Goal: Task Accomplishment & Management: Use online tool/utility

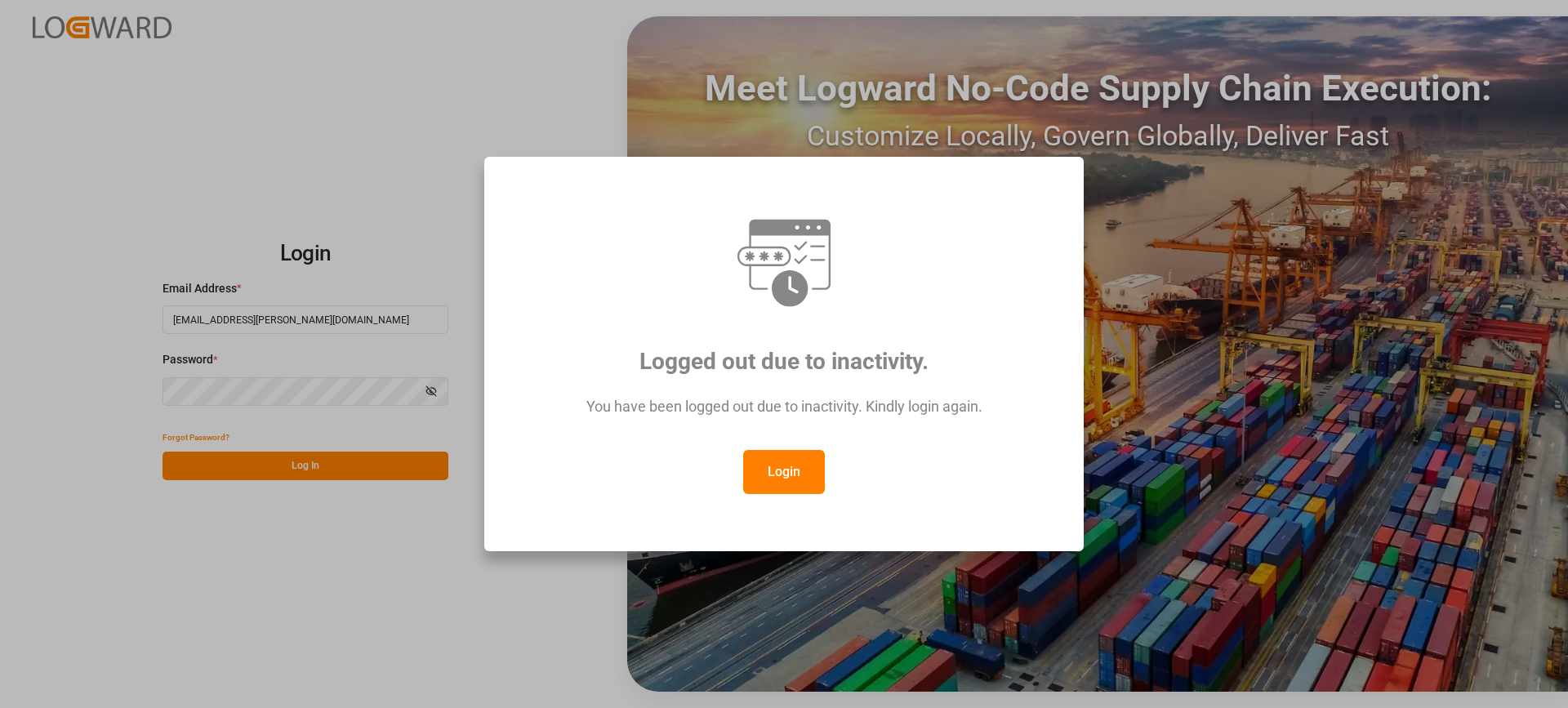
click at [806, 467] on button "Login" at bounding box center [784, 472] width 81 height 44
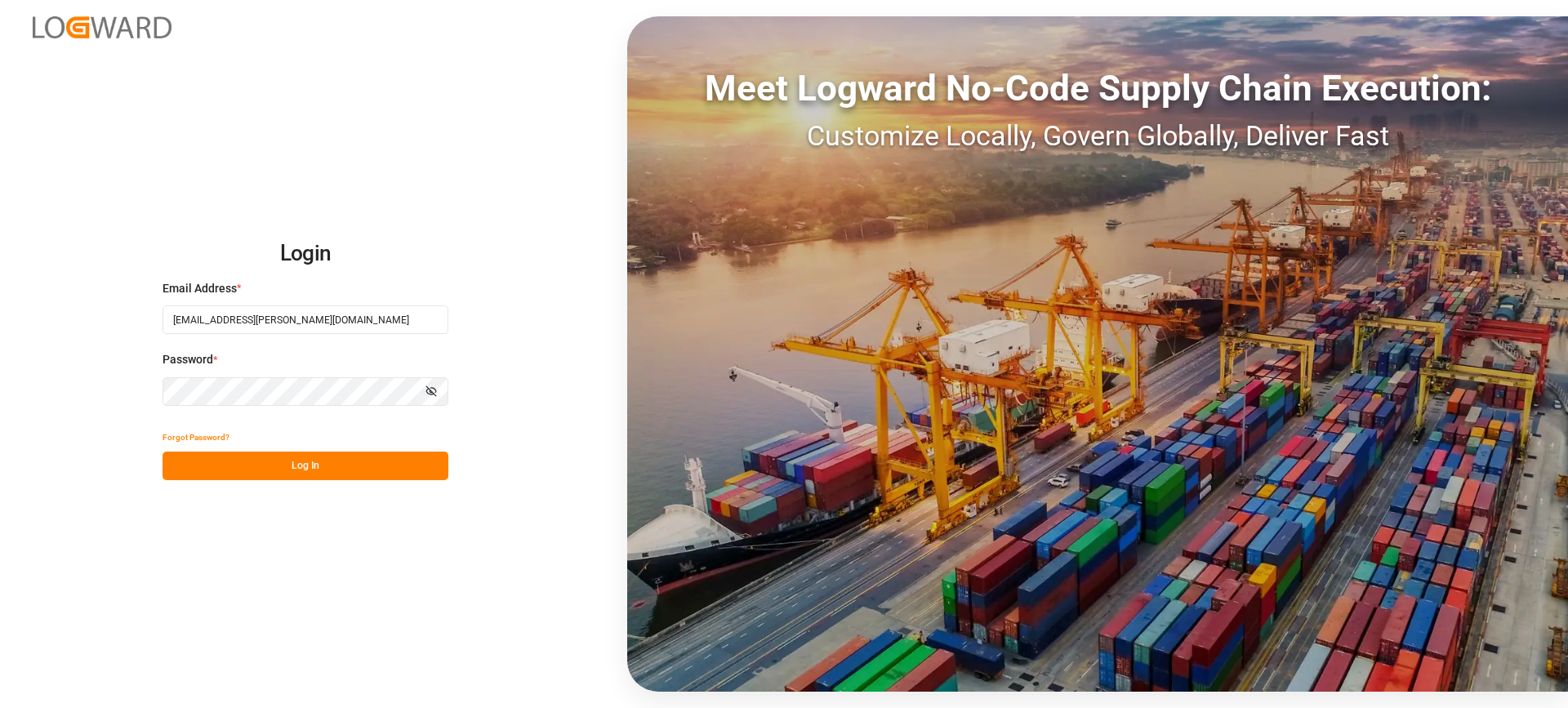
click at [327, 469] on button "Log In" at bounding box center [305, 466] width 286 height 29
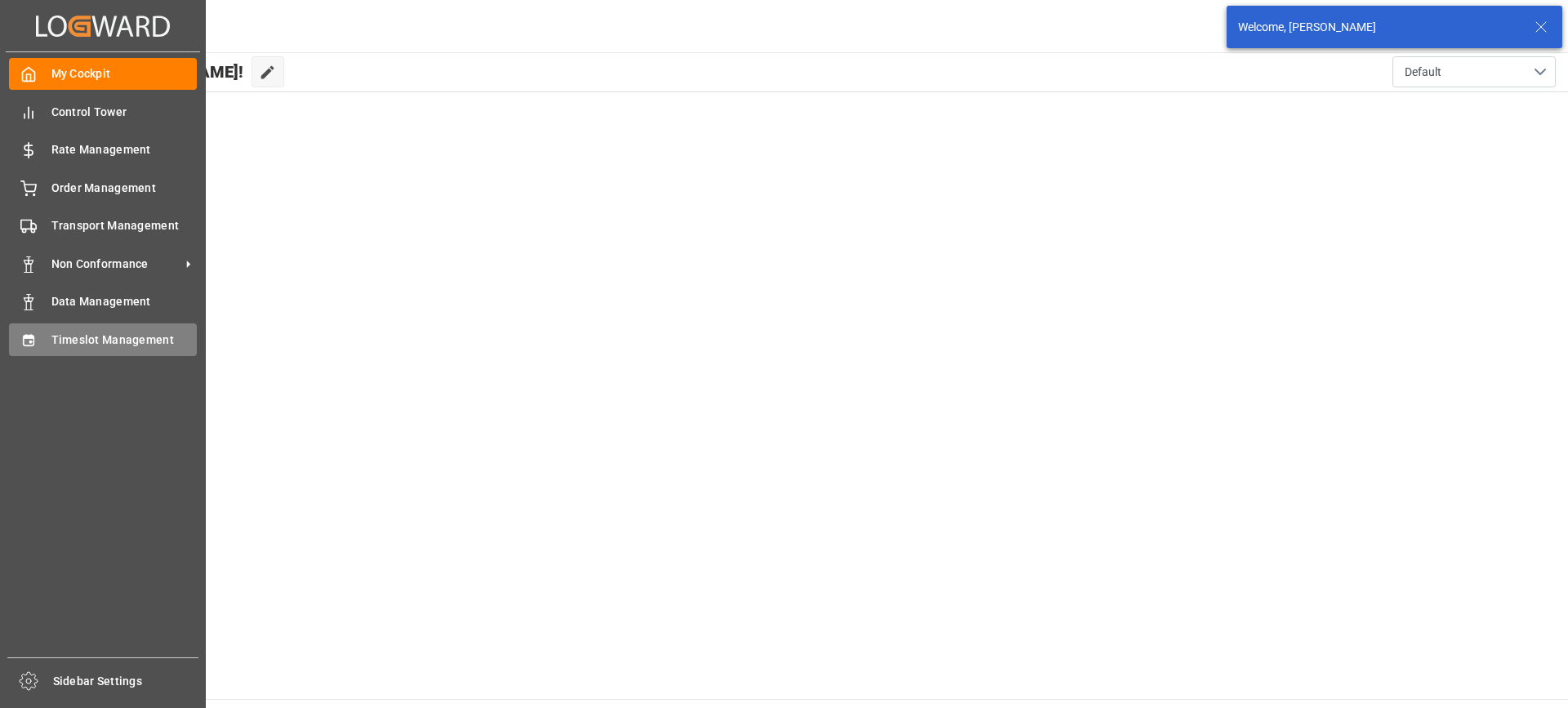
click at [45, 342] on div "Timeslot Management Timeslot Management" at bounding box center [103, 339] width 188 height 32
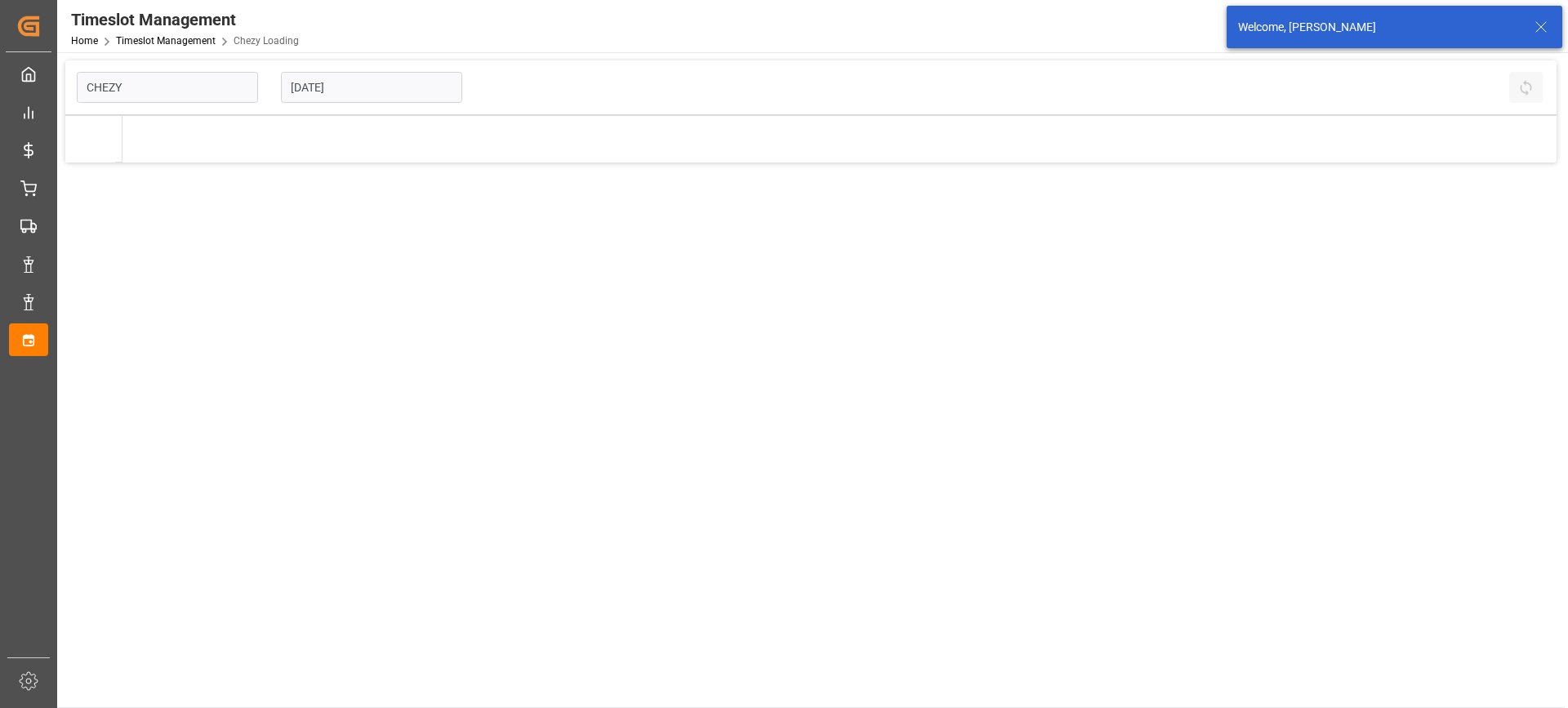
type input "Chezy Loading"
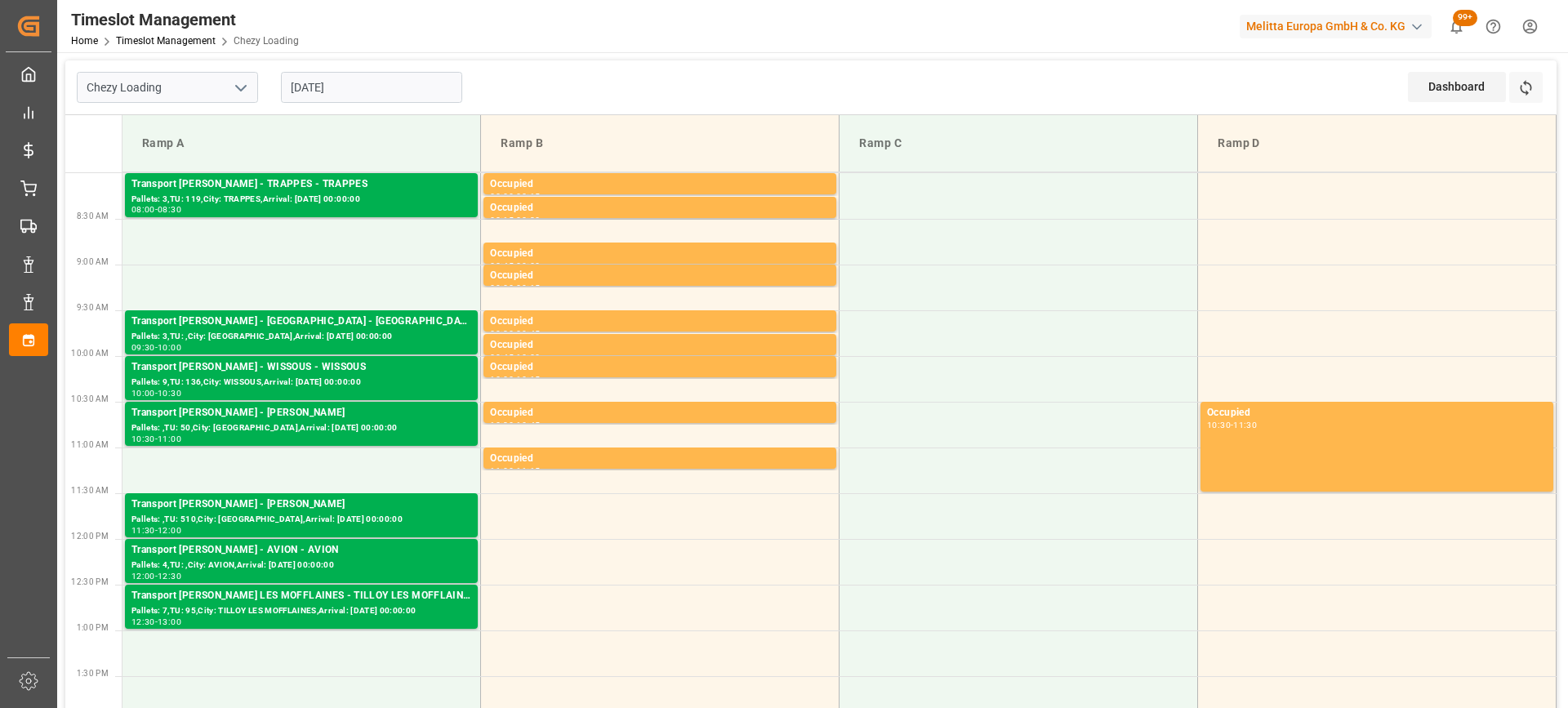
click at [402, 91] on input "[DATE]" at bounding box center [372, 87] width 181 height 31
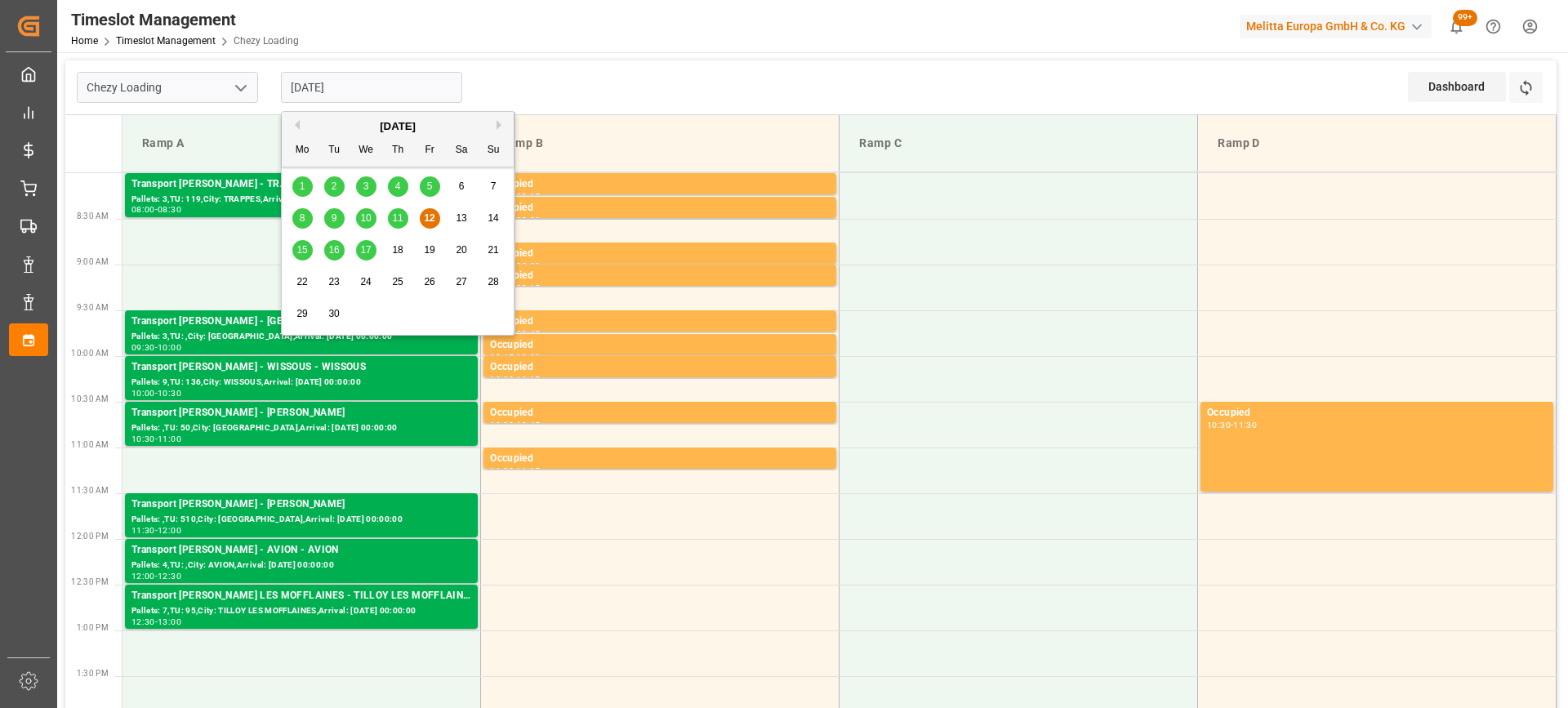
click at [299, 250] on span "15" at bounding box center [301, 249] width 10 height 11
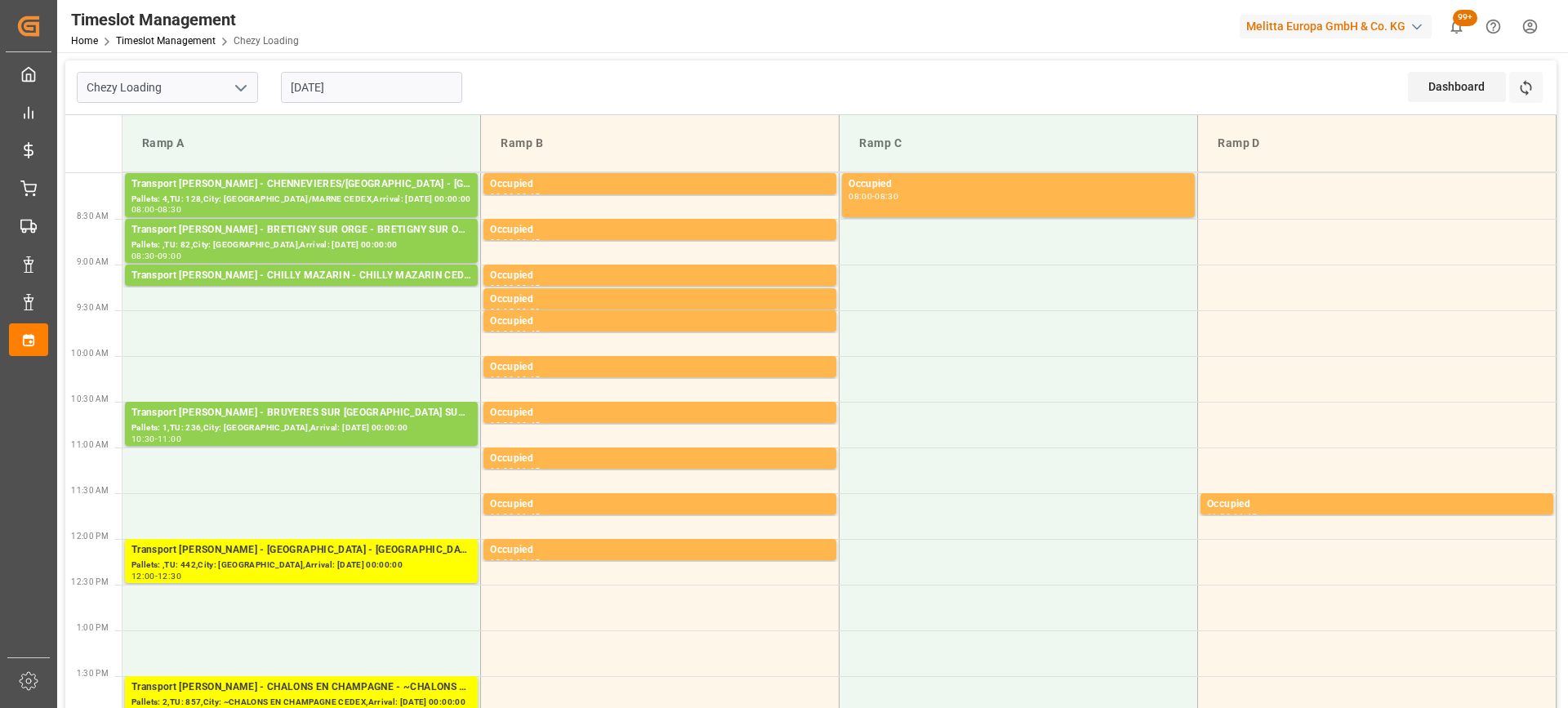
click at [395, 92] on input "[DATE]" at bounding box center [372, 87] width 181 height 31
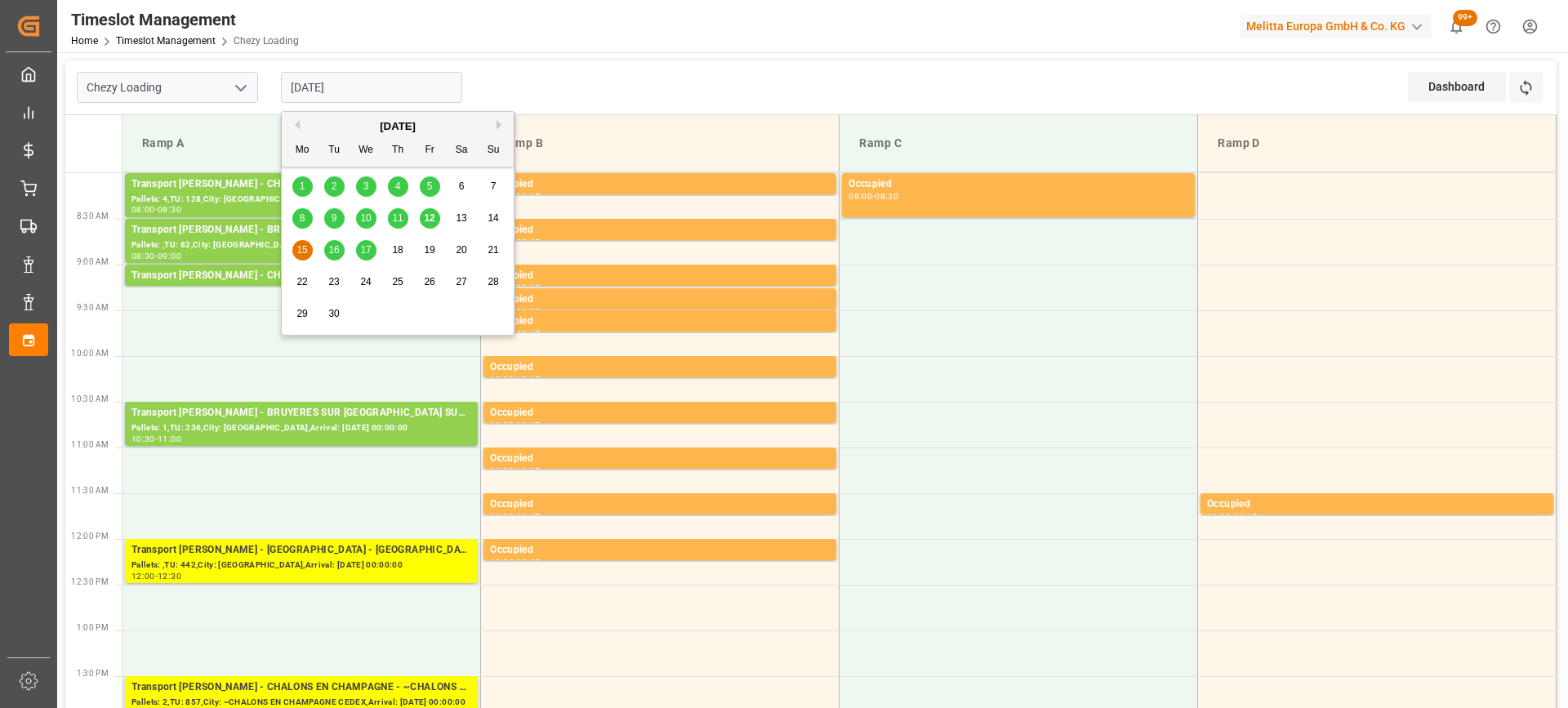
click at [329, 257] on div "16" at bounding box center [334, 250] width 21 height 20
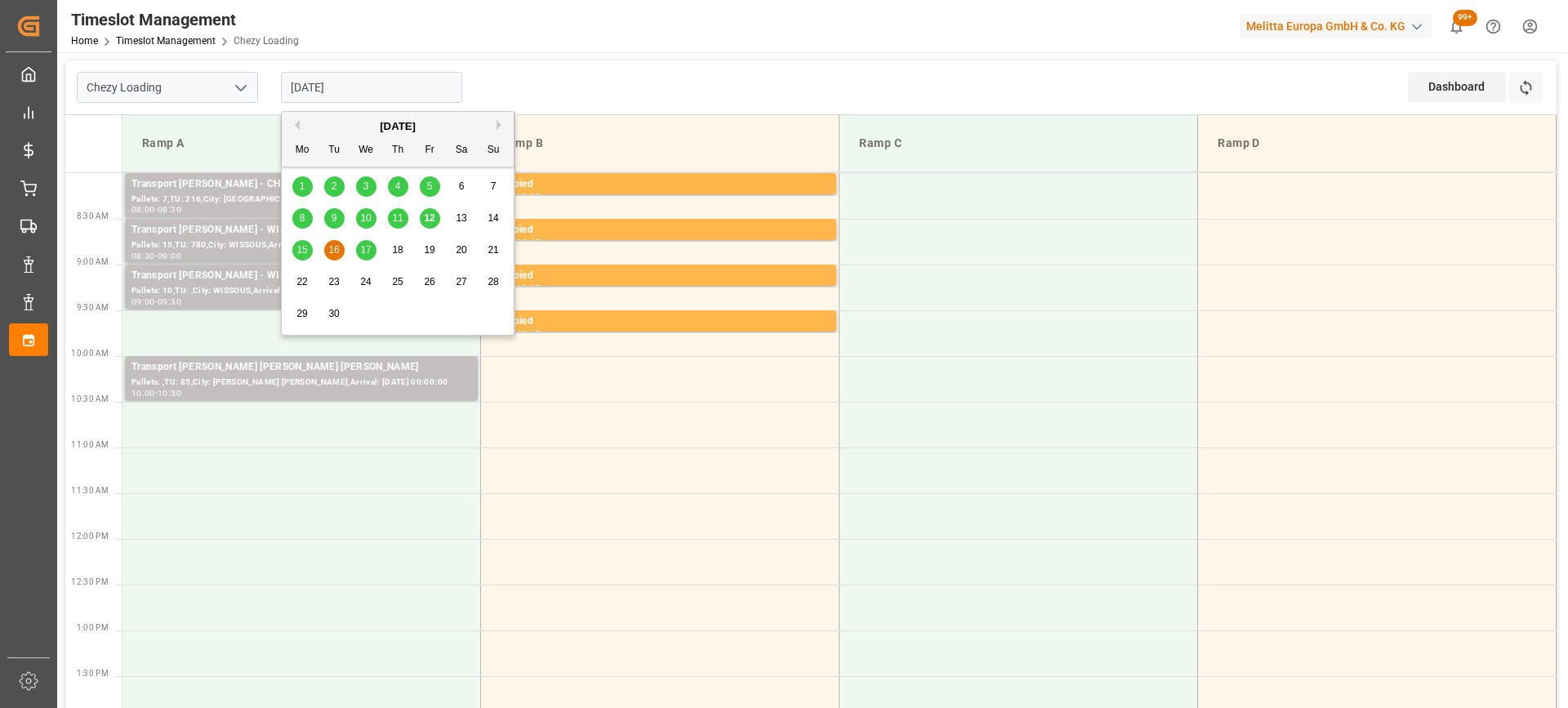
click at [403, 90] on input "[DATE]" at bounding box center [372, 87] width 181 height 31
click at [368, 244] on span "17" at bounding box center [365, 249] width 10 height 11
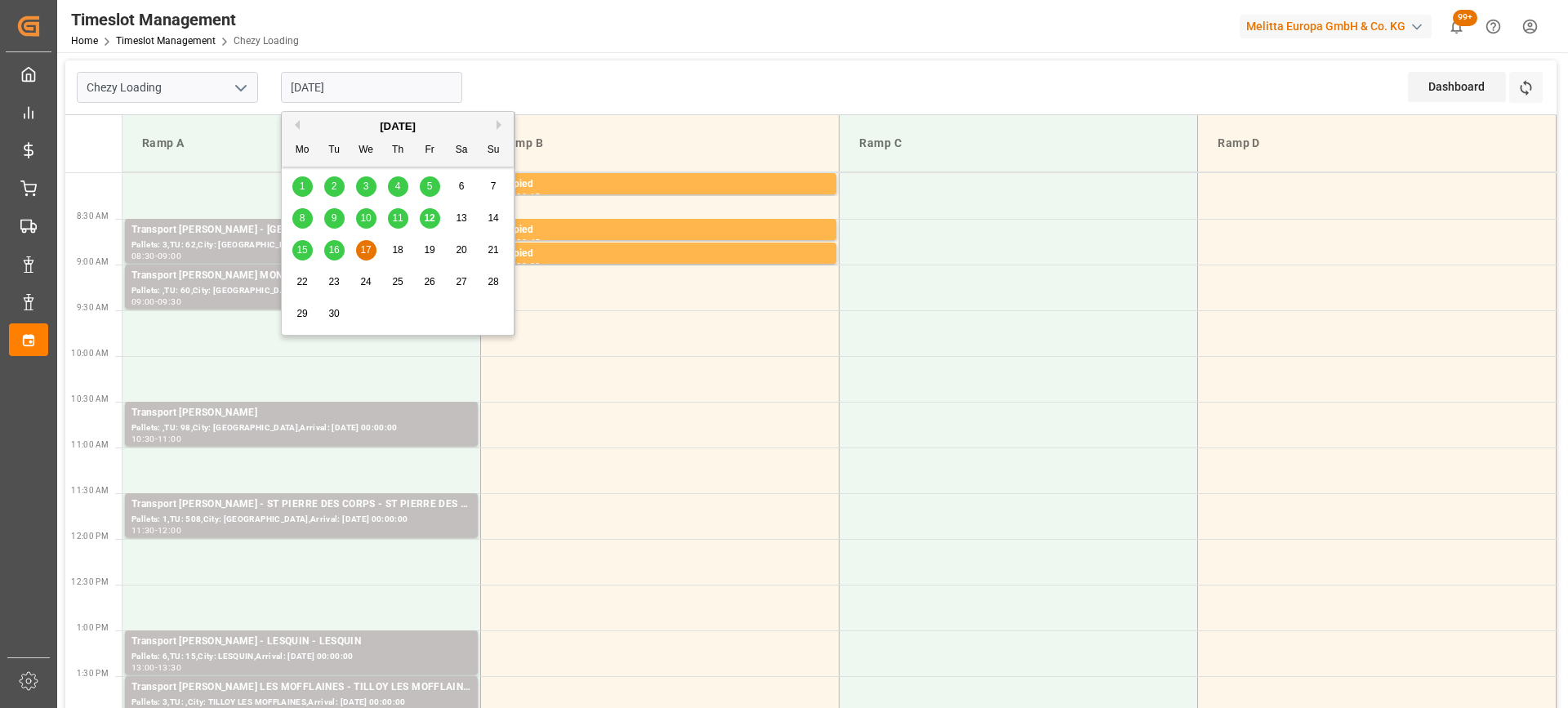
click at [379, 89] on input "[DATE]" at bounding box center [372, 87] width 181 height 31
click at [426, 218] on span "12" at bounding box center [429, 218] width 10 height 11
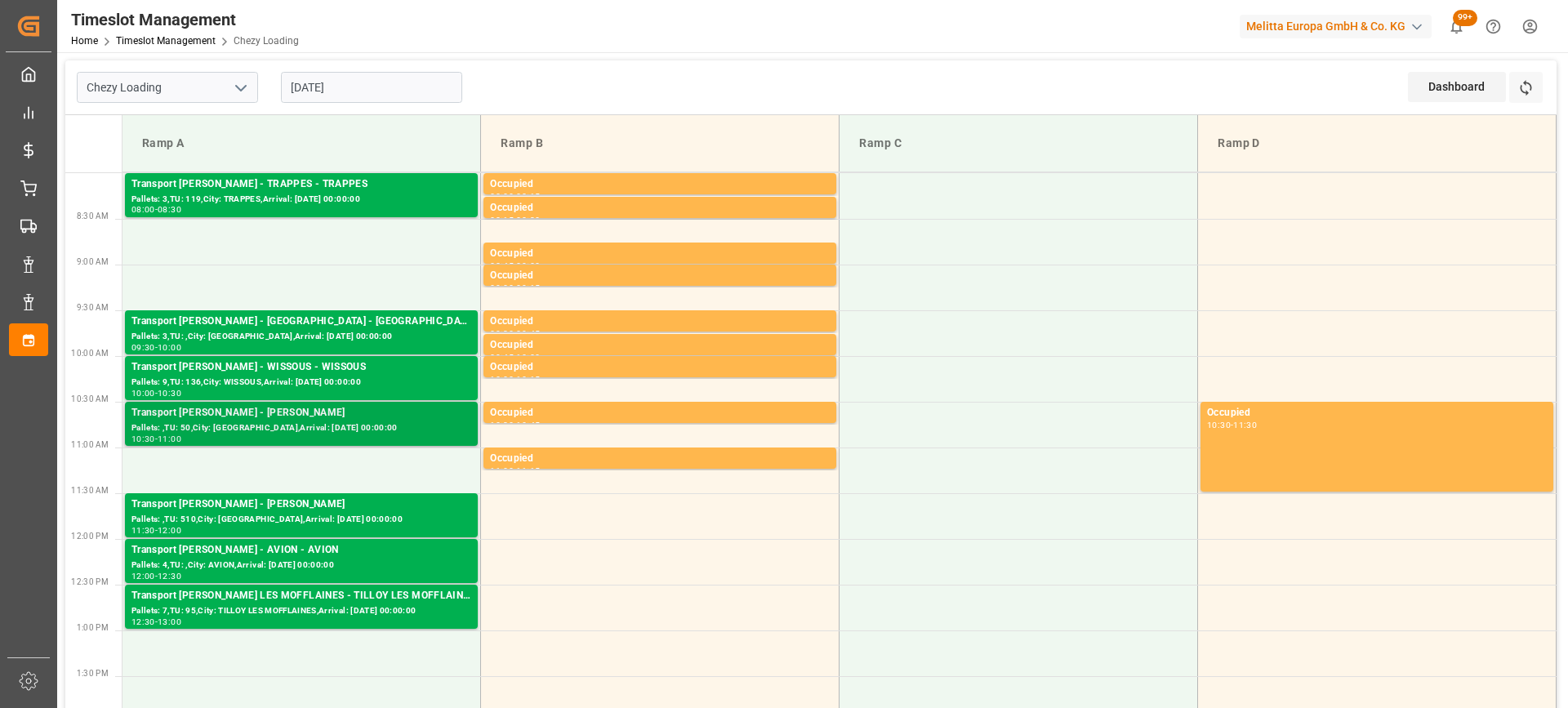
click at [354, 425] on div "Pallets: ,TU: 50,City: REAU,Arrival: 2025-09-15 00:00:00" at bounding box center [302, 428] width 340 height 14
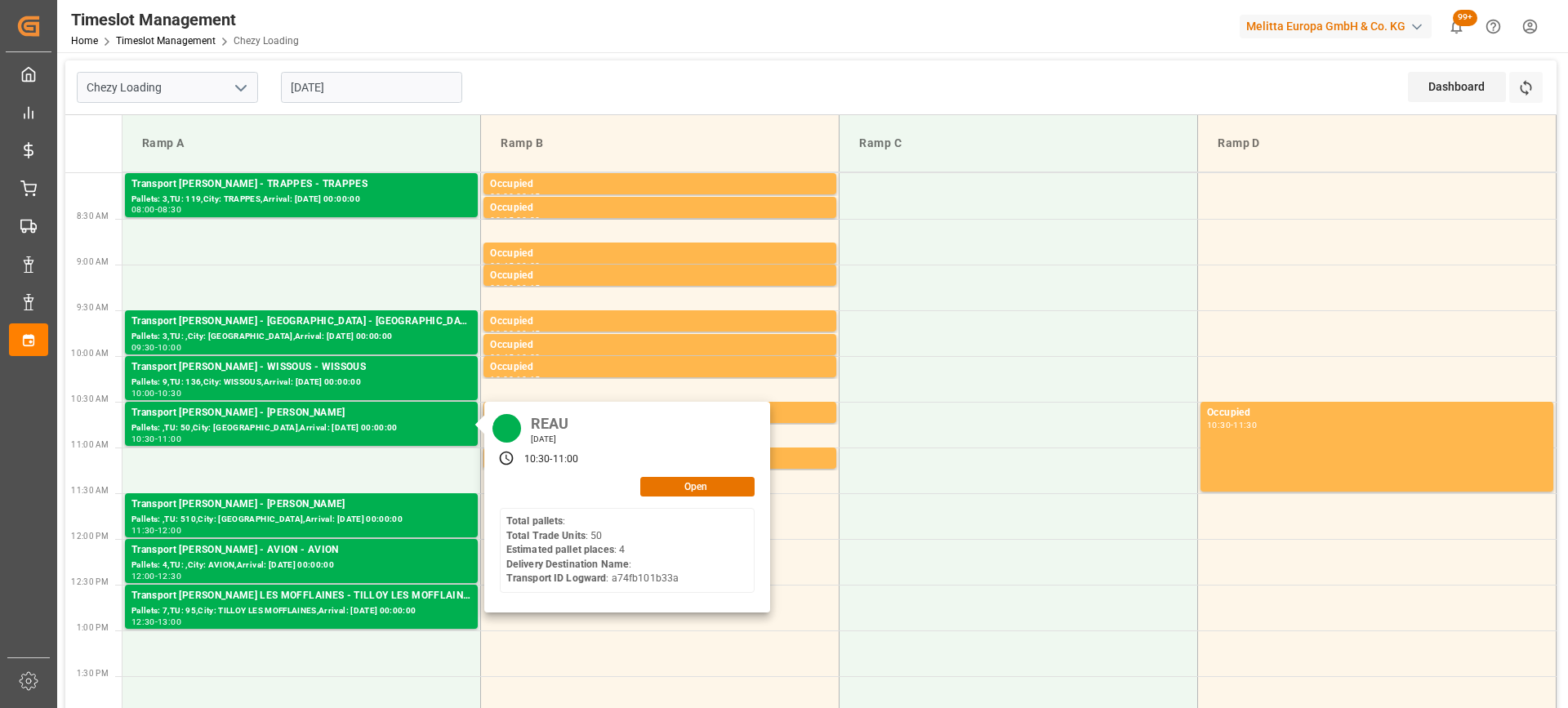
click at [421, 85] on input "[DATE]" at bounding box center [372, 87] width 181 height 31
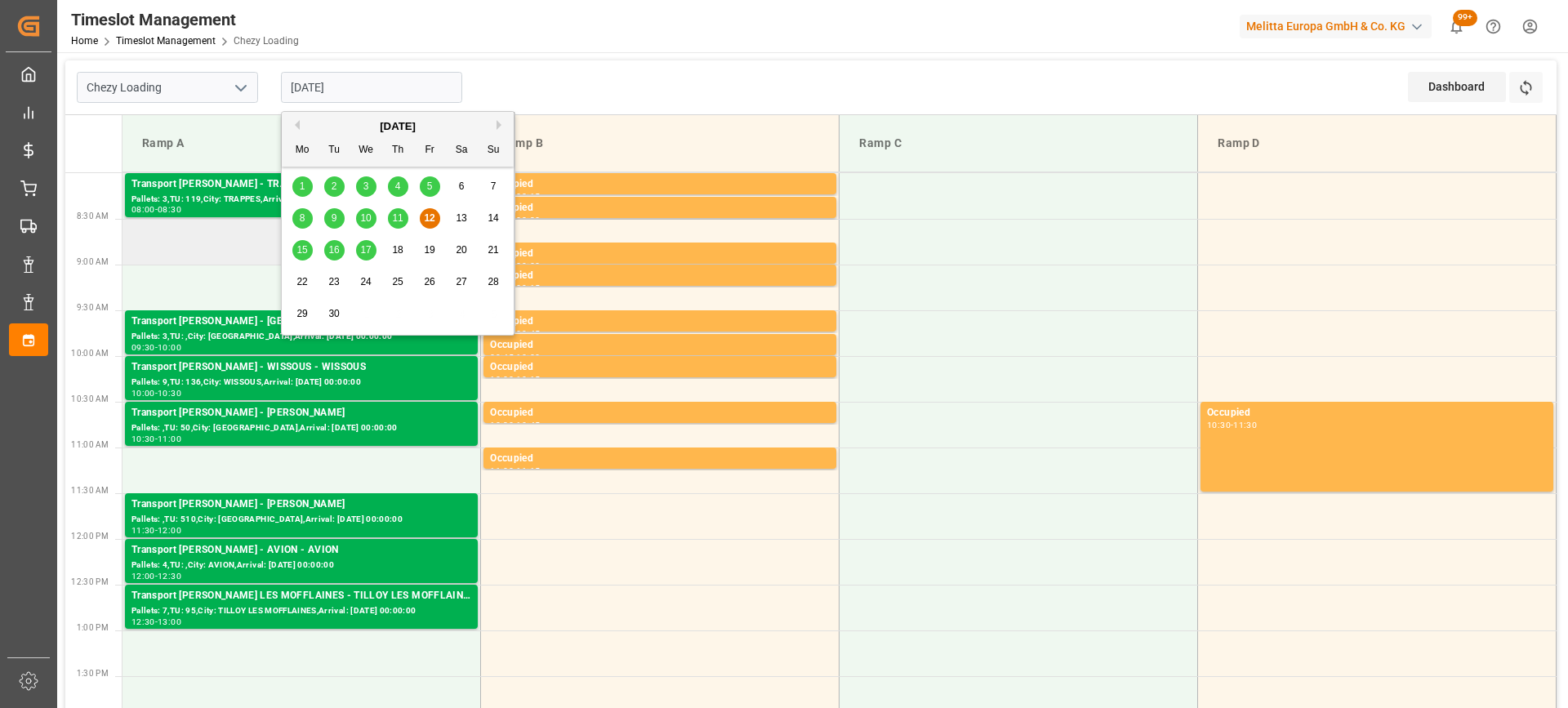
click at [198, 258] on td at bounding box center [302, 241] width 359 height 46
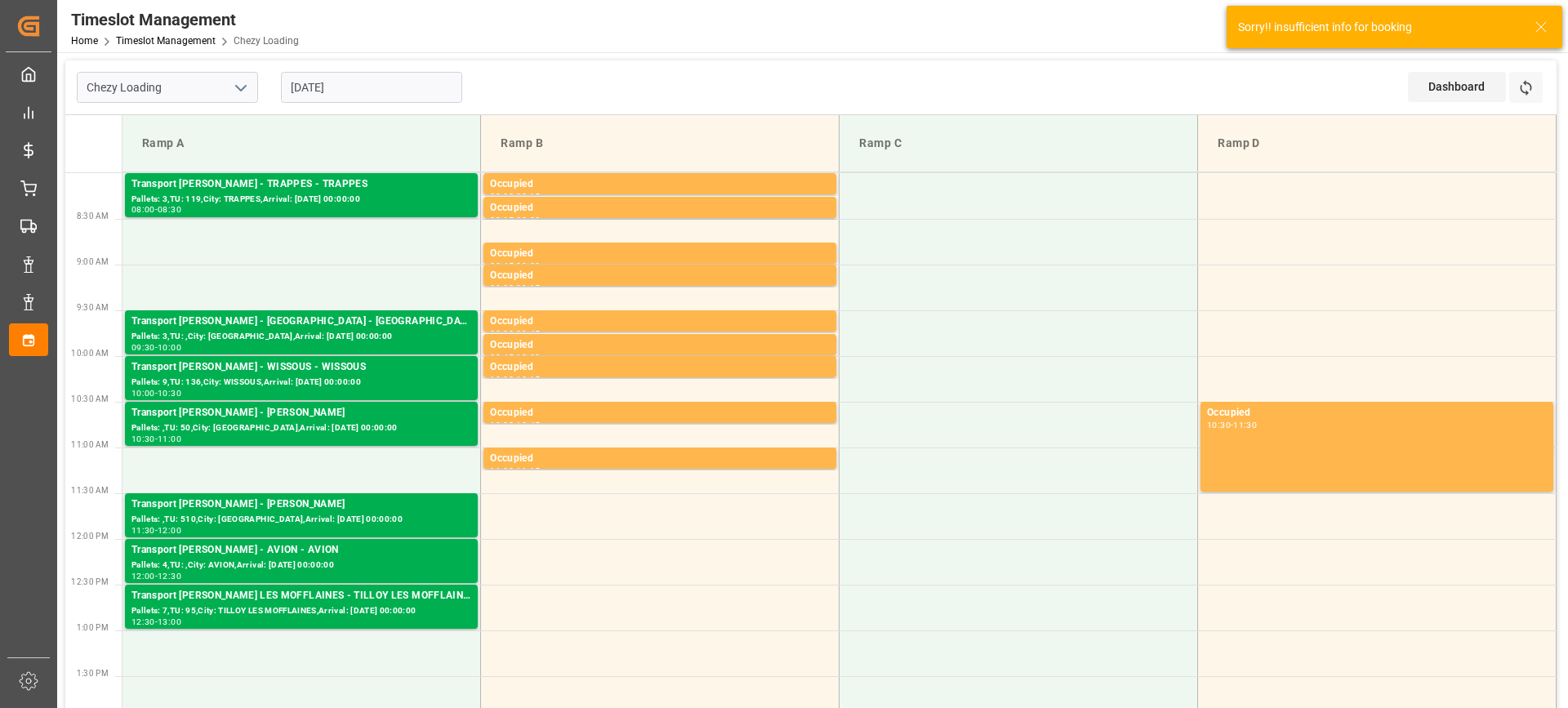
click at [397, 81] on input "[DATE]" at bounding box center [372, 87] width 181 height 31
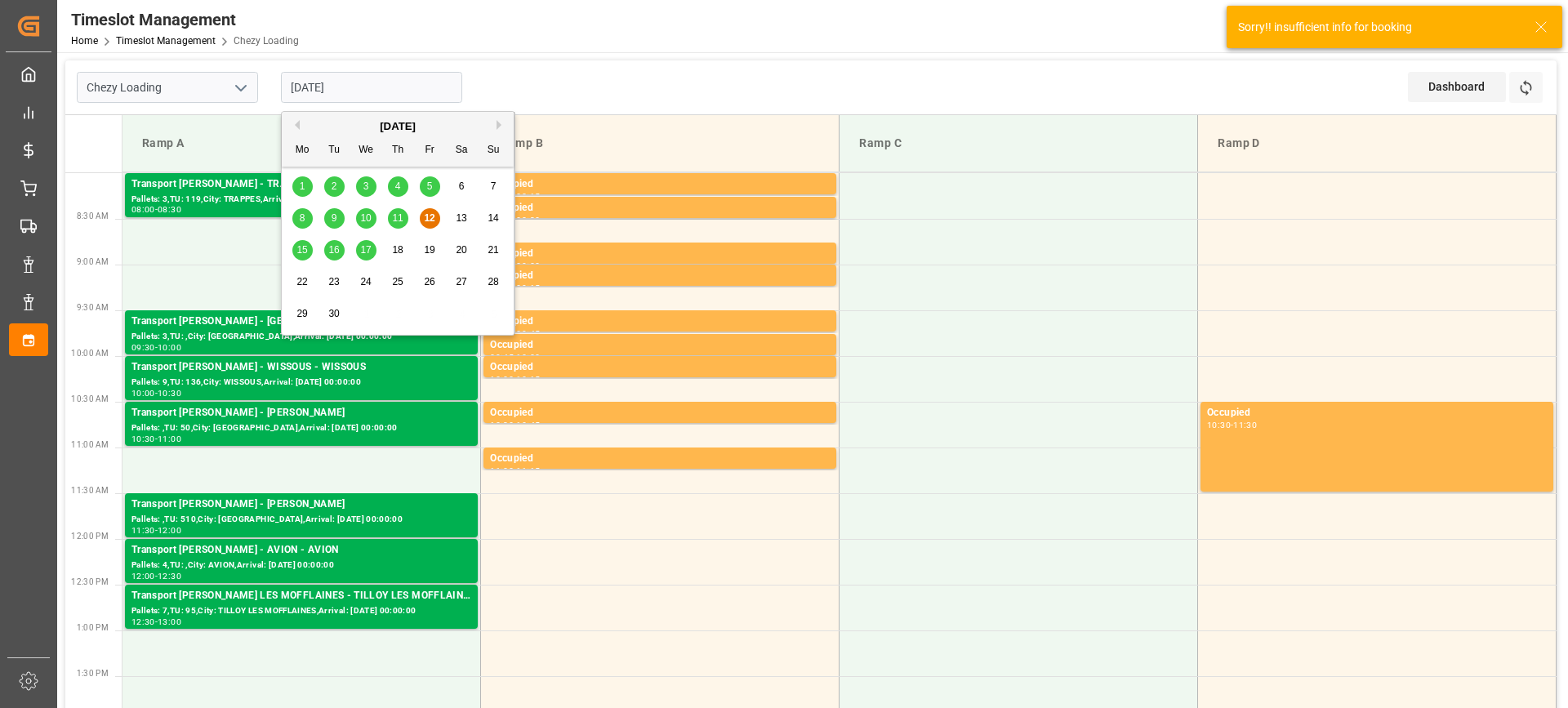
click at [296, 249] on div "15" at bounding box center [303, 250] width 21 height 20
type input "[DATE]"
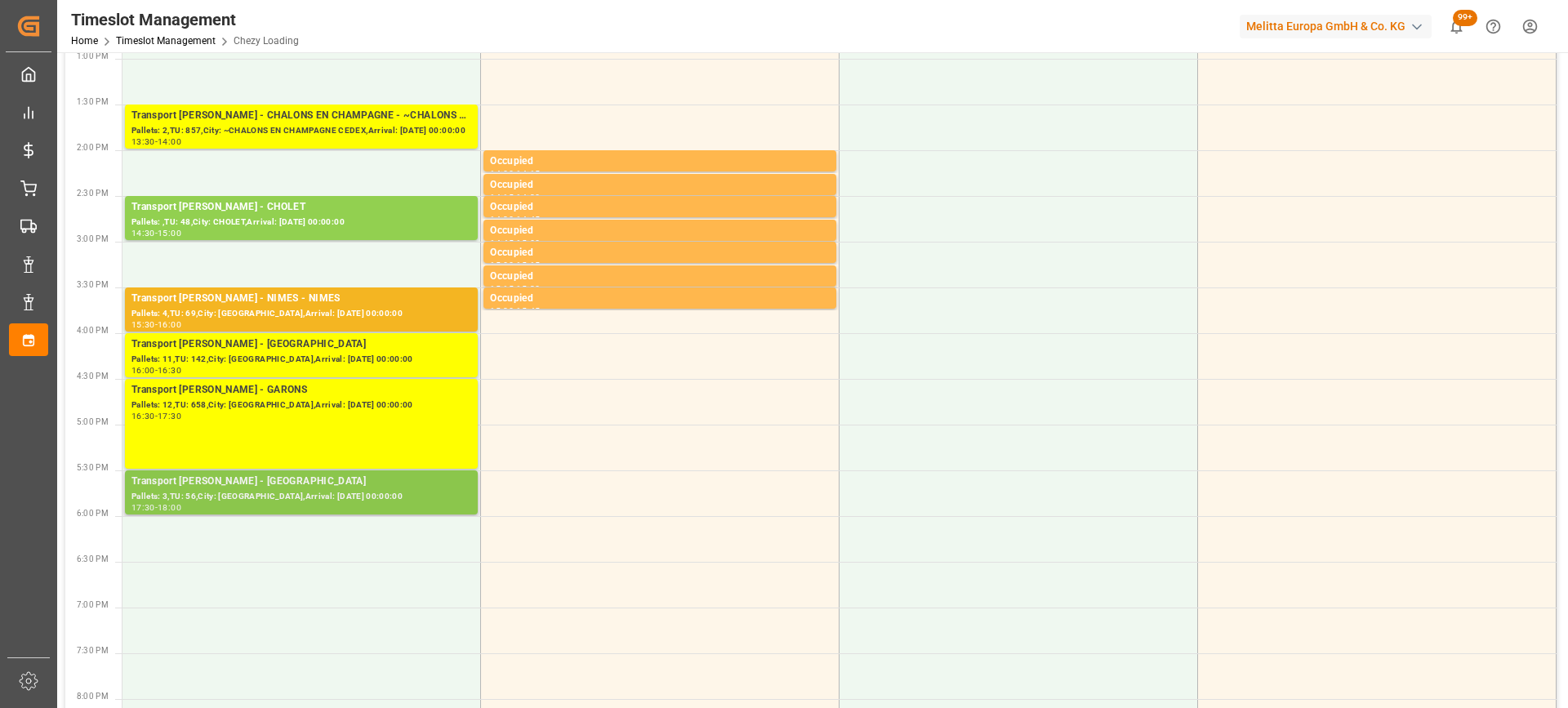
scroll to position [163, 0]
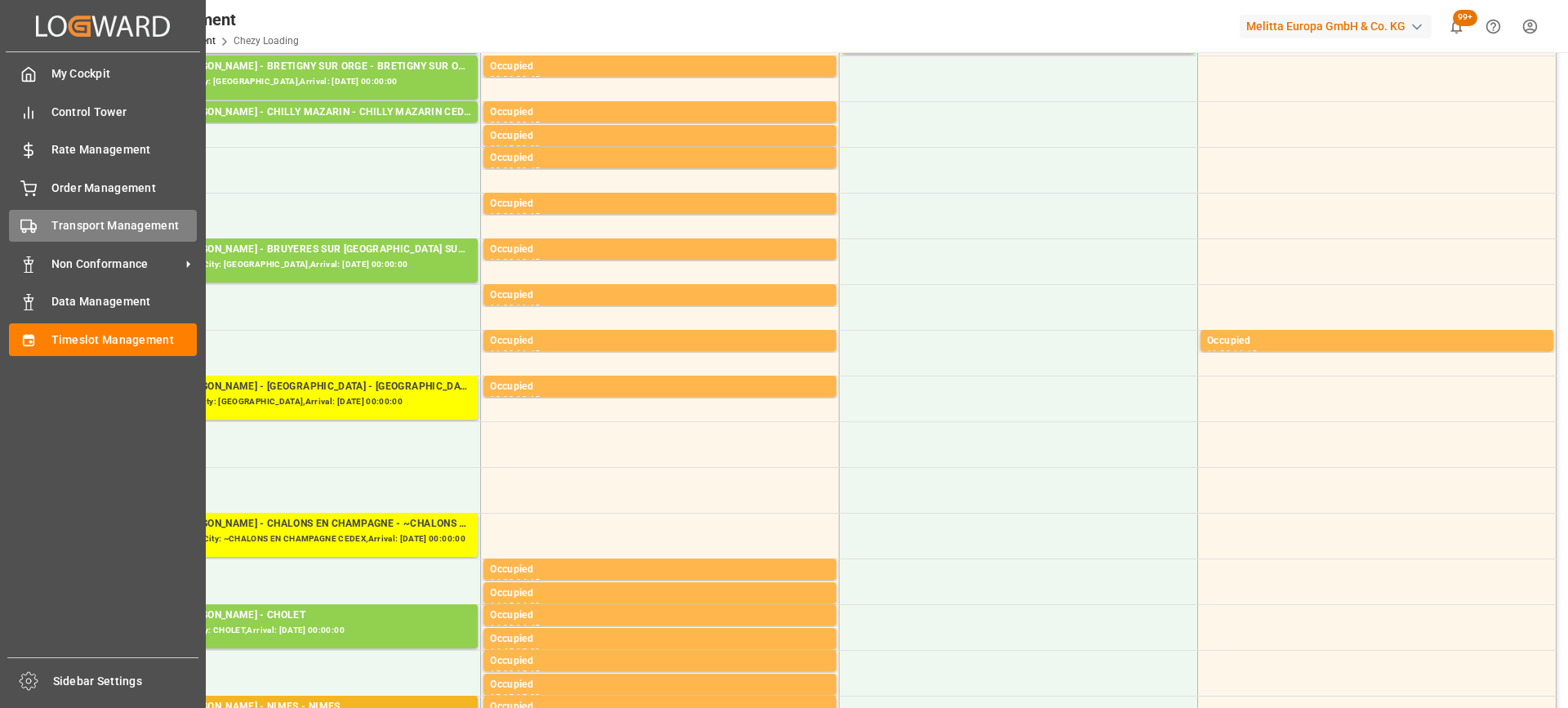
click at [73, 229] on span "Transport Management" at bounding box center [124, 226] width 147 height 17
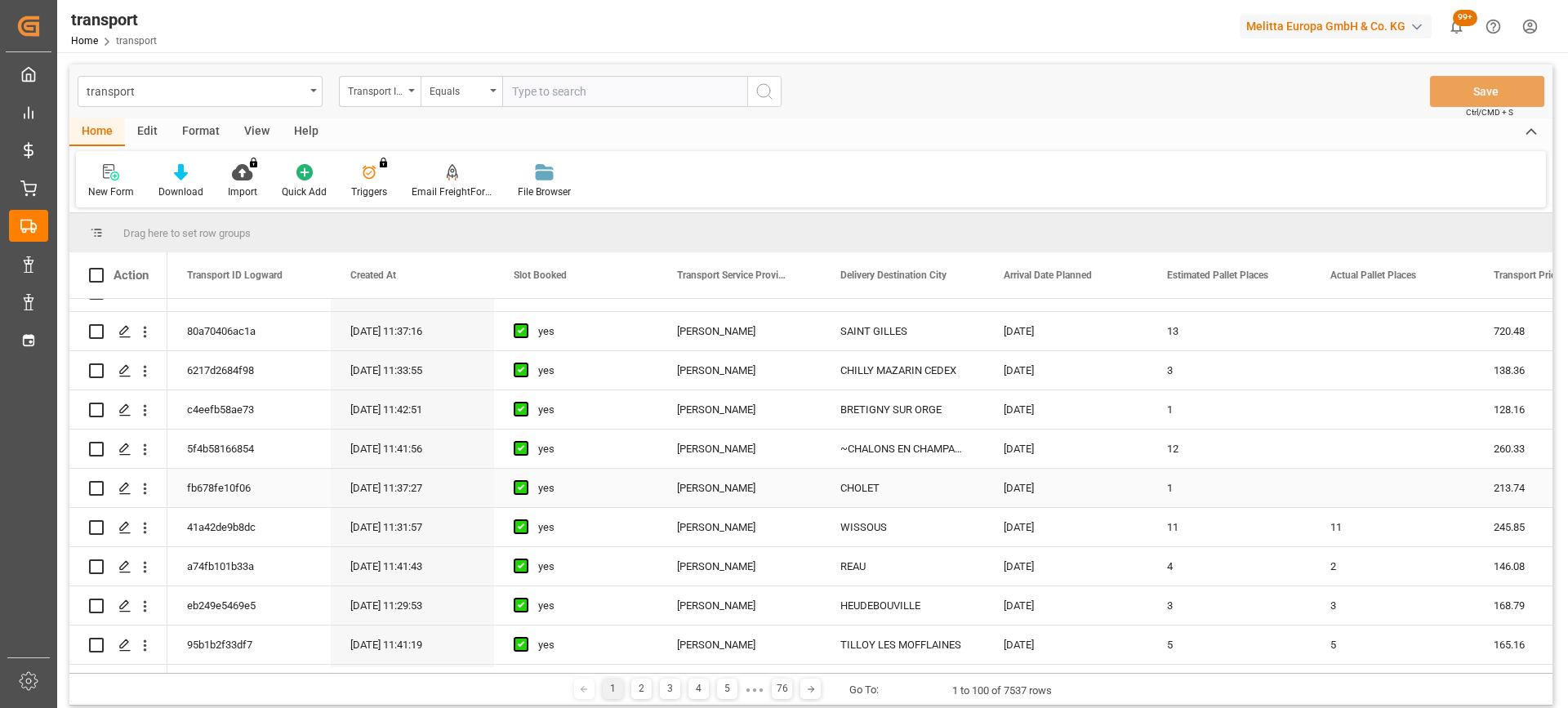
scroll to position [735, 0]
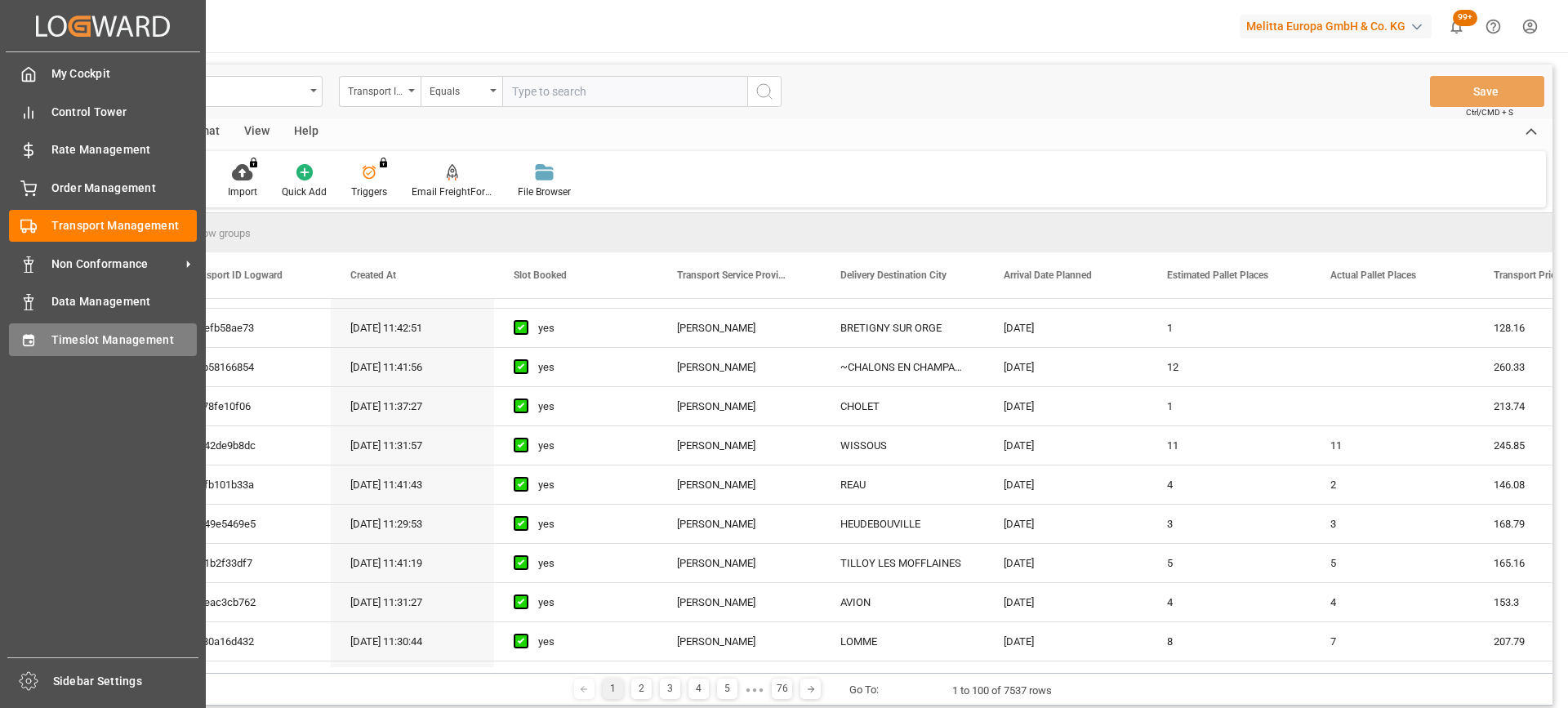
click at [88, 333] on span "Timeslot Management" at bounding box center [124, 340] width 147 height 17
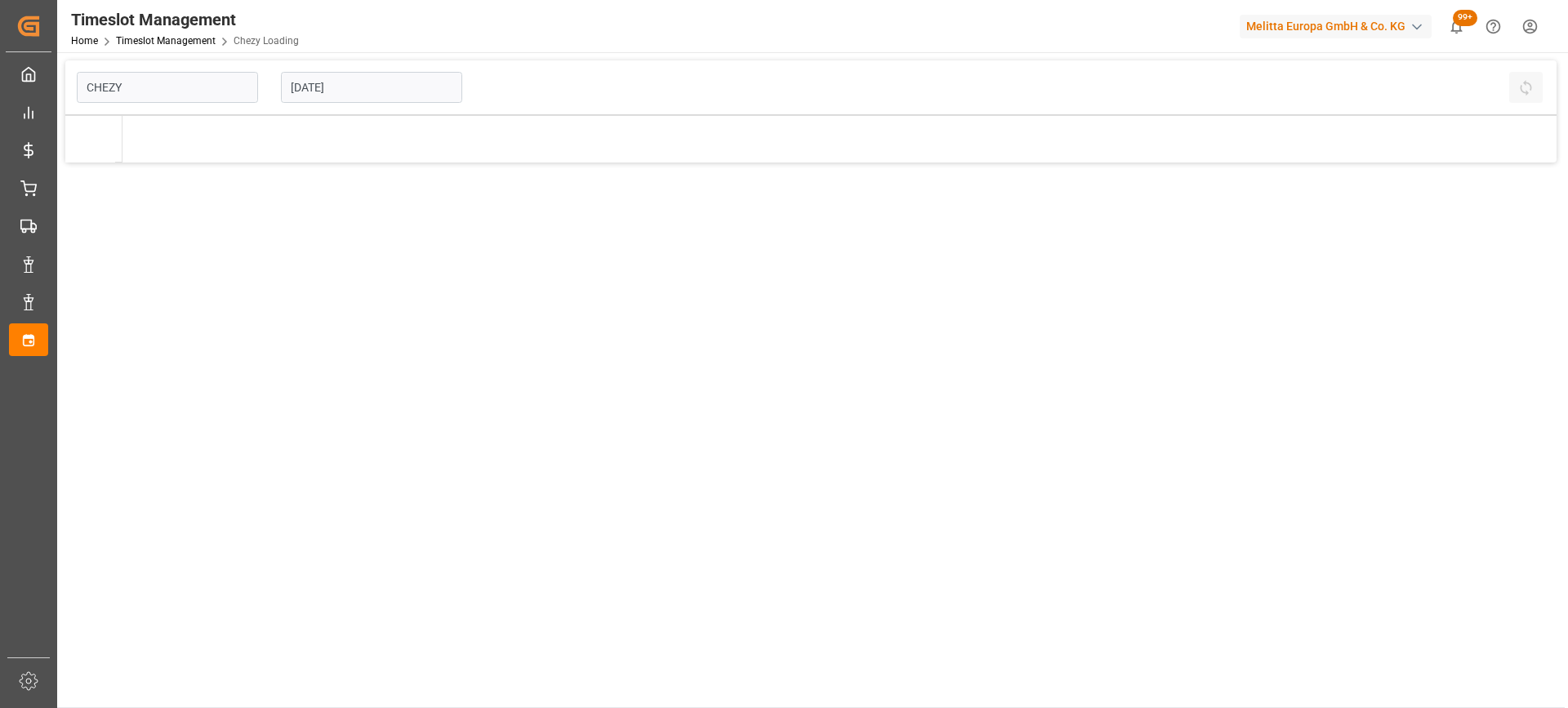
type input "Chezy Loading"
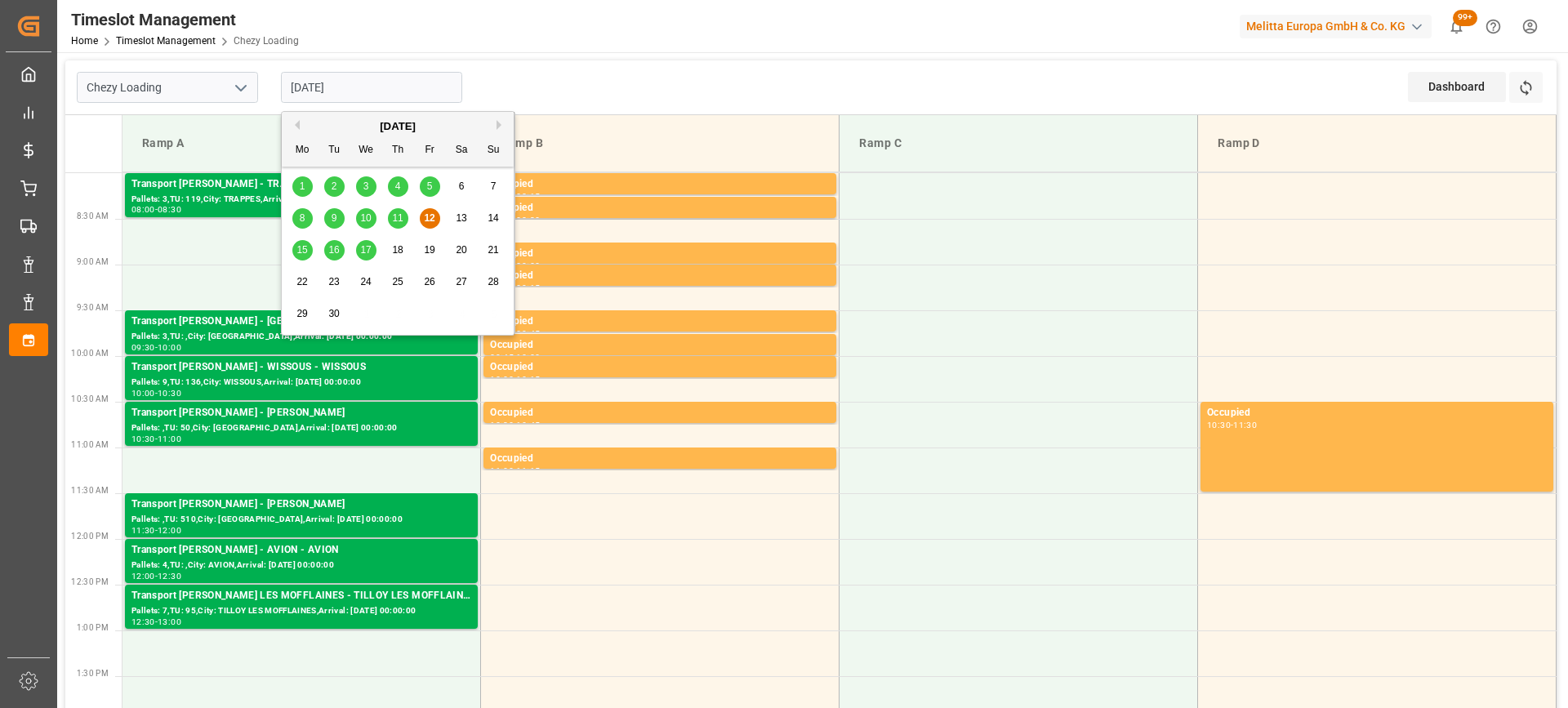
click at [402, 86] on input "[DATE]" at bounding box center [372, 87] width 181 height 31
click at [298, 255] on span "15" at bounding box center [301, 249] width 10 height 11
type input "[DATE]"
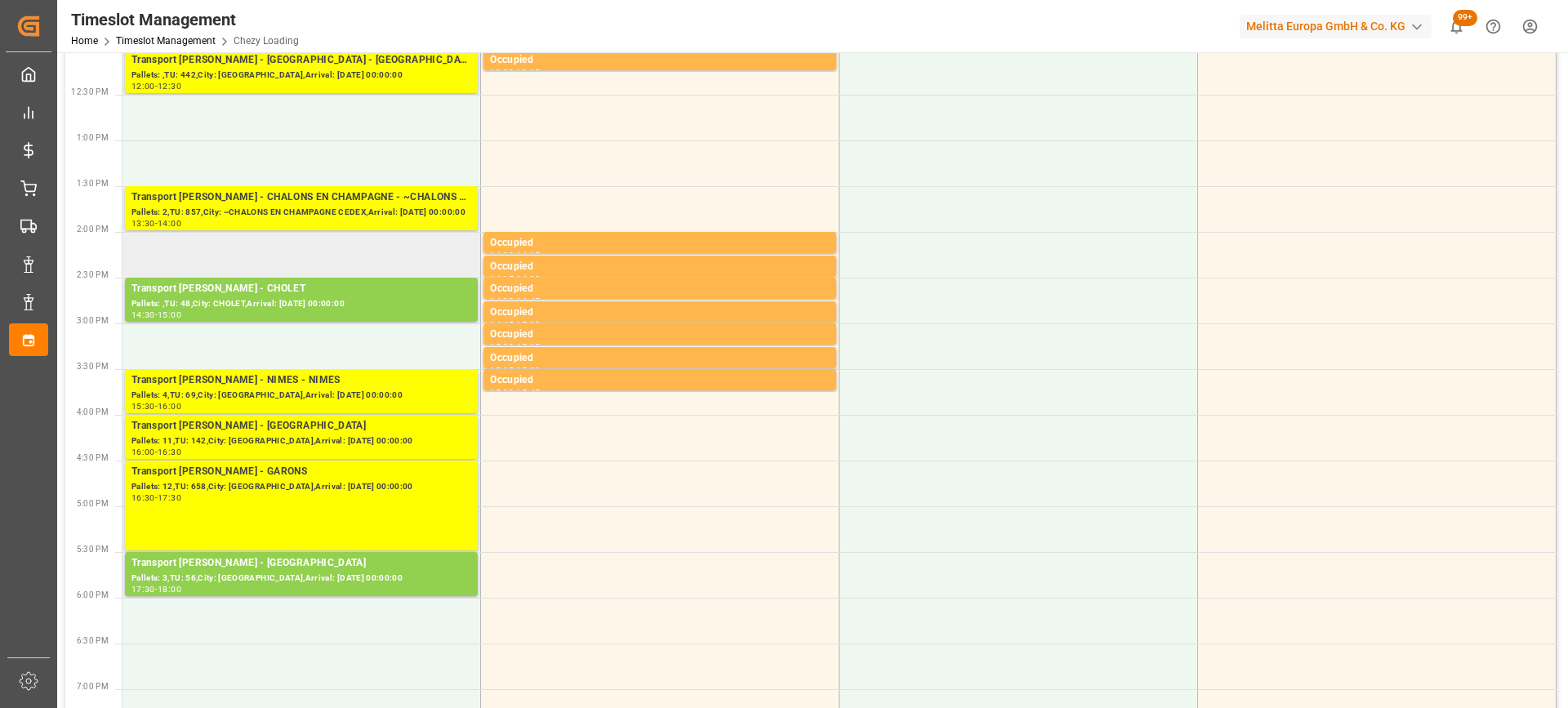
scroll to position [572, 0]
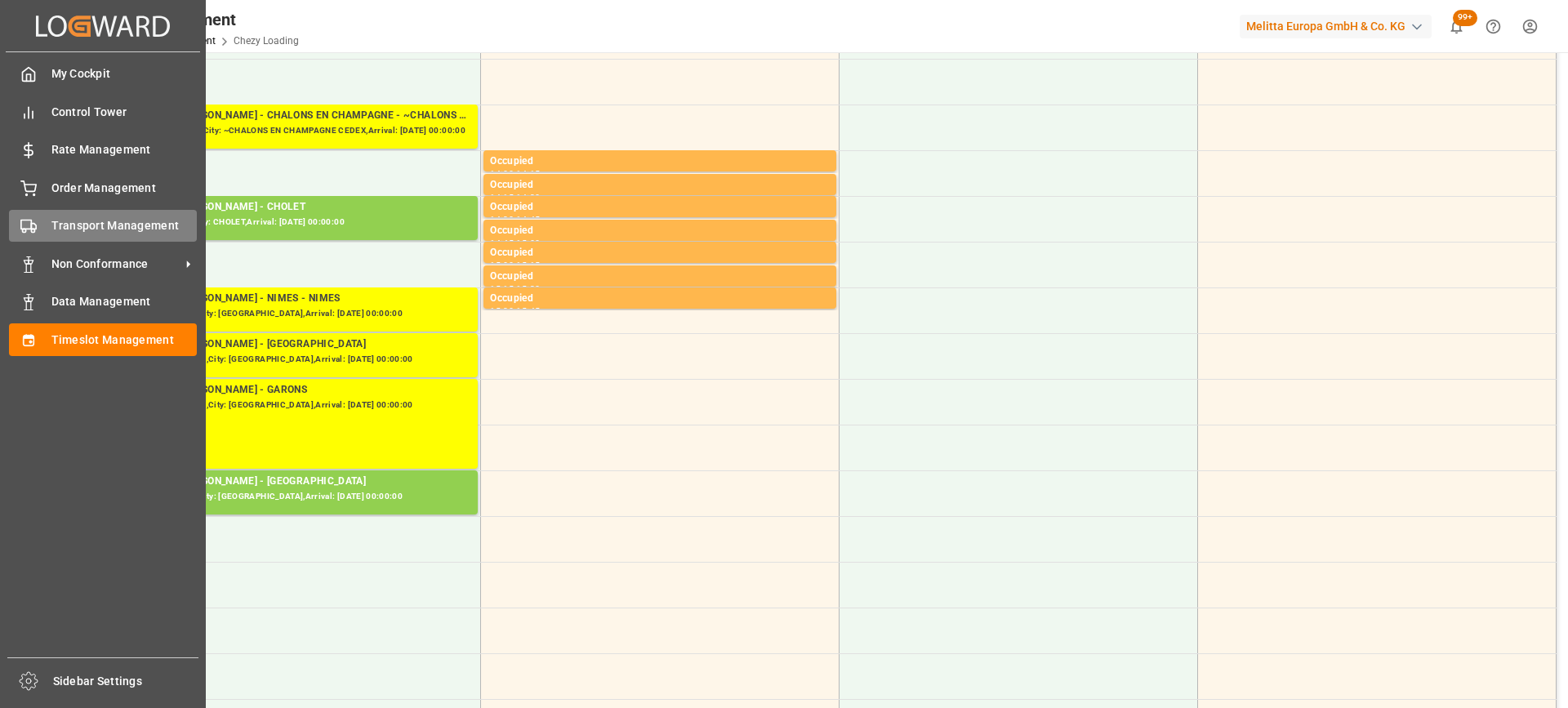
click at [39, 231] on div "Transport Management Transport Management" at bounding box center [103, 226] width 188 height 32
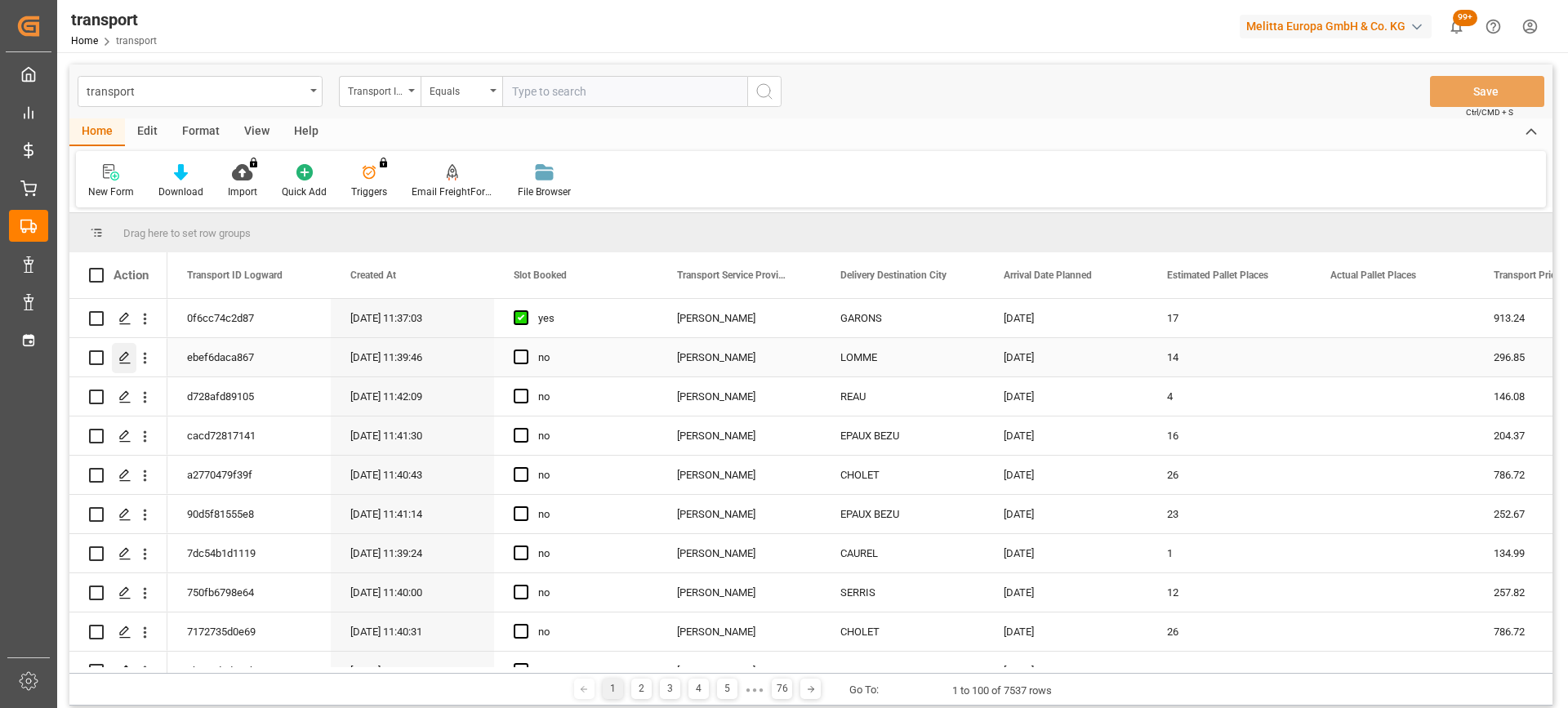
click at [127, 350] on div "Press SPACE to select this row." at bounding box center [124, 358] width 24 height 30
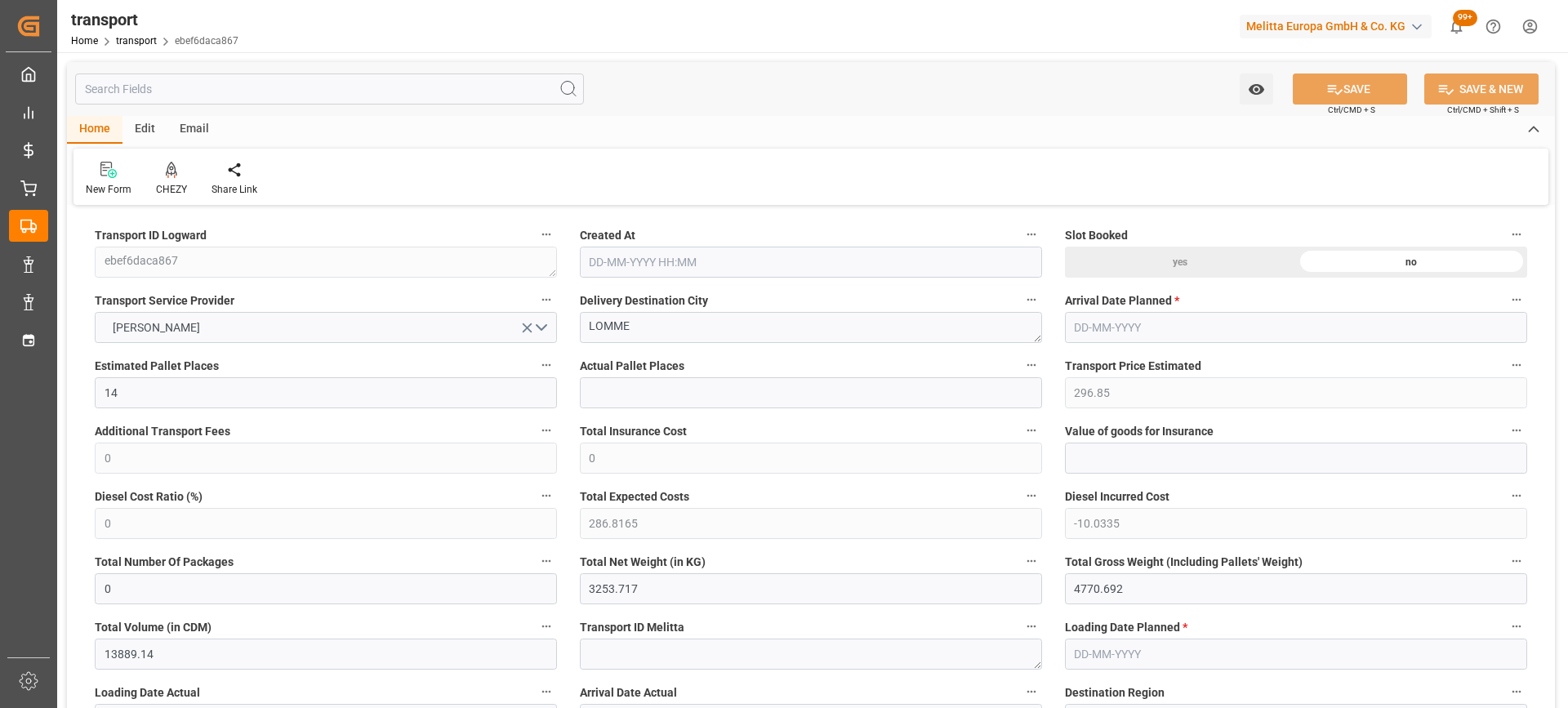
type input "14"
type input "296.85"
type input "0"
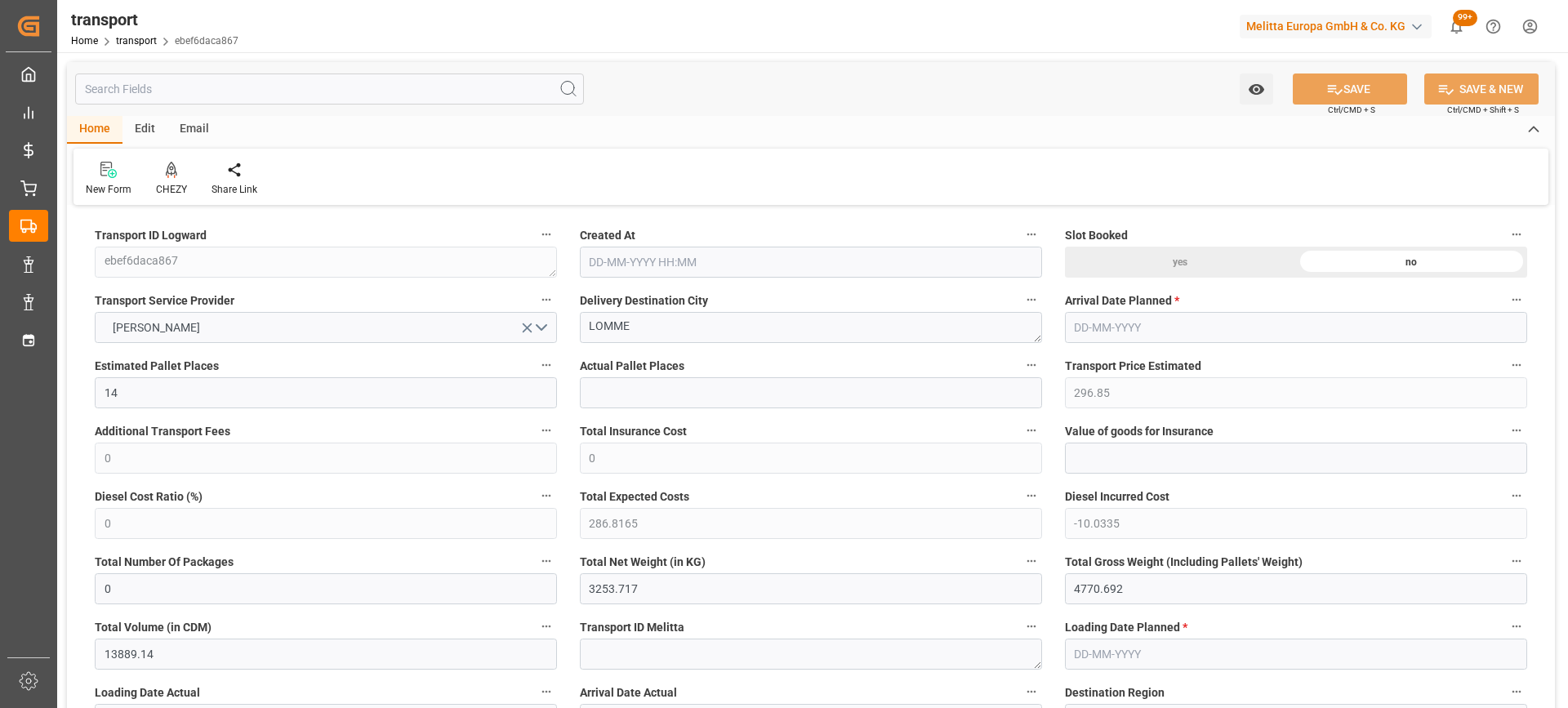
type input "286.8165"
type input "-10.0335"
type input "0"
type input "3253.717"
type input "4770.692"
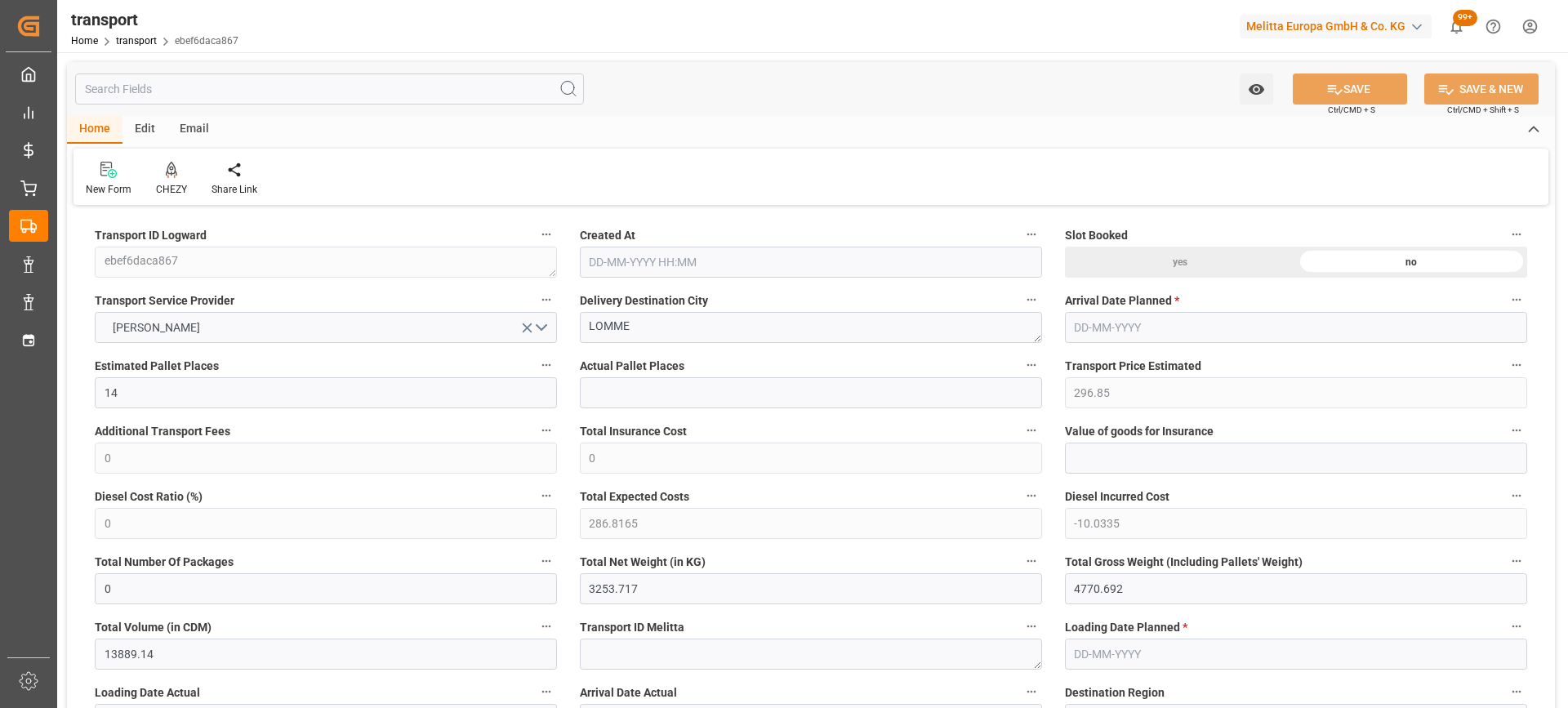
type input "13889.14"
type input "59"
type input "5"
type input "915"
type input "38"
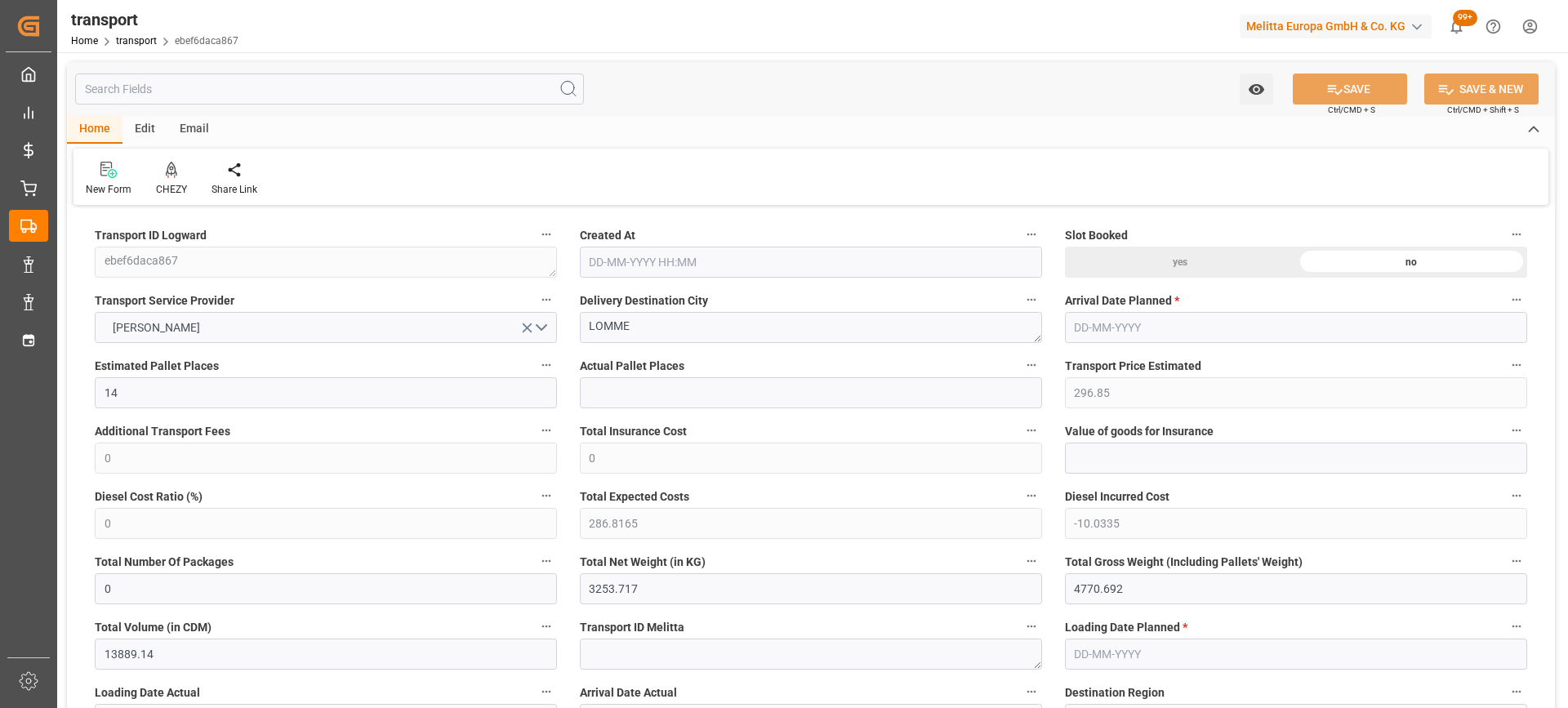
type input "101"
type input "3819.324"
type input "0"
type input "4710.8598"
type input "0"
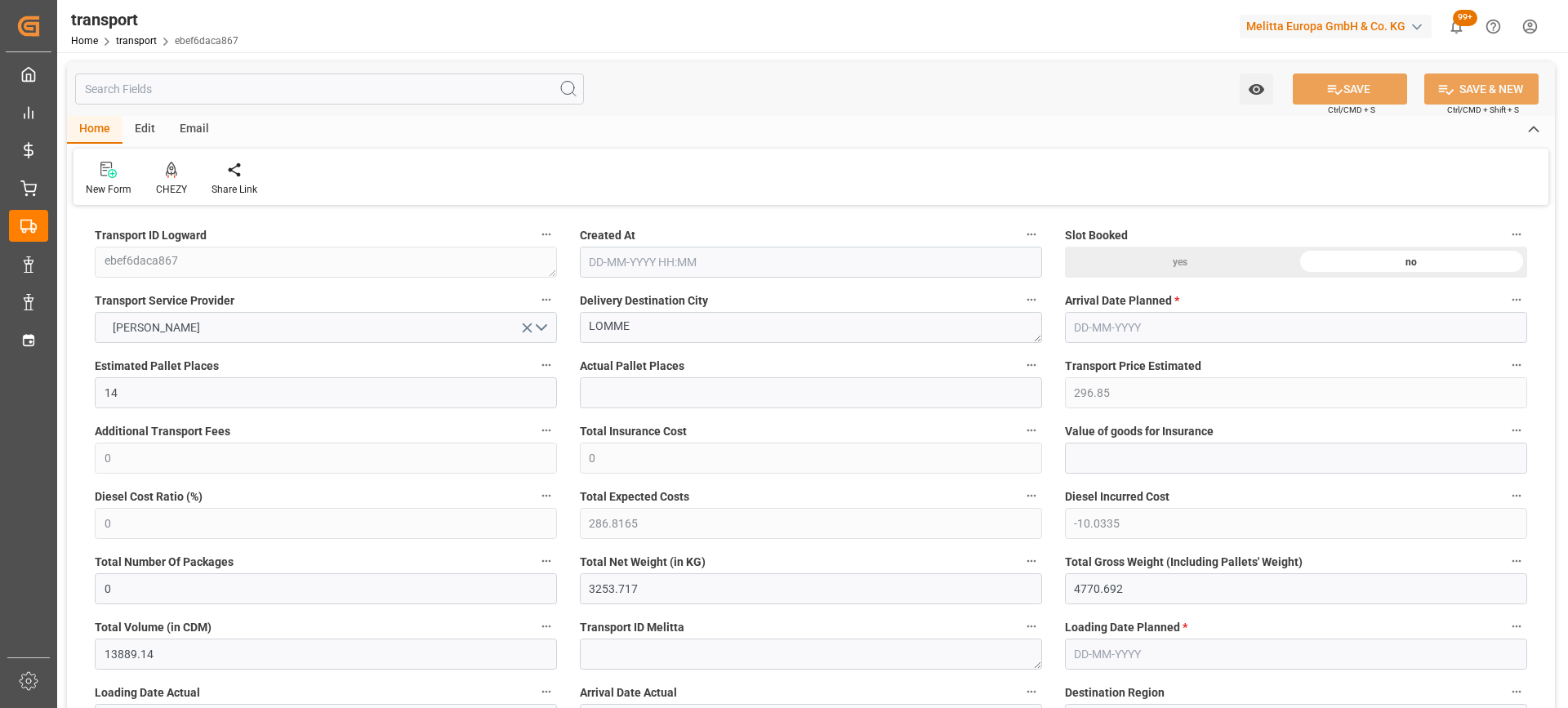
type input "0"
type input "21"
type input "35"
type input "12-09-2025 11:39"
type input "[DATE]"
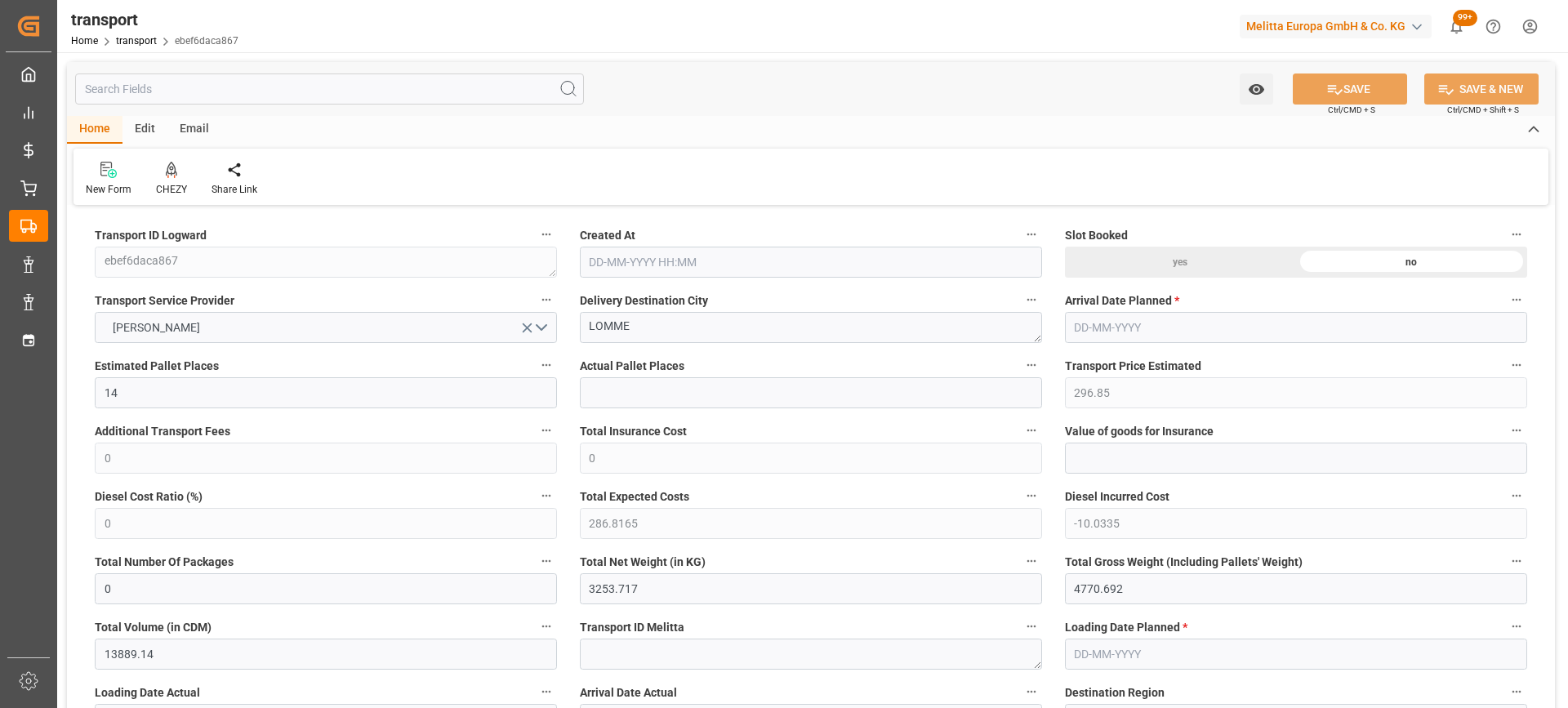
type input "[DATE]"
drag, startPoint x: 596, startPoint y: 340, endPoint x: 617, endPoint y: 366, distance: 33.4
click at [171, 174] on icon at bounding box center [172, 168] width 11 height 14
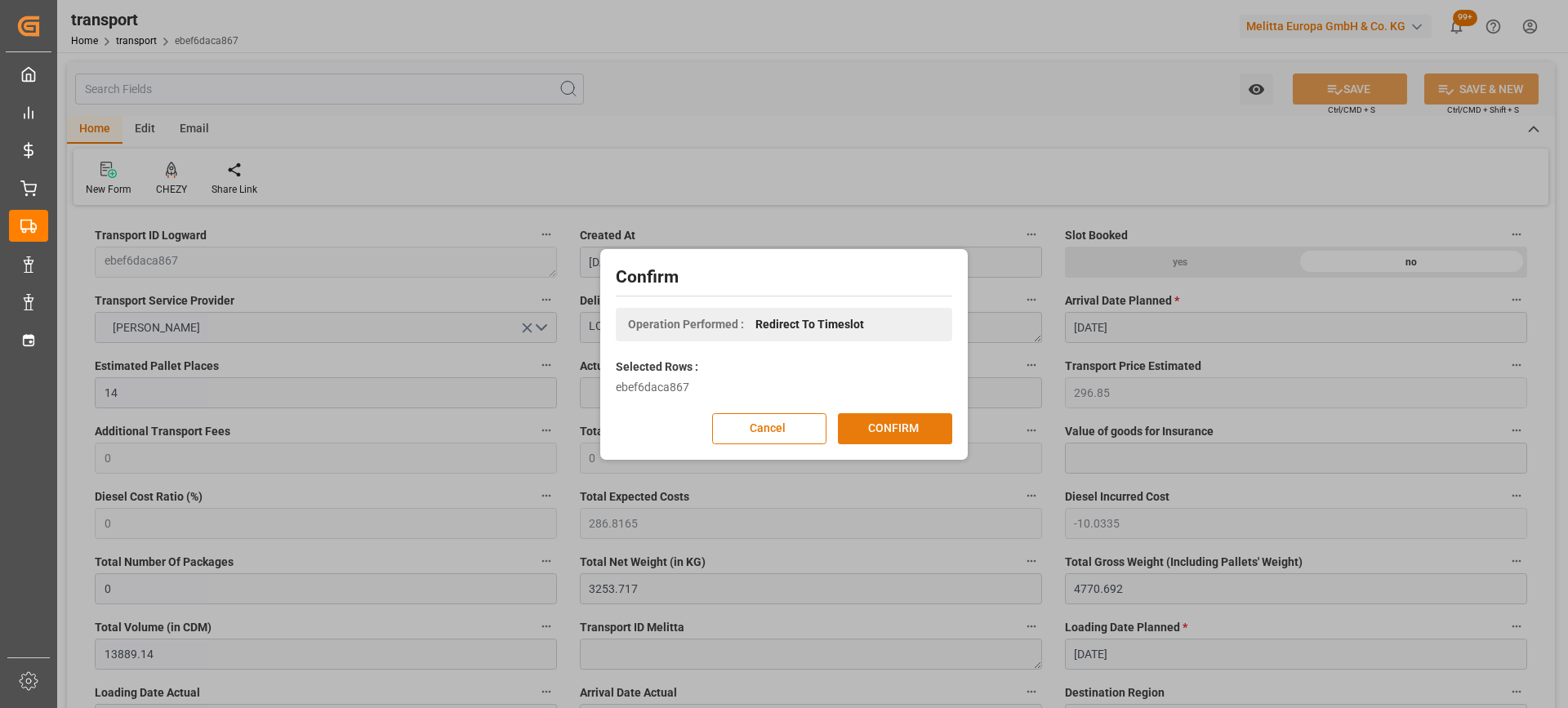
click at [903, 424] on button "CONFIRM" at bounding box center [895, 428] width 114 height 31
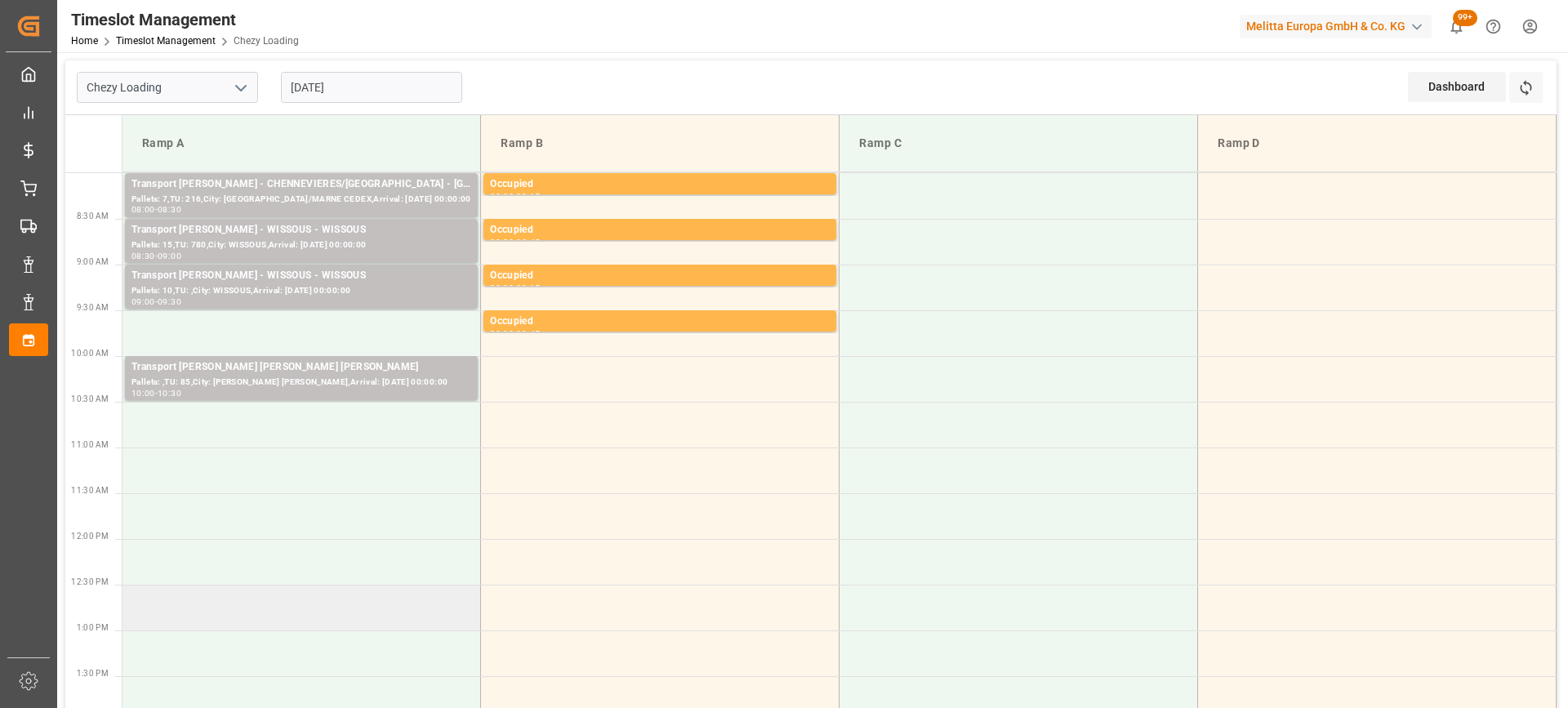
click at [412, 616] on td at bounding box center [302, 607] width 359 height 46
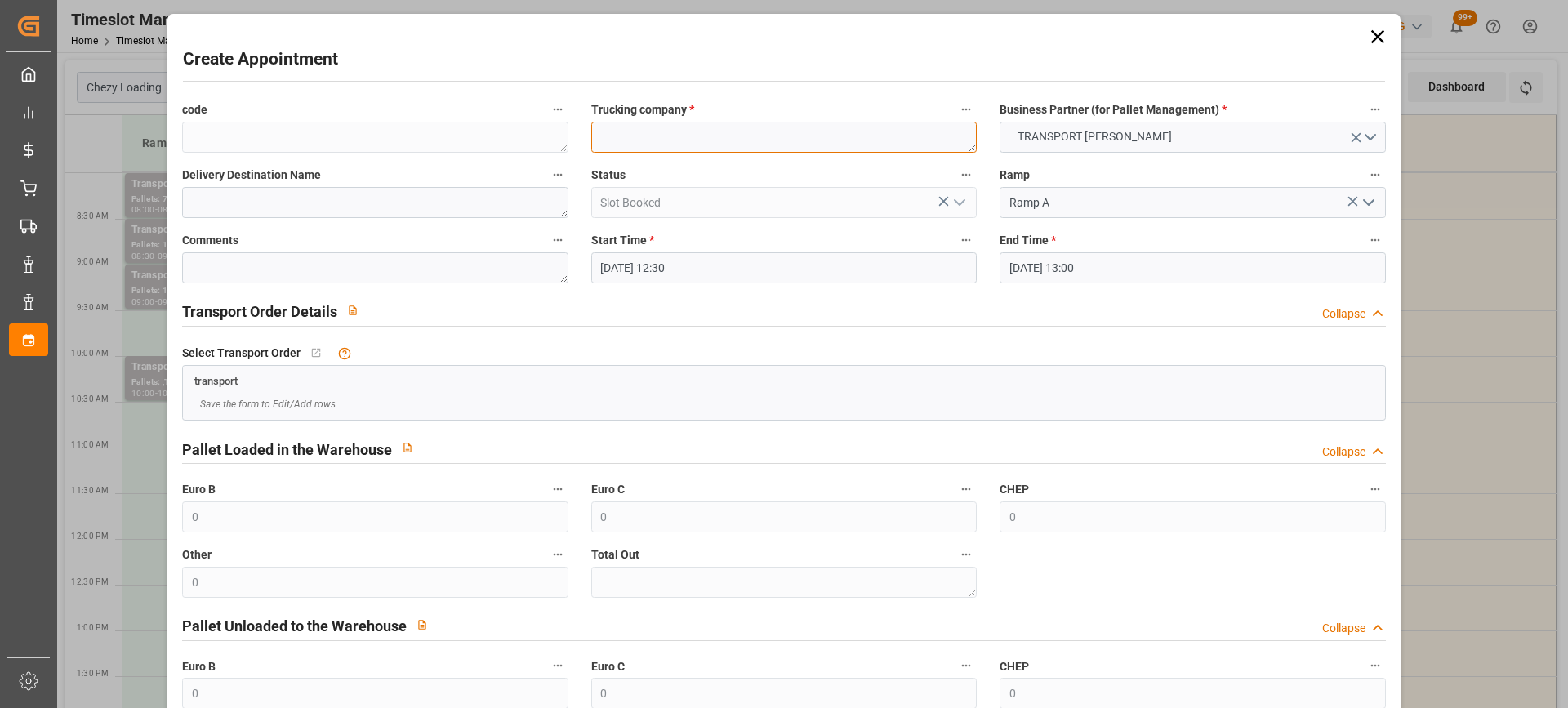
paste textarea "LOMME"
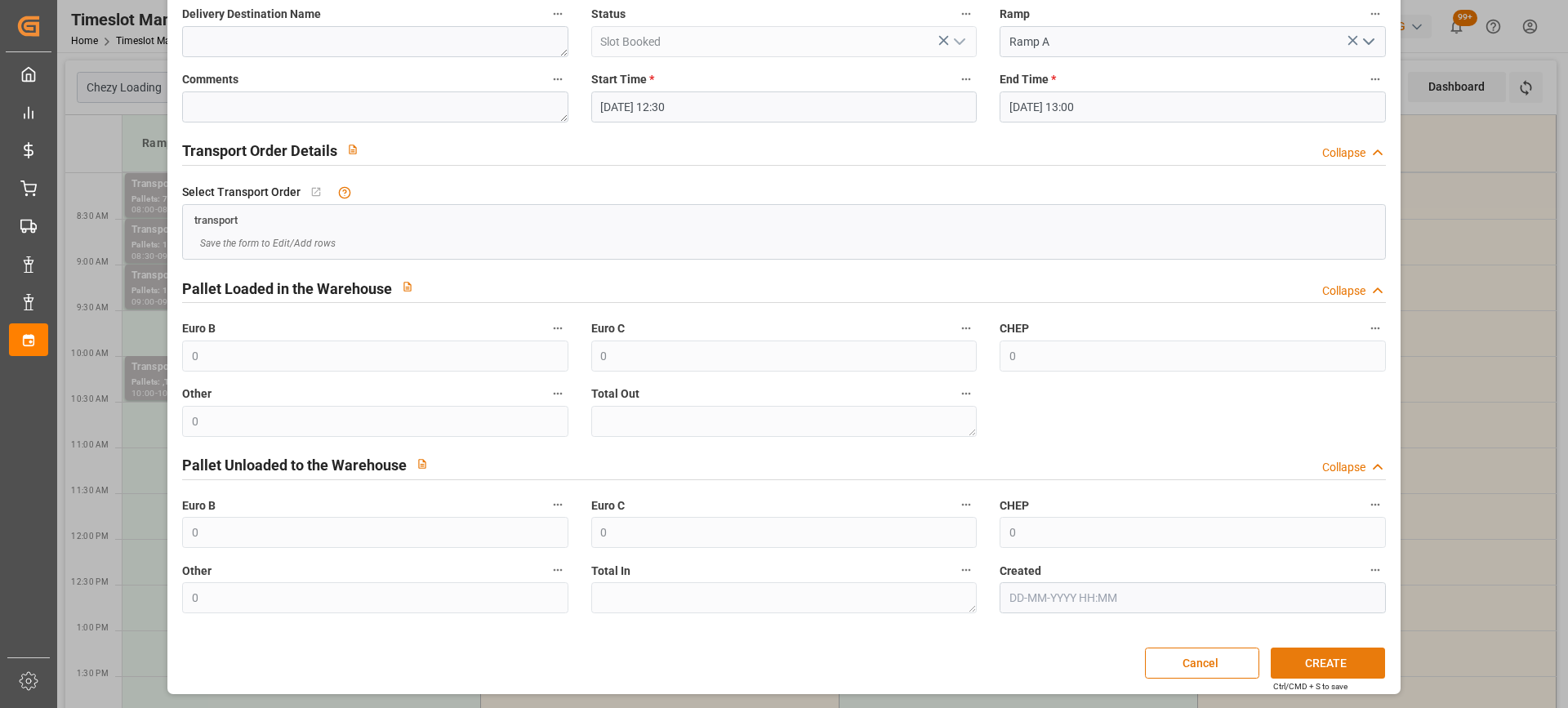
type textarea "LOMME"
click at [1362, 667] on button "CREATE" at bounding box center [1328, 662] width 114 height 31
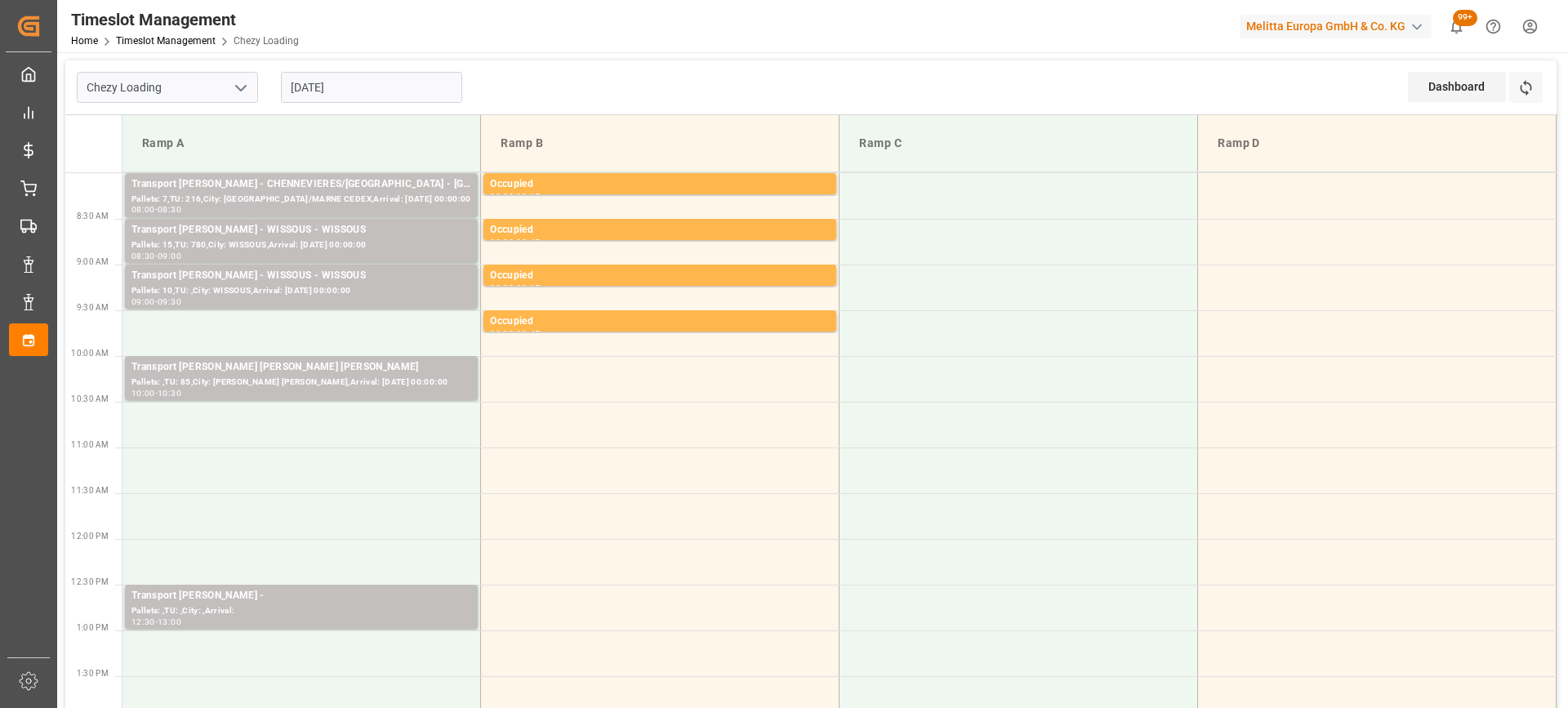
click at [408, 94] on input "[DATE]" at bounding box center [372, 87] width 181 height 31
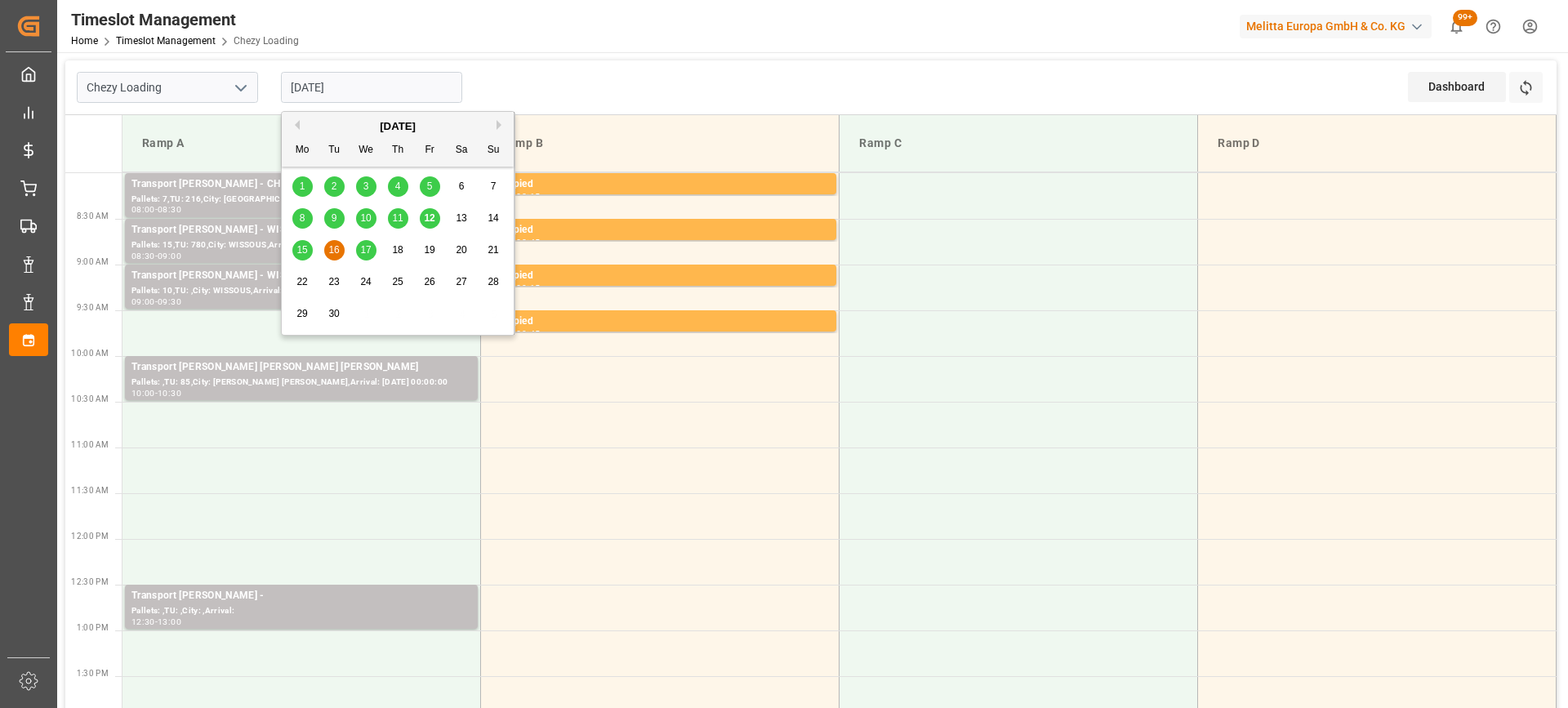
click at [368, 251] on span "17" at bounding box center [365, 249] width 10 height 11
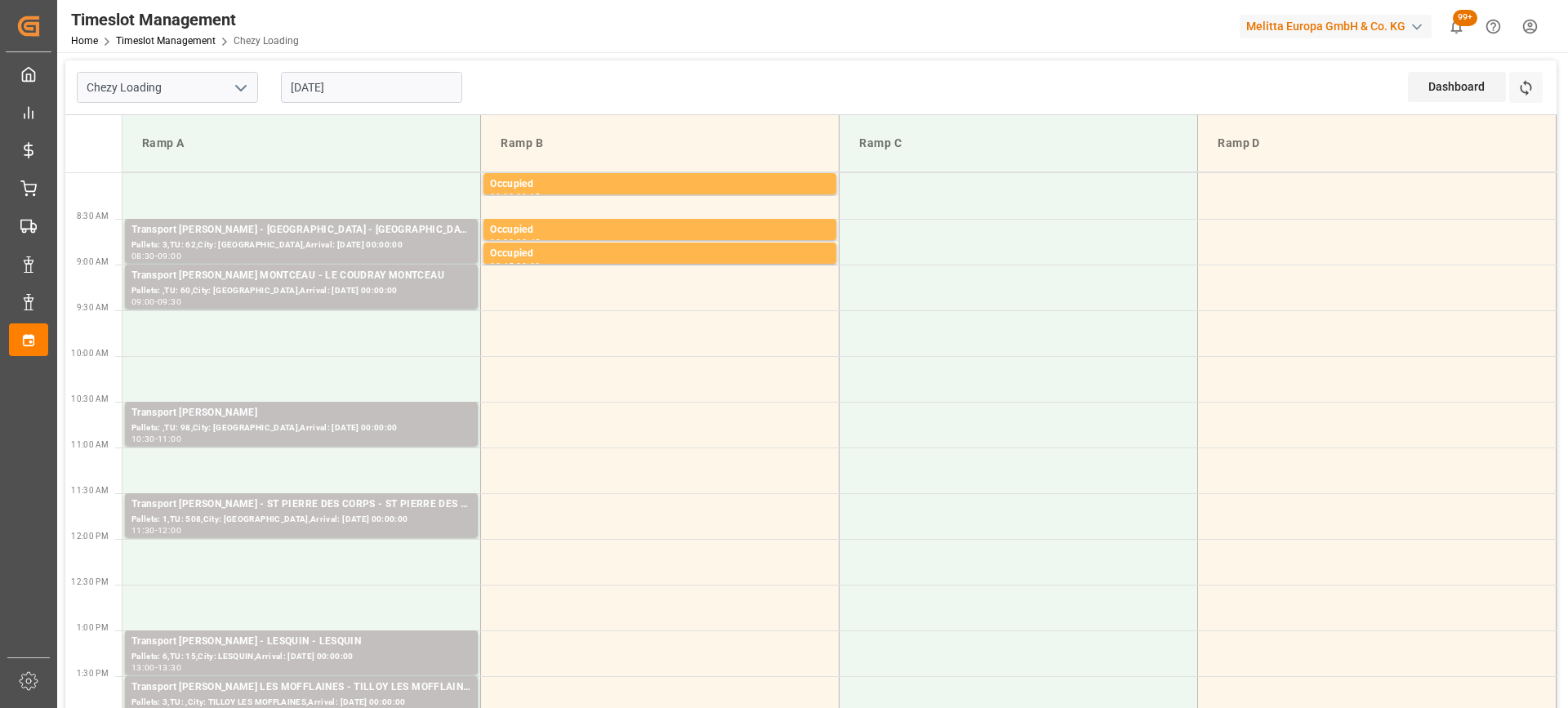
click at [382, 94] on input "[DATE]" at bounding box center [372, 87] width 181 height 31
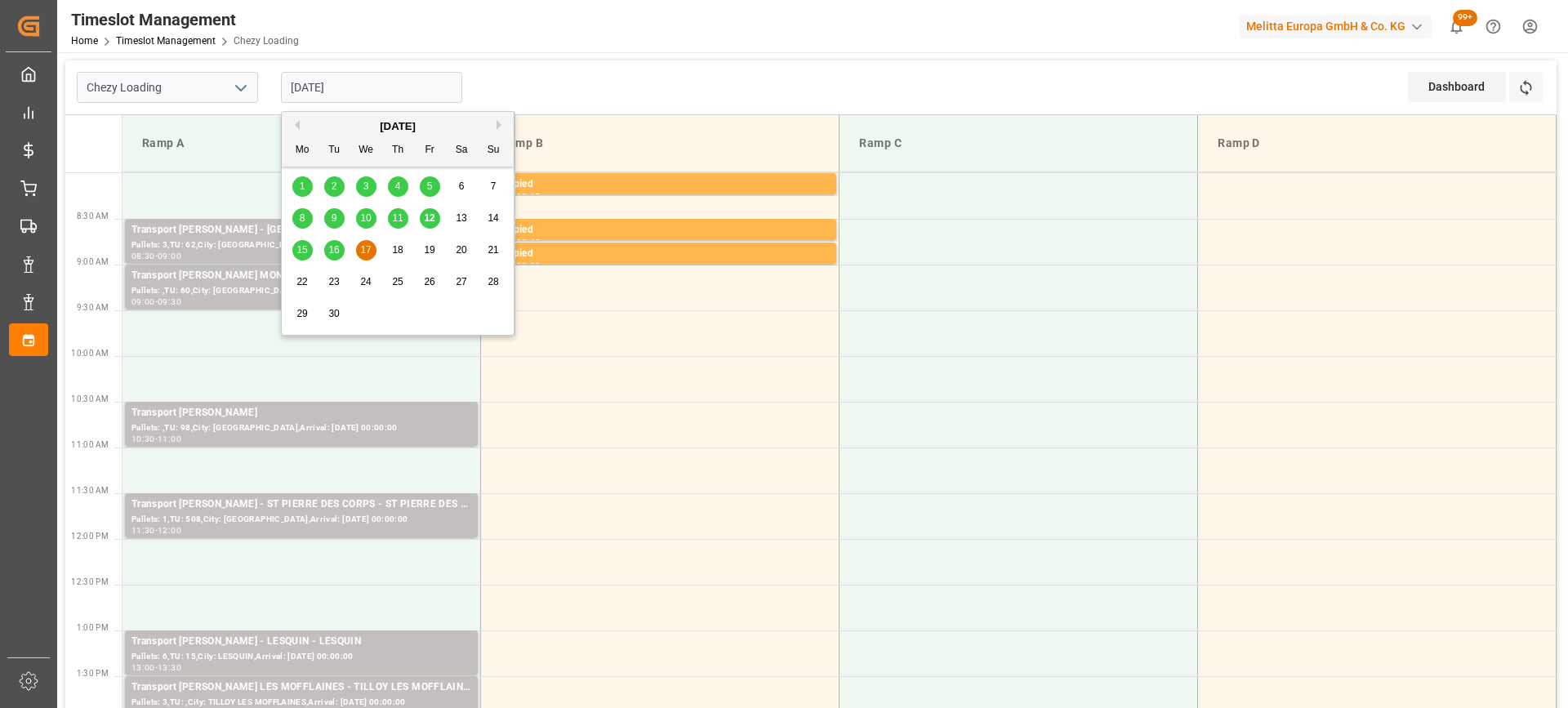
click at [331, 252] on span "16" at bounding box center [333, 249] width 10 height 11
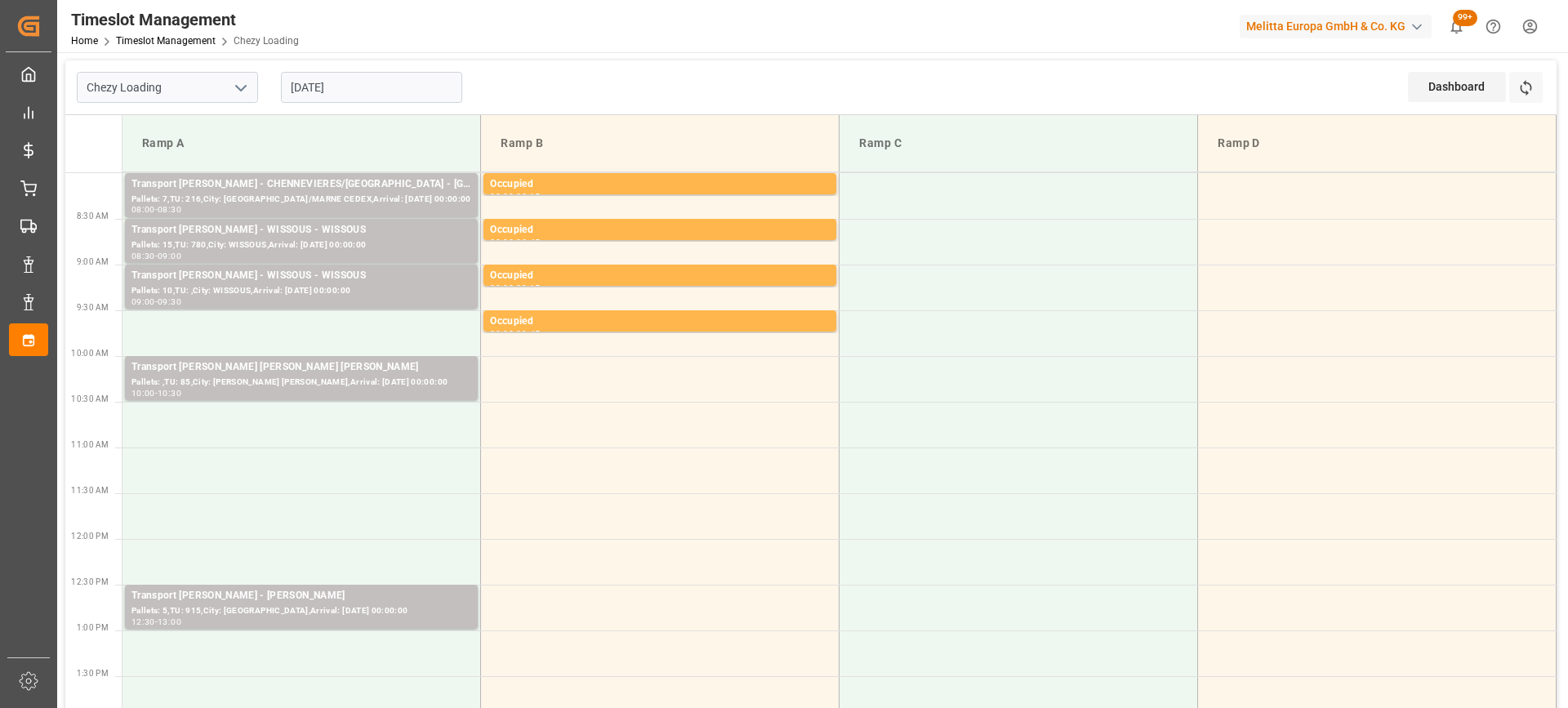
click at [389, 93] on input "[DATE]" at bounding box center [372, 87] width 181 height 31
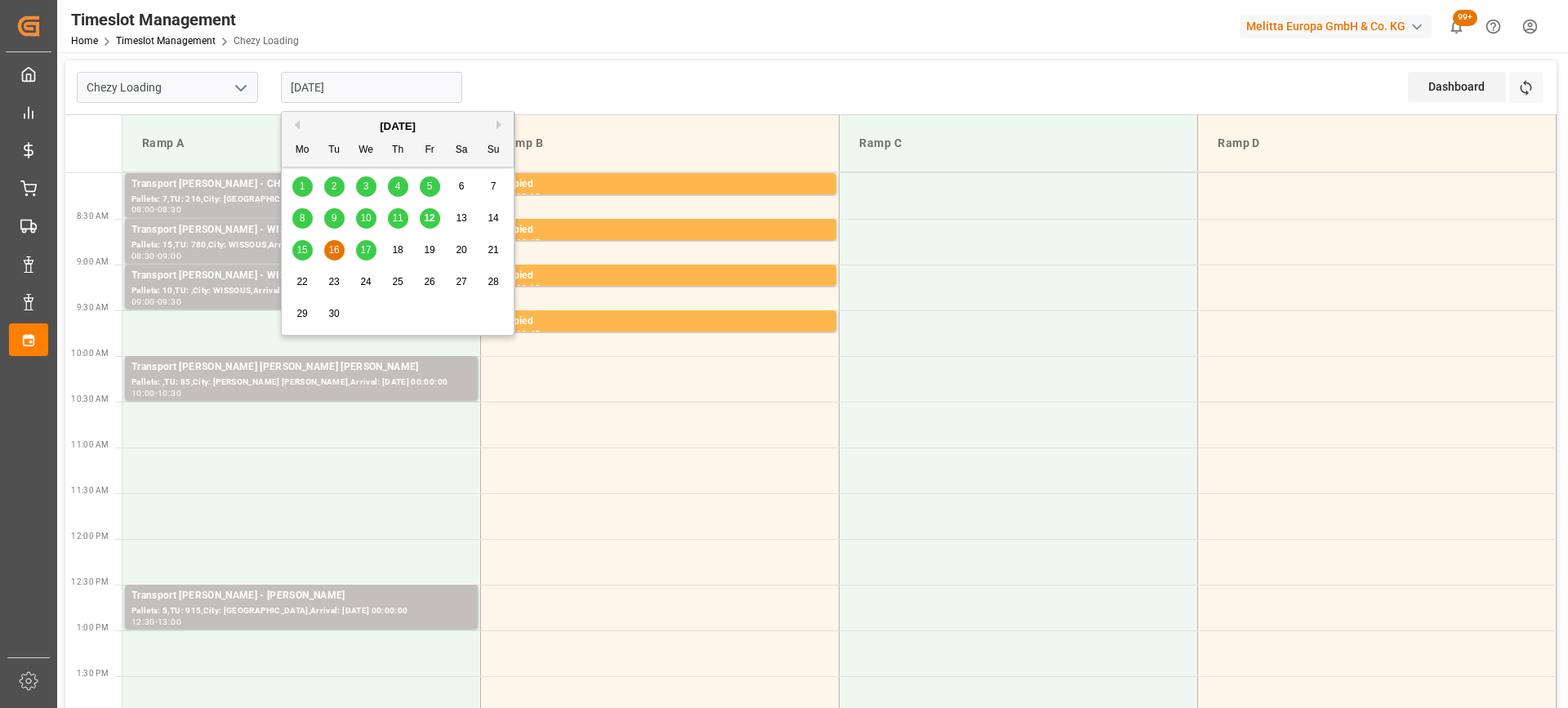
click at [371, 245] on span "17" at bounding box center [365, 249] width 10 height 11
type input "[DATE]"
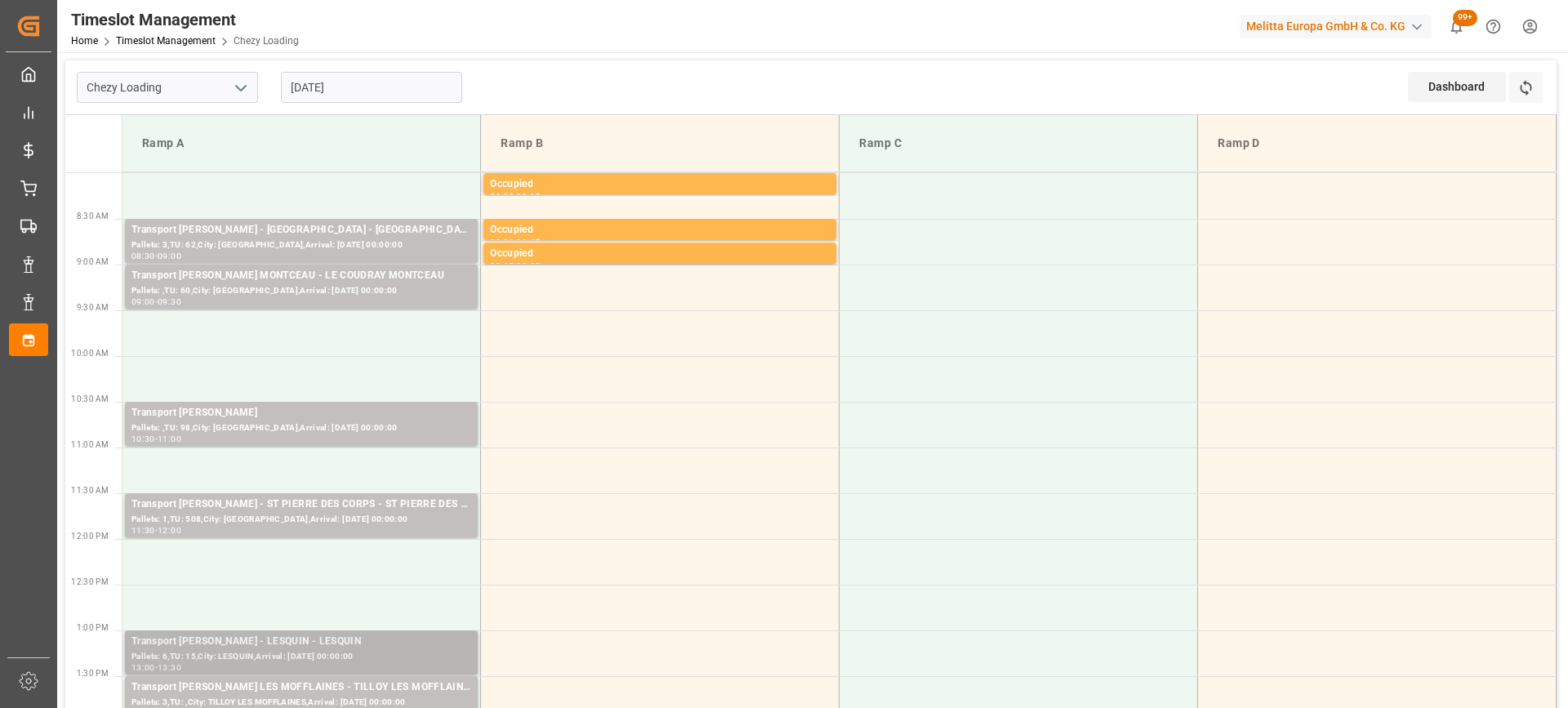
click at [383, 662] on div "Pallets: 6,TU: 15,City: LESQUIN,Arrival: [DATE] 00:00:00" at bounding box center [302, 657] width 340 height 14
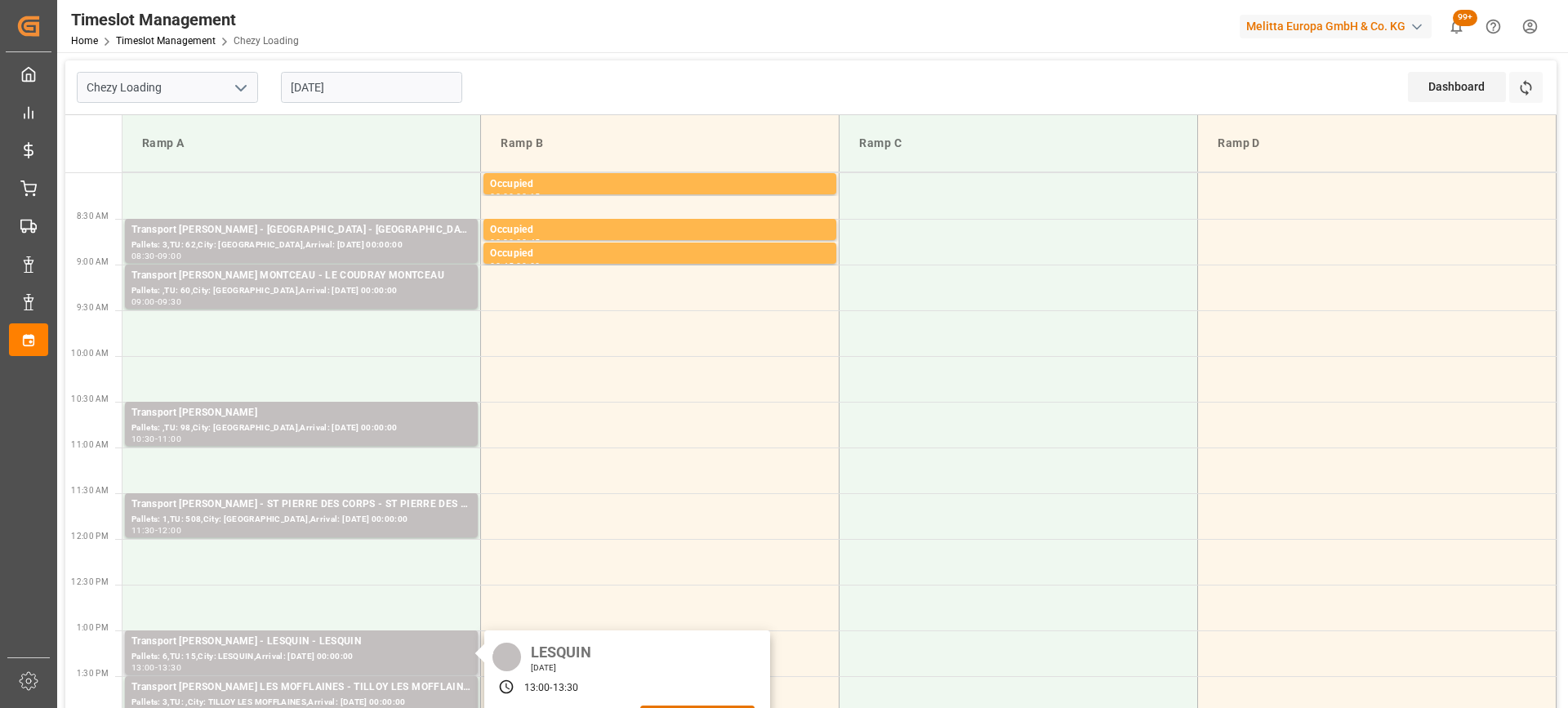
scroll to position [163, 0]
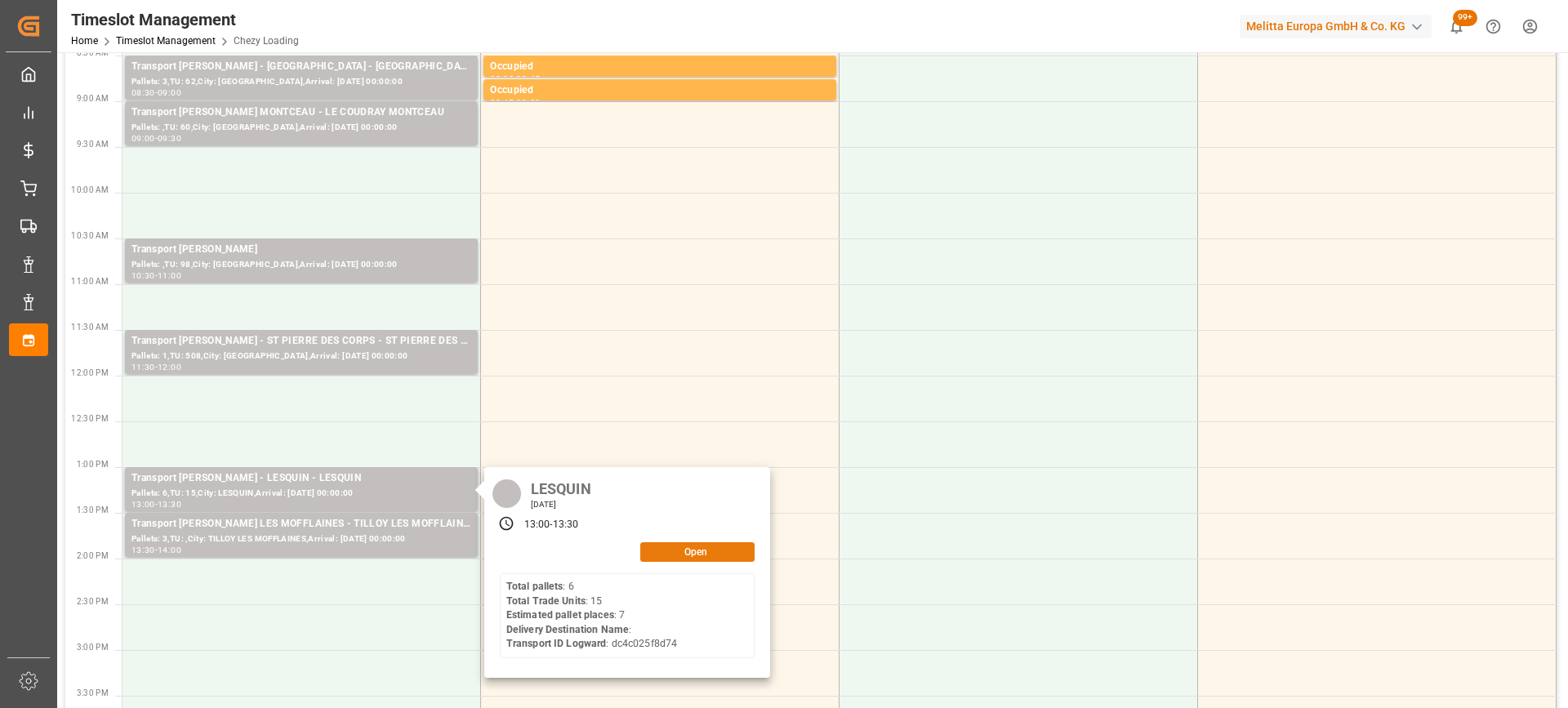
click at [709, 545] on button "Open" at bounding box center [698, 552] width 114 height 20
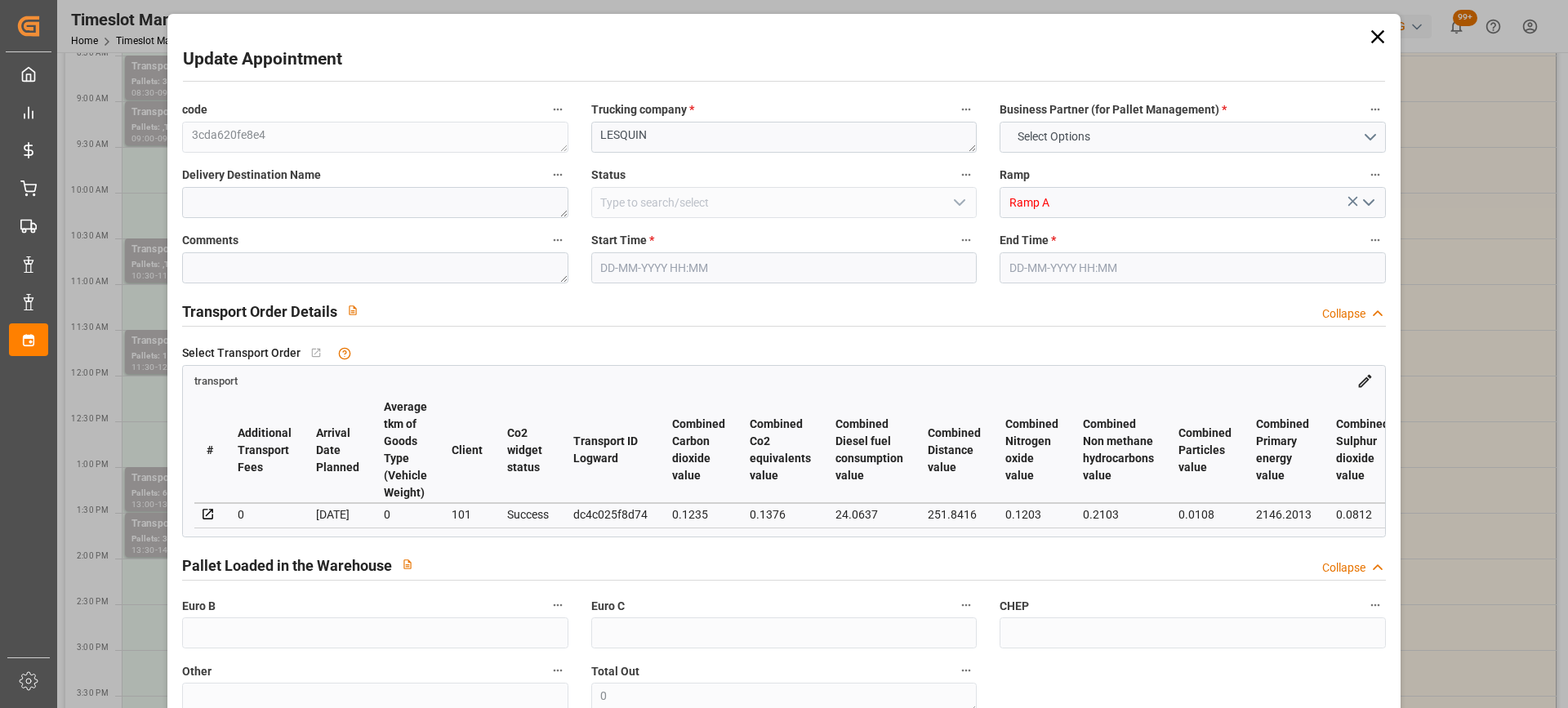
type input "7"
type input "192.95"
type input "0"
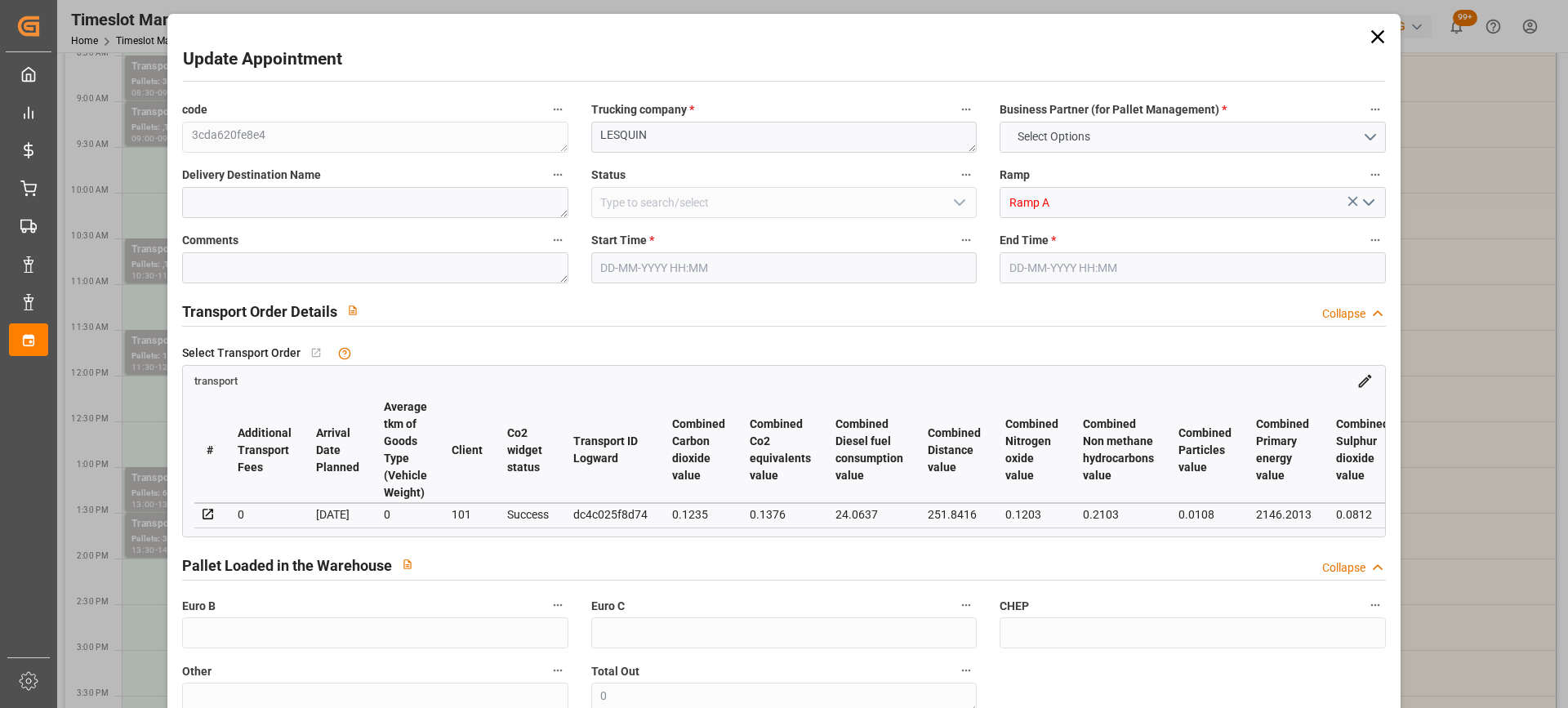
type input "186.4283"
type input "-6.5217"
type input "0"
type input "746.716"
type input "1257.991"
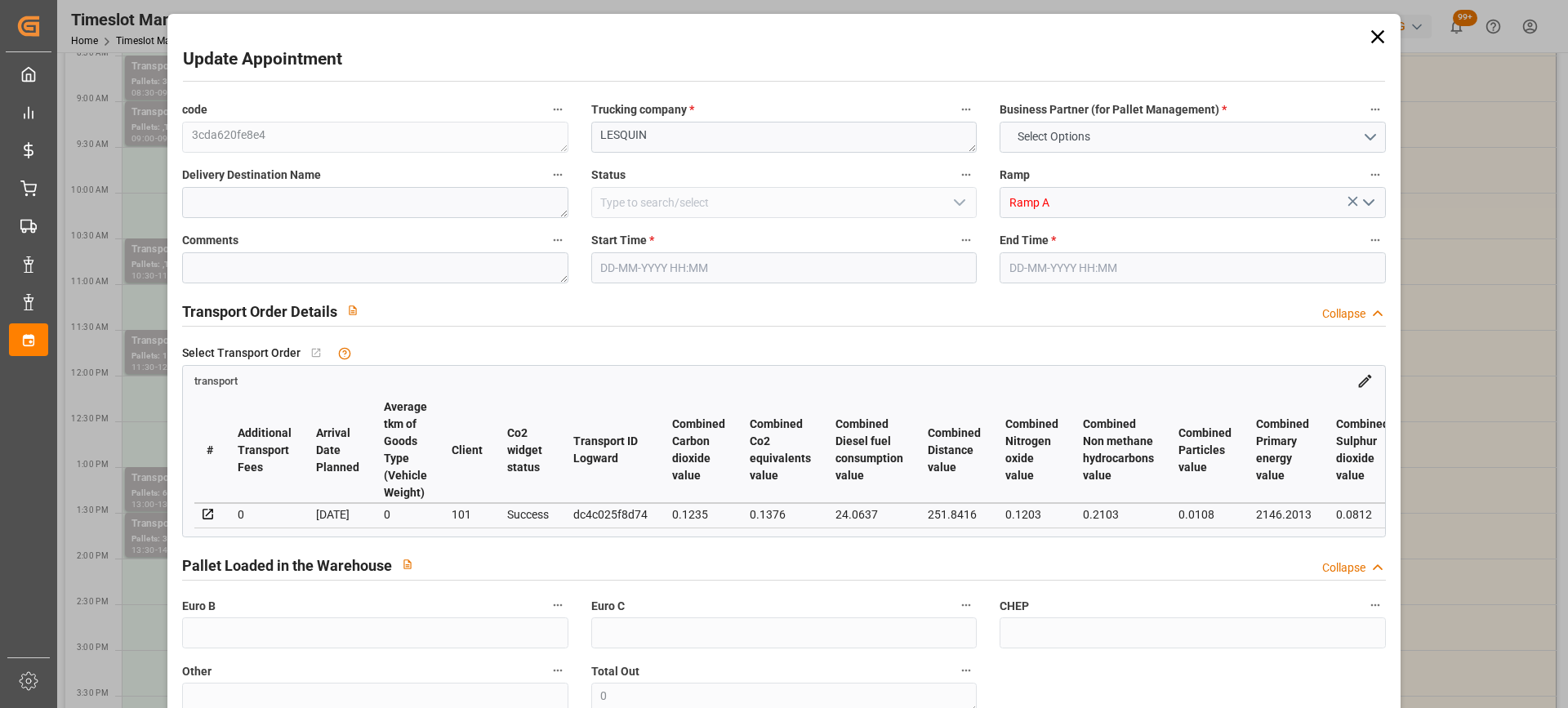
type input "7837.2"
type input "59"
type input "6"
type input "15"
type input "10"
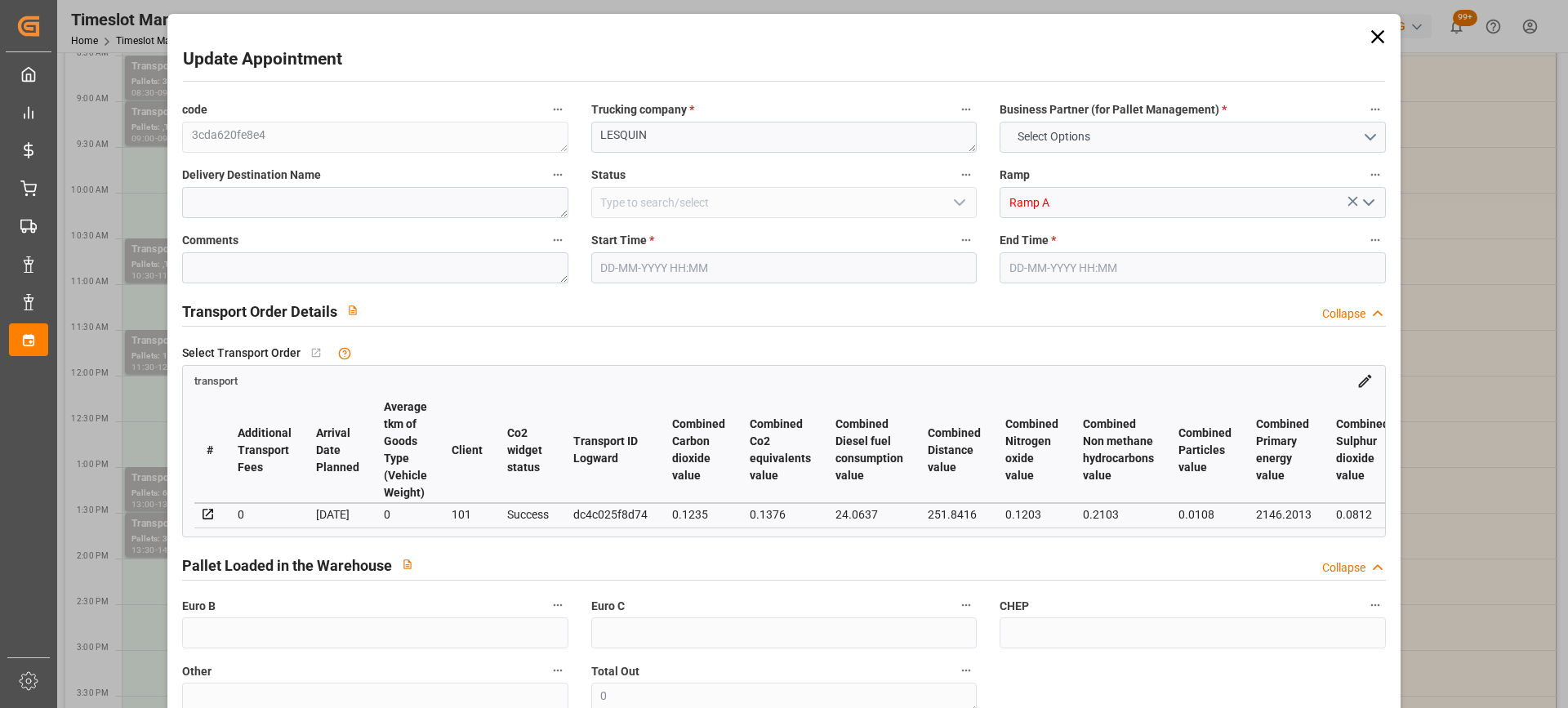
type input "101"
type input "938.711"
type input "0"
type input "4710.8598"
type input "0"
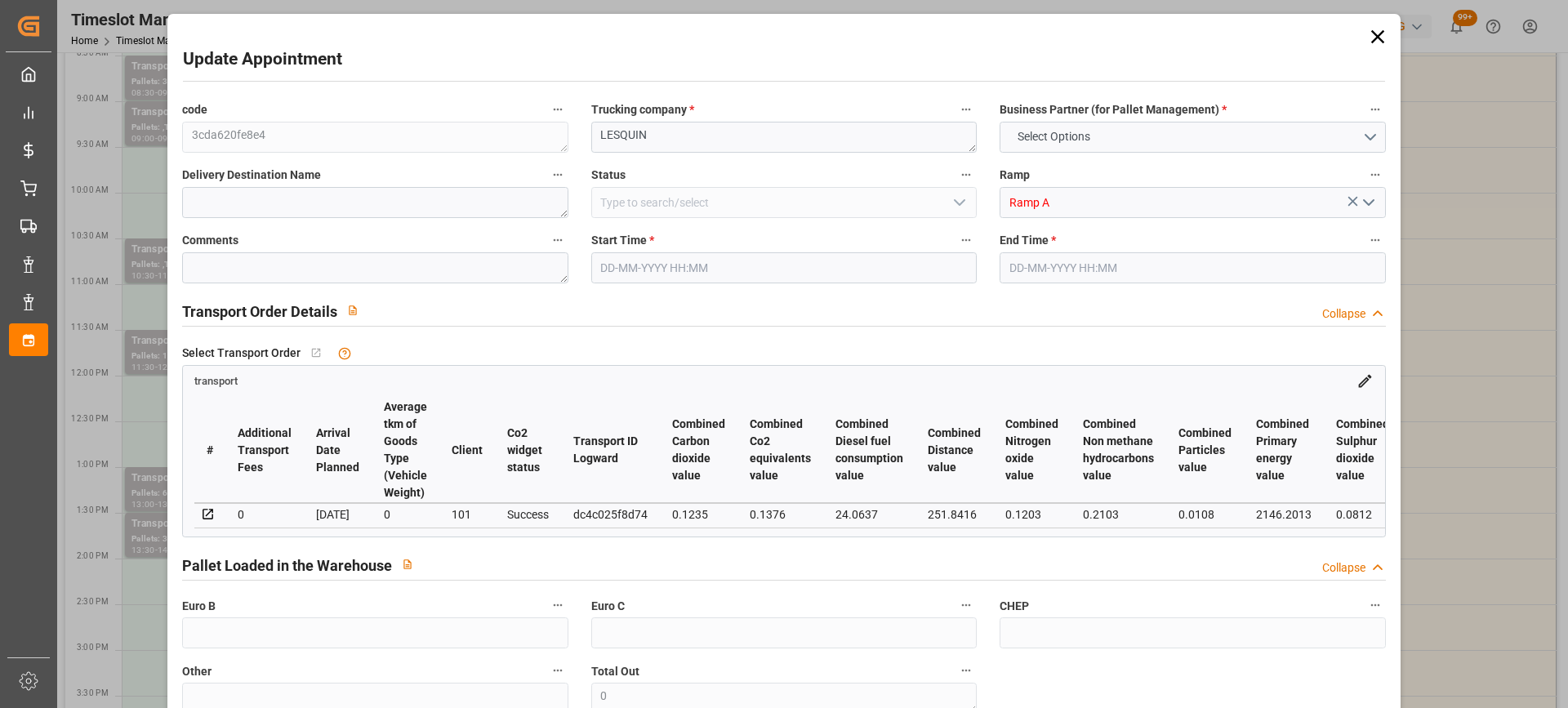
type input "0"
type input "21"
type input "35"
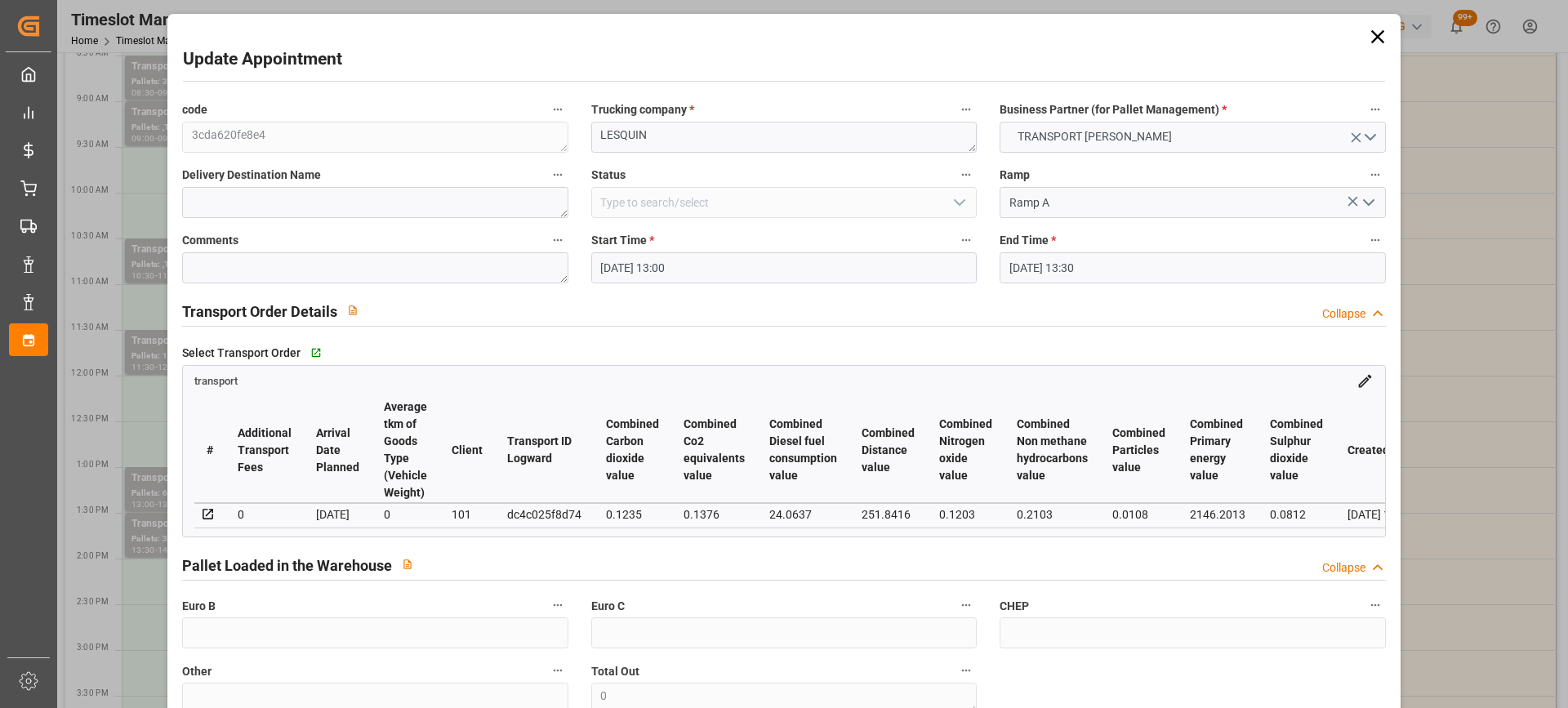
type input "17-09-2025 13:00"
type input "17-09-2025 13:30"
type input "11-09-2025 13:49"
type input "11-09-2025 11:38"
type input "[DATE]"
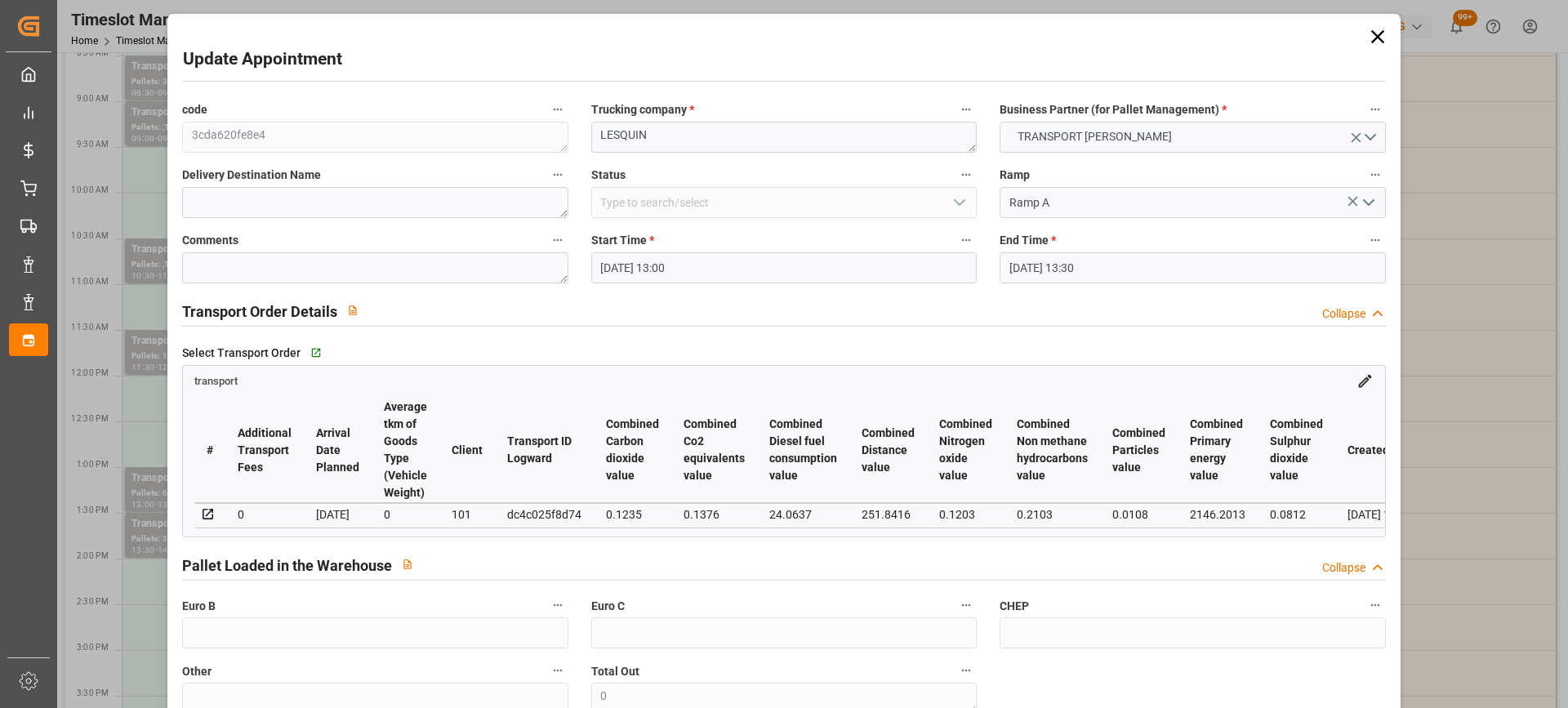
type input "[DATE]"
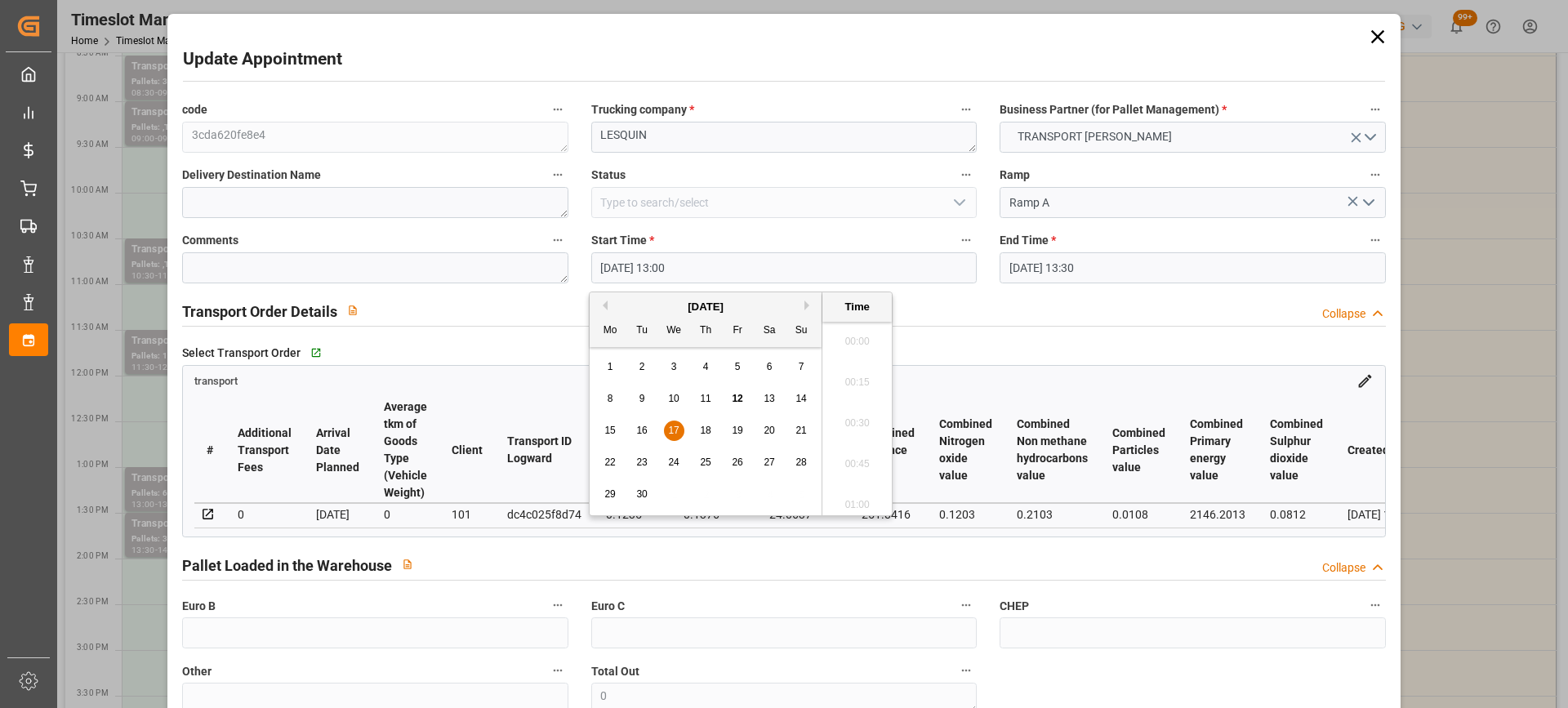
click at [715, 272] on input "17-09-2025 13:00" at bounding box center [784, 267] width 386 height 31
click at [639, 429] on span "16" at bounding box center [641, 431] width 10 height 11
click at [869, 398] on li "11:30" at bounding box center [857, 391] width 69 height 41
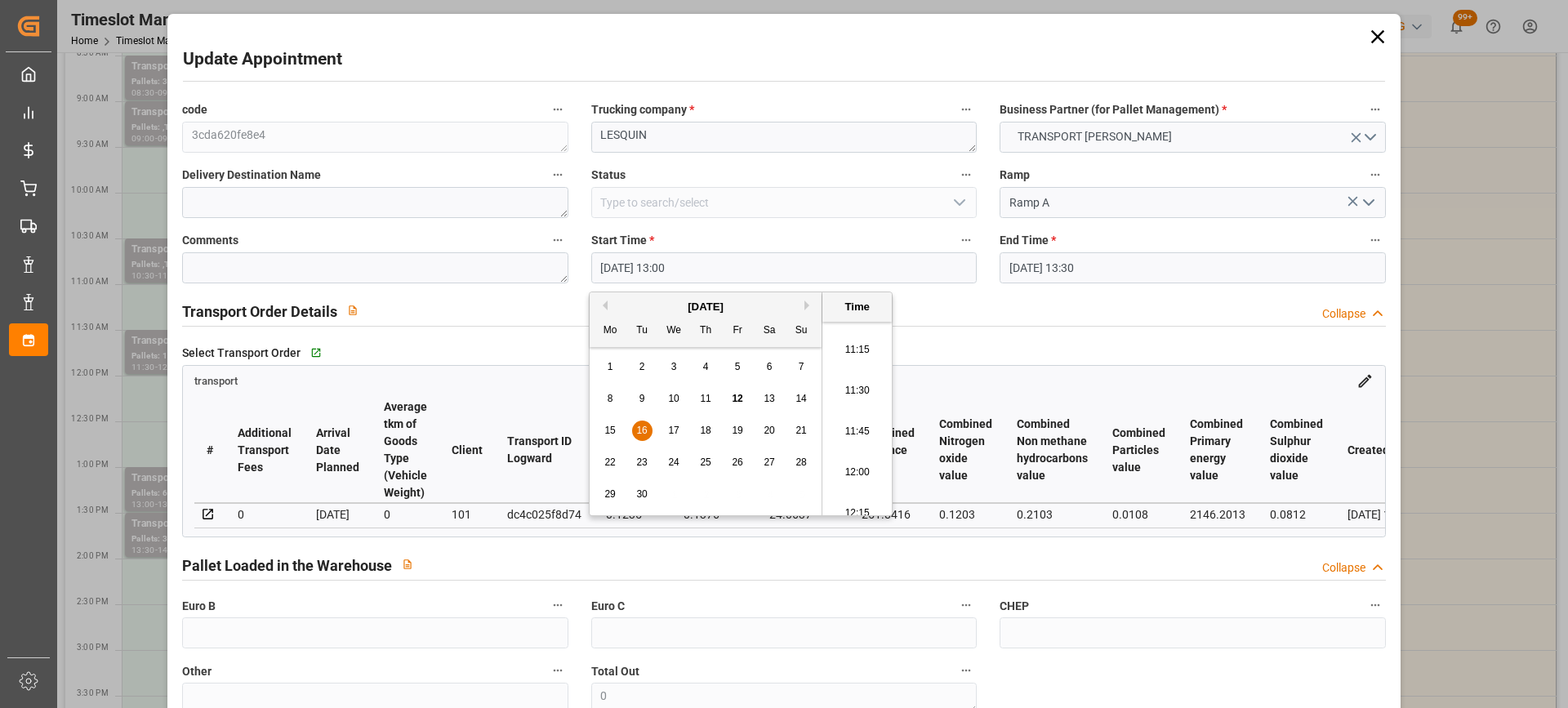
type input "16-09-2025 11:30"
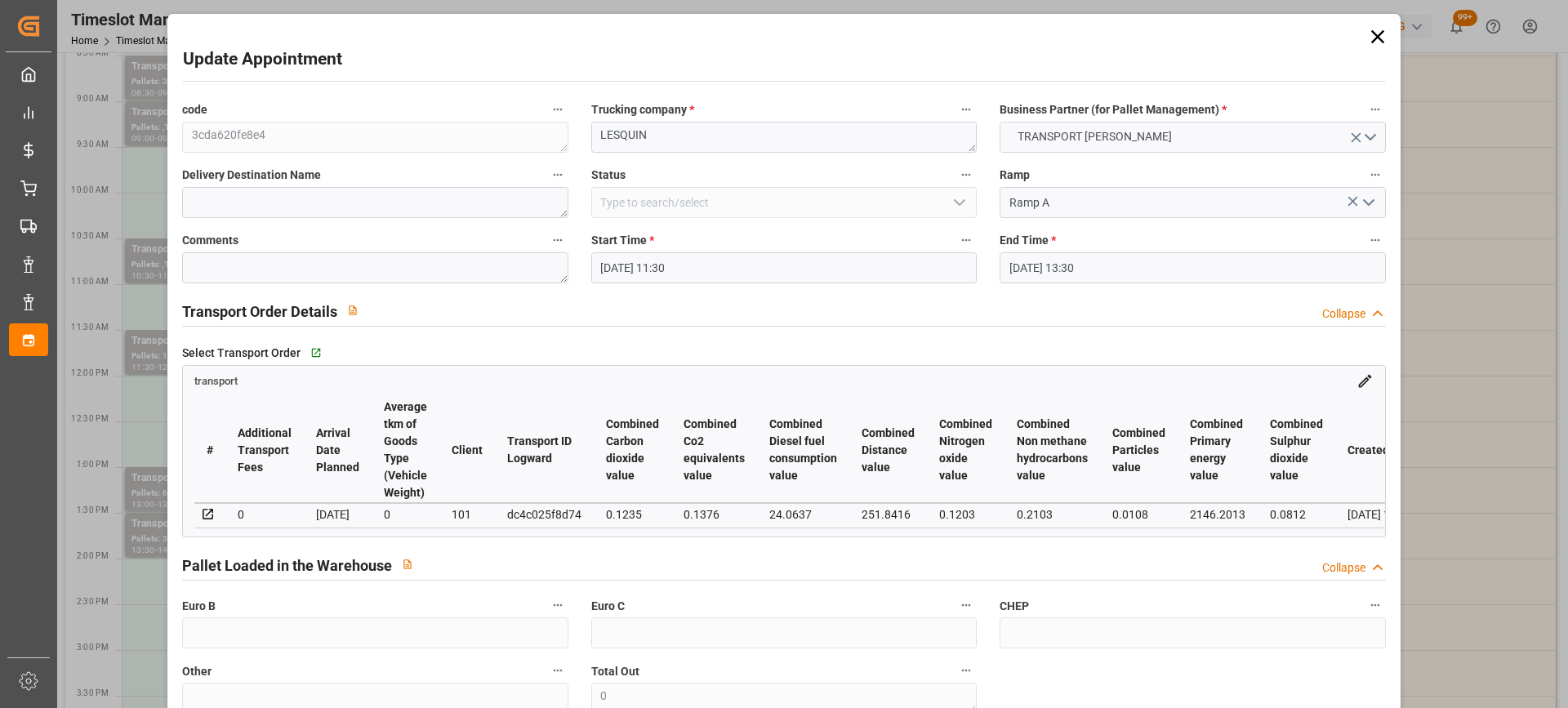
drag, startPoint x: 1188, startPoint y: 264, endPoint x: 1175, endPoint y: 271, distance: 14.8
click at [1187, 264] on input "17-09-2025 13:30" at bounding box center [1192, 267] width 386 height 31
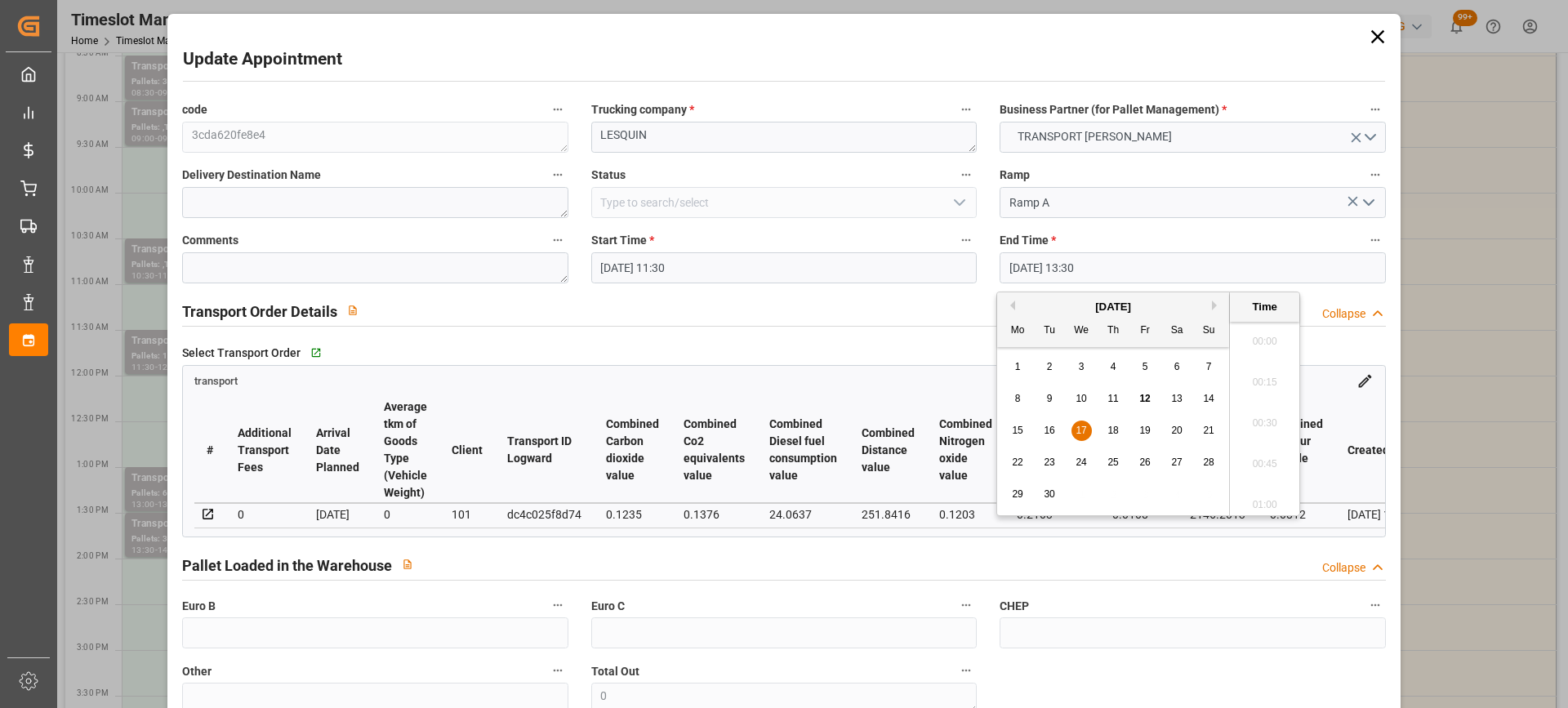
scroll to position [2130, 0]
click at [1050, 430] on span "16" at bounding box center [1049, 431] width 10 height 11
click at [1278, 347] on li "12:00" at bounding box center [1264, 343] width 69 height 41
type input "16-09-2025 12:00"
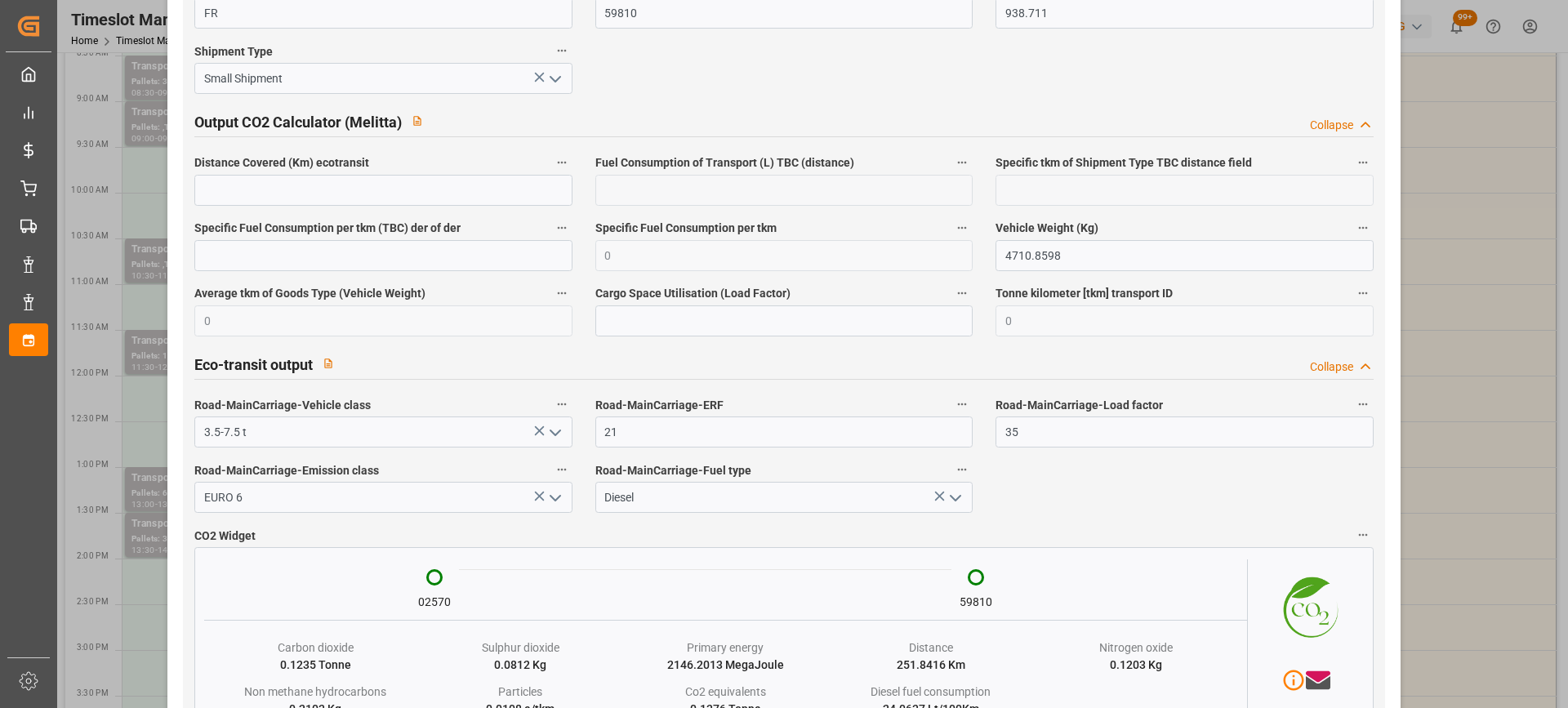
scroll to position [2736, 0]
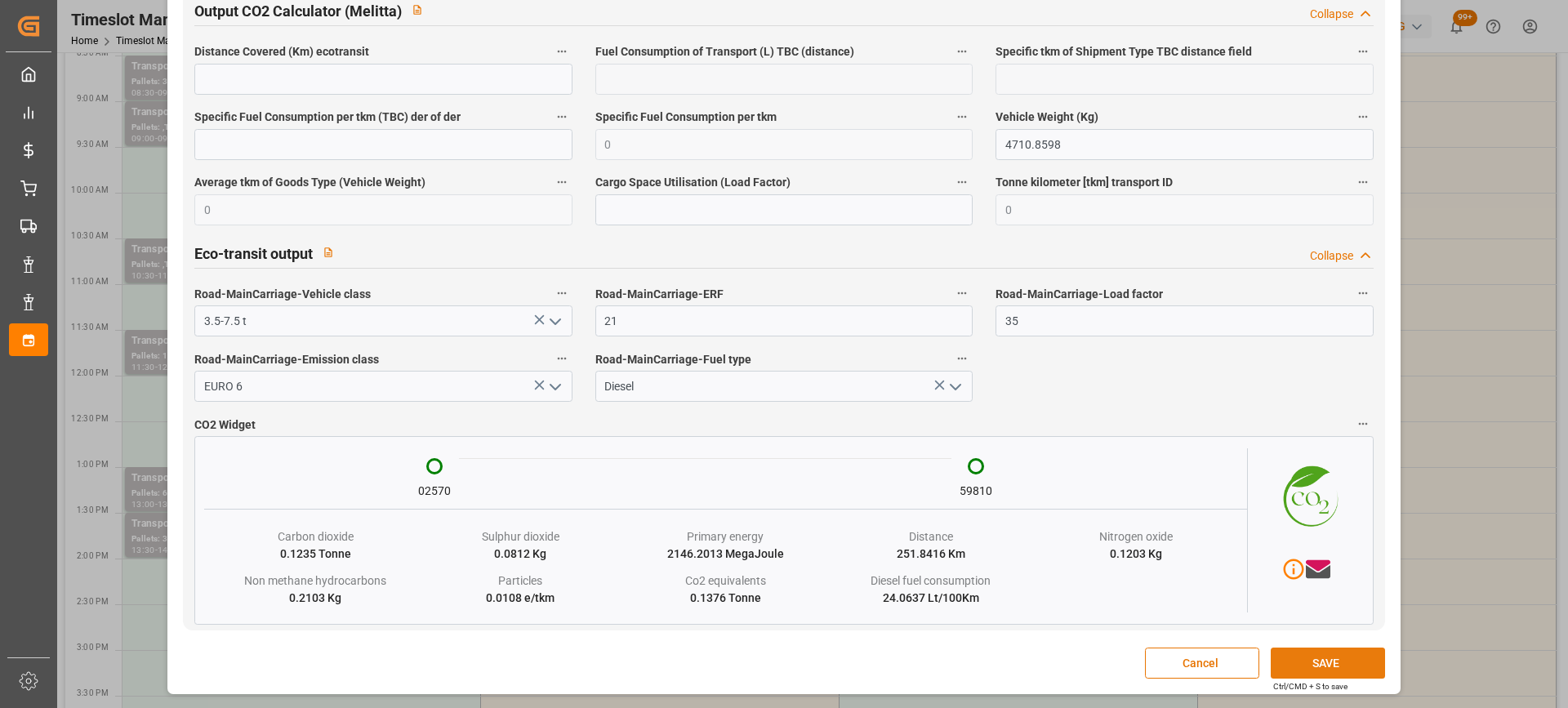
click at [1335, 662] on button "SAVE" at bounding box center [1328, 662] width 114 height 31
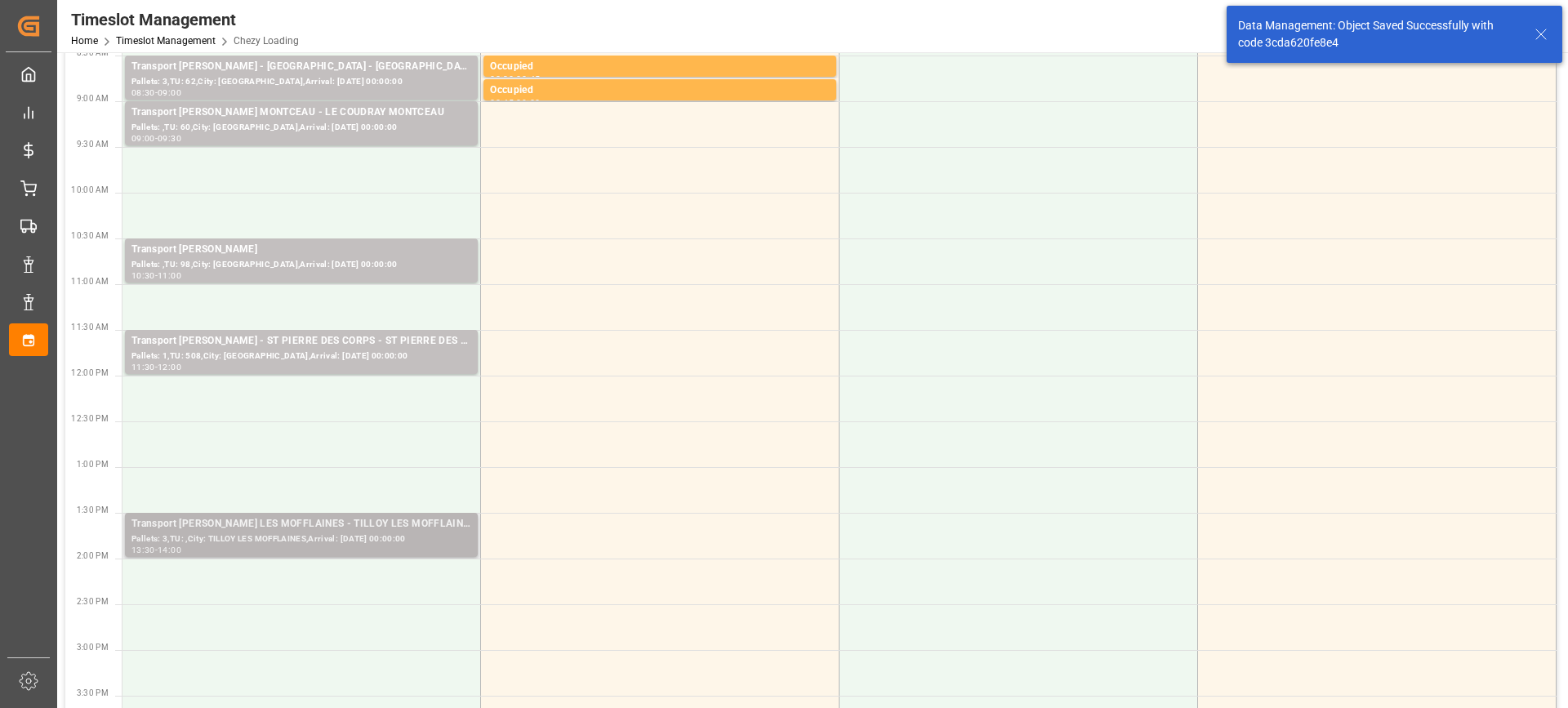
click at [301, 543] on div "Pallets: 3,TU: ,City: TILLOY LES MOFFLAINES,Arrival: 2025-09-18 00:00:00" at bounding box center [302, 539] width 340 height 14
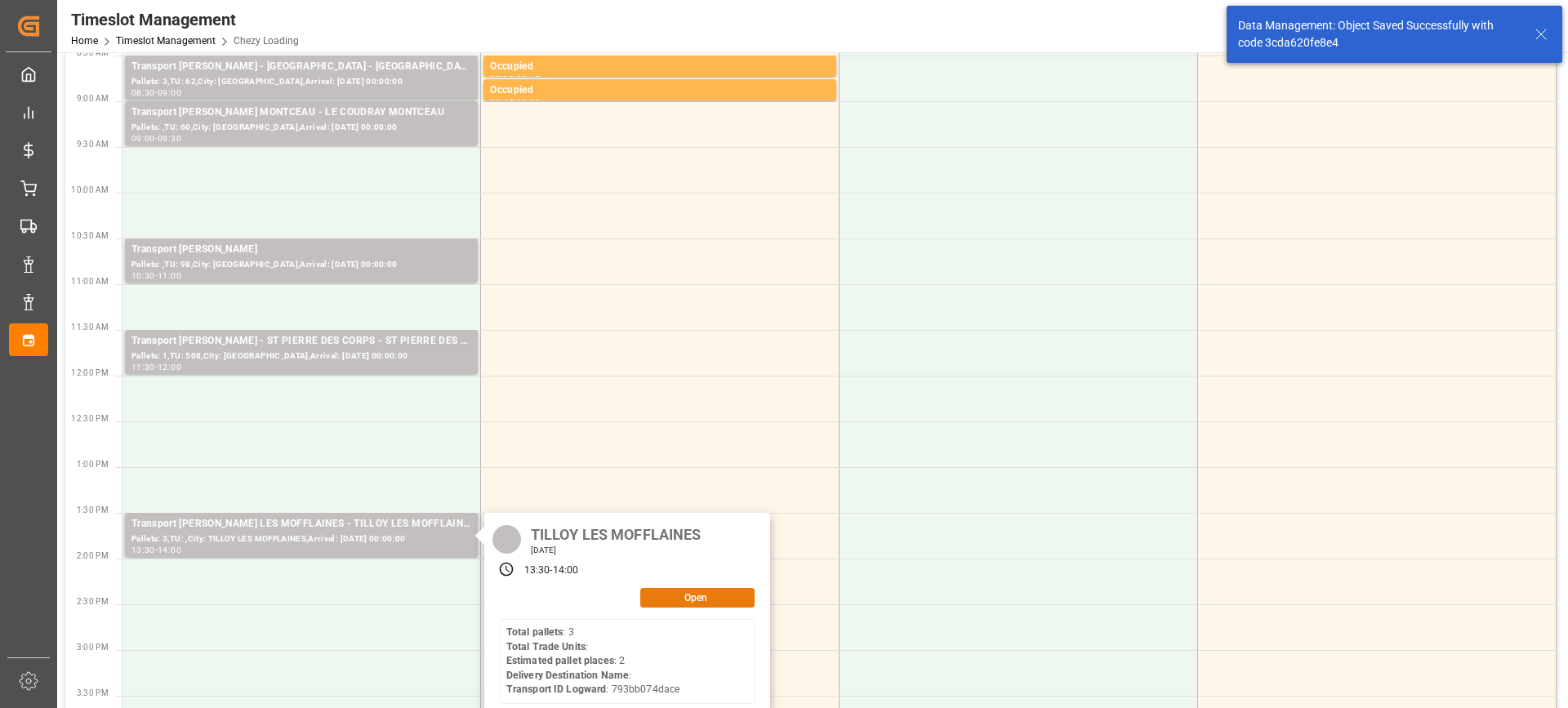
click at [717, 595] on button "Open" at bounding box center [698, 598] width 114 height 20
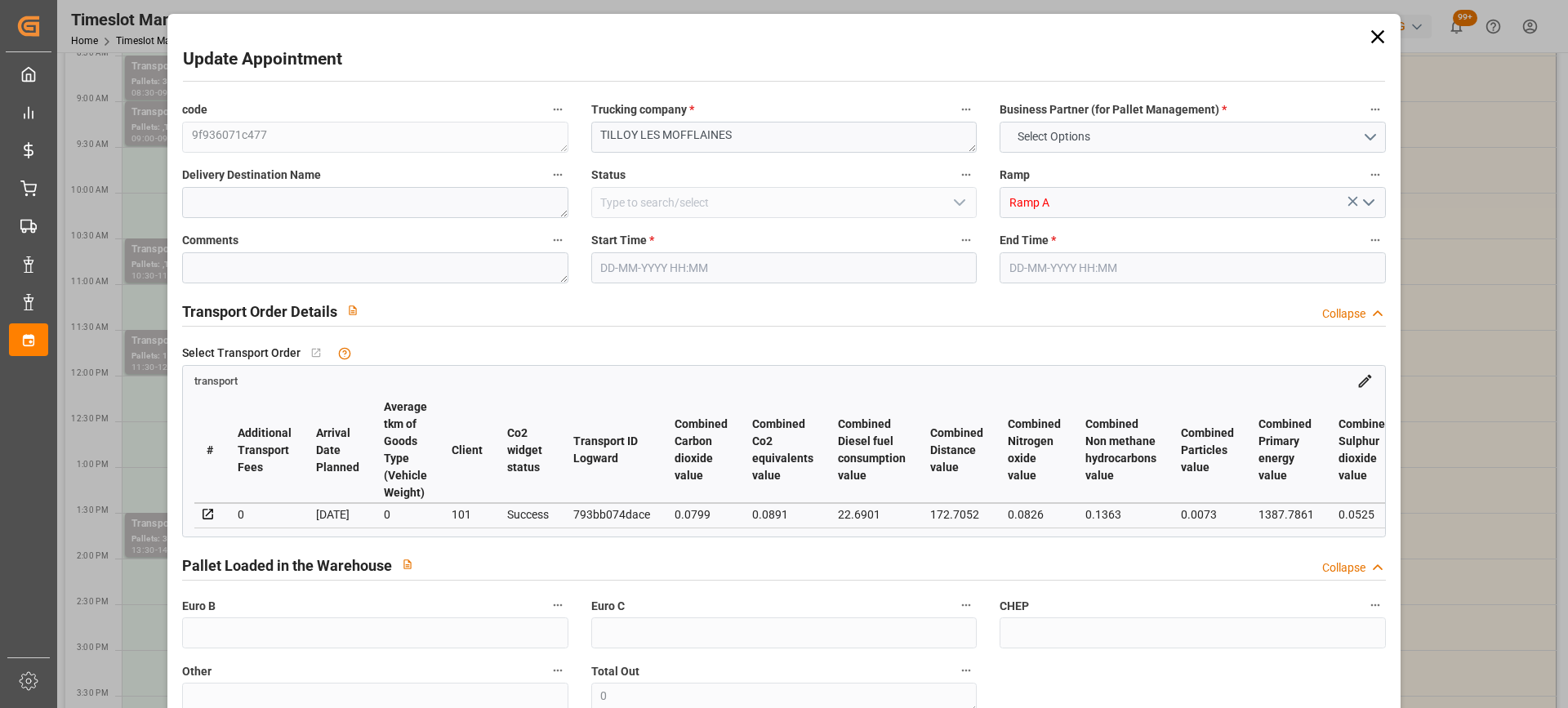
type input "2"
type input "138.32"
type input "0"
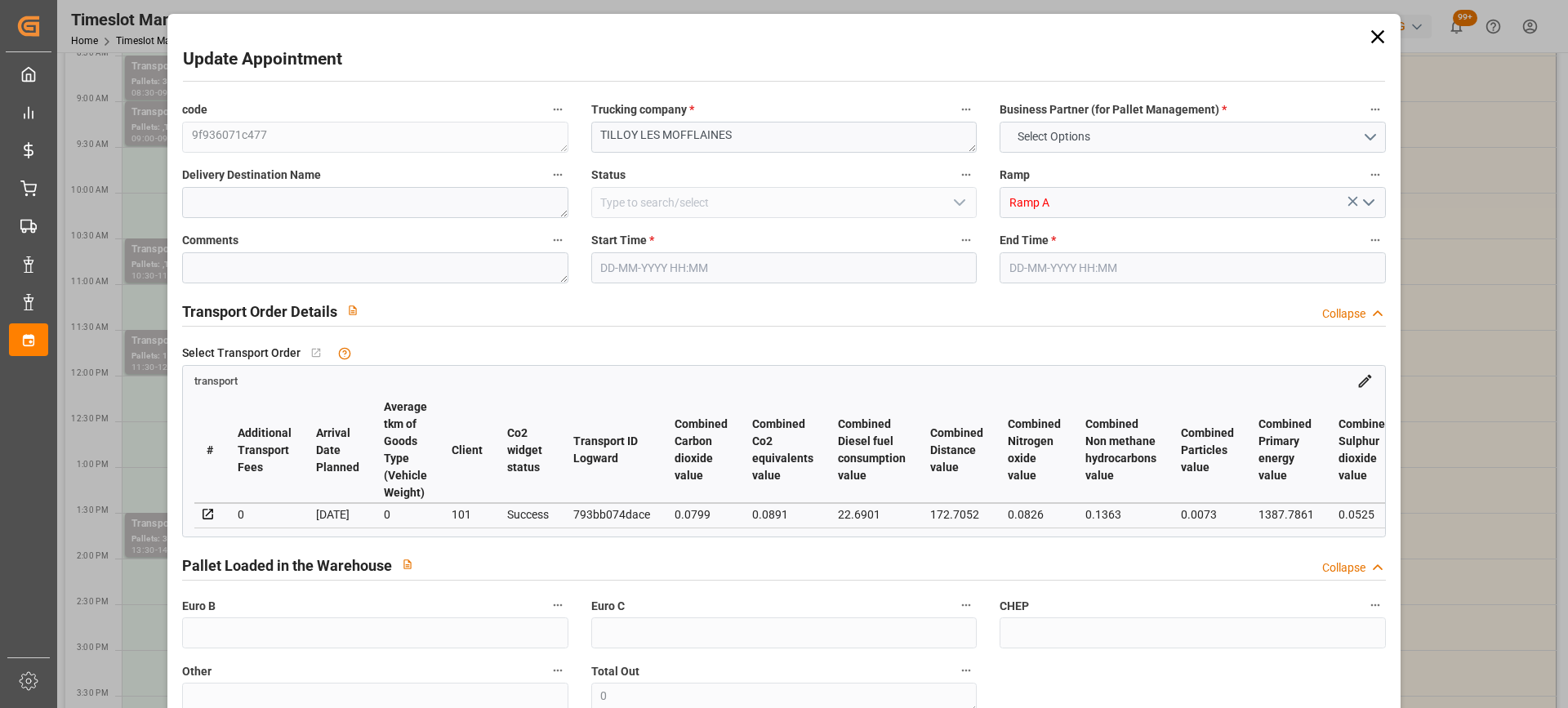
type input "133.6448"
type input "-4.6752"
type input "0"
type input "882.848"
type input "1091"
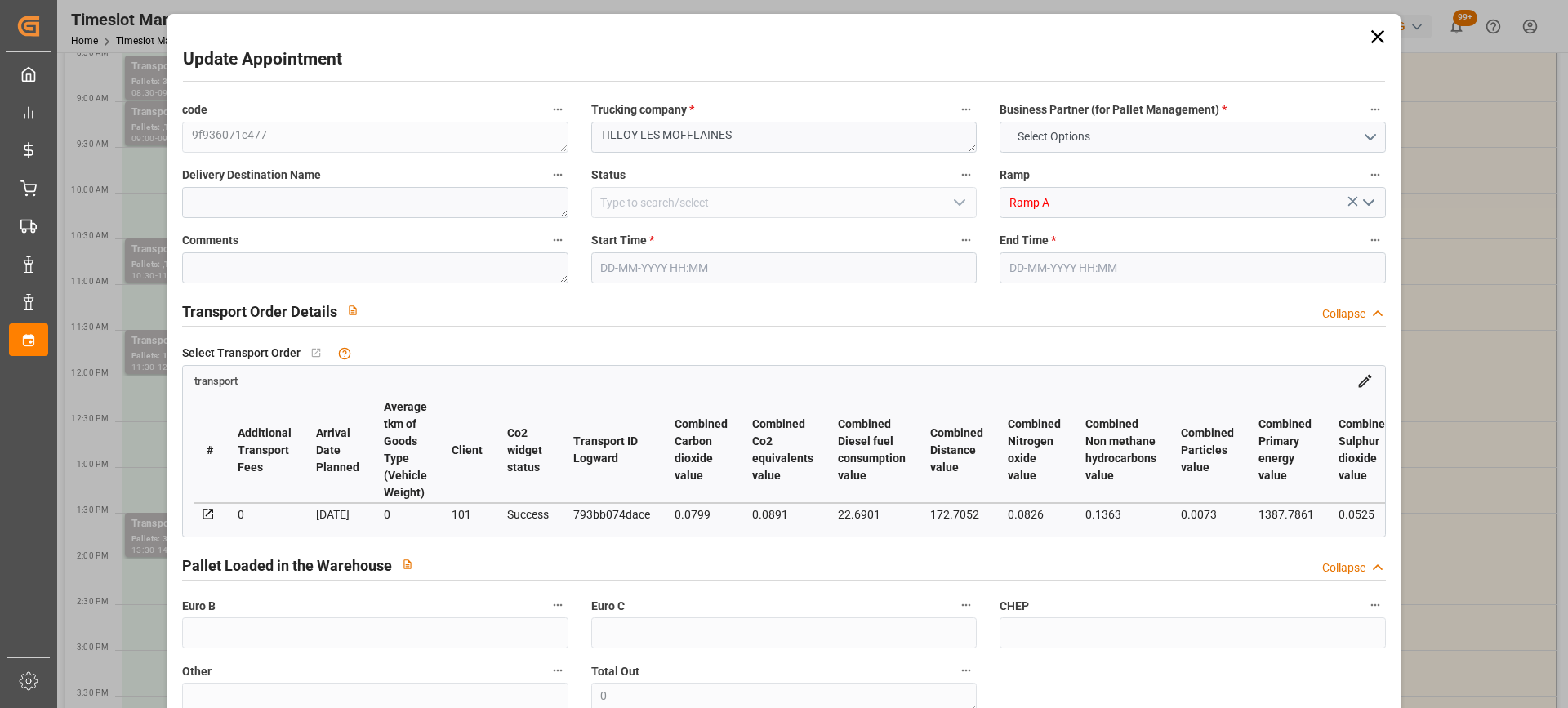
type input "2306.592"
type input "62"
type input "3"
type input "0"
type input "3"
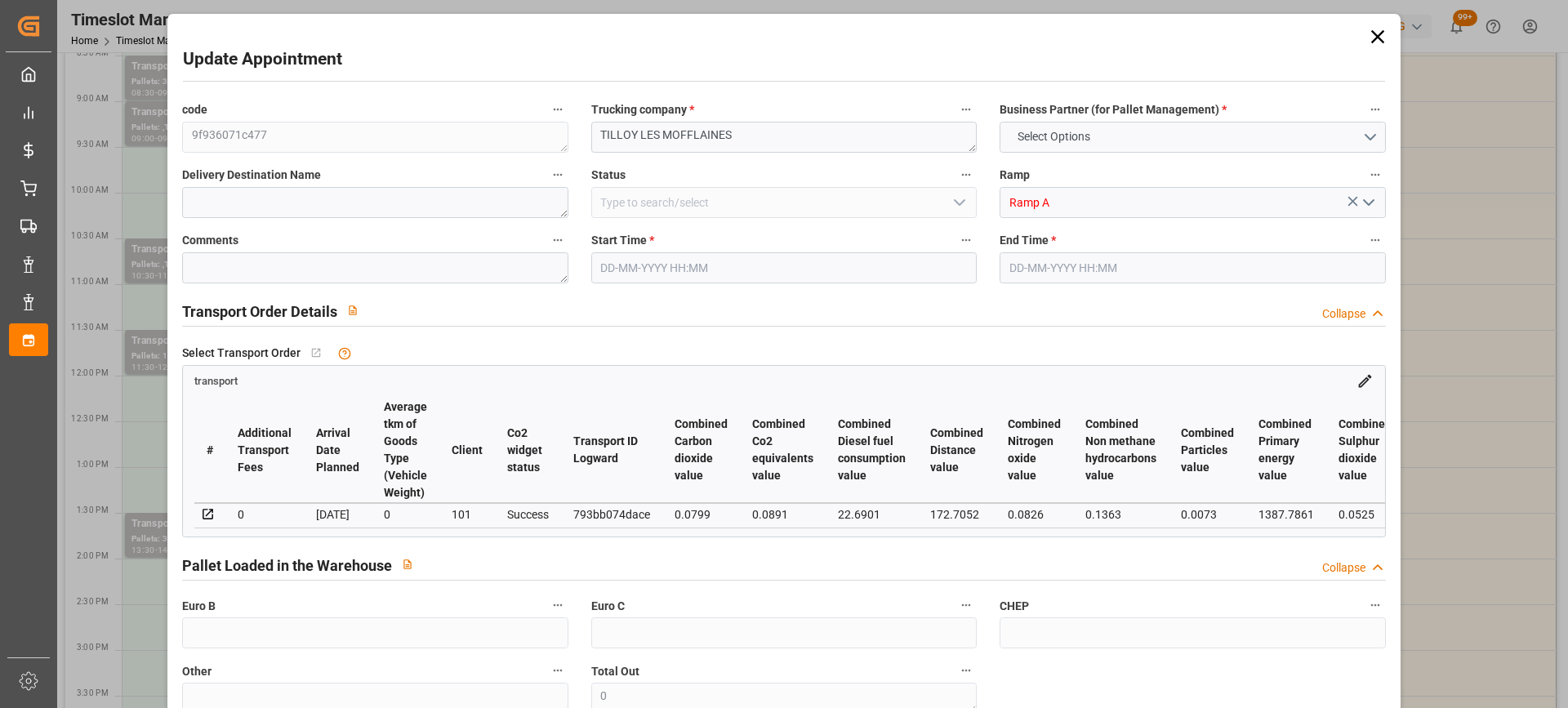
type input "101"
type input "978.4"
type input "0"
type input "4710.8598"
type input "0"
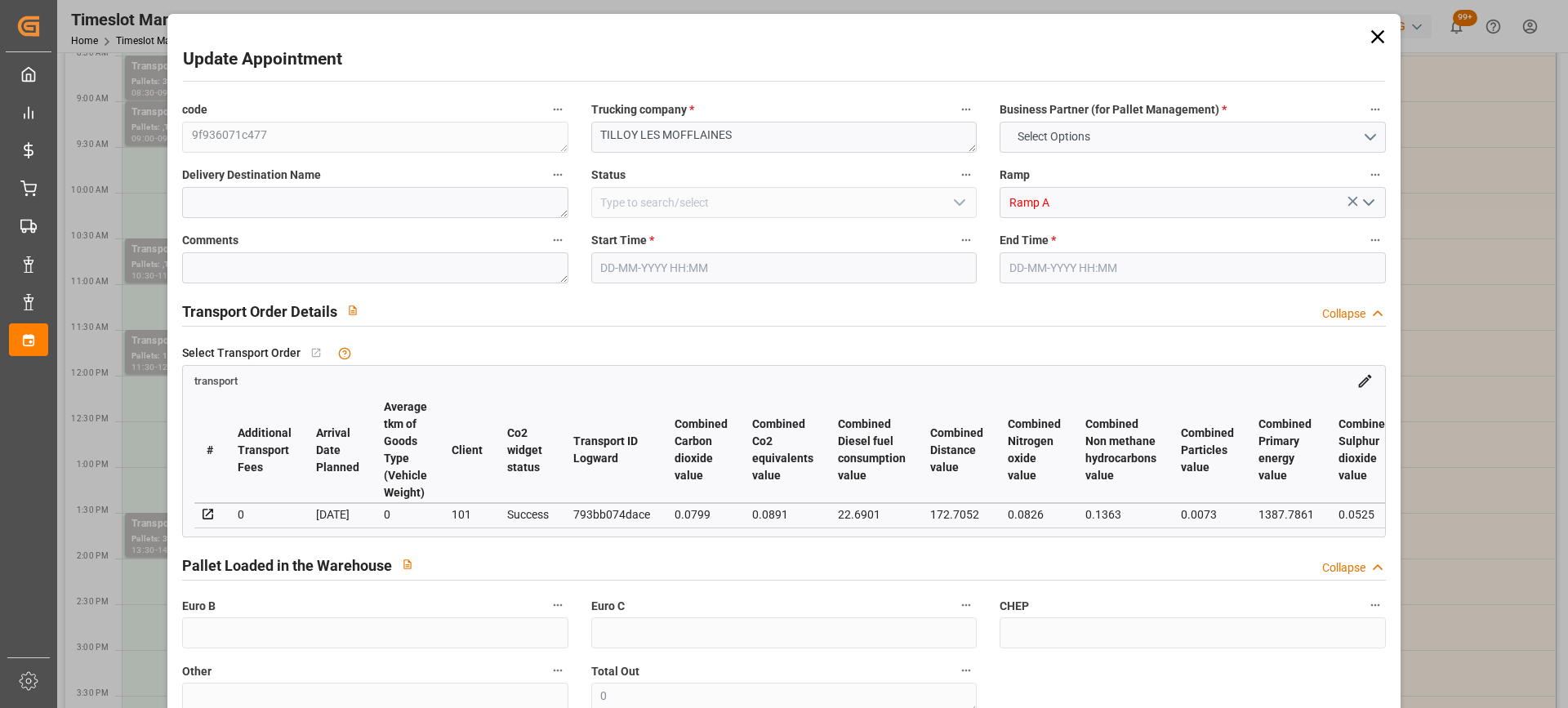
type input "0"
type input "21"
type input "35"
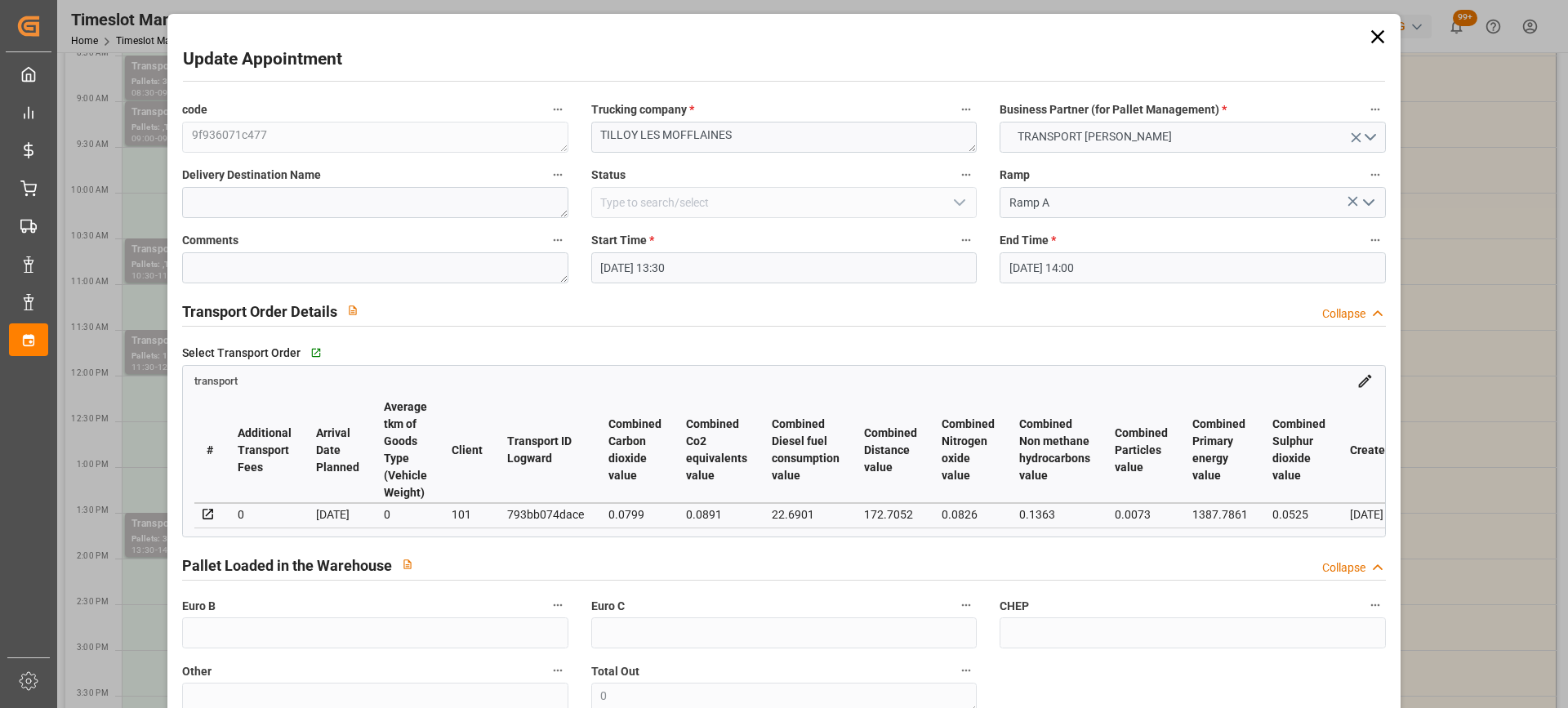
type input "17-09-2025 13:30"
type input "17-09-2025 14:00"
type input "11-09-2025 13:53"
type input "11-09-2025 11:38"
type input "[DATE]"
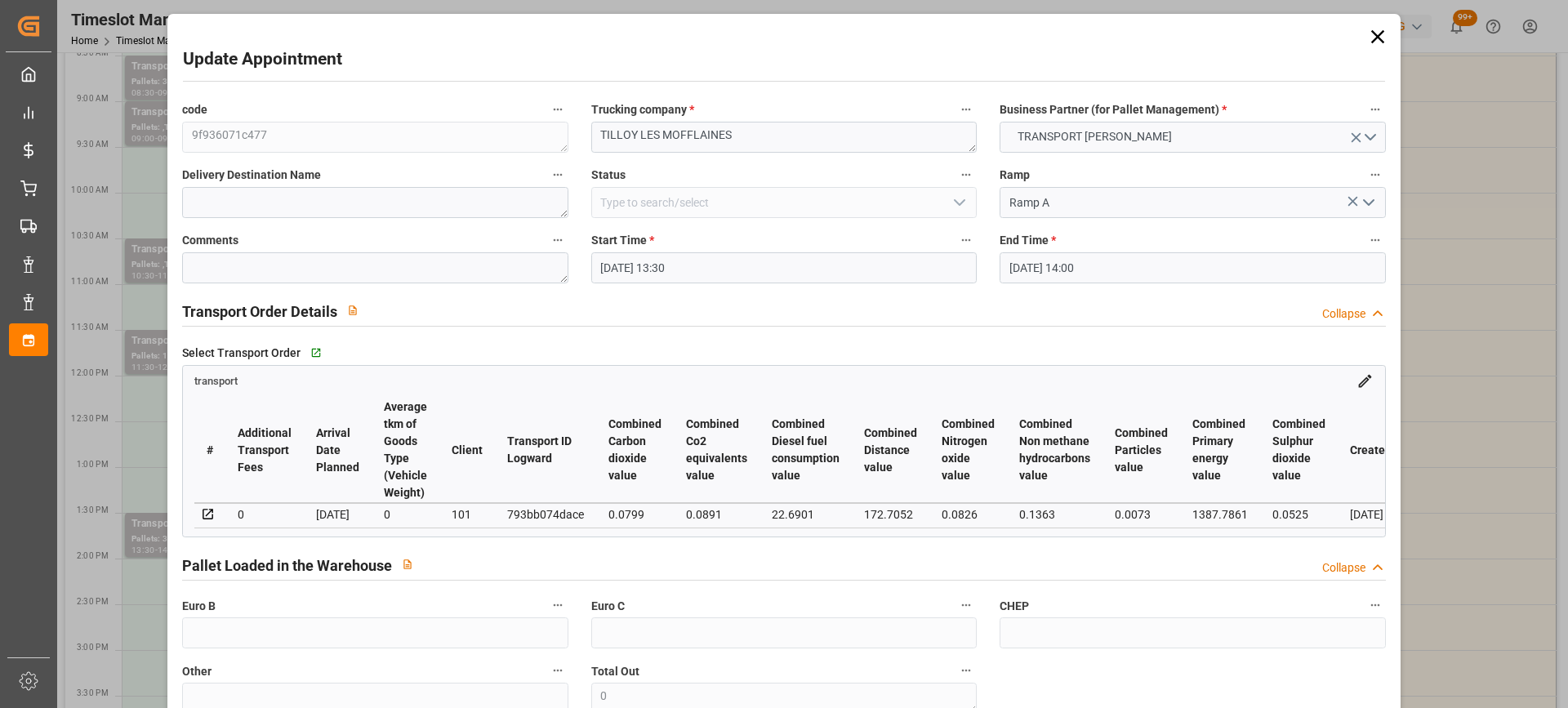
type input "[DATE]"
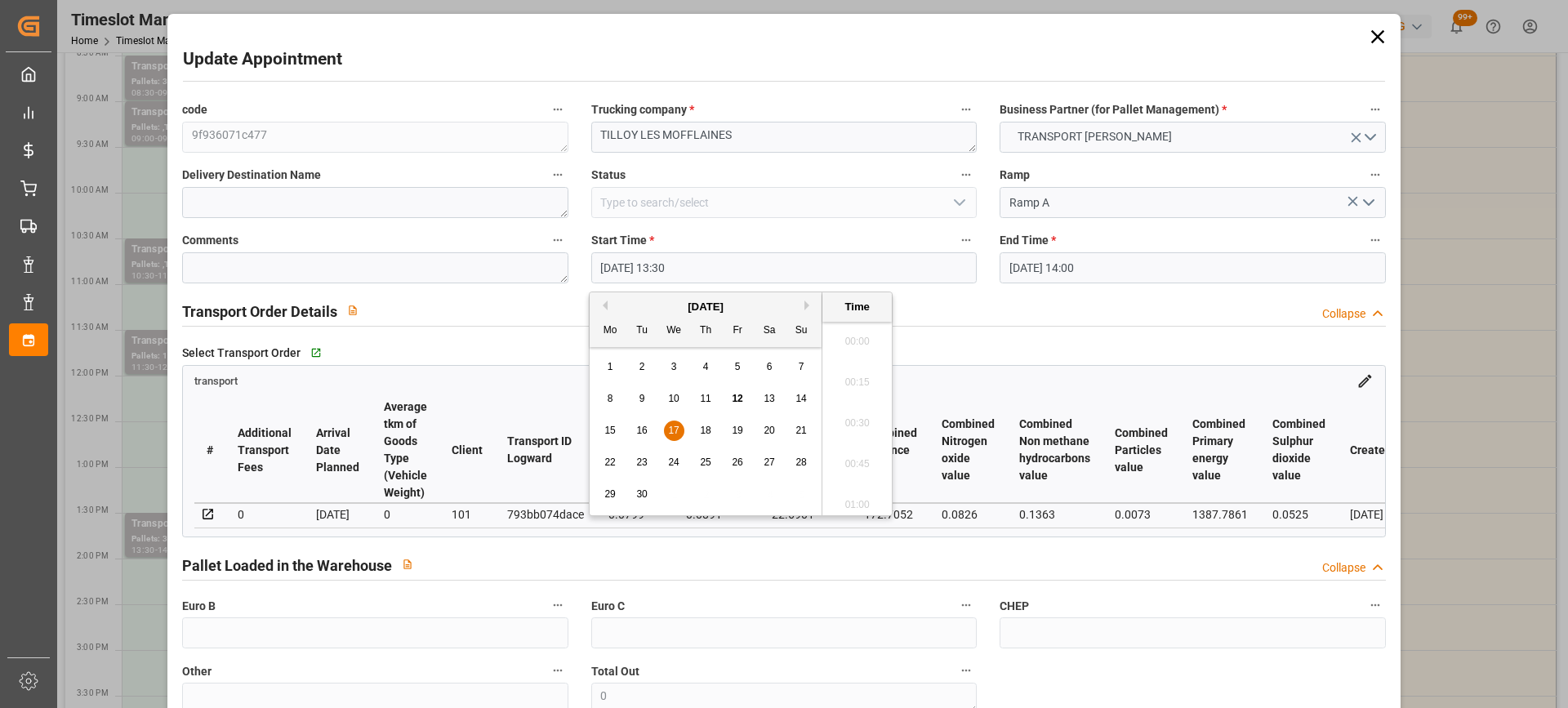
click at [731, 277] on input "17-09-2025 13:30" at bounding box center [784, 267] width 386 height 31
click at [642, 426] on span "16" at bounding box center [641, 431] width 10 height 11
click at [866, 335] on li "12:00" at bounding box center [857, 343] width 69 height 41
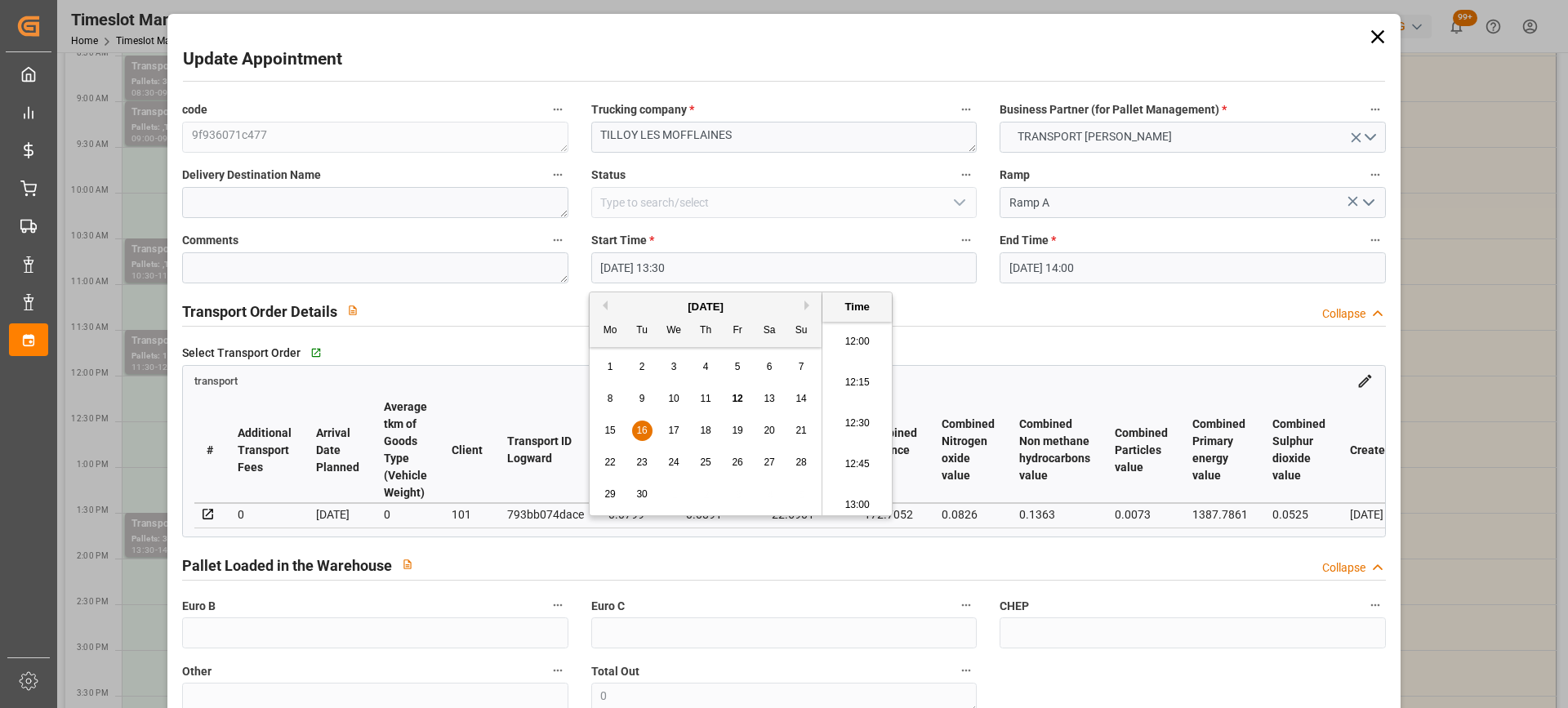
type input "16-09-2025 12:00"
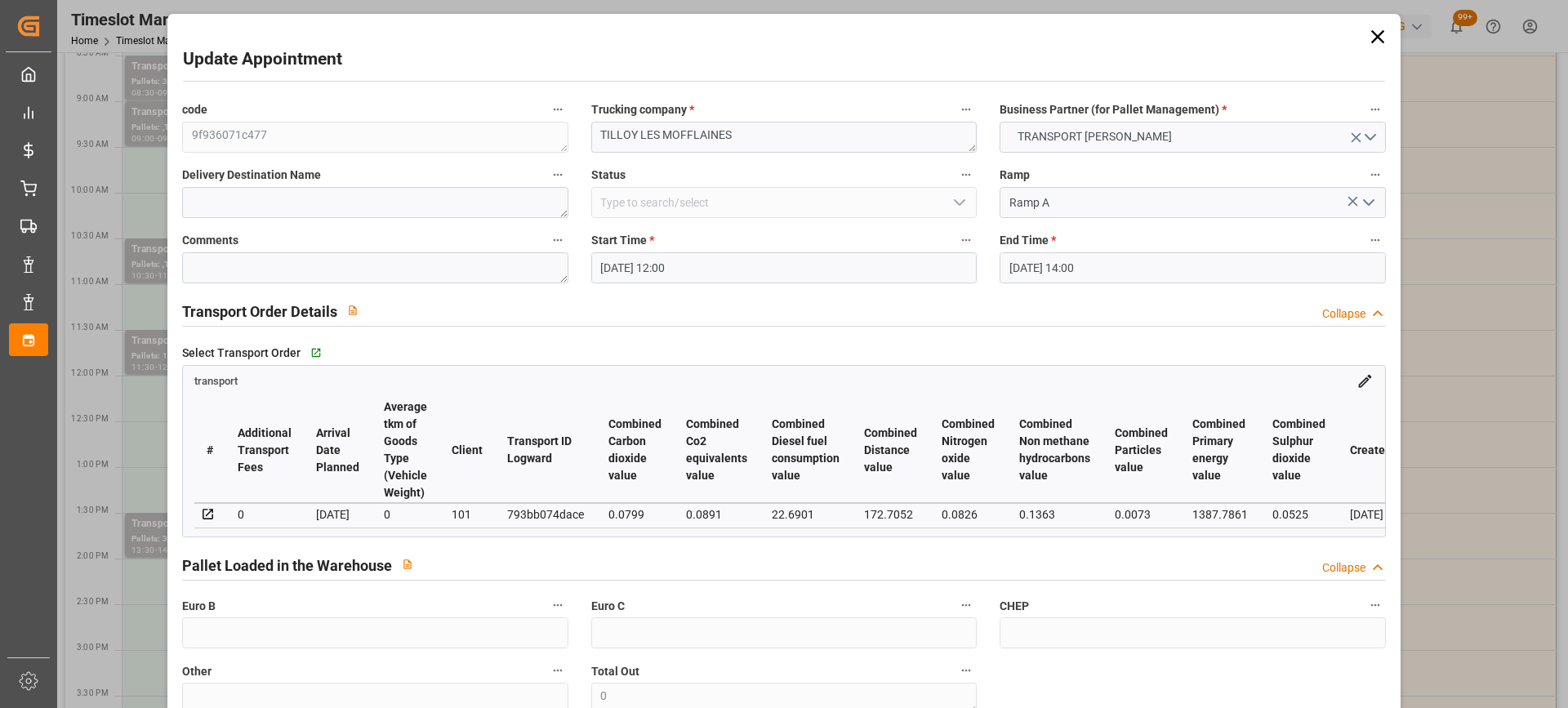
click at [1198, 265] on input "17-09-2025 14:00" at bounding box center [1192, 267] width 386 height 31
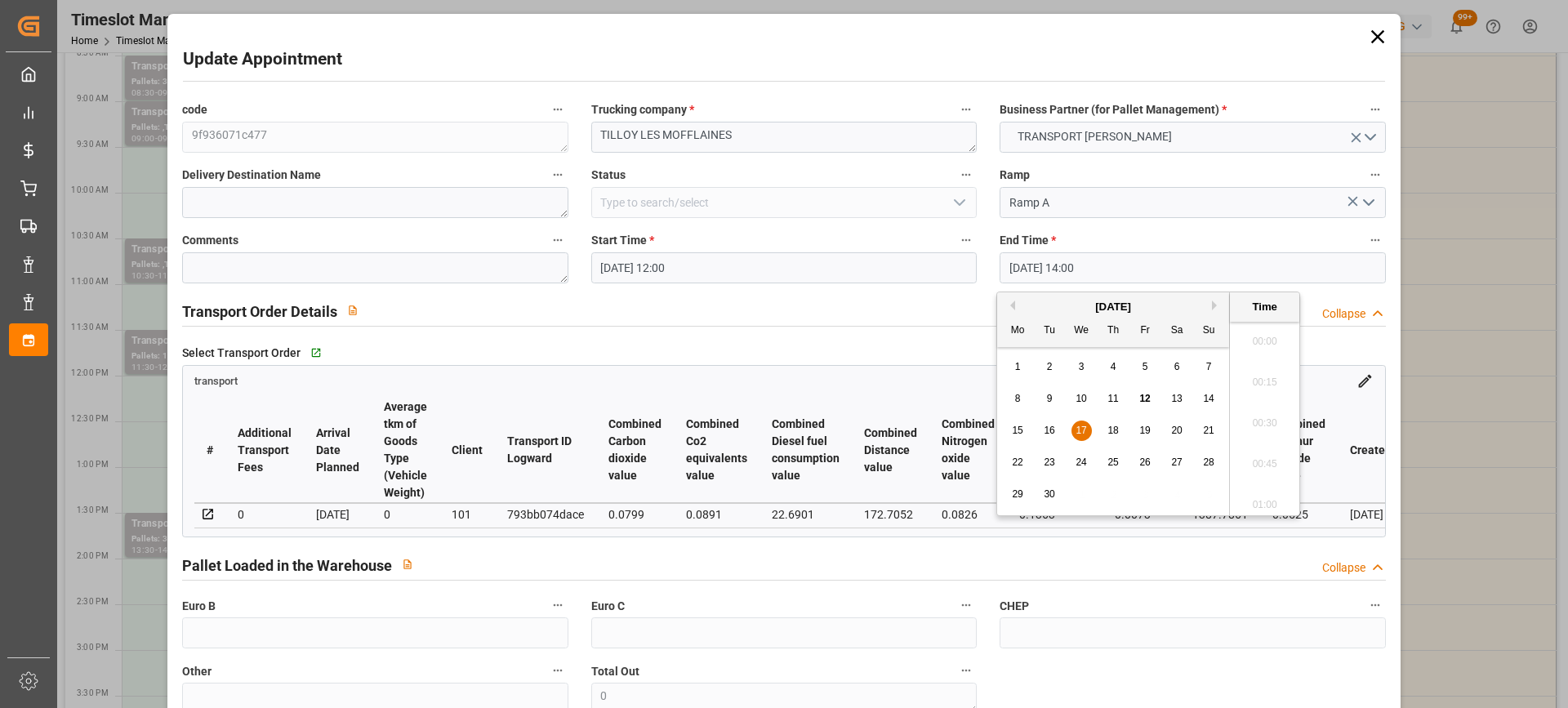
scroll to position [2211, 0]
click at [1051, 432] on span "16" at bounding box center [1049, 431] width 10 height 11
click at [1275, 342] on li "12:30" at bounding box center [1264, 343] width 69 height 41
type input "16-09-2025 12:30"
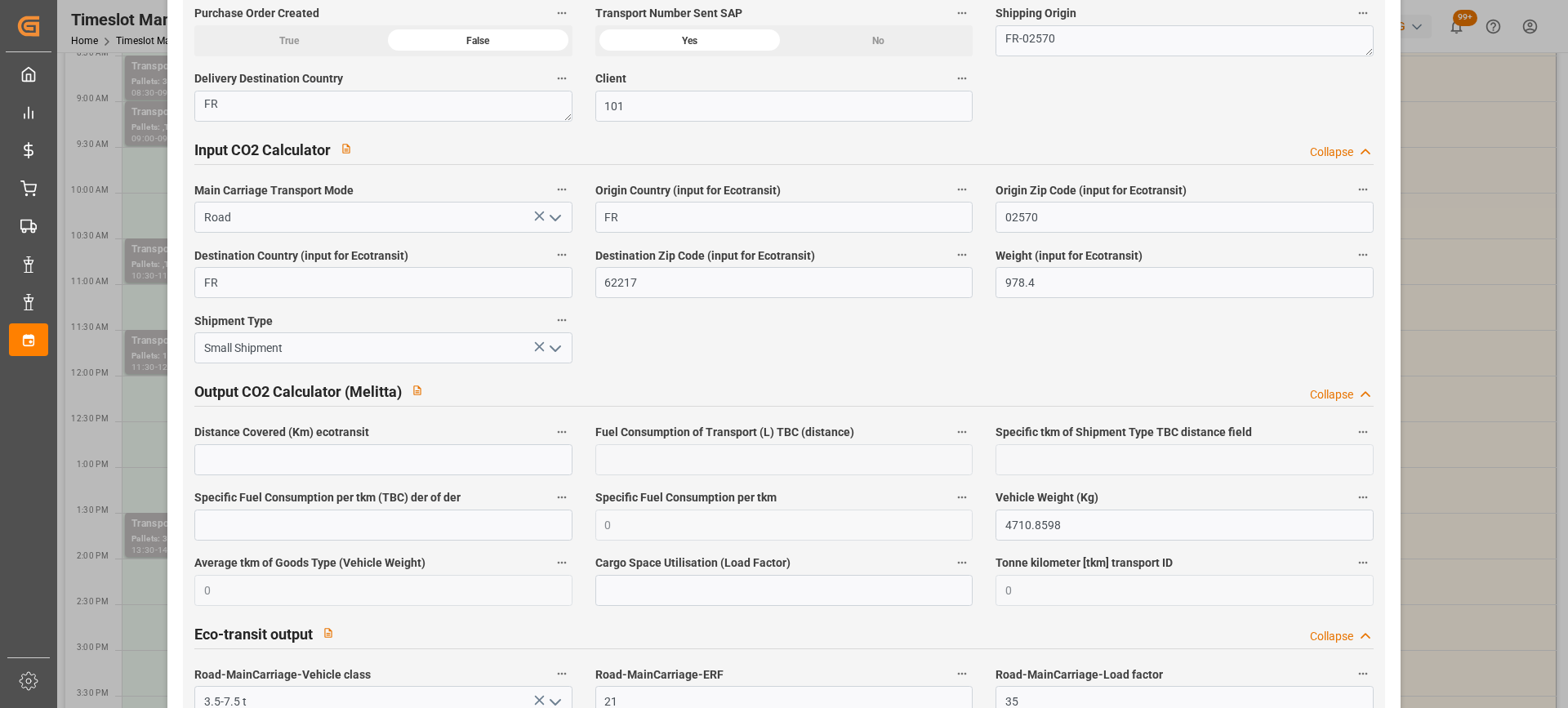
scroll to position [2761, 0]
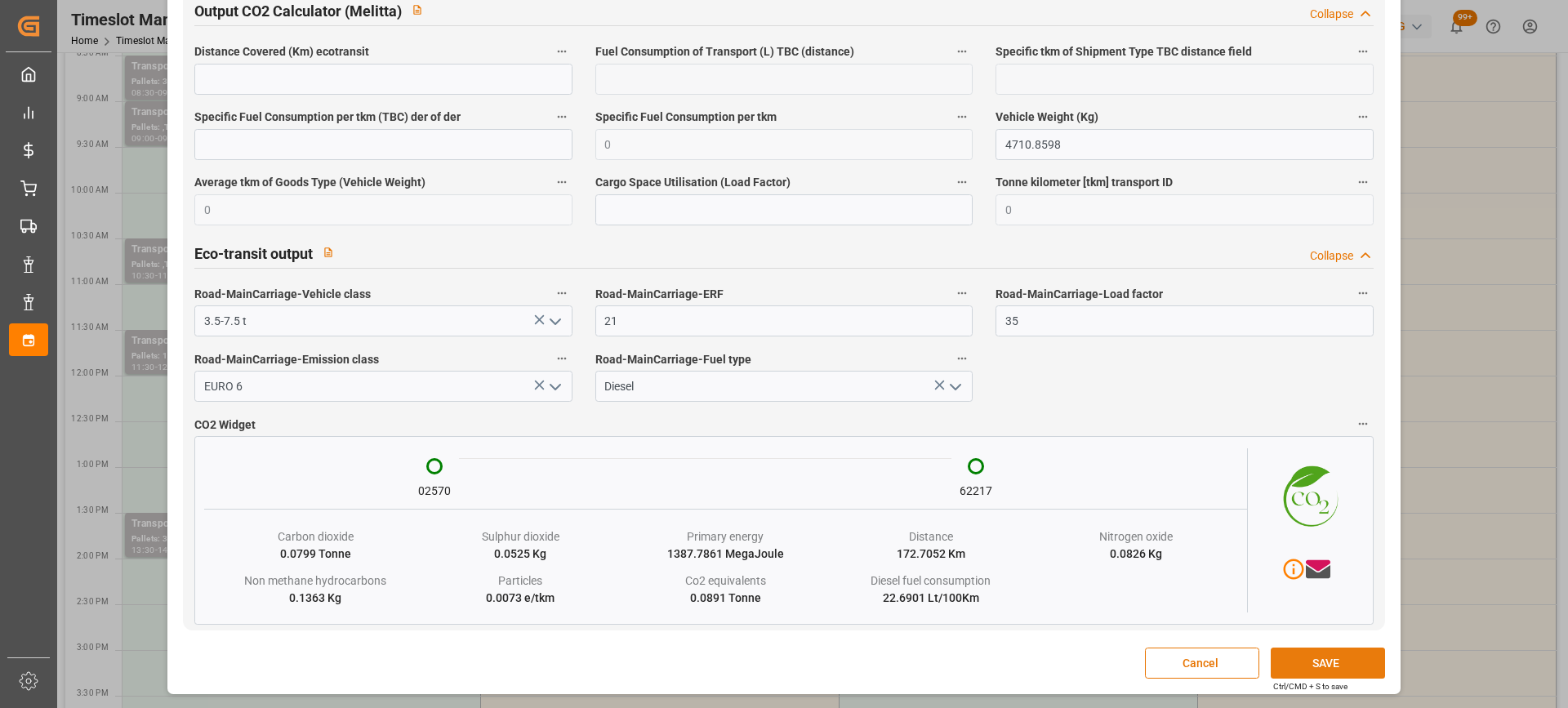
click at [1329, 659] on button "SAVE" at bounding box center [1328, 662] width 114 height 31
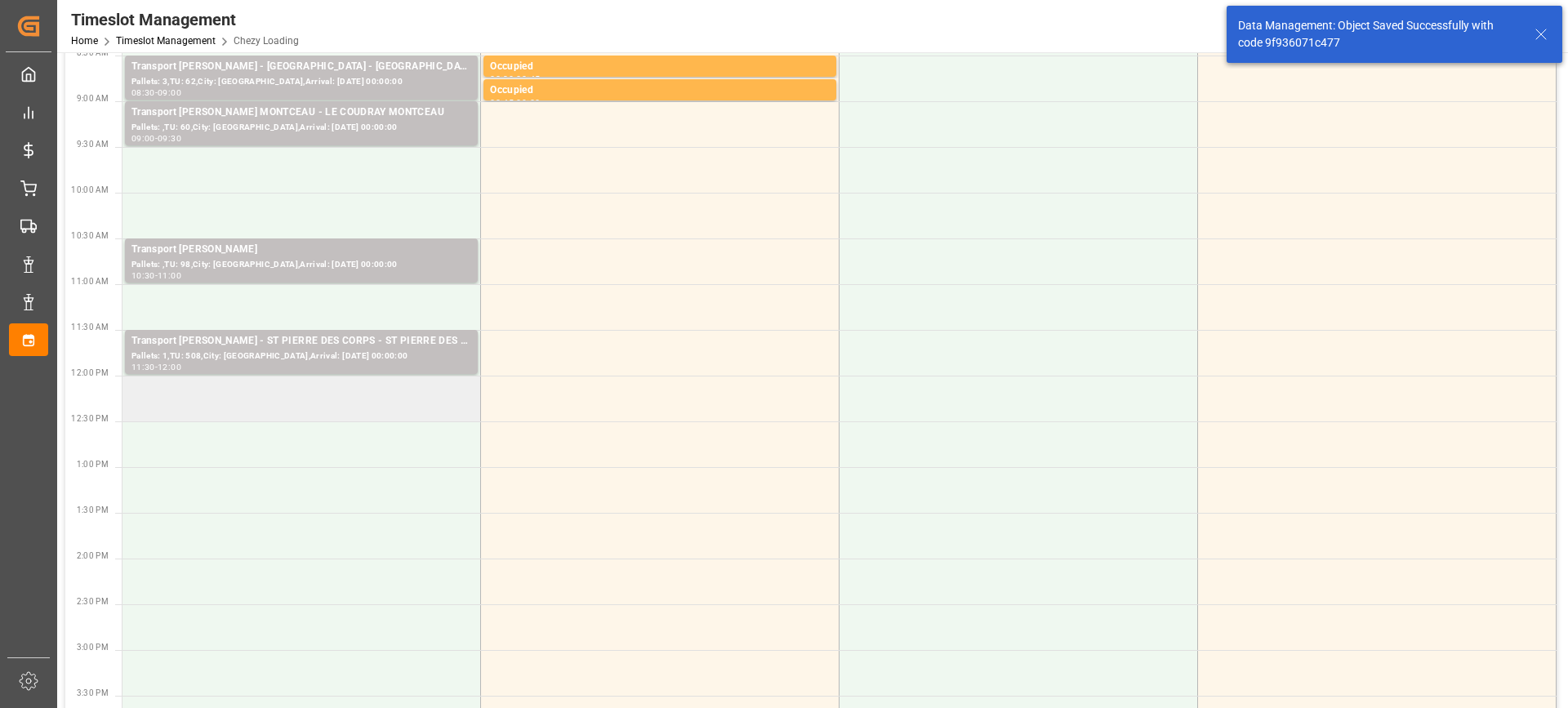
scroll to position [0, 0]
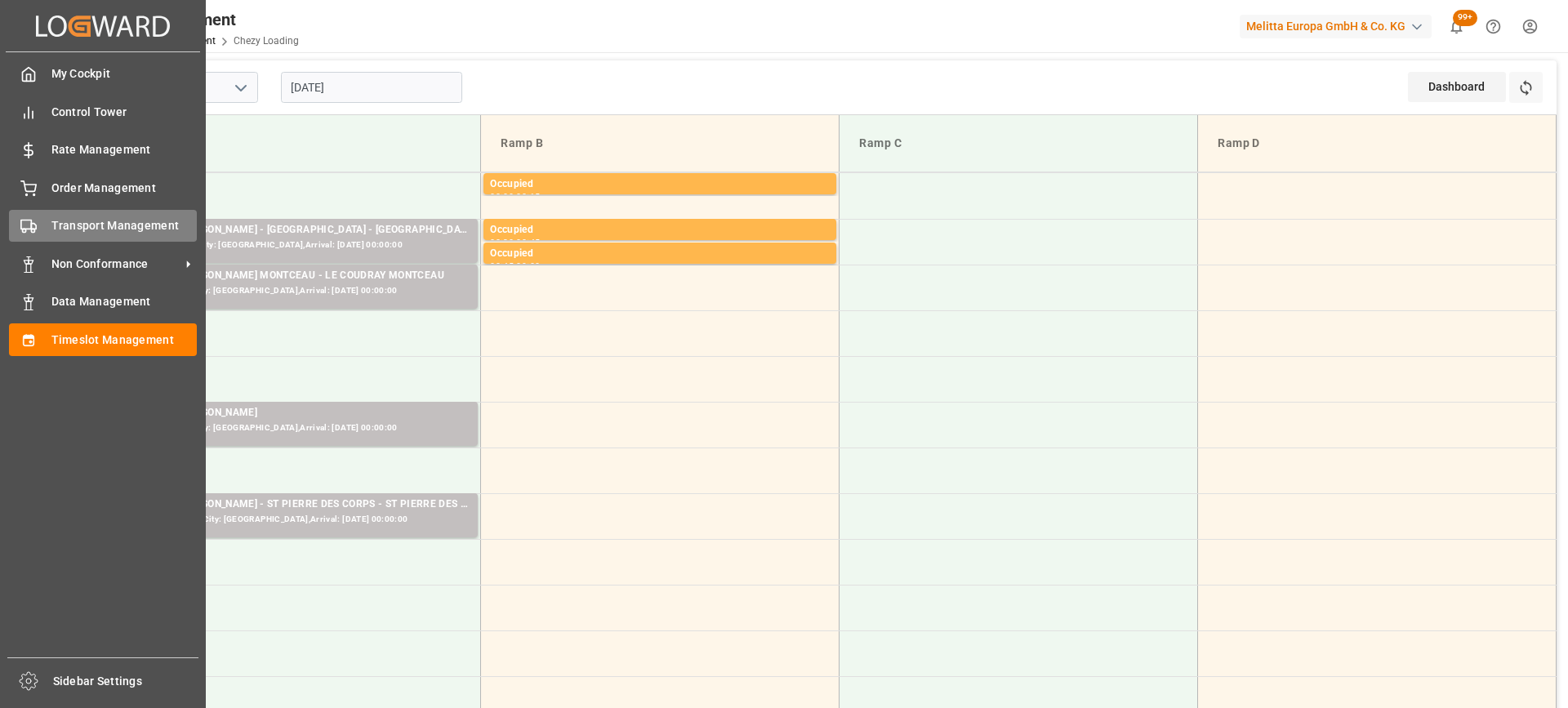
click at [40, 219] on div "Transport Management Transport Management" at bounding box center [103, 226] width 188 height 32
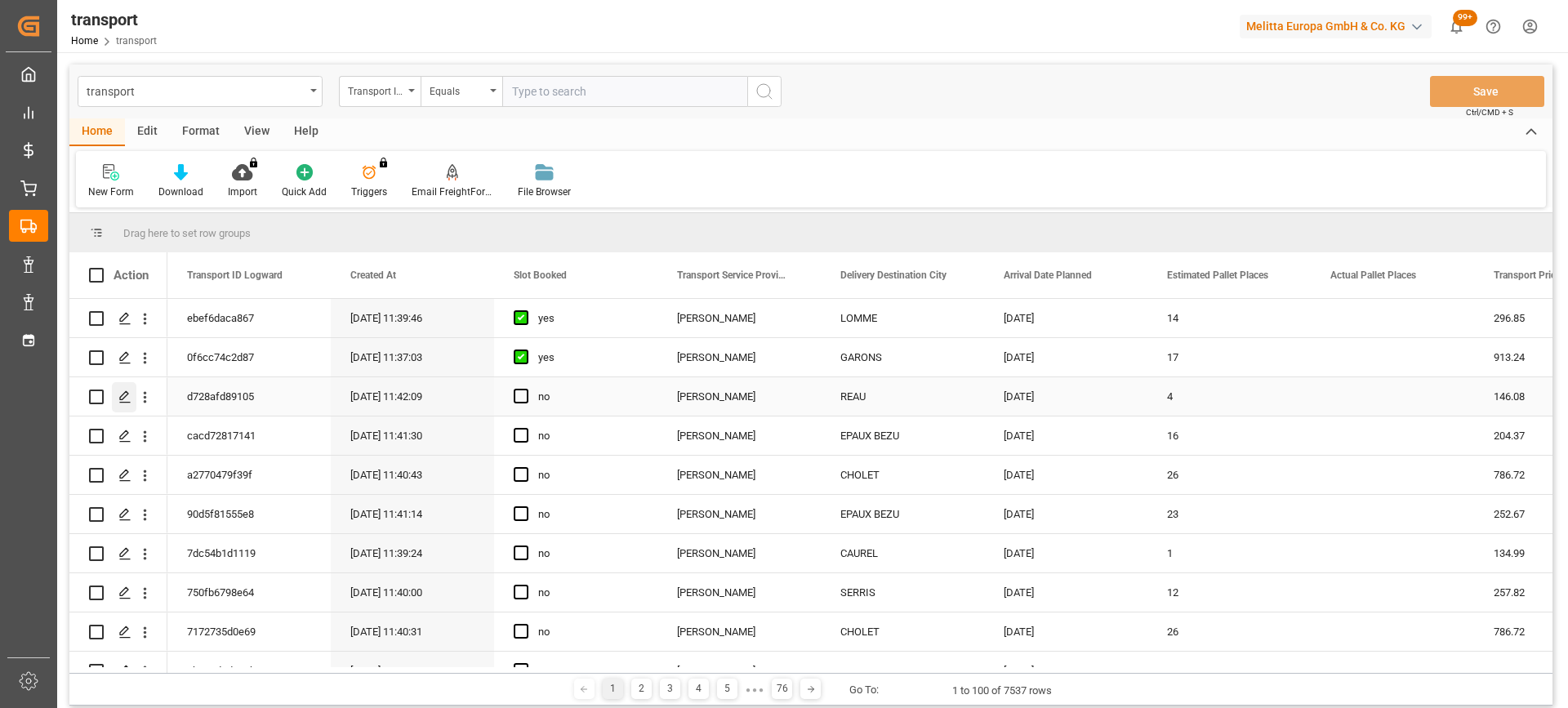
click at [120, 388] on div "Press SPACE to select this row." at bounding box center [124, 397] width 24 height 30
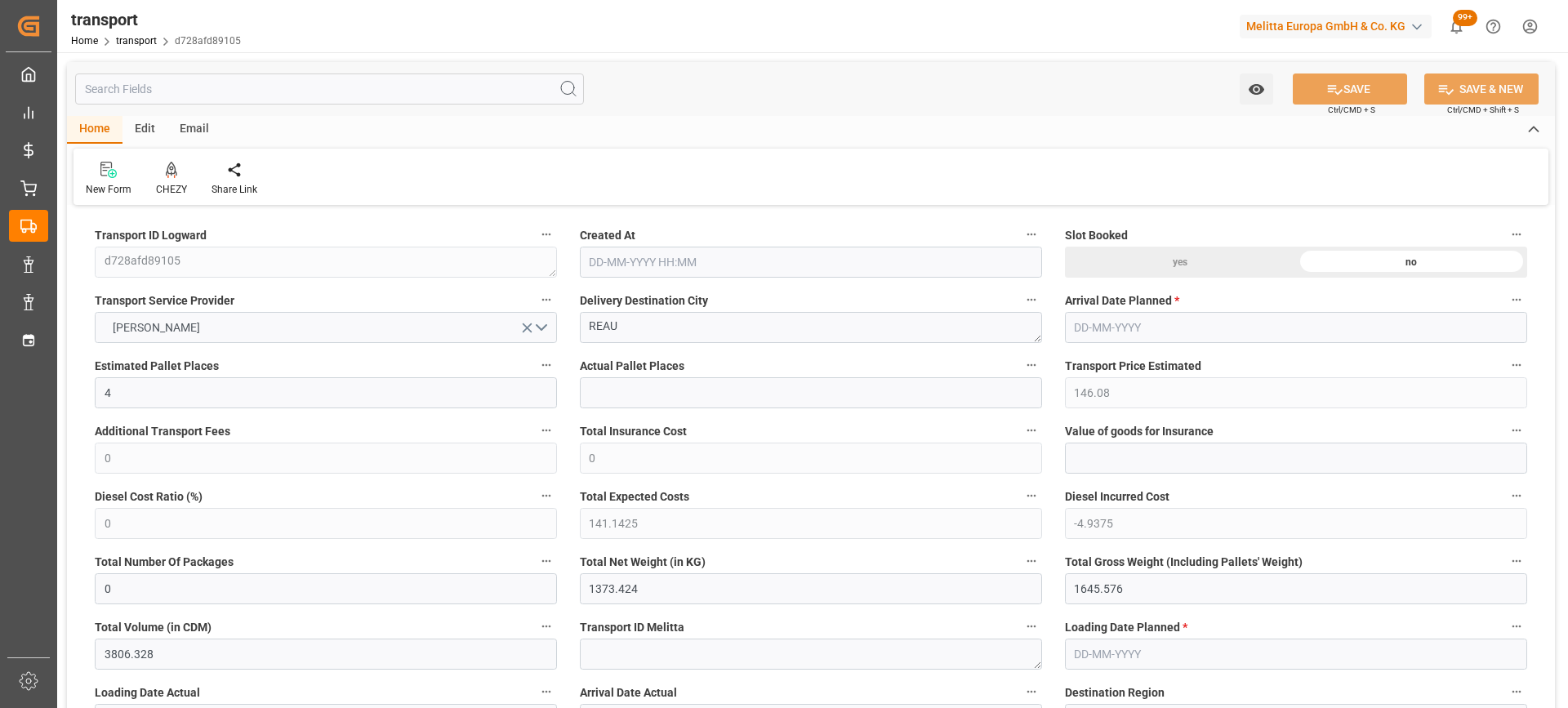
type input "12-09-2025 11:42"
type input "[DATE]"
drag, startPoint x: 657, startPoint y: 320, endPoint x: 453, endPoint y: 335, distance: 204.6
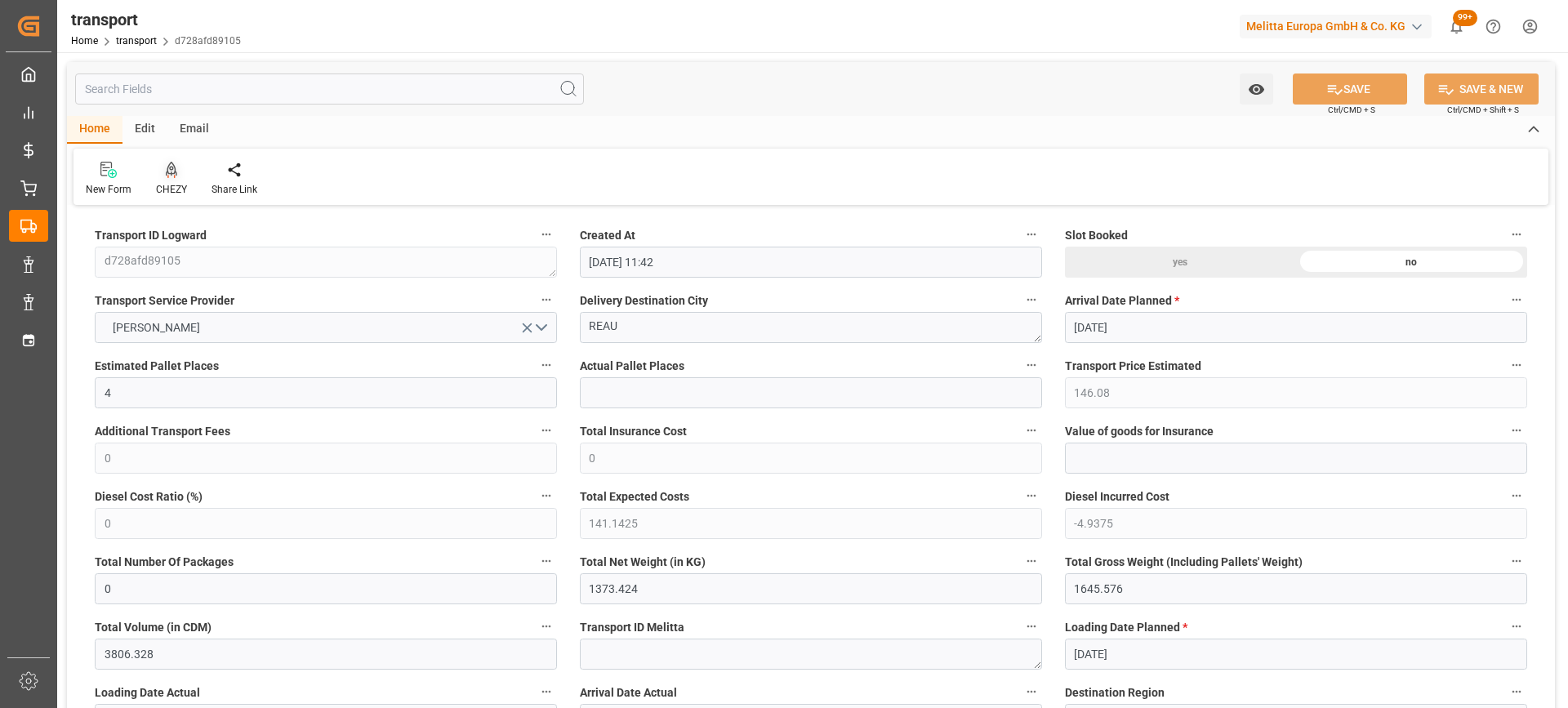
click at [173, 176] on icon at bounding box center [172, 169] width 11 height 16
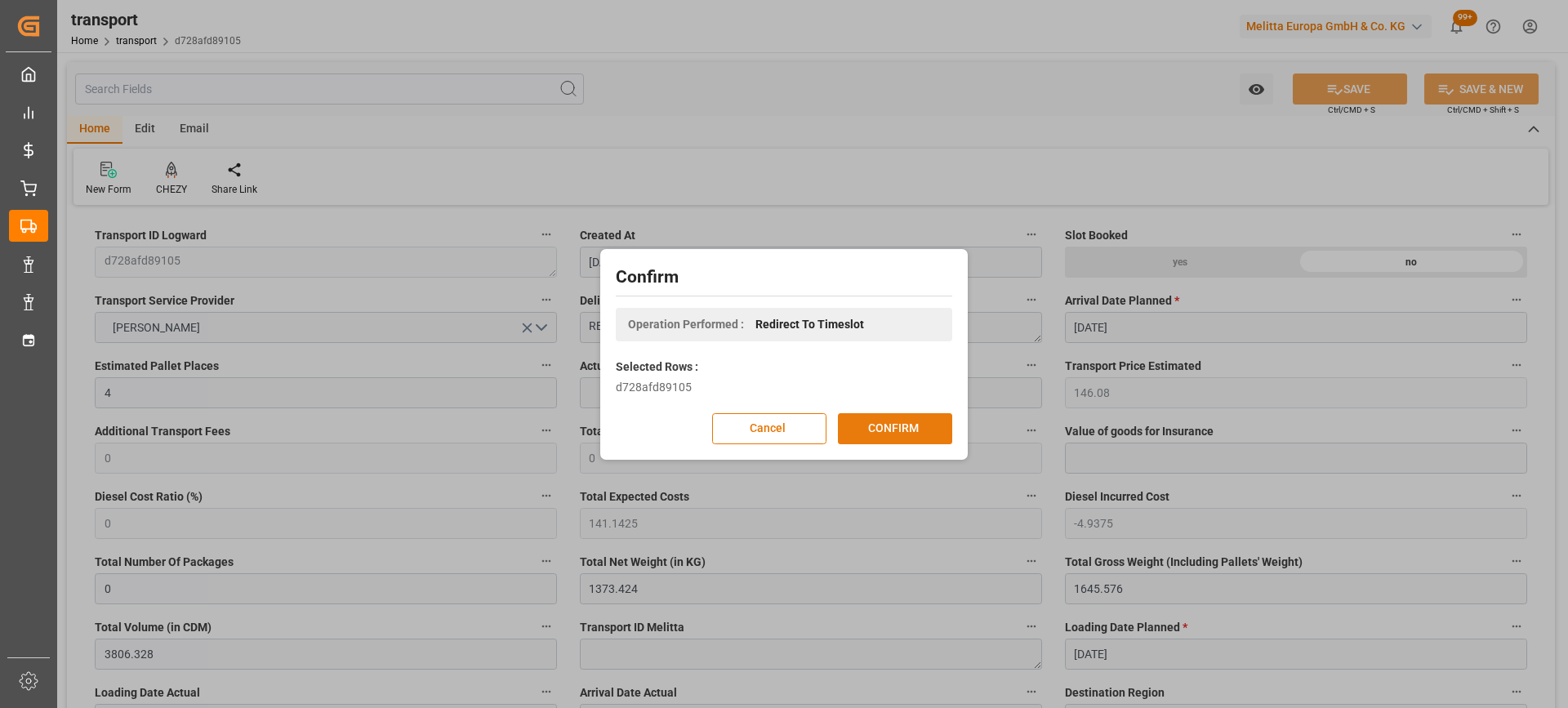
click at [906, 427] on button "CONFIRM" at bounding box center [895, 428] width 114 height 31
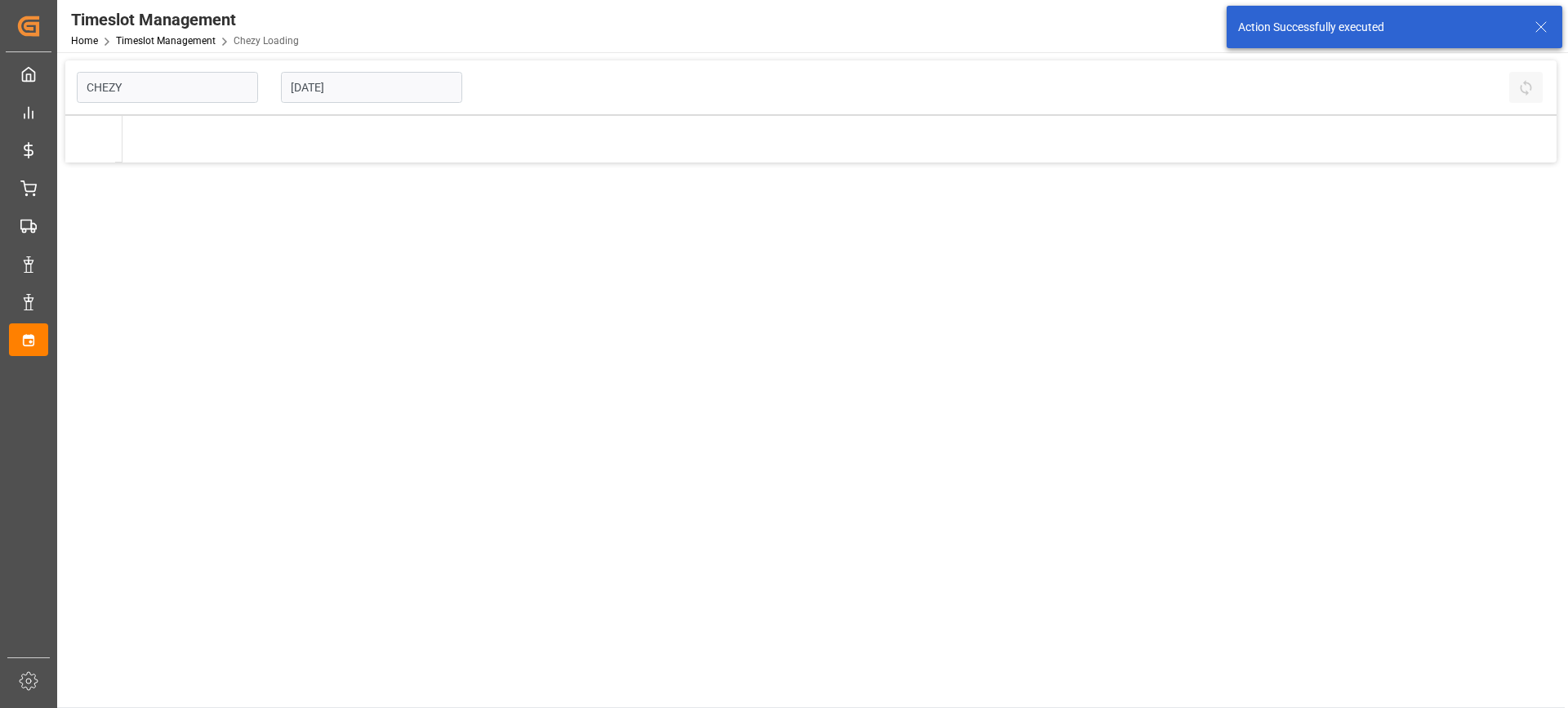
type input "Chezy Loading"
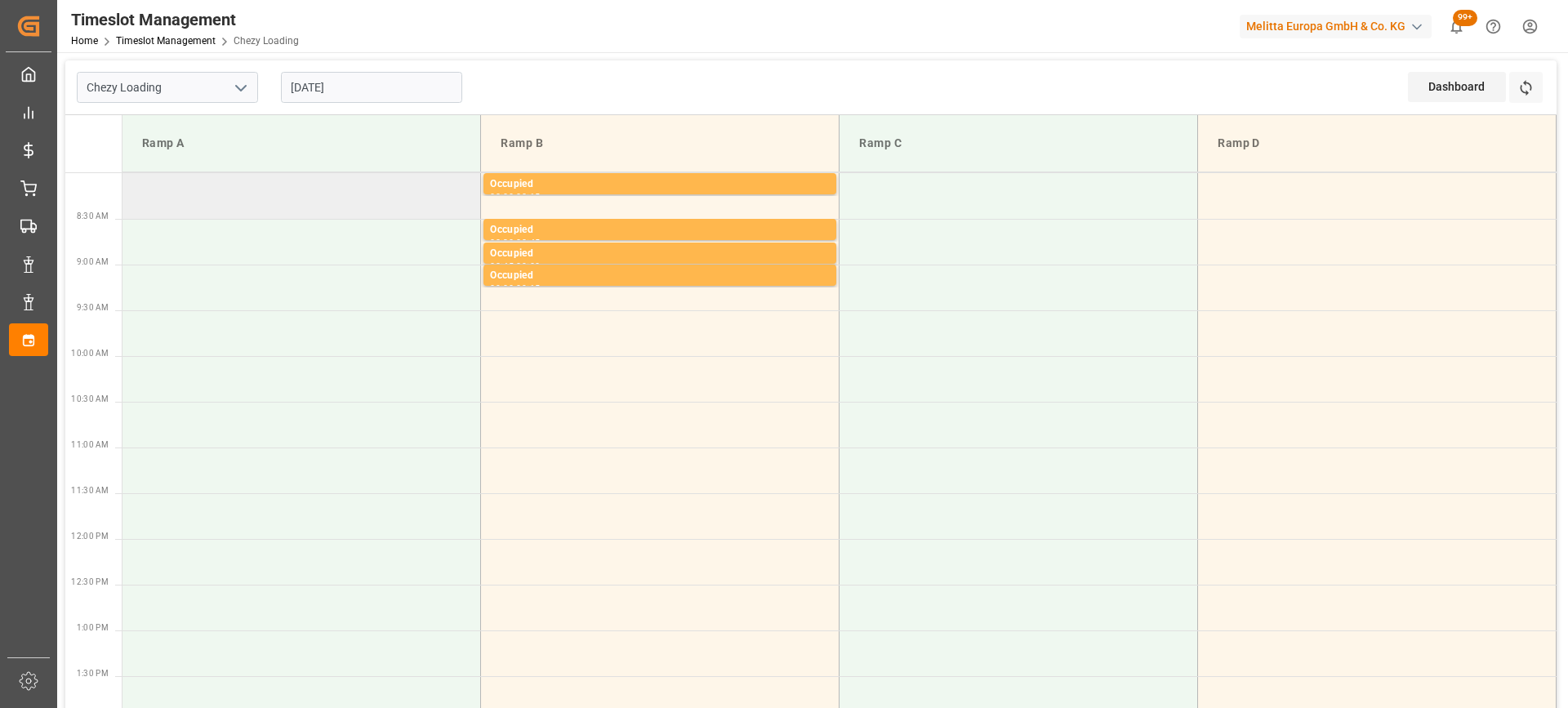
click at [271, 208] on td at bounding box center [302, 195] width 359 height 46
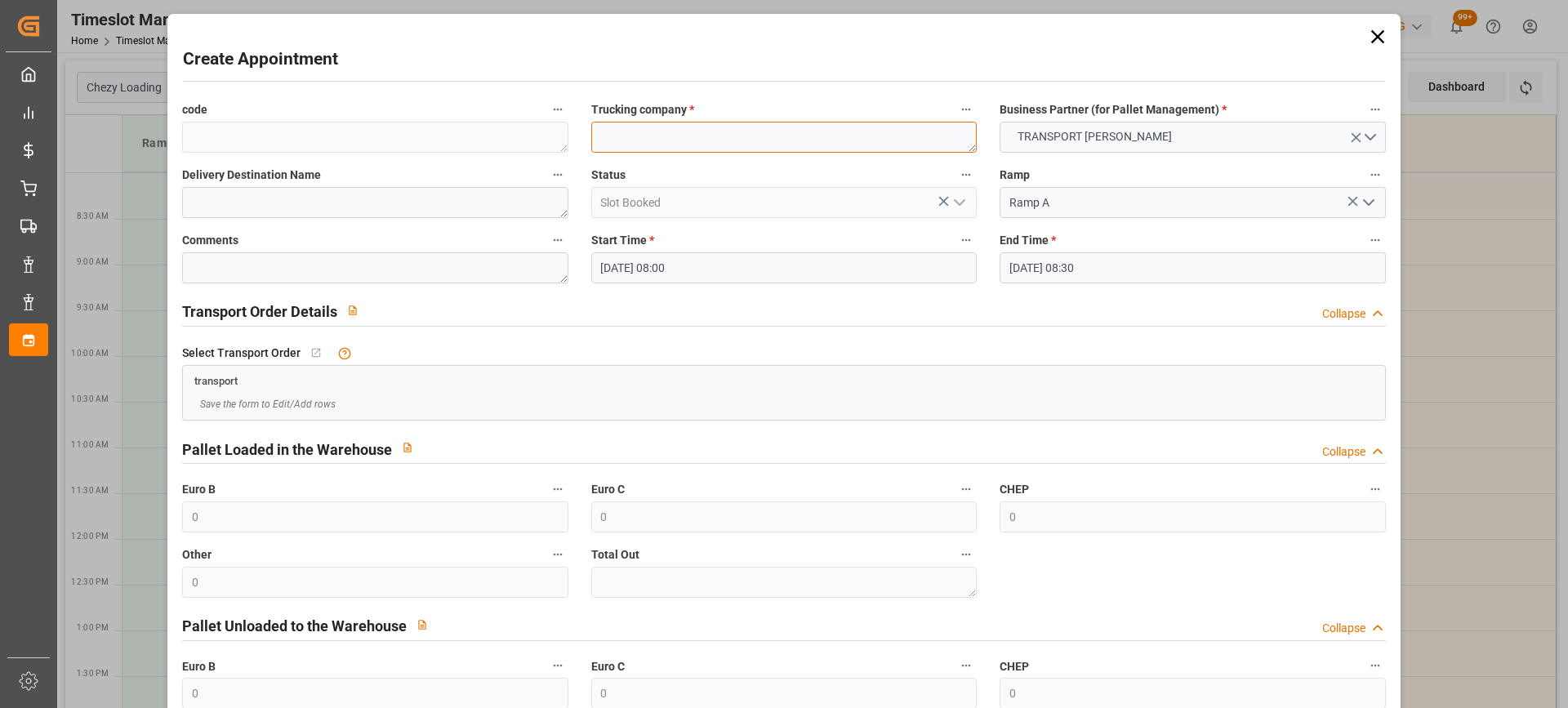
paste textarea "REAU"
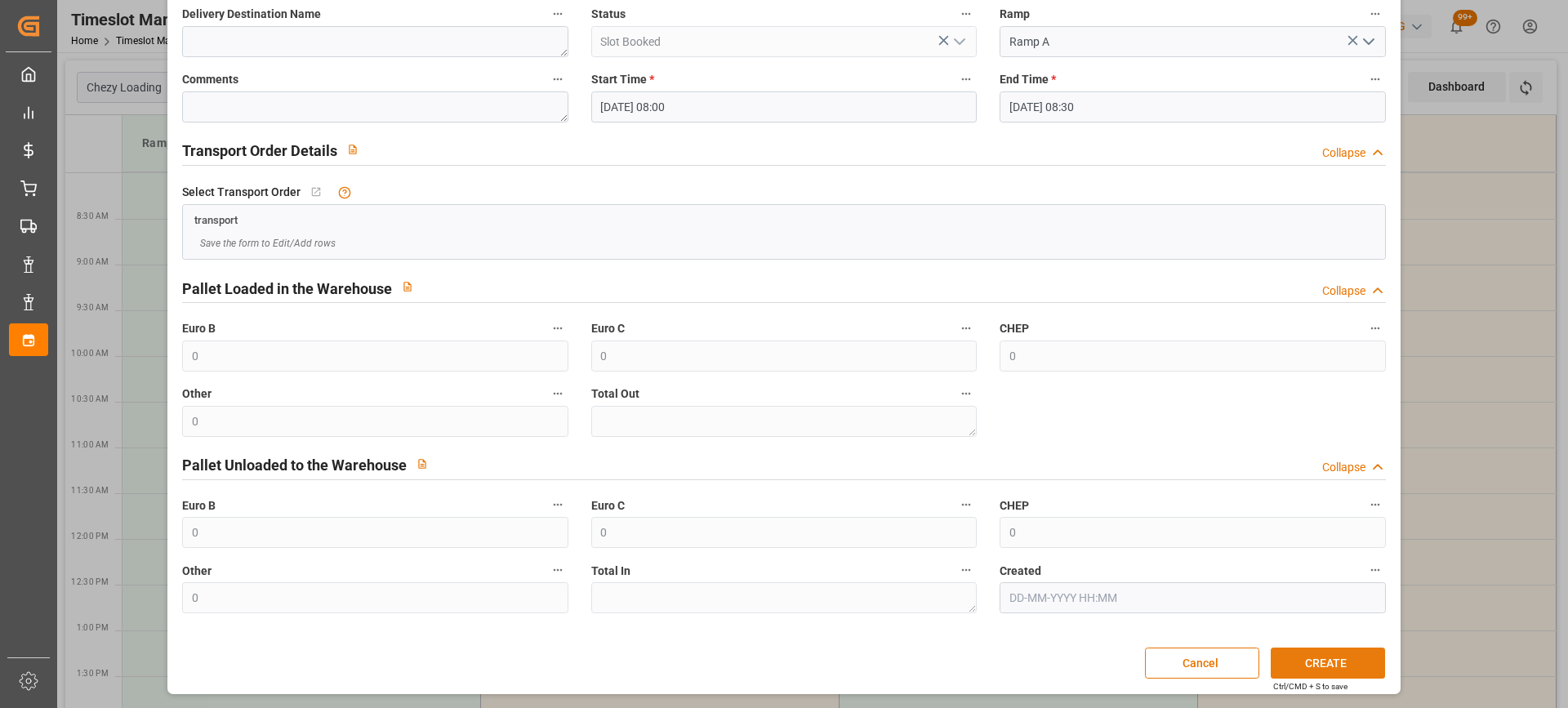
type textarea "REAU"
click at [1336, 654] on button "CREATE" at bounding box center [1328, 662] width 114 height 31
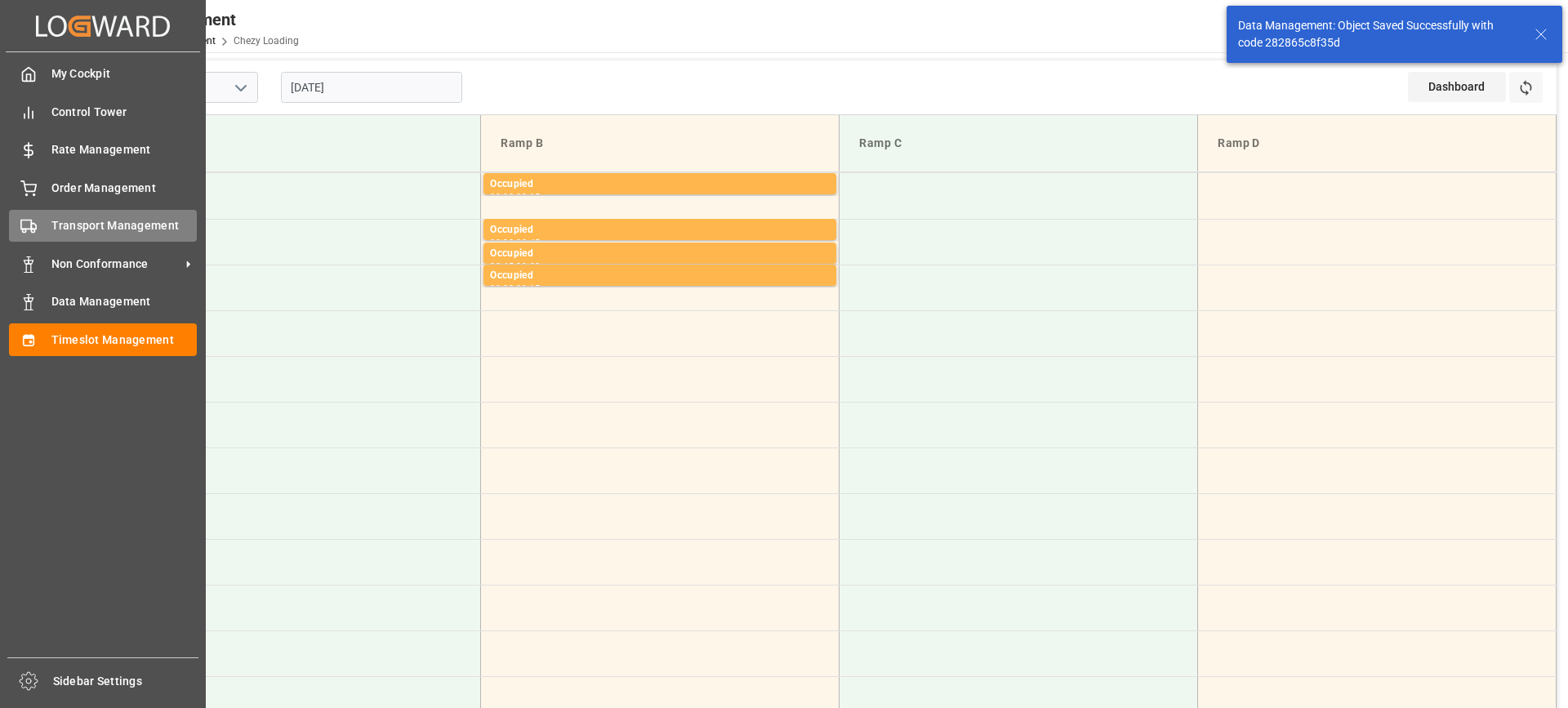
click at [42, 229] on div "Transport Management Transport Management" at bounding box center [103, 226] width 188 height 32
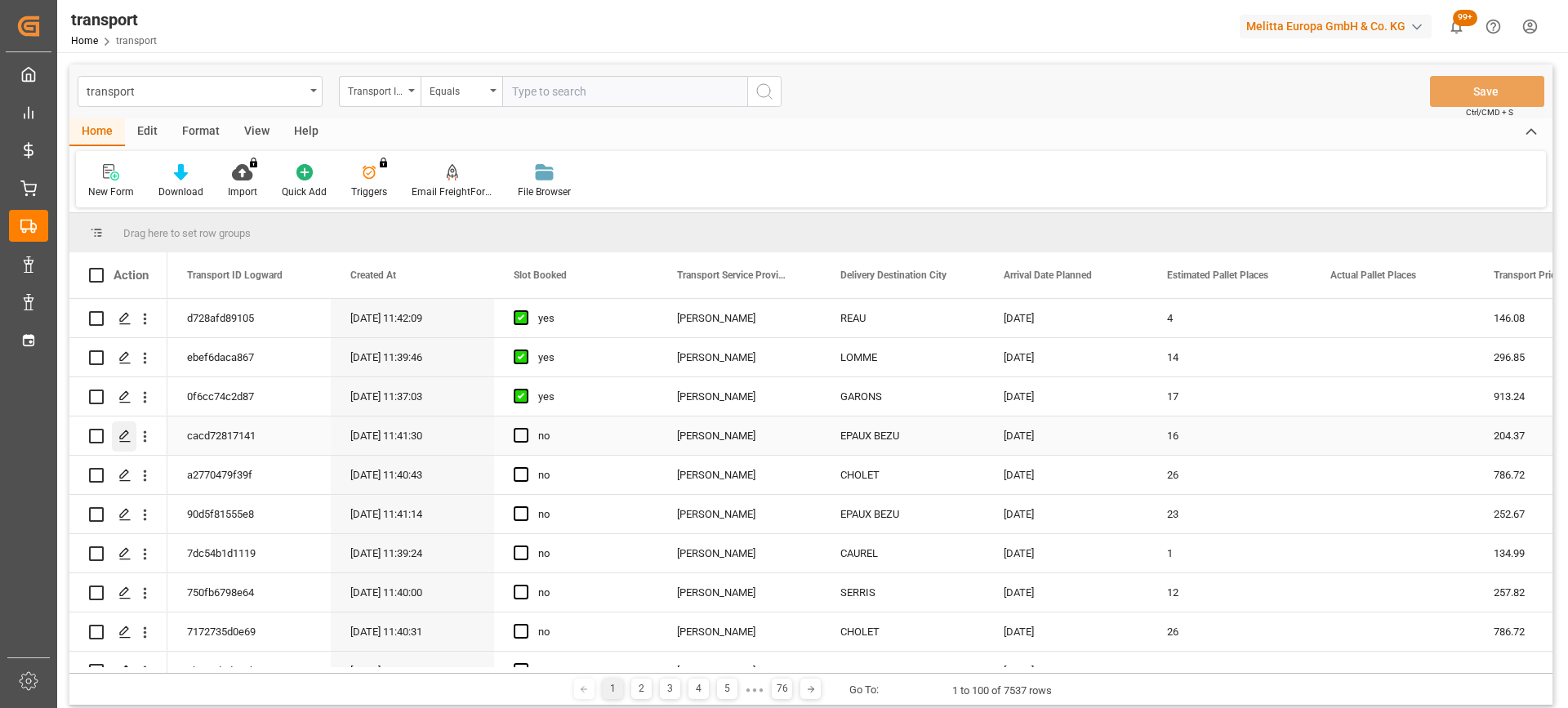
click at [121, 432] on icon "Press SPACE to select this row." at bounding box center [125, 436] width 13 height 13
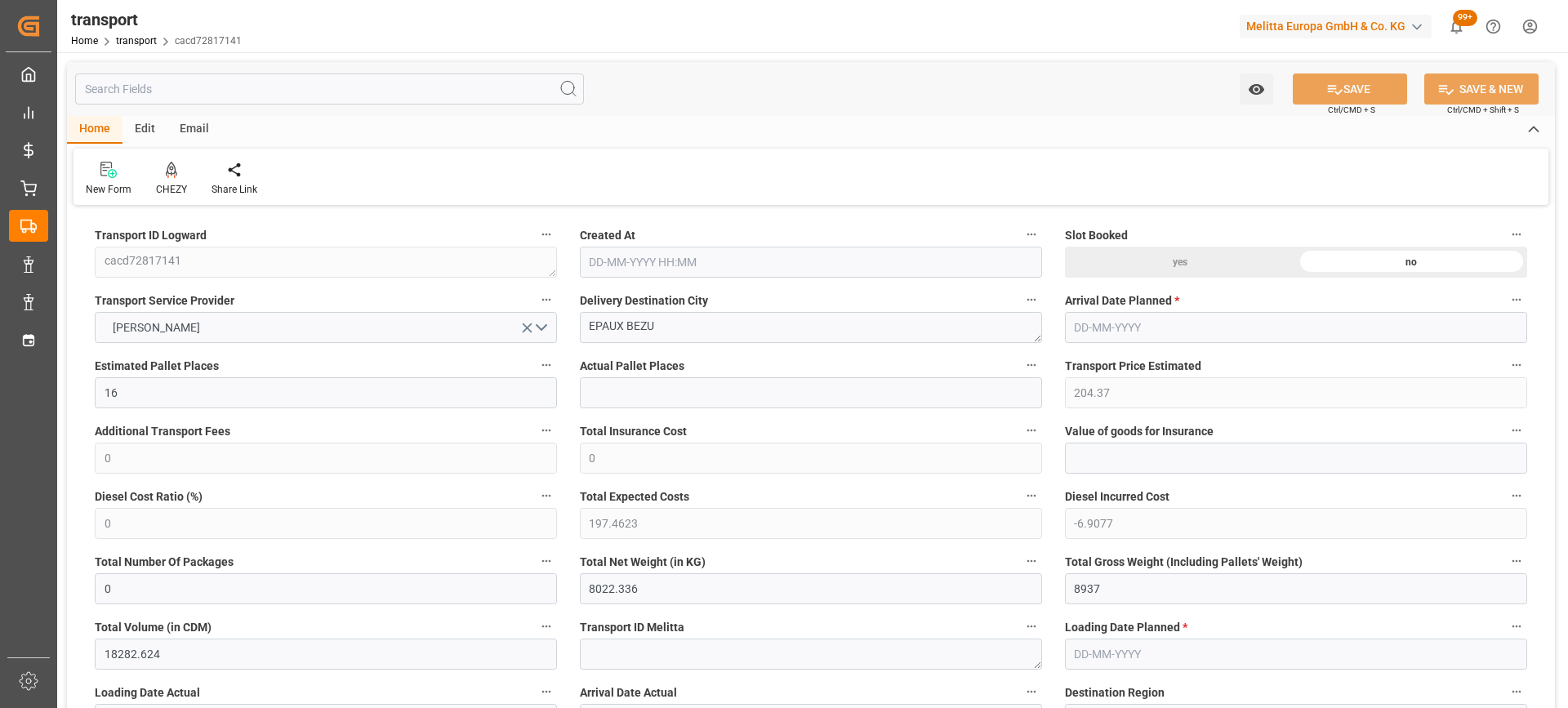
type input "[DATE] 11:41"
type input "[DATE]"
drag, startPoint x: 711, startPoint y: 322, endPoint x: 509, endPoint y: 342, distance: 203.0
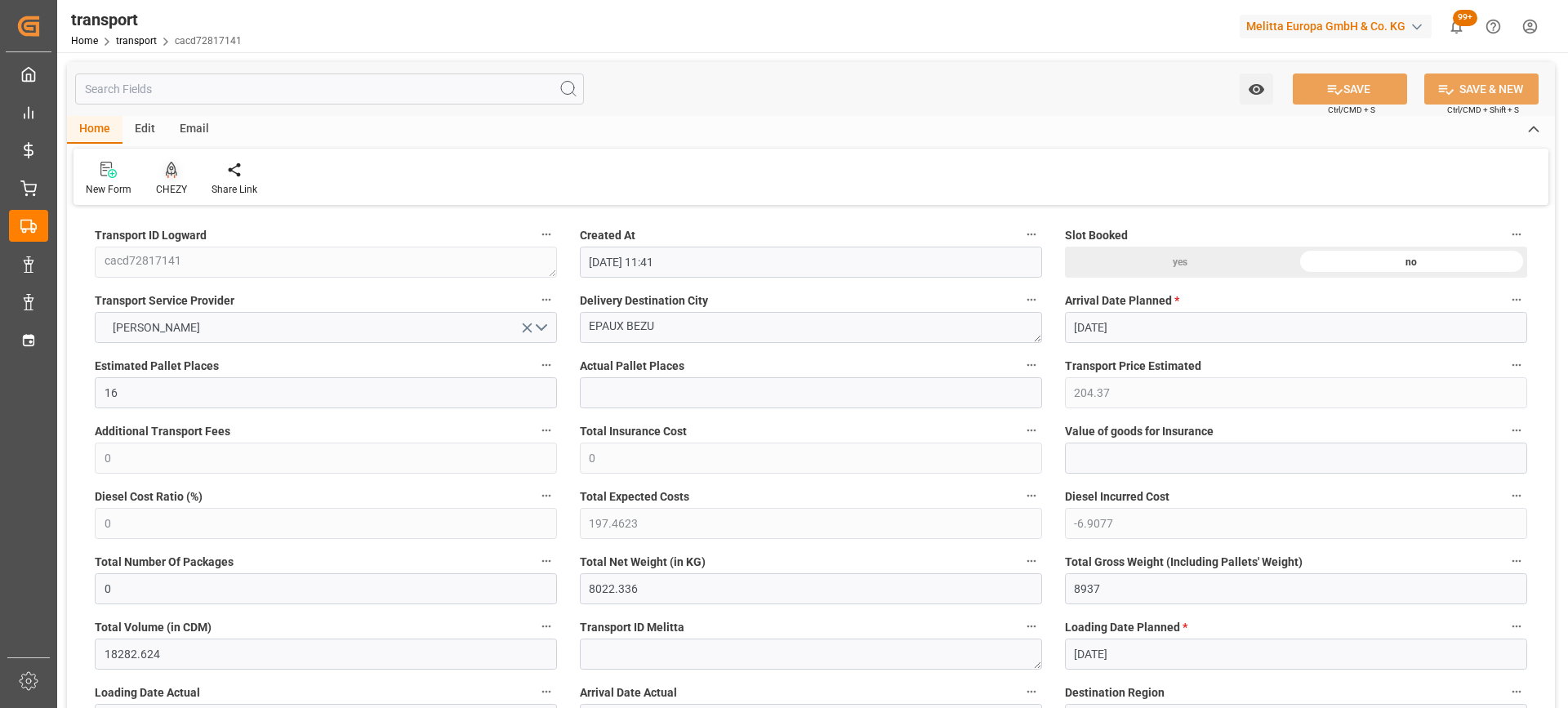
click at [175, 171] on icon at bounding box center [172, 169] width 11 height 16
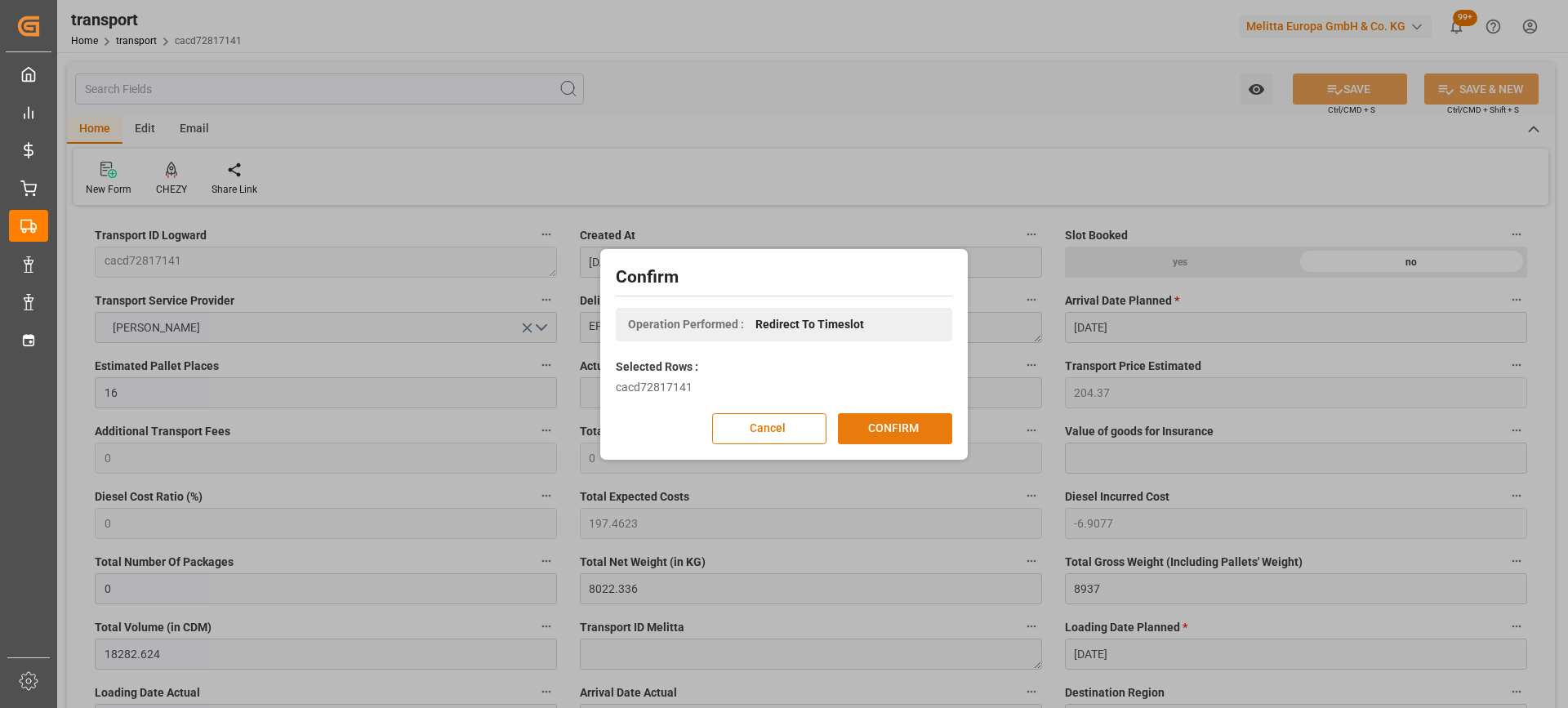
click at [926, 426] on button "CONFIRM" at bounding box center [895, 428] width 114 height 31
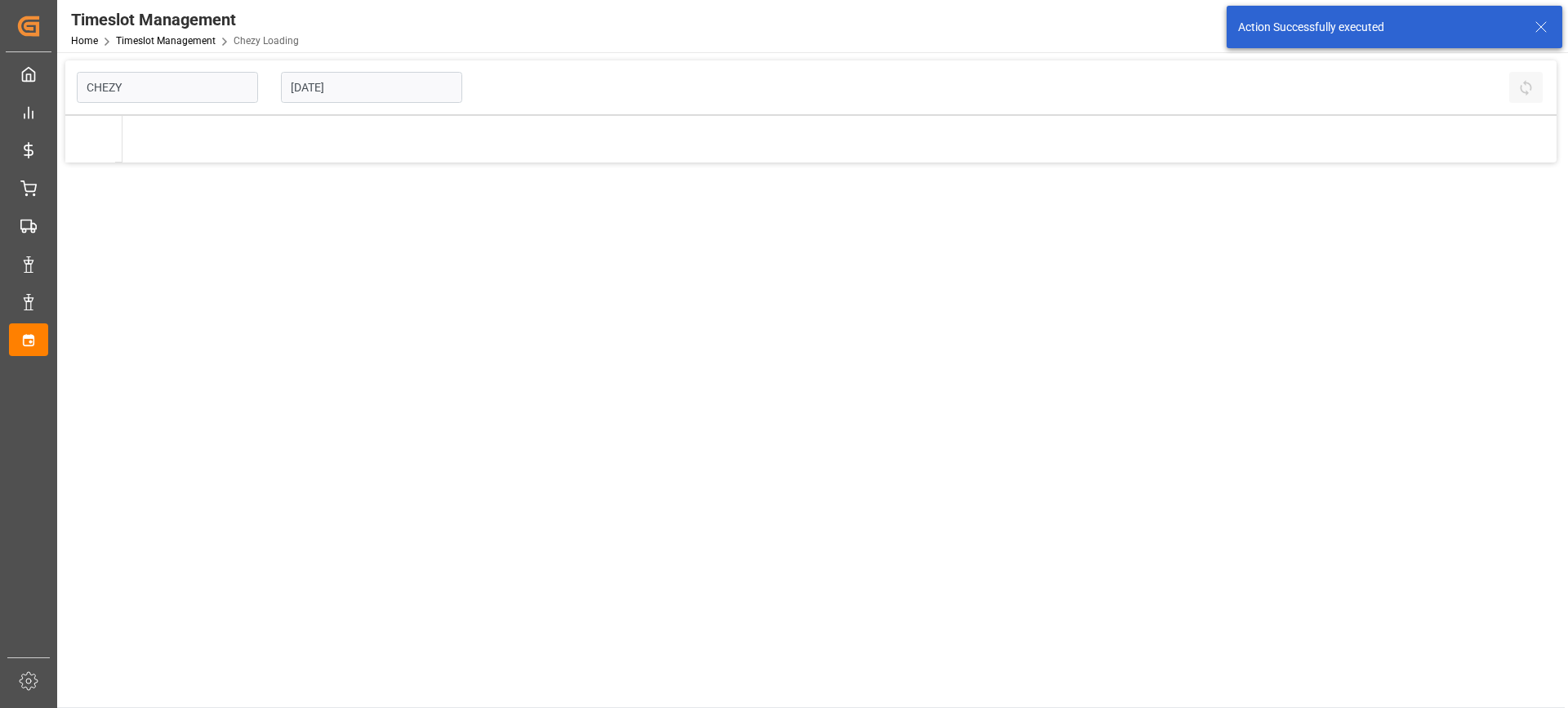
type input "Chezy Loading"
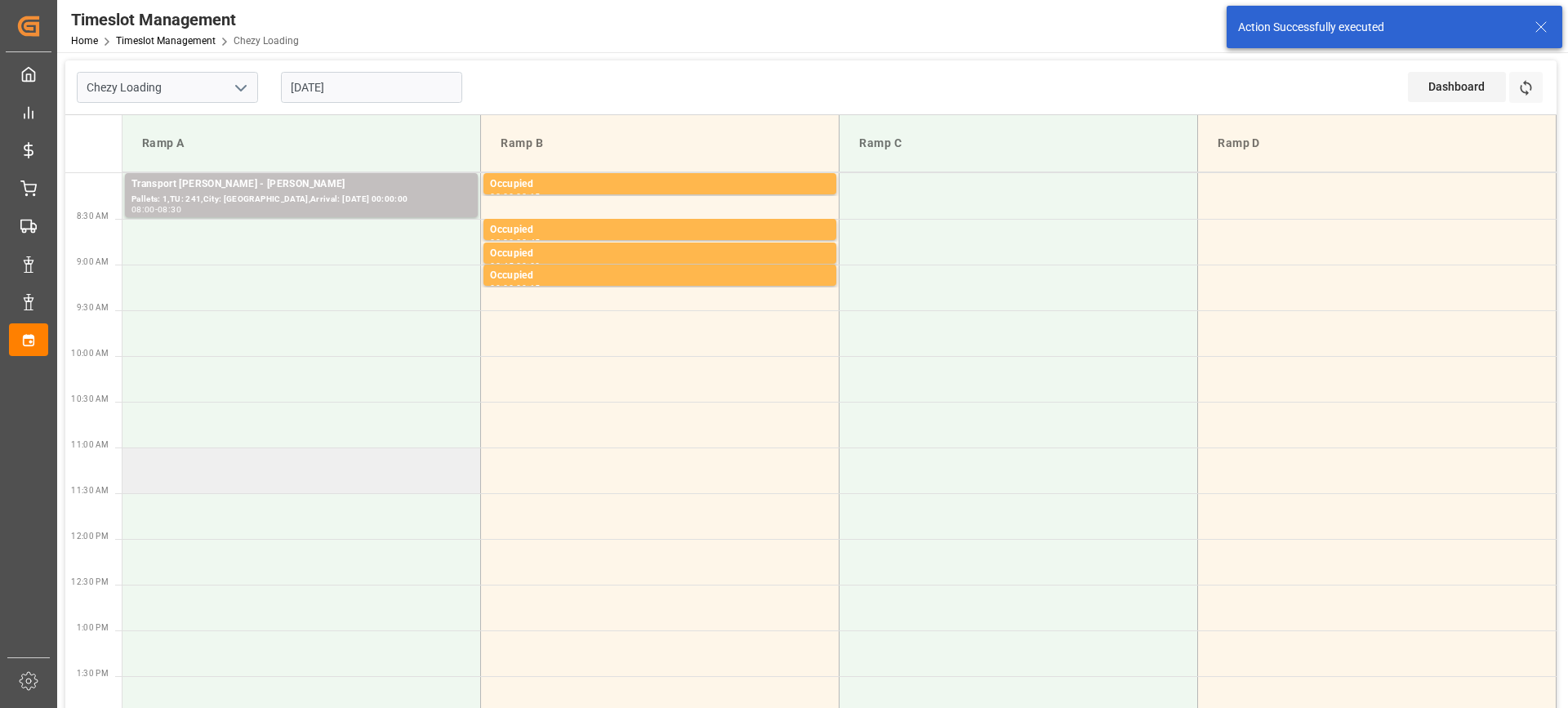
click at [372, 467] on td at bounding box center [302, 470] width 359 height 46
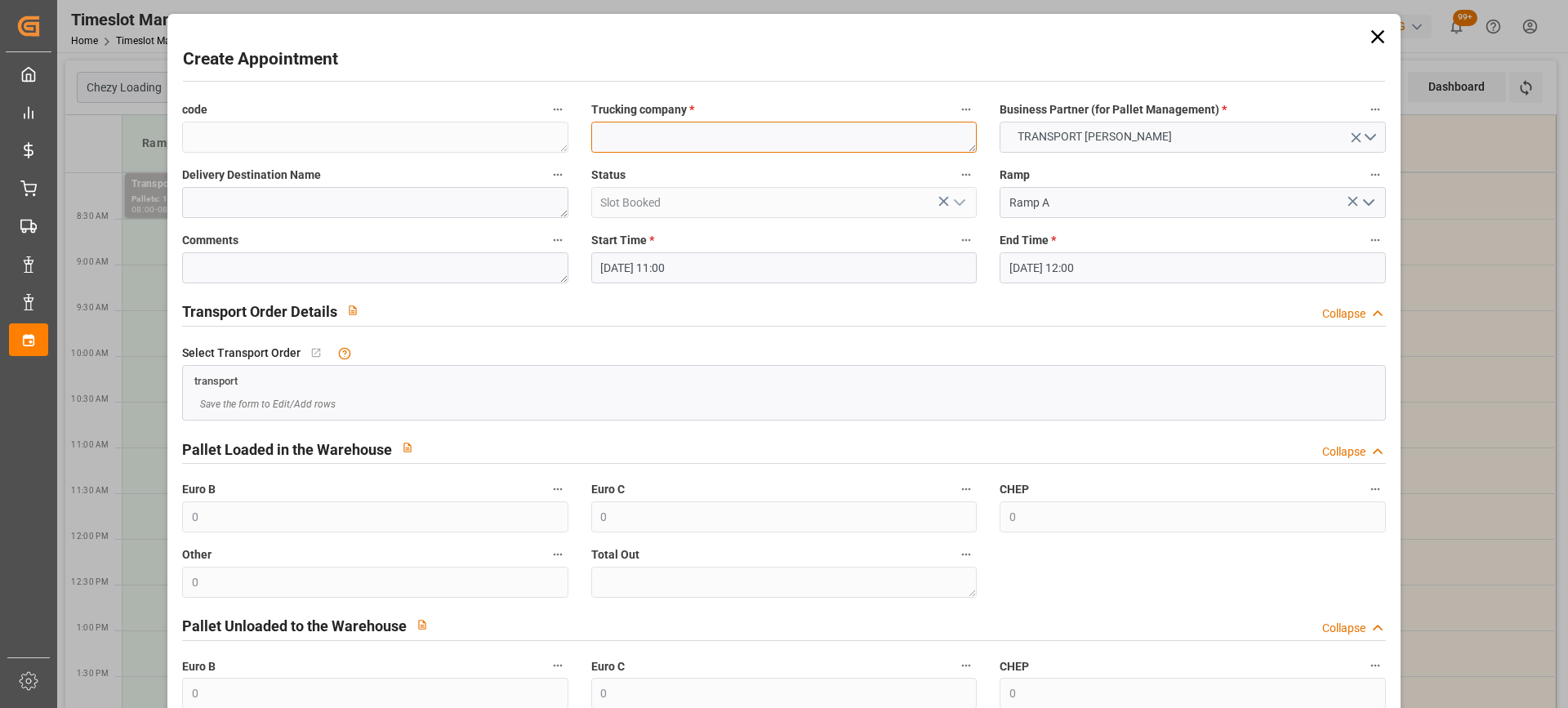
paste textarea "EPAUX BEZU"
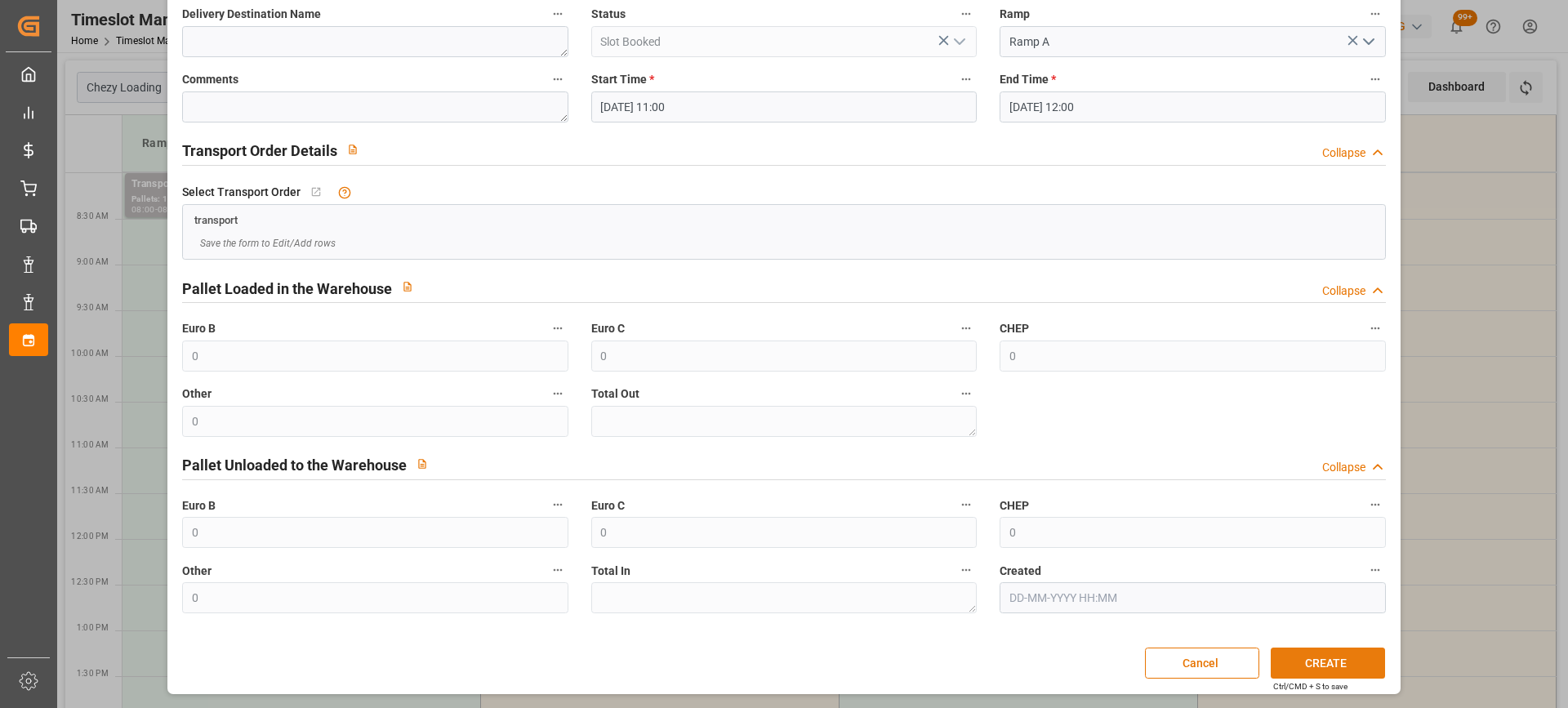
type textarea "EPAUX BEZU"
click at [1348, 661] on button "CREATE" at bounding box center [1328, 662] width 114 height 31
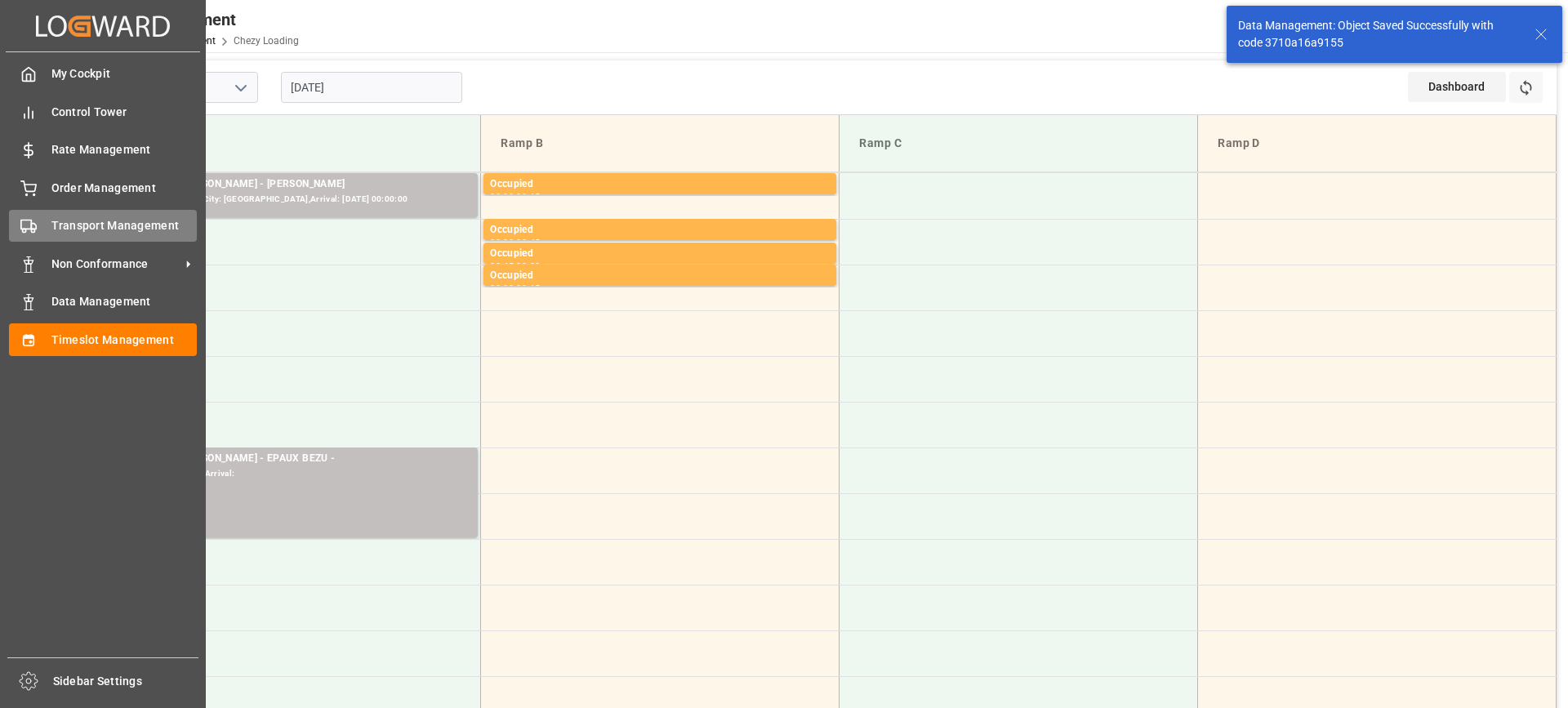
click at [49, 227] on div "Transport Management Transport Management" at bounding box center [103, 226] width 188 height 32
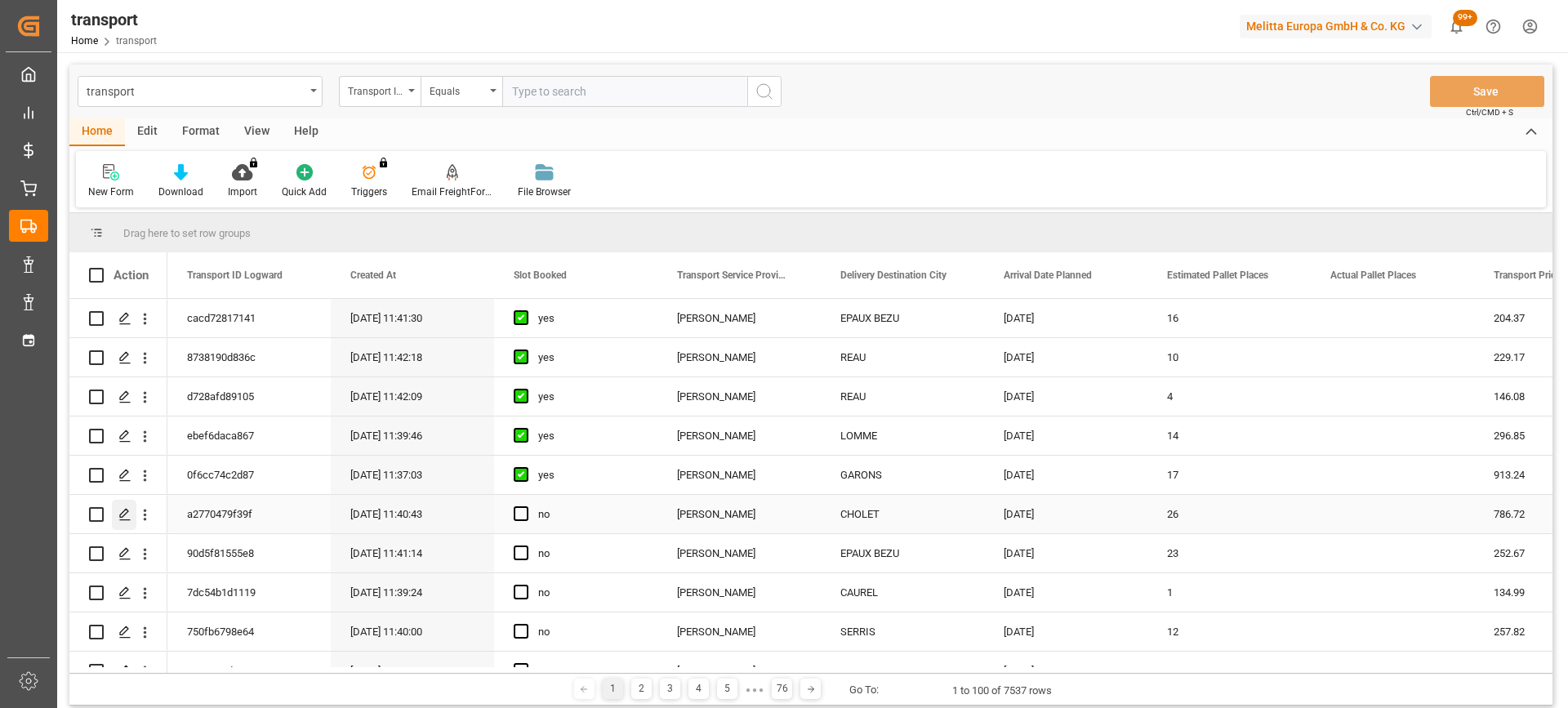
click at [127, 508] on icon "Press SPACE to select this row." at bounding box center [125, 515] width 13 height 13
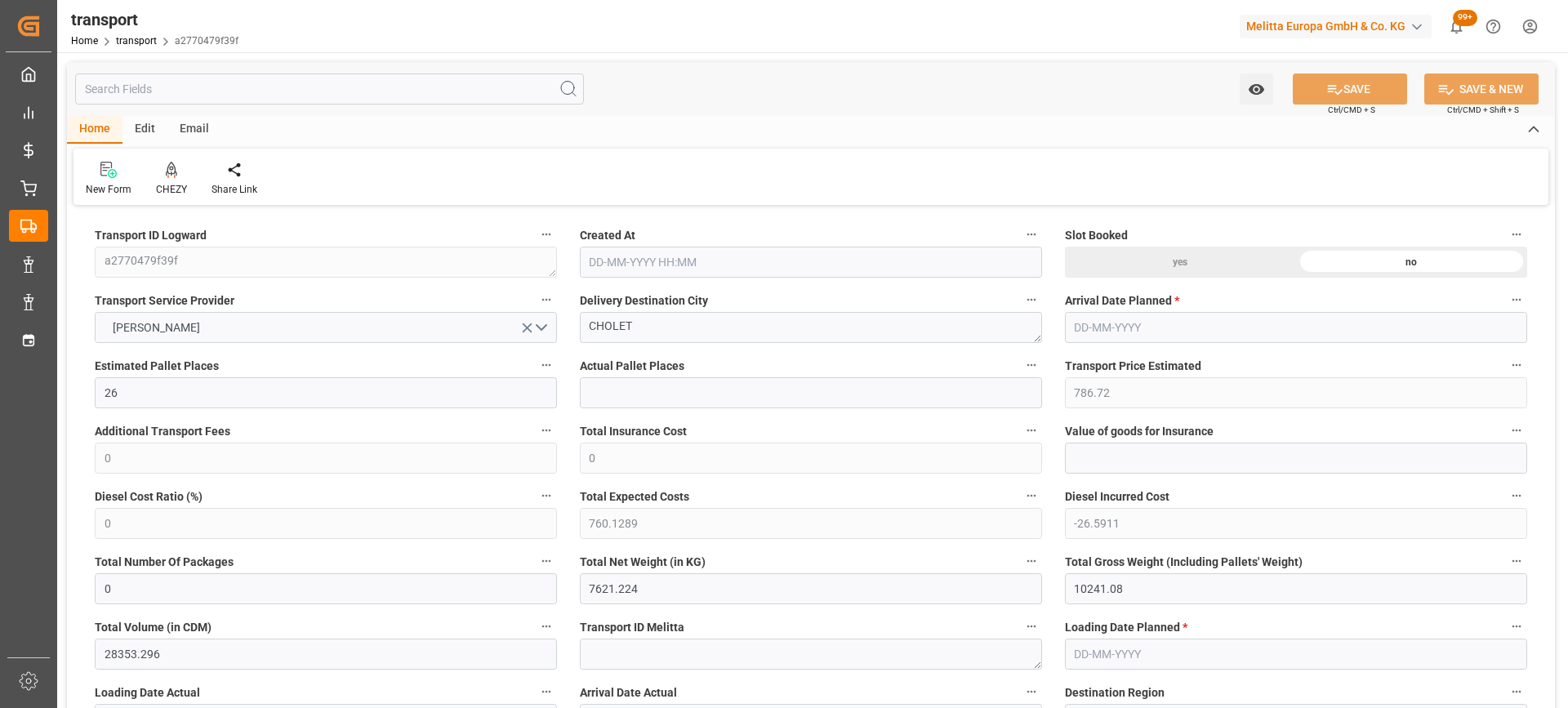
type input "12-09-2025 11:40"
type input "[DATE]"
drag, startPoint x: 546, startPoint y: 330, endPoint x: 462, endPoint y: 330, distance: 84.0
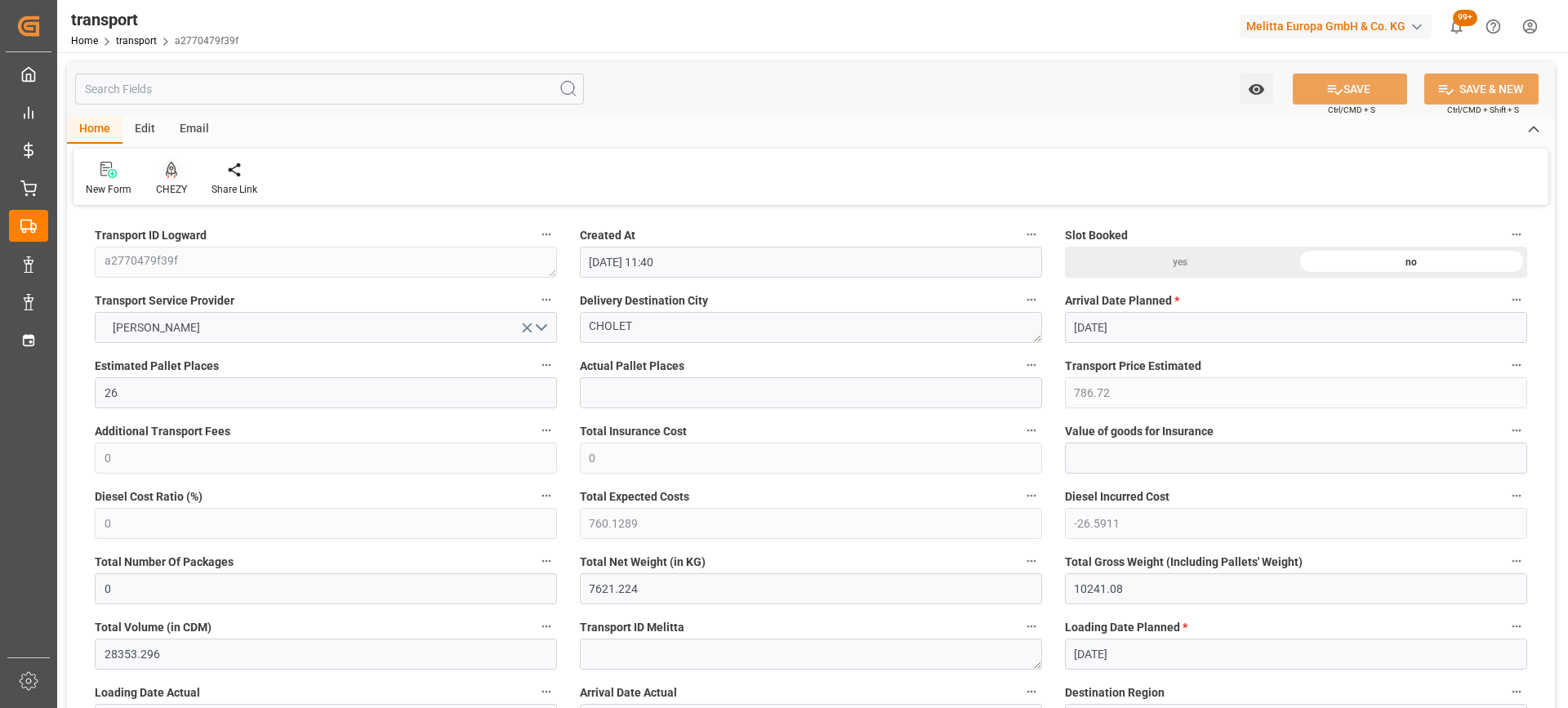
click at [175, 171] on icon at bounding box center [172, 169] width 11 height 16
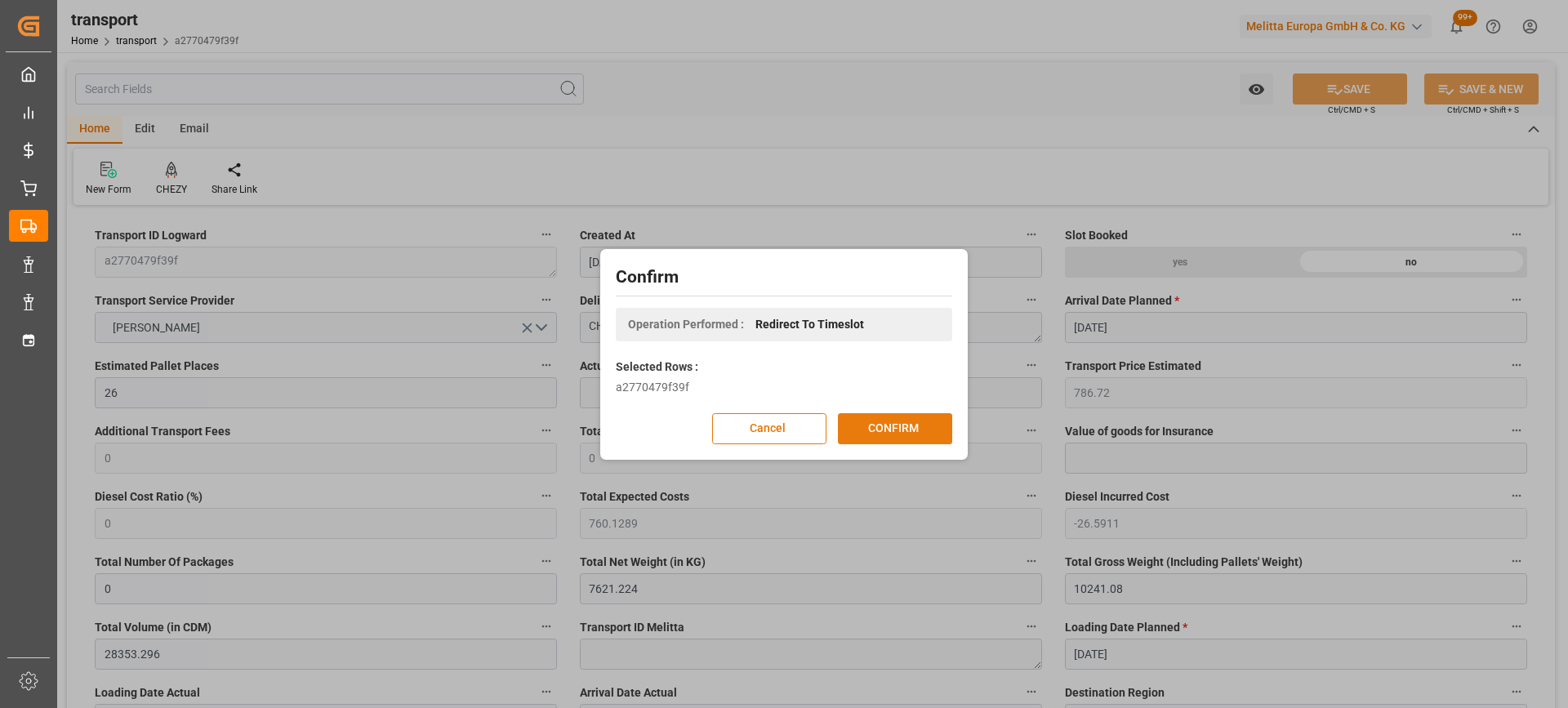
click at [916, 431] on button "CONFIRM" at bounding box center [895, 428] width 114 height 31
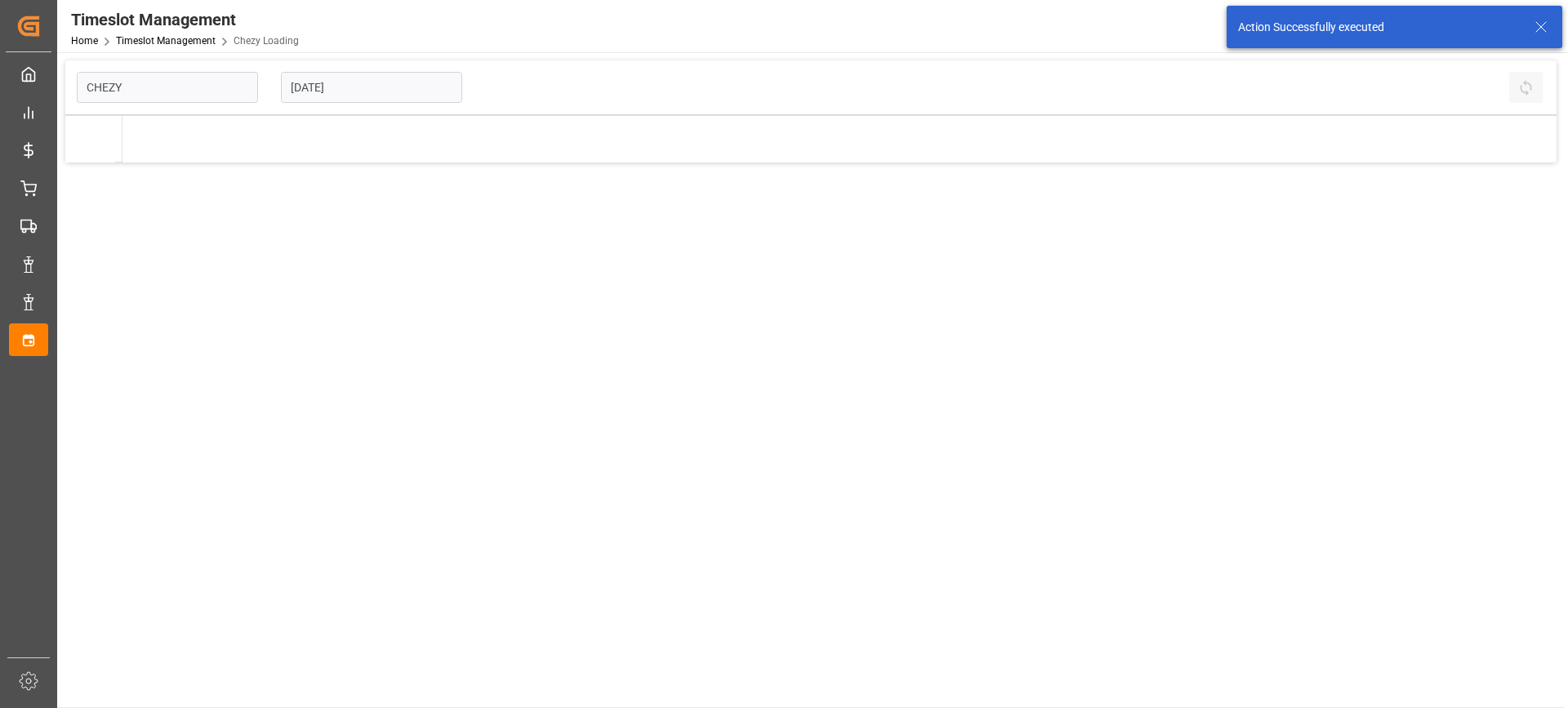
type input "Chezy Loading"
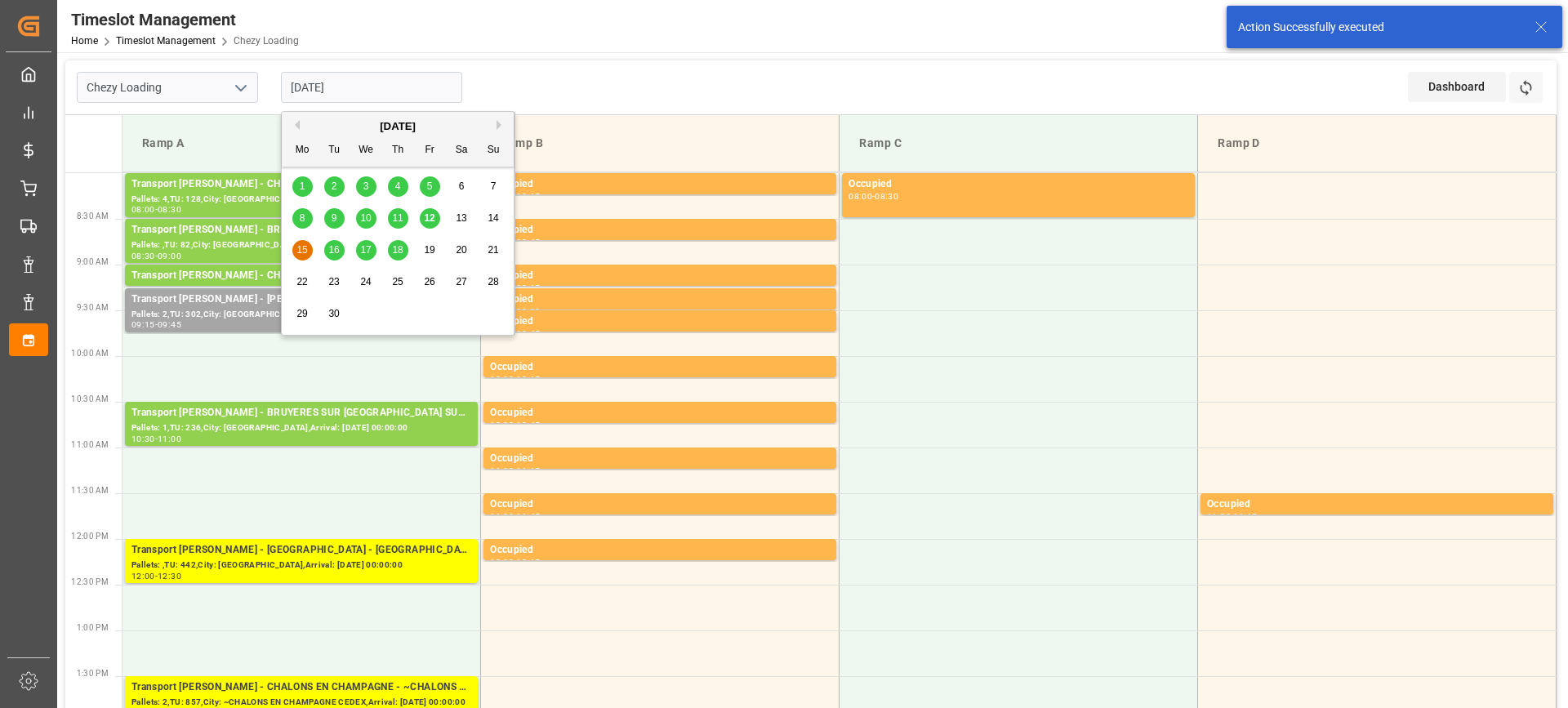
click at [393, 87] on input "[DATE]" at bounding box center [372, 87] width 181 height 31
click at [332, 252] on span "16" at bounding box center [333, 249] width 10 height 11
type input "[DATE]"
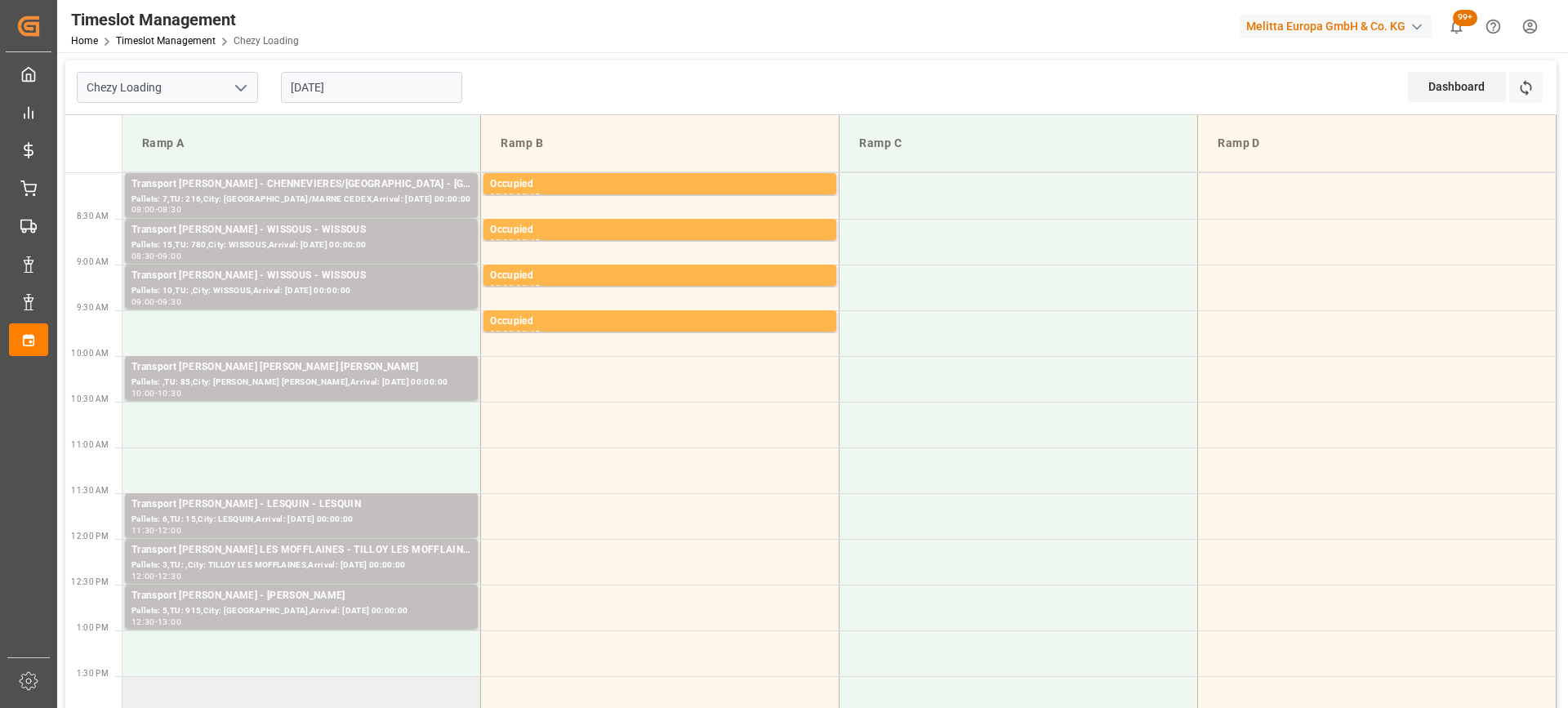
scroll to position [163, 0]
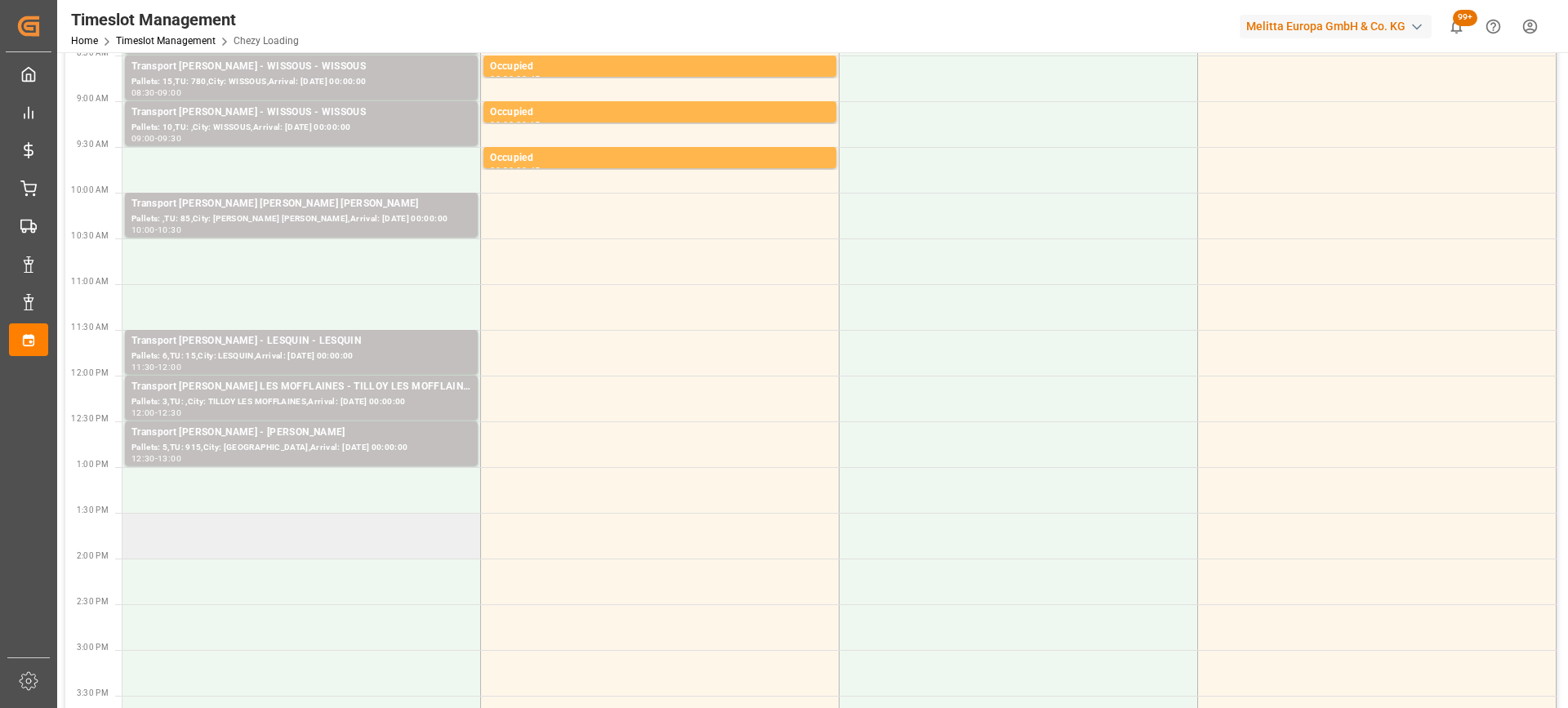
click at [322, 552] on td at bounding box center [302, 535] width 359 height 46
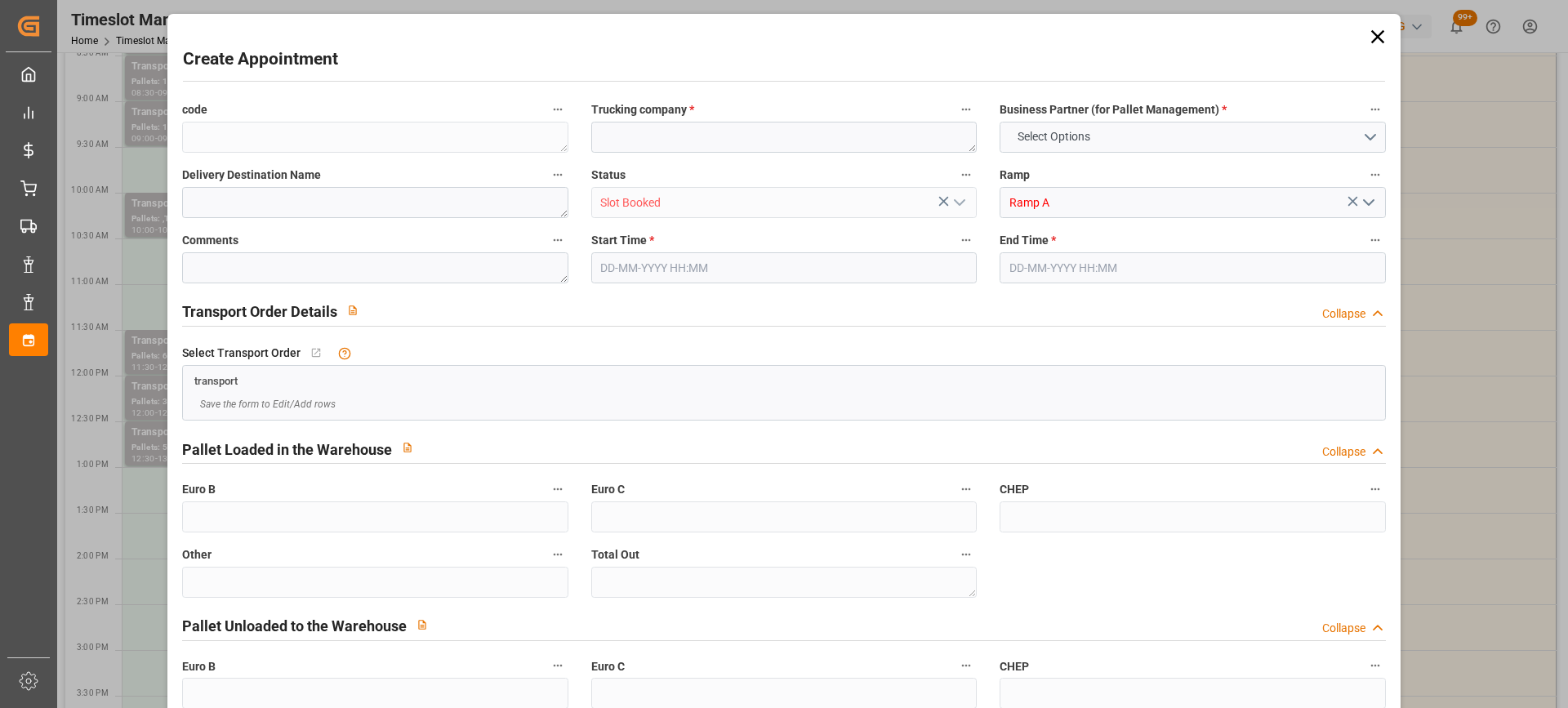
type input "0"
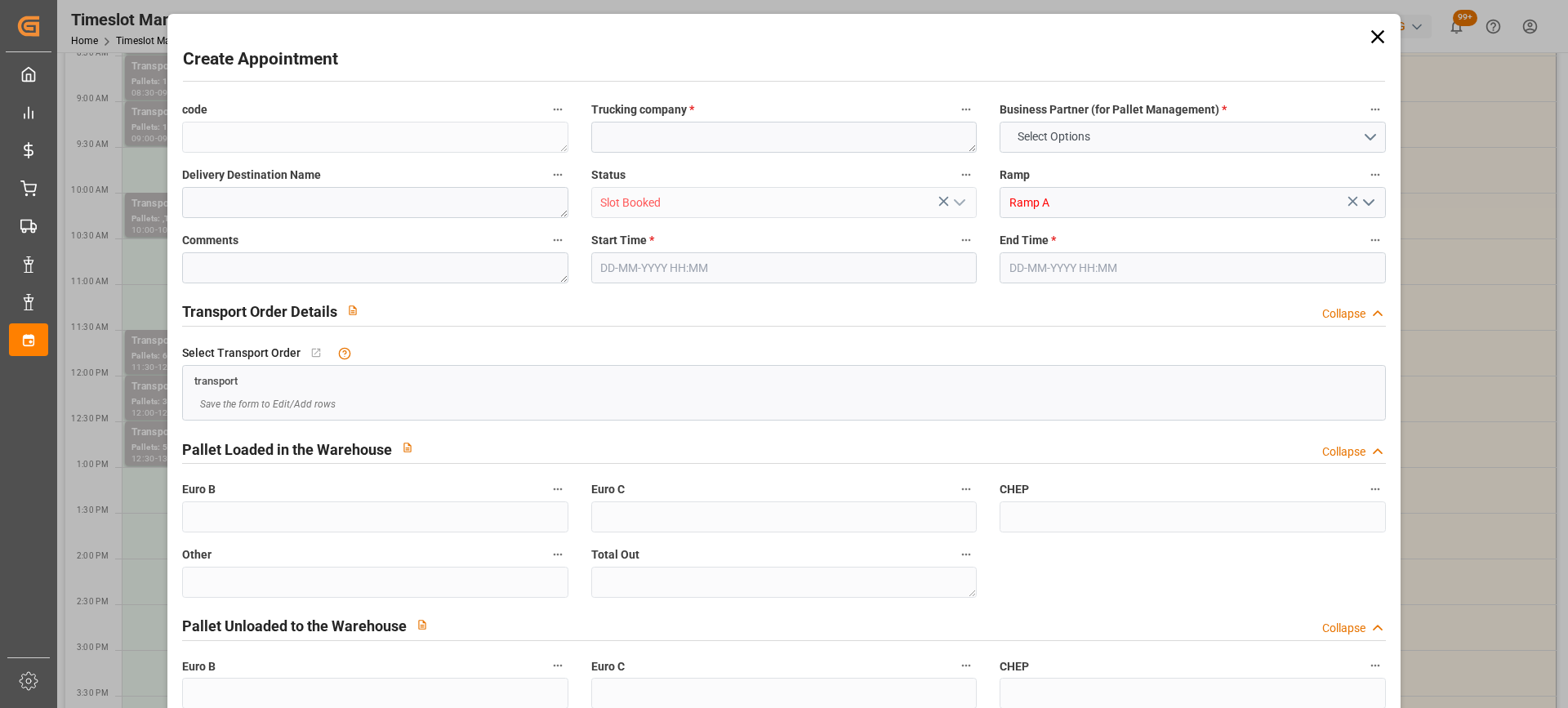
type input "0"
type input "[DATE] 13:30"
type input "[DATE] 14:30"
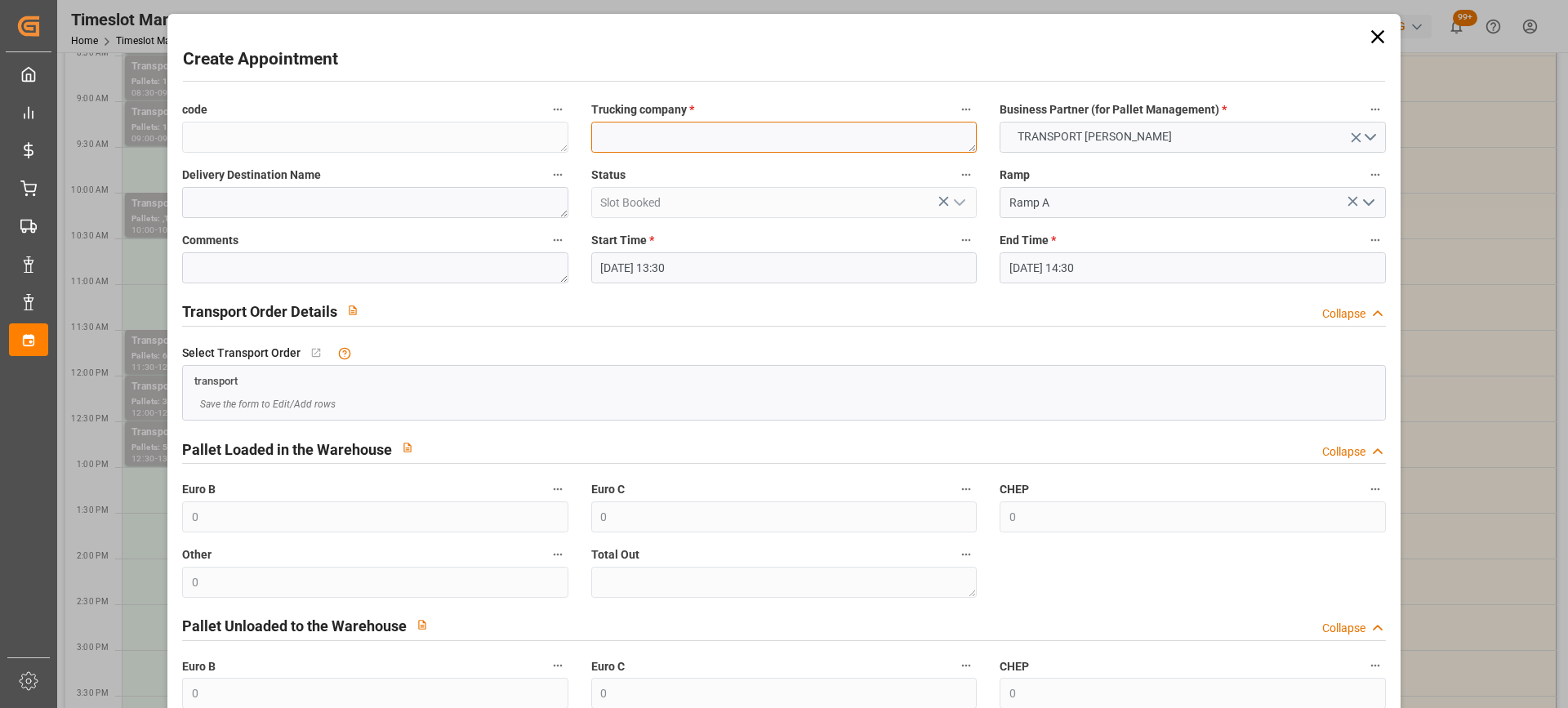
paste textarea "CHOLET"
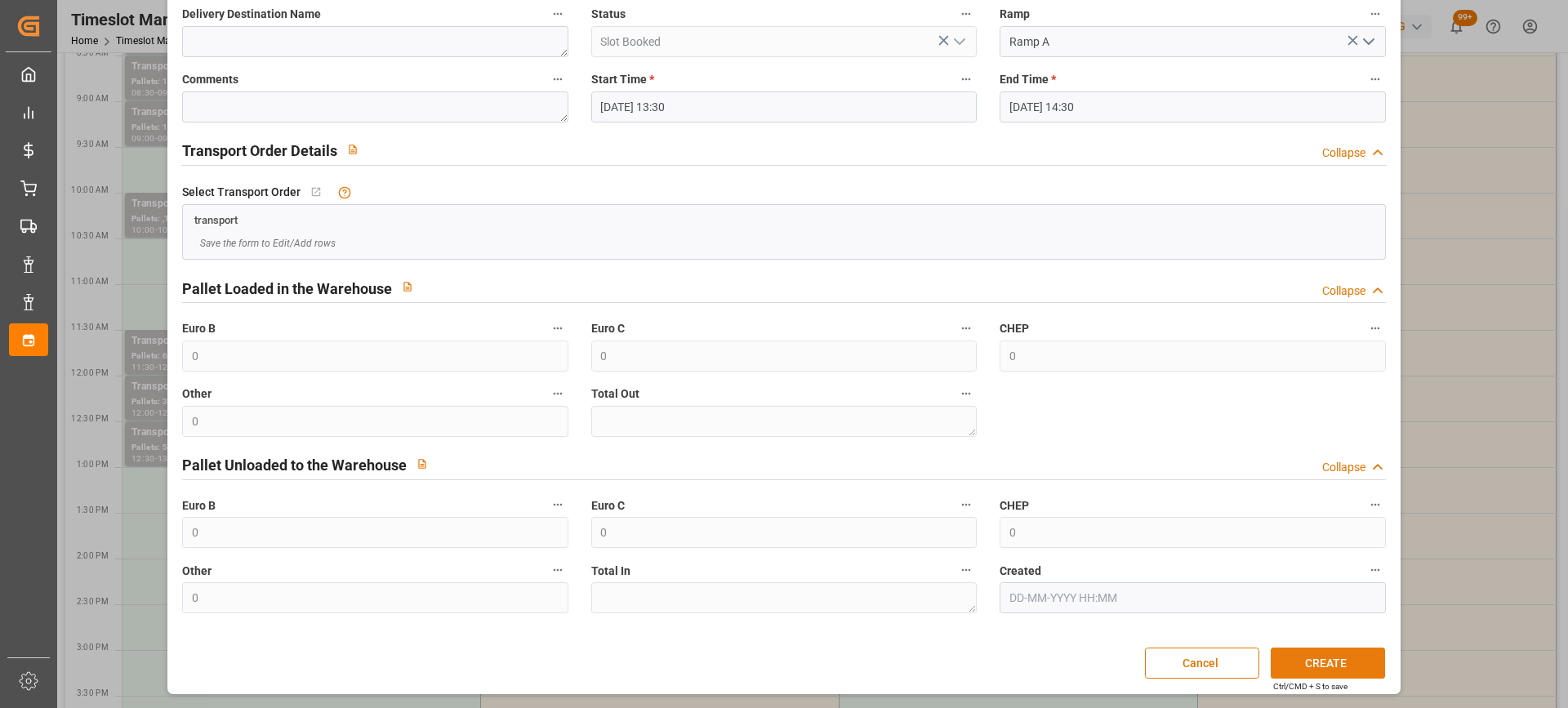
type textarea "CHOLET"
click at [1324, 668] on button "CREATE" at bounding box center [1328, 662] width 114 height 31
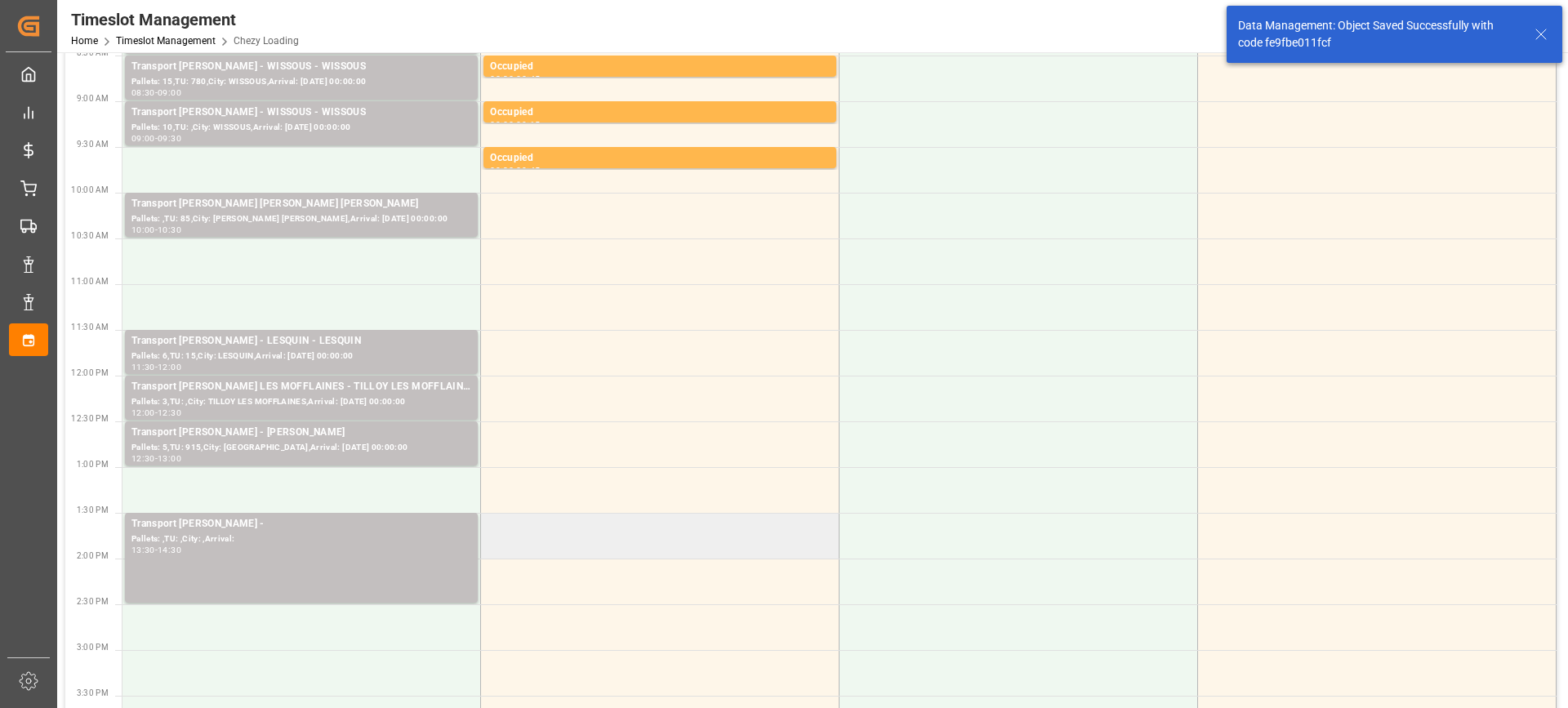
click at [667, 531] on td at bounding box center [660, 535] width 359 height 46
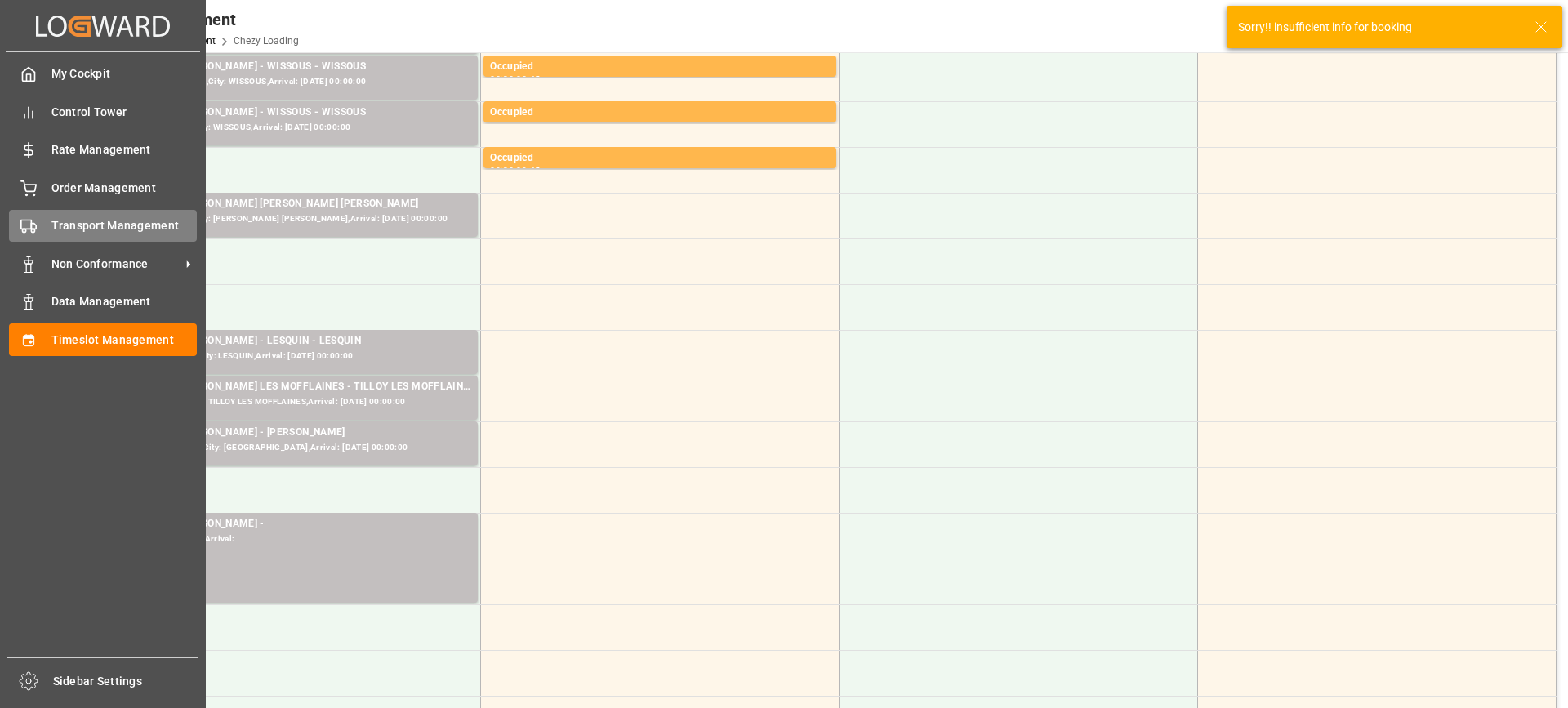
click at [46, 224] on div "Transport Management Transport Management" at bounding box center [103, 226] width 188 height 32
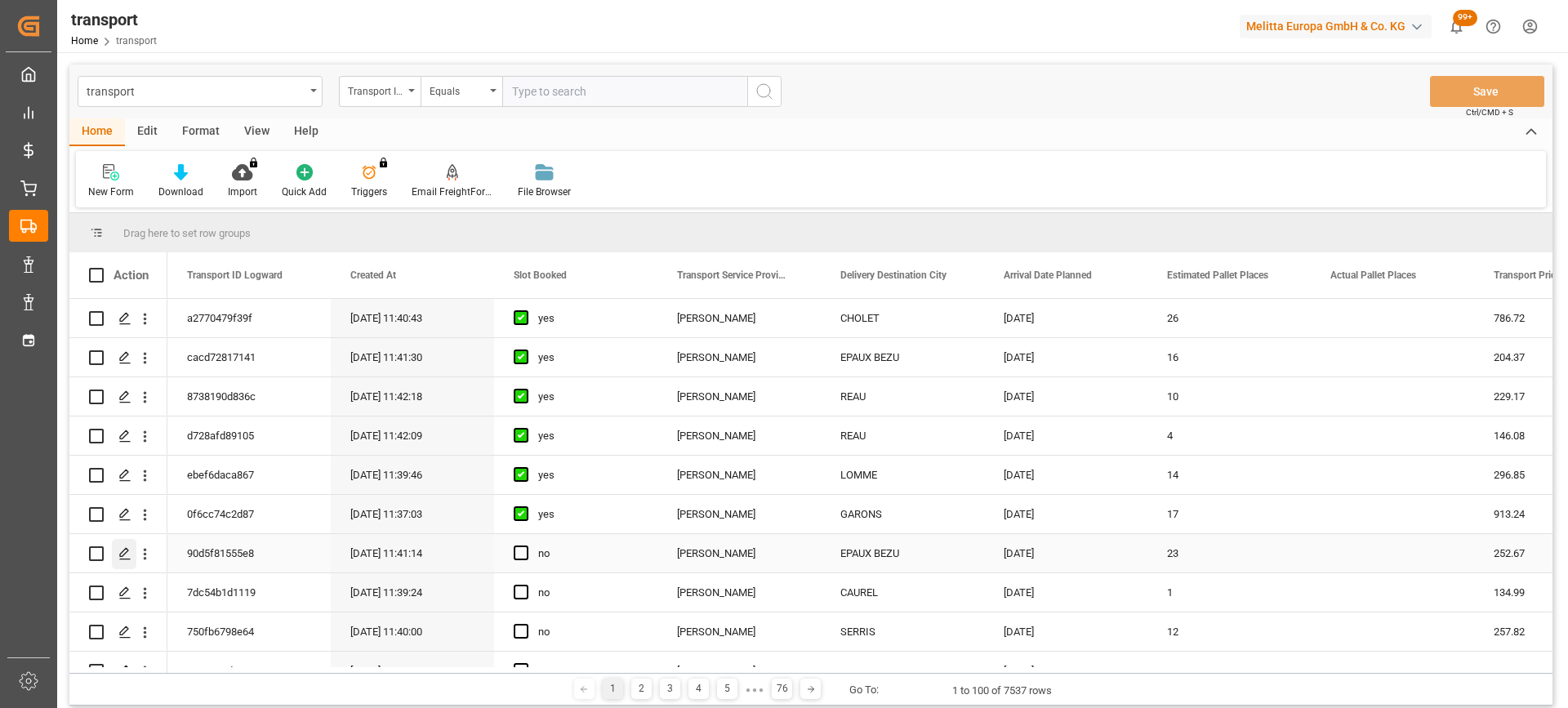
click at [124, 545] on div "Press SPACE to select this row." at bounding box center [124, 554] width 24 height 30
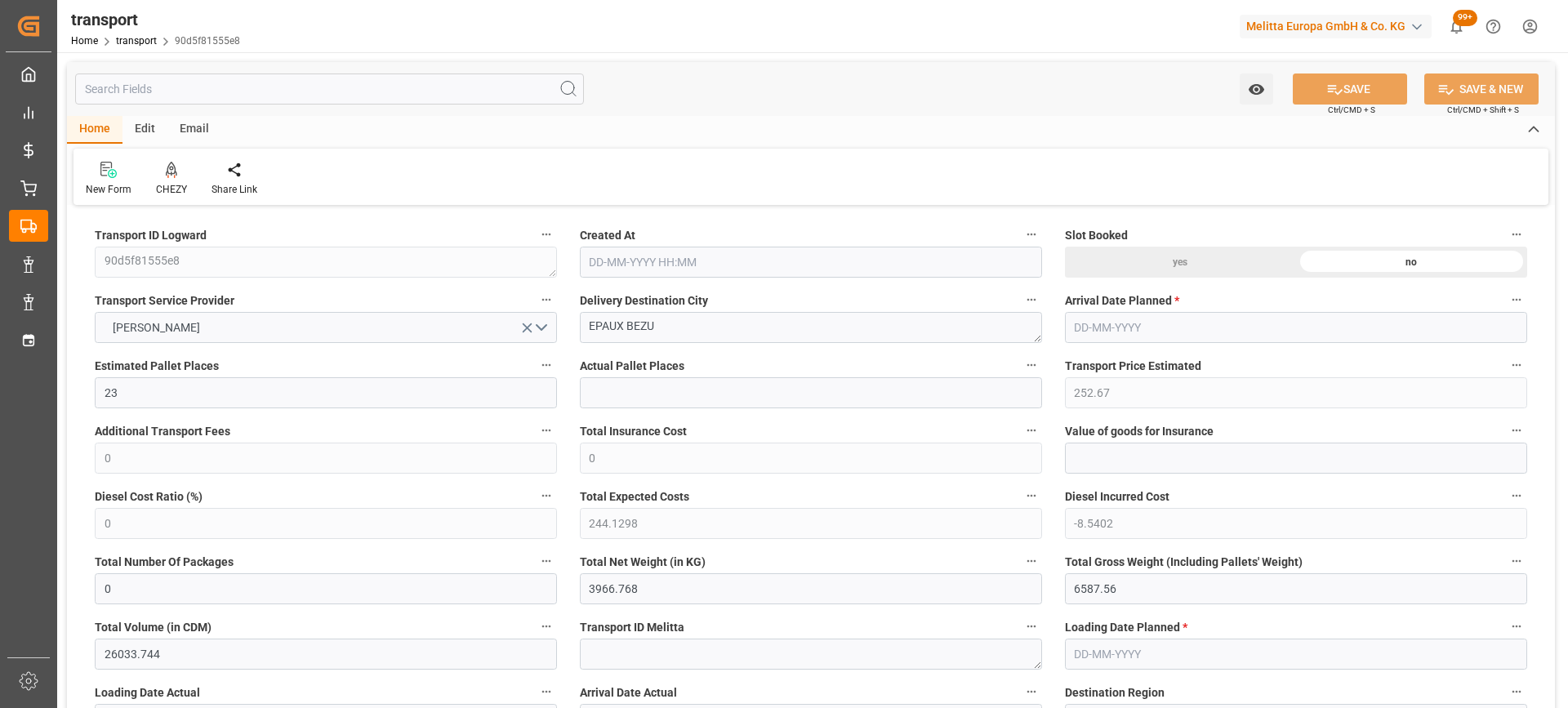
type input "12-09-2025 11:41"
type input "[DATE]"
drag, startPoint x: 683, startPoint y: 328, endPoint x: 516, endPoint y: 352, distance: 168.7
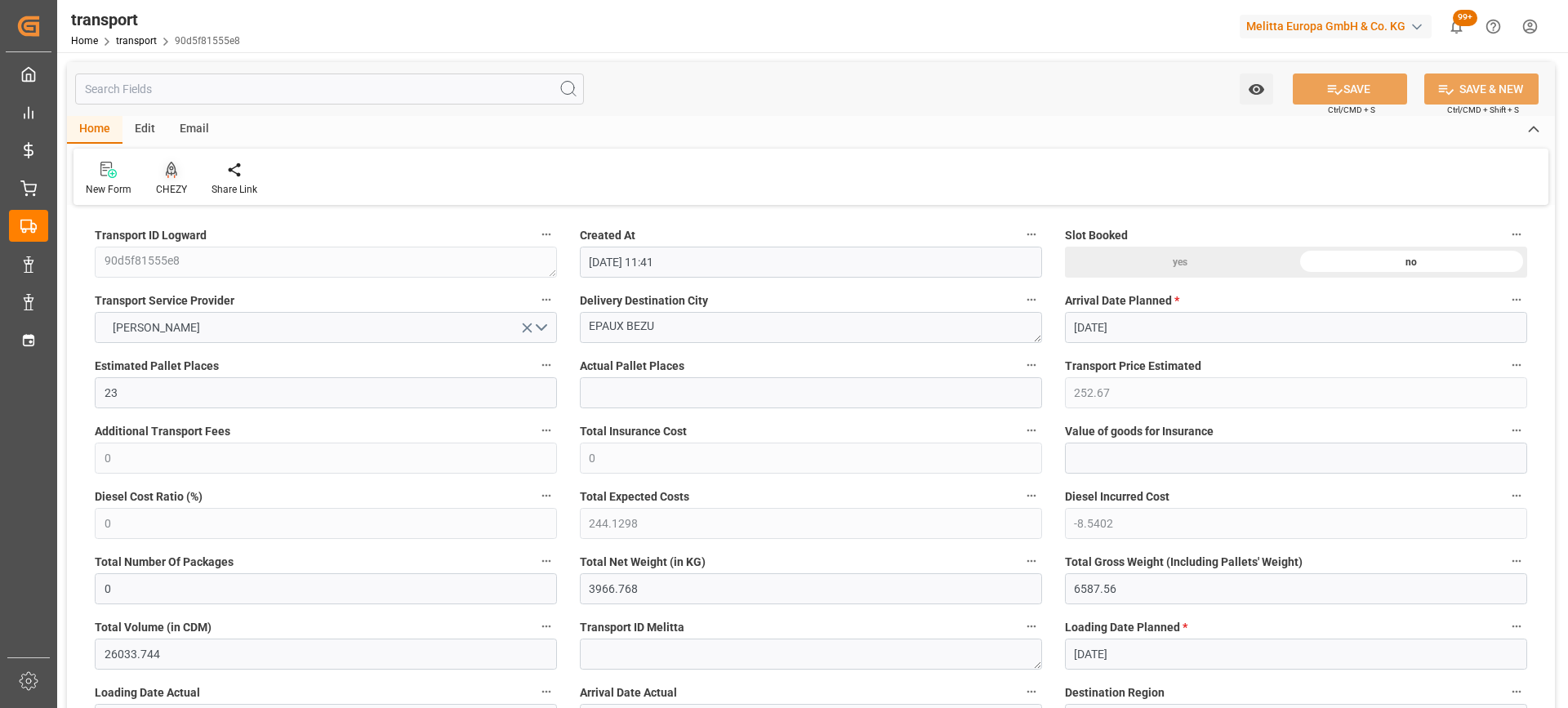
click at [179, 166] on div at bounding box center [171, 169] width 31 height 17
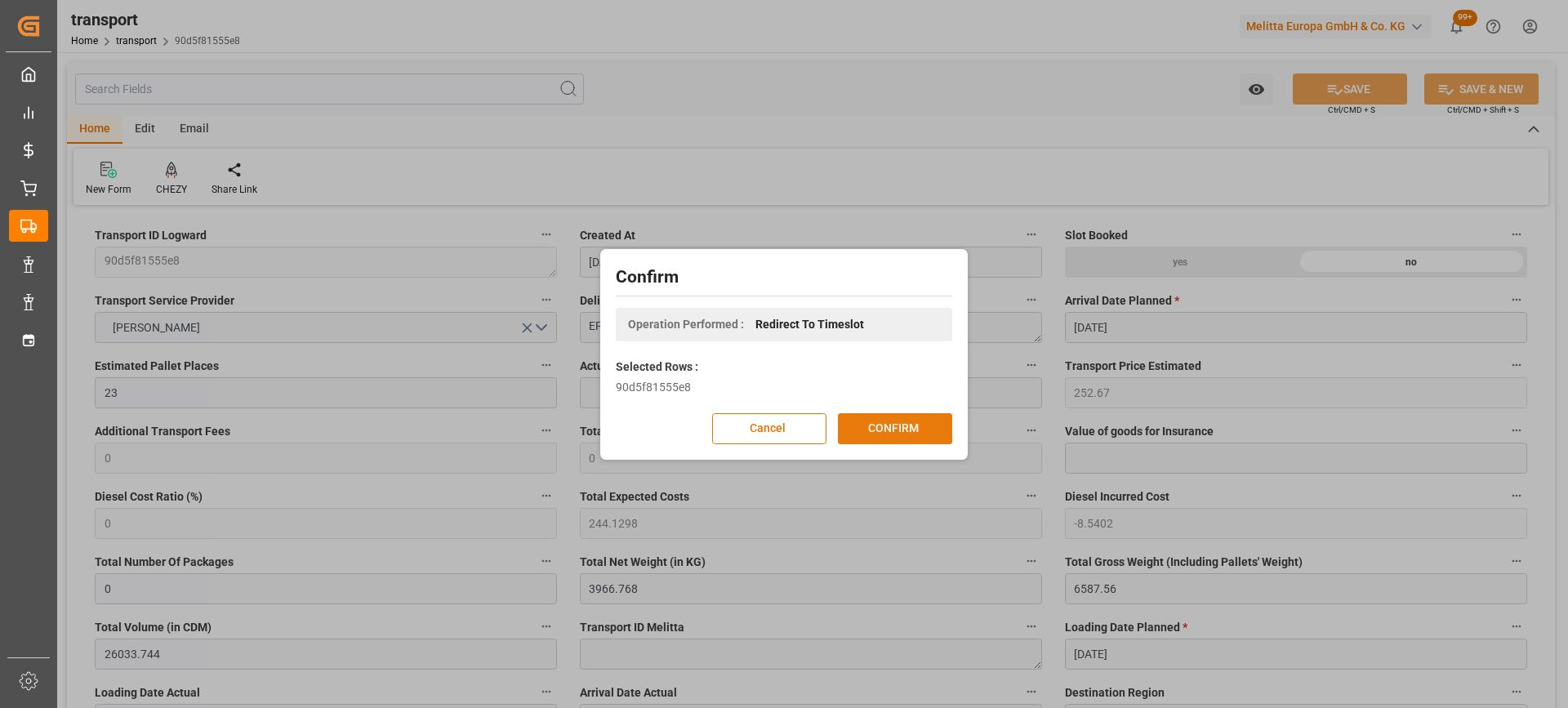
click at [926, 420] on button "CONFIRM" at bounding box center [895, 428] width 114 height 31
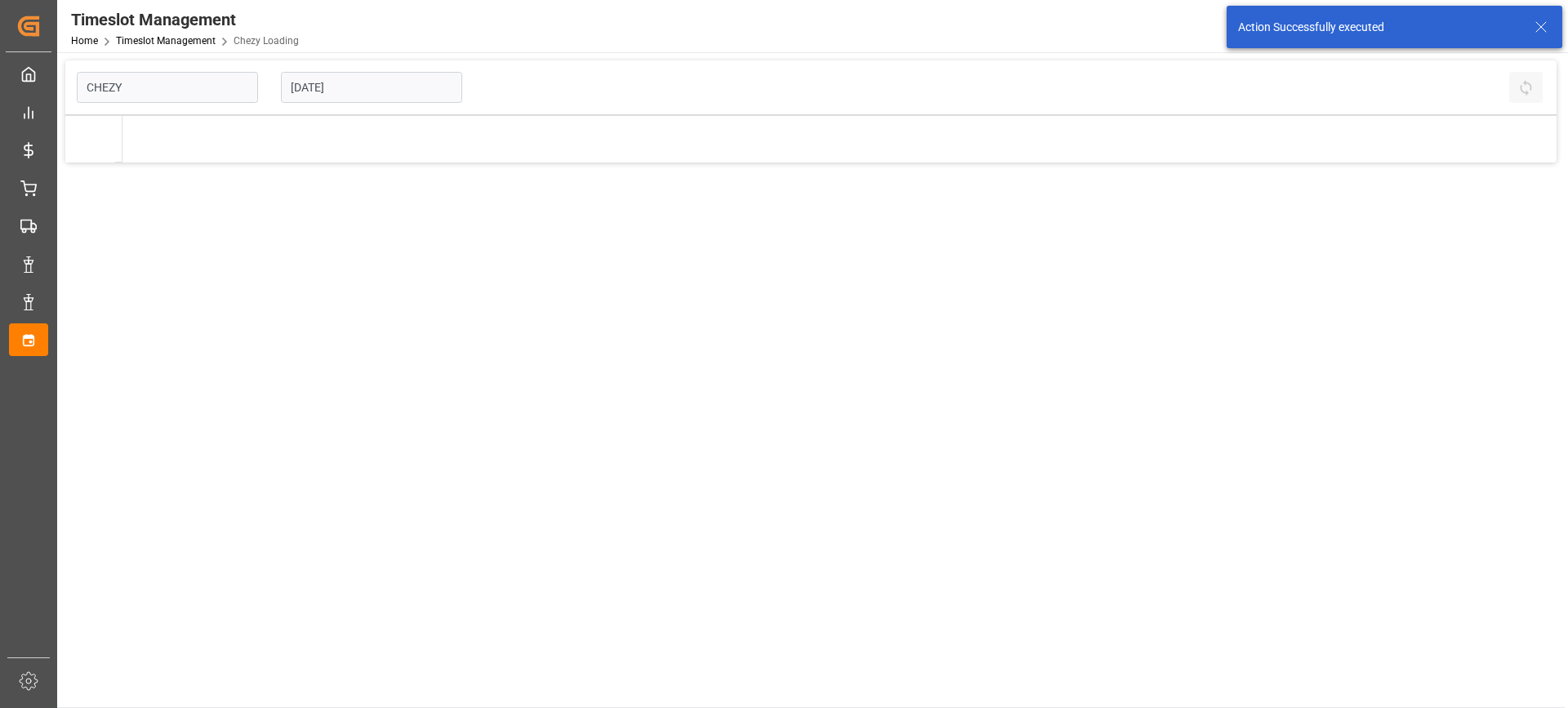
type input "Chezy Loading"
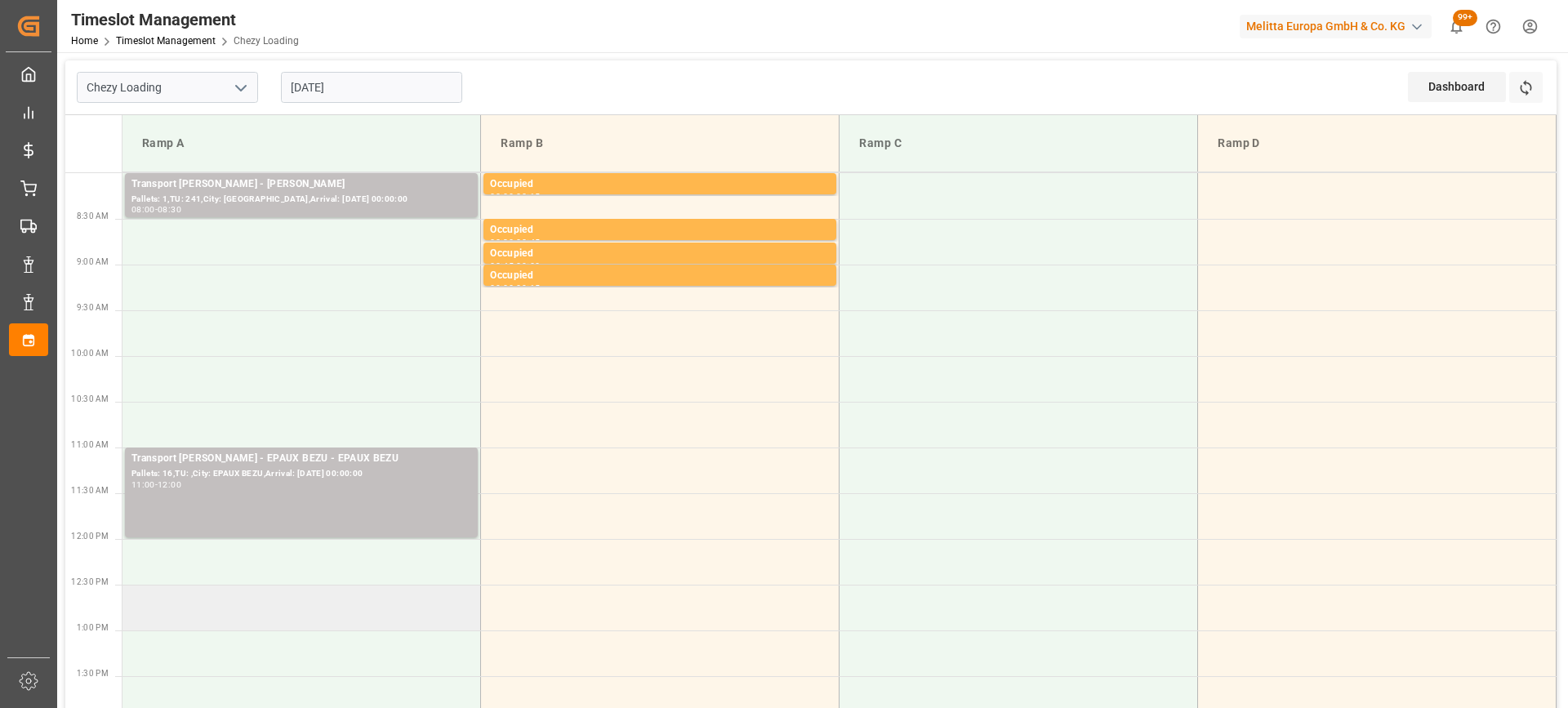
click at [346, 608] on td at bounding box center [302, 607] width 359 height 46
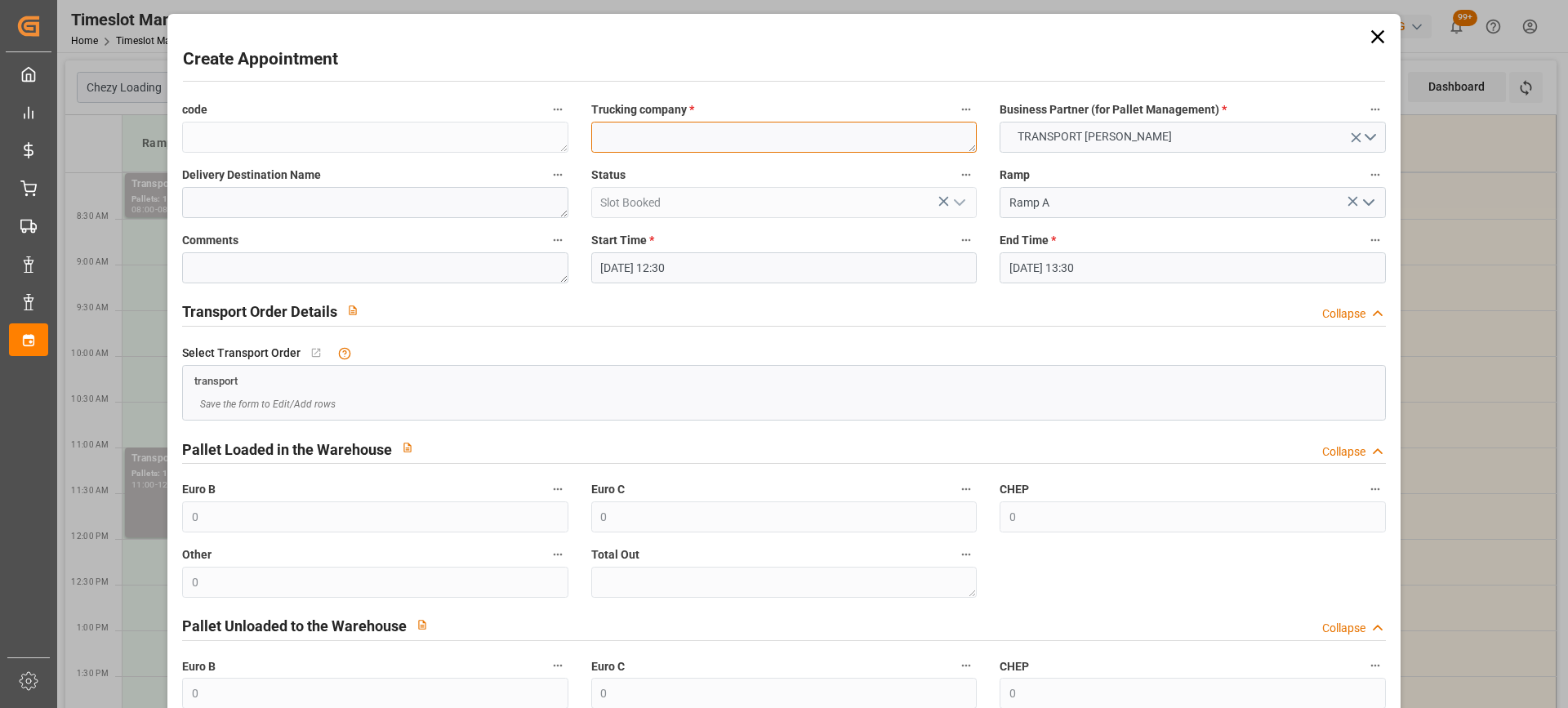
paste textarea "EPAUX BEZU"
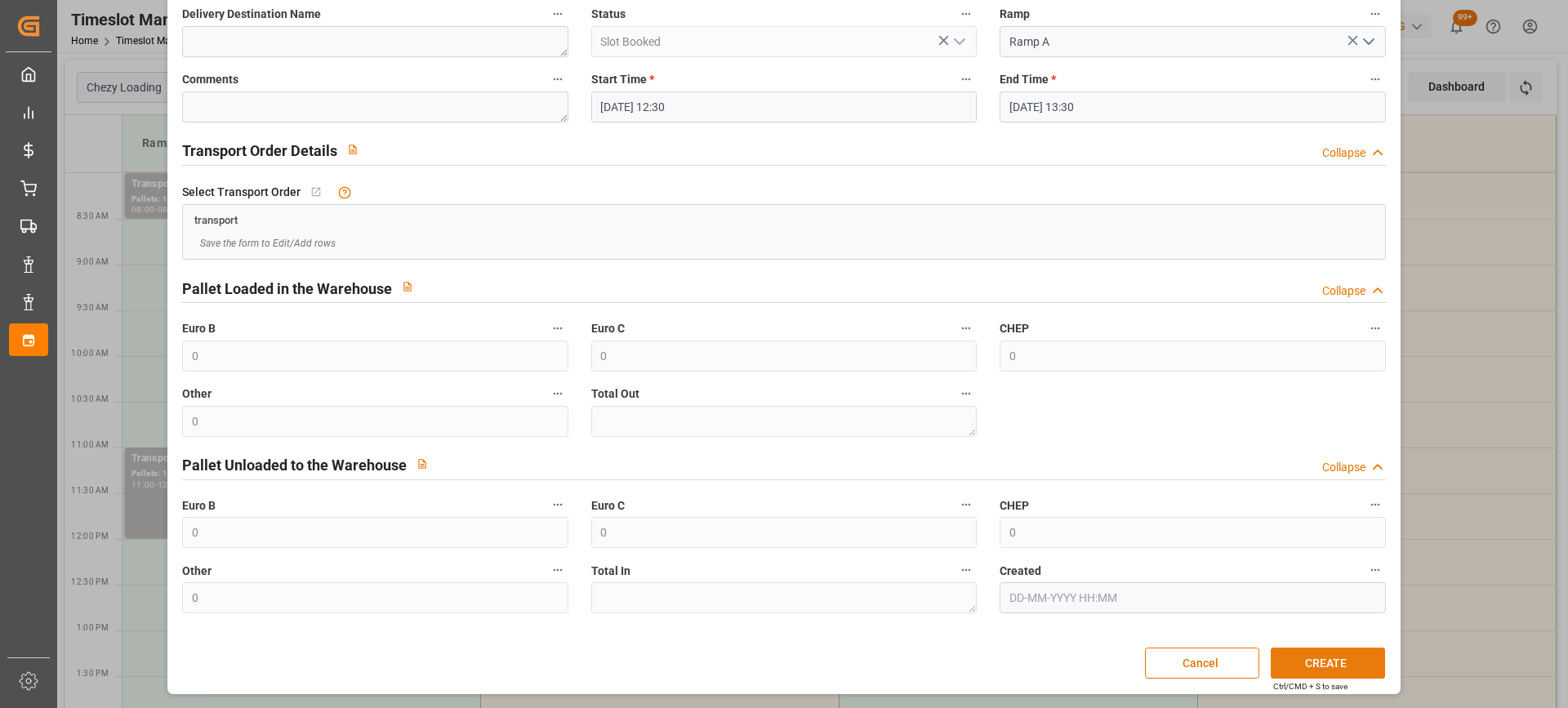
type textarea "EPAUX BEZU"
click at [1310, 660] on button "CREATE" at bounding box center [1328, 662] width 114 height 31
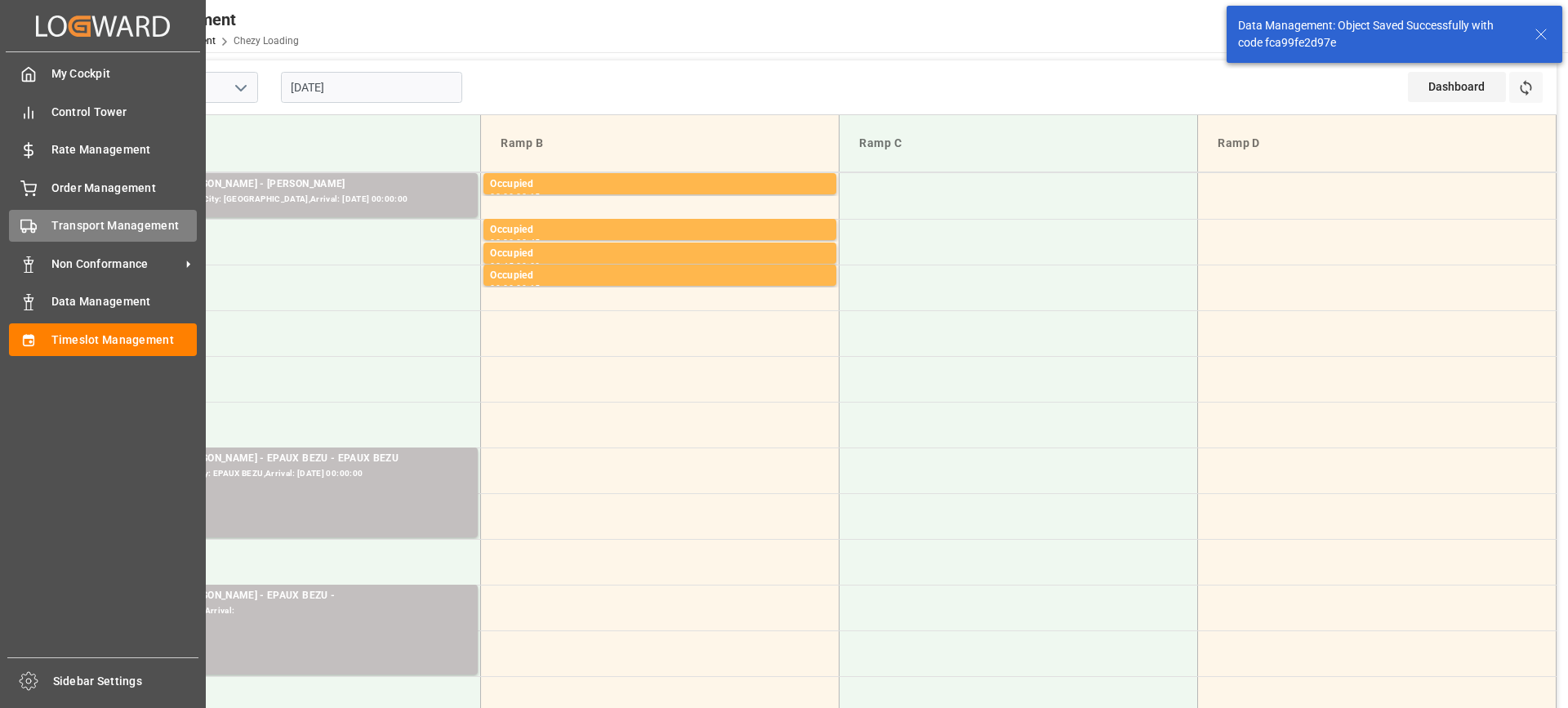
click at [48, 226] on div "Transport Management Transport Management" at bounding box center [103, 226] width 188 height 32
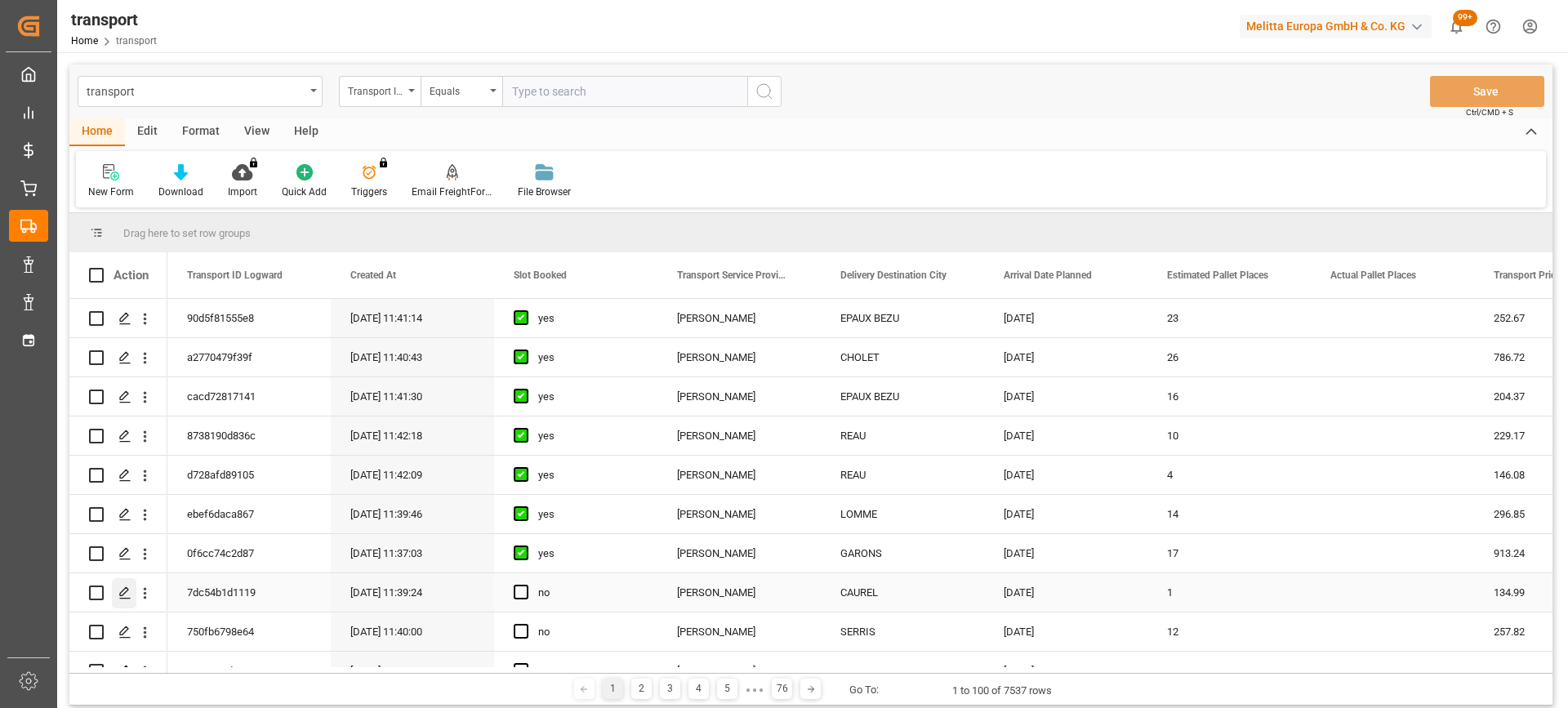
click at [120, 590] on icon "Press SPACE to select this row." at bounding box center [125, 593] width 13 height 13
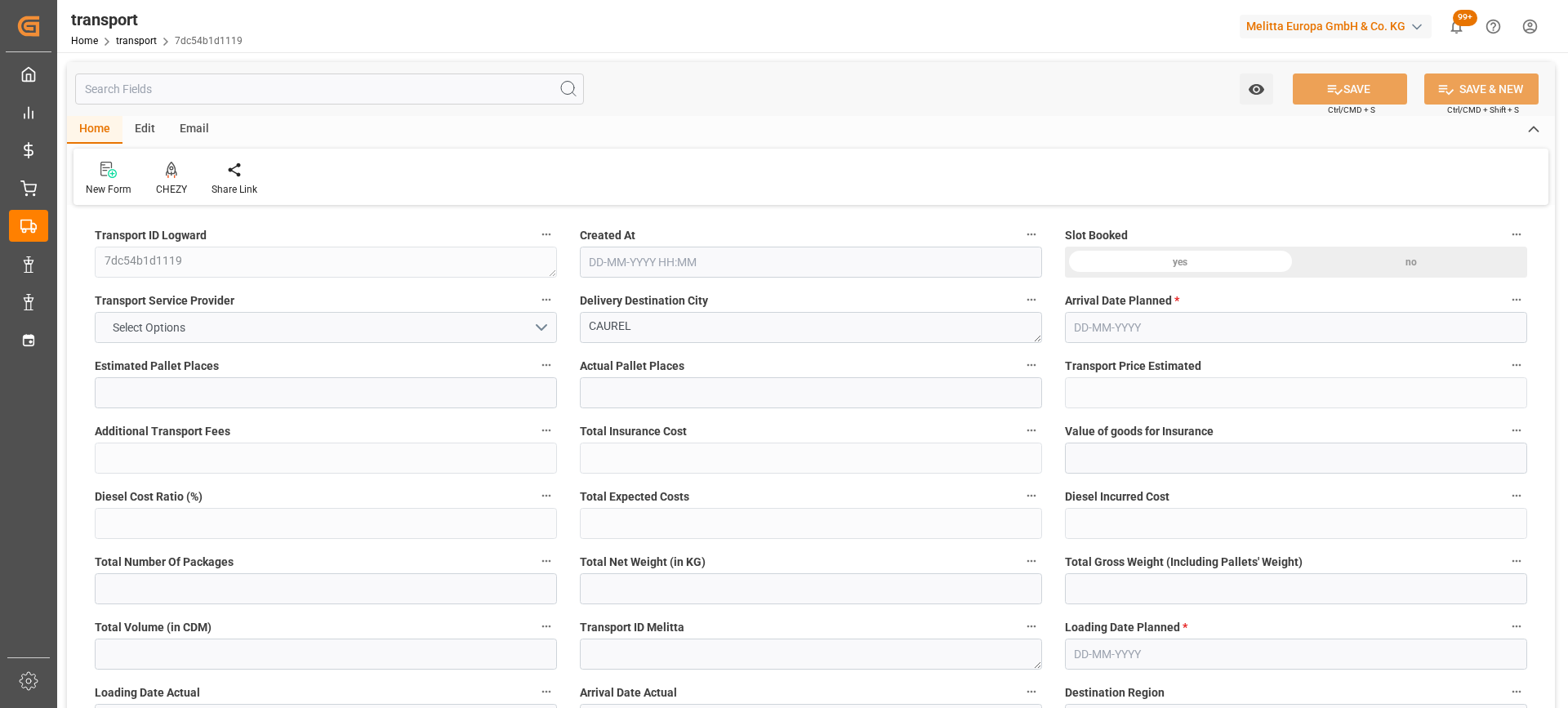
type input "1"
type input "134.99"
type input "0"
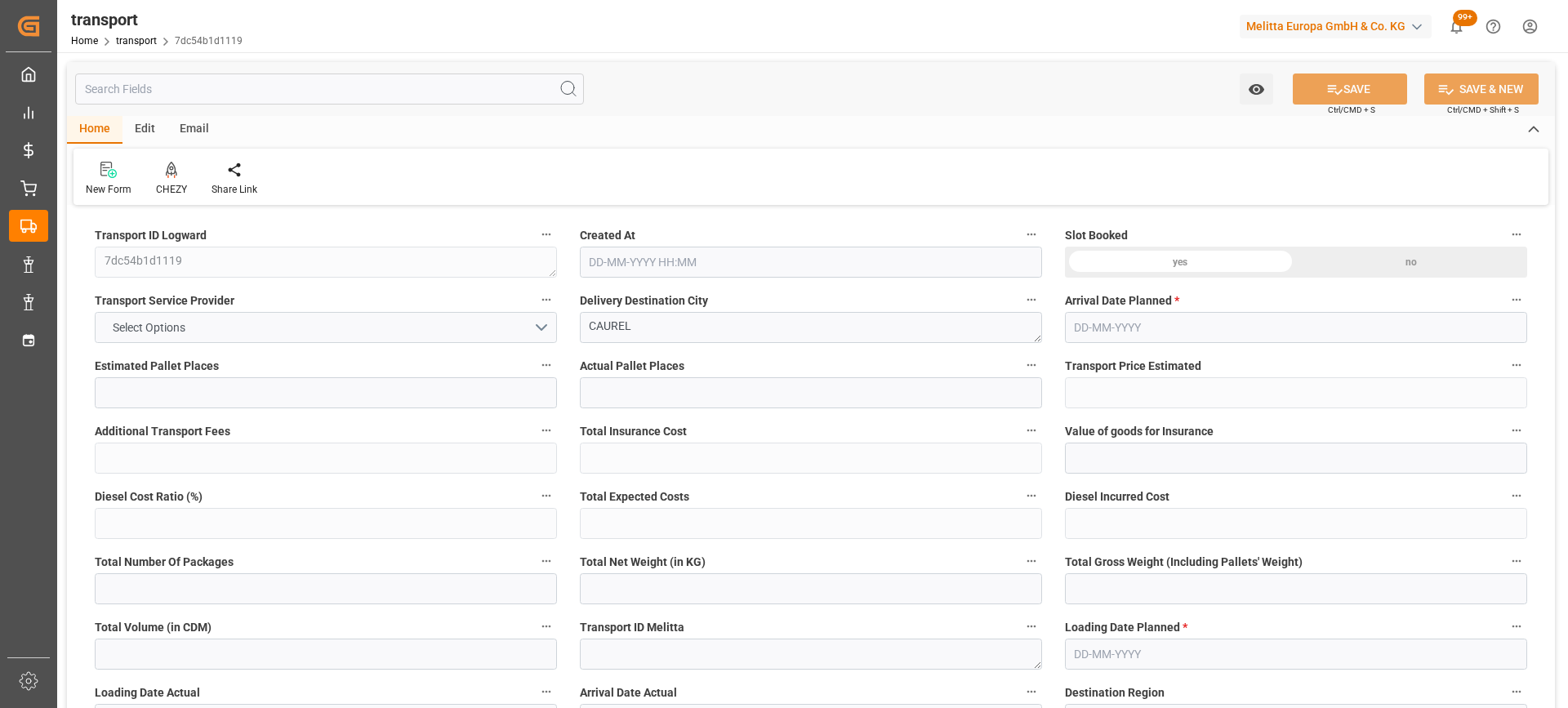
type input "130.4273"
type input "-4.5627"
type input "0"
type input "48.6"
type input "89.69"
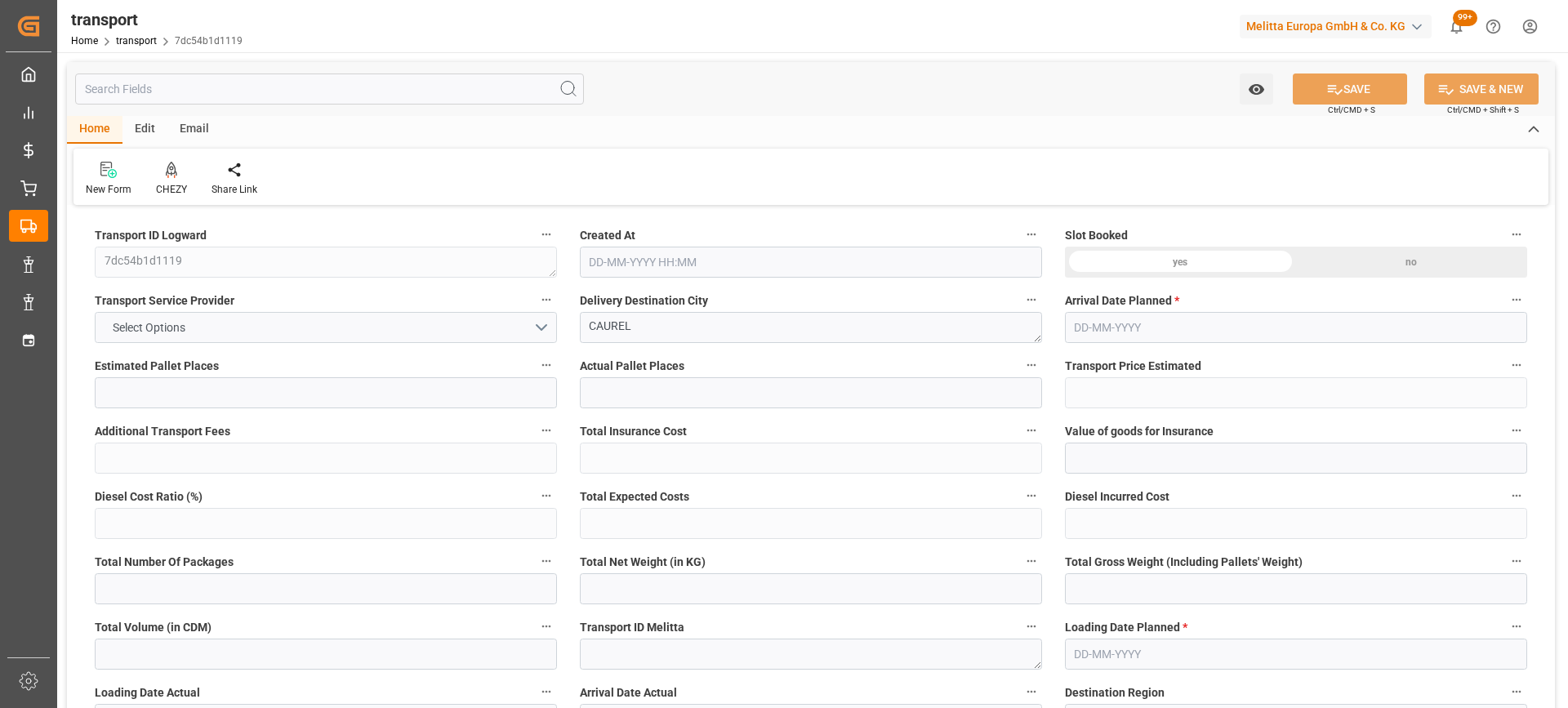
type input "756"
type input "51"
type input "0"
type input "90"
type input "1"
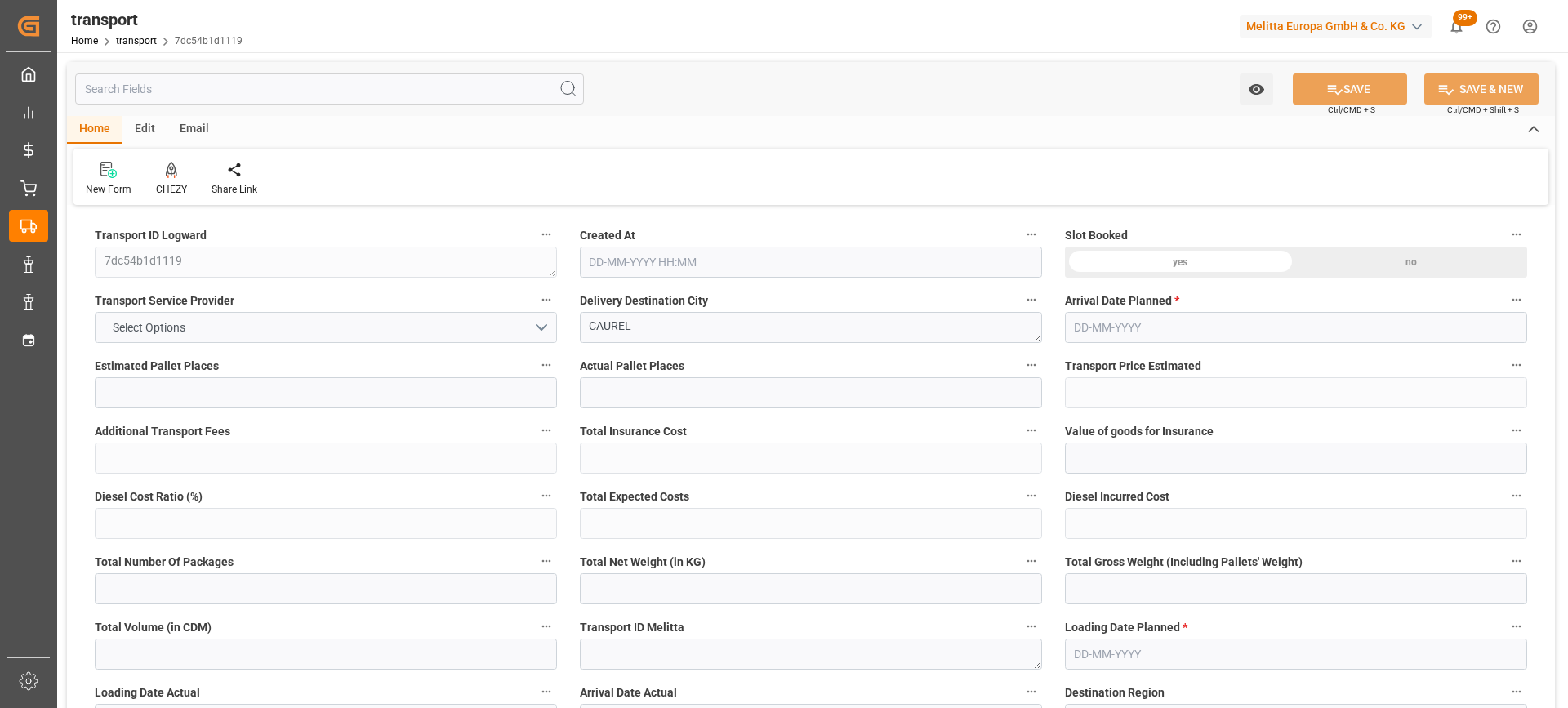
type input "101"
type input "66.69"
type input "0"
type input "4710.8598"
type input "0"
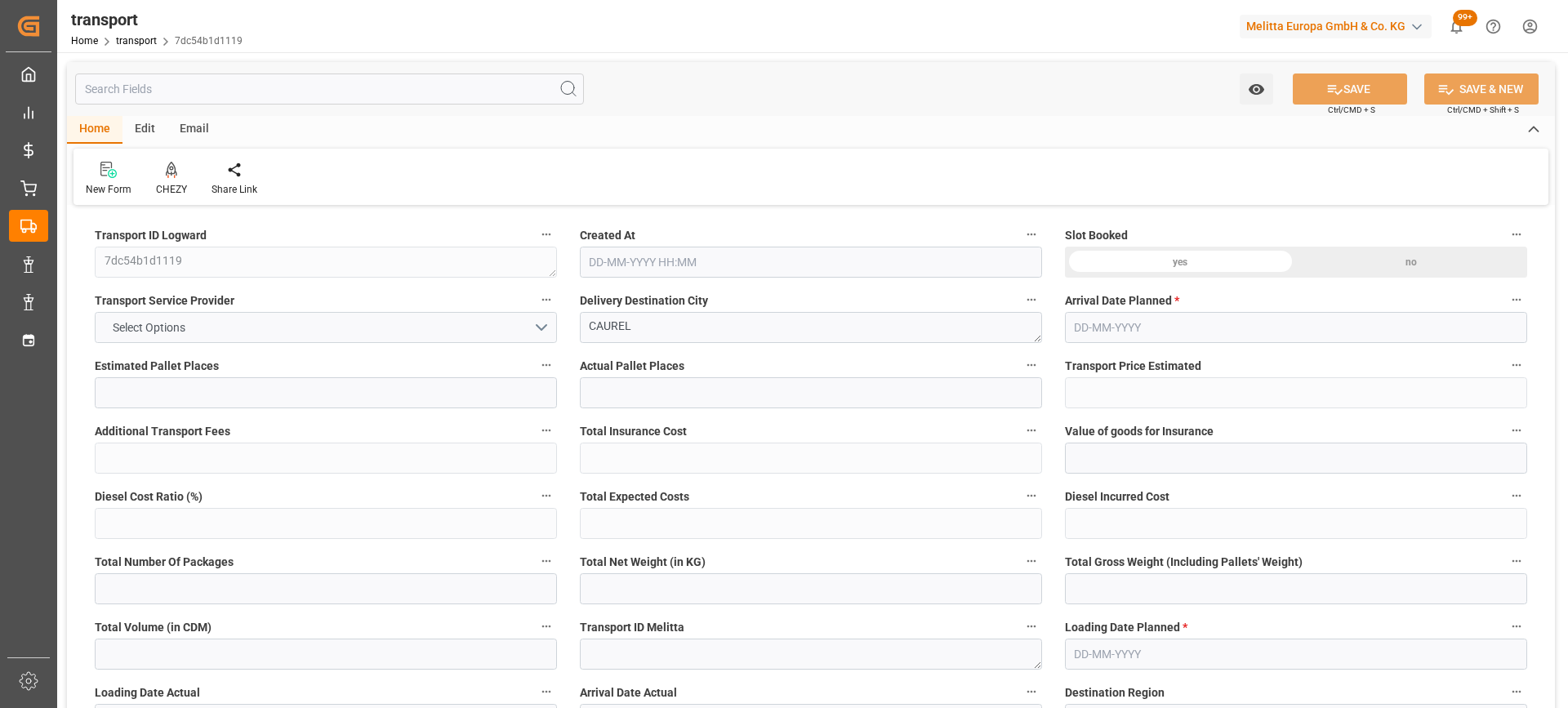
type input "0"
type input "21"
type input "35"
type input "12-09-2025 11:39"
type input "[DATE]"
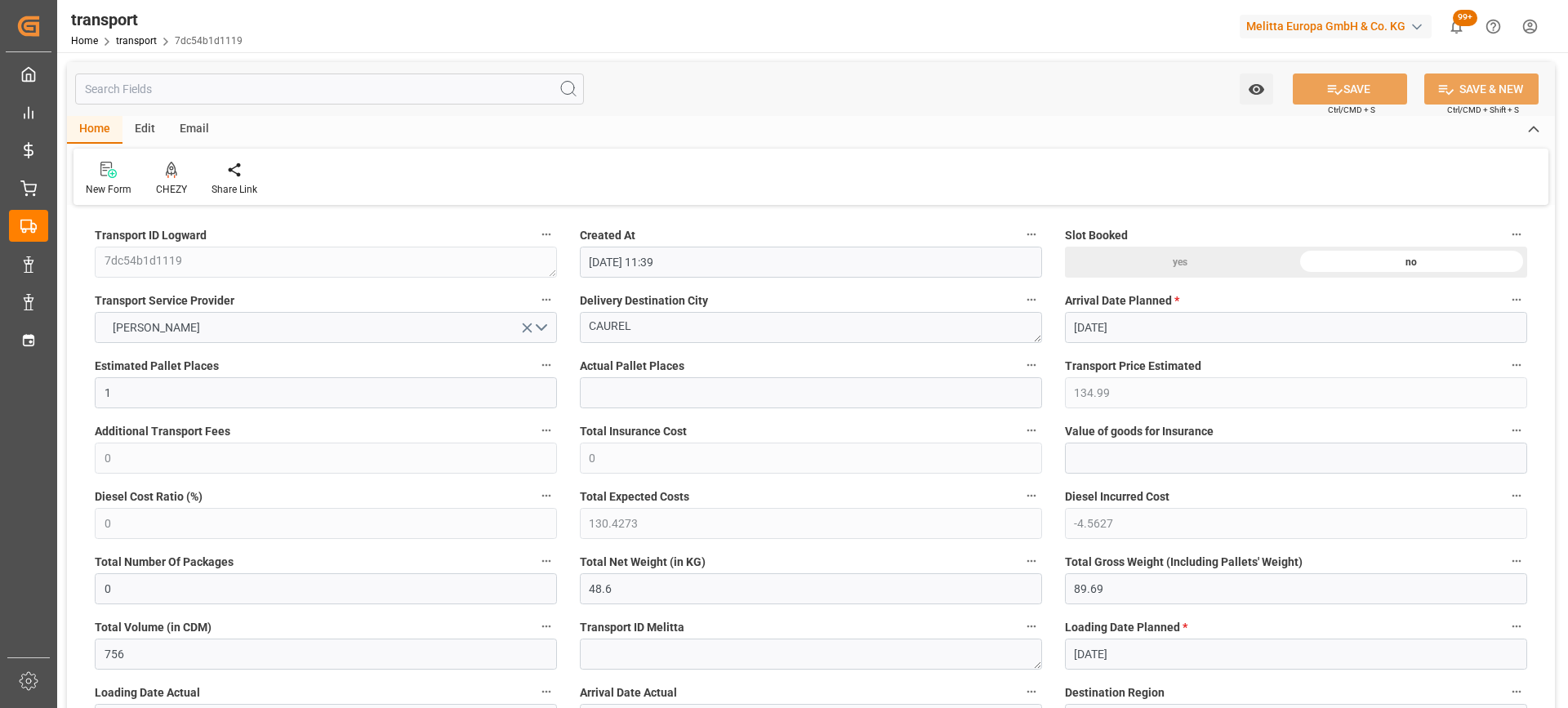
type input "[DATE]"
click at [172, 178] on icon at bounding box center [172, 169] width 11 height 16
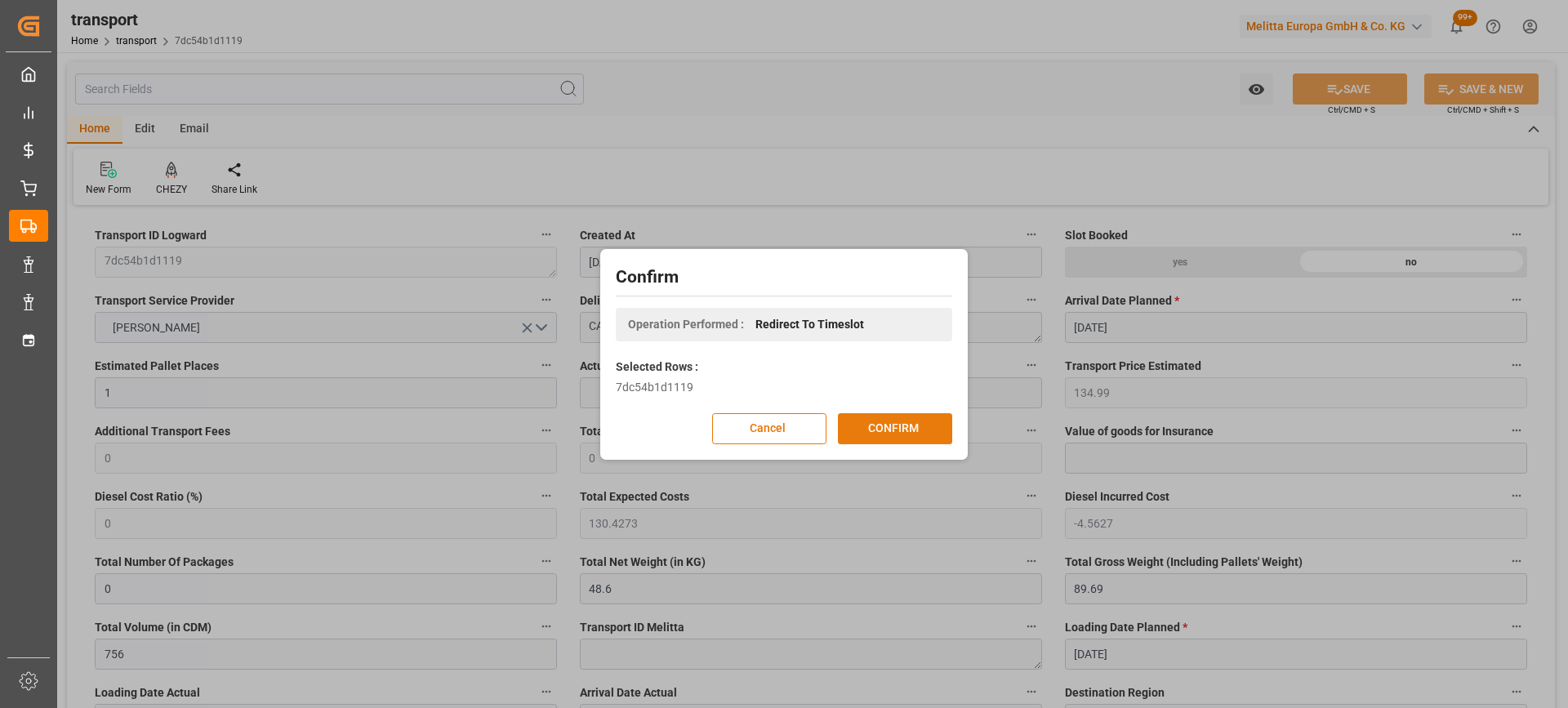
click at [925, 429] on button "CONFIRM" at bounding box center [895, 428] width 114 height 31
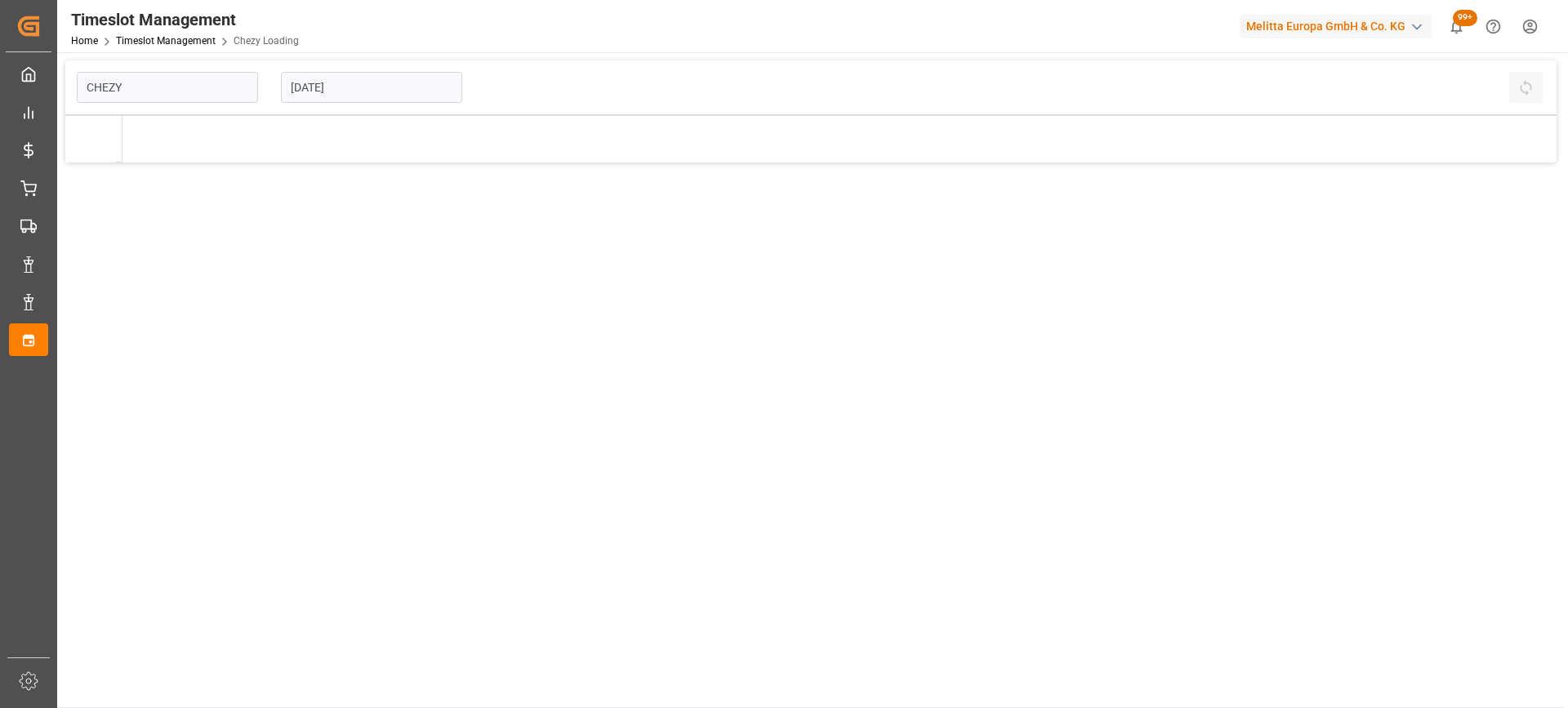
type input "Chezy Loading"
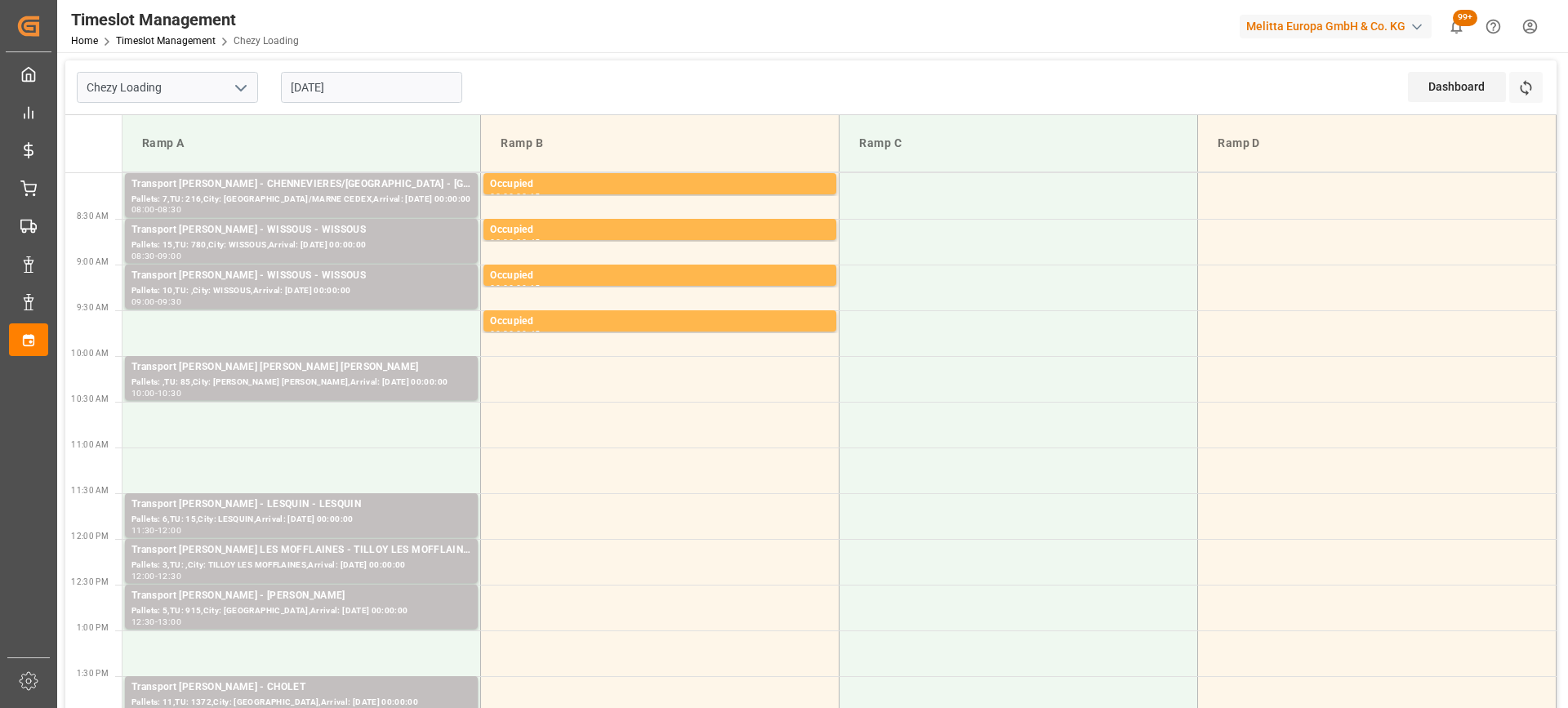
click at [373, 82] on input "[DATE]" at bounding box center [372, 87] width 181 height 31
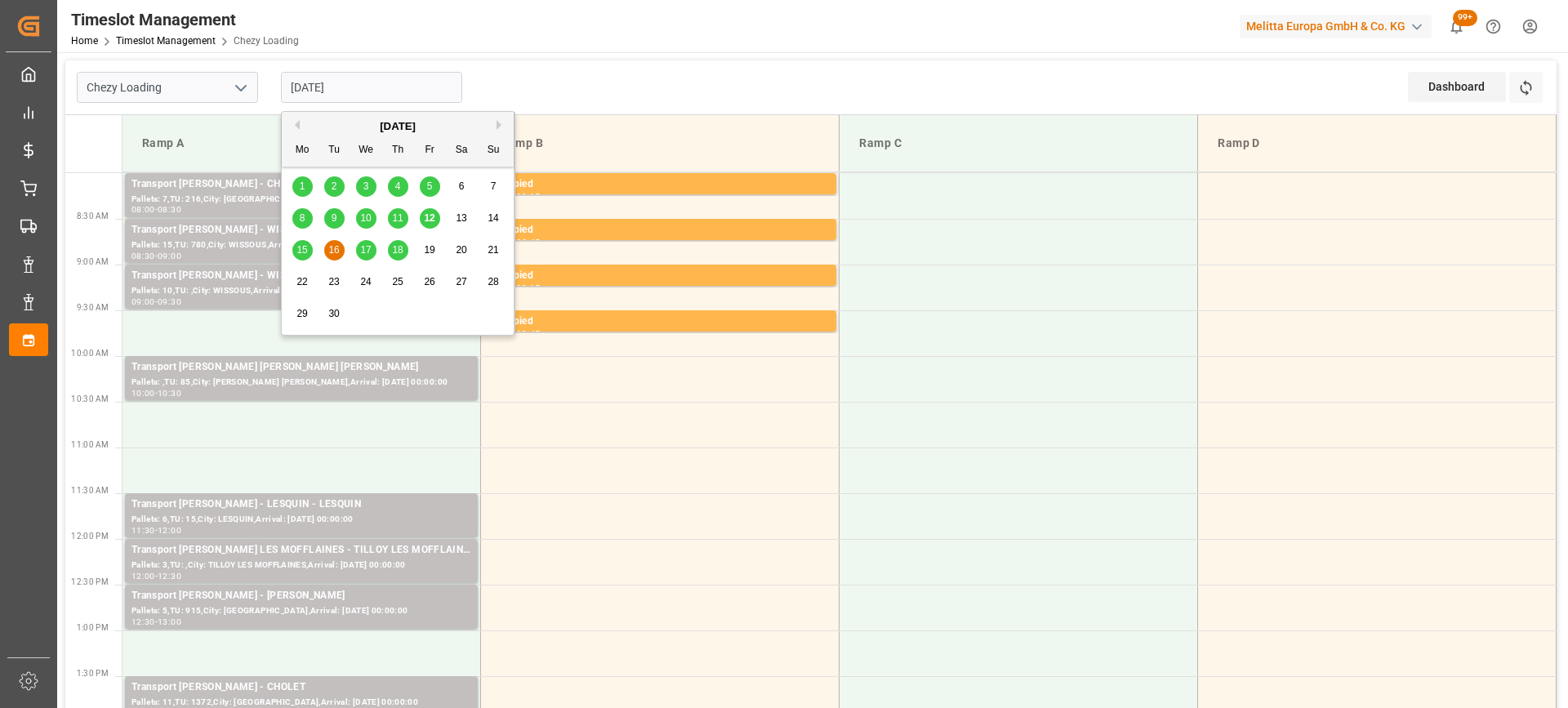
click at [300, 249] on span "15" at bounding box center [301, 249] width 10 height 11
type input "[DATE]"
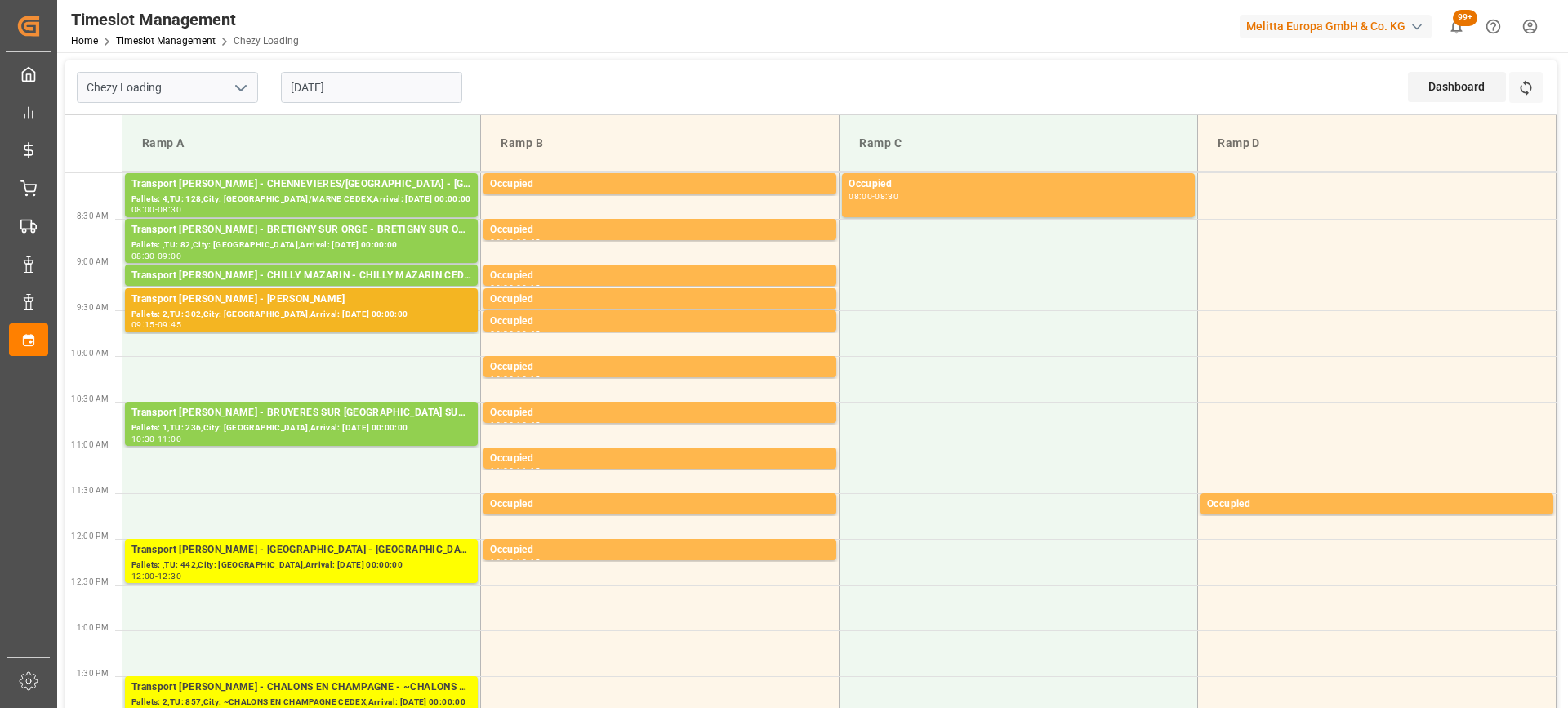
scroll to position [163, 0]
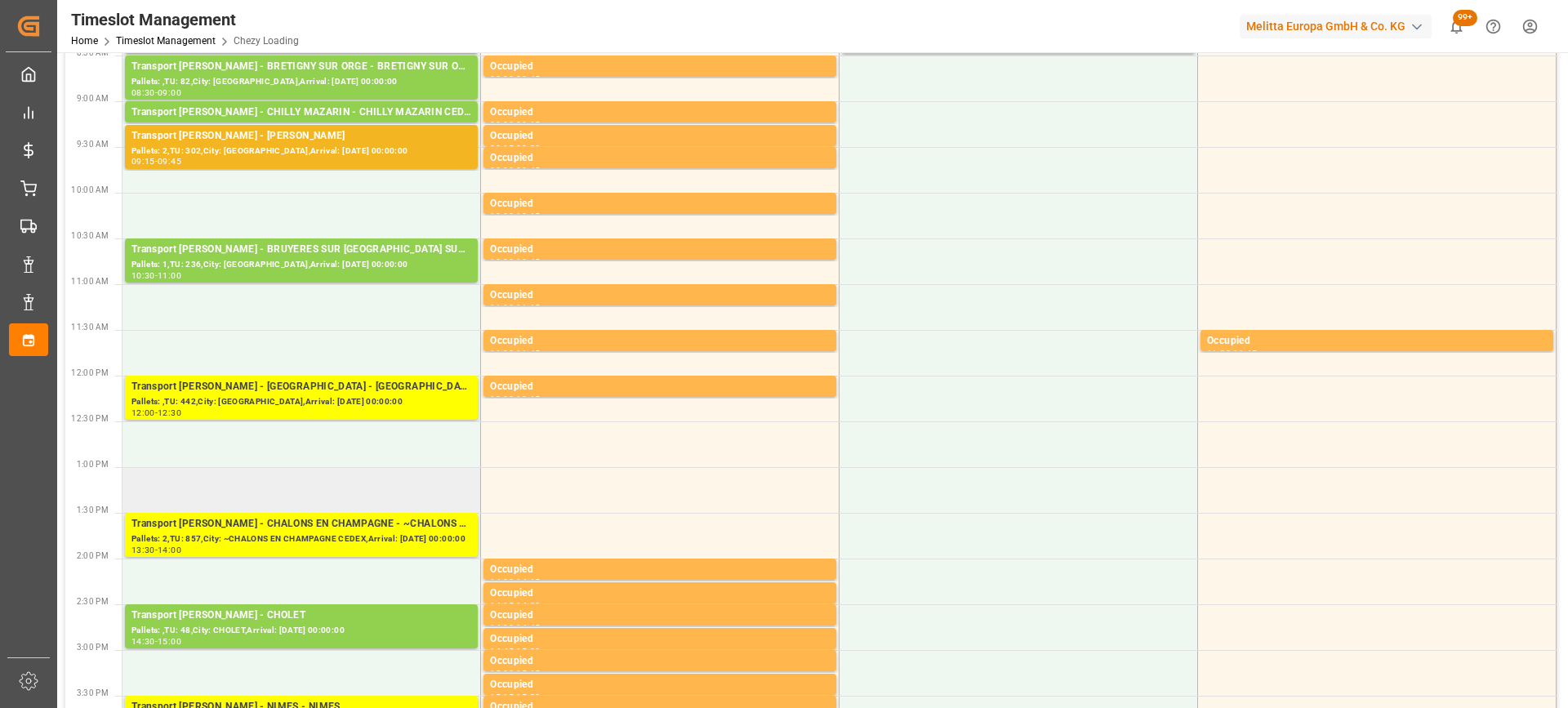
click at [292, 492] on td at bounding box center [302, 489] width 359 height 46
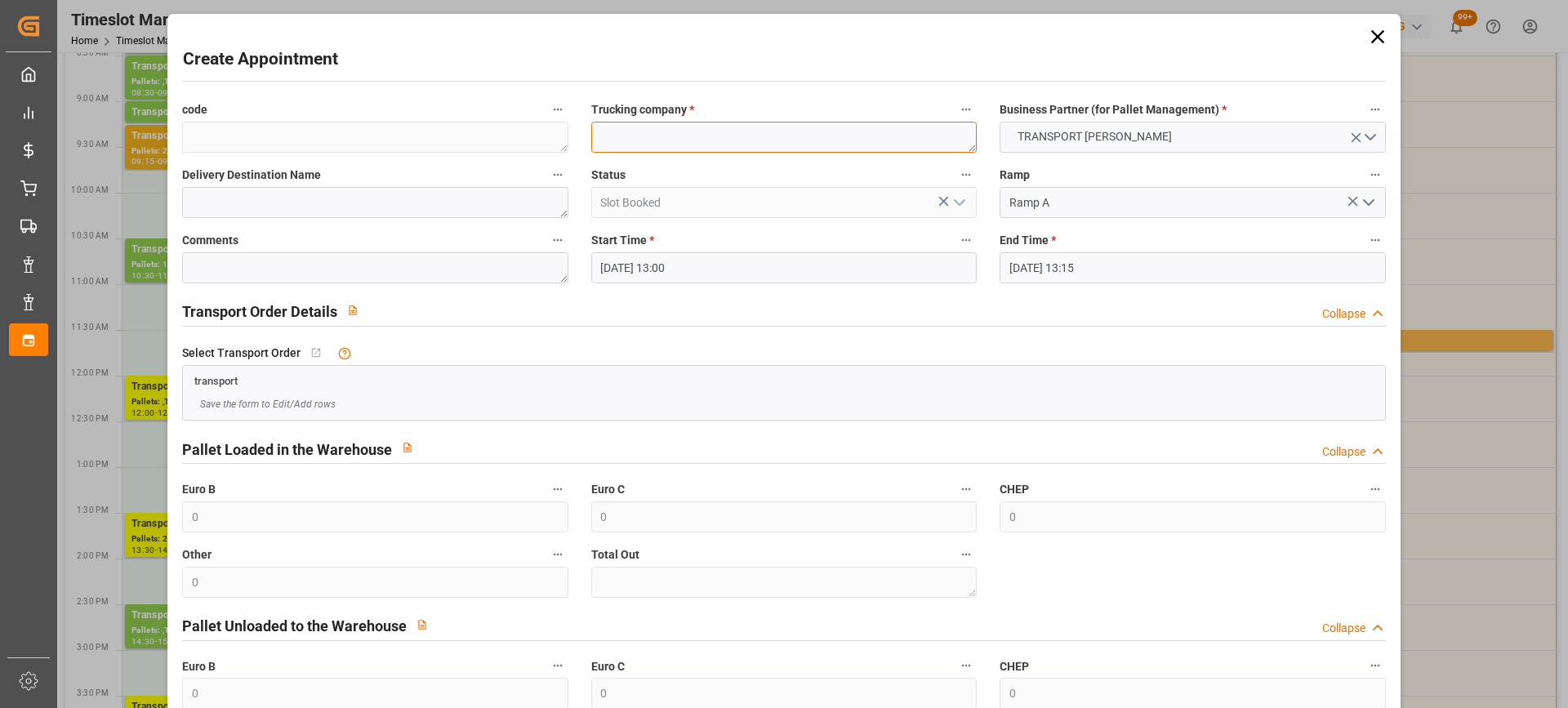
paste textarea "CAUREL"
type textarea "CAUREL"
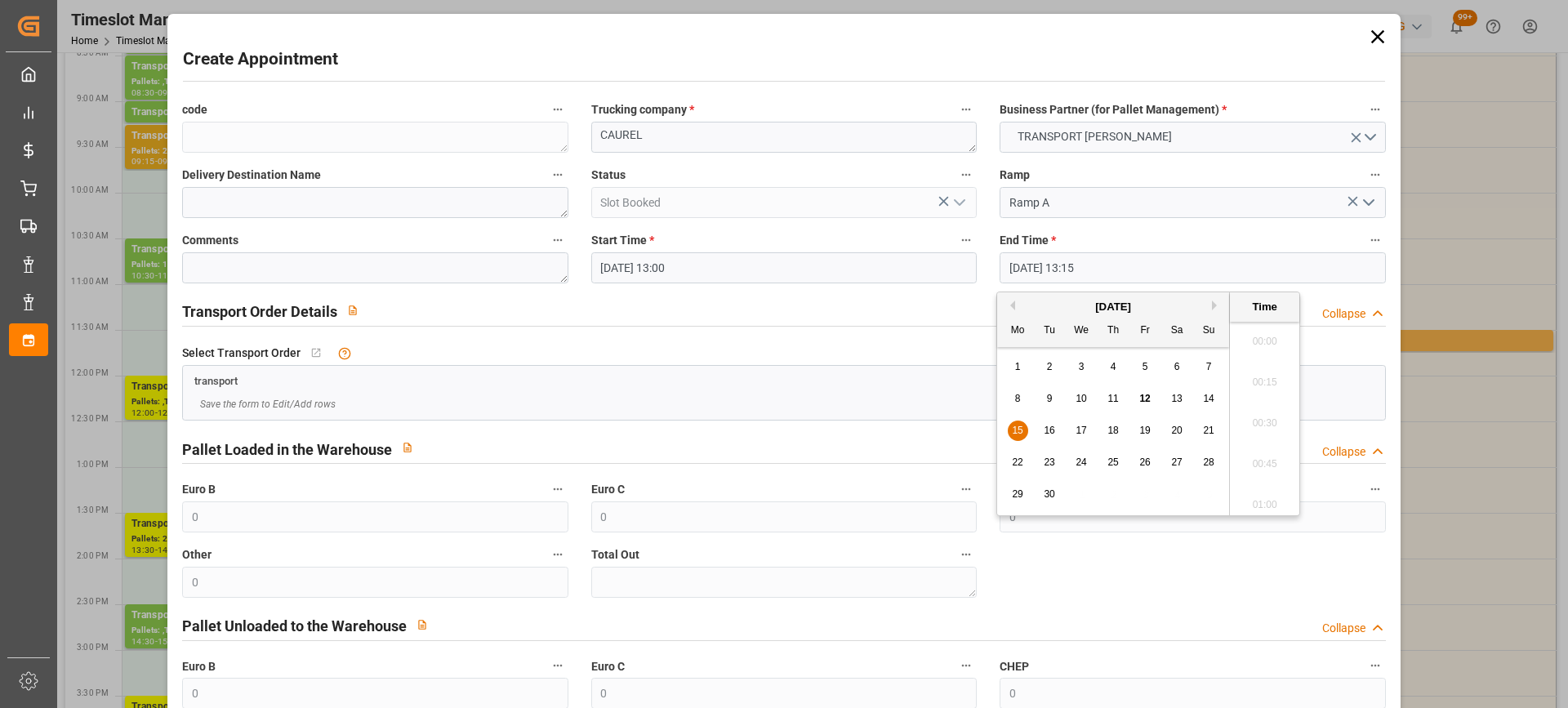
click at [1135, 262] on input "15-09-2025 13:15" at bounding box center [1192, 267] width 386 height 31
click at [1020, 427] on span "15" at bounding box center [1016, 431] width 10 height 11
click at [1261, 450] on li "13:30" at bounding box center [1264, 460] width 69 height 41
type input "15-09-2025 13:30"
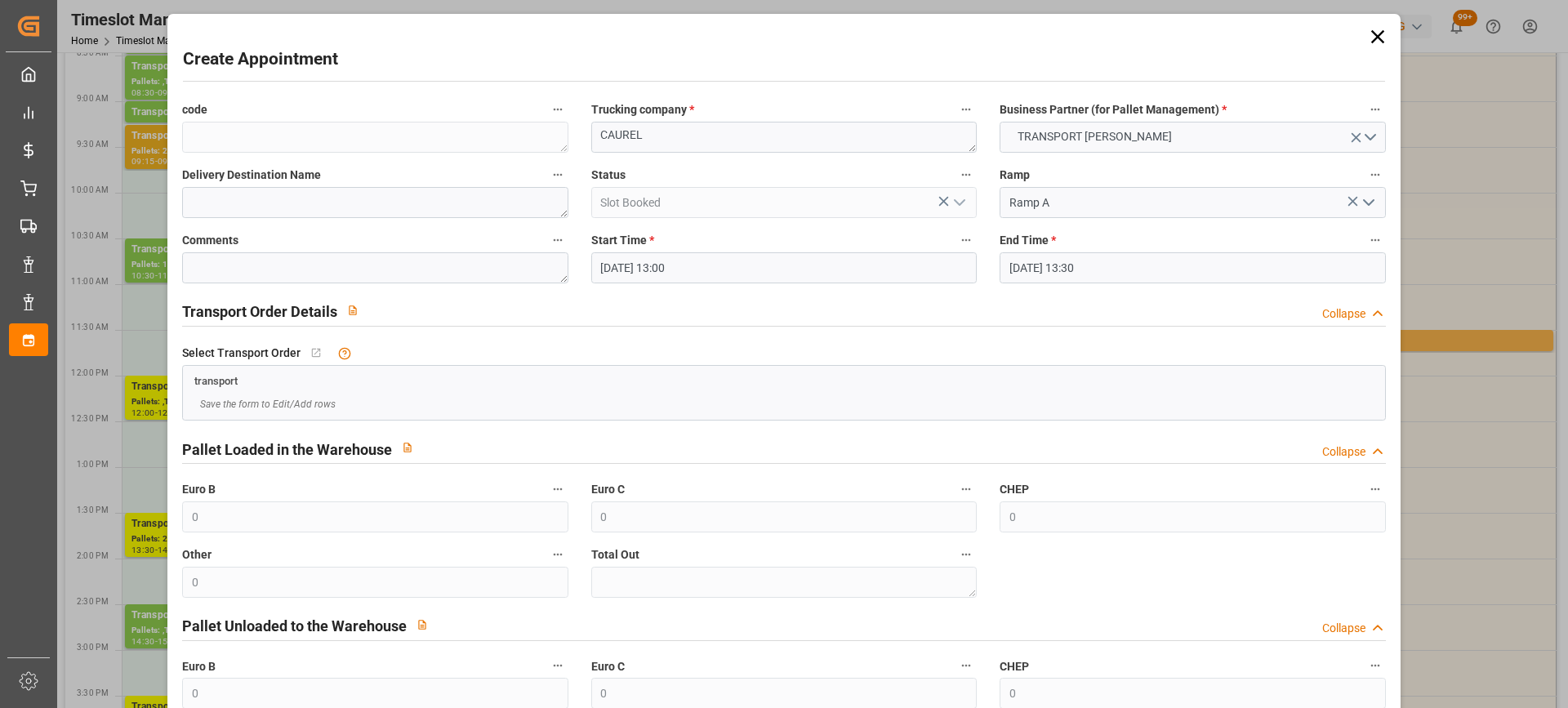
scroll to position [161, 0]
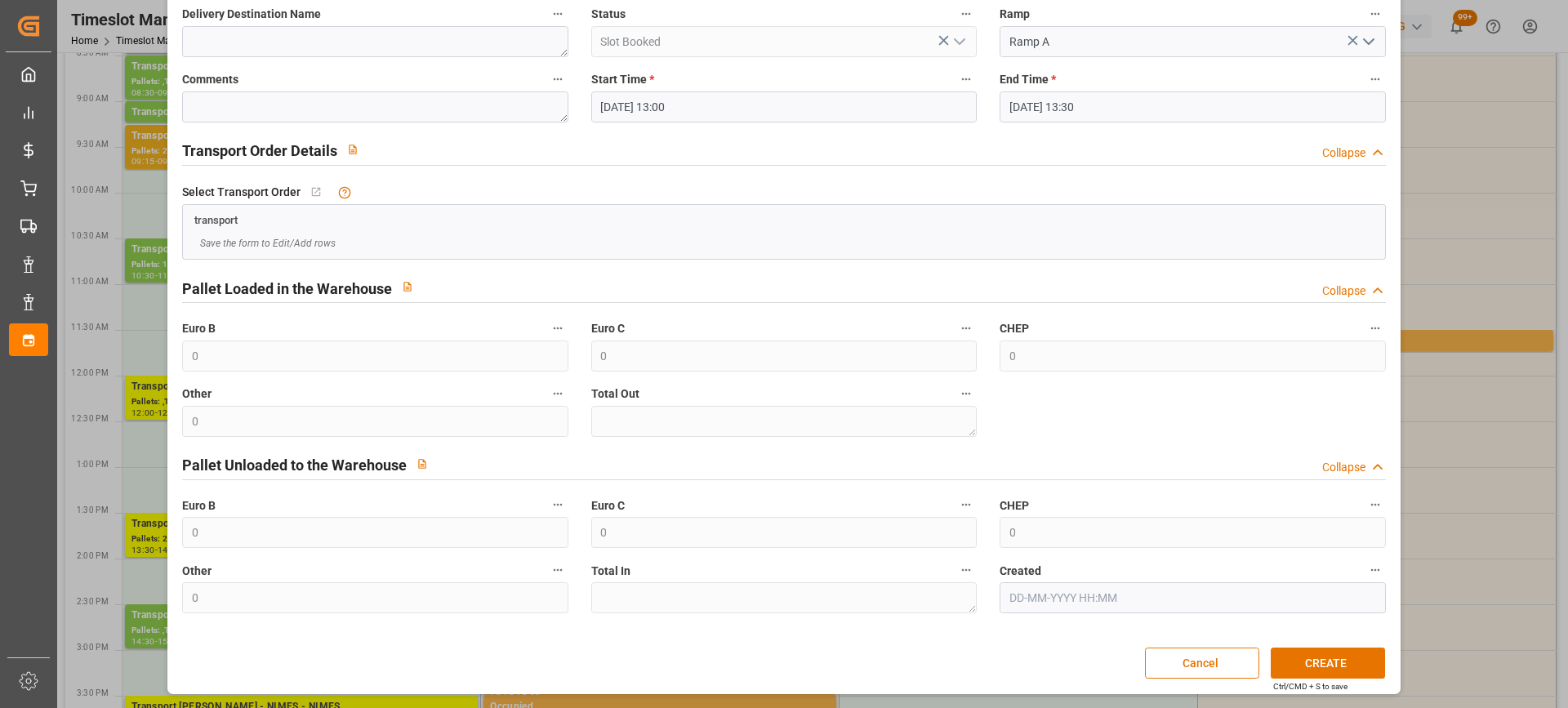
click at [1368, 645] on div "Create Appointment code Trucking company * CAUREL Business Partner (for Pallet …" at bounding box center [784, 274] width 1224 height 834
click at [1362, 660] on button "CREATE" at bounding box center [1328, 662] width 114 height 31
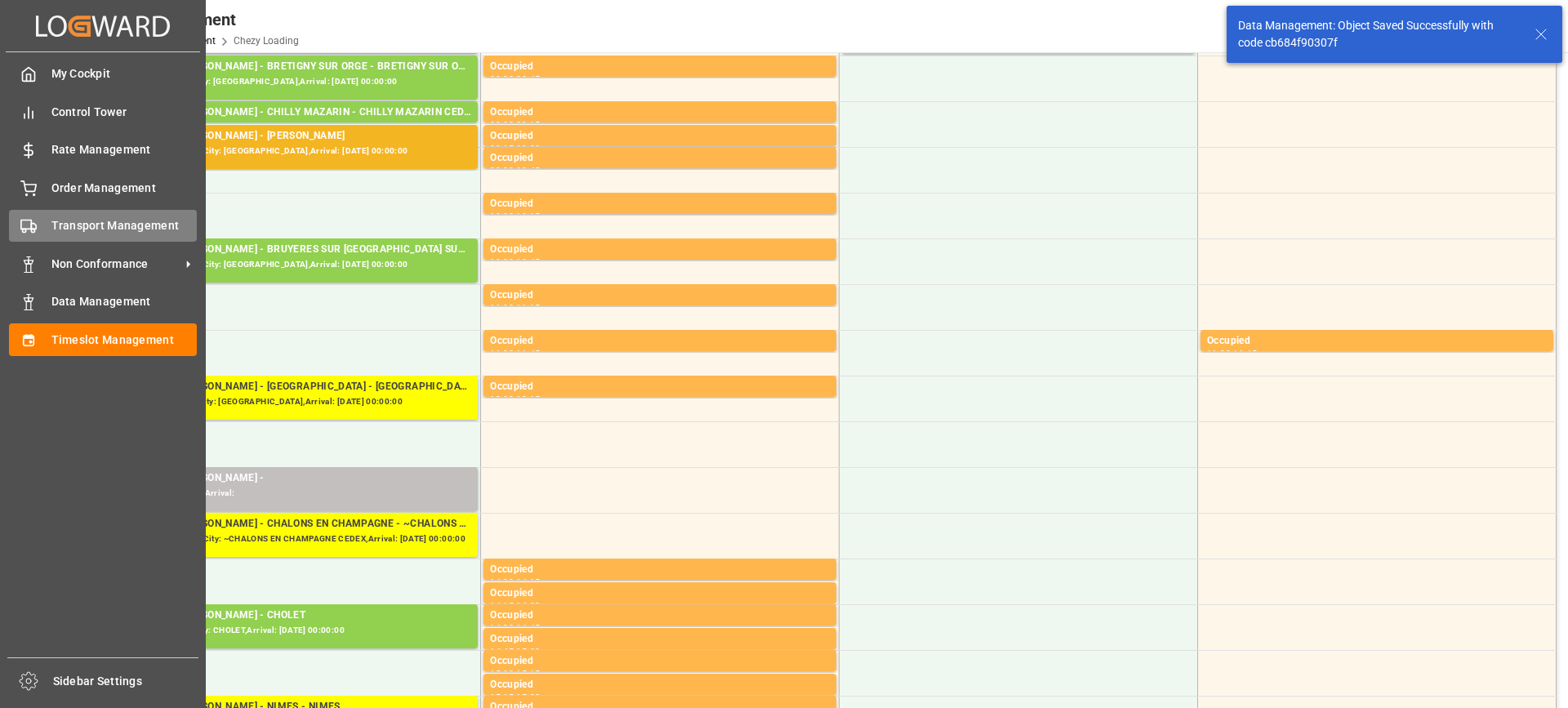
click at [33, 215] on div "Transport Management Transport Management" at bounding box center [103, 226] width 188 height 32
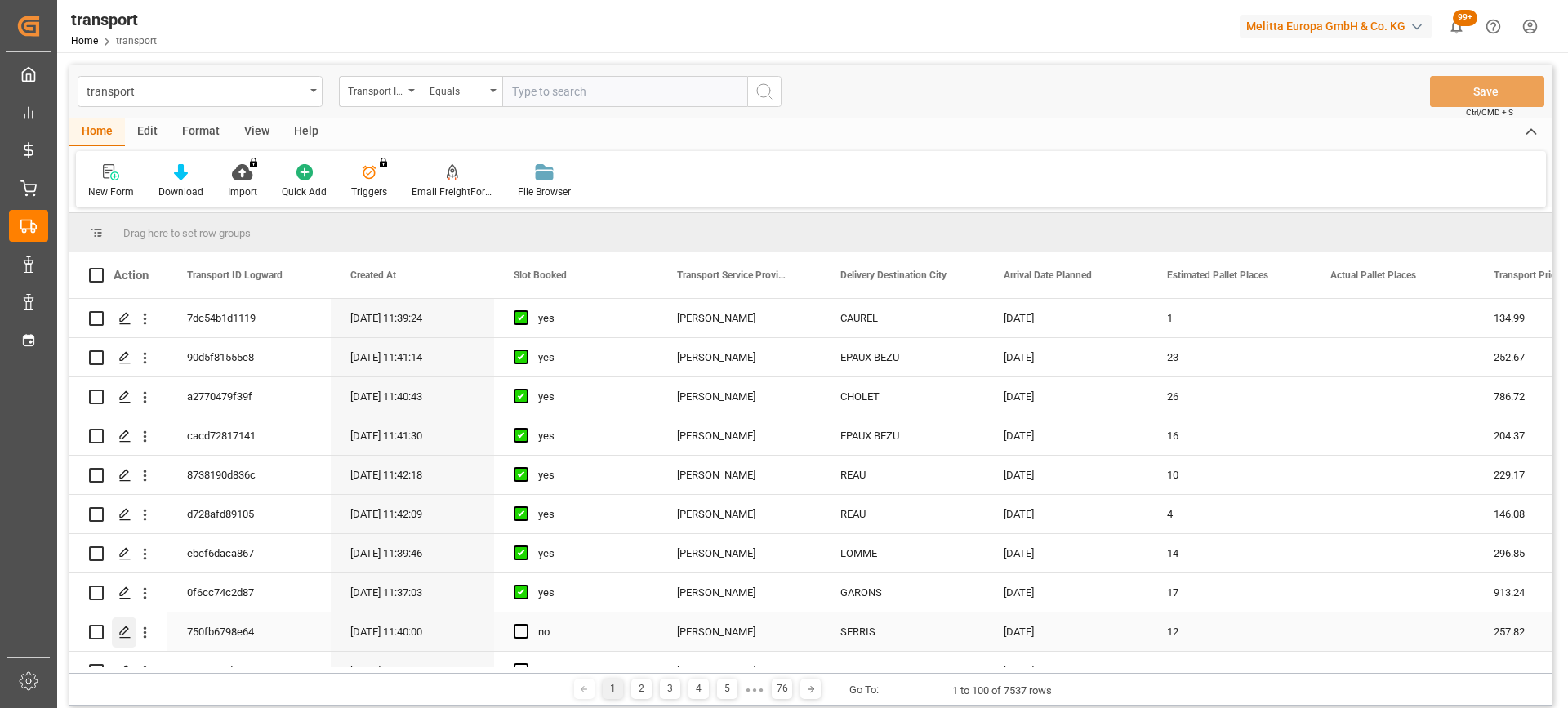
click at [128, 632] on icon "Press SPACE to select this row." at bounding box center [125, 632] width 13 height 13
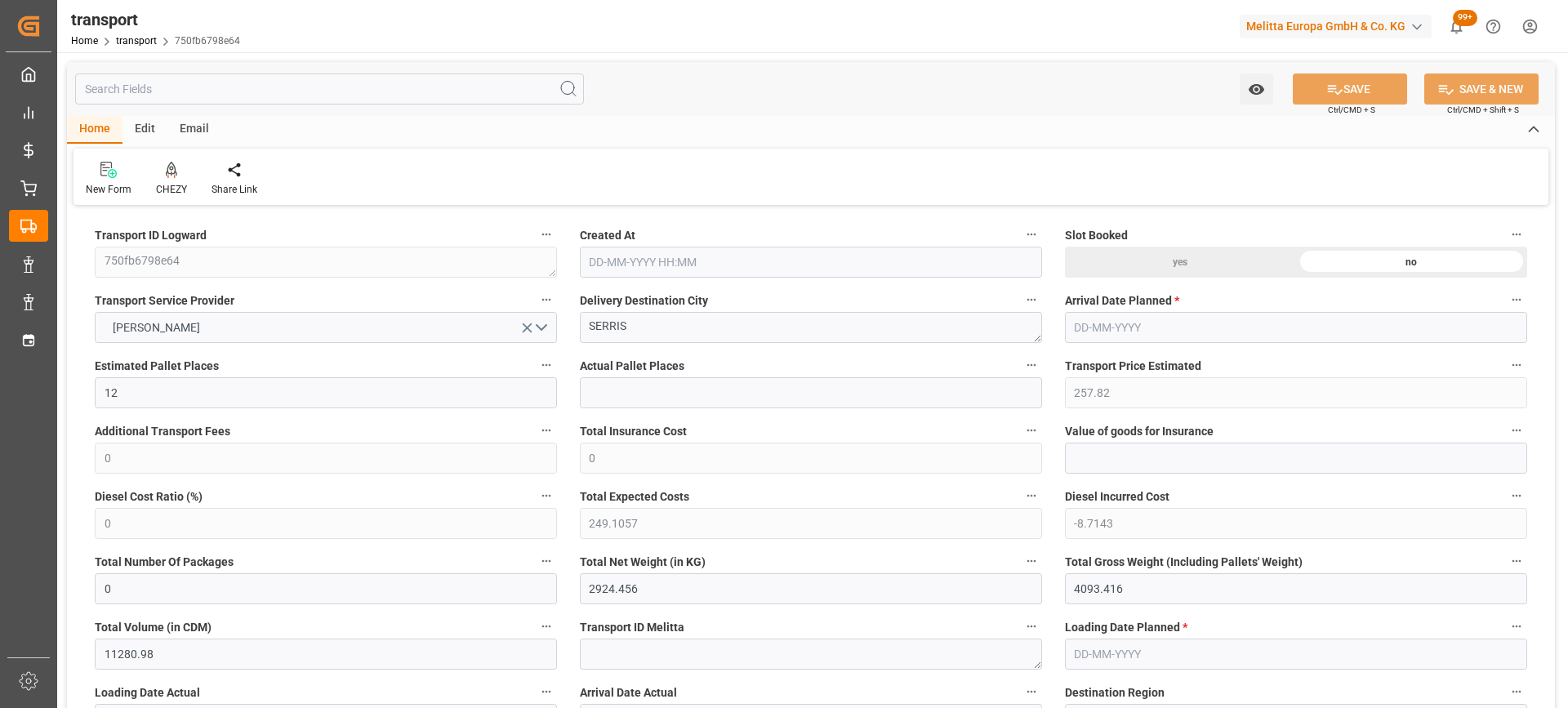
type input "12-09-2025 11:40"
type input "[DATE]"
drag, startPoint x: 686, startPoint y: 347, endPoint x: 663, endPoint y: 330, distance: 28.6
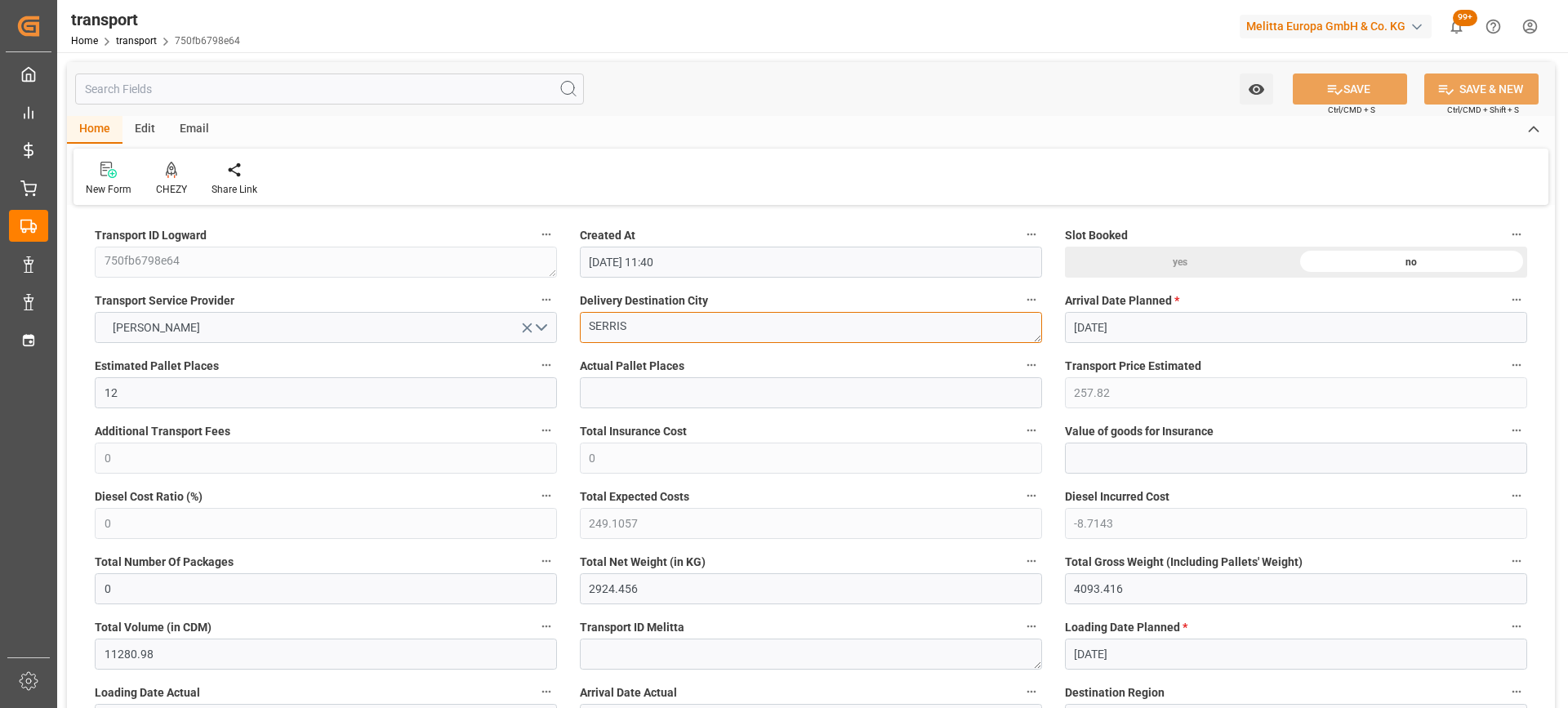
drag, startPoint x: 666, startPoint y: 329, endPoint x: 760, endPoint y: 321, distance: 94.3
click at [170, 176] on icon at bounding box center [172, 168] width 11 height 14
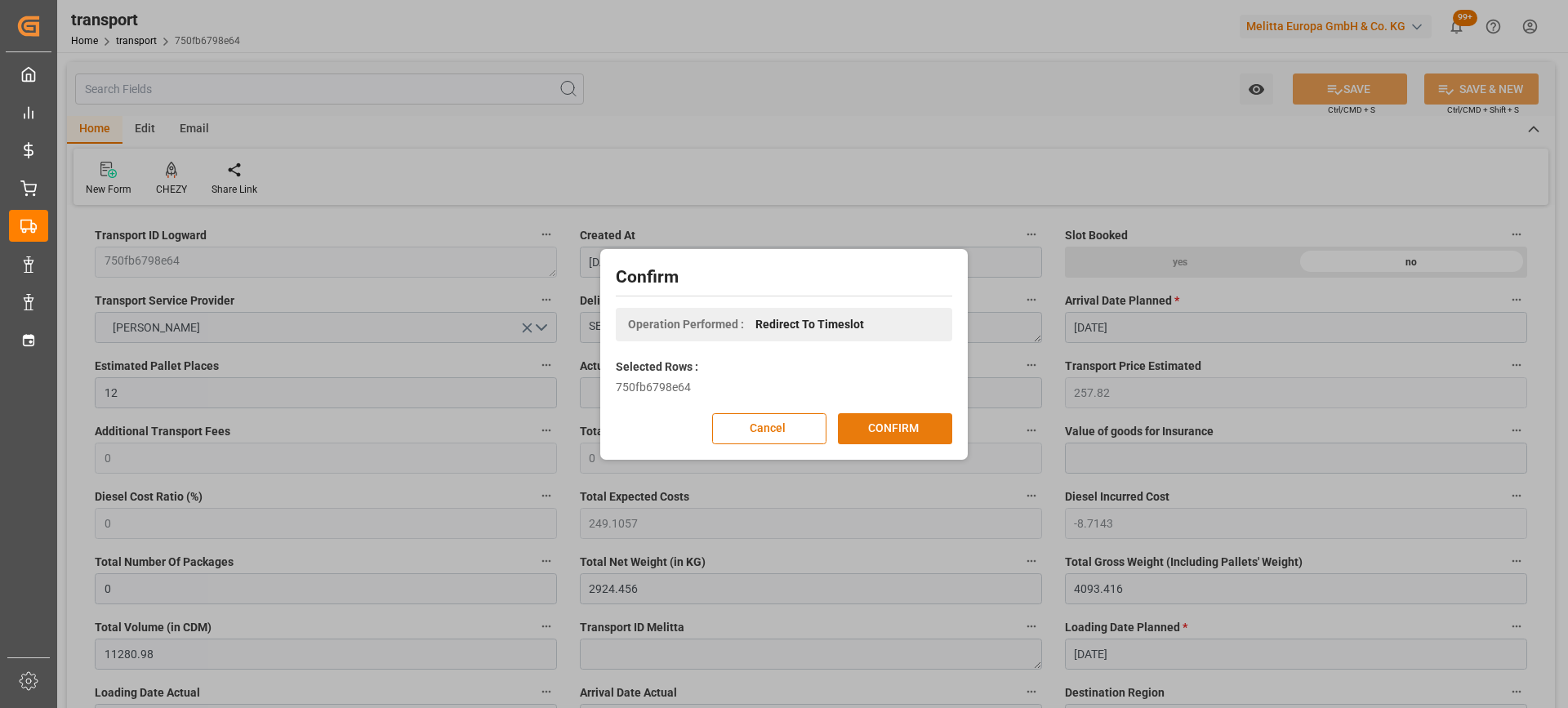
click at [922, 428] on button "CONFIRM" at bounding box center [895, 428] width 114 height 31
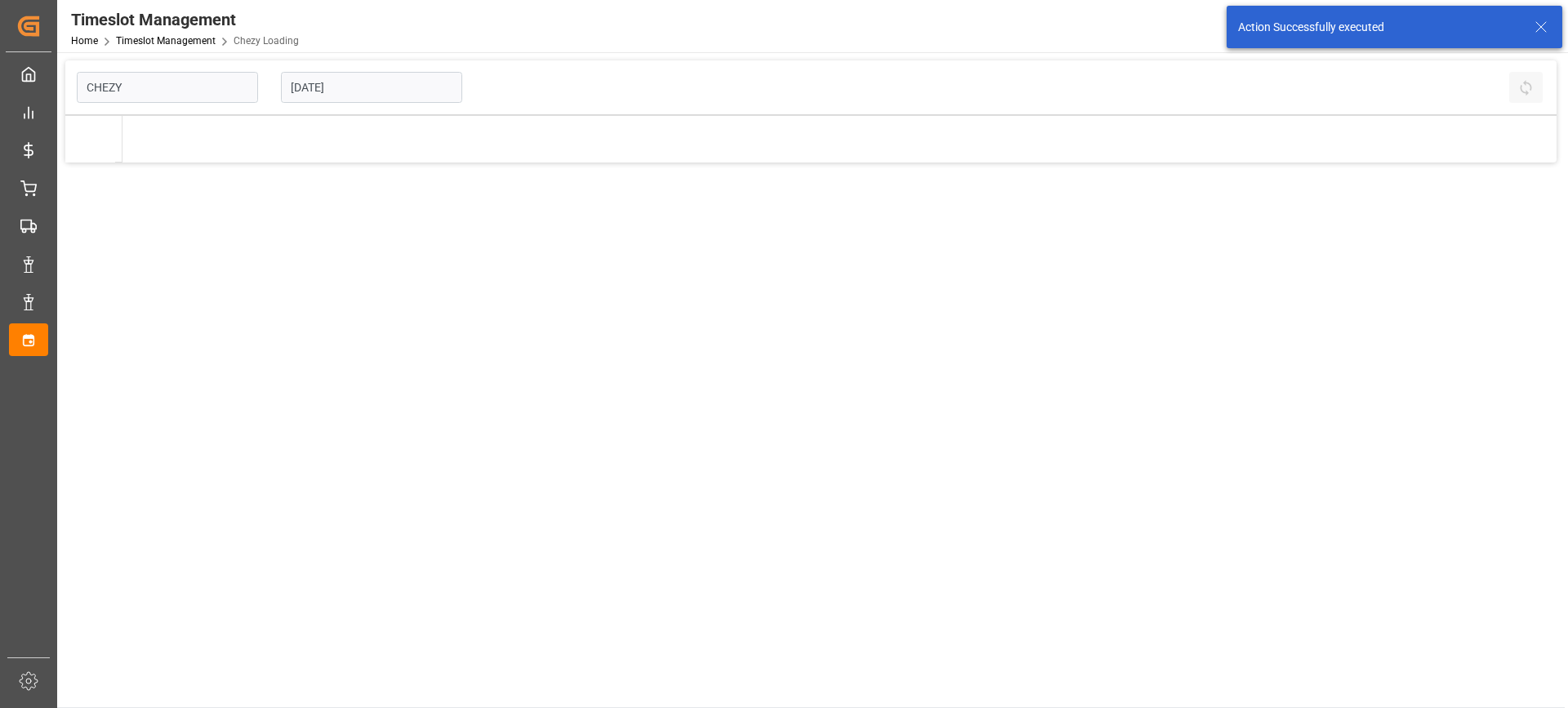
type input "Chezy Loading"
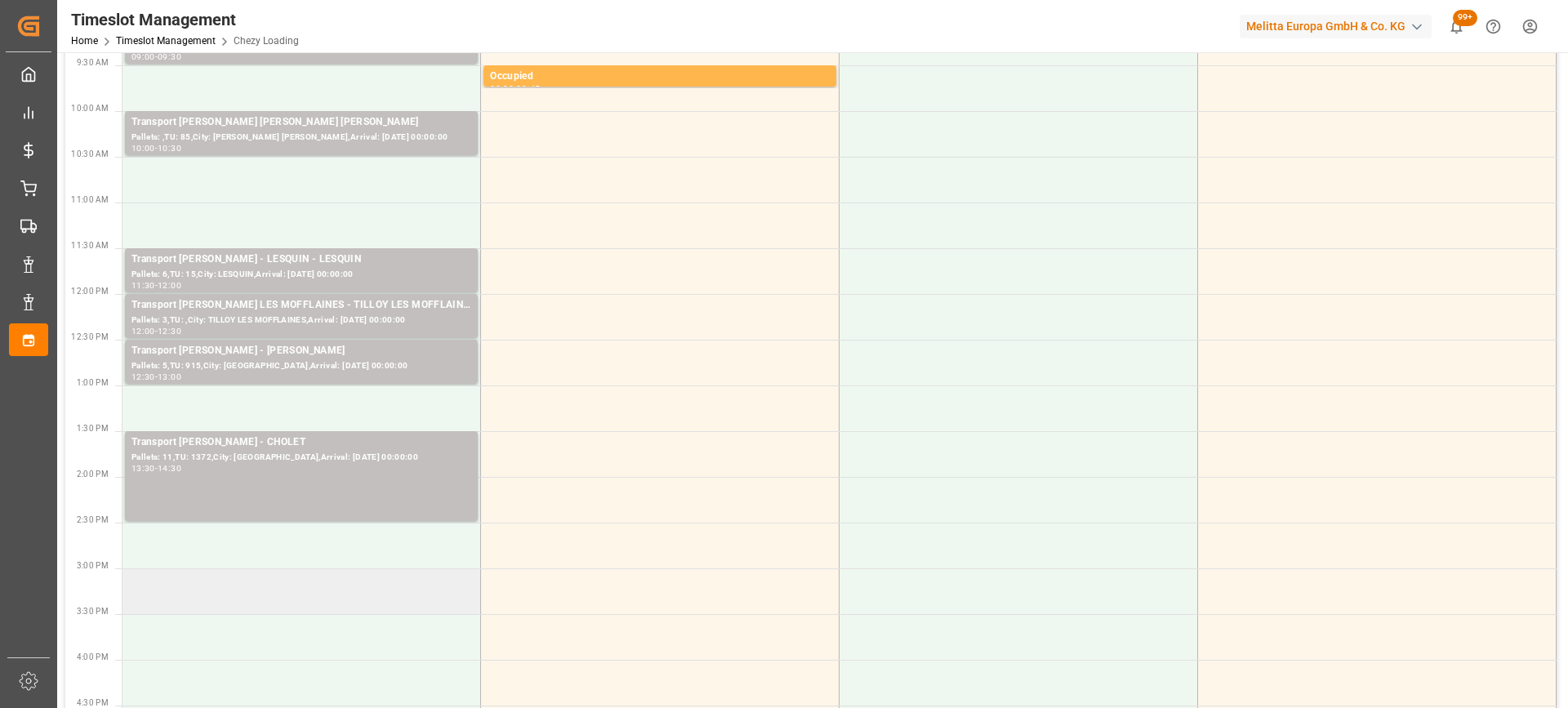
scroll to position [408, 0]
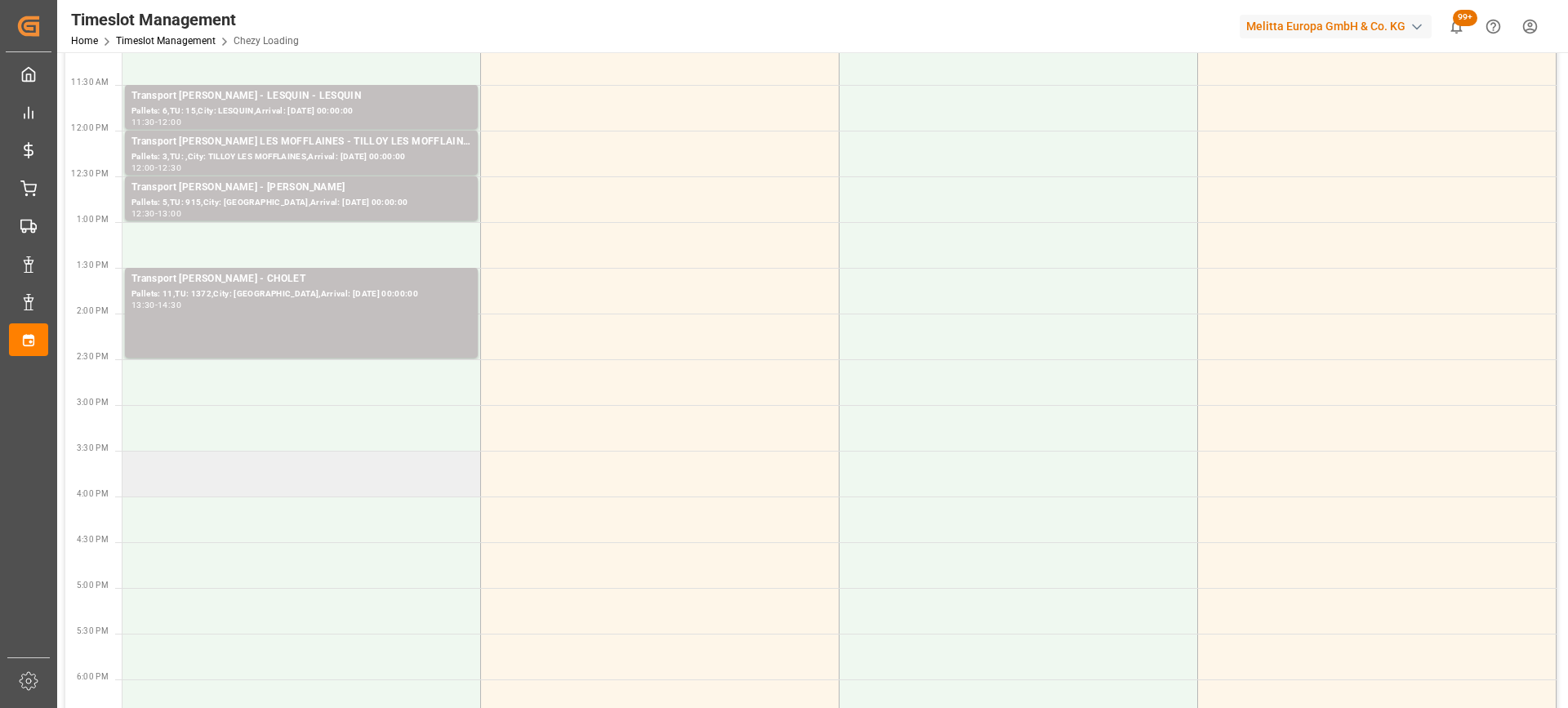
click at [352, 491] on td at bounding box center [302, 474] width 359 height 46
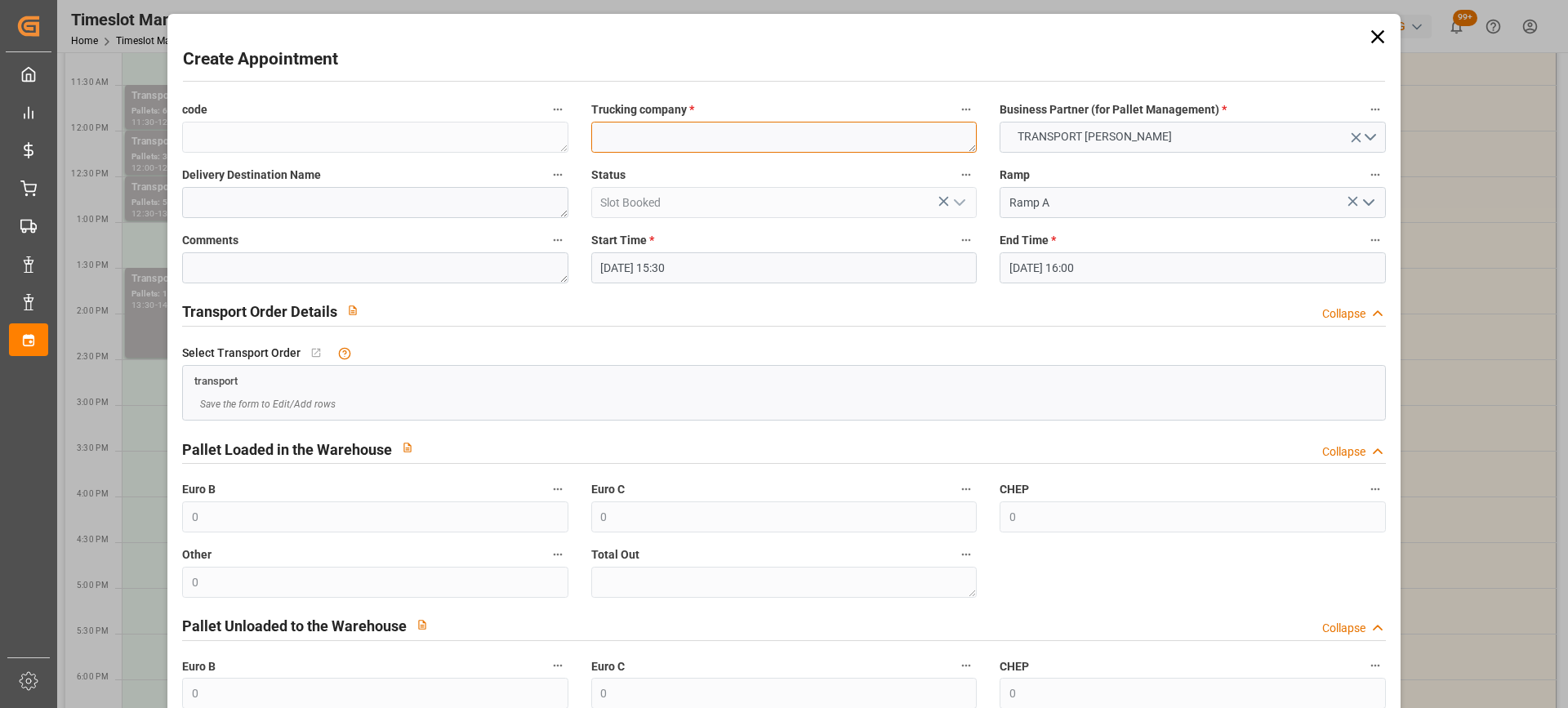
paste textarea "SERRIS"
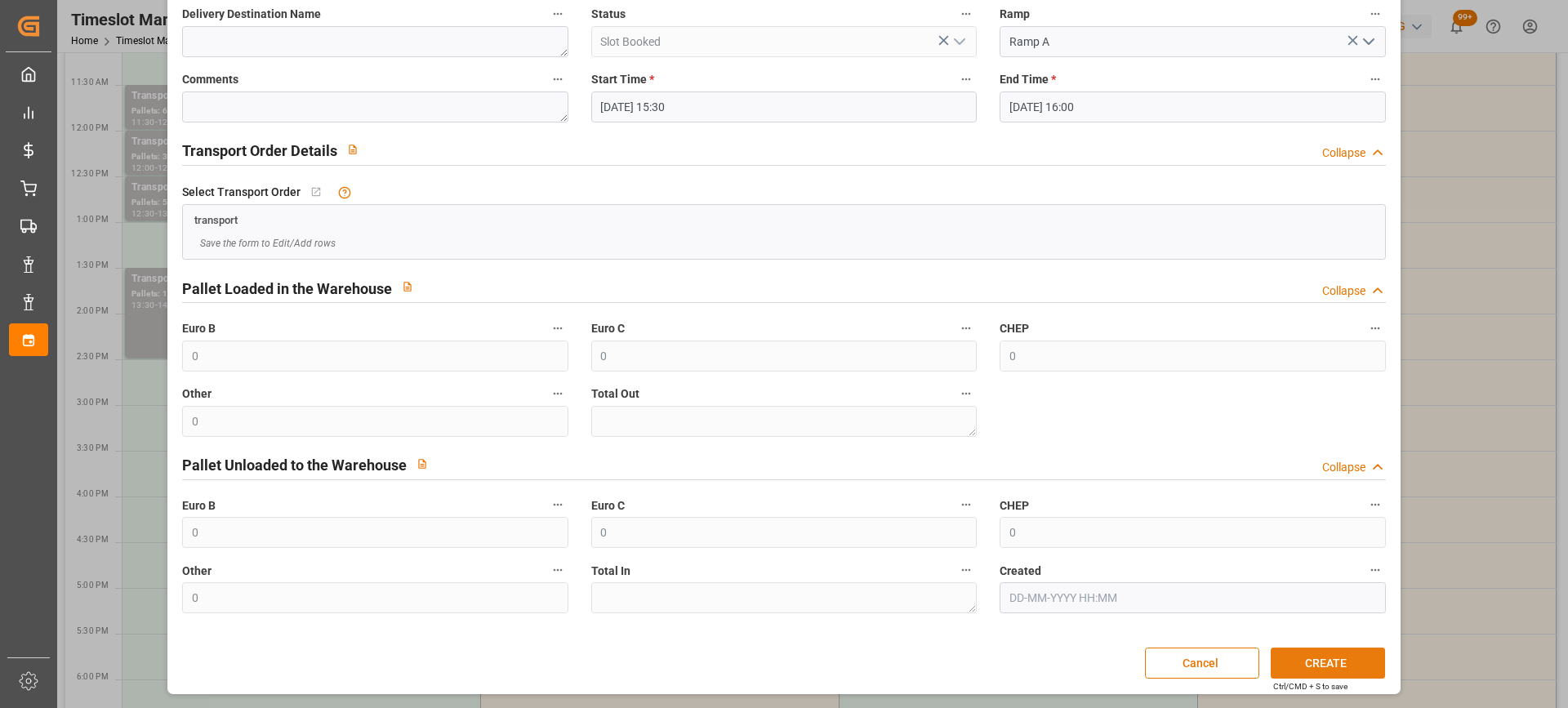
type textarea "SERRIS"
click at [1335, 664] on button "CREATE" at bounding box center [1328, 662] width 114 height 31
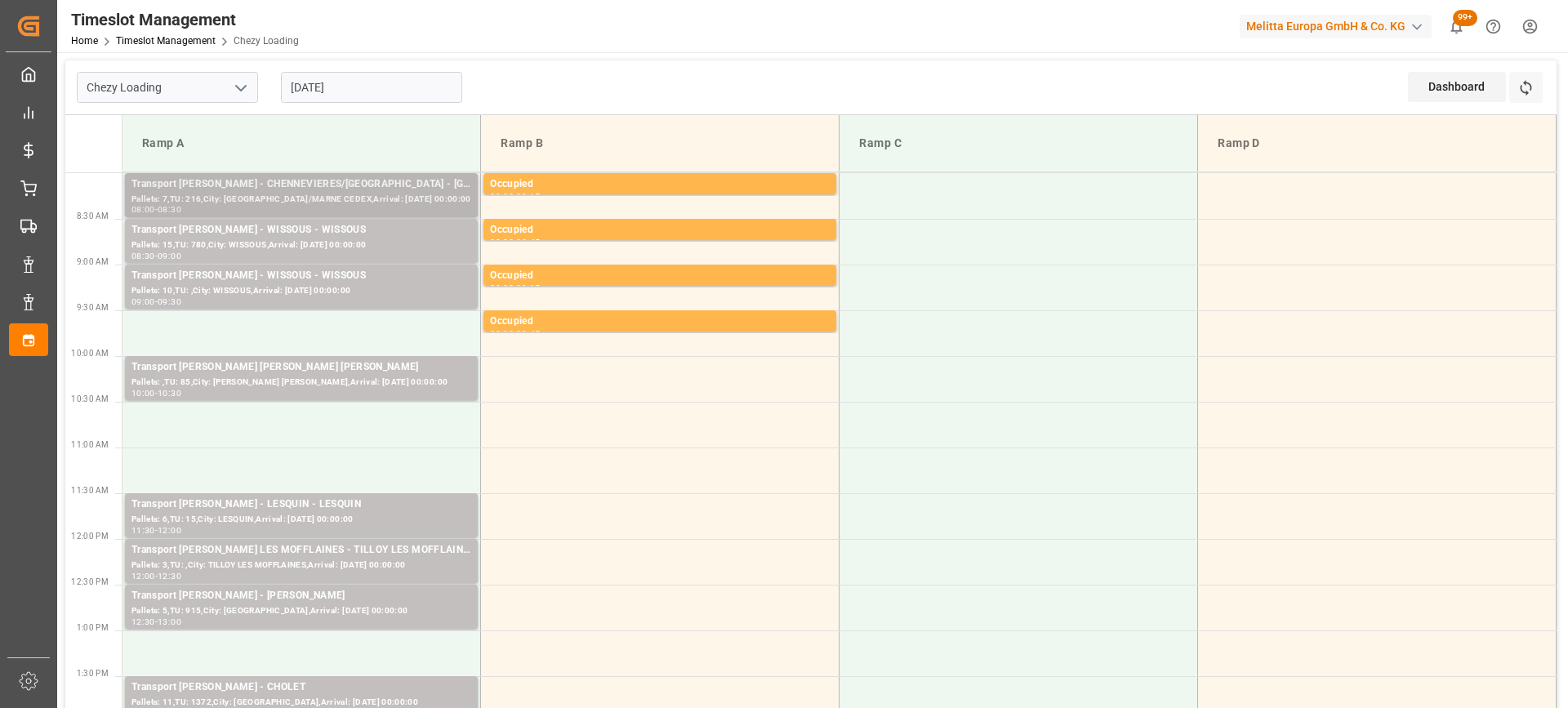
click at [328, 192] on div "Pallets: 7,TU: 216,City: [GEOGRAPHIC_DATA]/MARNE CEDEX,Arrival: [DATE] 00:00:00" at bounding box center [302, 199] width 340 height 14
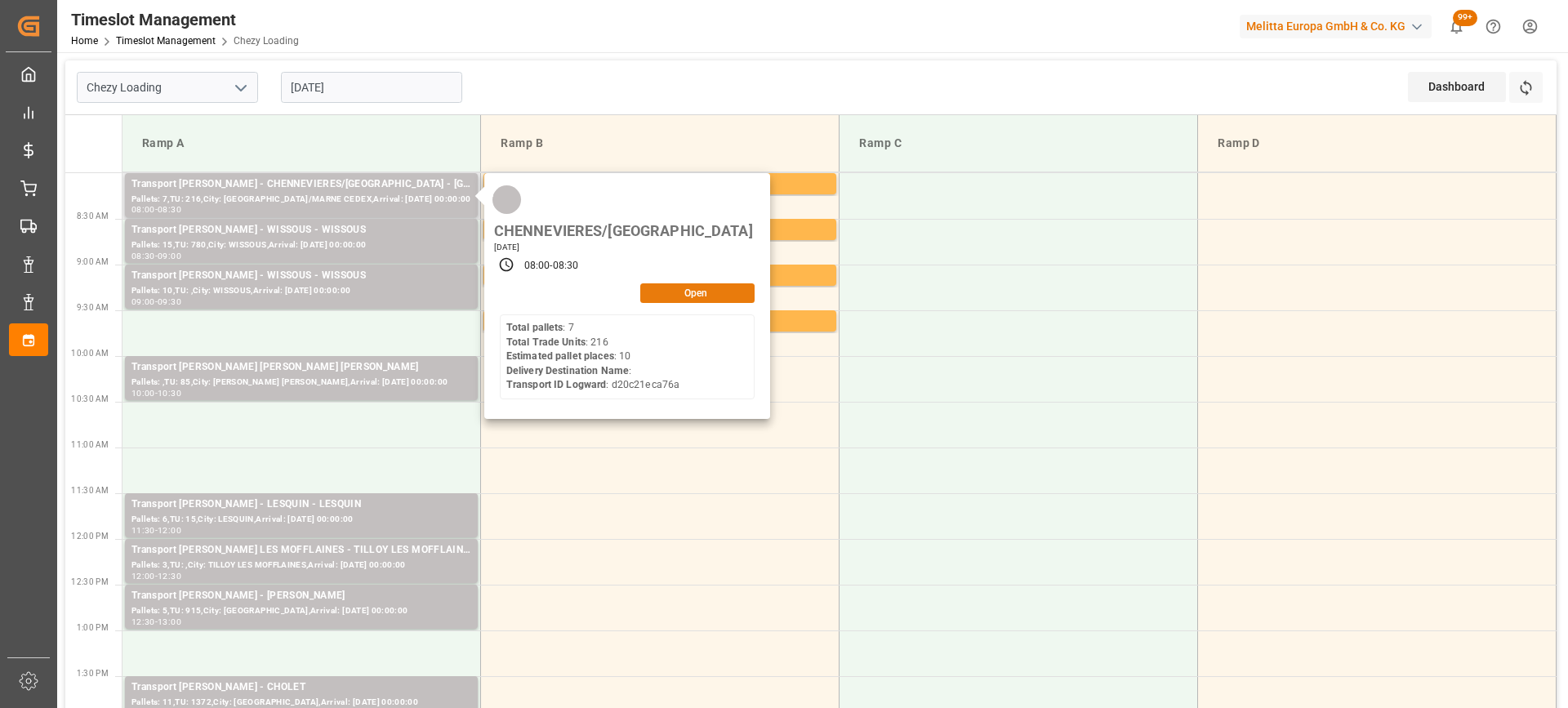
click at [704, 283] on button "Open" at bounding box center [698, 292] width 114 height 20
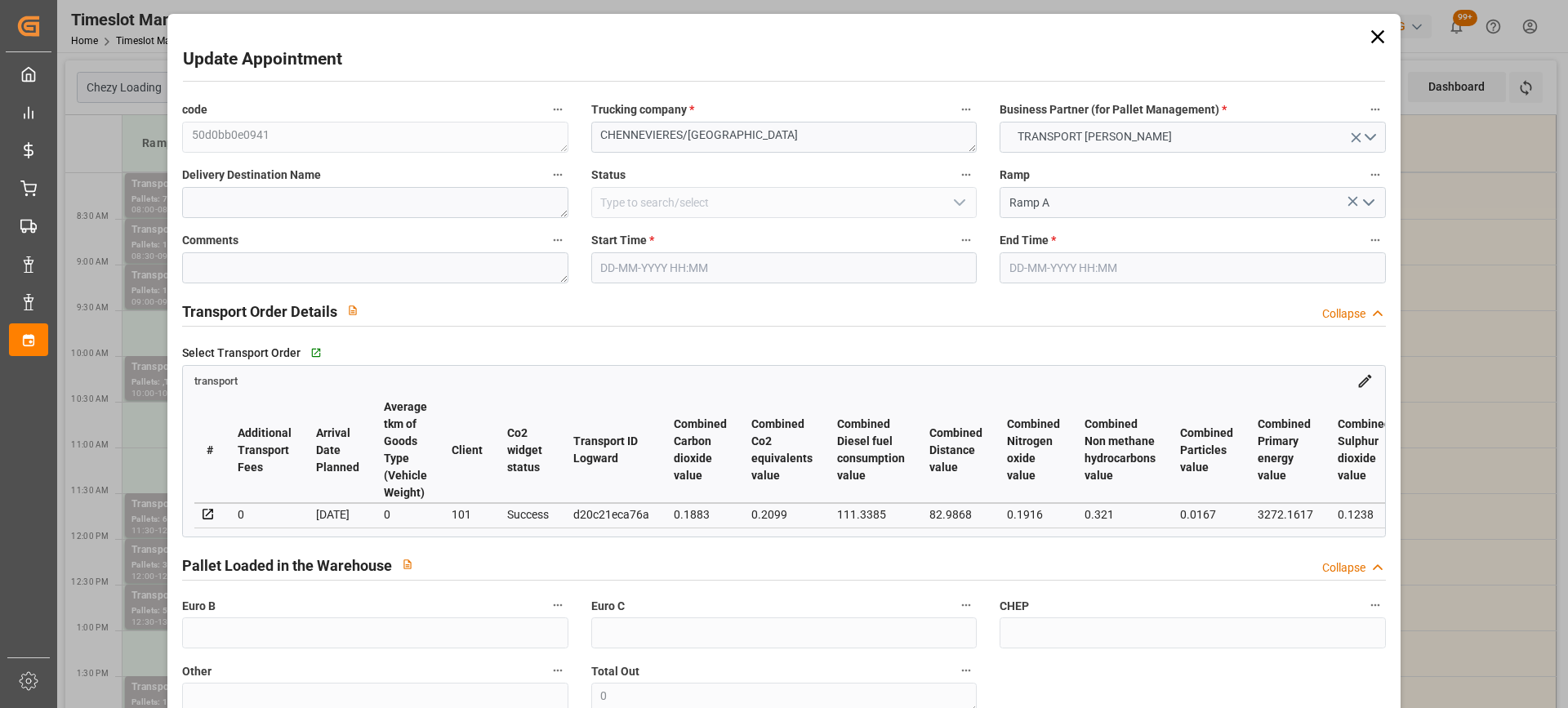
type input "10"
type input "230.13"
type input "0"
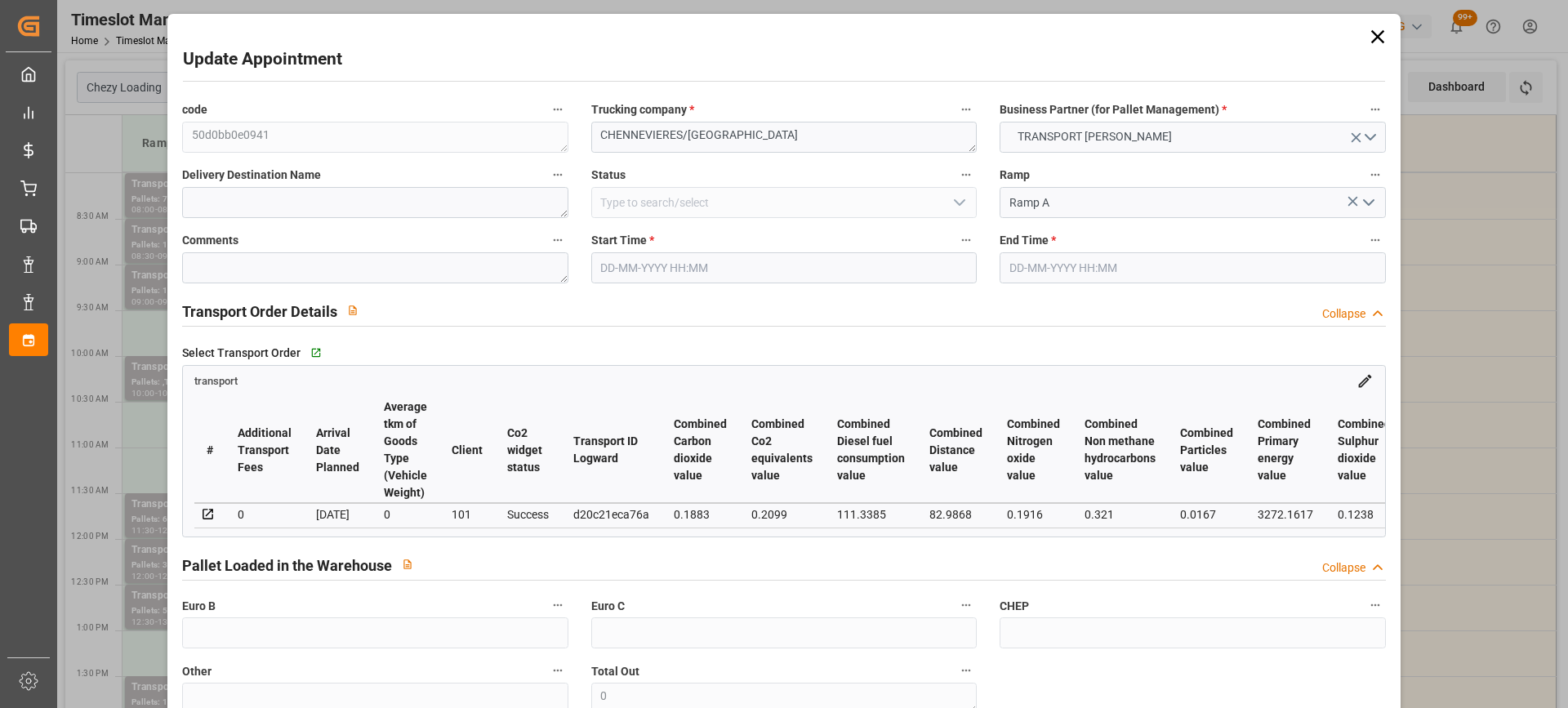
type input "222.3516"
type input "-7.7784"
type input "0"
type input "4233.612"
type input "4942"
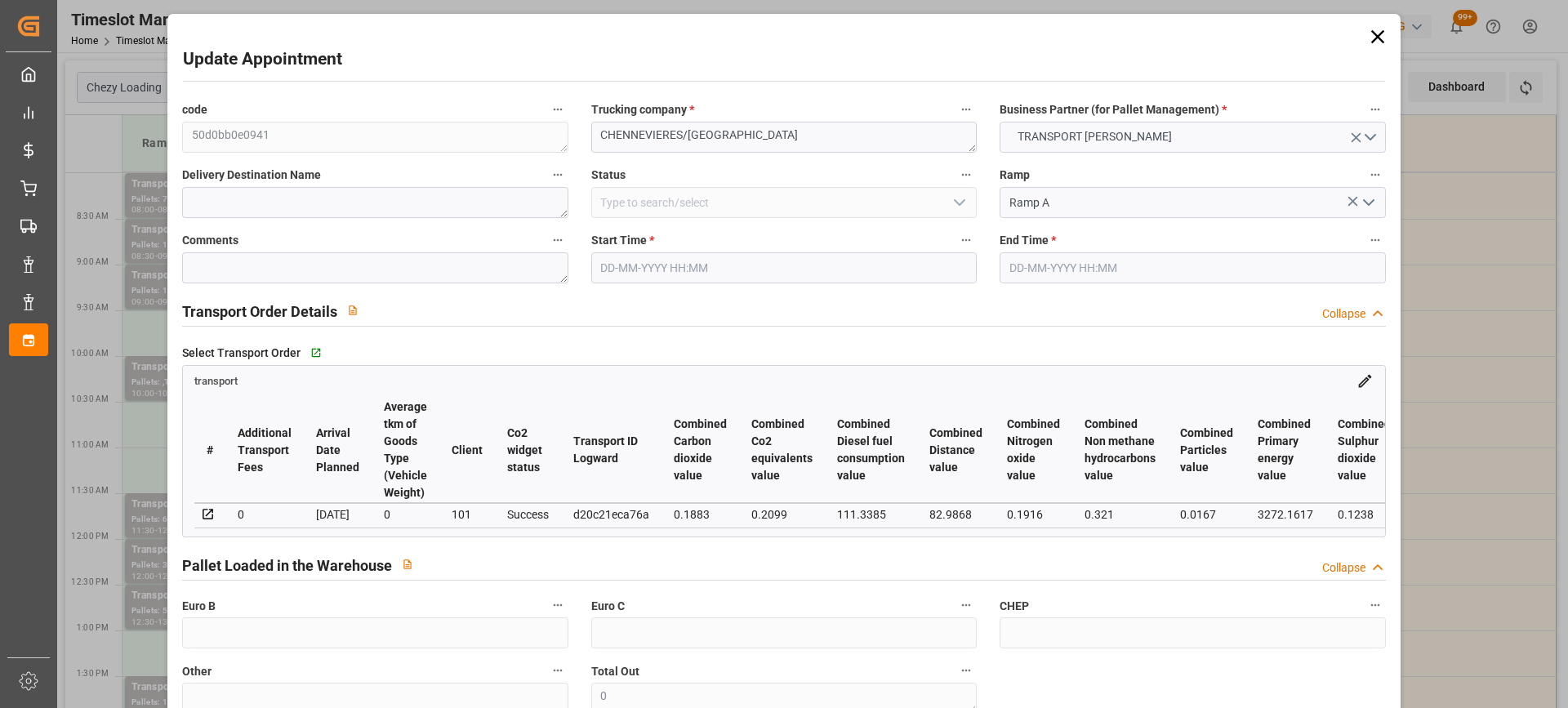
type input "11461.356"
type input "94"
type input "7"
type input "216"
type input "10"
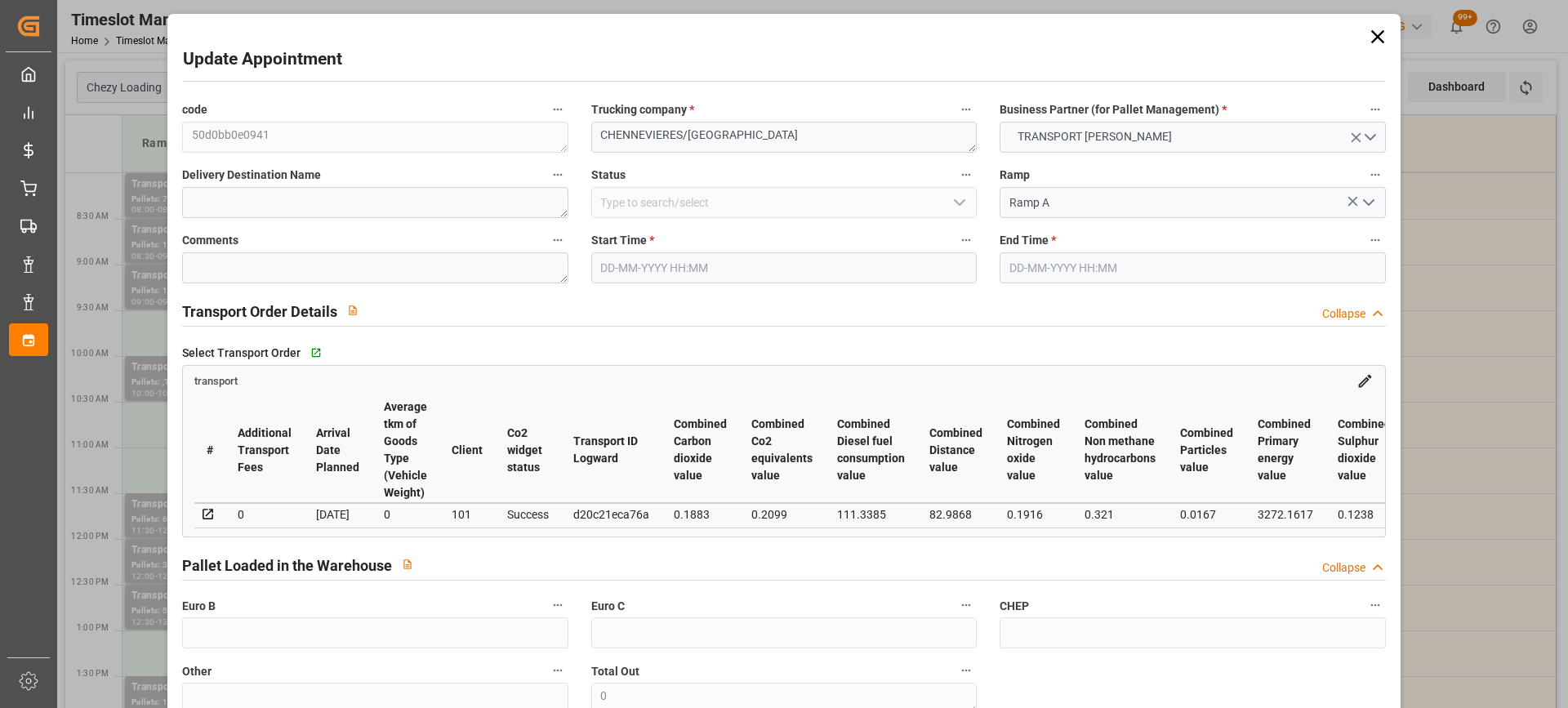
type input "101"
type input "4464.732"
type input "0"
type input "4710.8598"
type input "0"
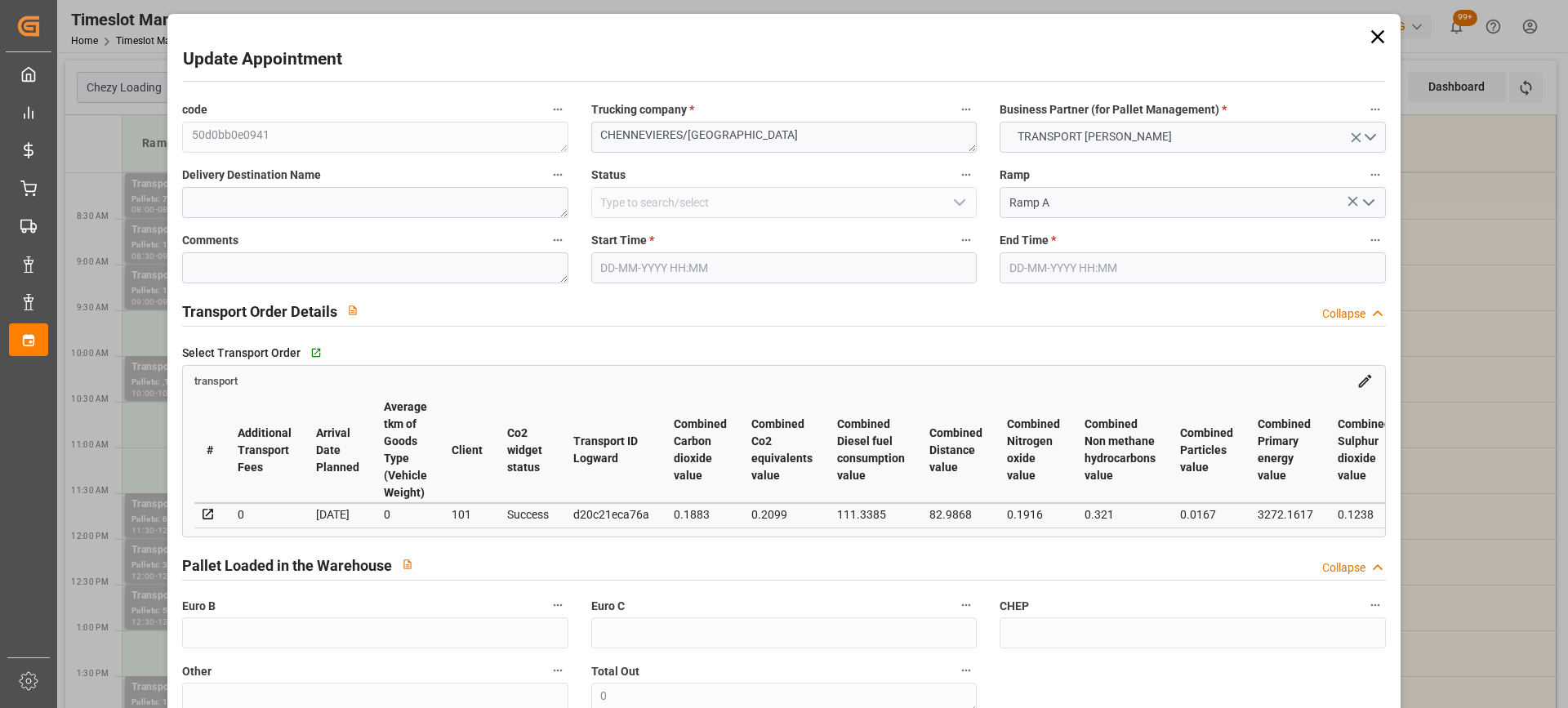
type input "0"
type input "21"
type input "35"
type input "16-09-2025 08:00"
type input "16-09-2025 08:30"
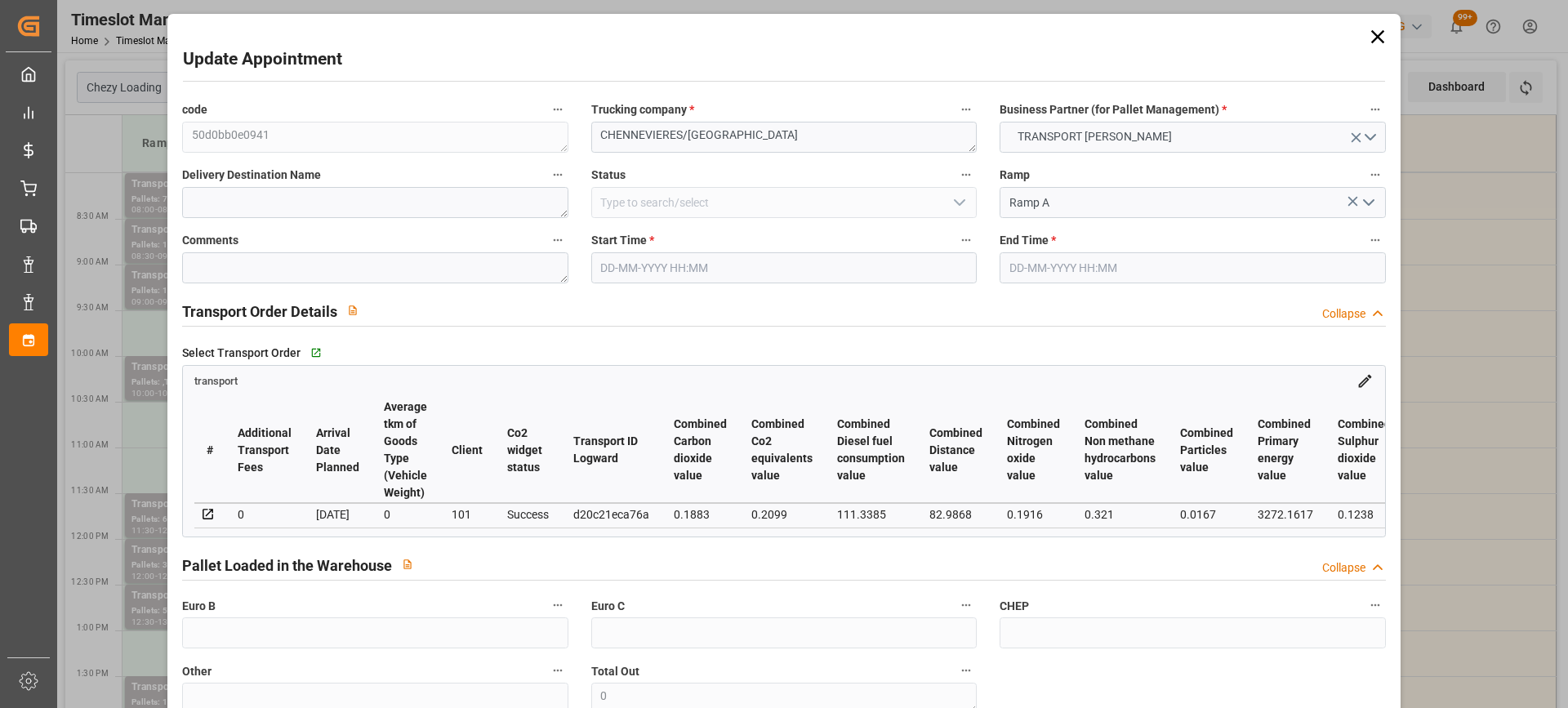
type input "10-09-2025 13:48"
type input "10-09-2025 11:34"
type input "[DATE]"
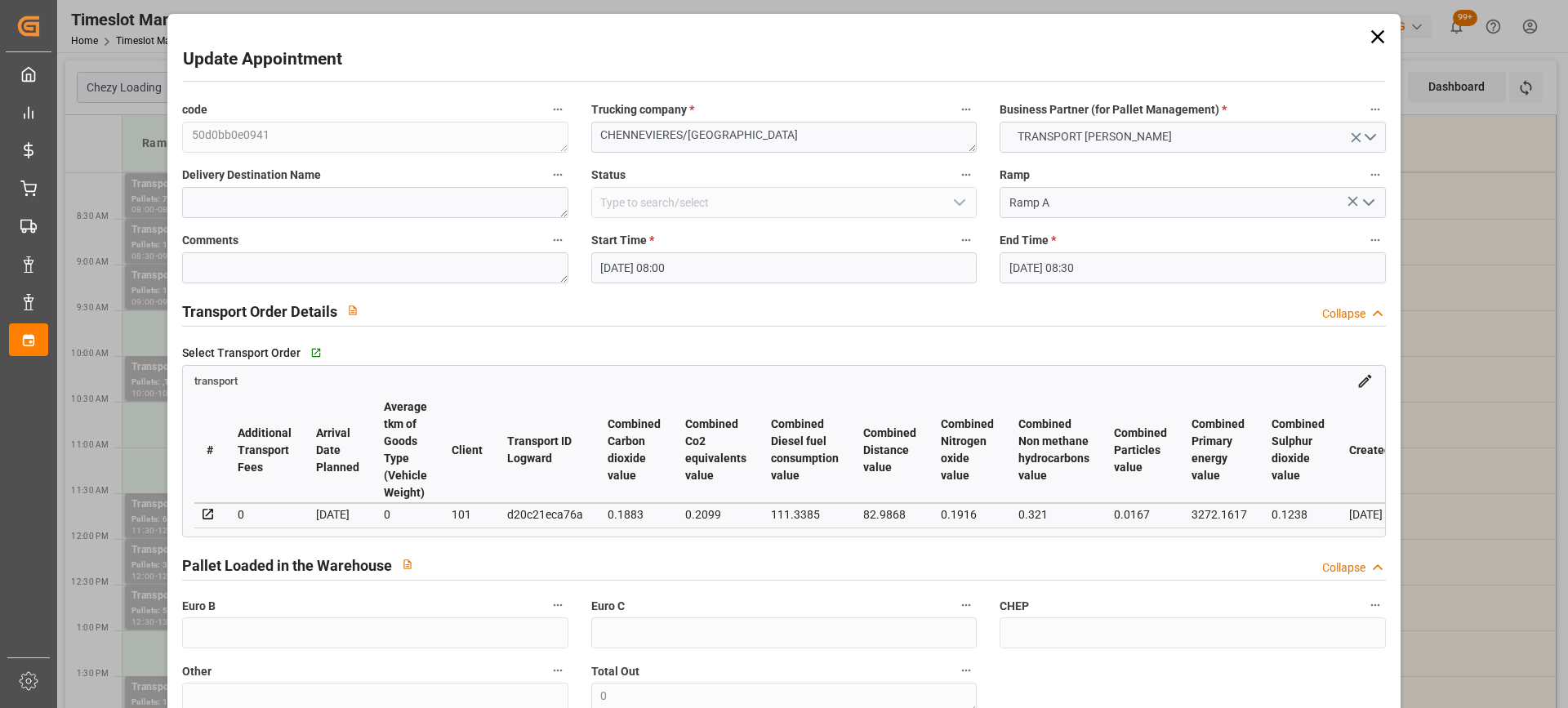
click at [761, 274] on input "16-09-2025 08:00" at bounding box center [784, 267] width 386 height 31
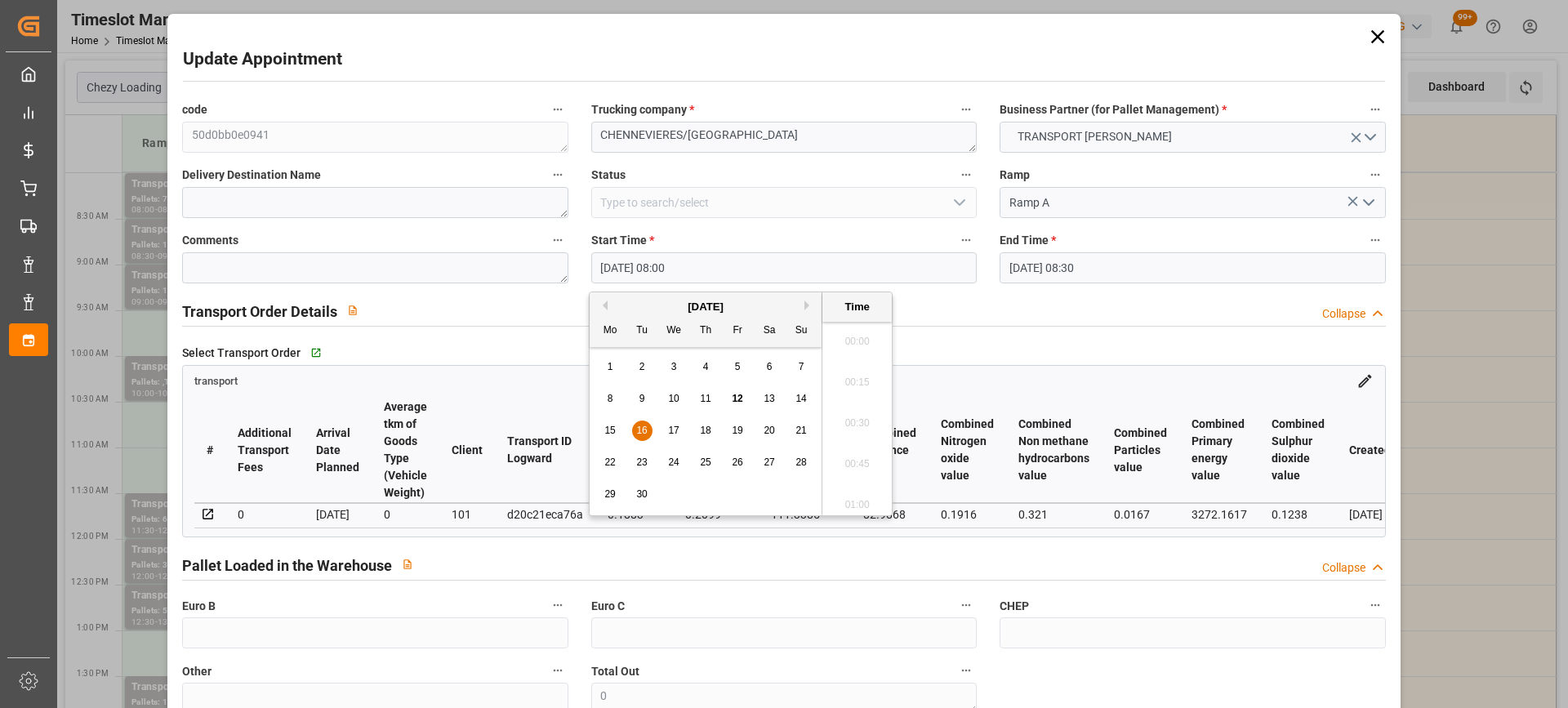
scroll to position [1231, 0]
drag, startPoint x: 641, startPoint y: 428, endPoint x: 665, endPoint y: 428, distance: 24.0
click at [641, 428] on span "16" at bounding box center [641, 431] width 10 height 11
click at [869, 381] on li "15:00" at bounding box center [857, 375] width 69 height 41
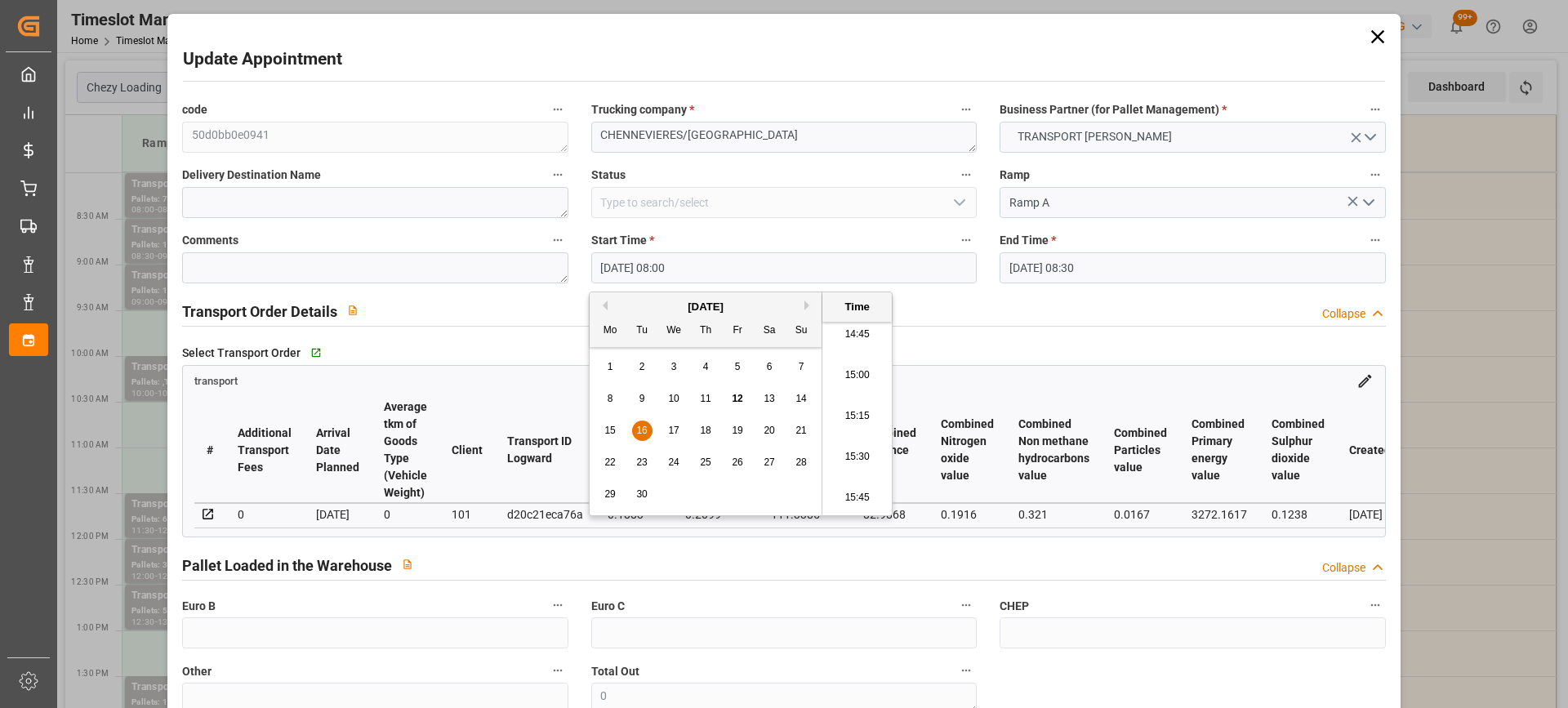
type input "16-09-2025 15:00"
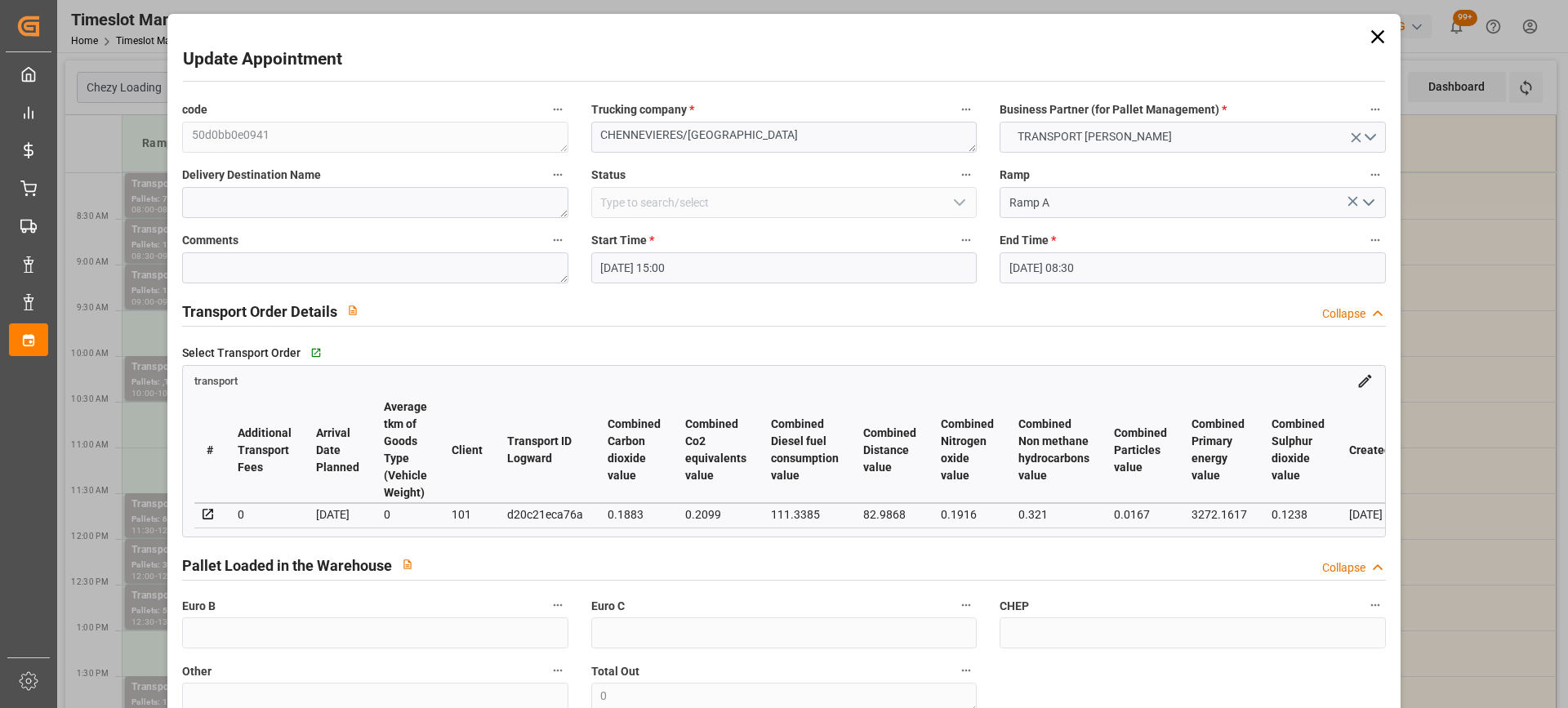
click at [1153, 274] on input "16-09-2025 08:30" at bounding box center [1192, 267] width 386 height 31
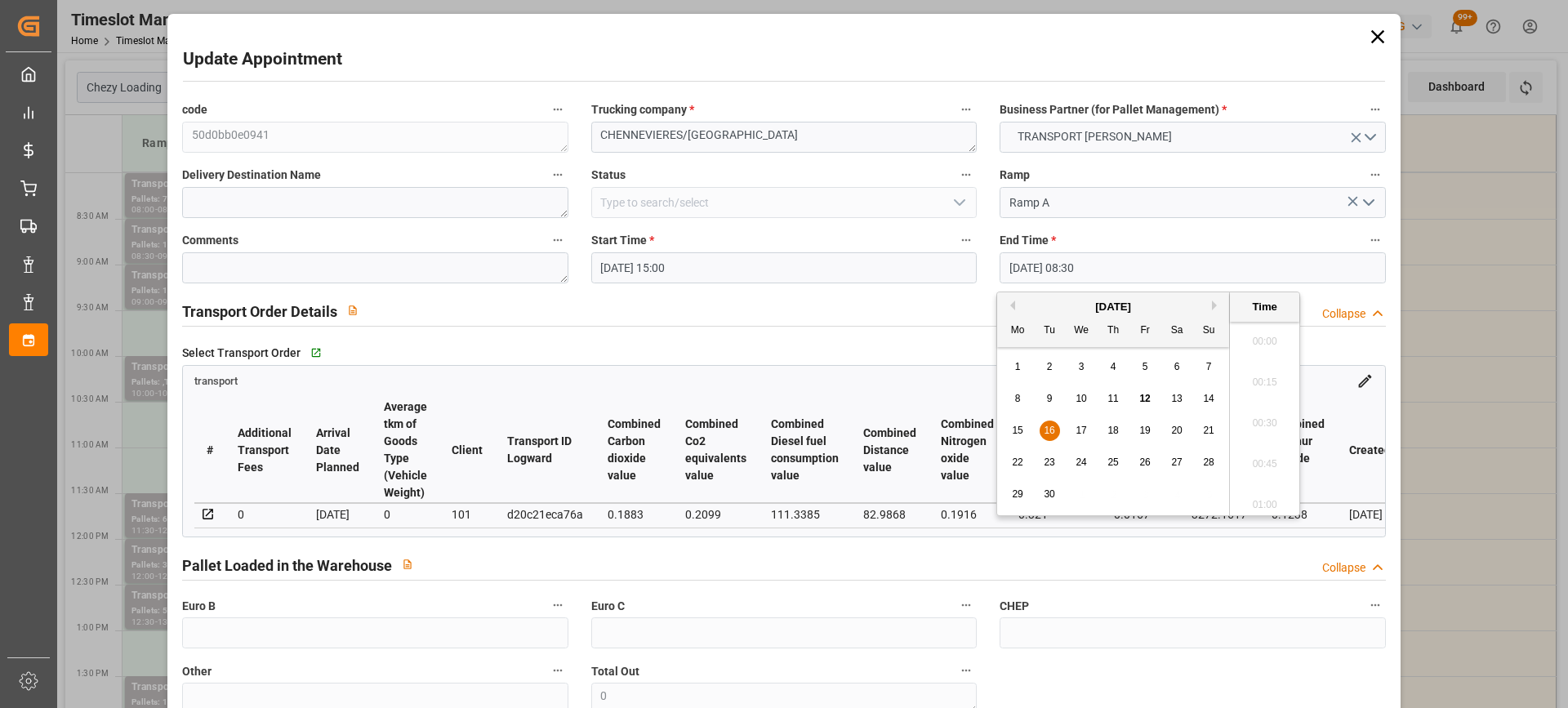
scroll to position [1312, 0]
drag, startPoint x: 1049, startPoint y: 431, endPoint x: 1129, endPoint y: 445, distance: 81.2
click at [1051, 431] on span "16" at bounding box center [1049, 431] width 10 height 11
click at [1254, 384] on li "15:30" at bounding box center [1264, 375] width 69 height 41
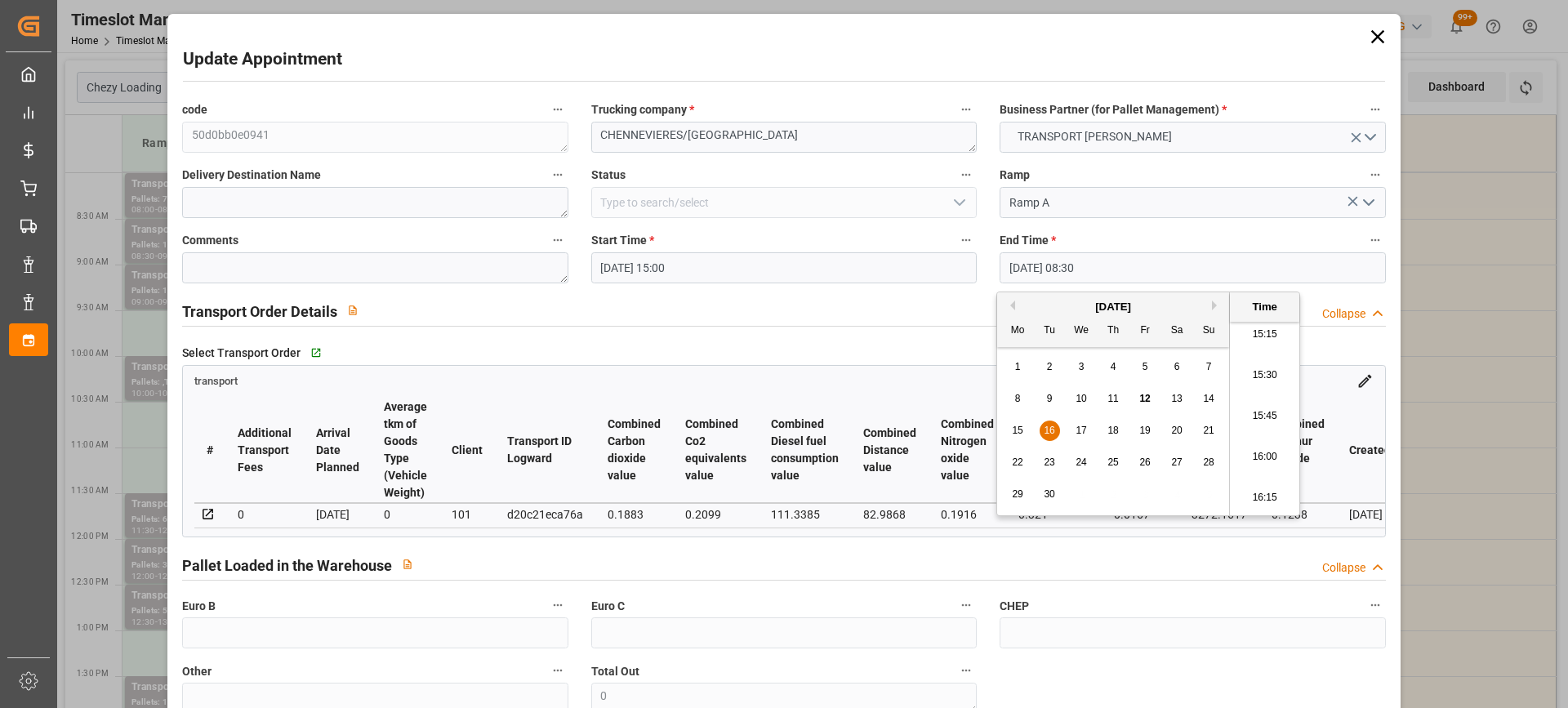
type input "16-09-2025 15:30"
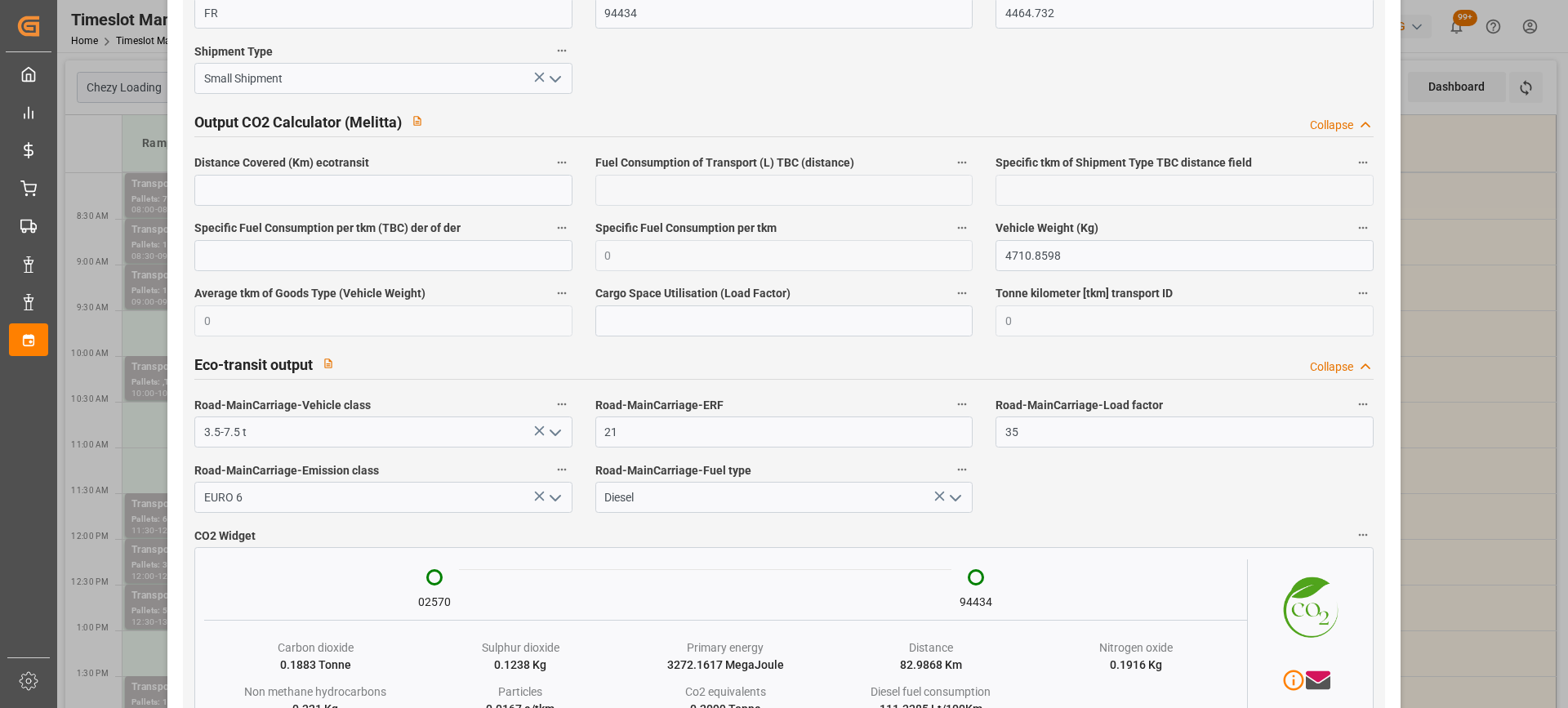
scroll to position [2736, 0]
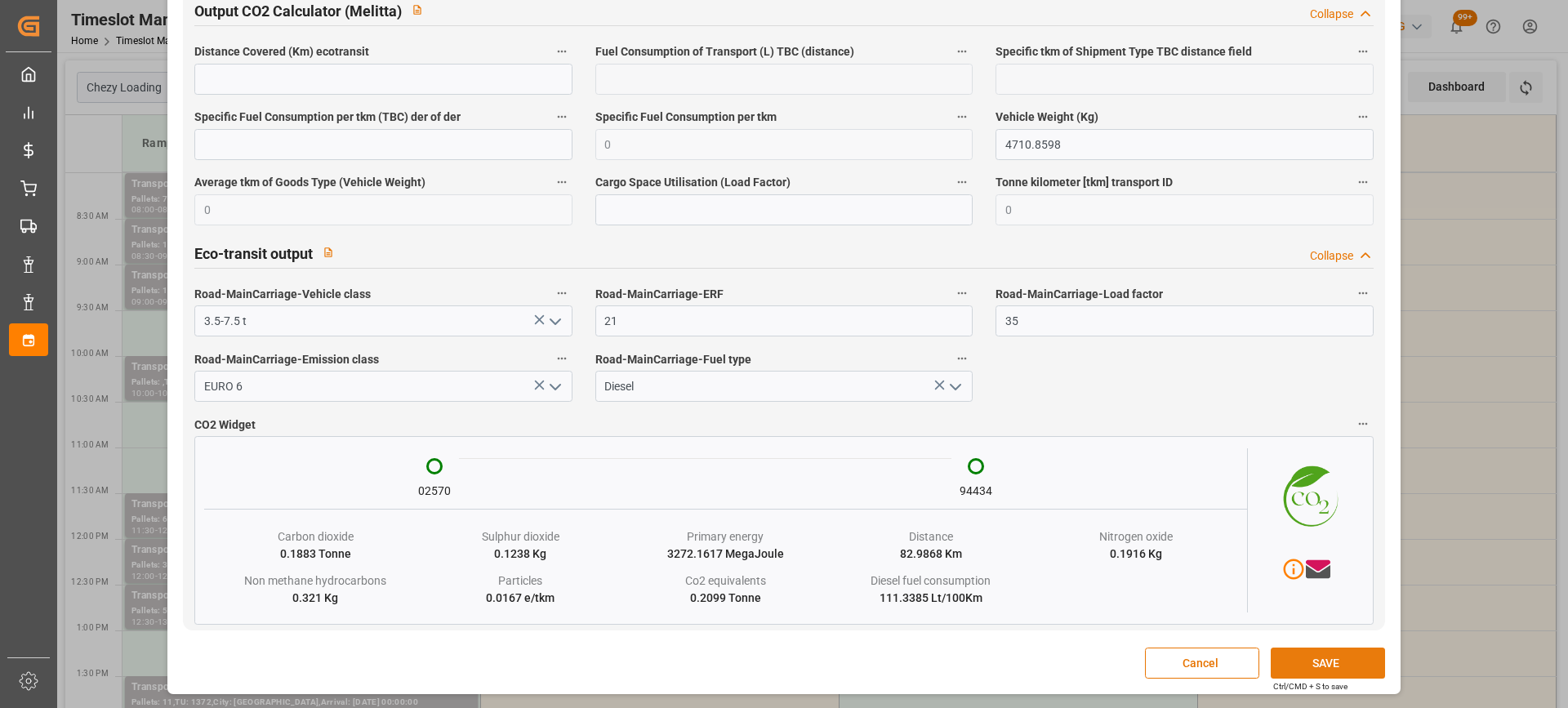
click at [1327, 667] on button "SAVE" at bounding box center [1328, 662] width 114 height 31
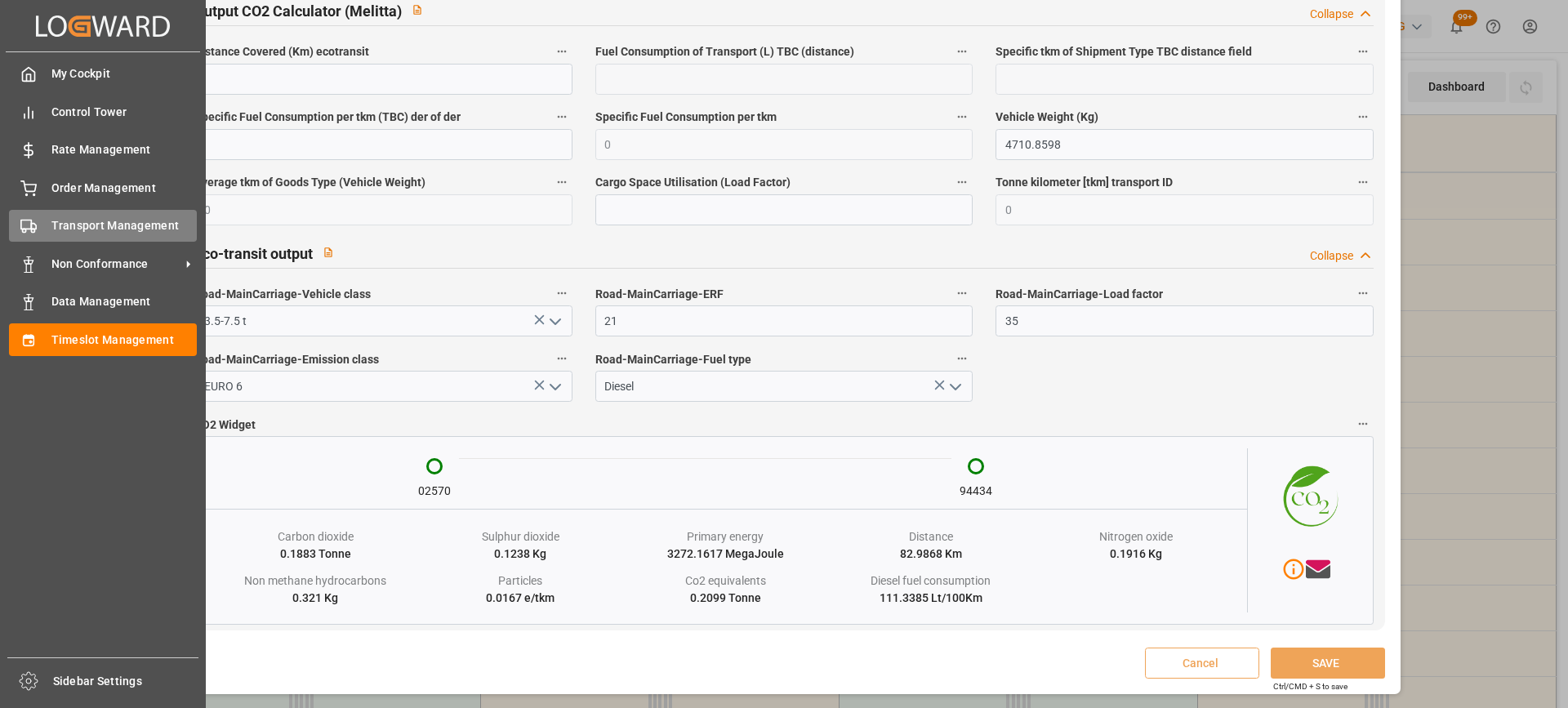
click at [42, 224] on div "Transport Management Transport Management" at bounding box center [103, 226] width 188 height 32
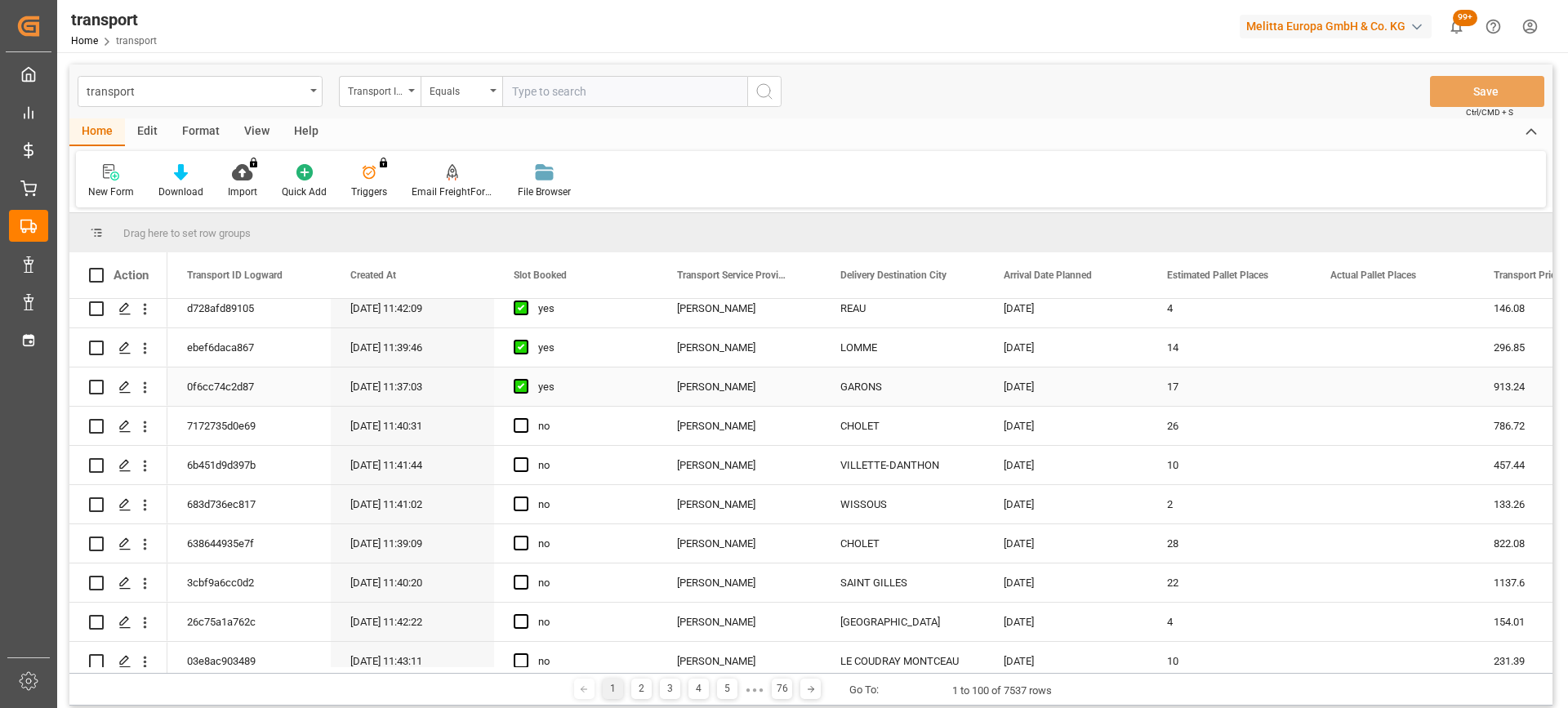
scroll to position [327, 0]
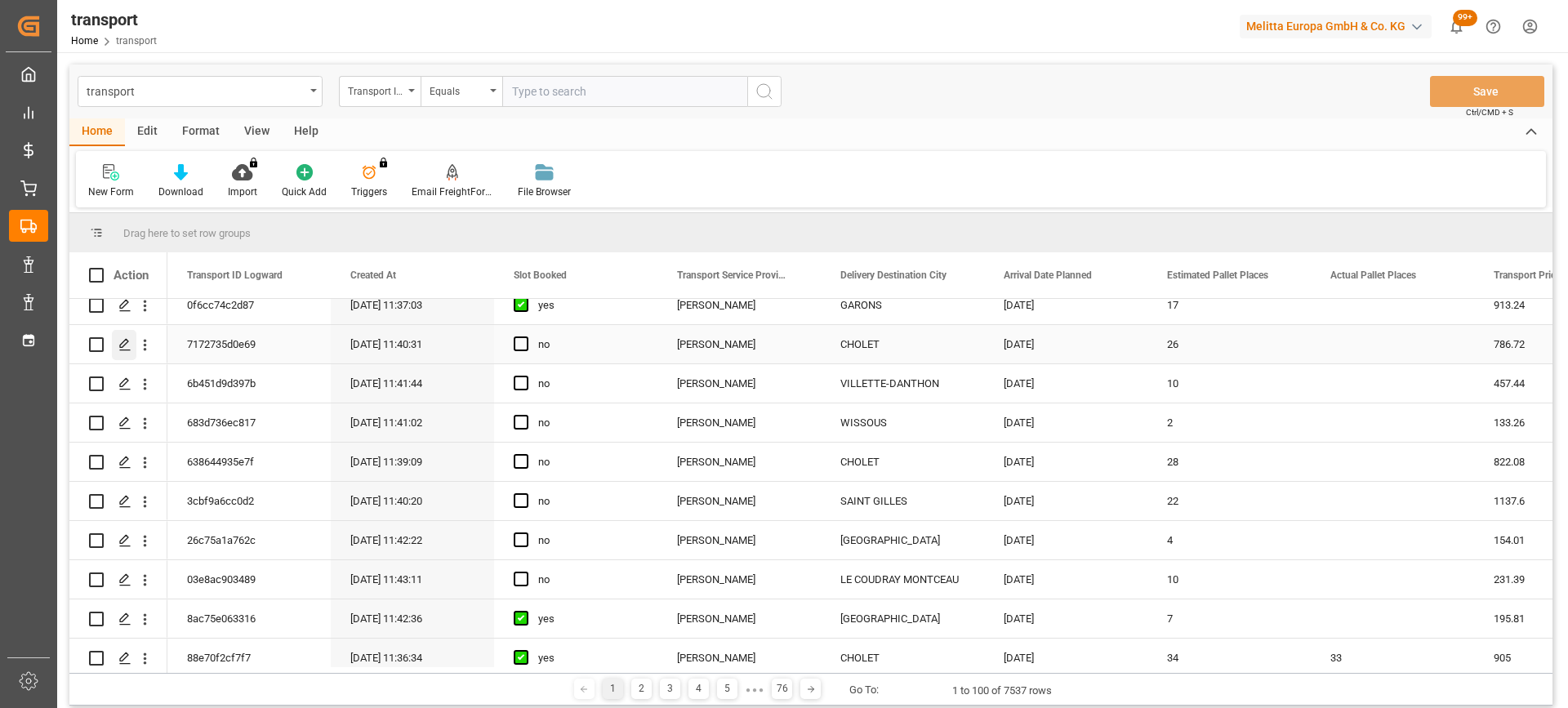
click at [120, 347] on icon "Press SPACE to select this row." at bounding box center [125, 345] width 13 height 13
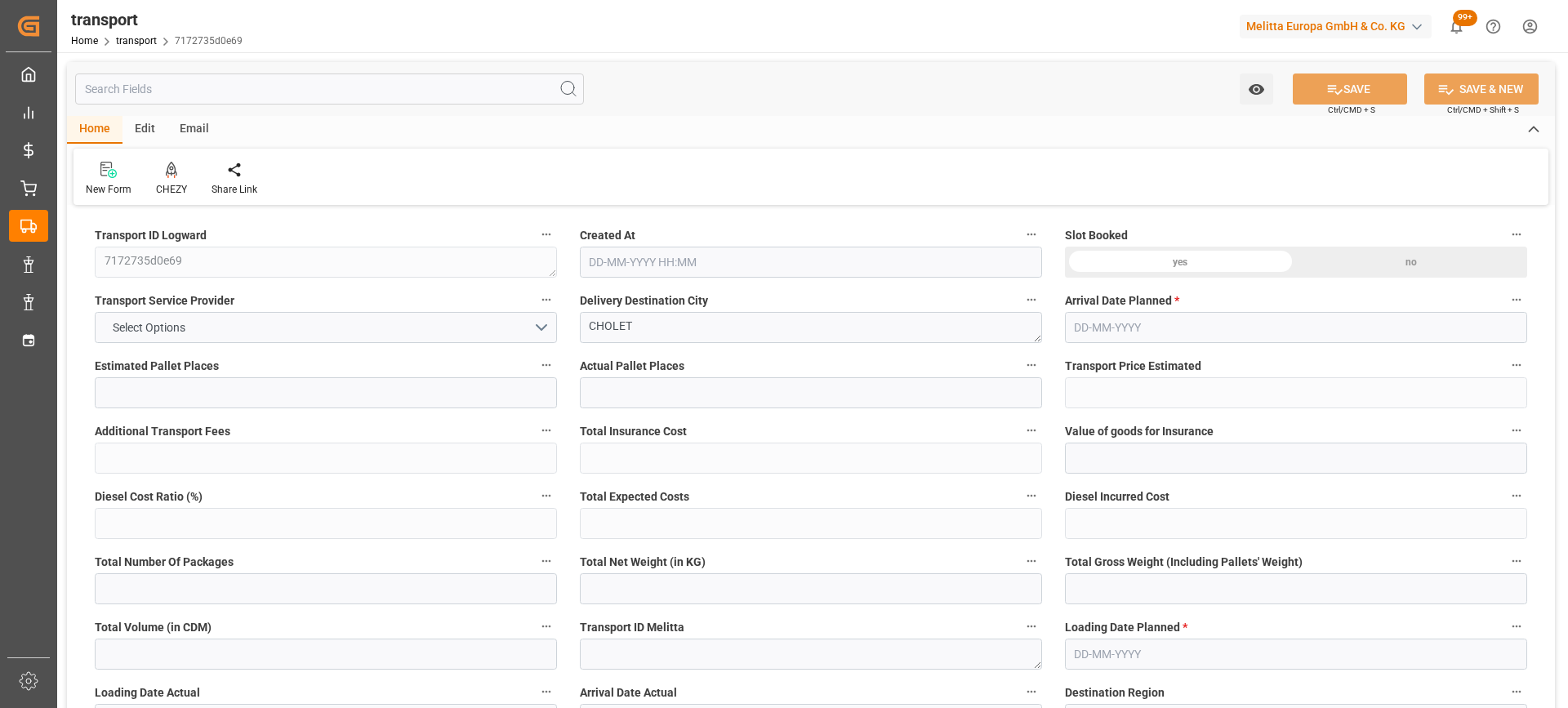
type input "26"
type input "786.72"
type input "0"
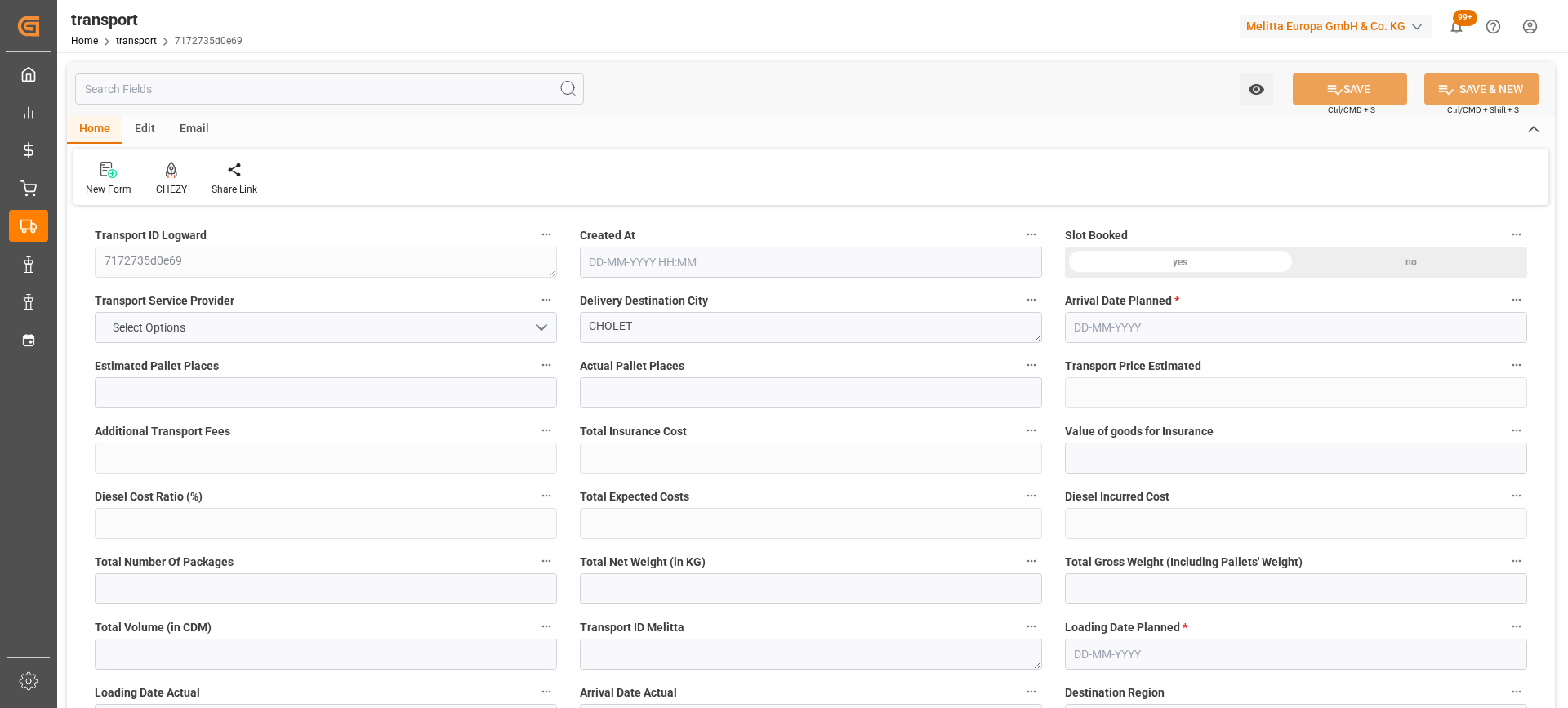
type input "760.1289"
type input "-26.5911"
type input "0"
type input "6000.396"
type input "8364.44"
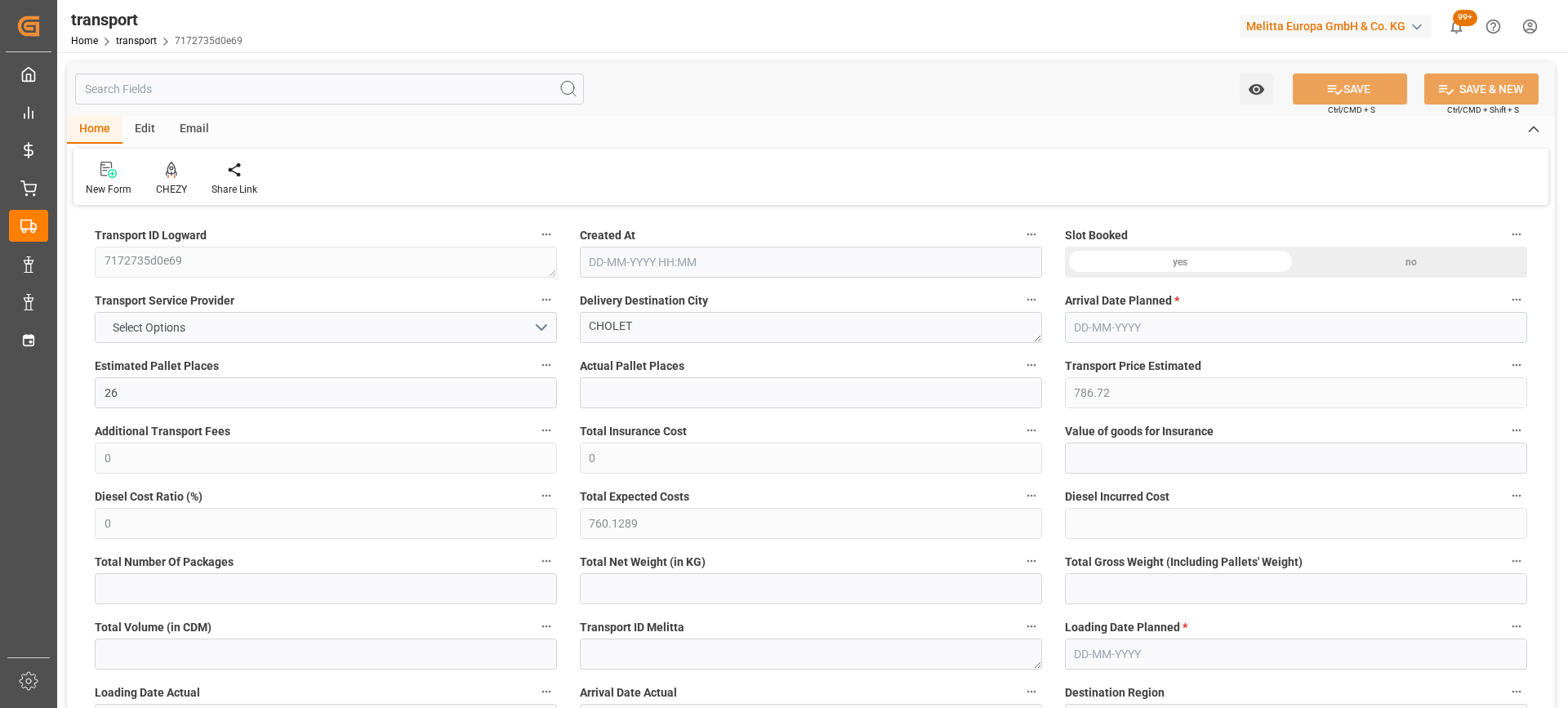
type input "27643.448"
type input "49"
type input "21"
type input "666"
type input "31"
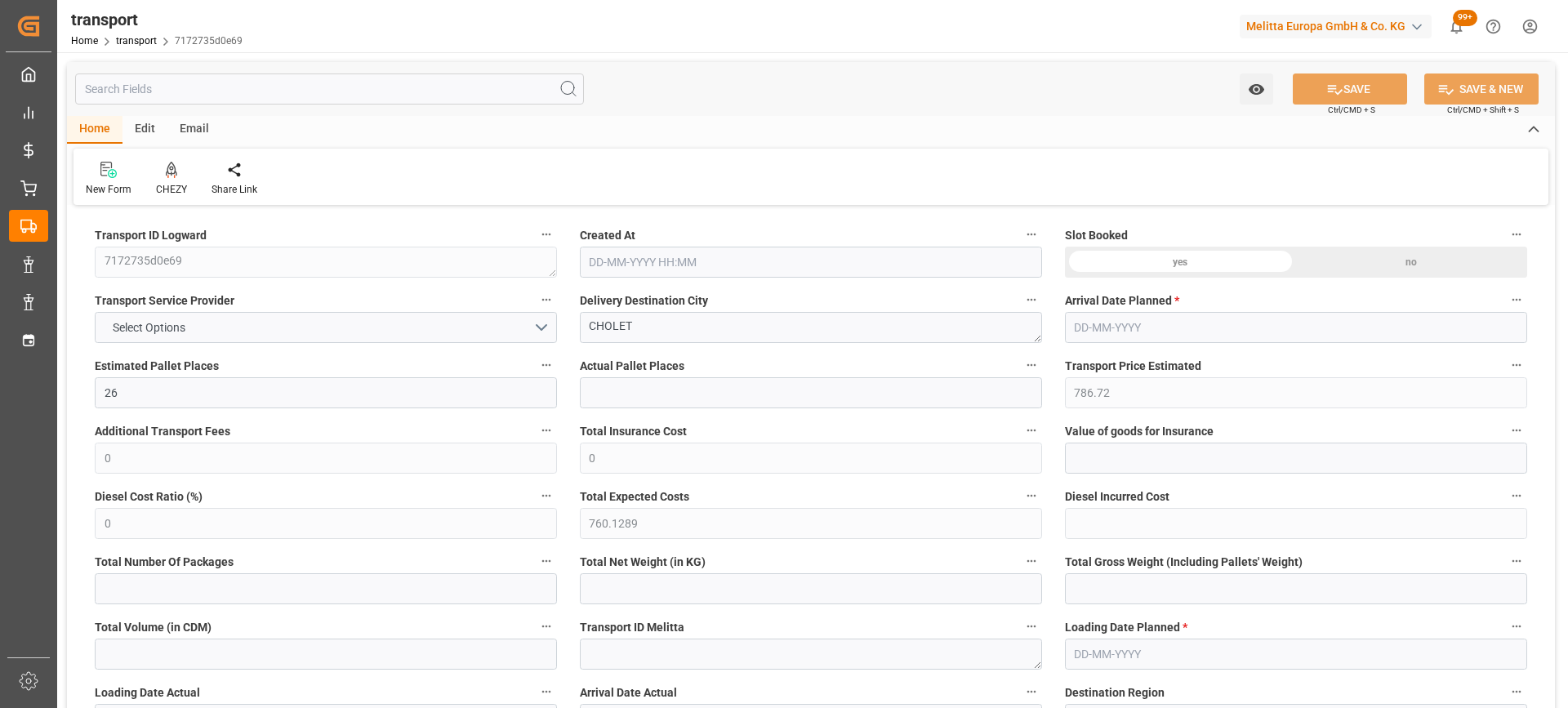
type input "101"
type input "7311.11"
type input "0"
type input "4710.8598"
type input "0"
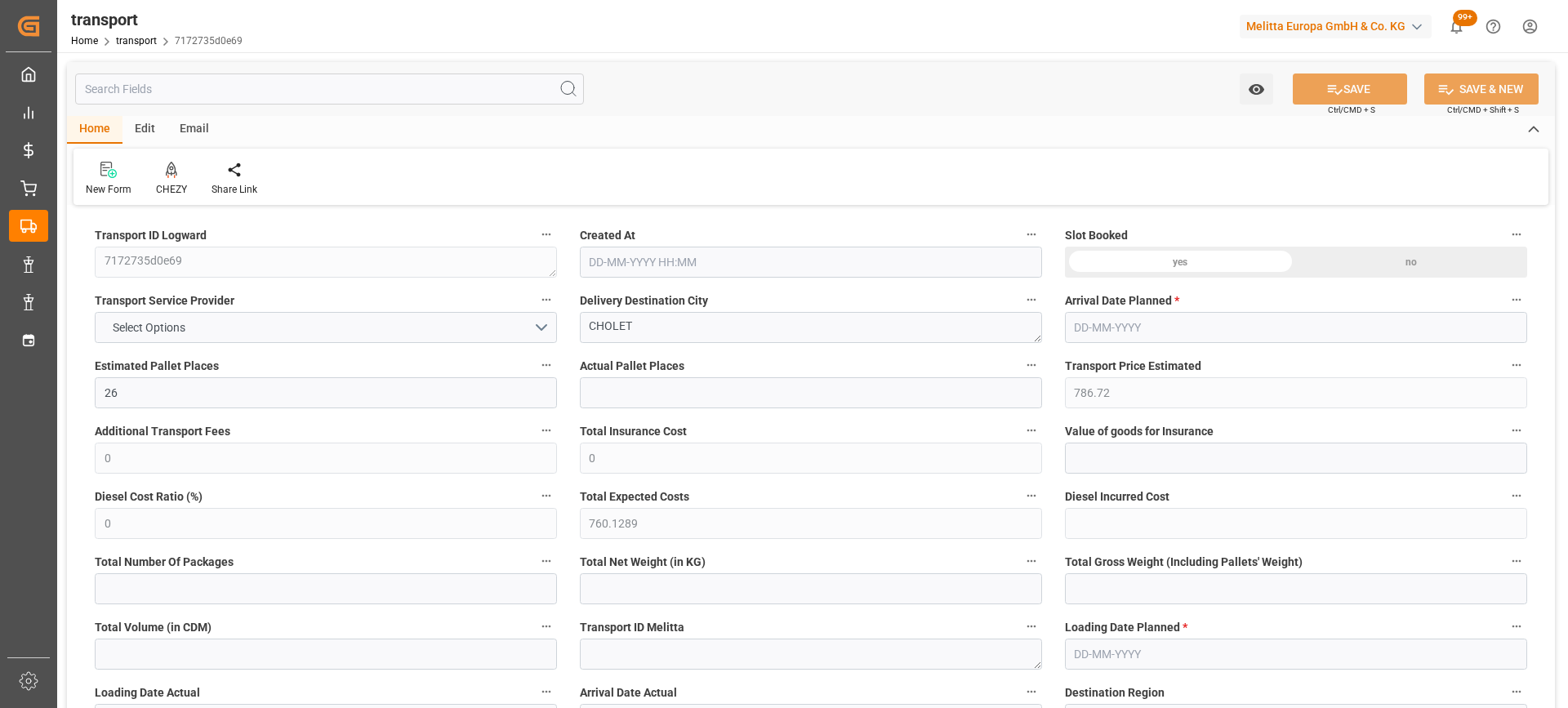
type input "0"
type input "21"
type input "35"
type input "12-09-2025 11:40"
type input "[DATE]"
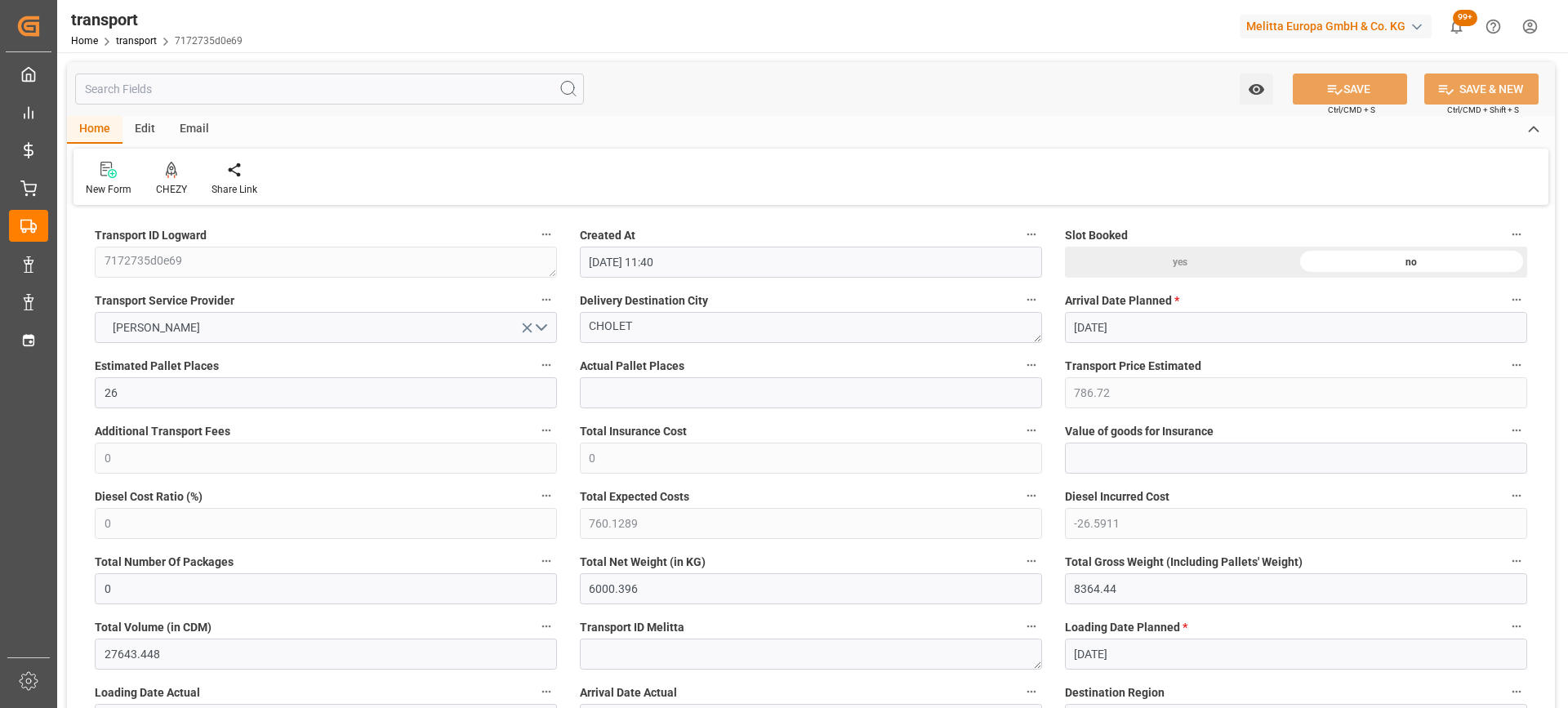
type input "[DATE]"
drag, startPoint x: 624, startPoint y: 329, endPoint x: 360, endPoint y: 339, distance: 264.2
click at [172, 176] on icon at bounding box center [172, 169] width 11 height 16
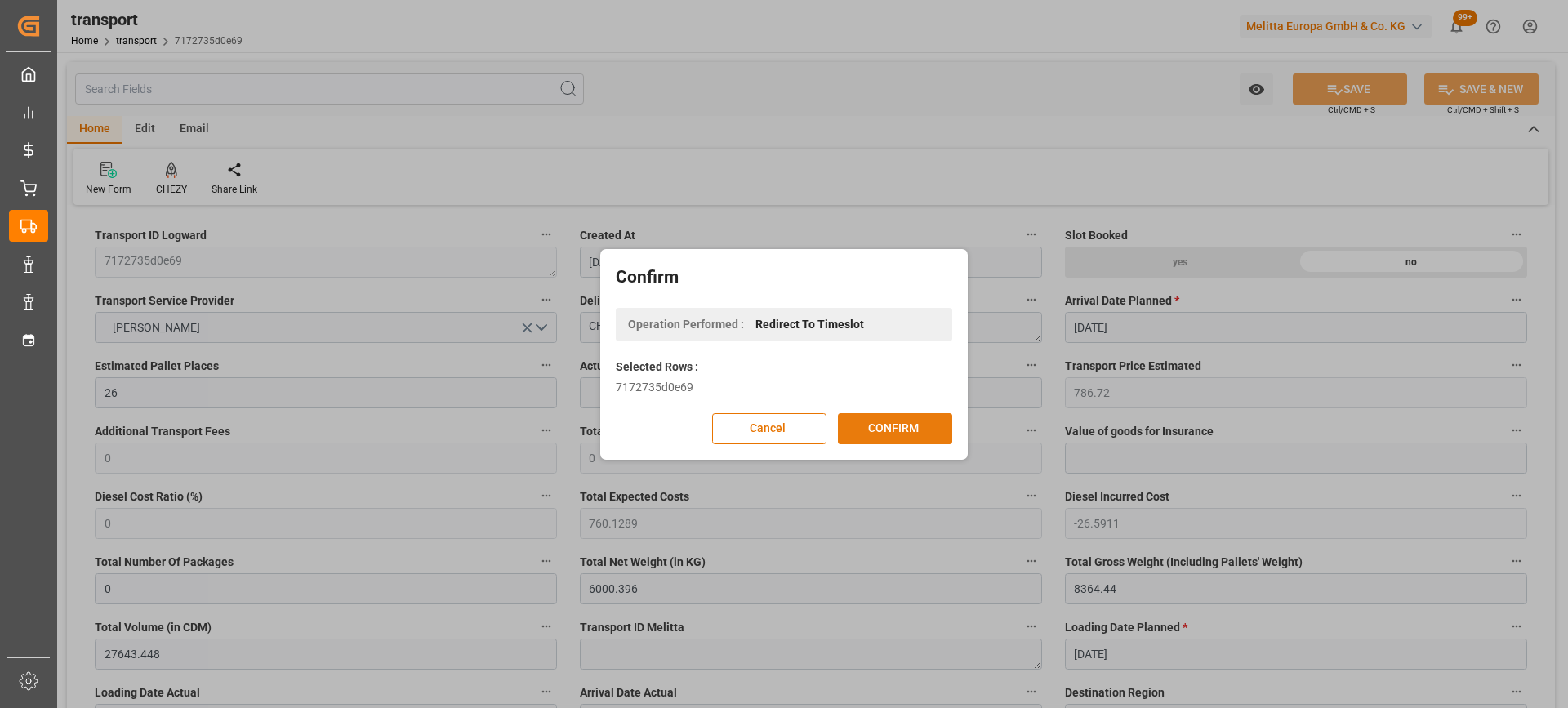
click at [880, 425] on button "CONFIRM" at bounding box center [895, 428] width 114 height 31
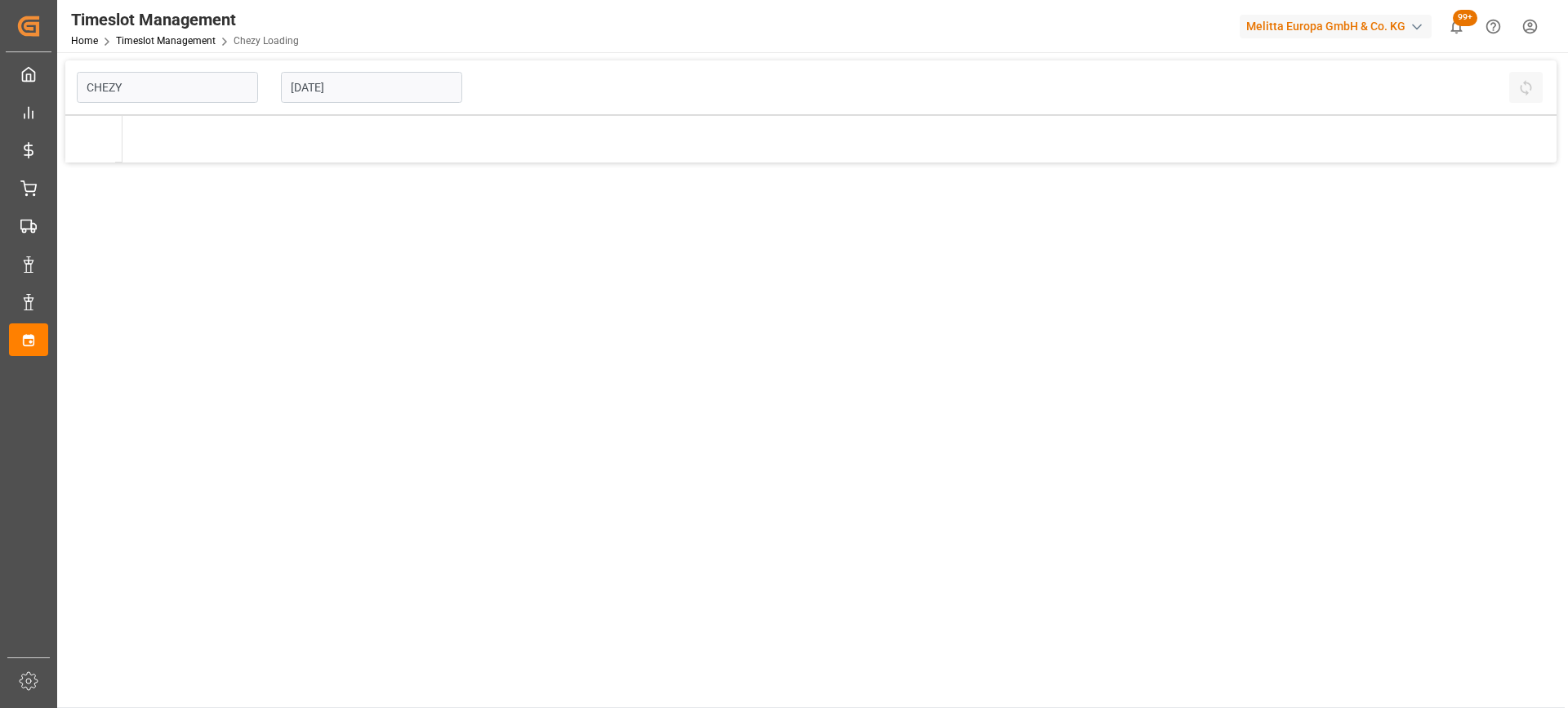
type input "Chezy Loading"
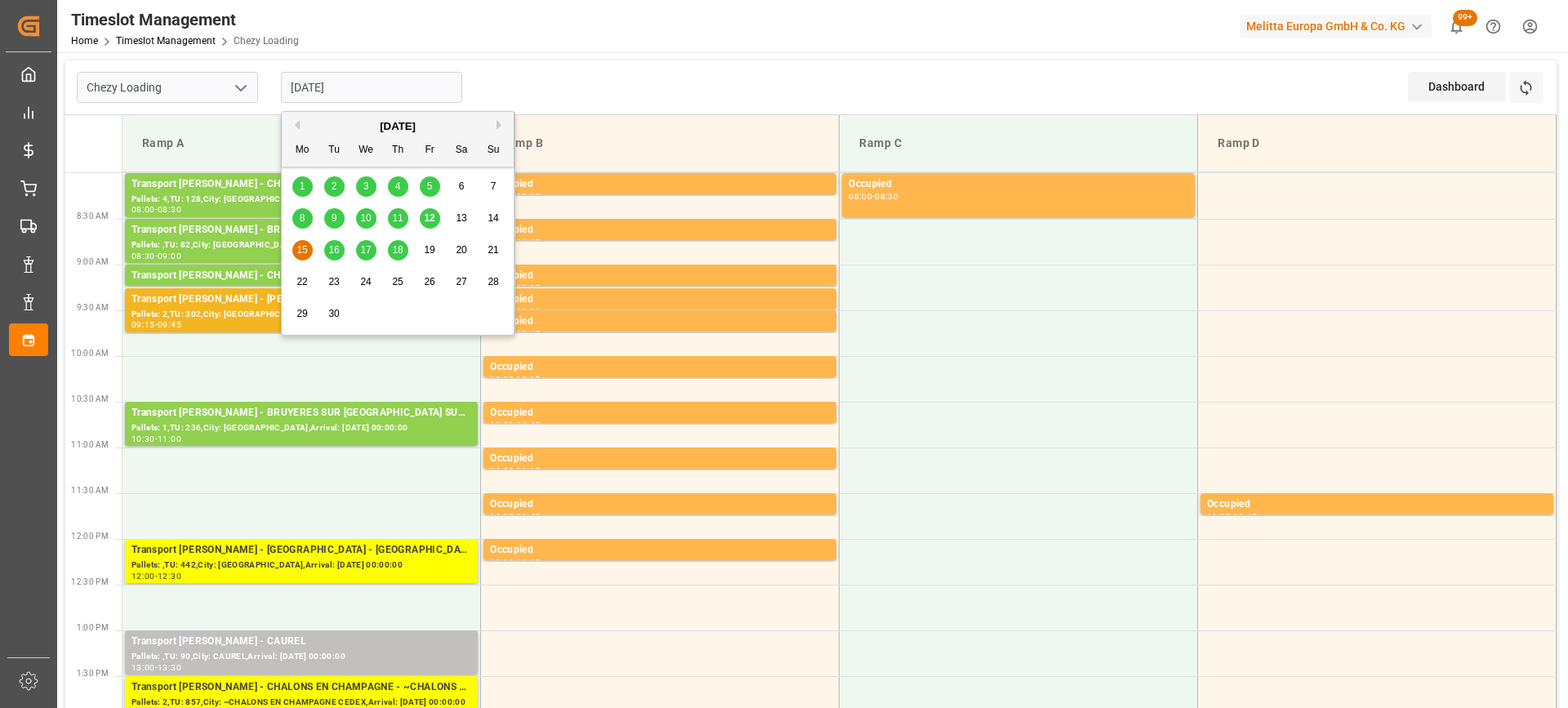
click at [419, 83] on input "[DATE]" at bounding box center [372, 87] width 181 height 31
click at [337, 245] on span "16" at bounding box center [333, 249] width 10 height 11
type input "[DATE]"
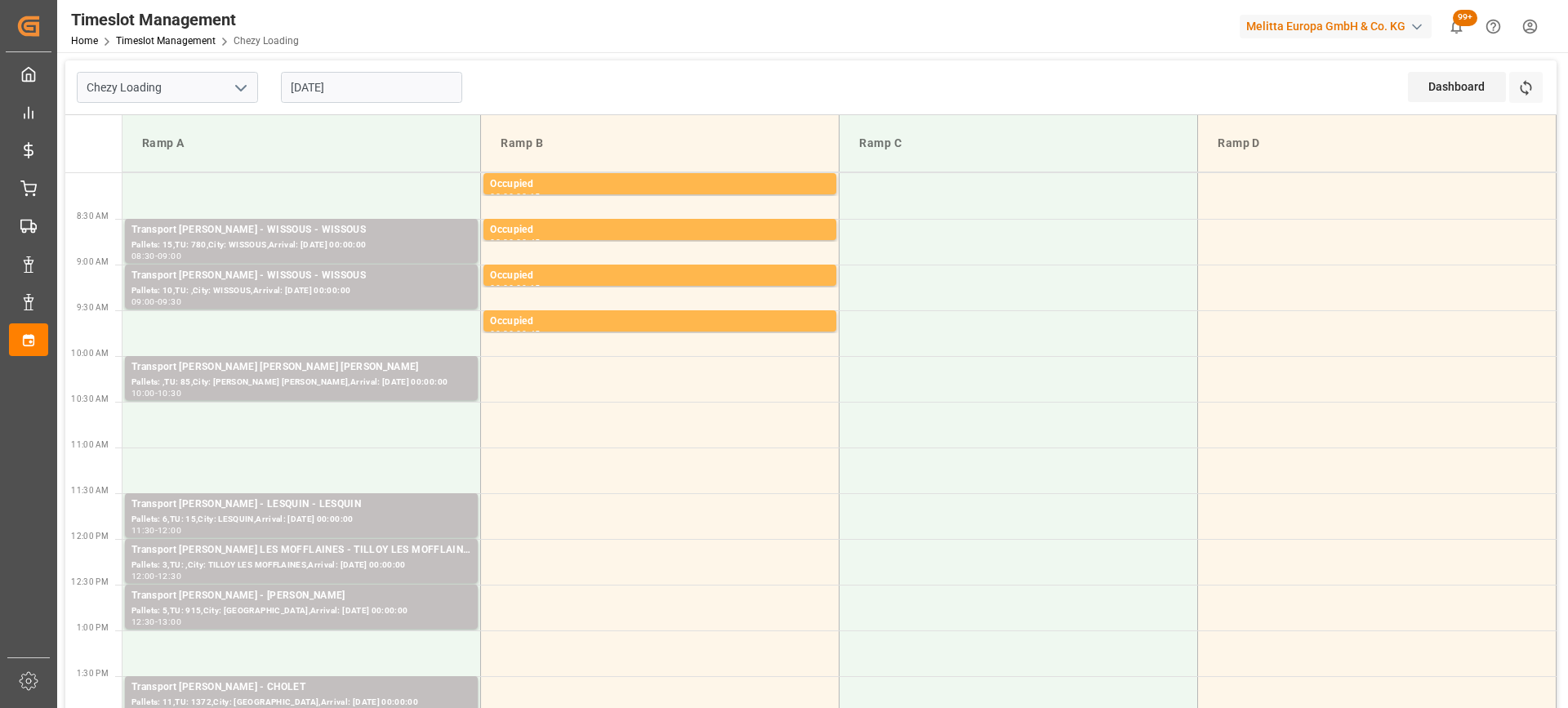
scroll to position [408, 0]
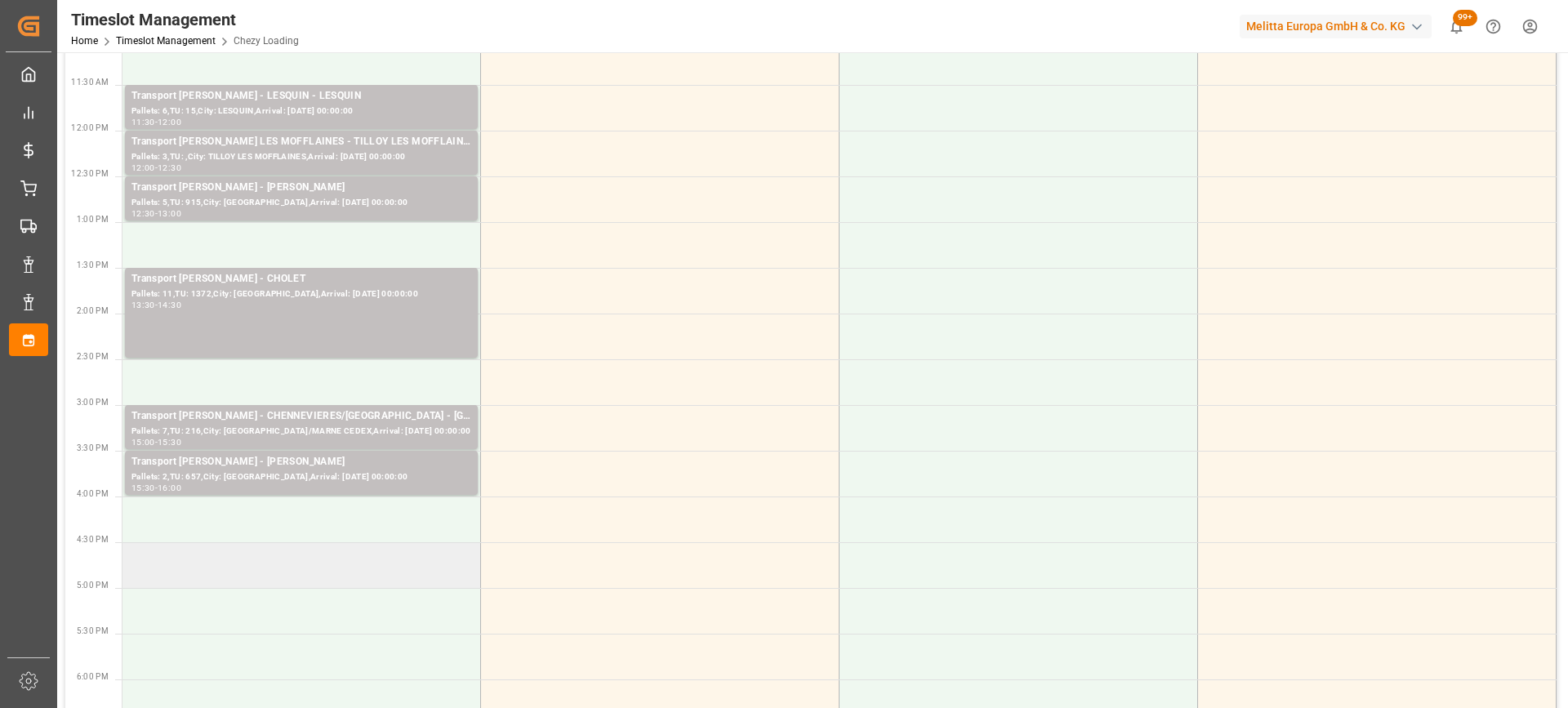
click at [348, 575] on td at bounding box center [302, 565] width 359 height 46
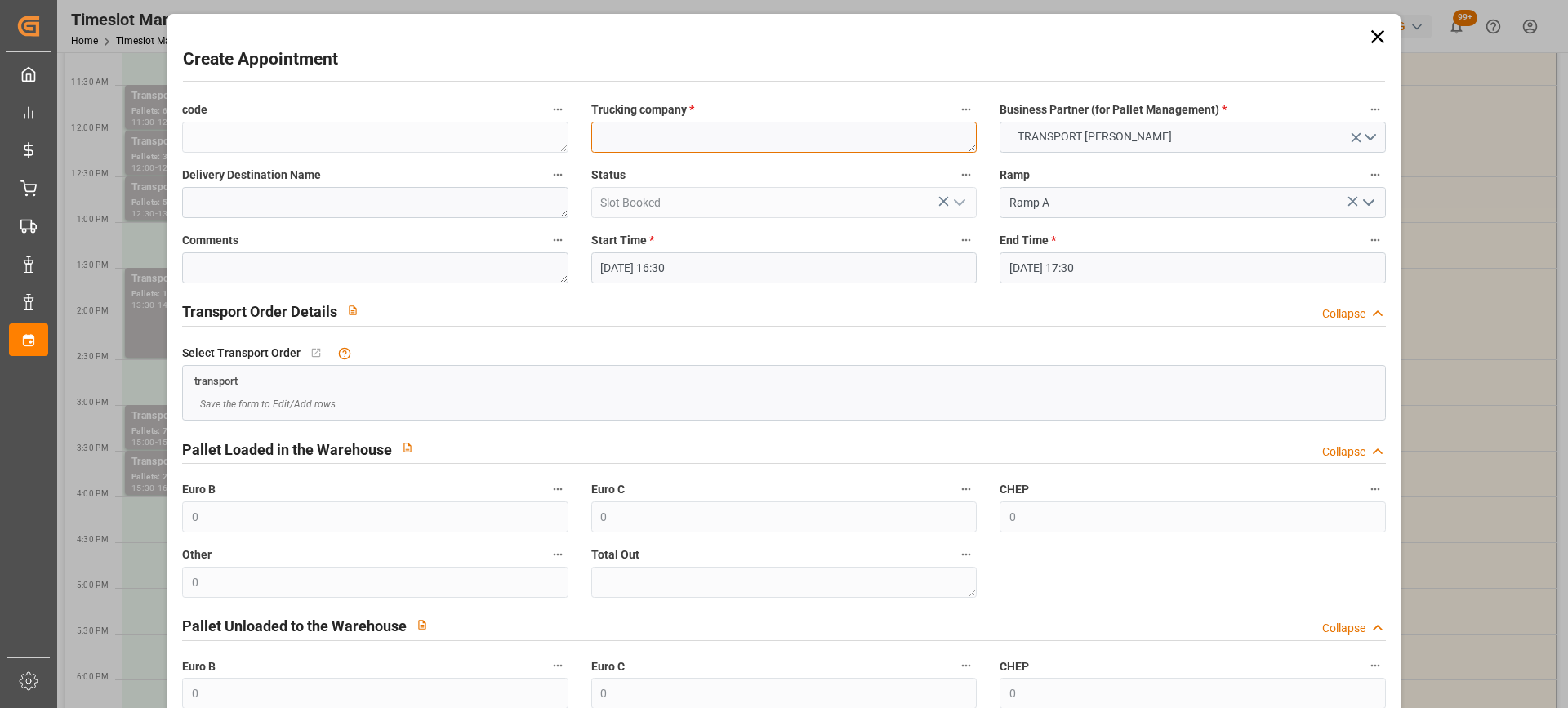
paste textarea "CHOLET"
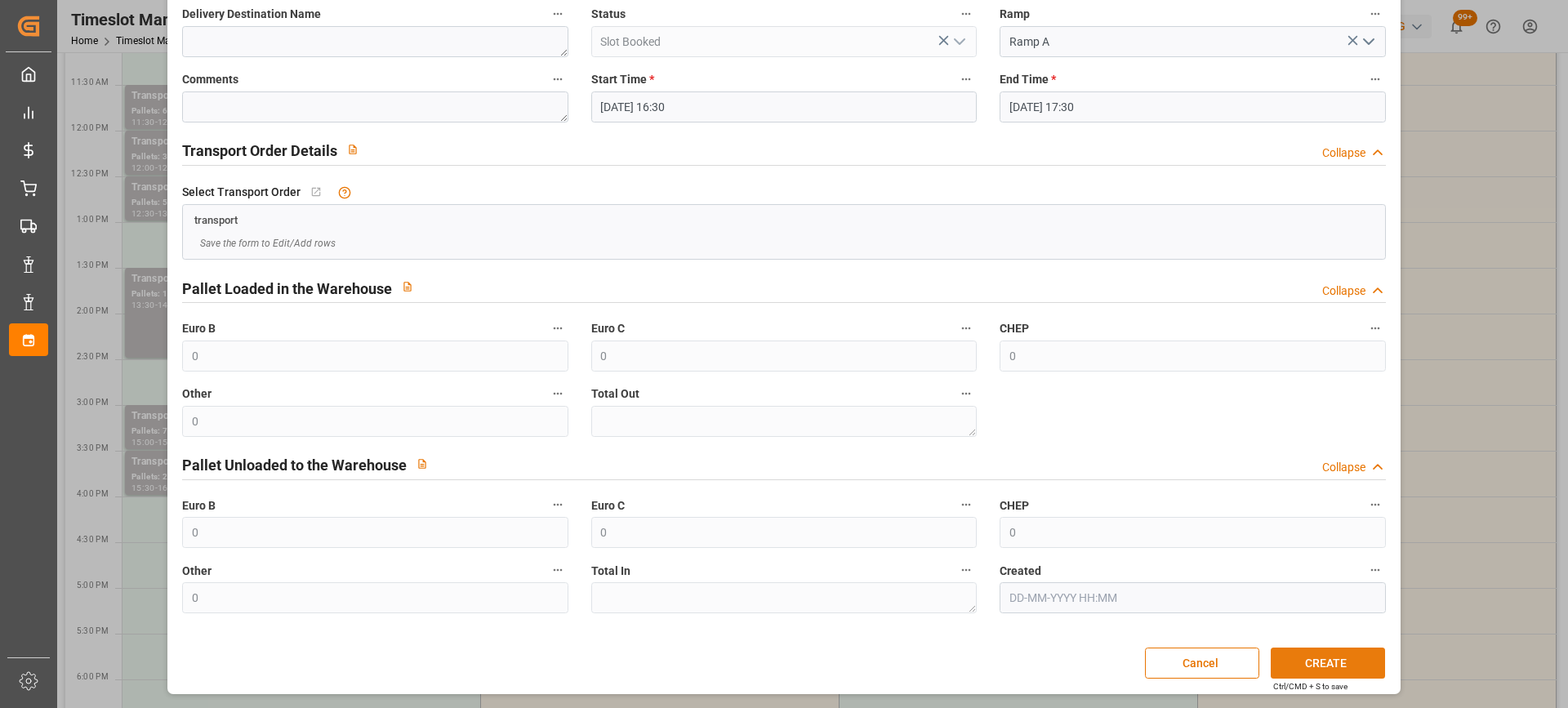
type textarea "CHOLET"
click at [1353, 660] on button "CREATE" at bounding box center [1328, 662] width 114 height 31
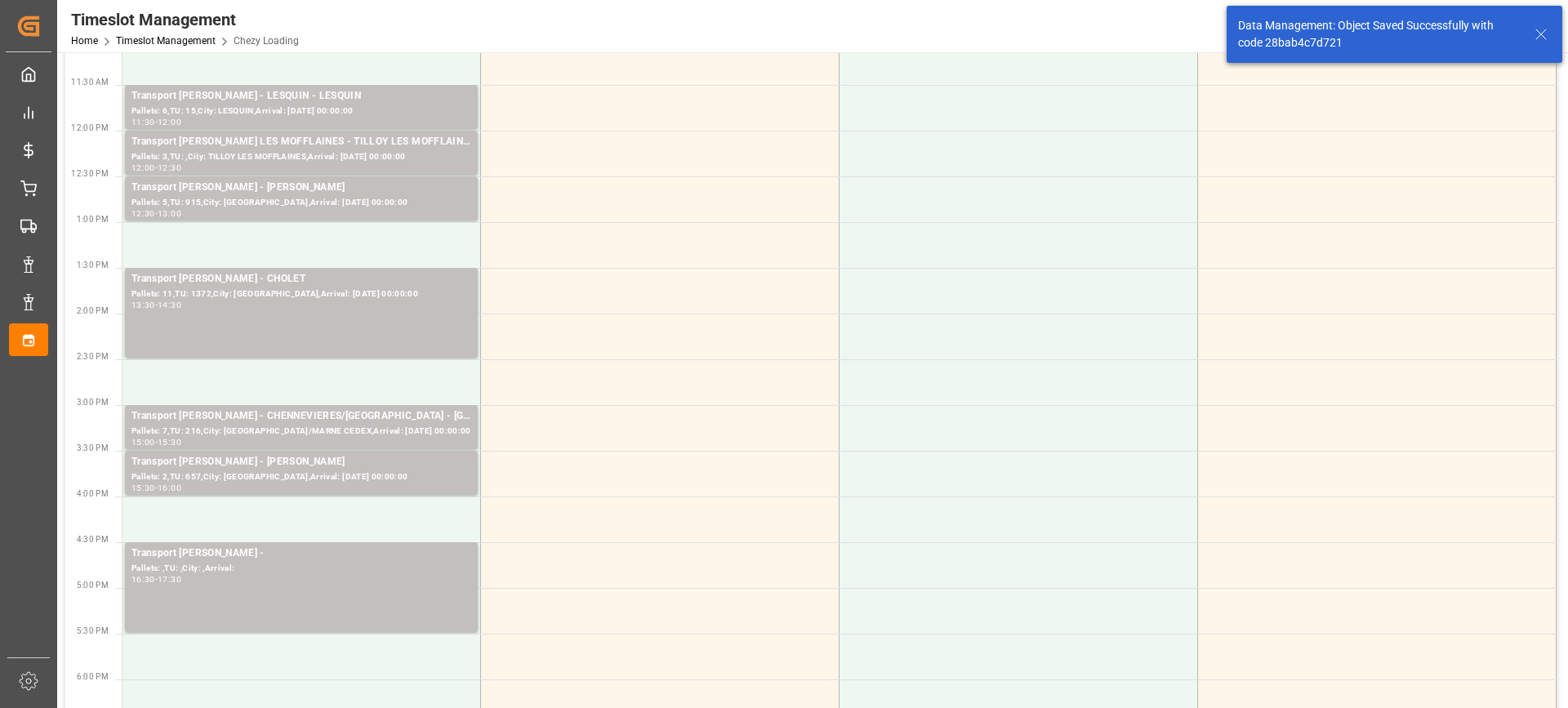
click at [384, 314] on div "Transport [PERSON_NAME] - CHOLET Pallets: 11,TU: 1372,City: [GEOGRAPHIC_DATA],A…" at bounding box center [302, 312] width 340 height 83
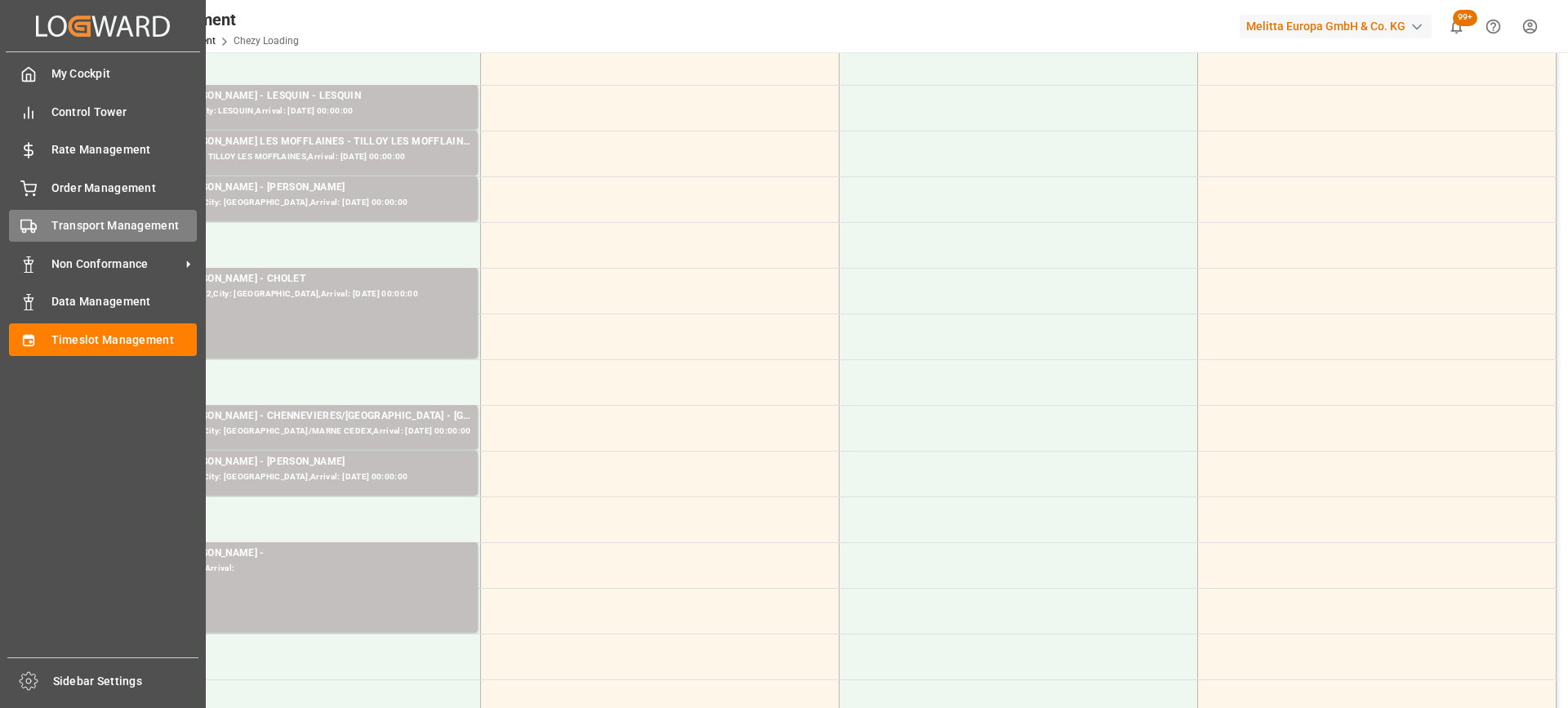
click at [35, 224] on icon at bounding box center [28, 225] width 16 height 16
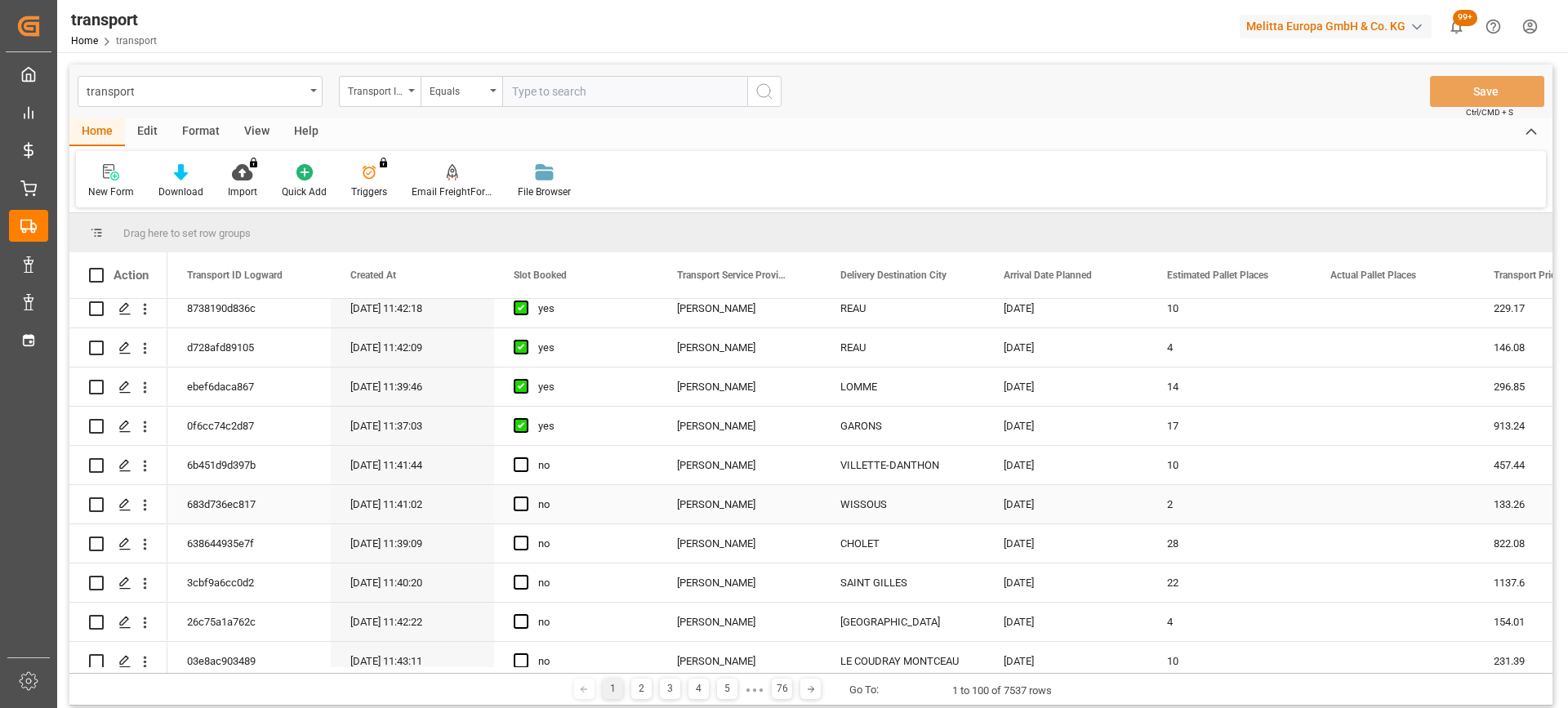
scroll to position [327, 0]
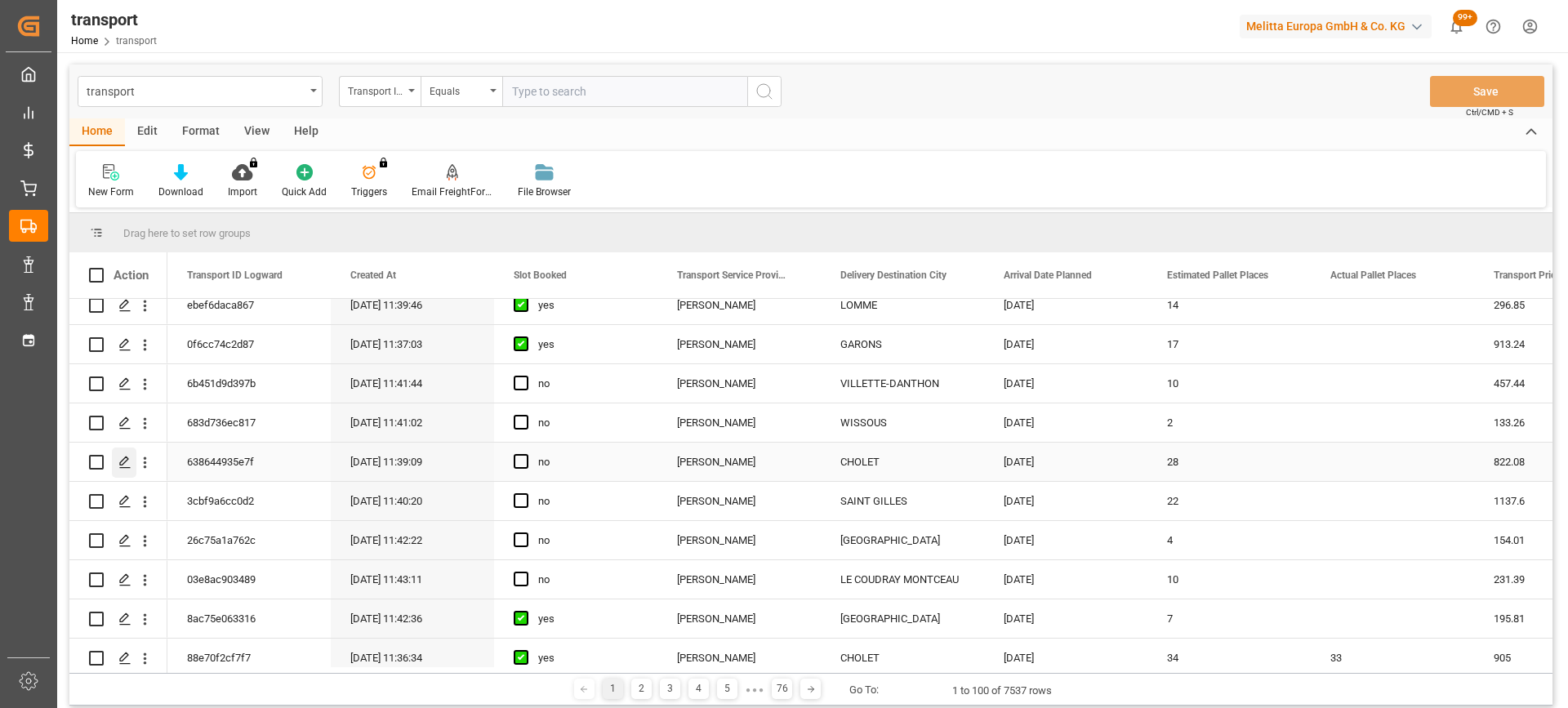
click at [120, 459] on icon "Press SPACE to select this row." at bounding box center [125, 462] width 13 height 13
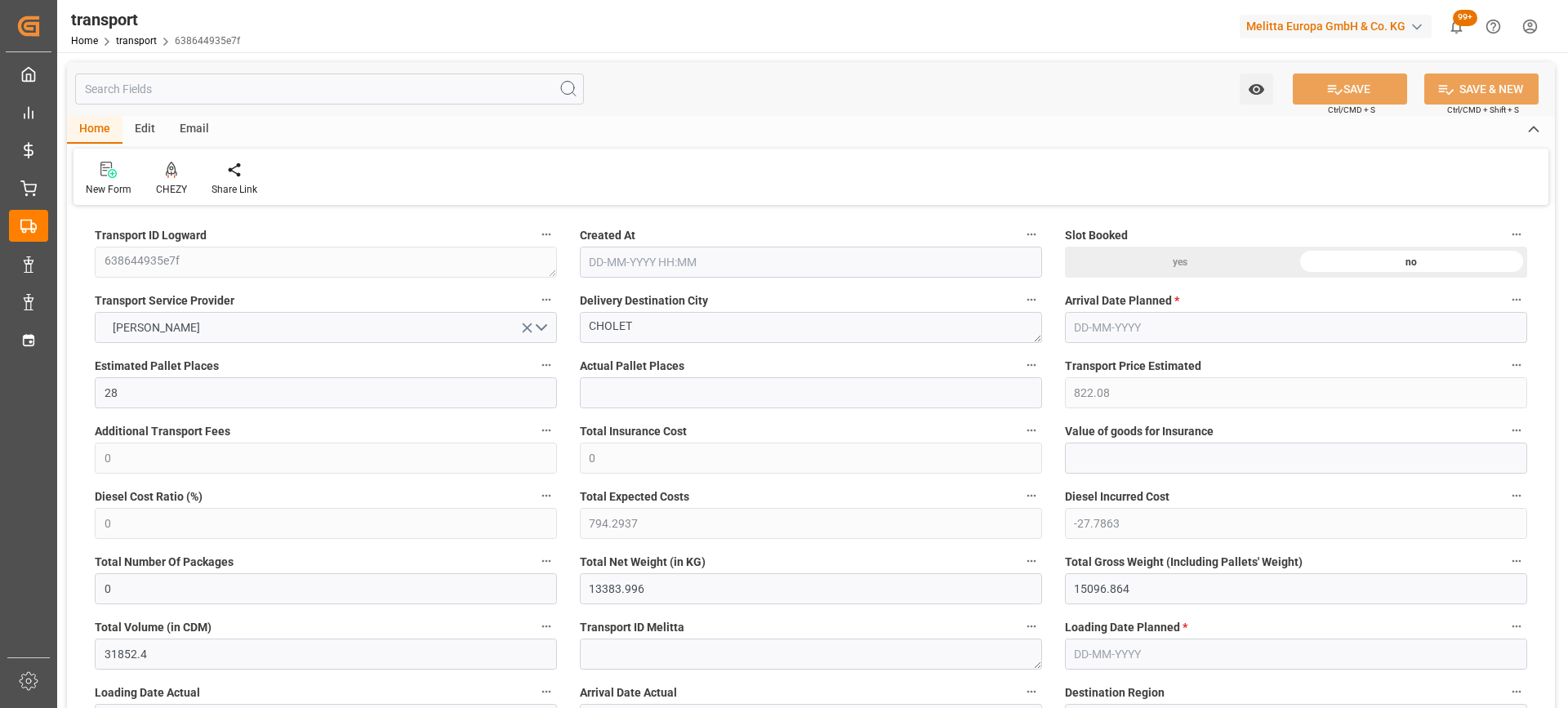
type input "[DATE] 11:39"
type input "[DATE]"
drag, startPoint x: 678, startPoint y: 310, endPoint x: 548, endPoint y: 344, distance: 134.4
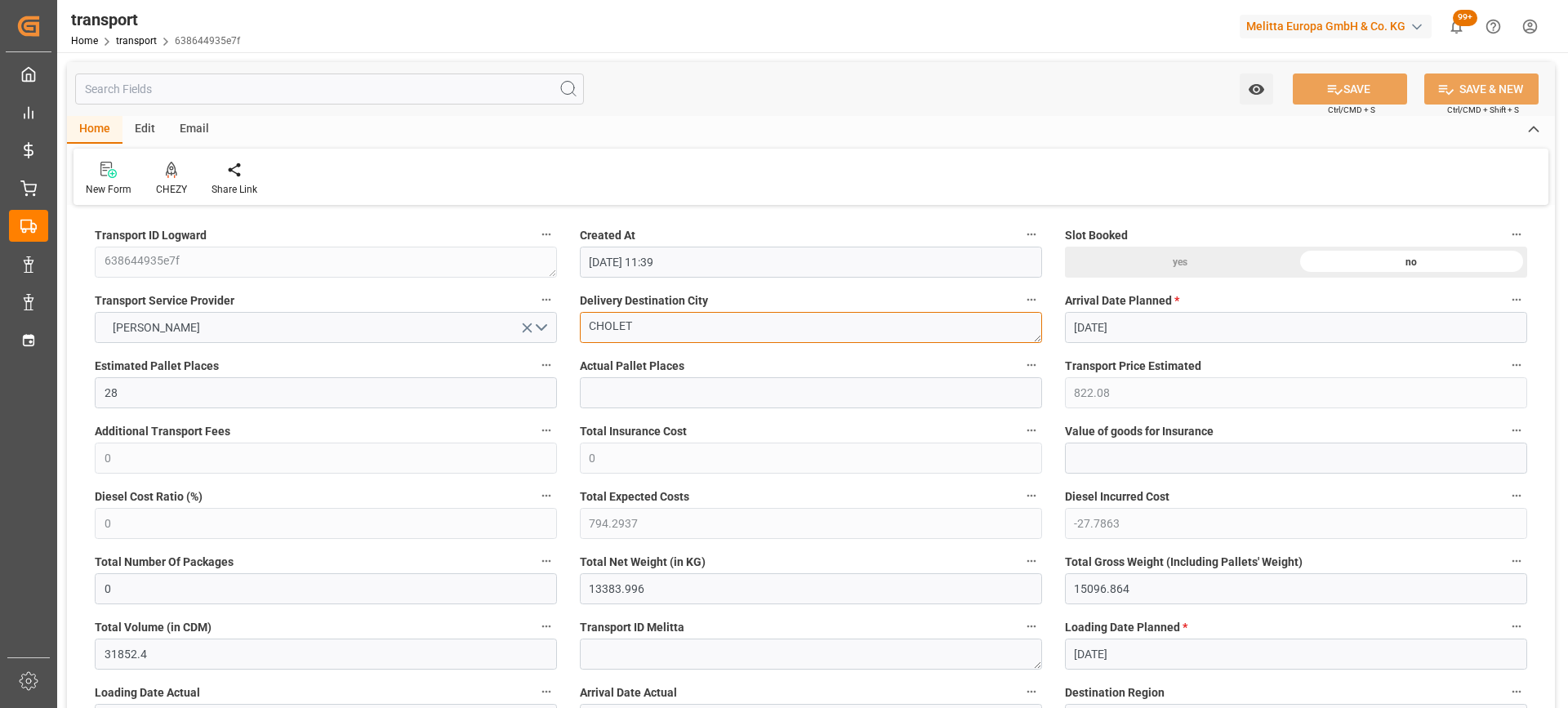
drag, startPoint x: 671, startPoint y: 331, endPoint x: 646, endPoint y: 332, distance: 25.0
click at [583, 335] on textarea "CHOLET" at bounding box center [811, 327] width 462 height 31
click at [166, 175] on icon at bounding box center [172, 168] width 11 height 14
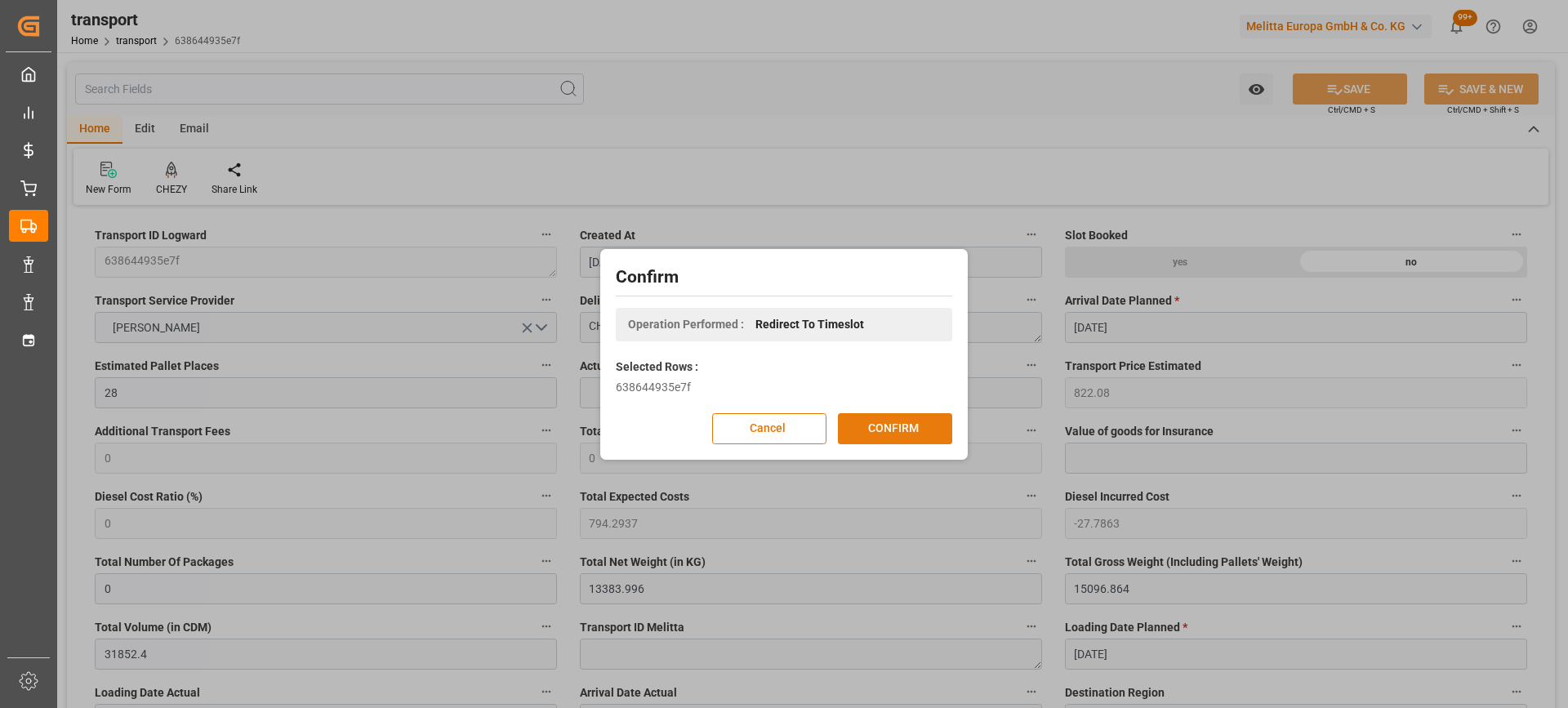
click at [930, 424] on button "CONFIRM" at bounding box center [895, 428] width 114 height 31
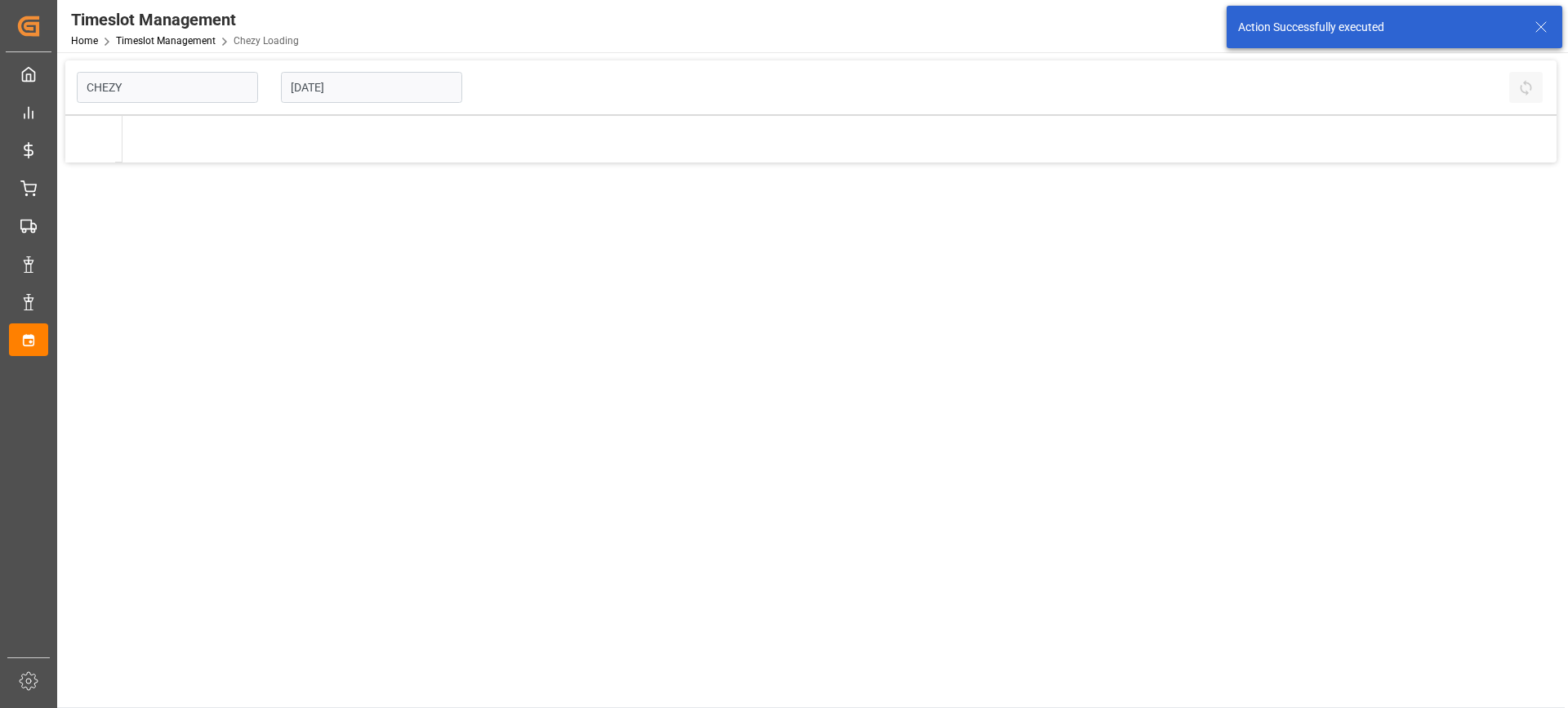
type input "Chezy Loading"
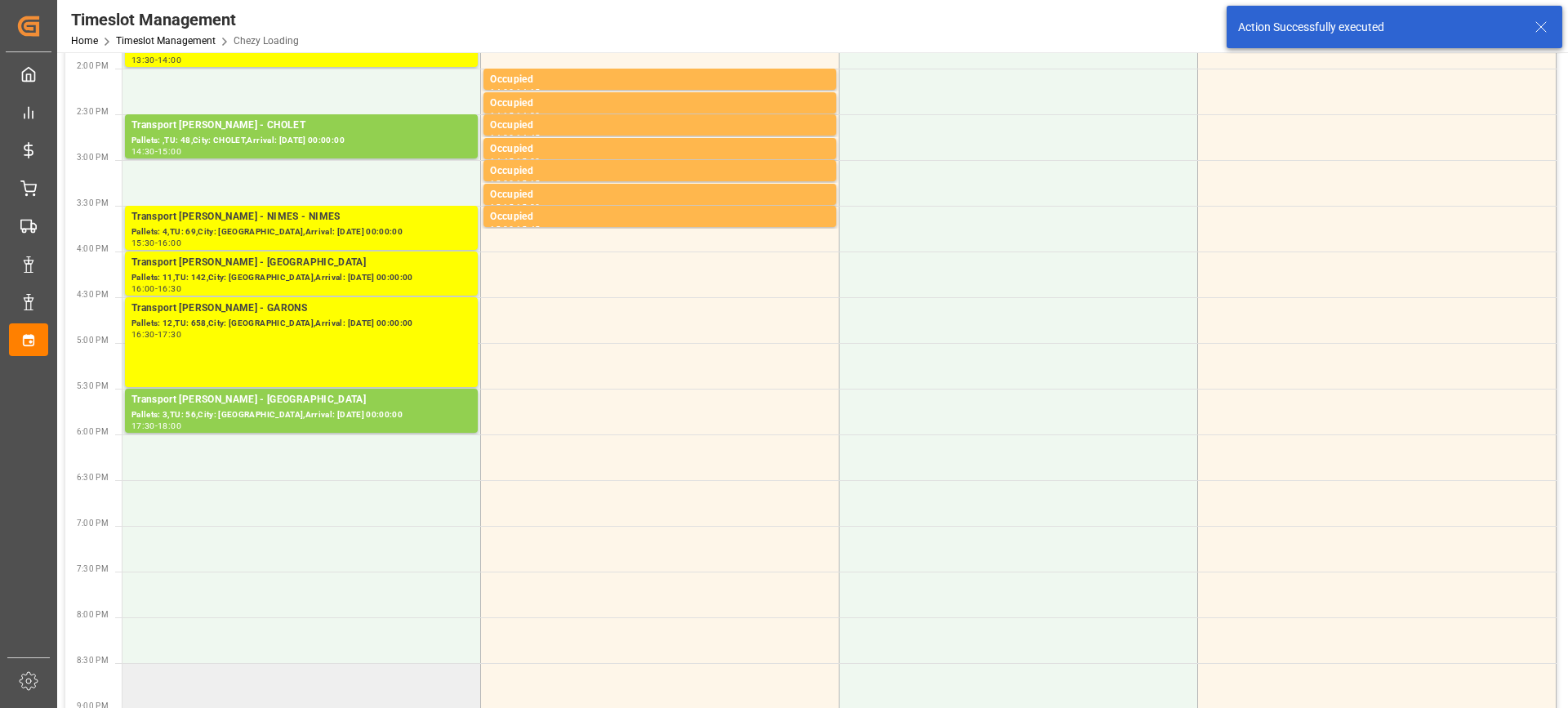
scroll to position [735, 0]
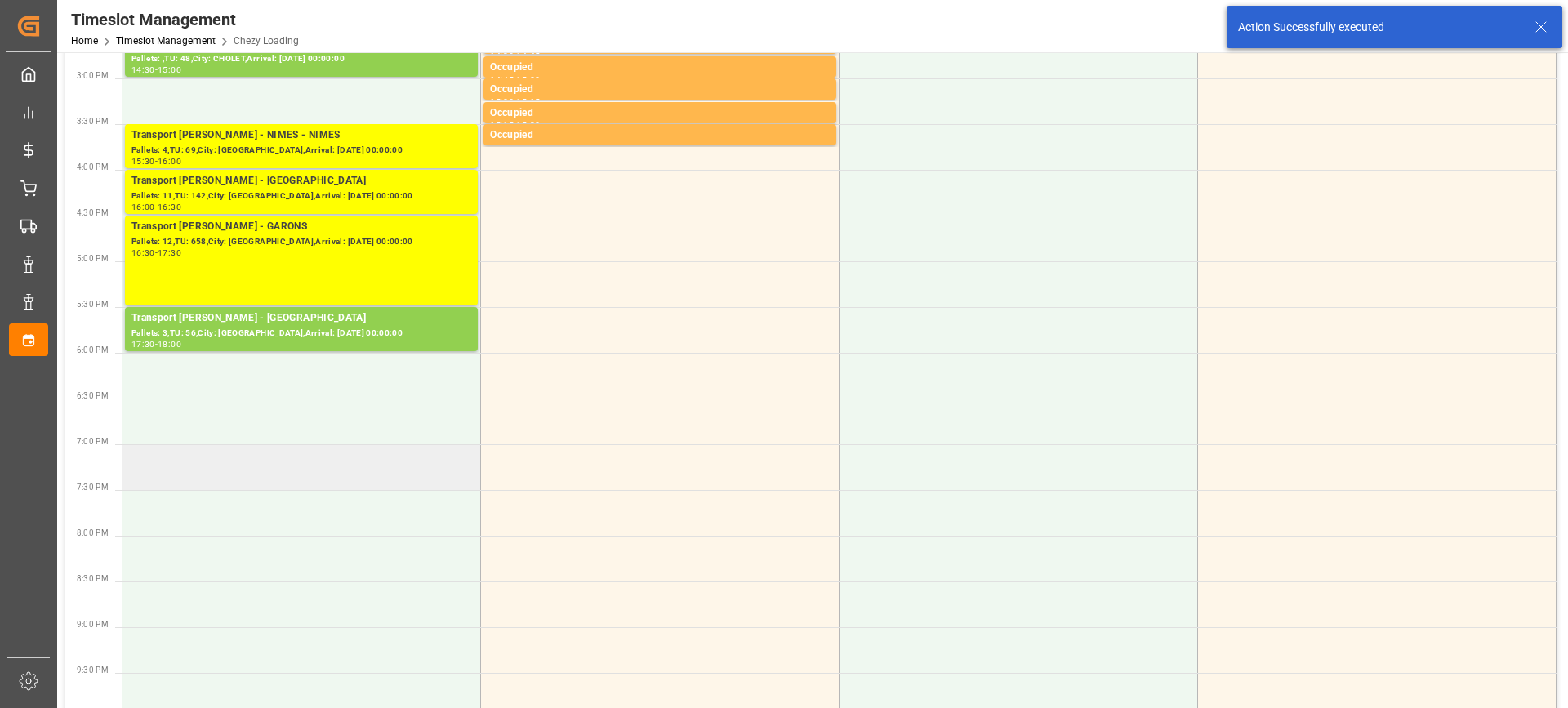
click at [303, 475] on td at bounding box center [302, 467] width 359 height 46
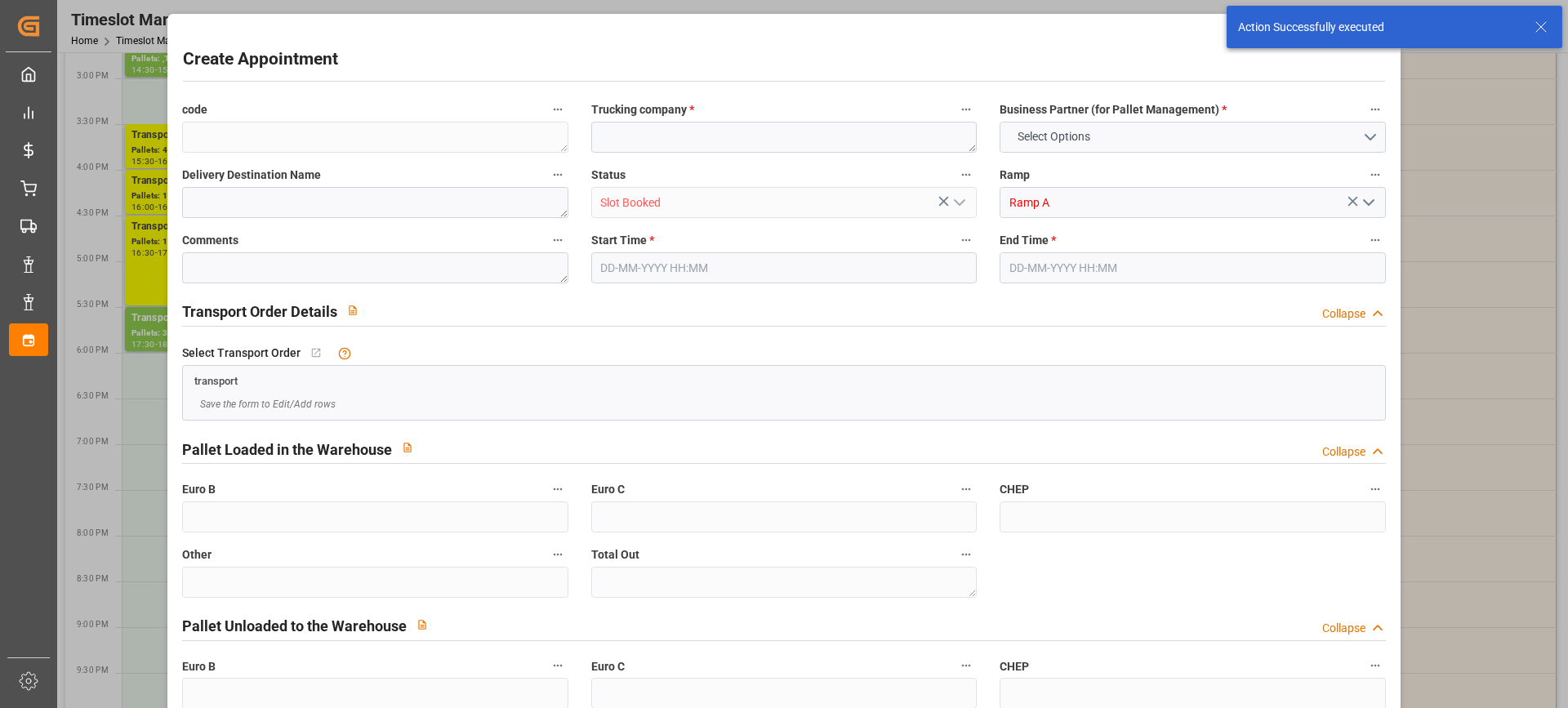
type input "0"
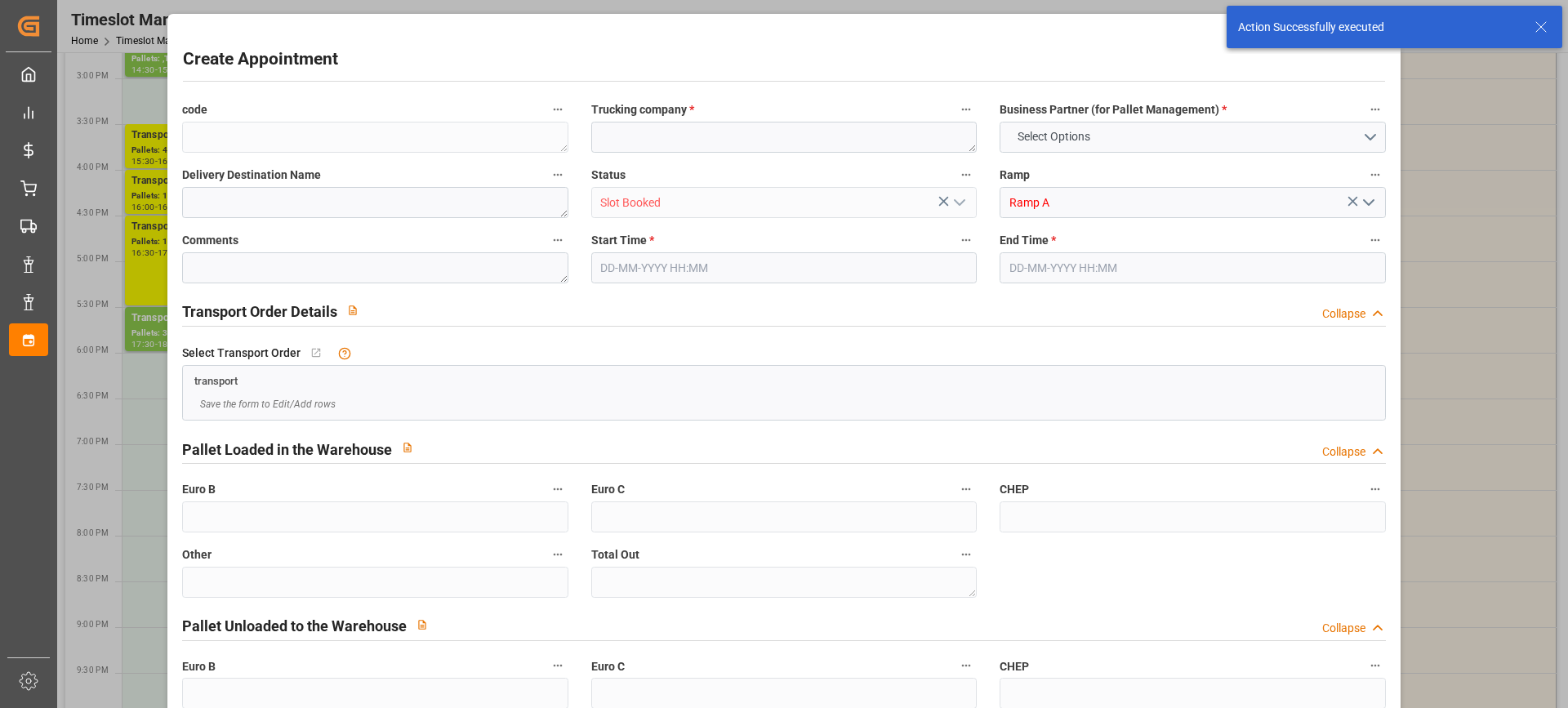
type input "0"
type input "[DATE] 19:00"
type input "[DATE] 20:00"
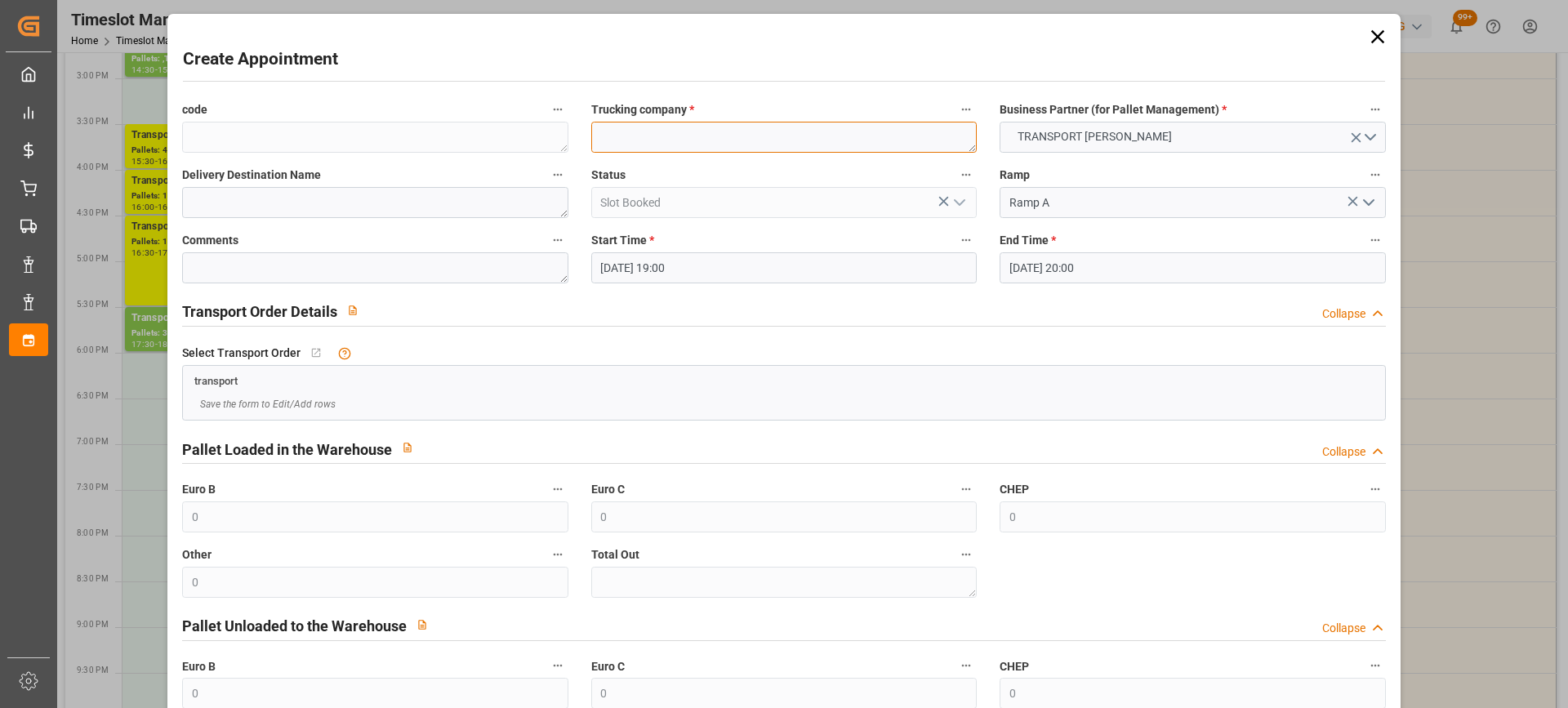
paste textarea "CHOLET"
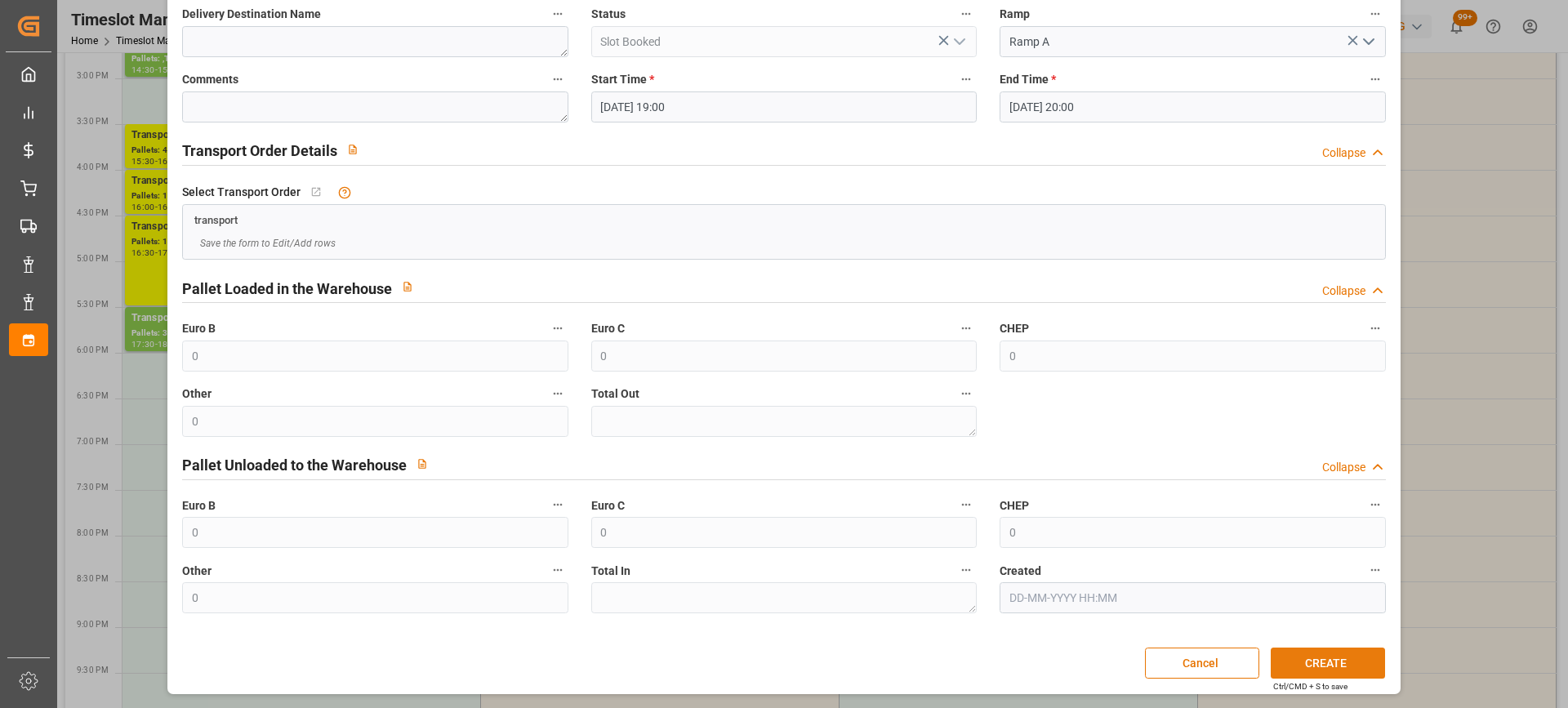
type textarea "CHOLET"
click at [1321, 664] on button "CREATE" at bounding box center [1328, 662] width 114 height 31
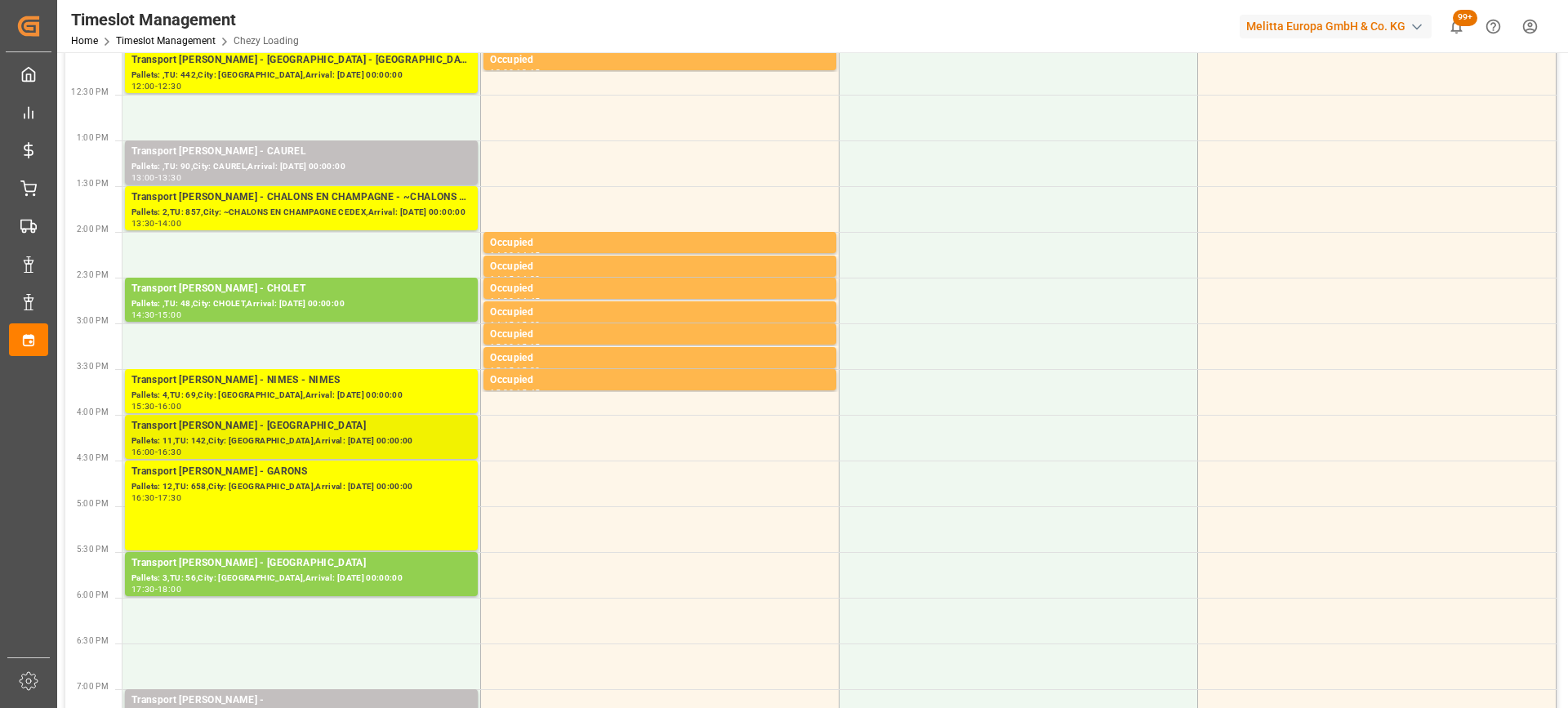
scroll to position [654, 0]
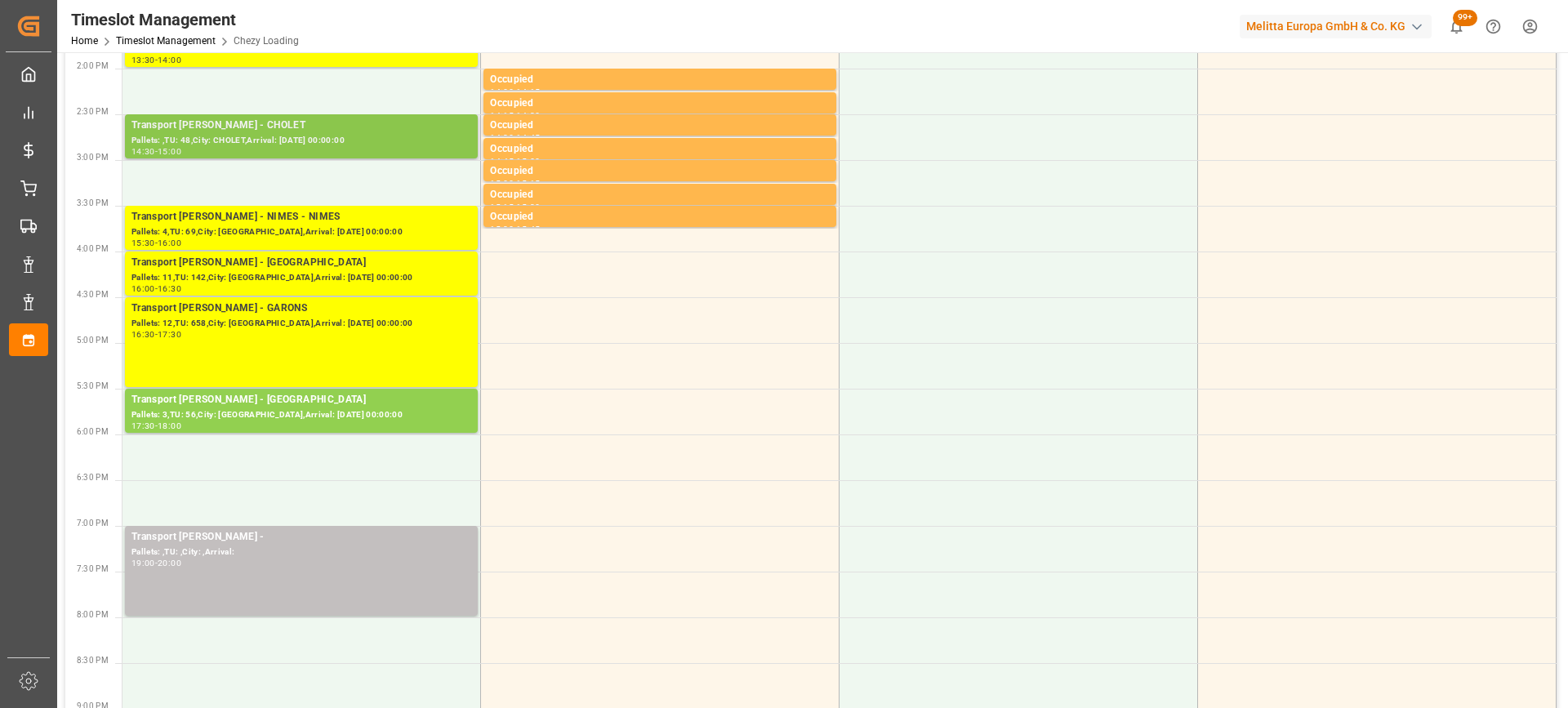
click at [374, 148] on div "14:30 - 15:00" at bounding box center [302, 152] width 340 height 9
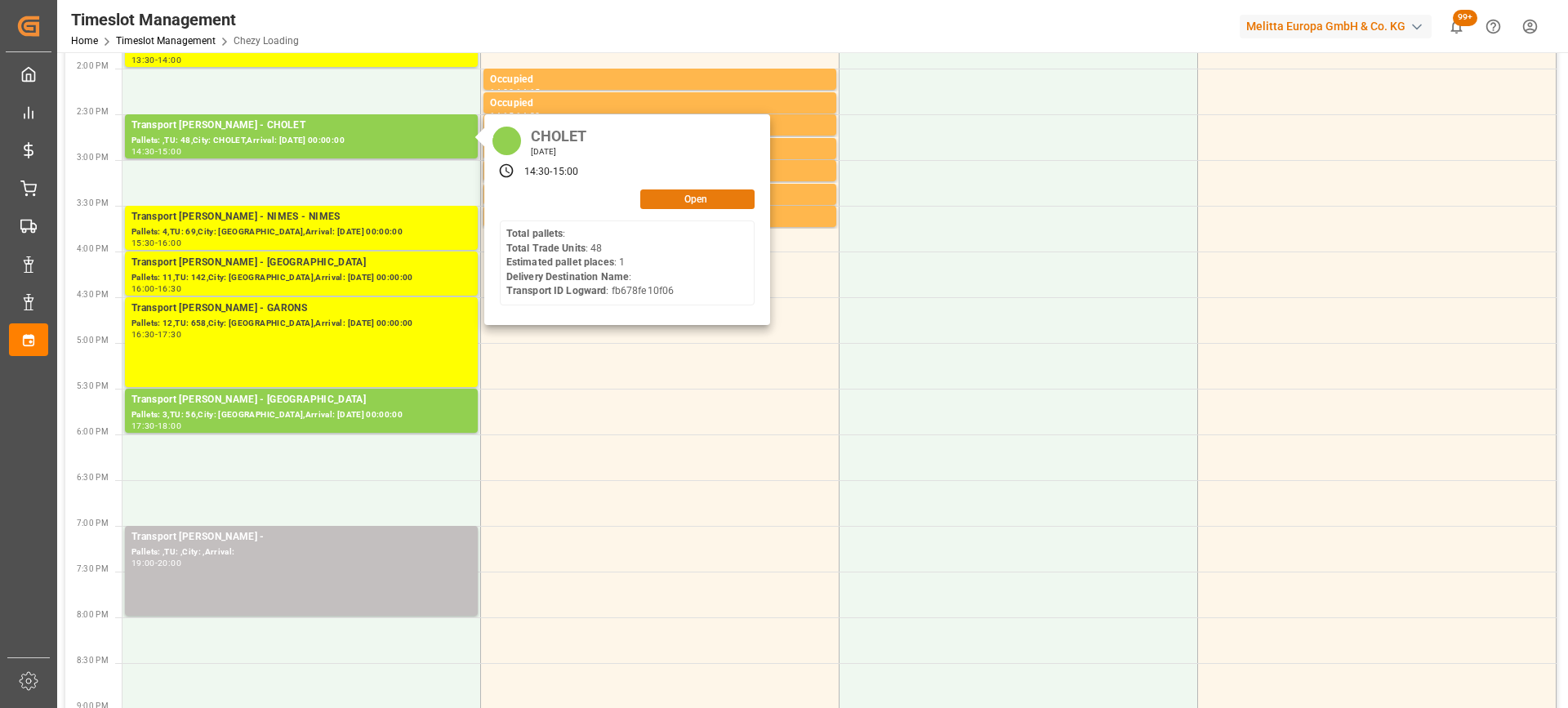
click at [671, 198] on button "Open" at bounding box center [698, 199] width 114 height 20
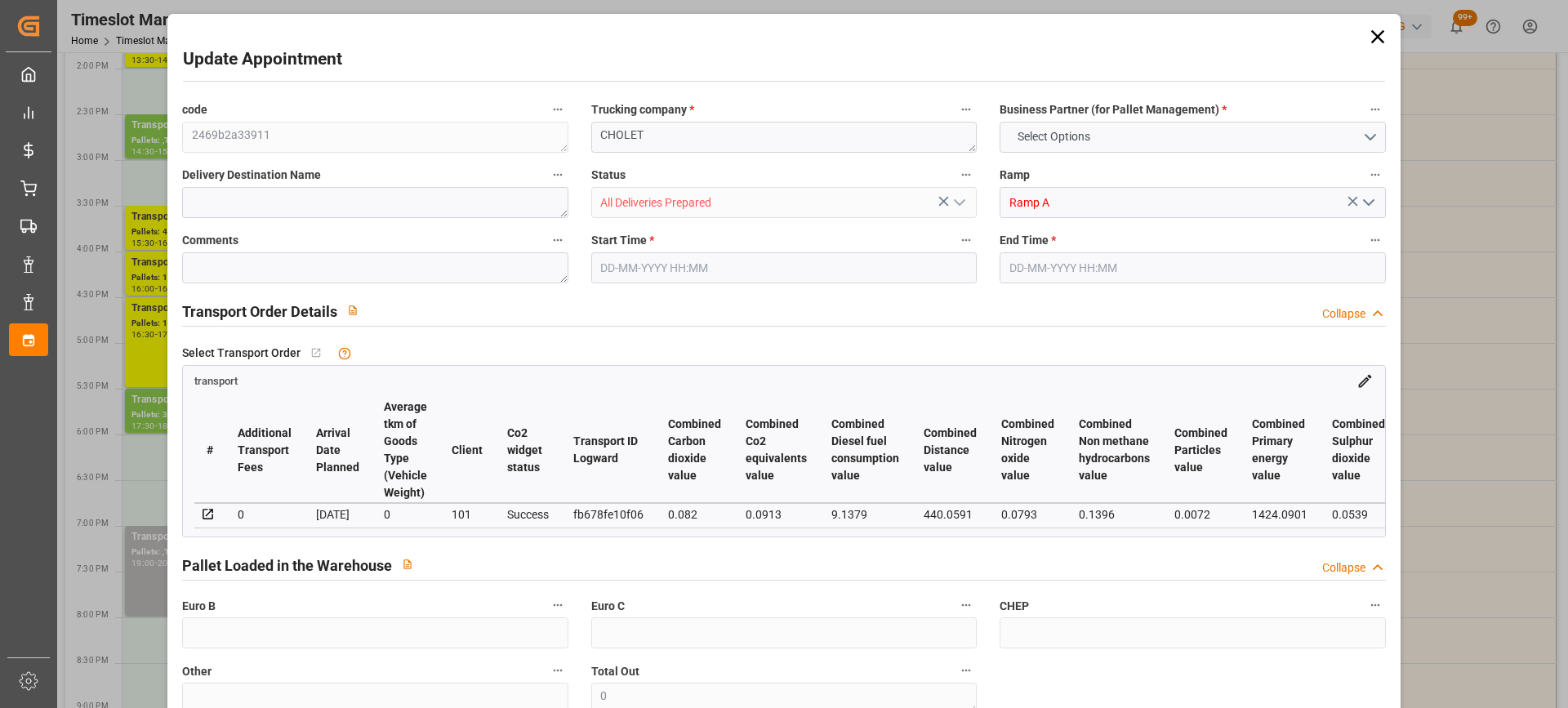
type input "1"
type input "213.74"
type input "0"
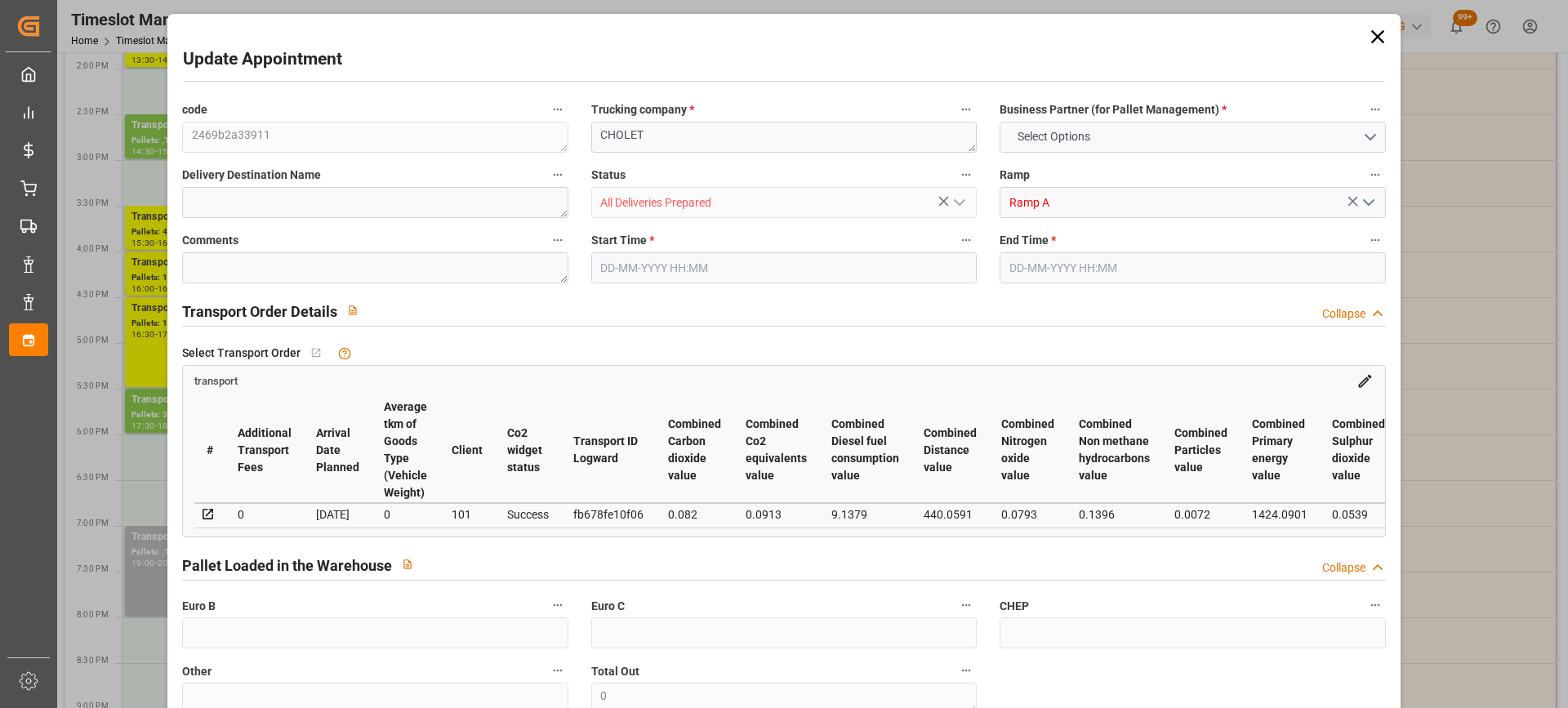
type input "206.5156"
type input "-7.2244"
type input "1"
type input "302.133"
type input "379.226"
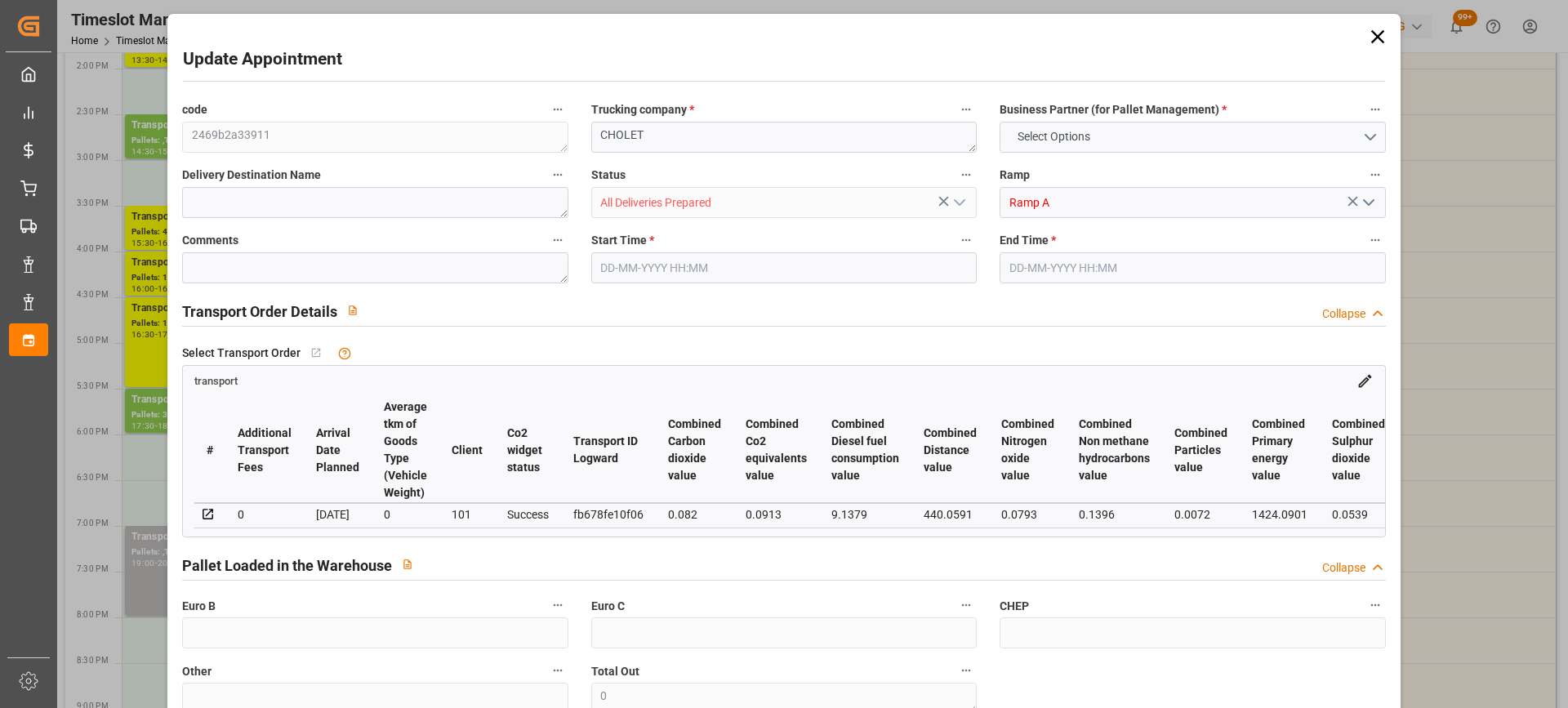
type input "899.016"
type input "49"
type input "0"
type input "48"
type input "1"
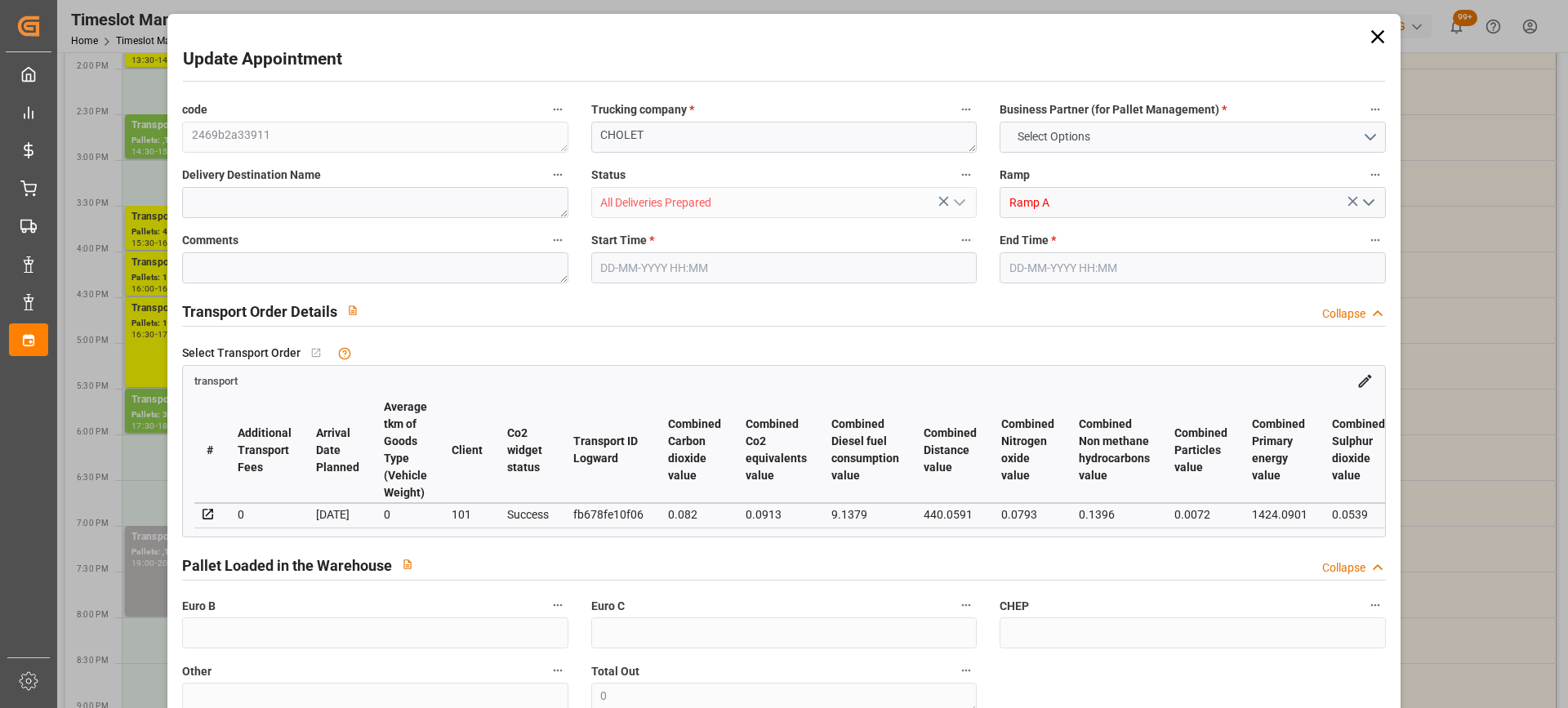
type input "101"
type input "356.226"
type input "0"
type input "4710.8598"
type input "0"
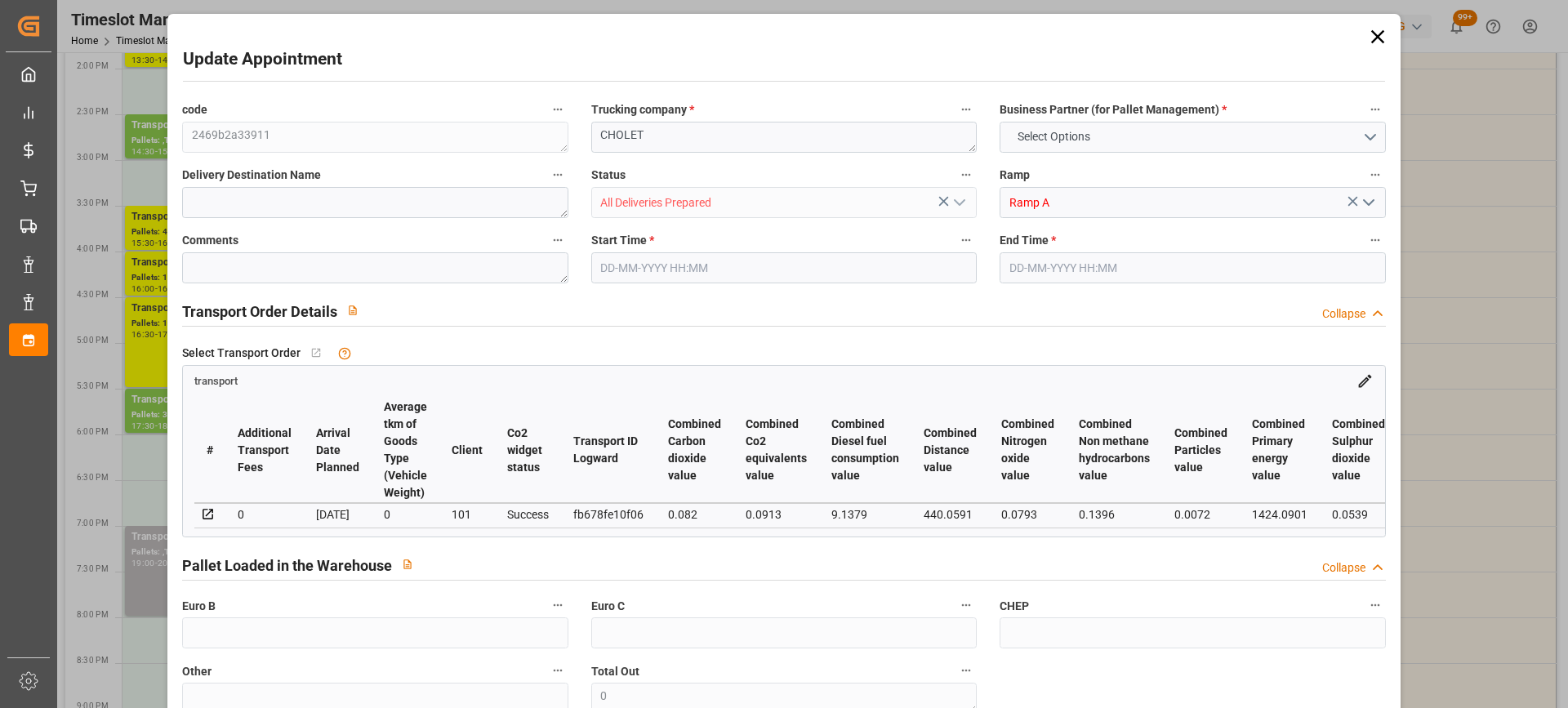
type input "0"
type input "21"
type input "35"
type input "15-09-2025 14:30"
type input "15-09-2025 15:00"
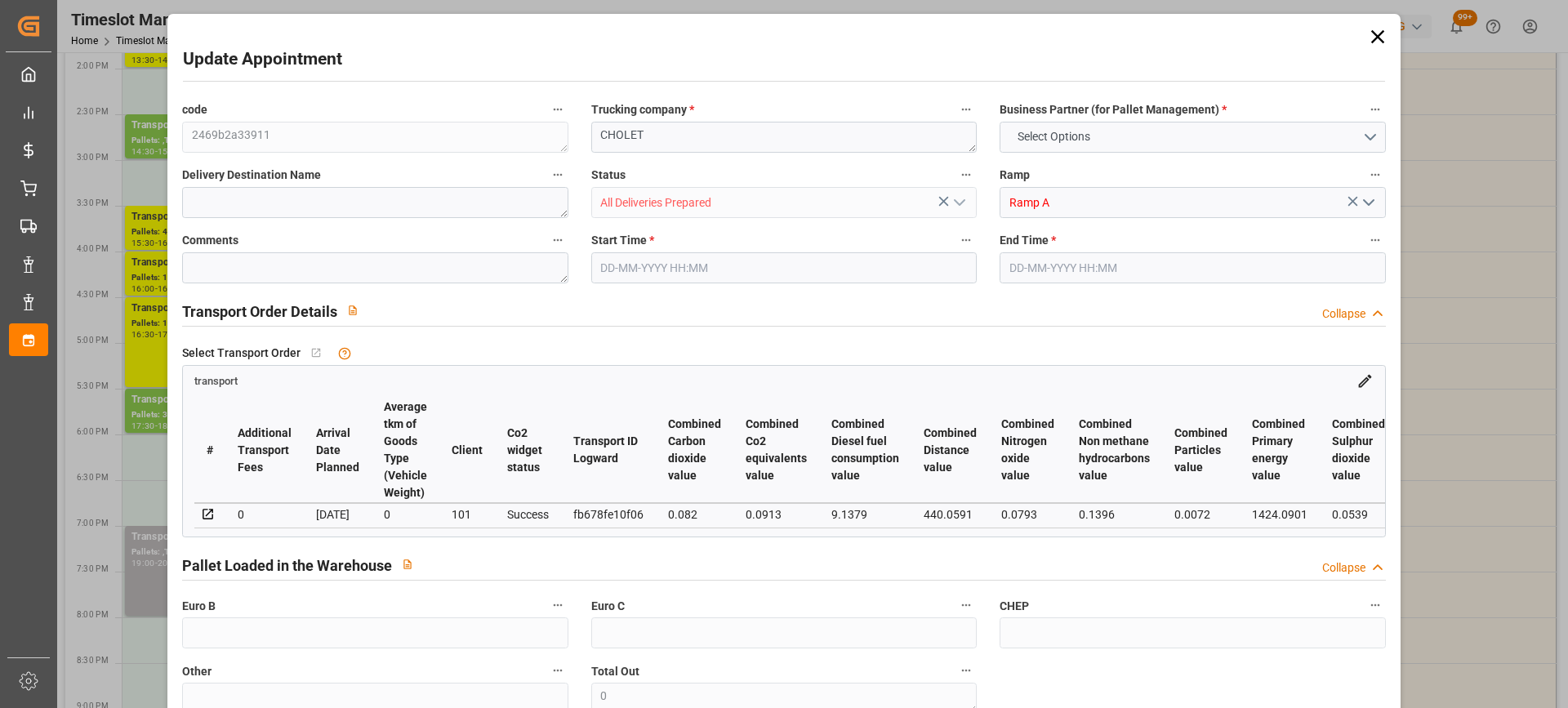
type input "11-09-2025 13:47"
type input "11-09-2025 11:37"
type input "[DATE]"
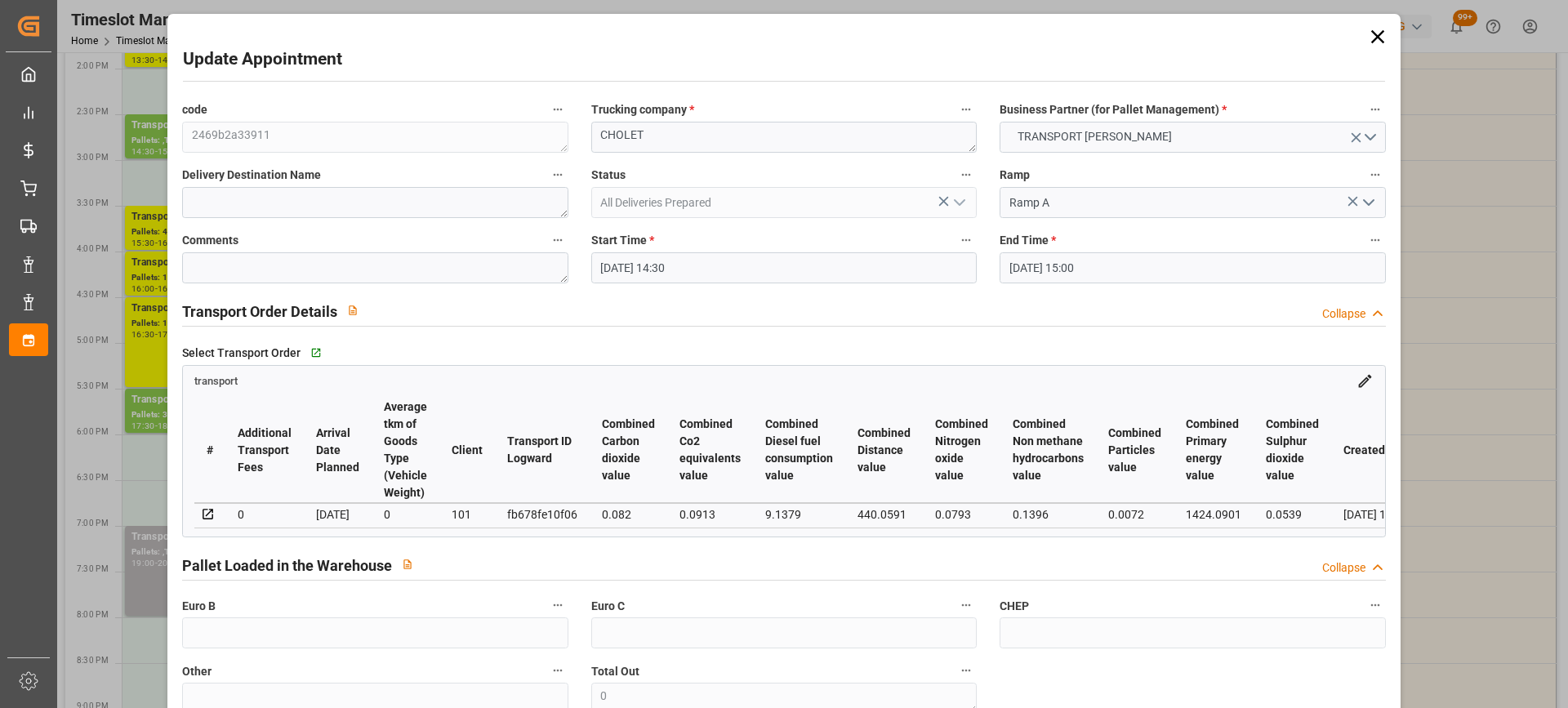
click at [751, 266] on input "15-09-2025 14:30" at bounding box center [784, 267] width 386 height 31
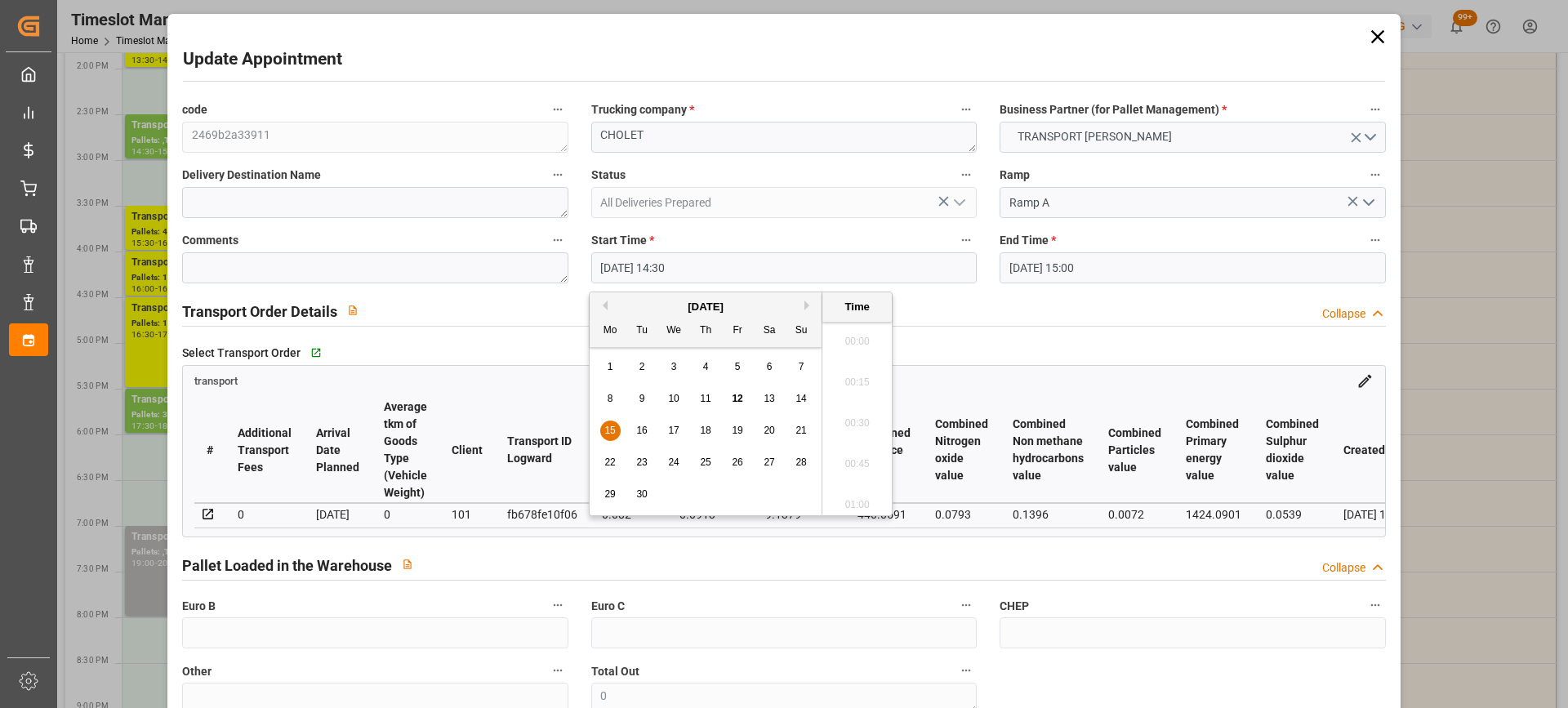
scroll to position [2293, 0]
click at [607, 429] on span "15" at bounding box center [609, 431] width 10 height 11
click at [861, 393] on li "18:30" at bounding box center [857, 394] width 69 height 41
type input "15-09-2025 18:30"
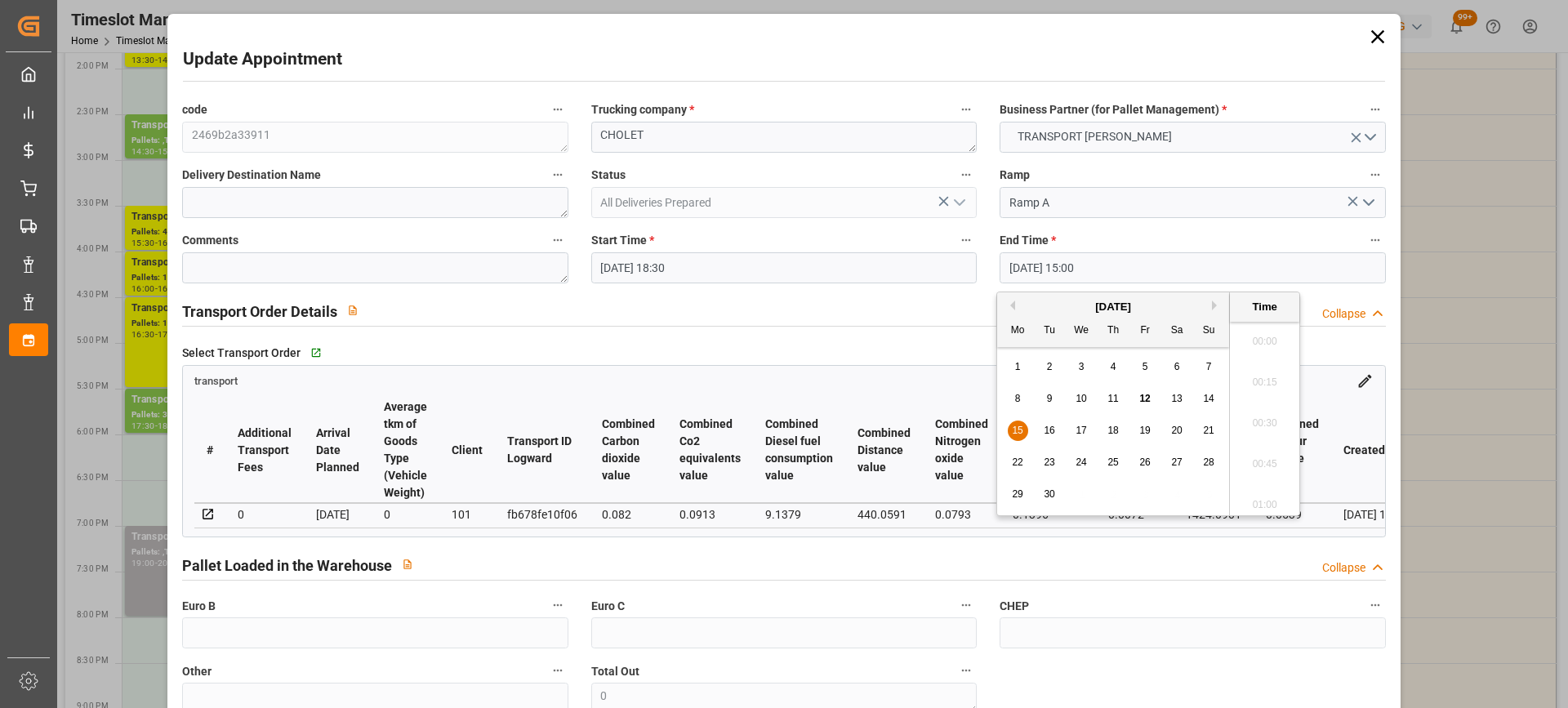
click at [1184, 276] on input "15-09-2025 15:00" at bounding box center [1192, 267] width 386 height 31
click at [1018, 433] on span "15" at bounding box center [1016, 431] width 10 height 11
click at [1266, 412] on li "19:00" at bounding box center [1264, 394] width 69 height 41
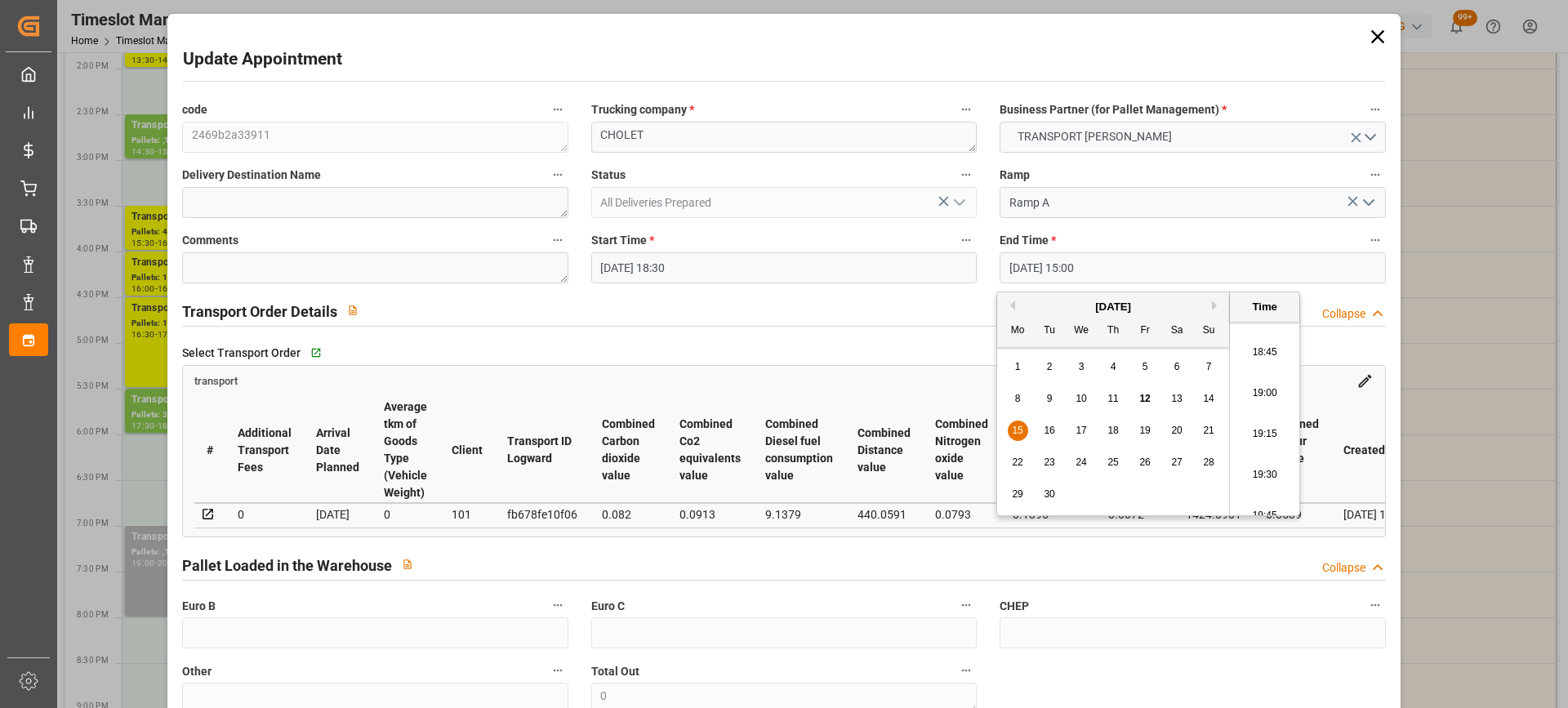
type input "15-09-2025 19:00"
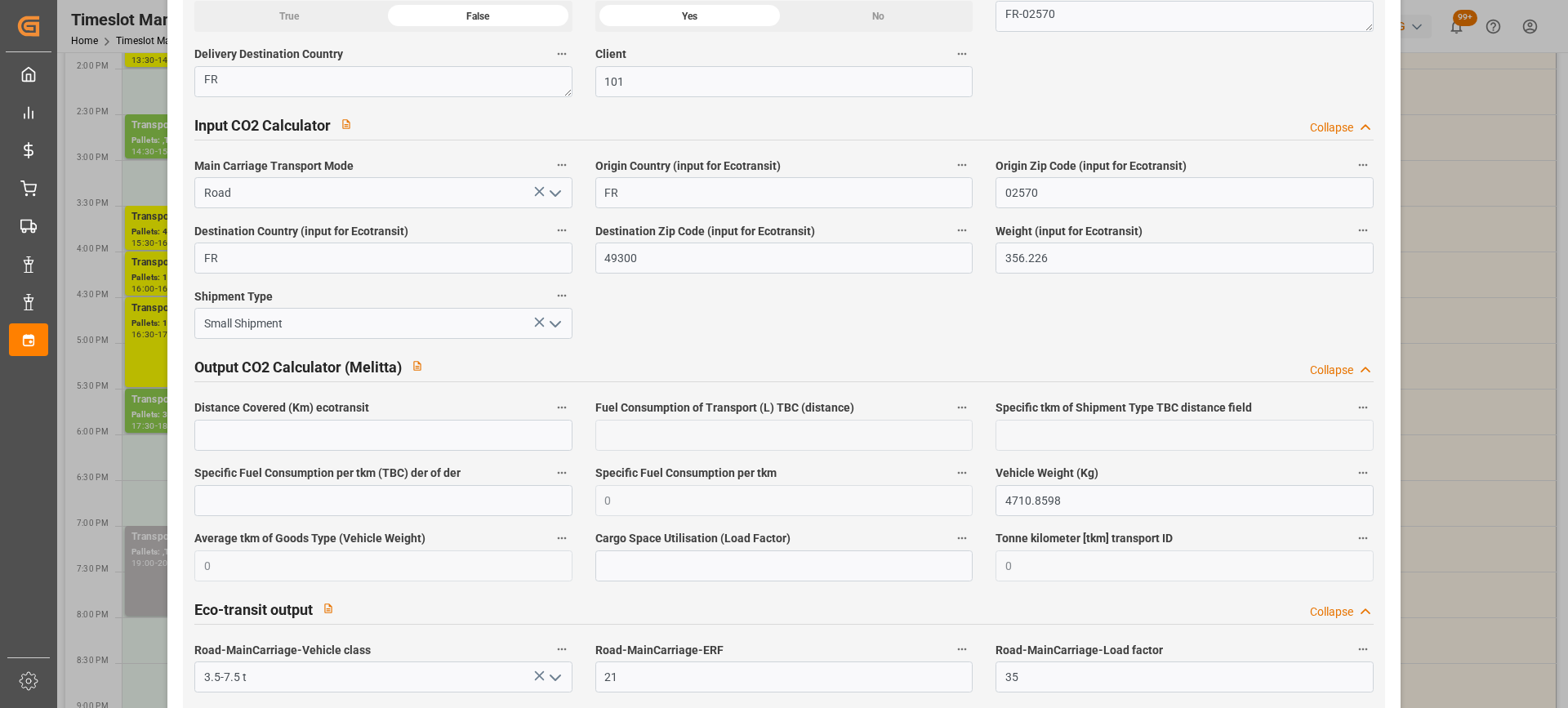
scroll to position [2696, 0]
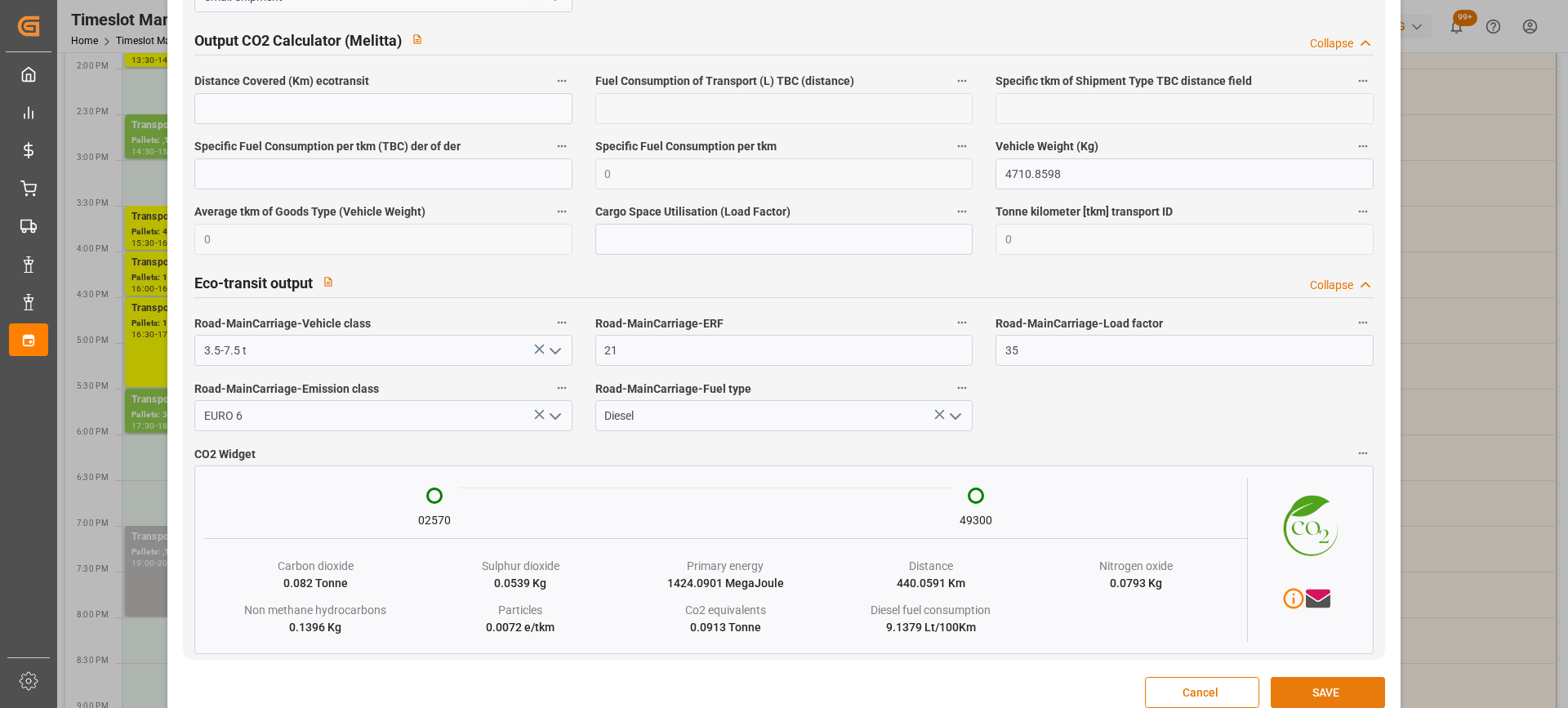
click at [1329, 694] on button "SAVE" at bounding box center [1328, 692] width 114 height 31
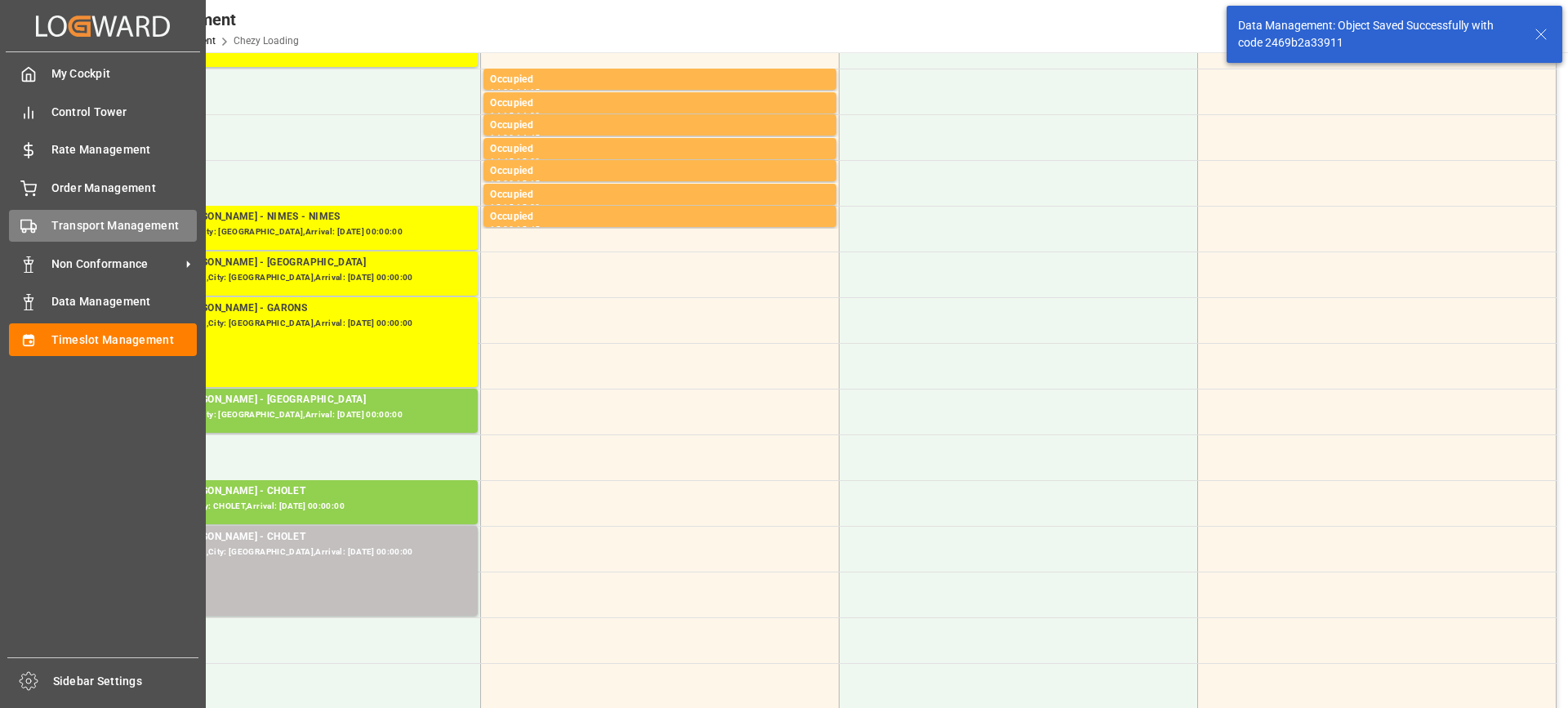
click at [53, 233] on span "Transport Management" at bounding box center [124, 226] width 147 height 17
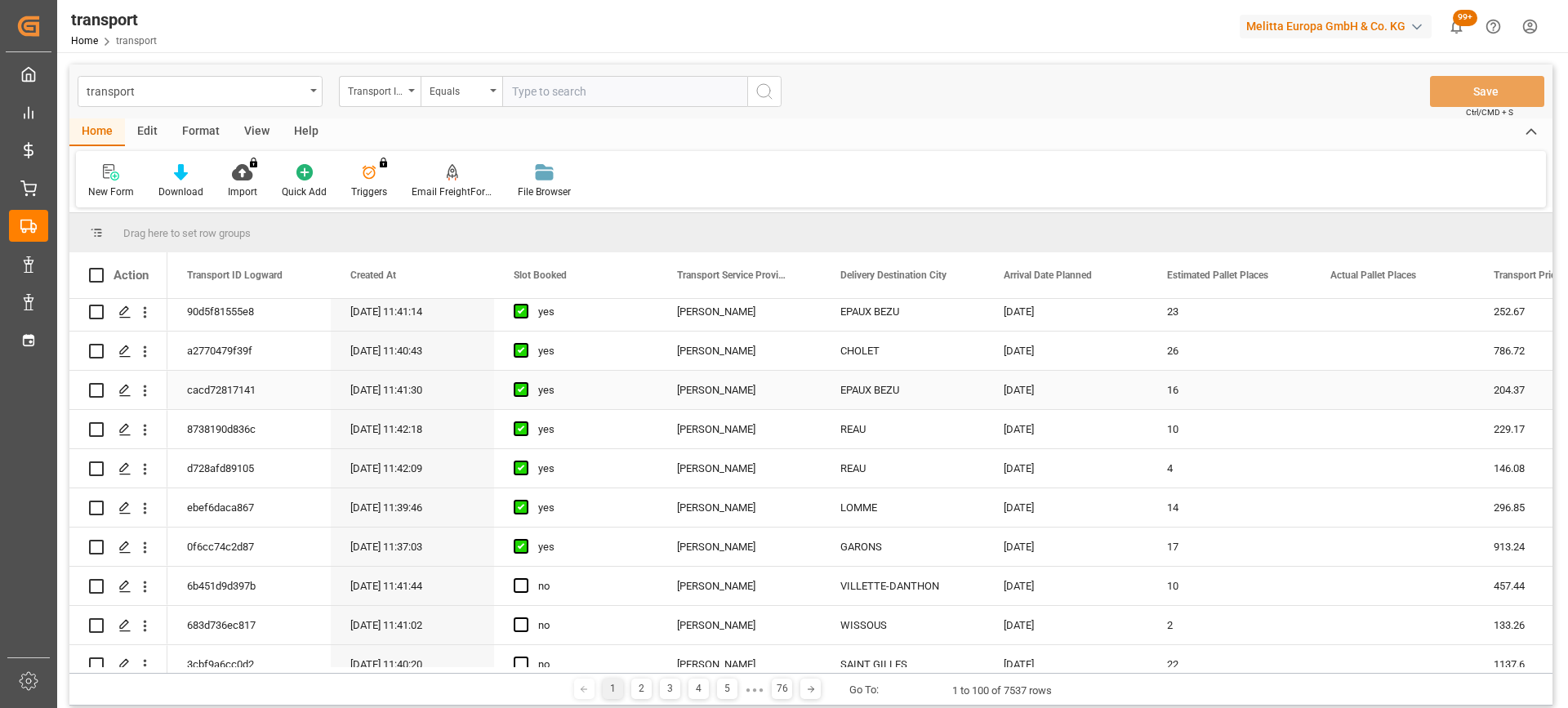
scroll to position [245, 0]
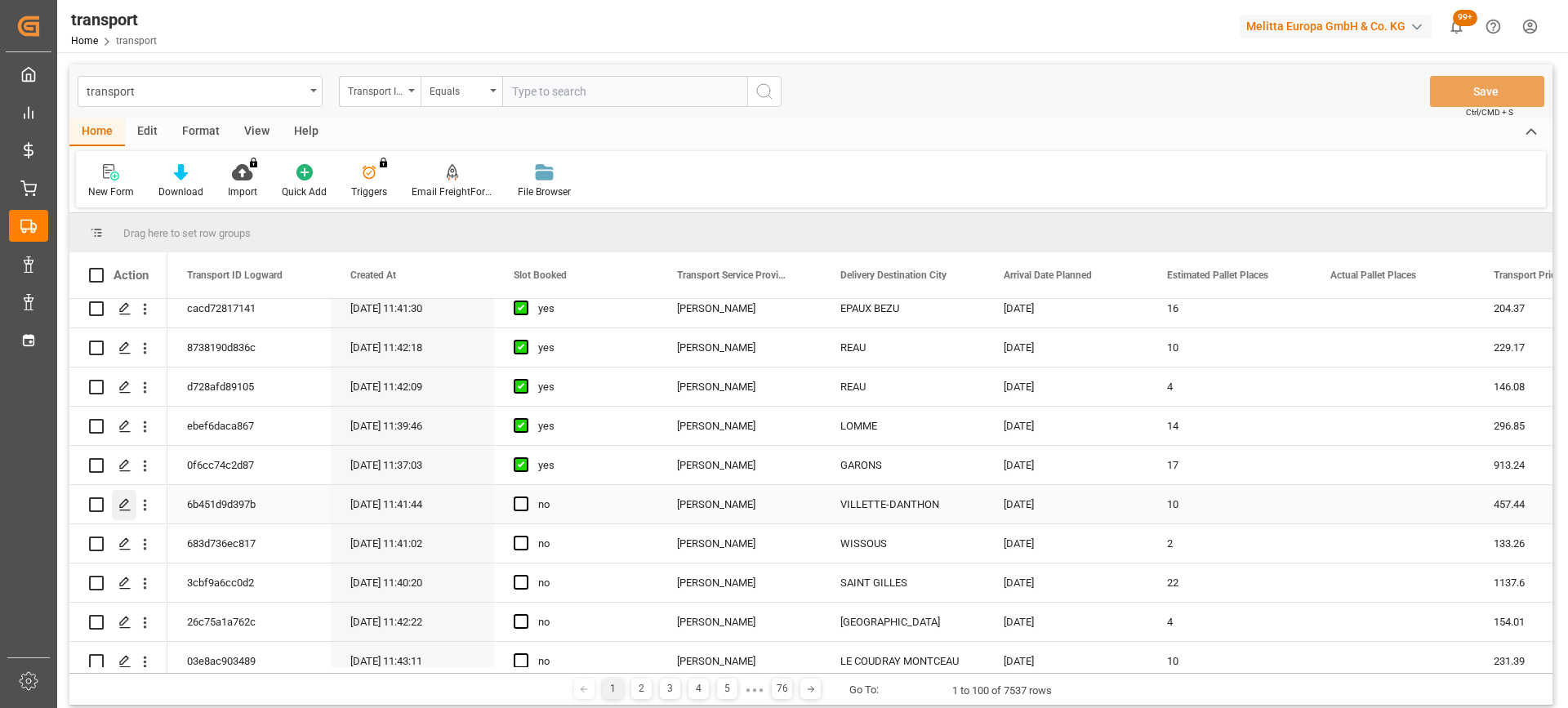
click at [126, 501] on icon "Press SPACE to select this row." at bounding box center [125, 504] width 13 height 13
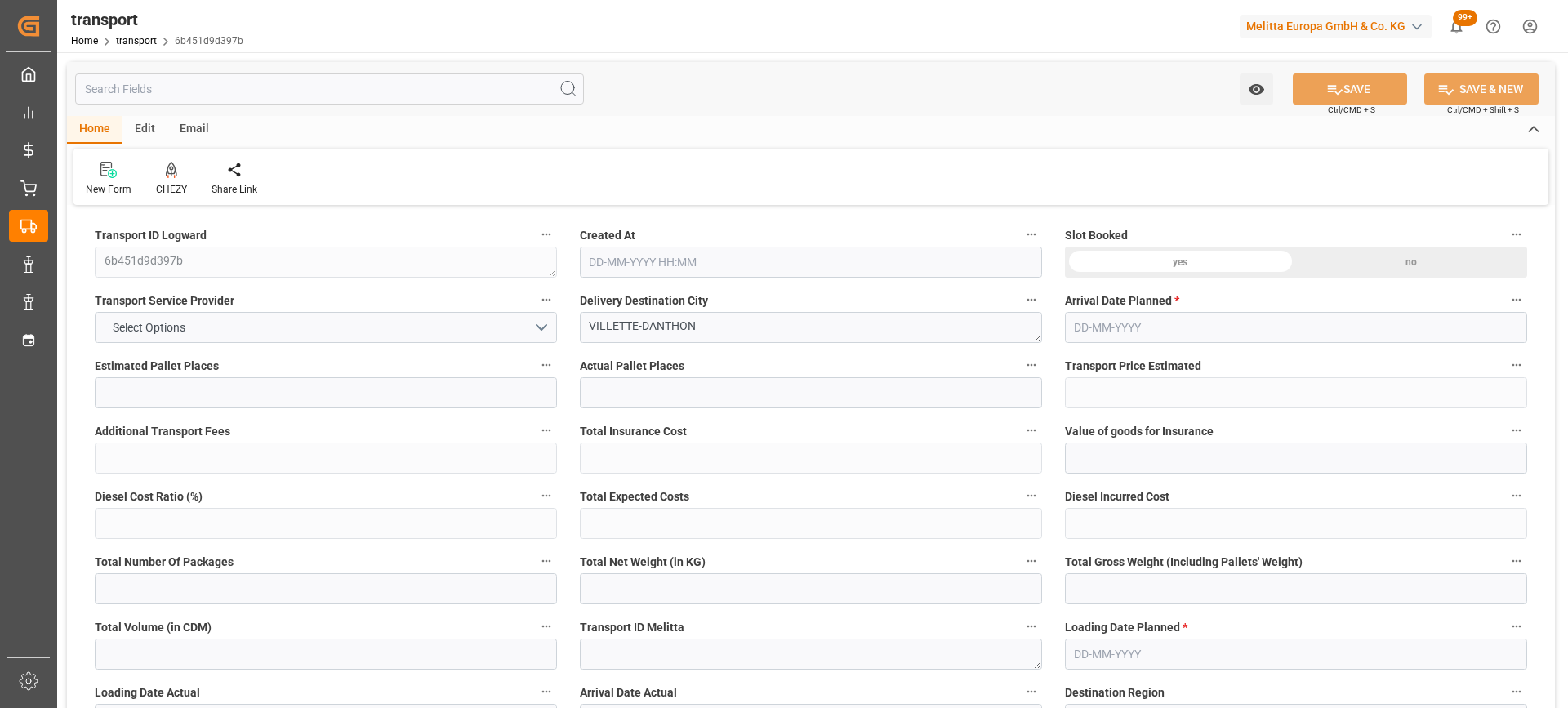
type input "10"
type input "457.44"
type input "0"
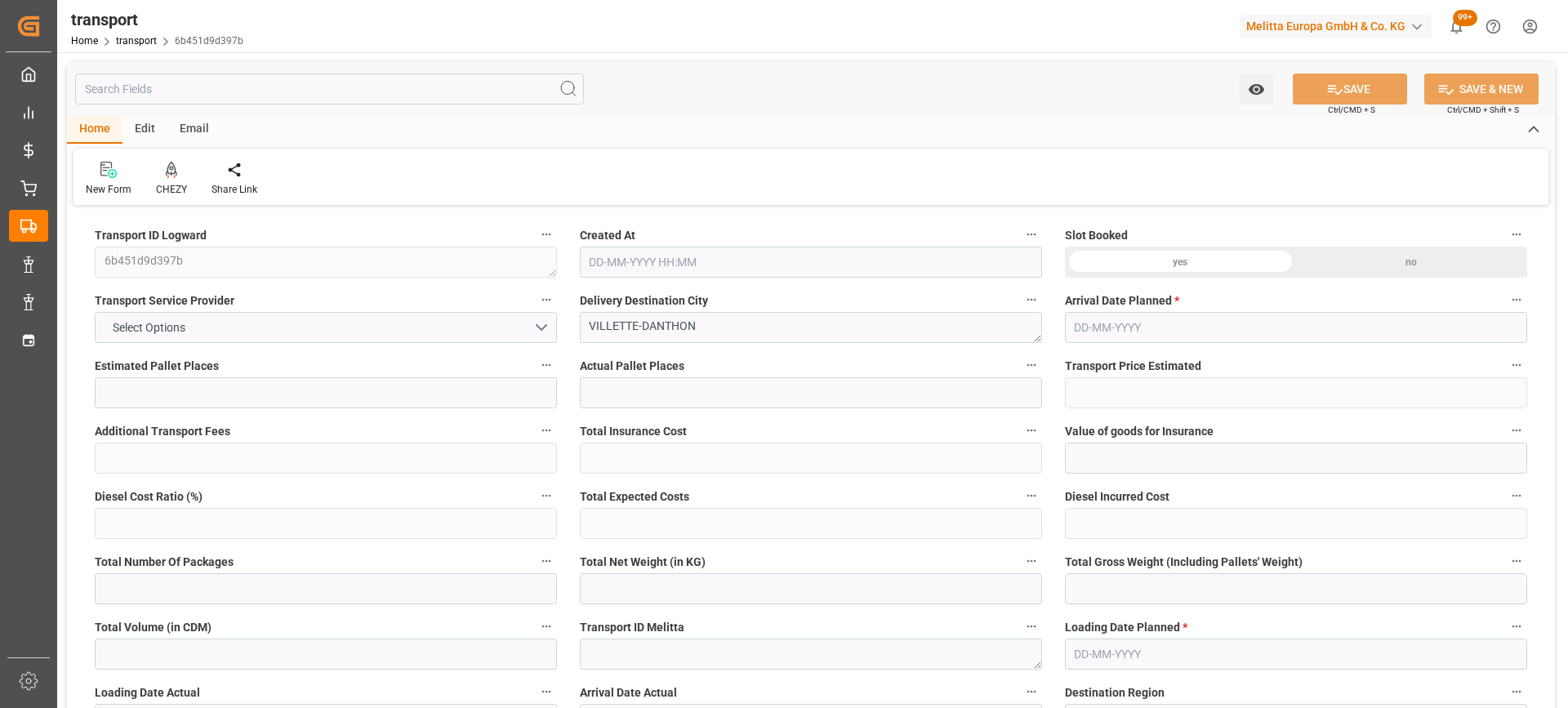
type input "441.9785"
type input "-15.4615"
type input "0"
type input "2822.768"
type input "3840.46"
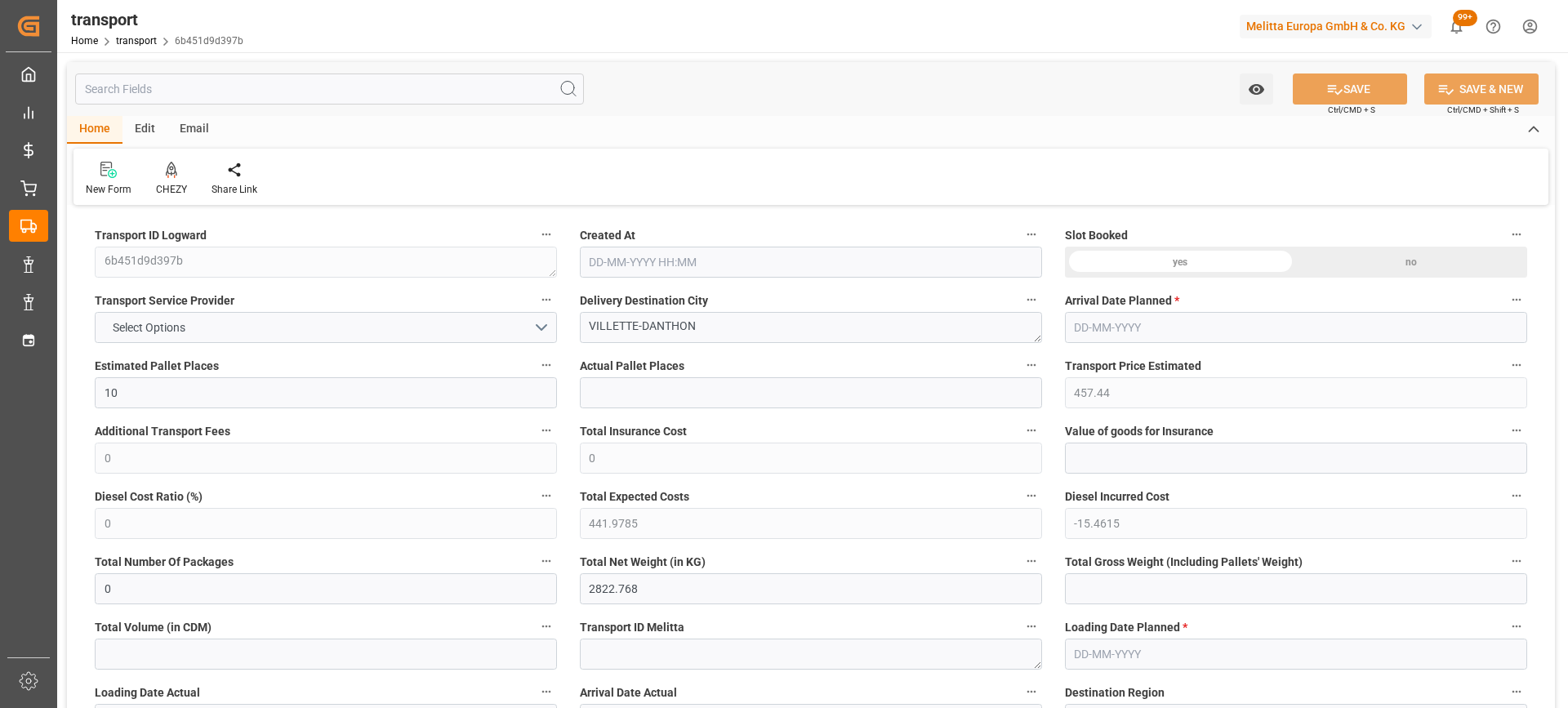
type input "10735.024"
type input "38"
type input "11"
type input "250"
type input "16"
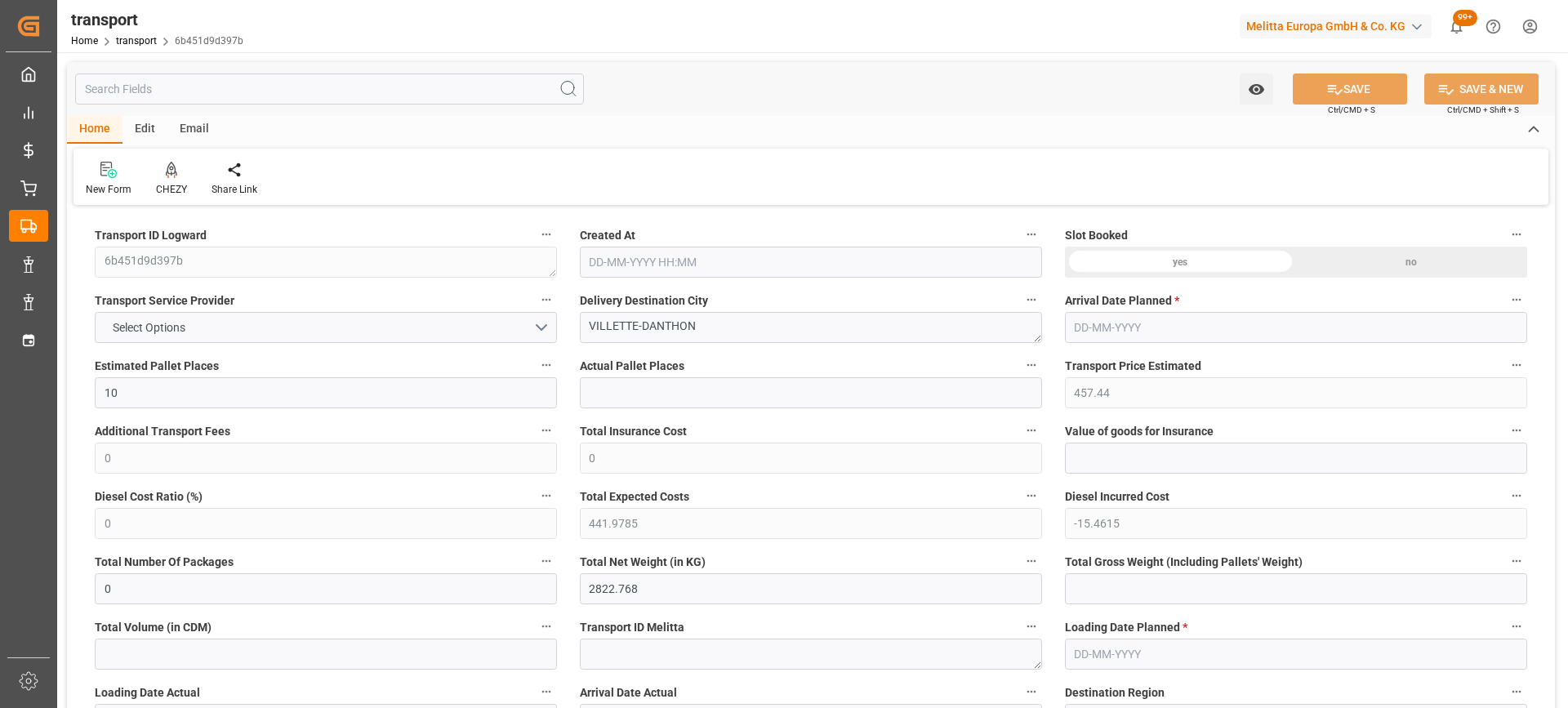
type input "101"
type input "3311.772"
type input "0"
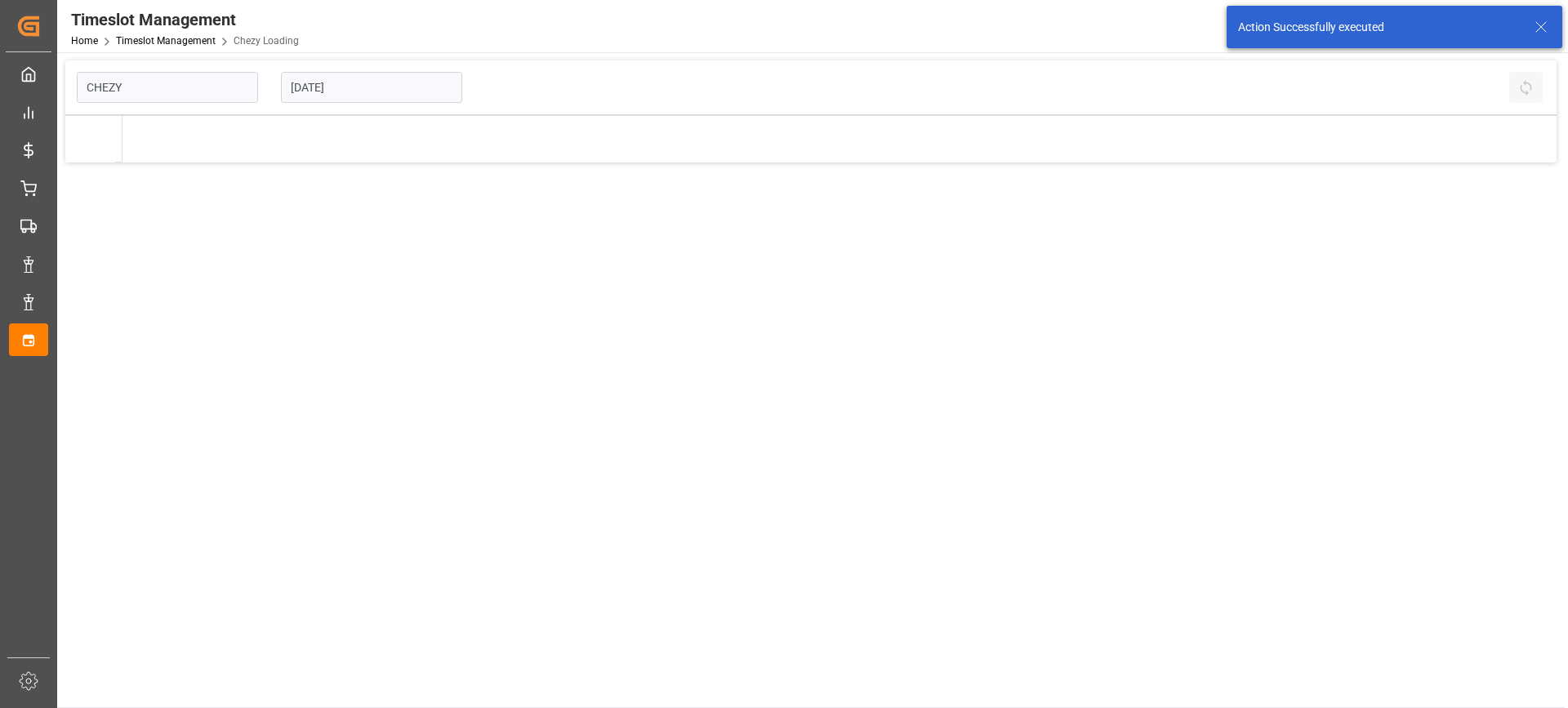
type input "Chezy Loading"
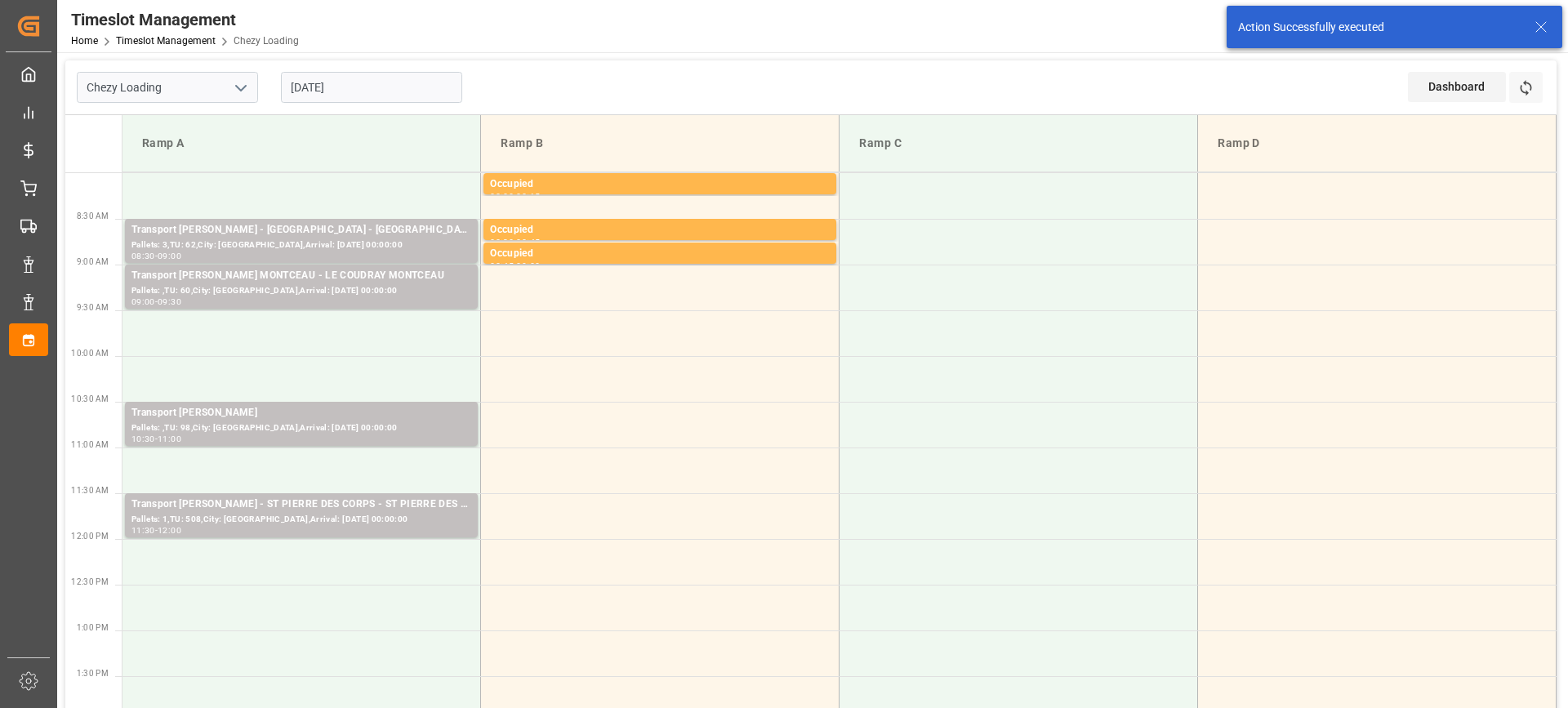
click at [384, 92] on input "[DATE]" at bounding box center [372, 87] width 181 height 31
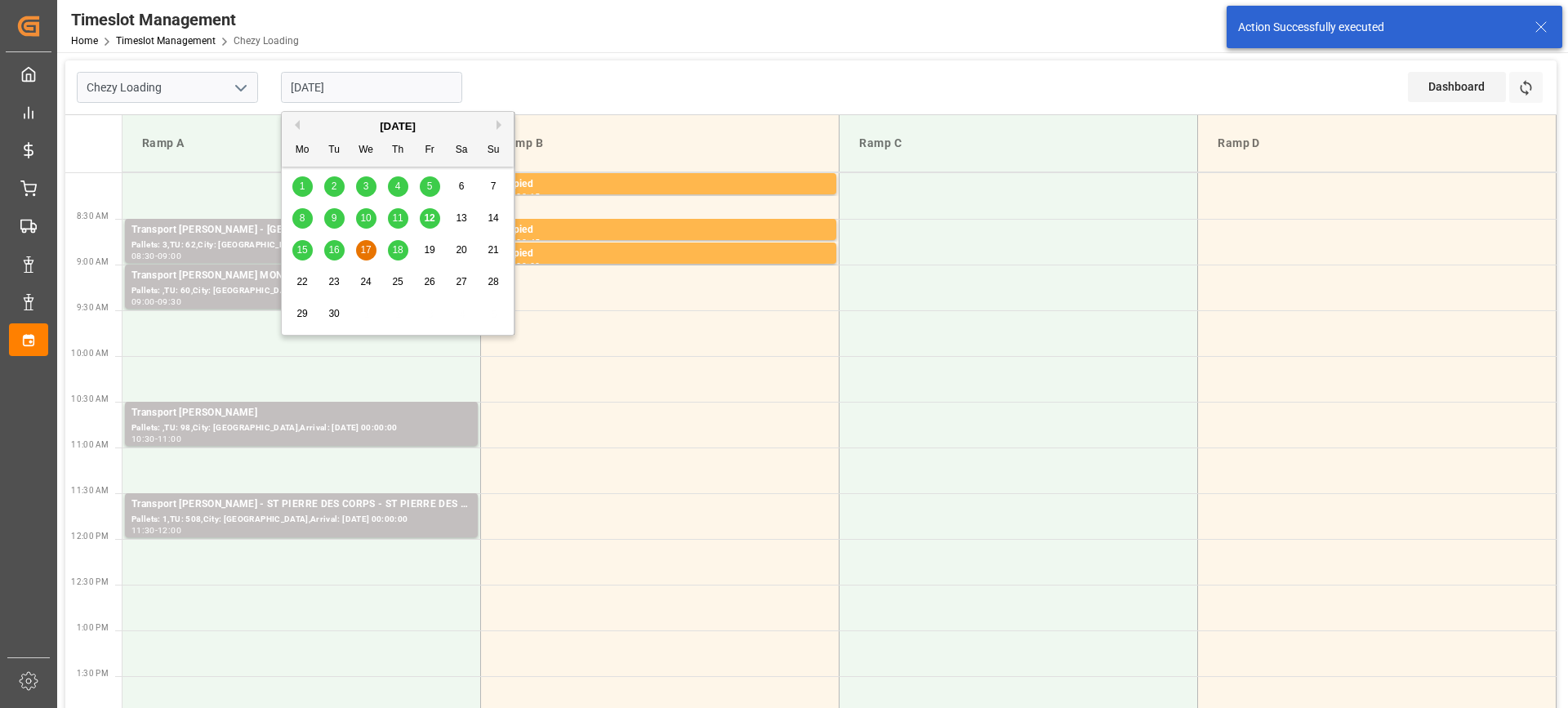
click at [341, 251] on div "16" at bounding box center [334, 250] width 21 height 20
type input "[DATE]"
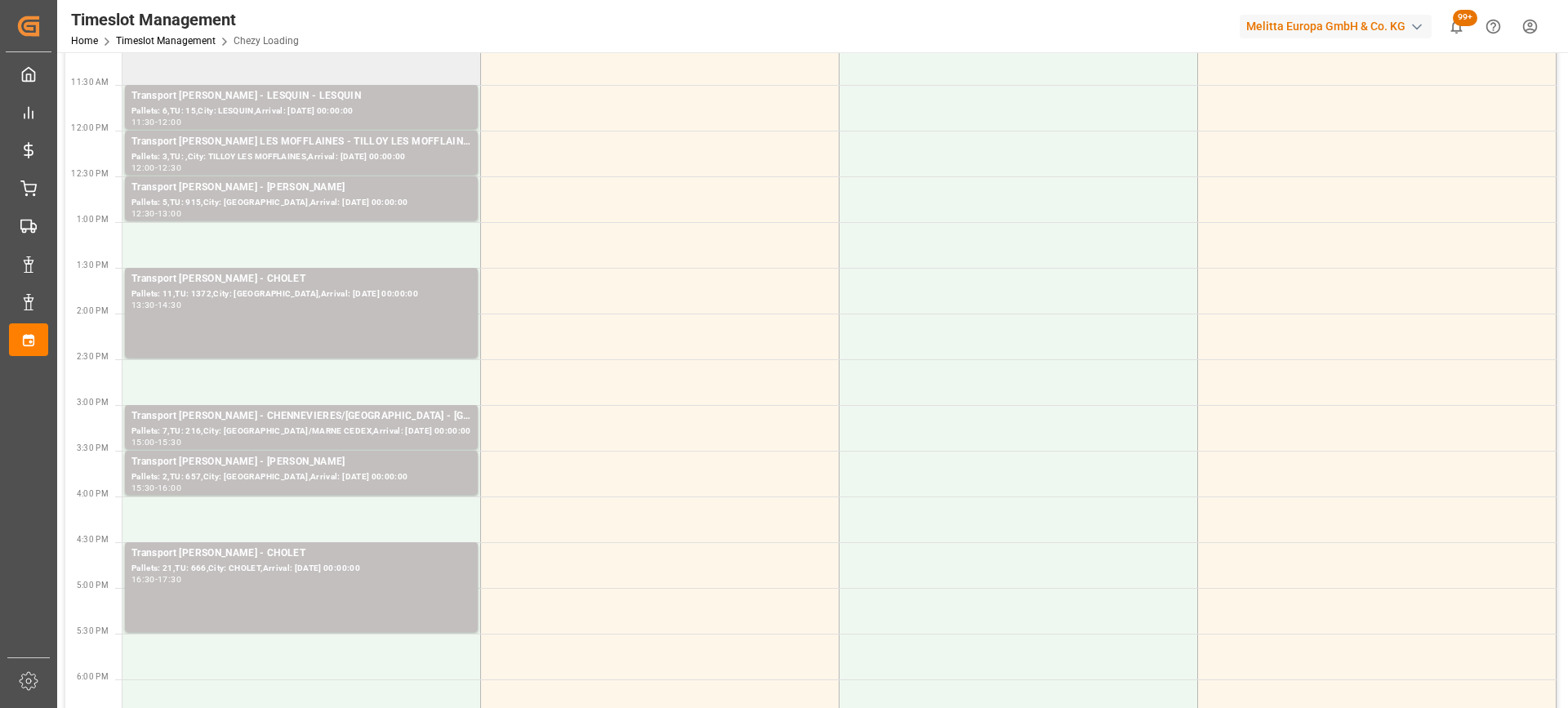
scroll to position [654, 0]
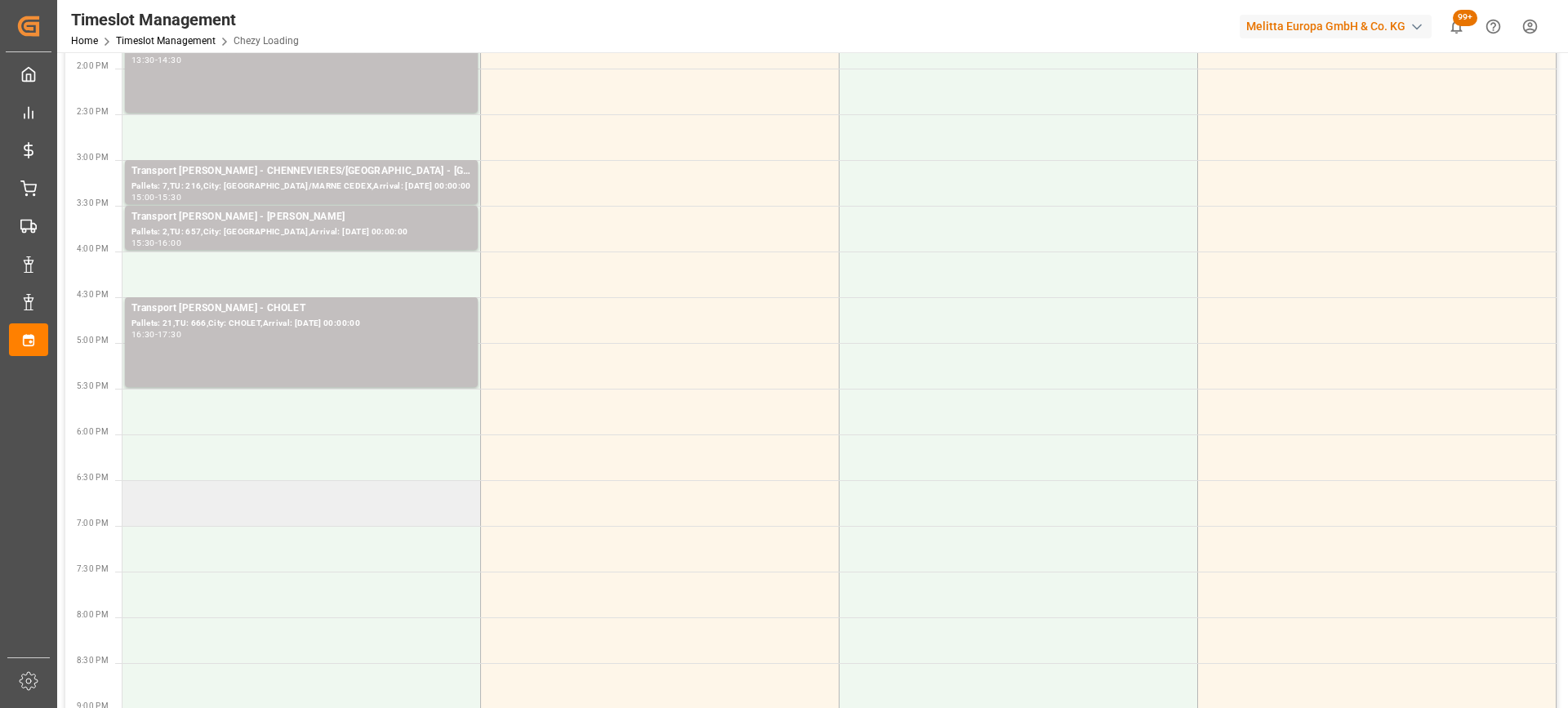
click at [349, 518] on td at bounding box center [302, 503] width 359 height 46
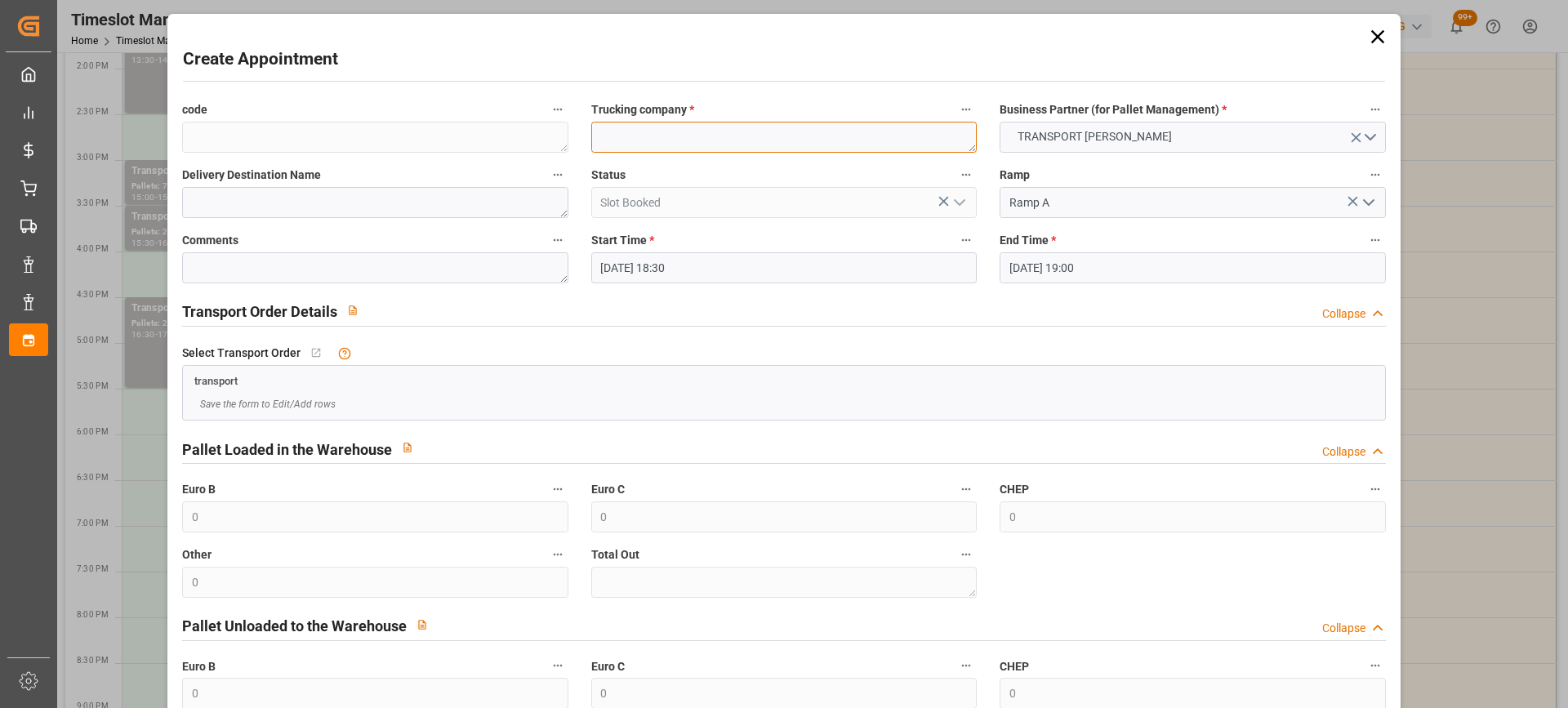
paste textarea "VILLETTE-DANTHON"
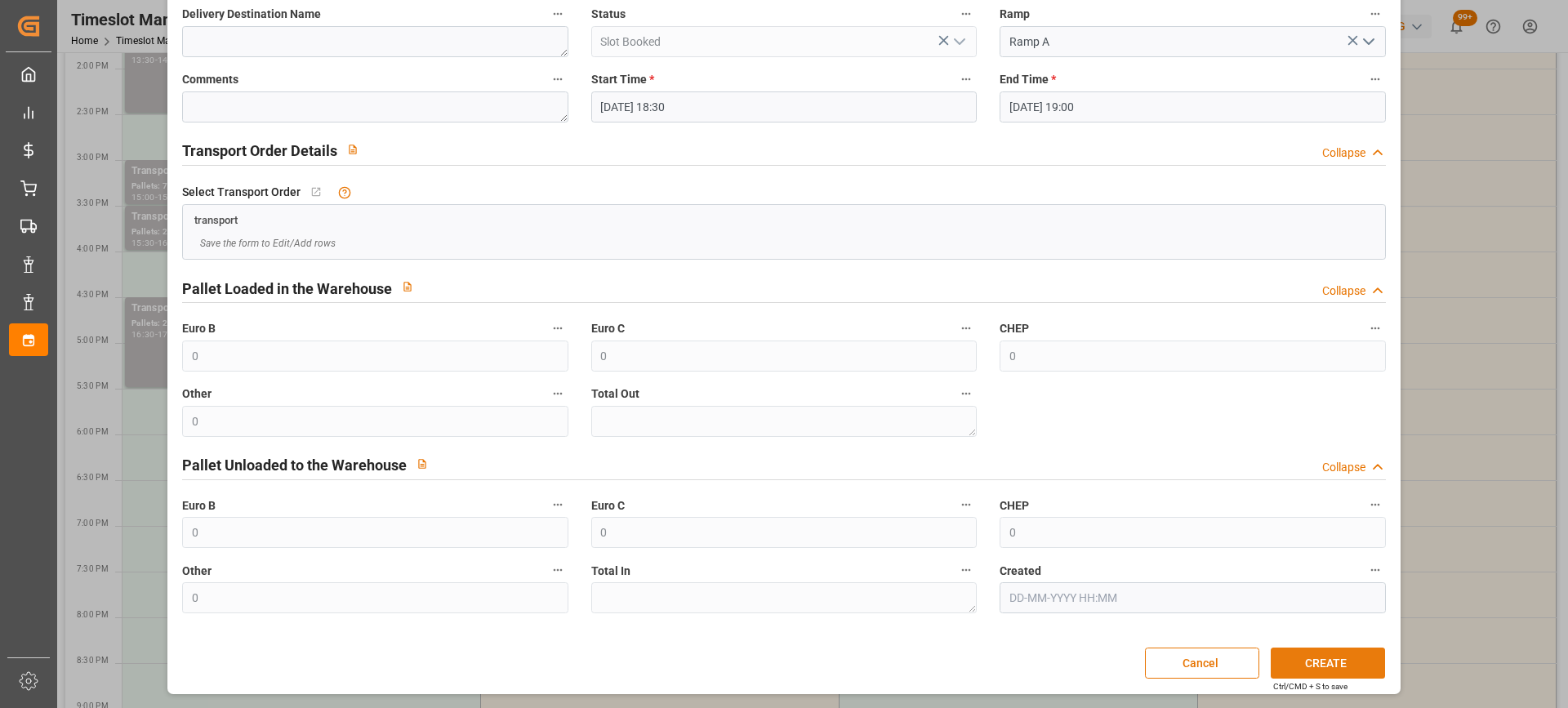
type textarea "VILLETTE-DANTHON"
click at [1347, 658] on button "CREATE" at bounding box center [1328, 662] width 114 height 31
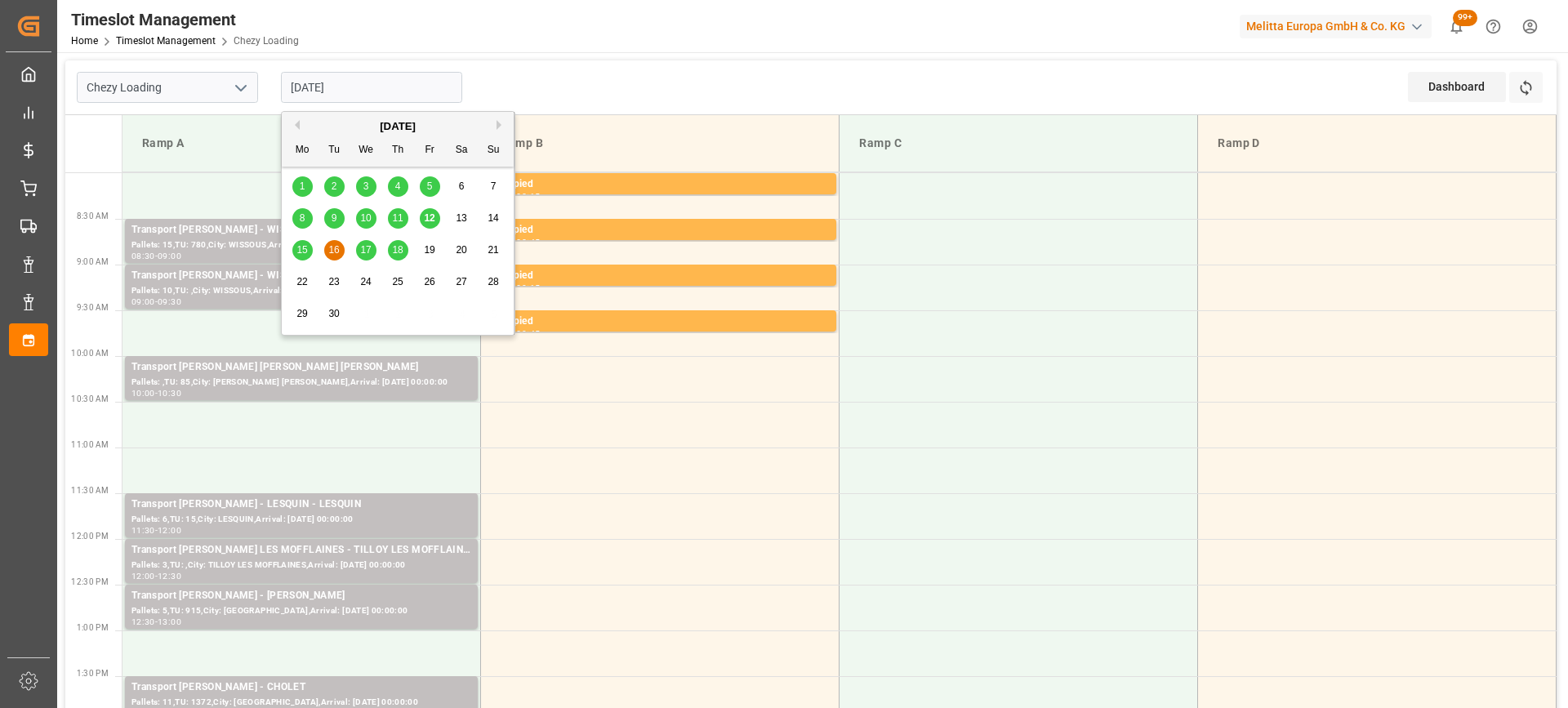
click at [417, 87] on input "[DATE]" at bounding box center [372, 87] width 181 height 31
click at [300, 245] on span "15" at bounding box center [301, 249] width 10 height 11
type input "[DATE]"
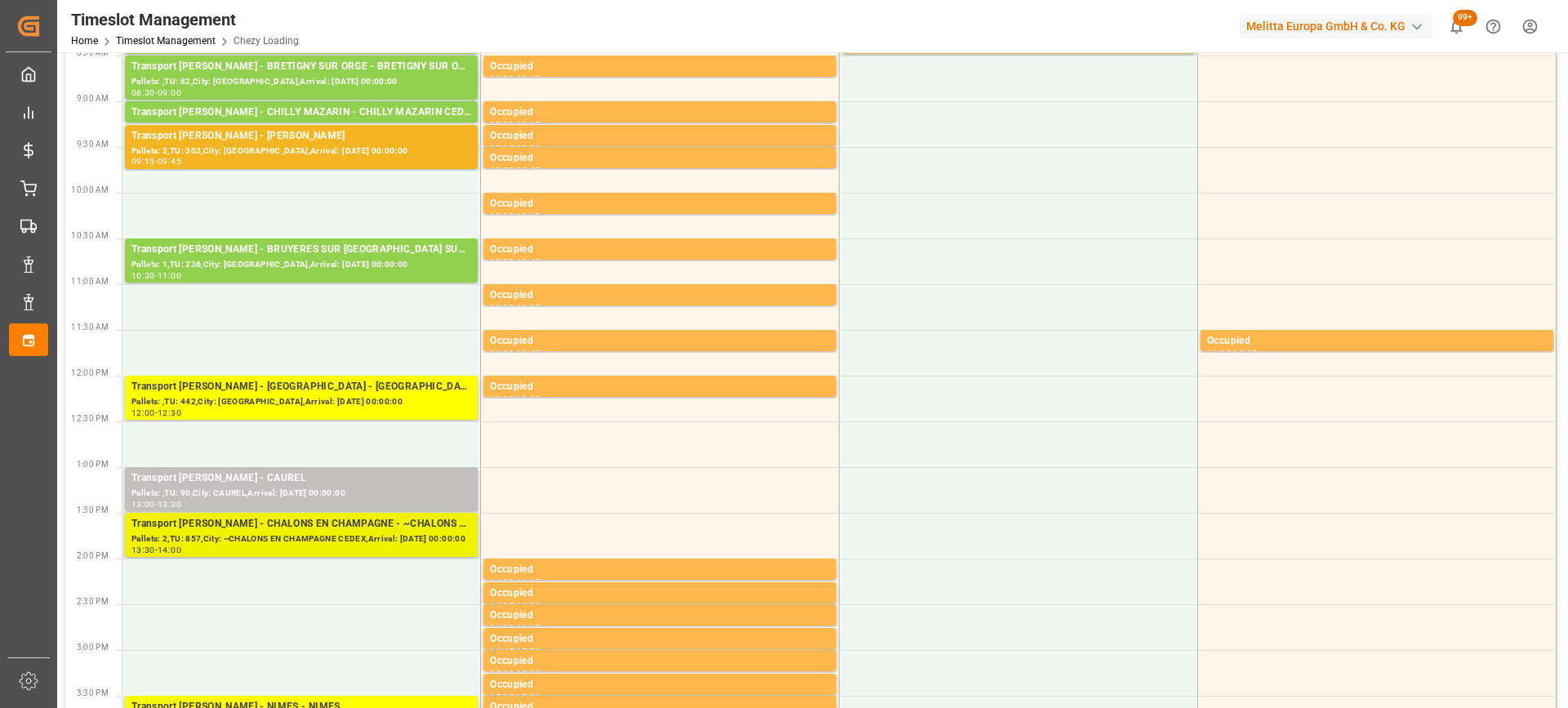
scroll to position [327, 0]
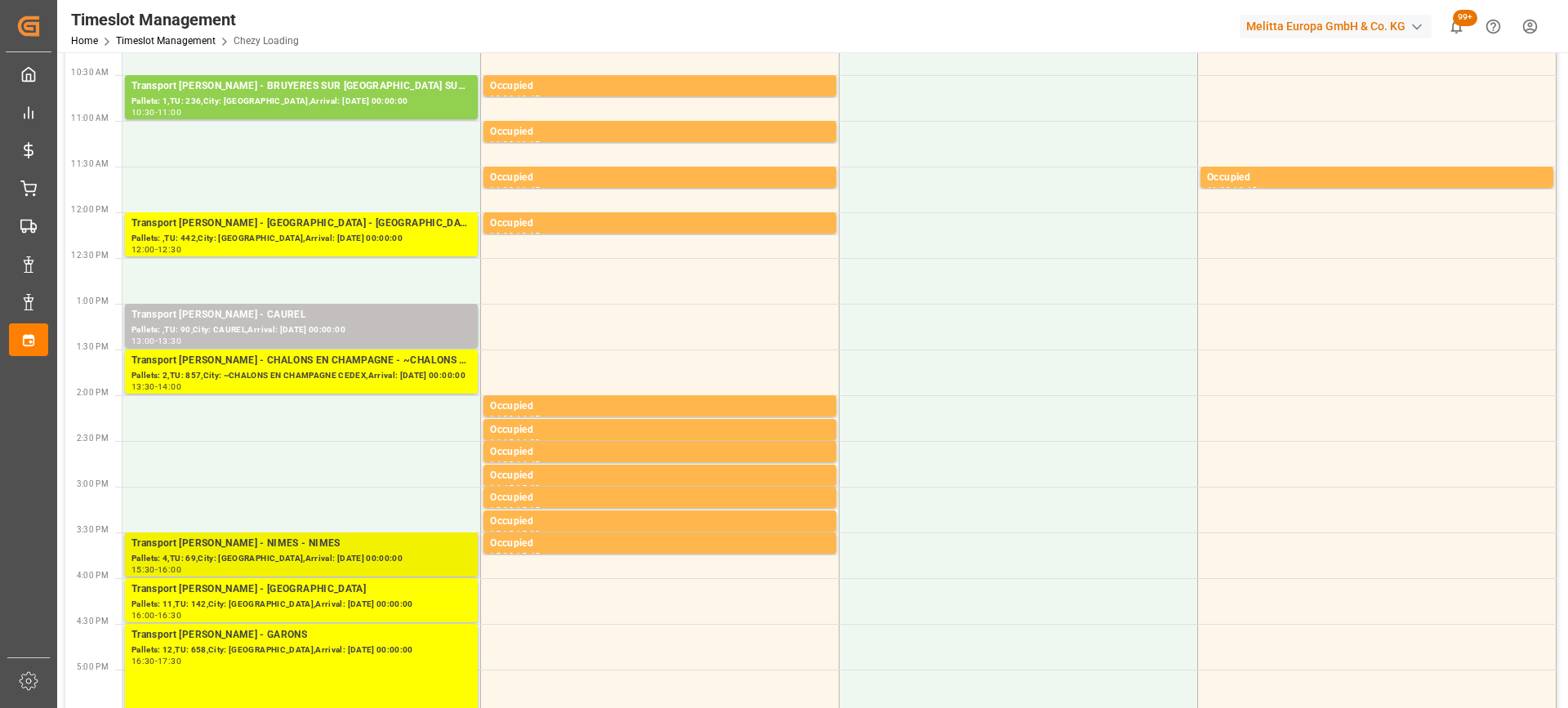
click at [358, 550] on div "Transport [PERSON_NAME] - NIMES - NIMES" at bounding box center [302, 544] width 340 height 16
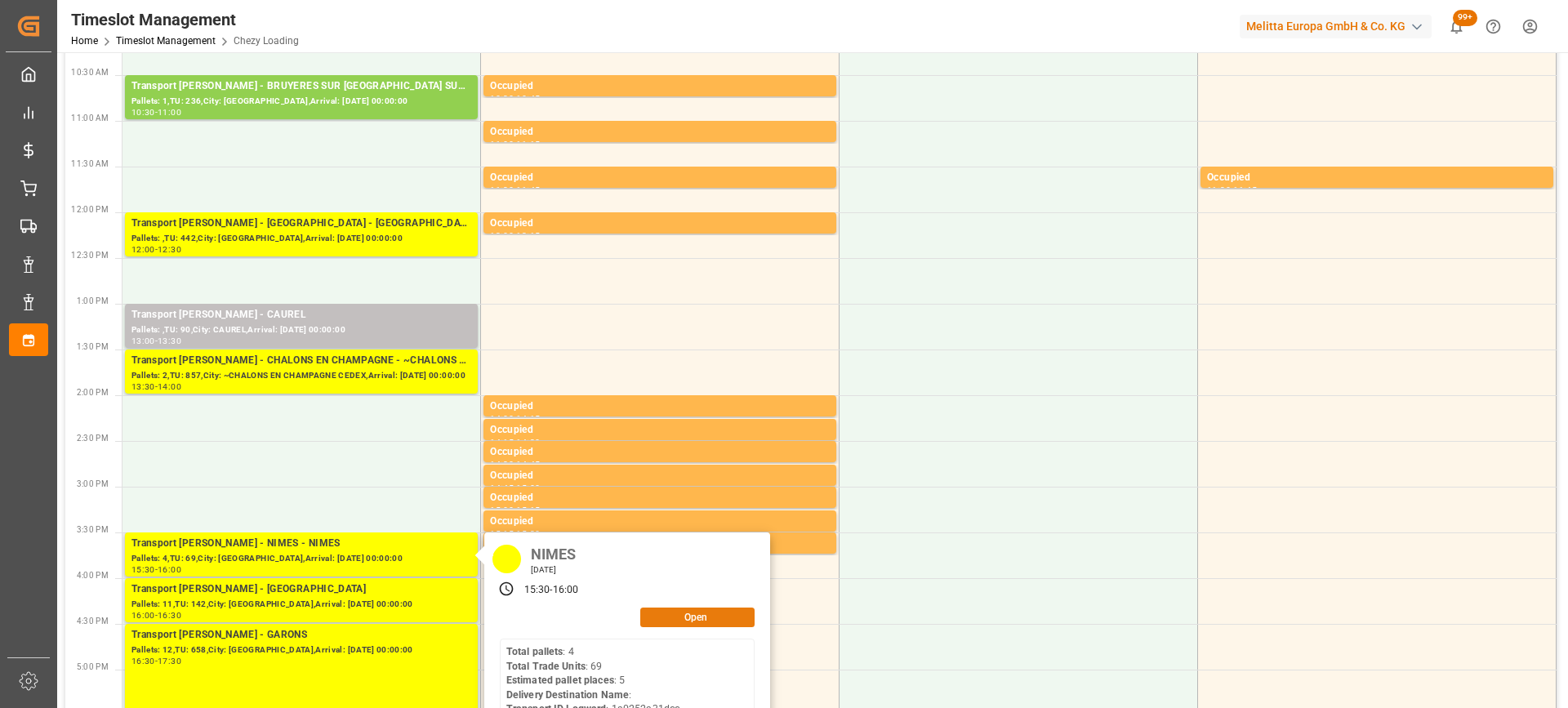
click at [715, 615] on button "Open" at bounding box center [698, 617] width 114 height 20
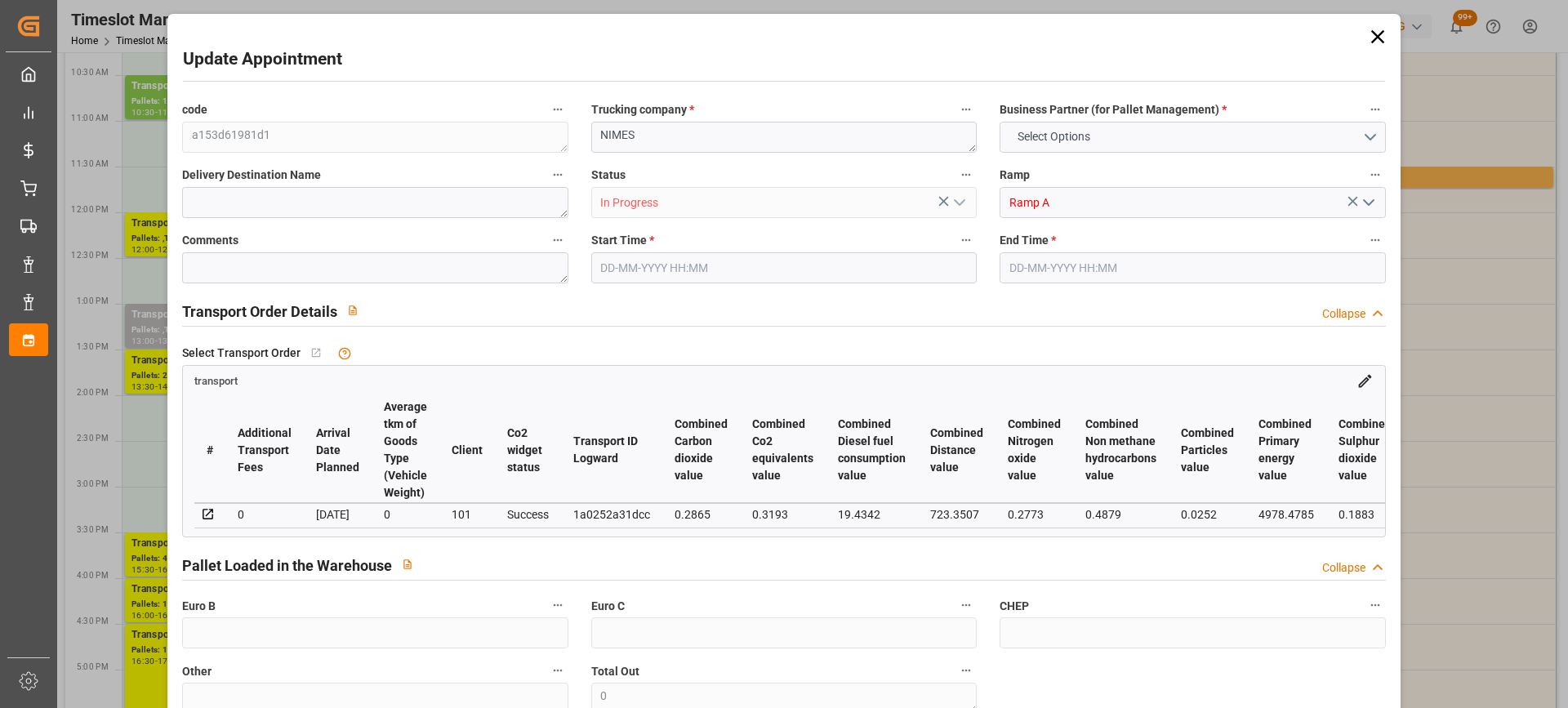
type input "5"
type input "364.9"
type input "0"
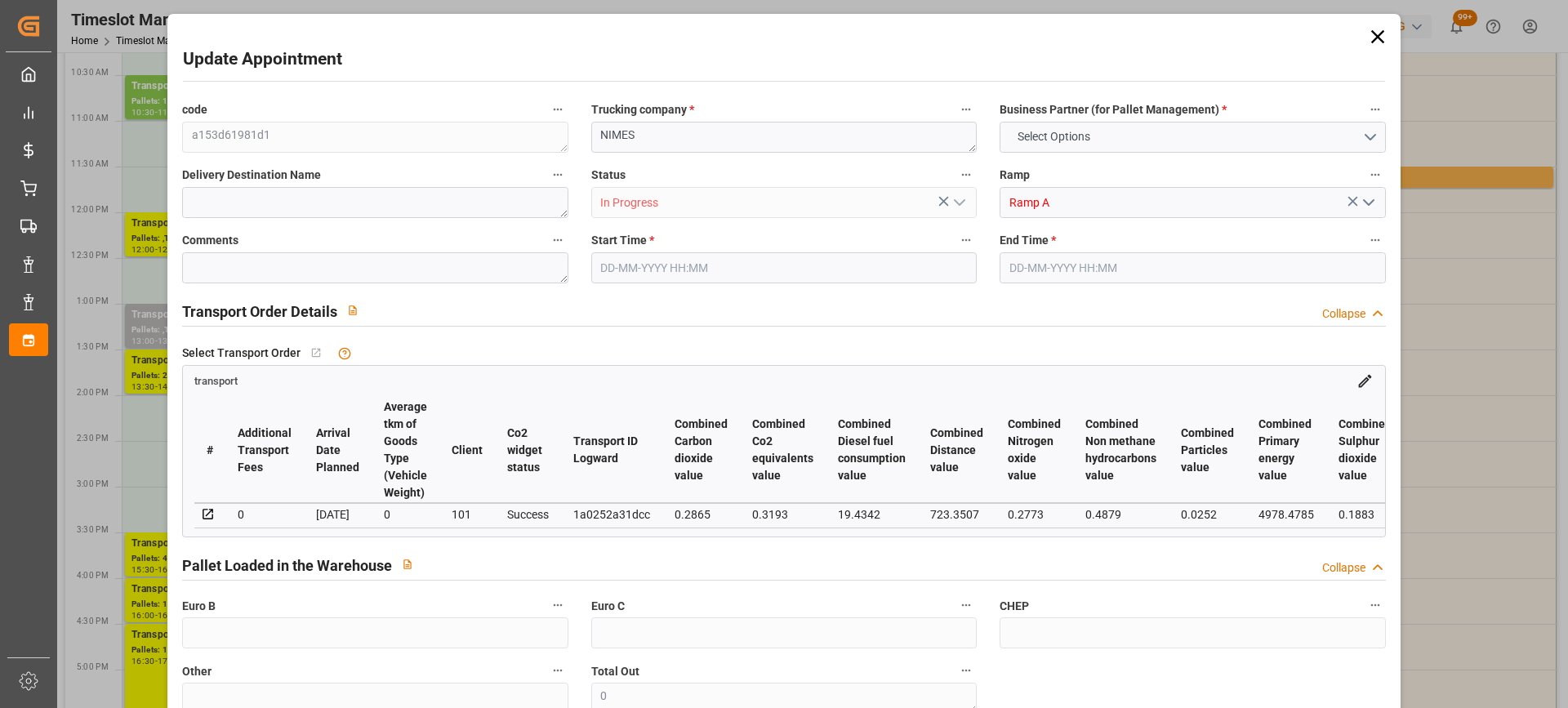
type input "352.5664"
type input "-12.3336"
type input "0"
type input "610.337"
type input "940.432"
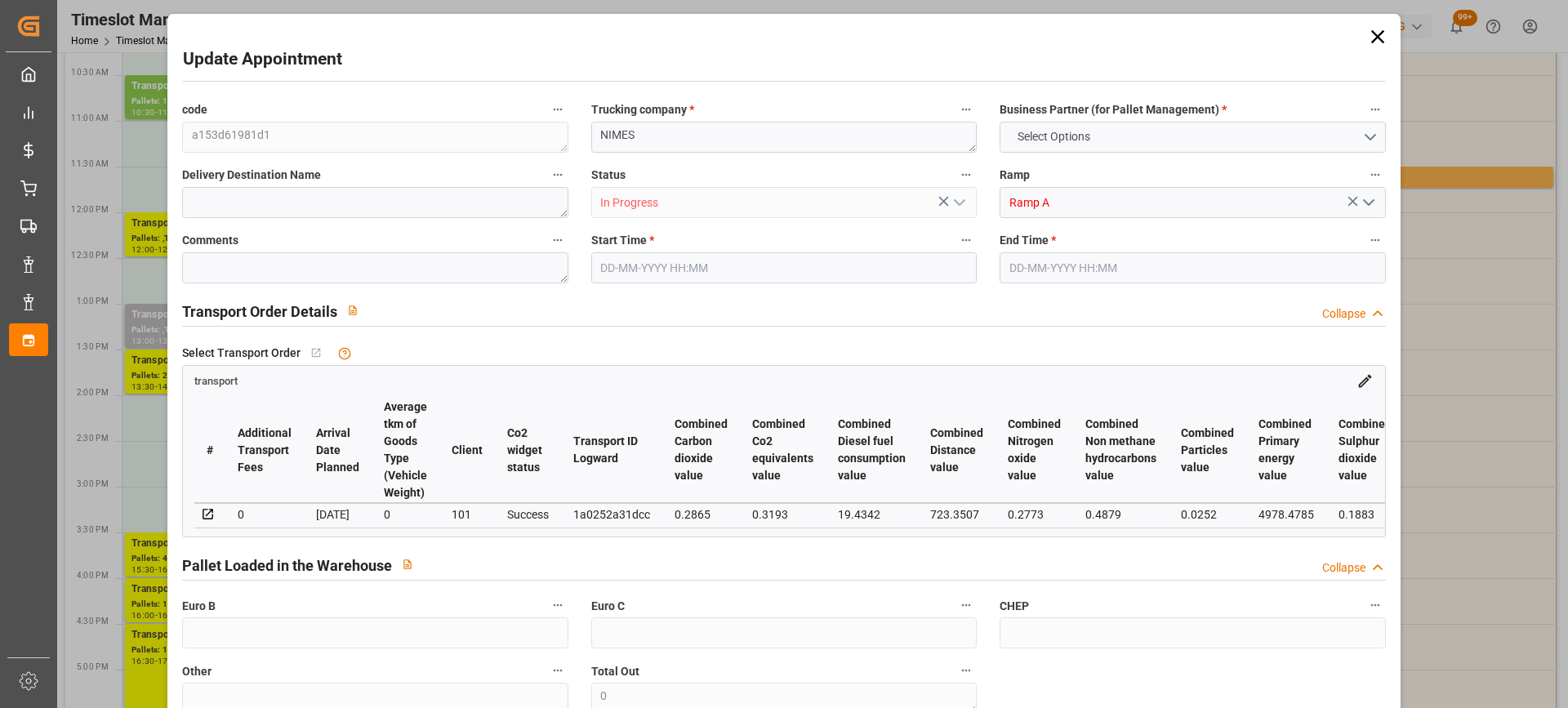
type input "6367.66"
type input "30"
type input "4"
type input "69"
type input "5"
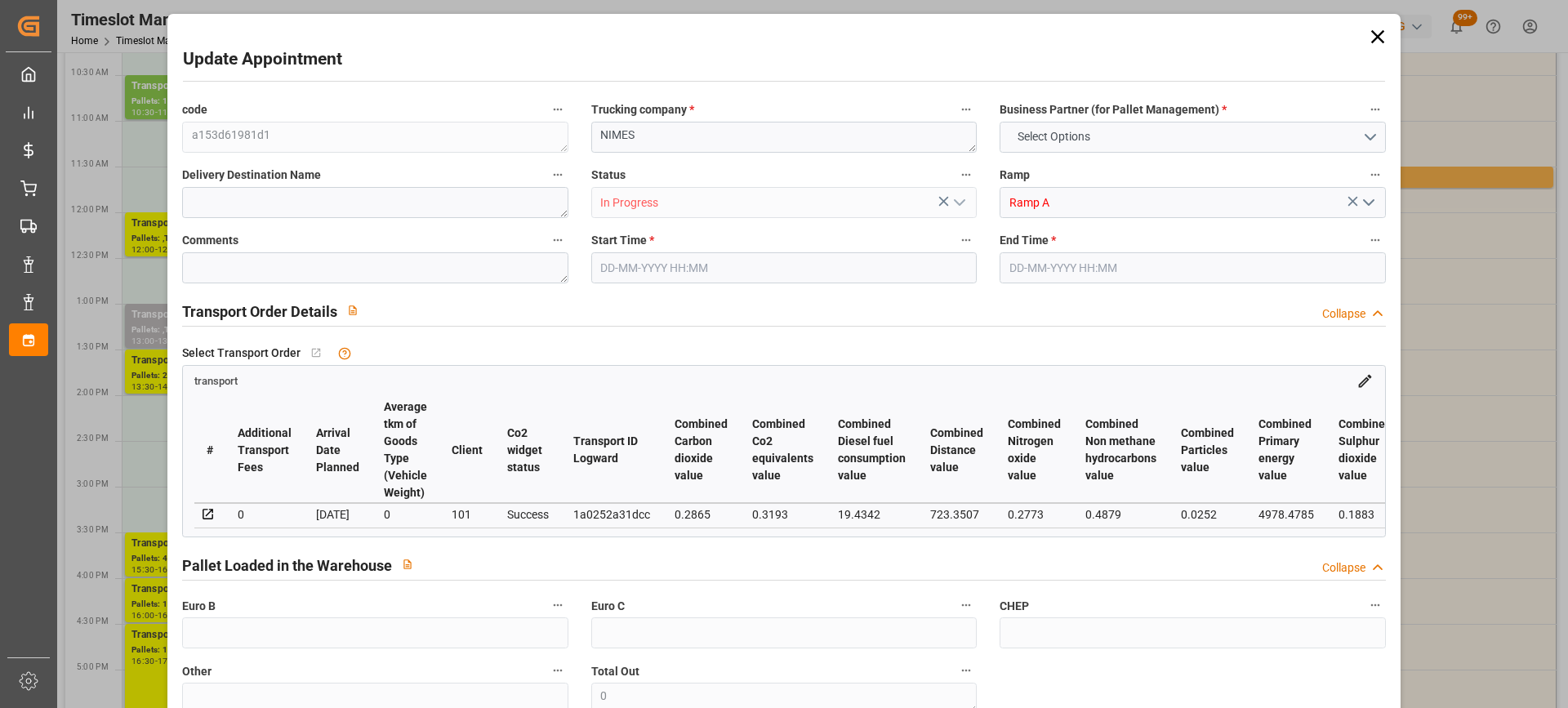
type input "101"
type input "765.912"
type input "0"
type input "4710.8598"
type input "0"
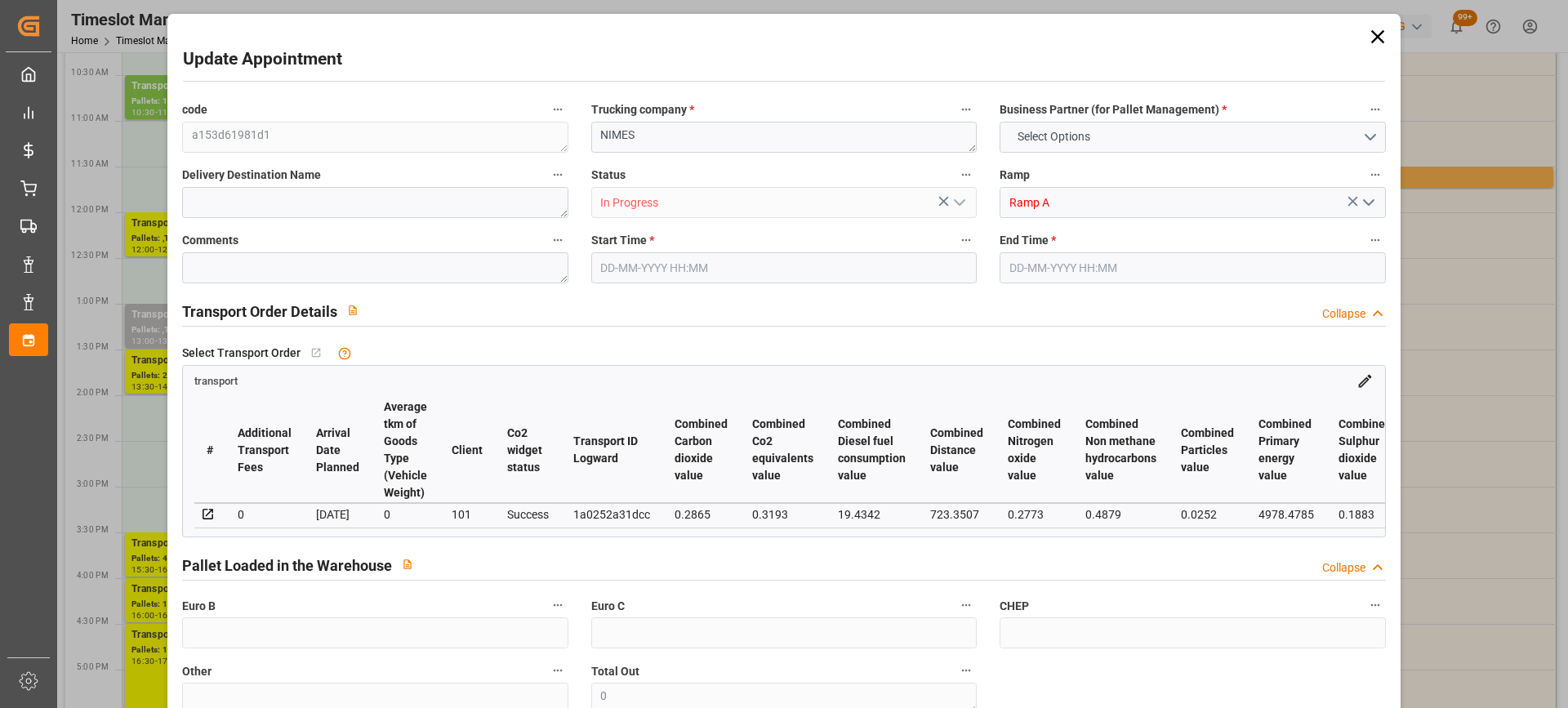
type input "0"
type input "21"
type input "35"
type input "[DATE] 15:30"
type input "15-09-2025 16:00"
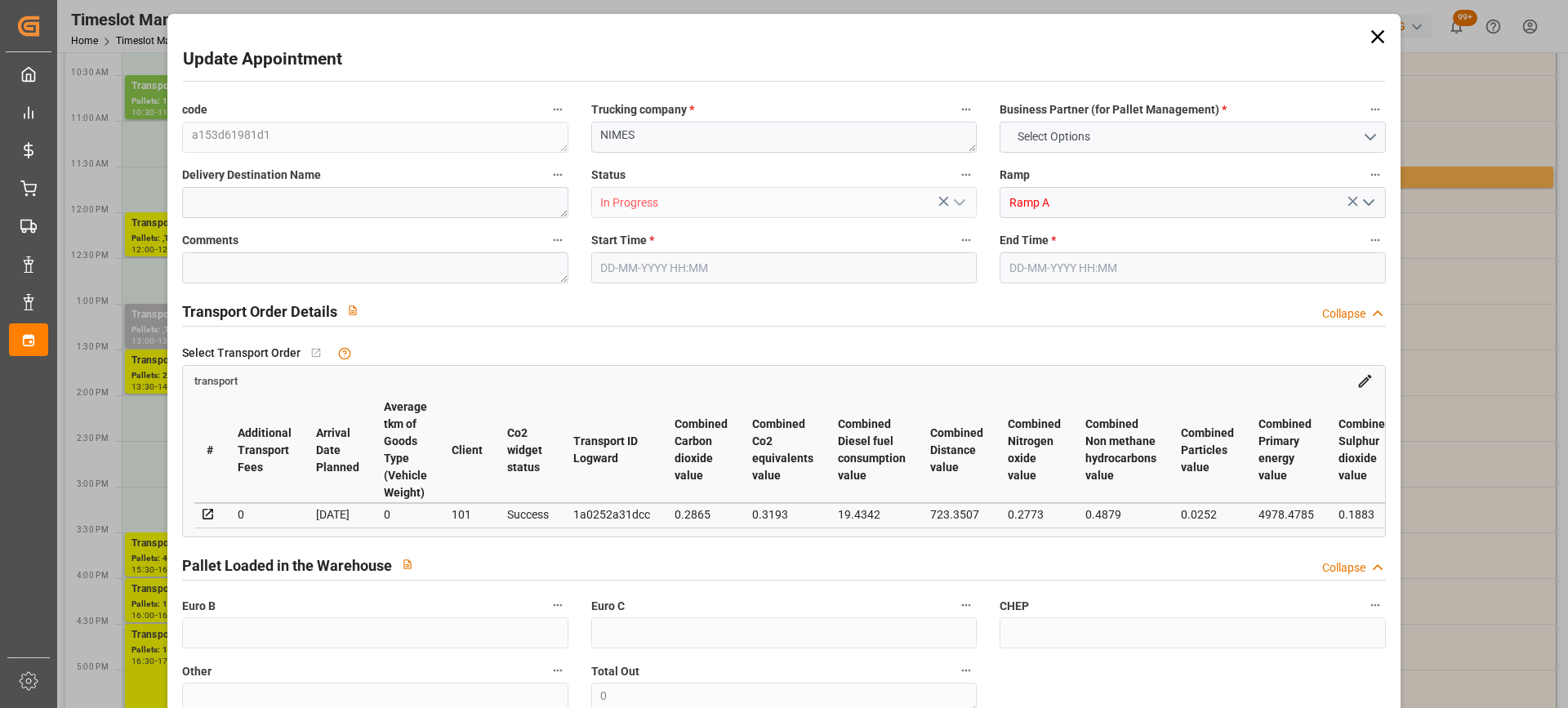
type input "11-09-2025 13:52"
type input "11-09-2025 11:38"
type input "[DATE]"
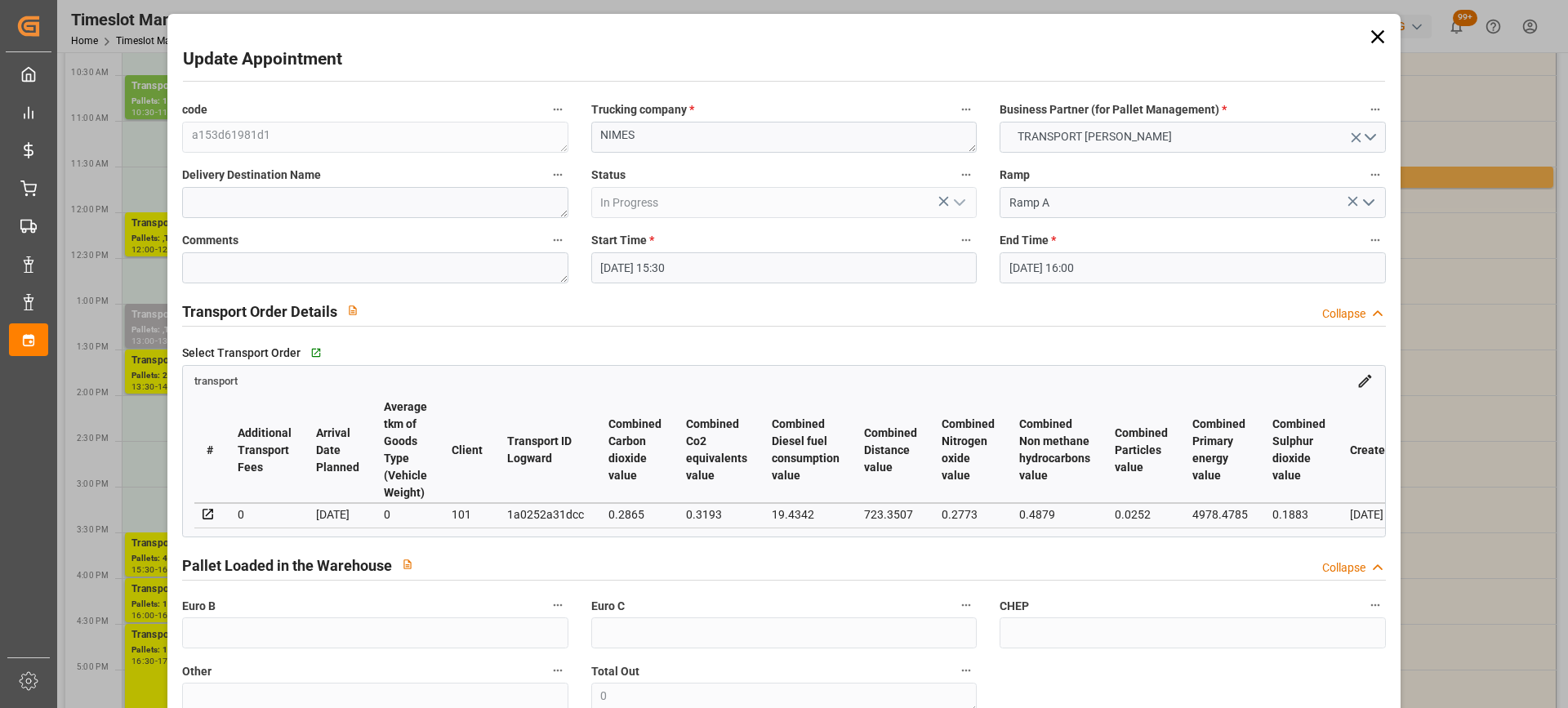
click at [726, 269] on input "15-09-2025 15:30" at bounding box center [784, 267] width 386 height 31
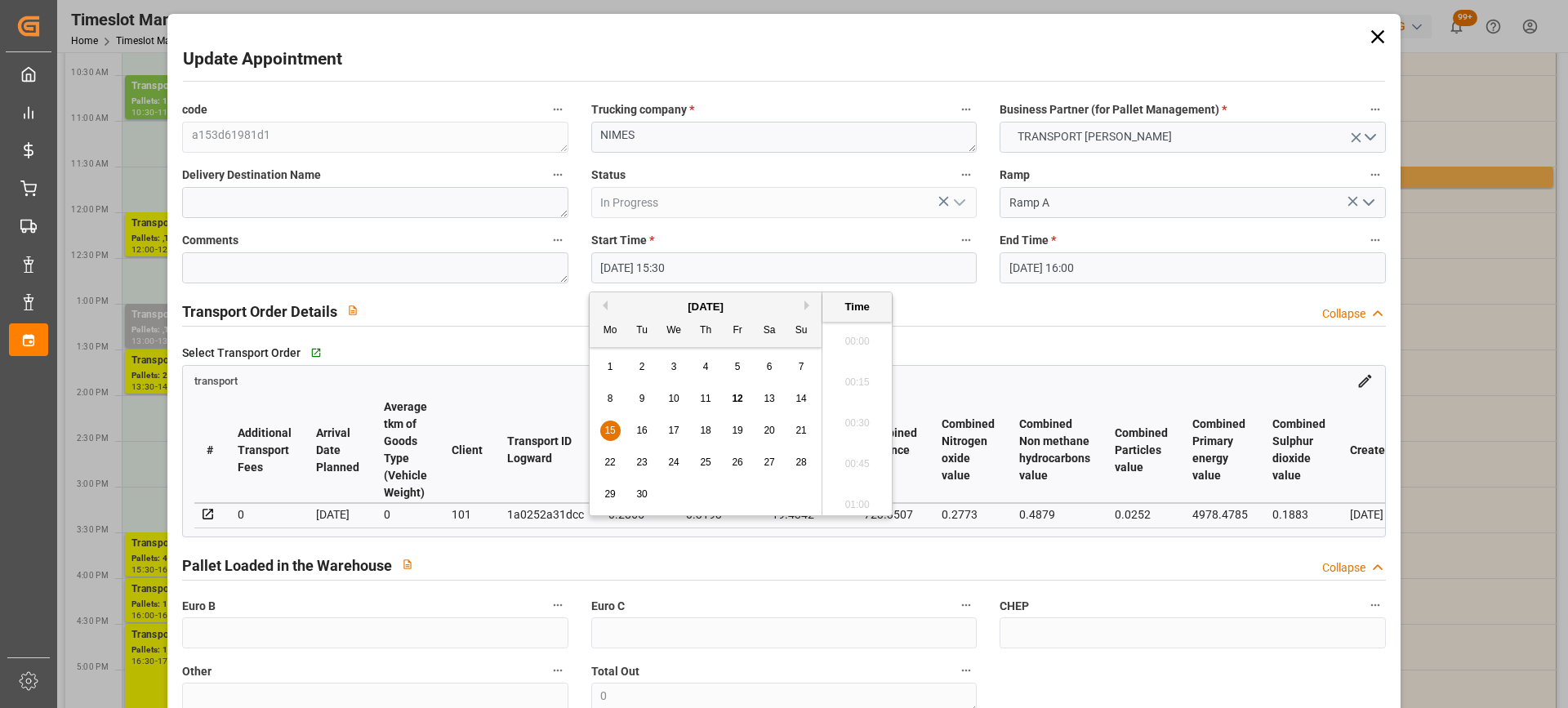
scroll to position [2456, 0]
click at [641, 428] on span "16" at bounding box center [641, 431] width 10 height 11
click at [878, 484] on li "18:00" at bounding box center [857, 488] width 69 height 41
type input "16-09-2025 18:00"
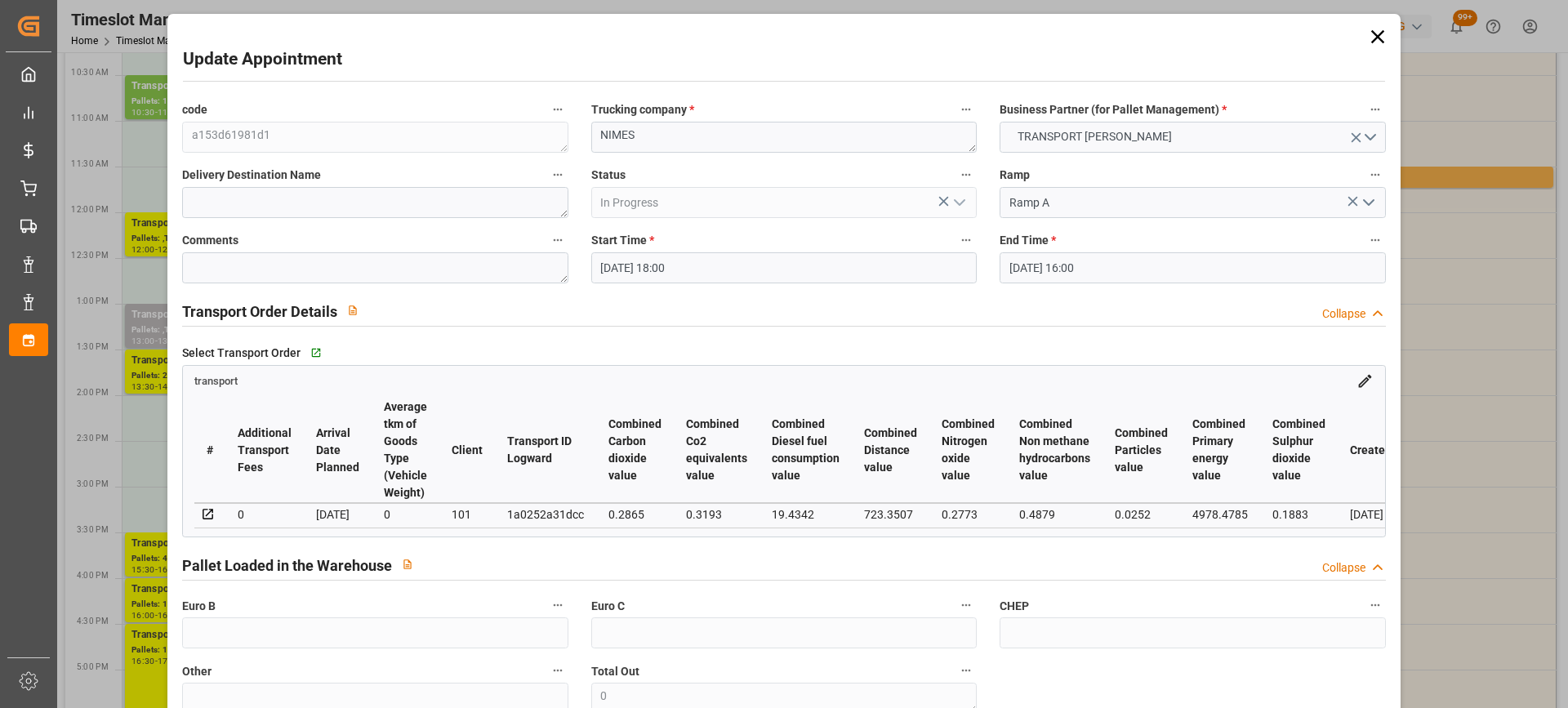
click at [1153, 276] on input "15-09-2025 16:00" at bounding box center [1192, 267] width 386 height 31
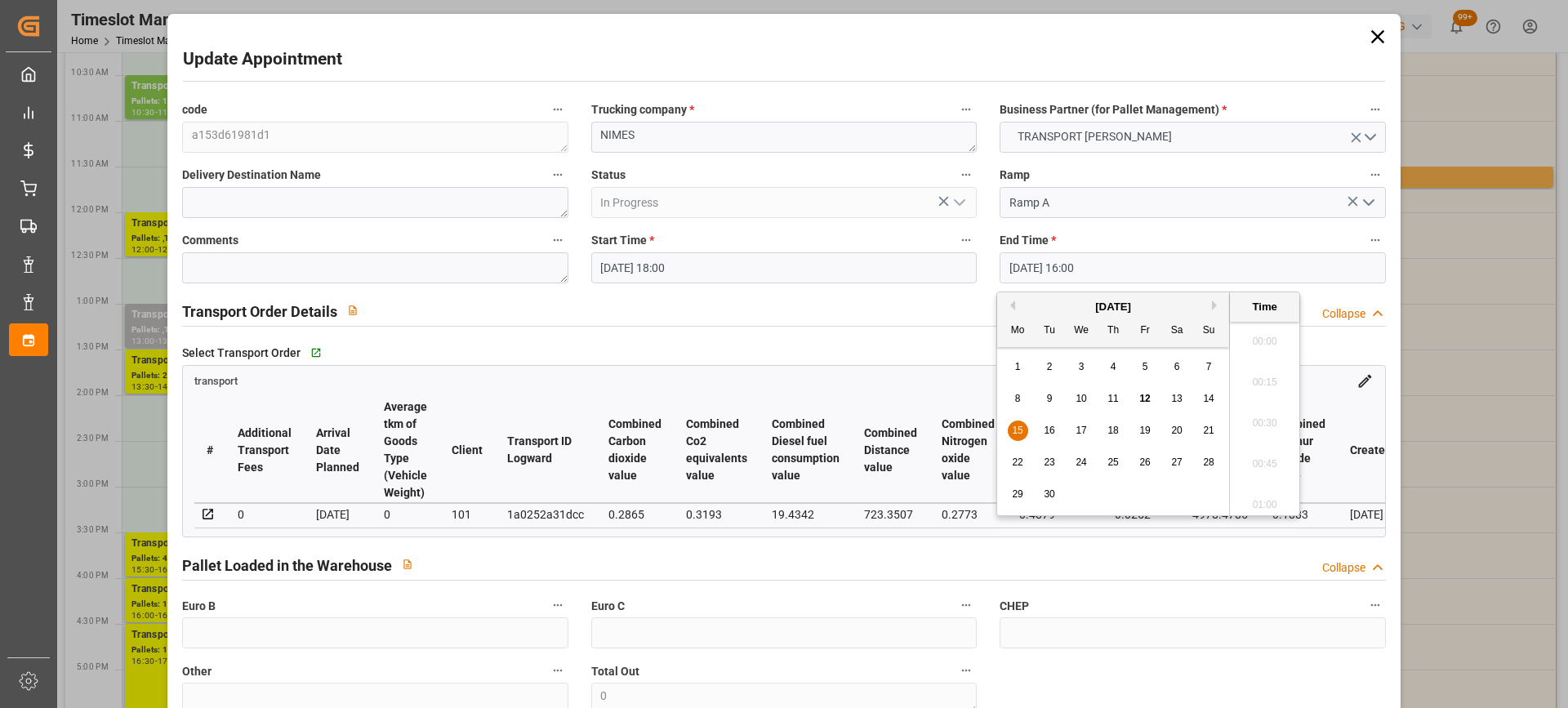
scroll to position [2538, 0]
click at [1045, 426] on span "16" at bounding box center [1049, 431] width 10 height 11
click at [1265, 491] on li "18:30" at bounding box center [1264, 488] width 69 height 41
type input "16-09-2025 18:30"
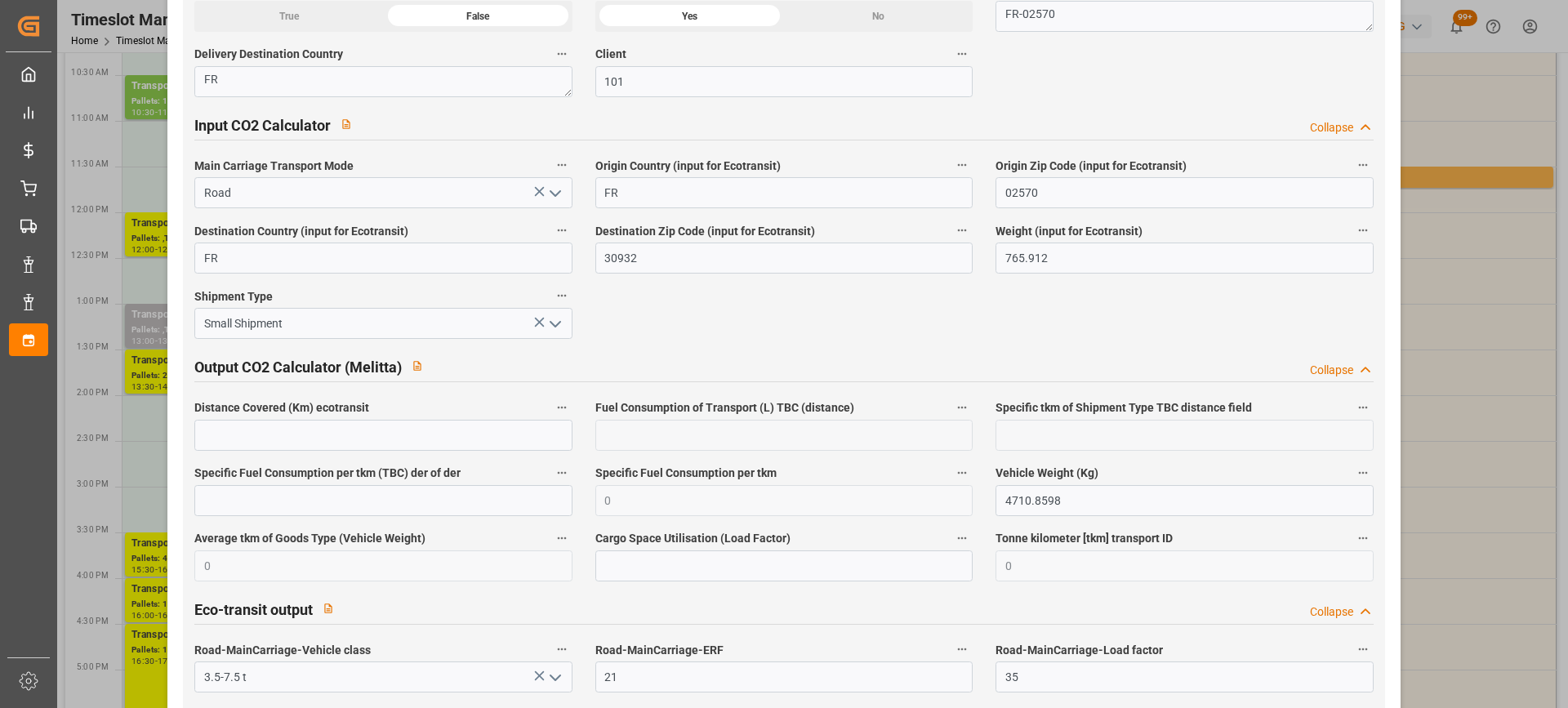
scroll to position [2736, 0]
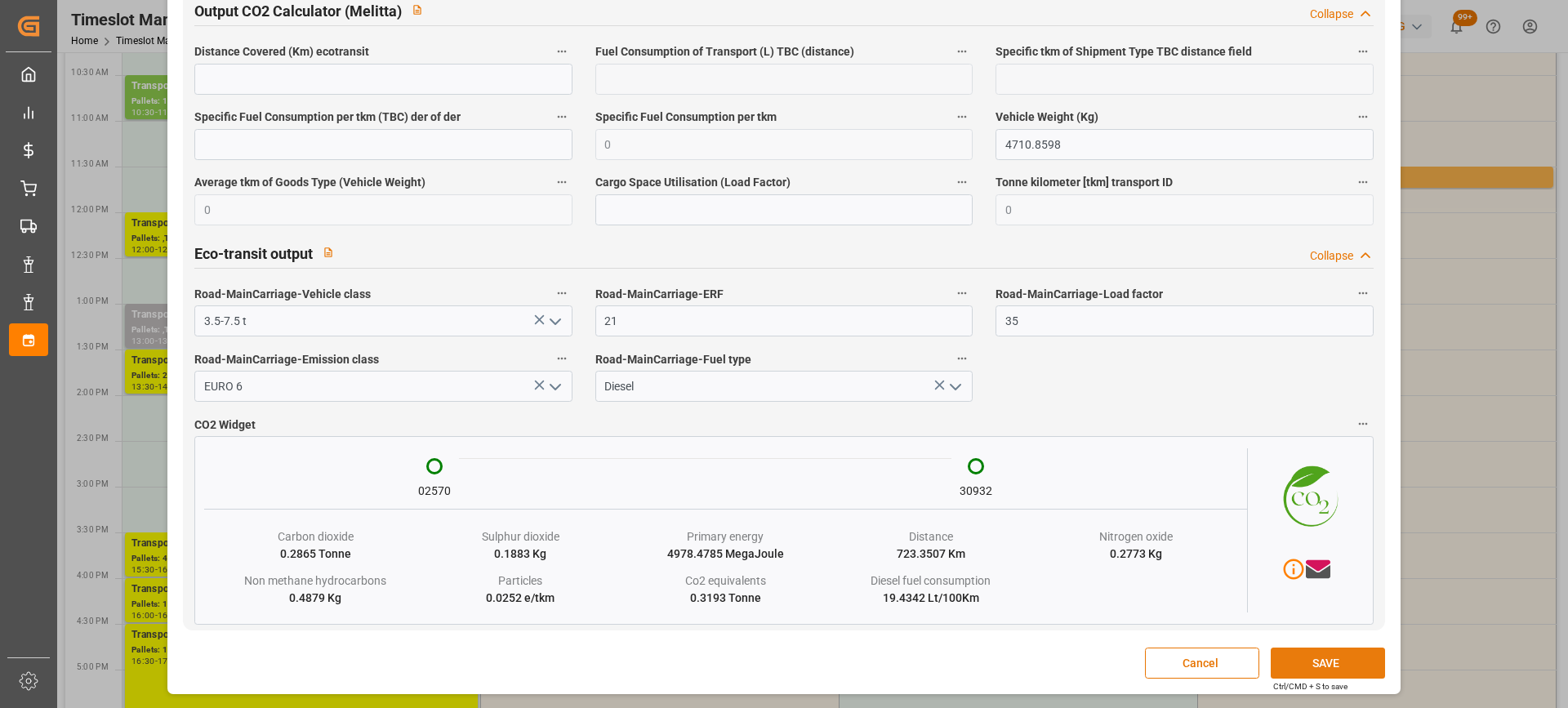
click at [1334, 653] on button "SAVE" at bounding box center [1328, 662] width 114 height 31
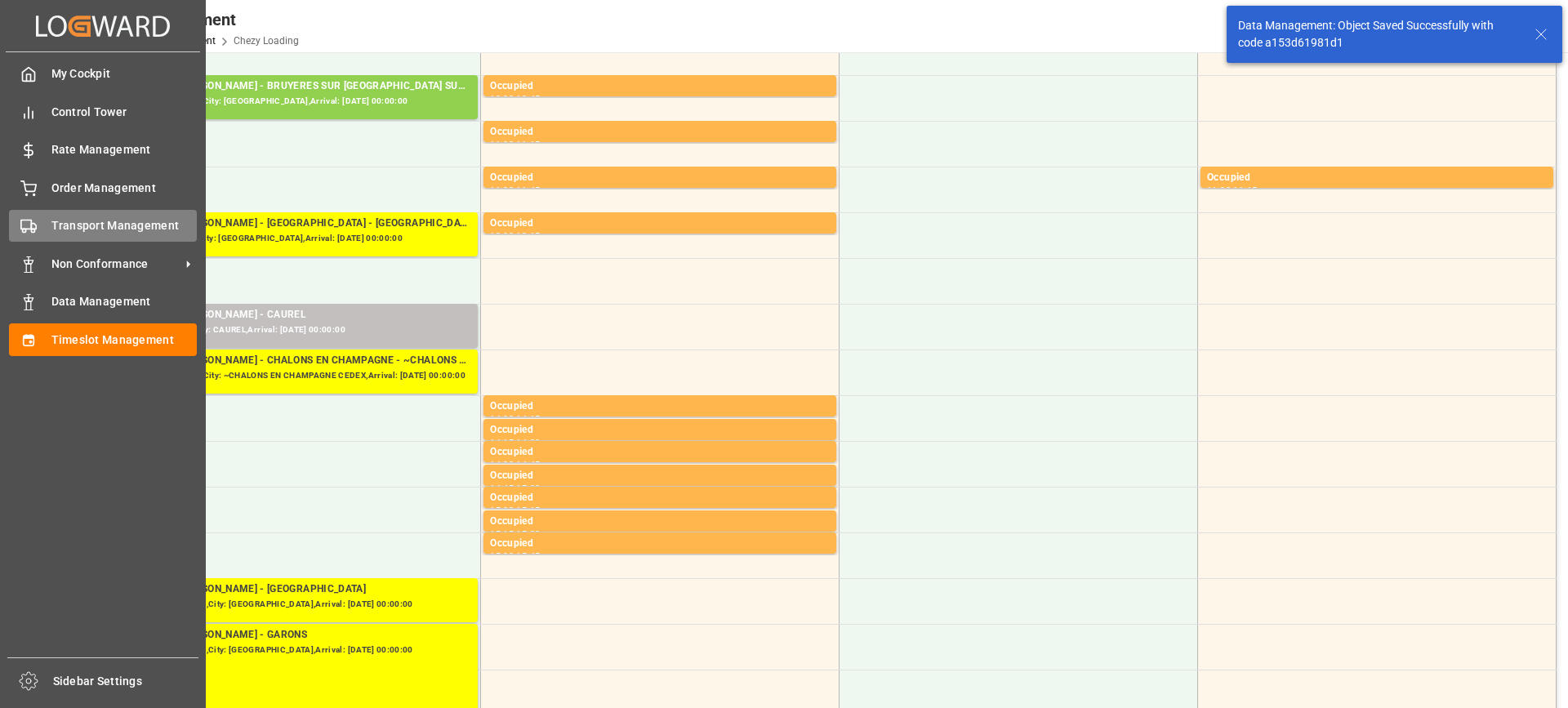
click at [64, 237] on div "Transport Management Transport Management" at bounding box center [103, 226] width 188 height 32
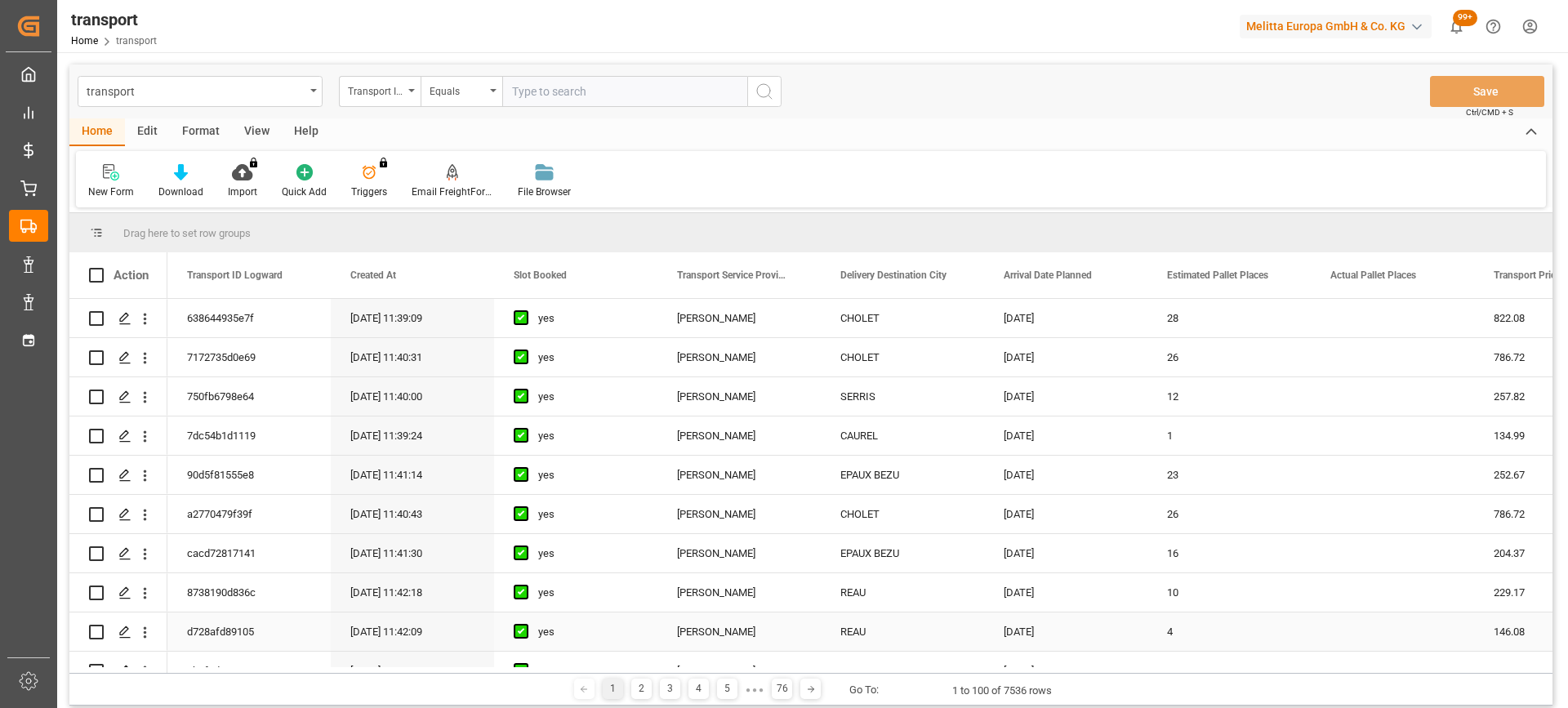
scroll to position [245, 0]
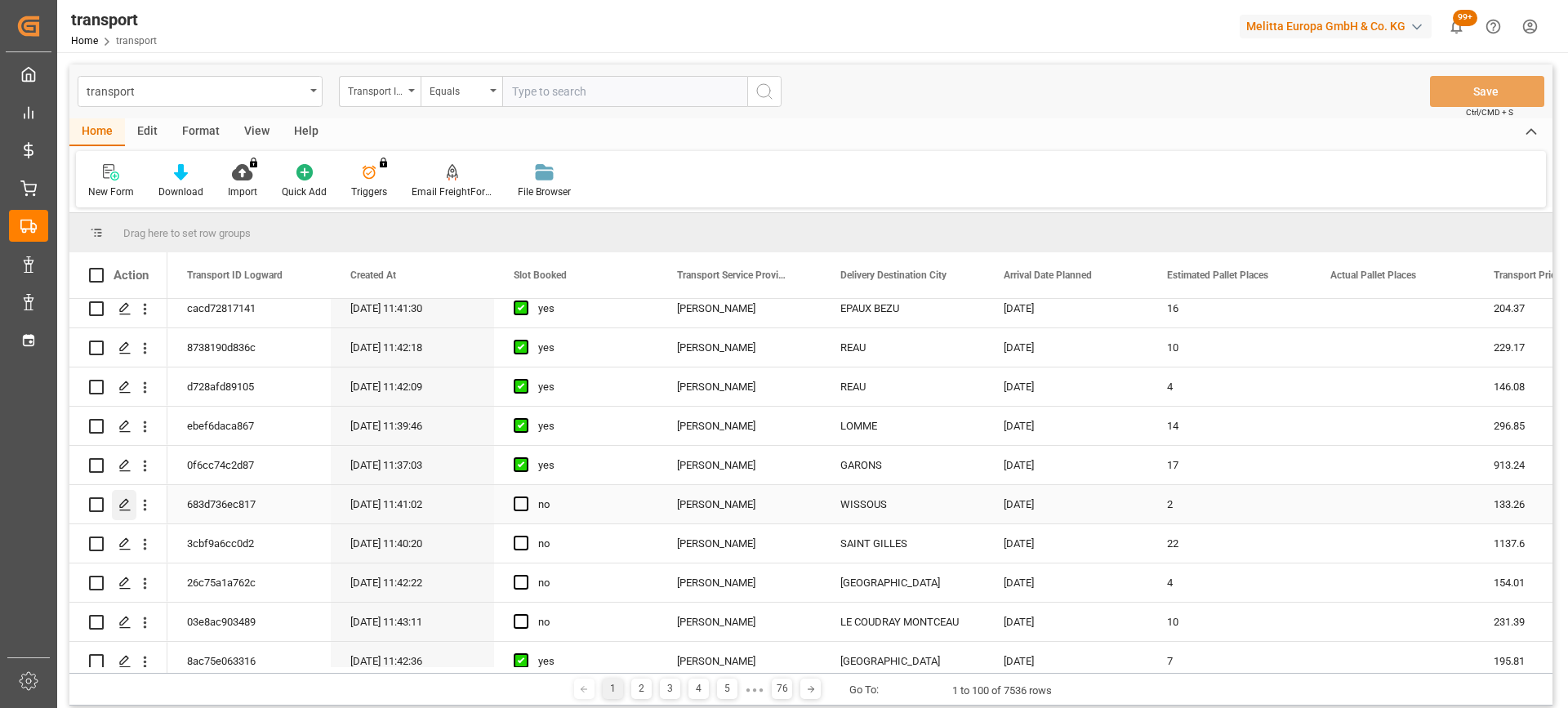
click at [120, 502] on icon "Press SPACE to select this row." at bounding box center [125, 504] width 13 height 13
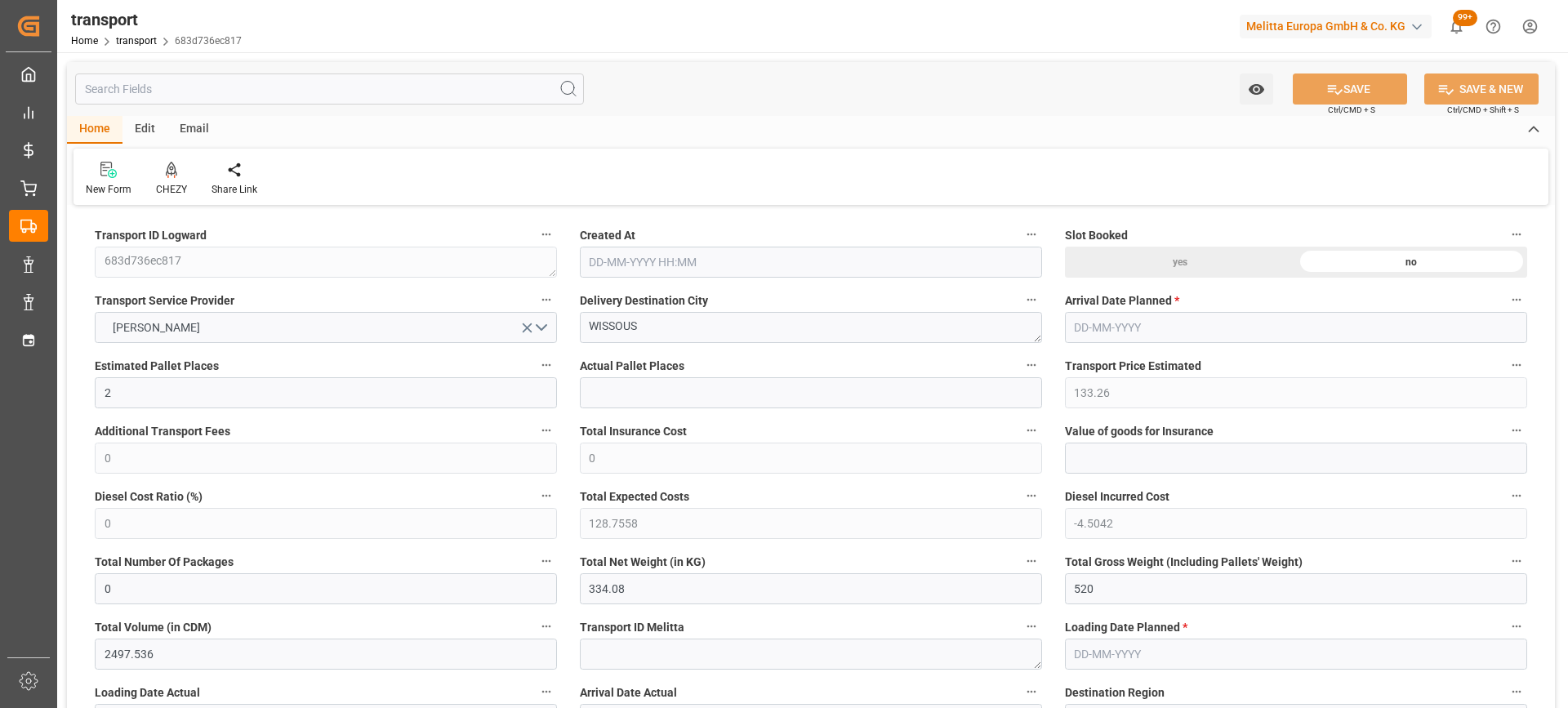
type input "12-09-2025 11:41"
type input "[DATE]"
drag, startPoint x: 663, startPoint y: 333, endPoint x: 654, endPoint y: 336, distance: 9.5
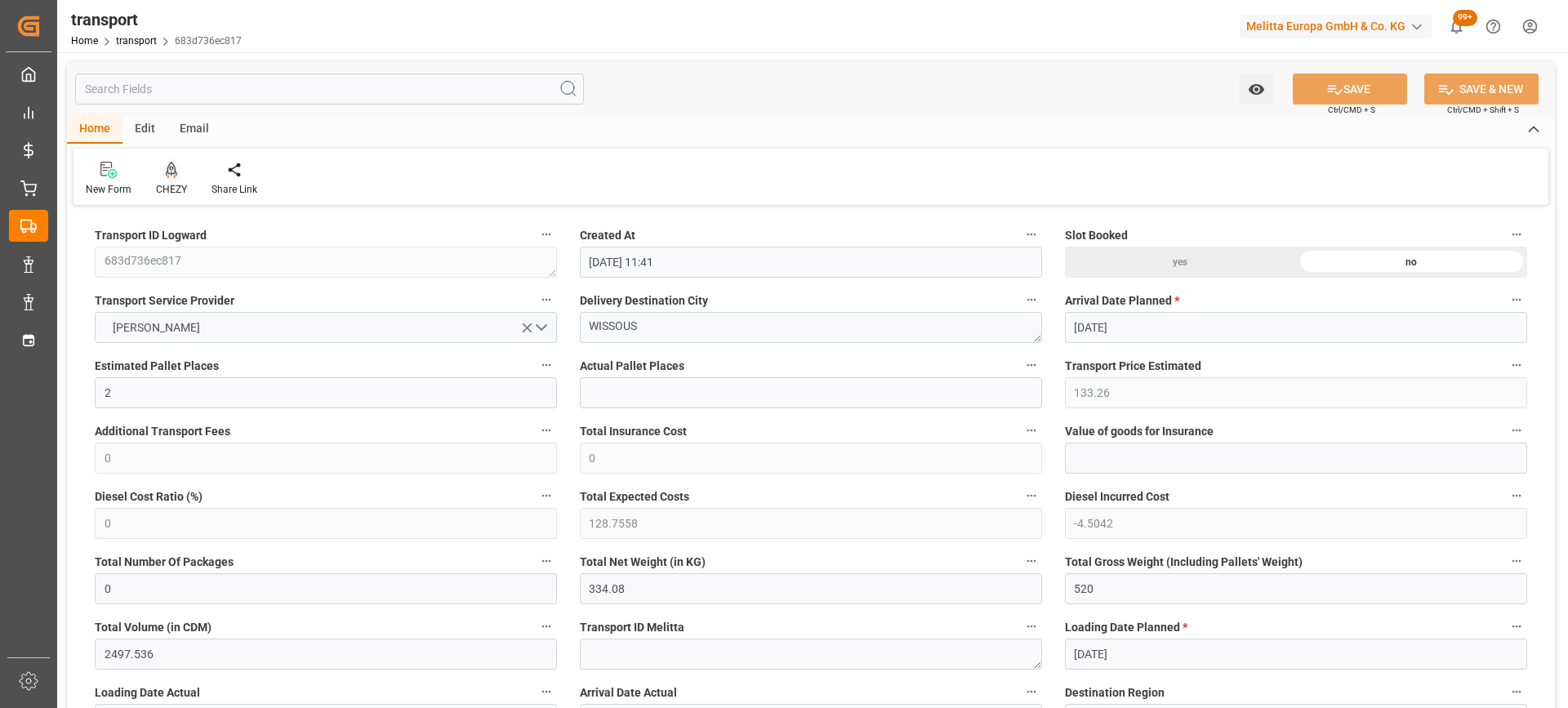
click at [166, 179] on div "CHEZY" at bounding box center [171, 178] width 55 height 35
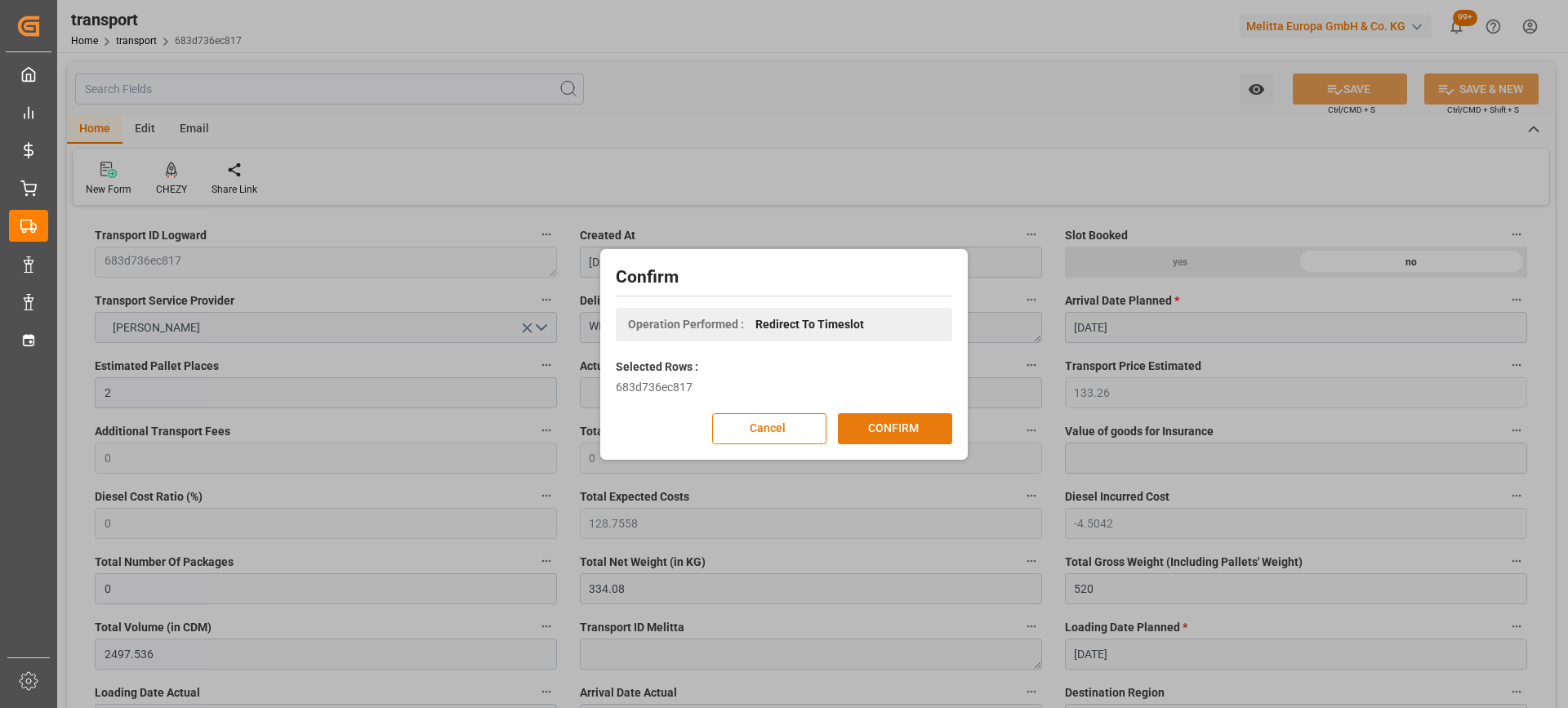
click at [895, 424] on button "CONFIRM" at bounding box center [895, 428] width 114 height 31
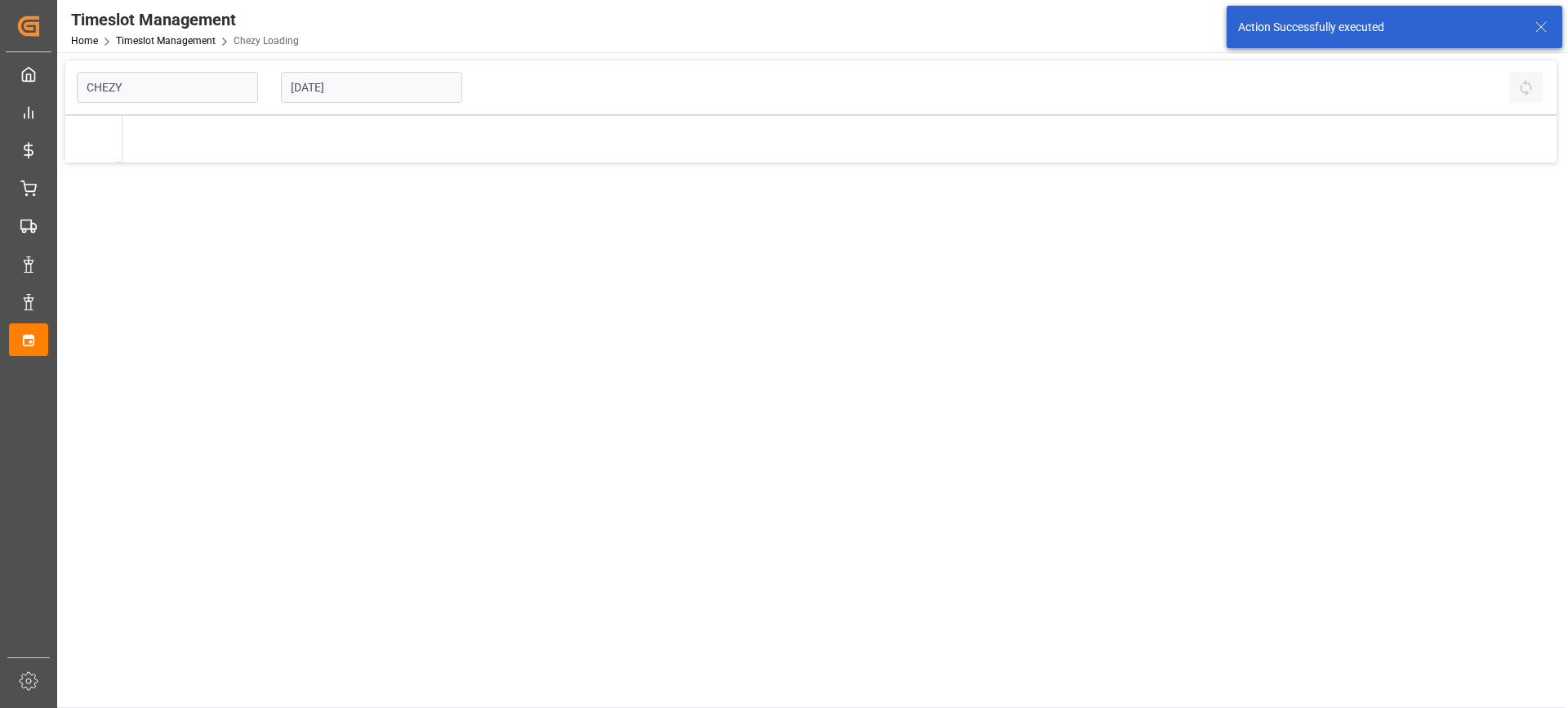
type input "Chezy Loading"
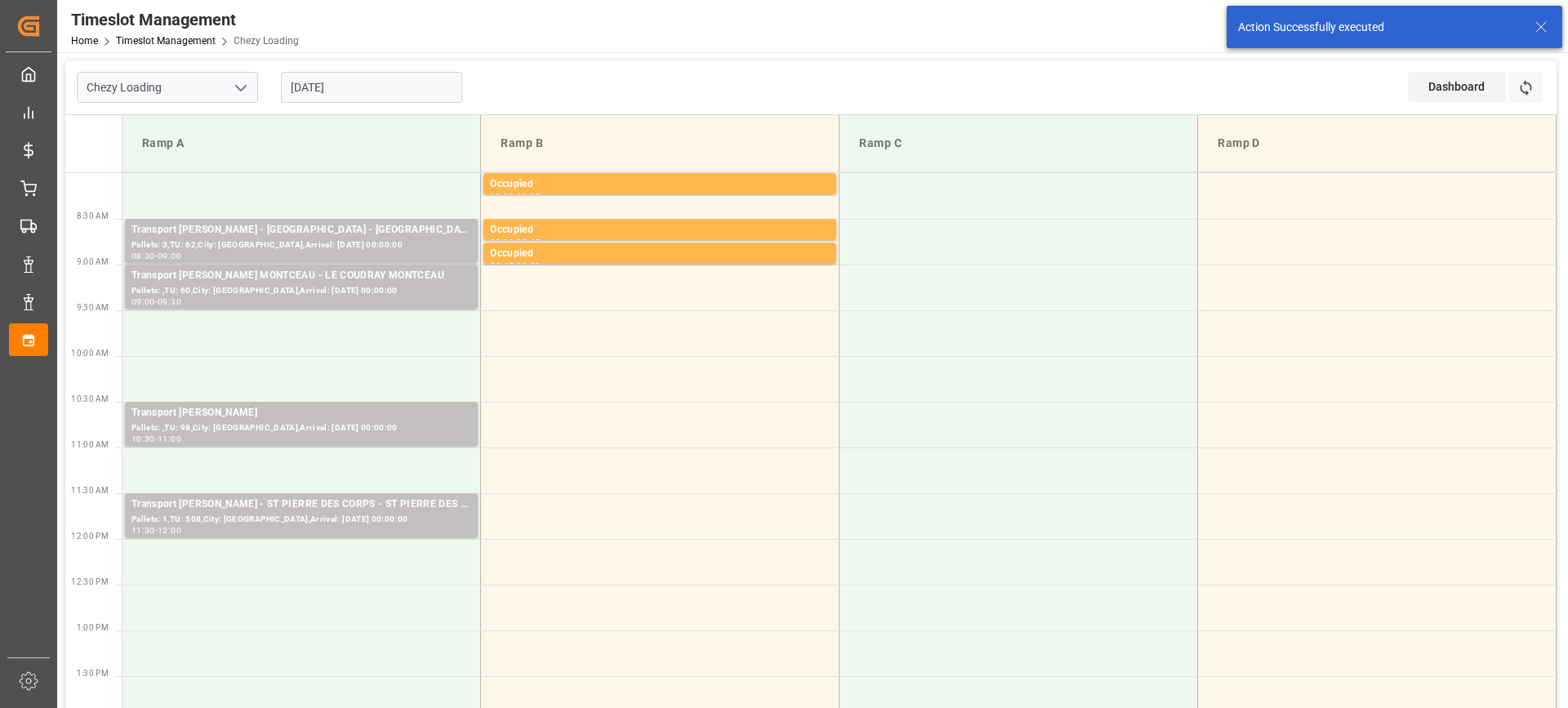
click at [370, 92] on input "[DATE]" at bounding box center [372, 87] width 181 height 31
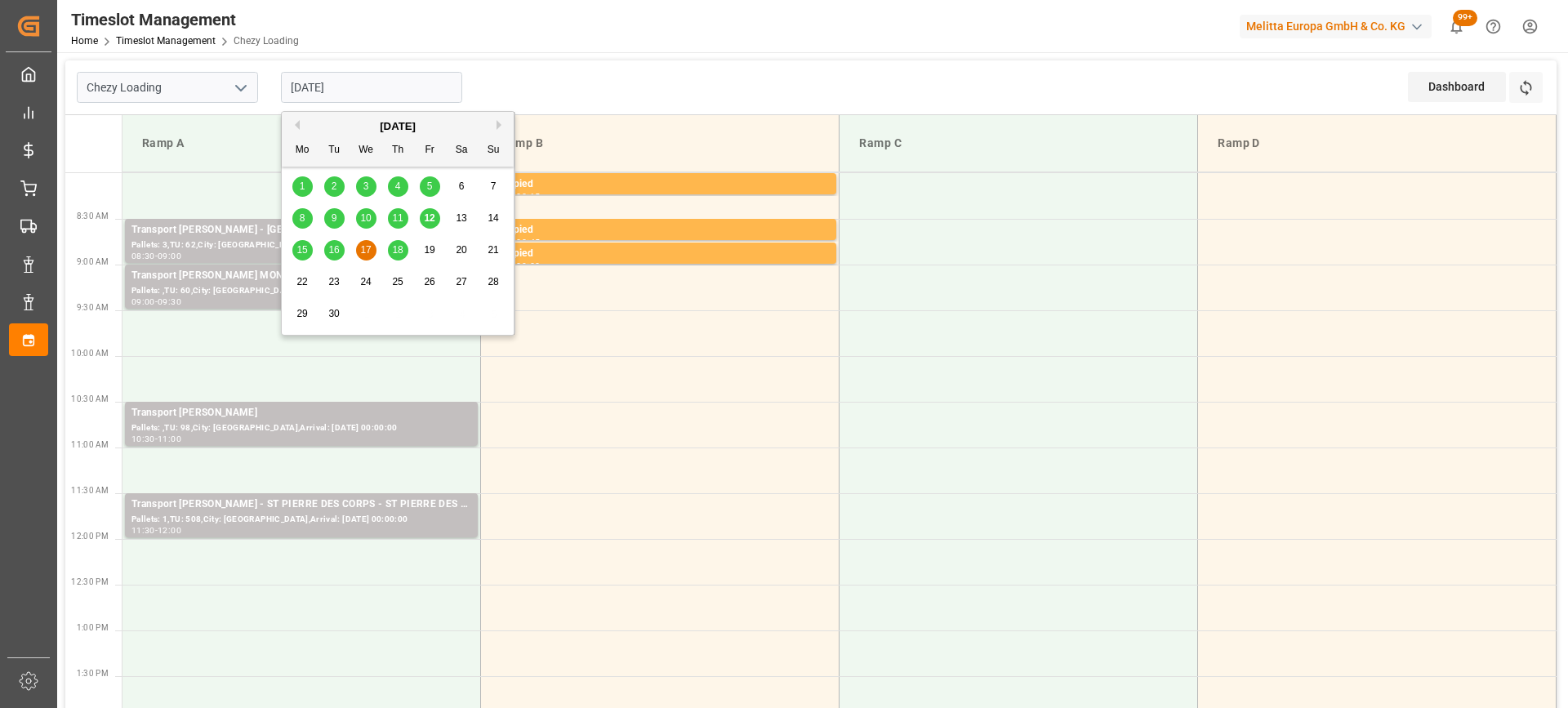
click at [336, 247] on span "16" at bounding box center [333, 249] width 10 height 11
type input "[DATE]"
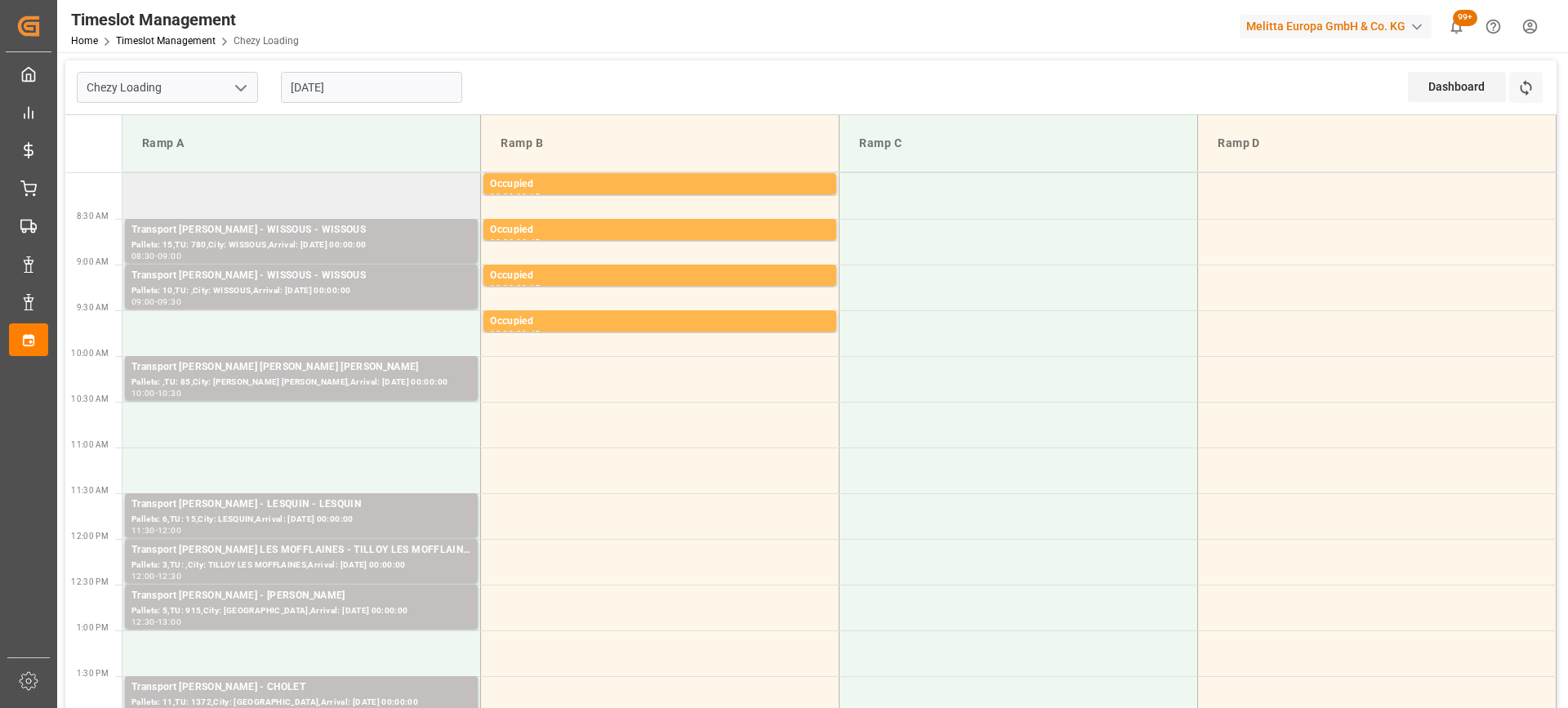
click at [275, 202] on td at bounding box center [302, 195] width 359 height 46
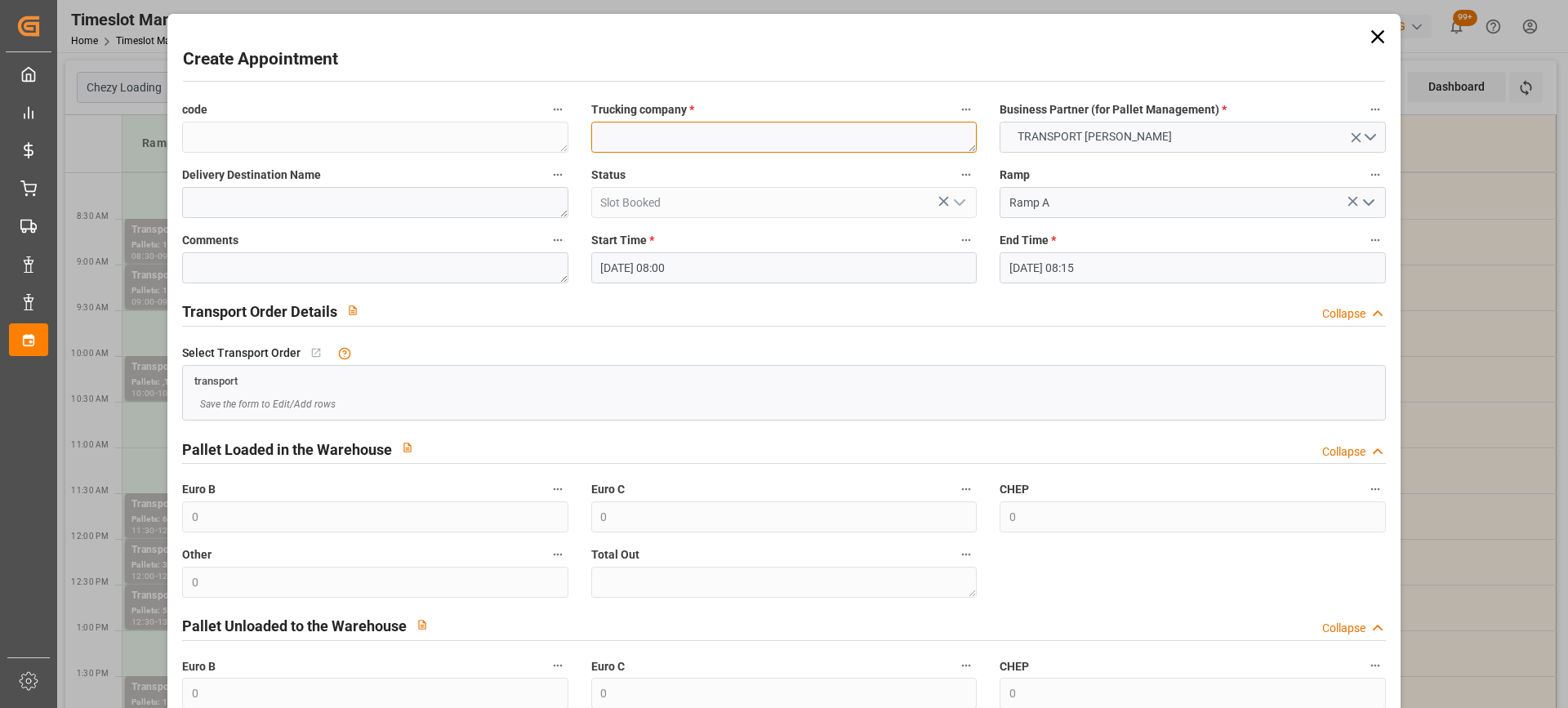
click at [647, 136] on textarea at bounding box center [784, 136] width 386 height 31
paste textarea "WISSOUS"
type textarea "WISSOUS"
click at [1128, 270] on input "[DATE] 08:15" at bounding box center [1192, 267] width 386 height 31
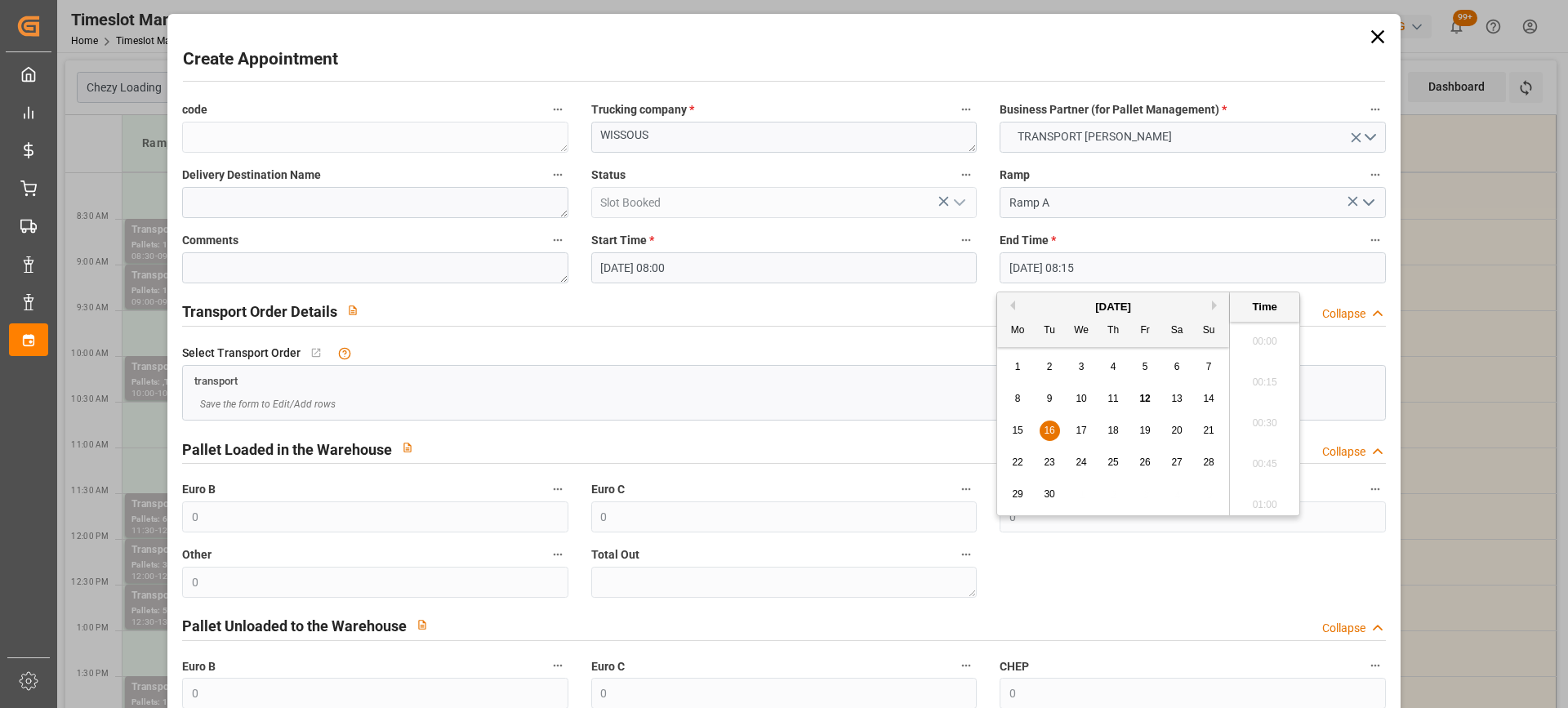
scroll to position [1271, 0]
click at [1047, 434] on span "16" at bounding box center [1049, 431] width 10 height 11
click at [1258, 454] on li "08:30" at bounding box center [1264, 460] width 69 height 41
type input "[DATE] 08:30"
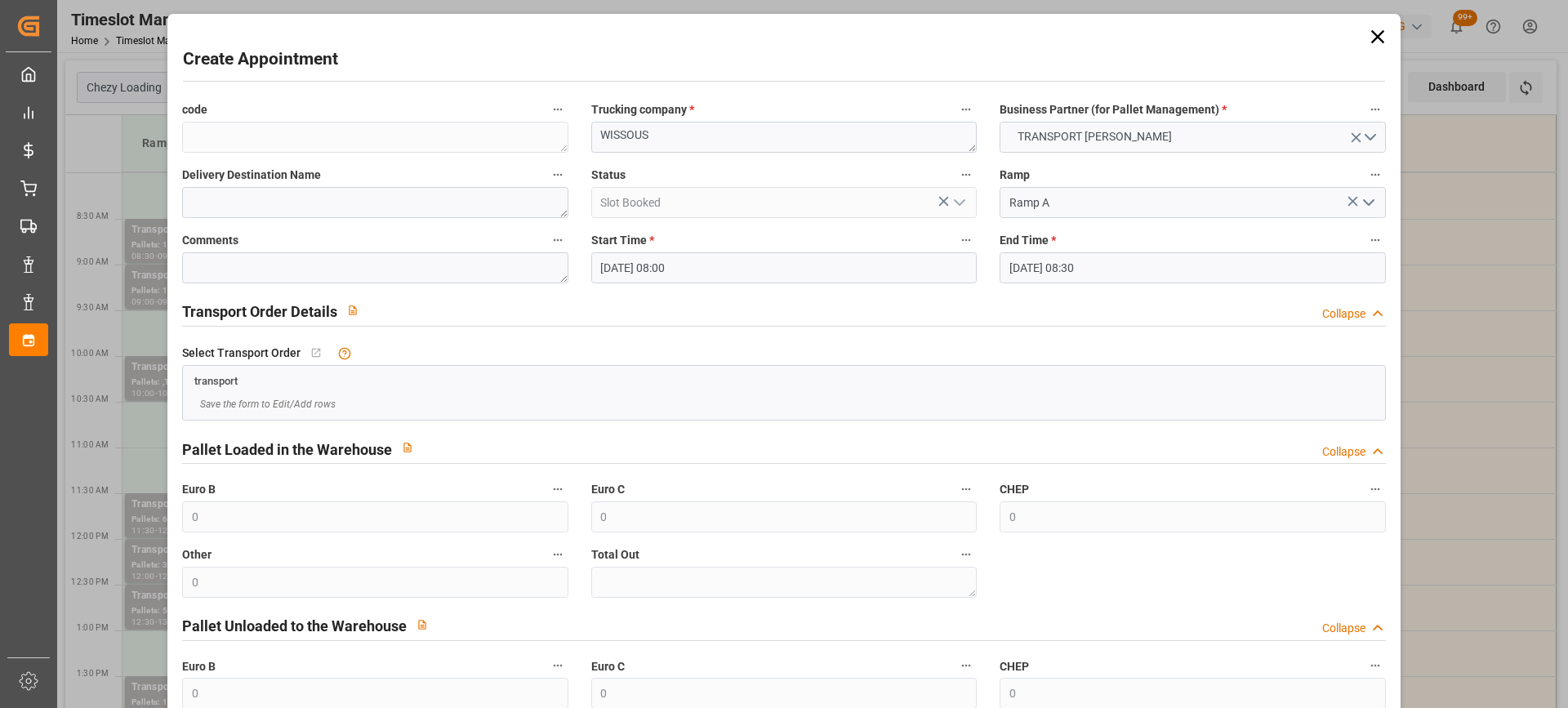
scroll to position [161, 0]
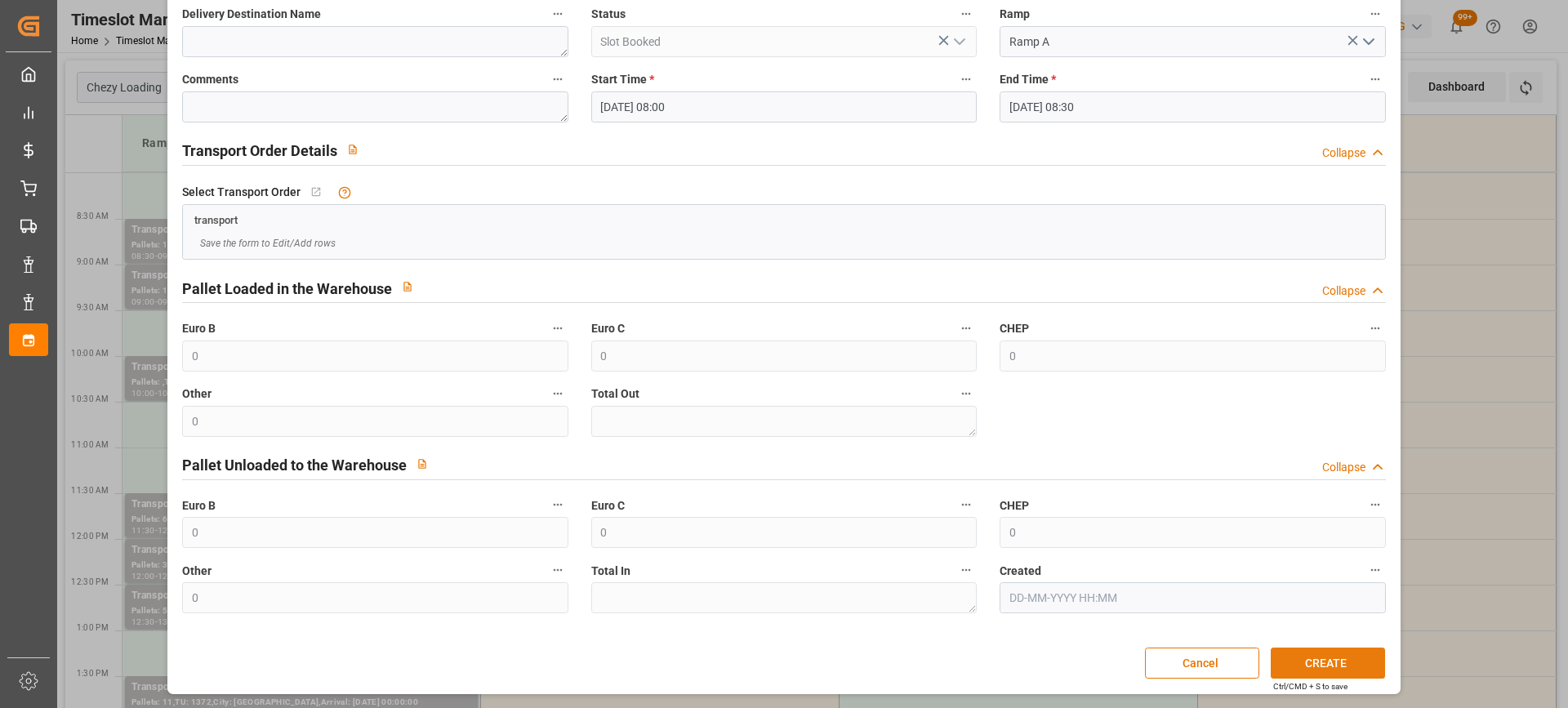
drag, startPoint x: 1342, startPoint y: 656, endPoint x: 1299, endPoint y: 663, distance: 43.6
click at [1341, 656] on button "CREATE" at bounding box center [1328, 662] width 114 height 31
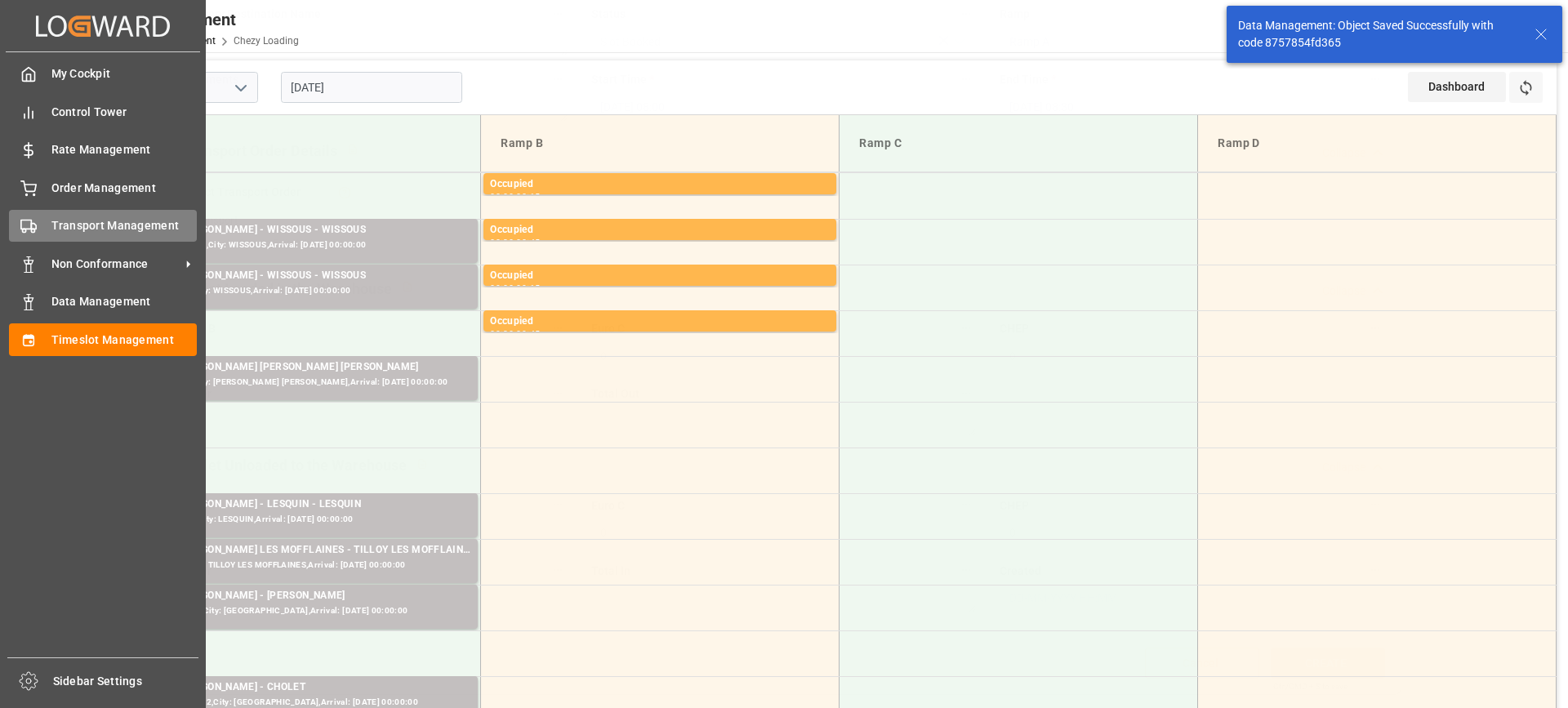
click at [38, 231] on div "Transport Management Transport Management" at bounding box center [103, 226] width 188 height 32
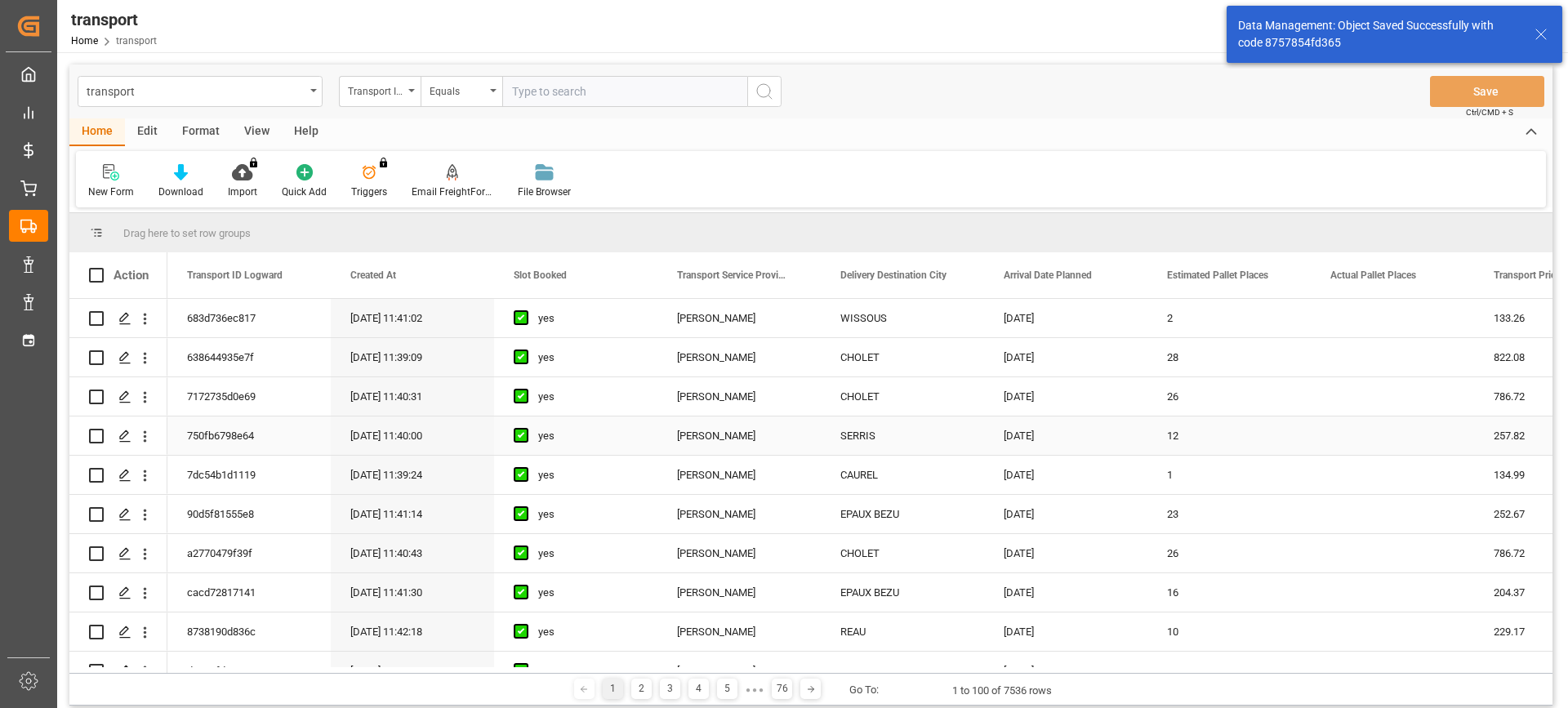
scroll to position [245, 0]
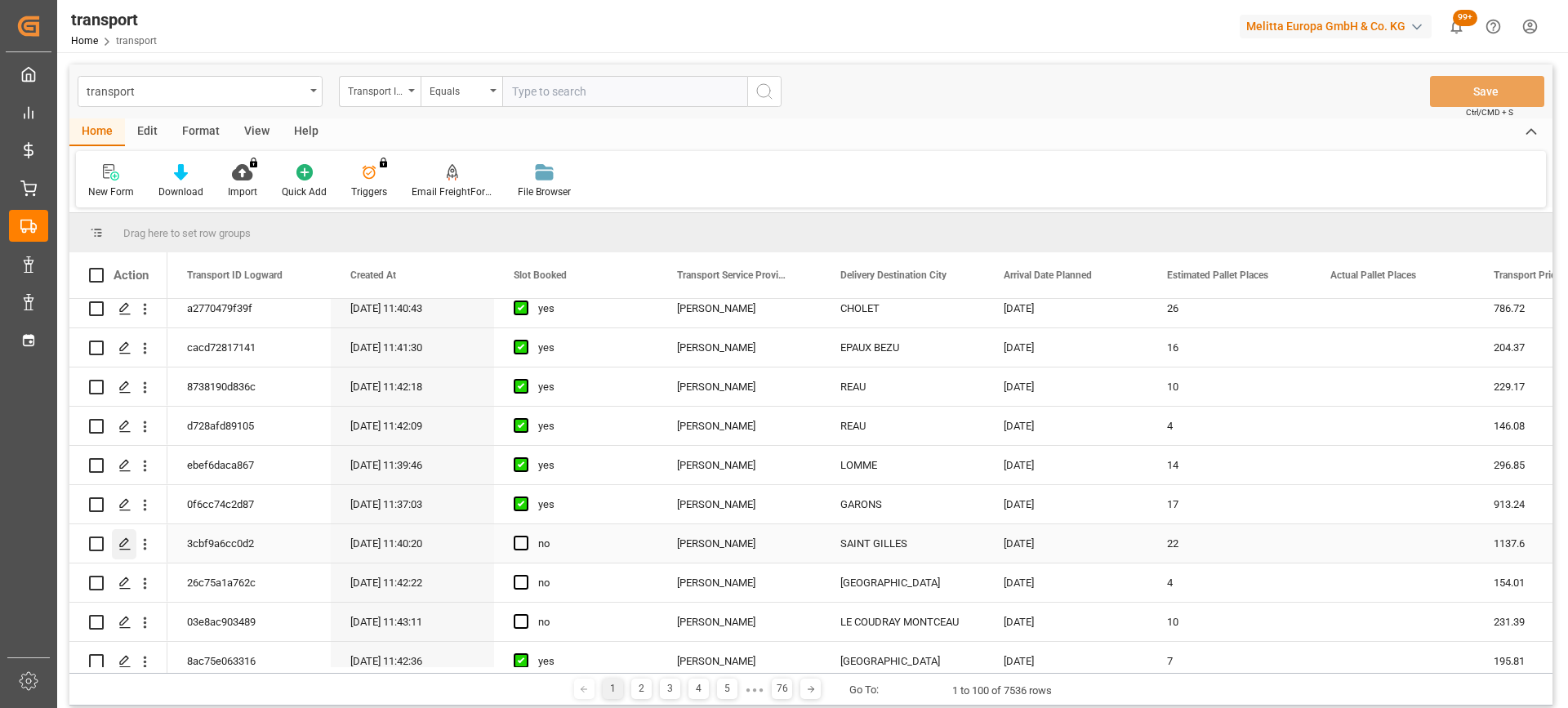
click at [128, 537] on icon "Press SPACE to select this row." at bounding box center [125, 544] width 13 height 13
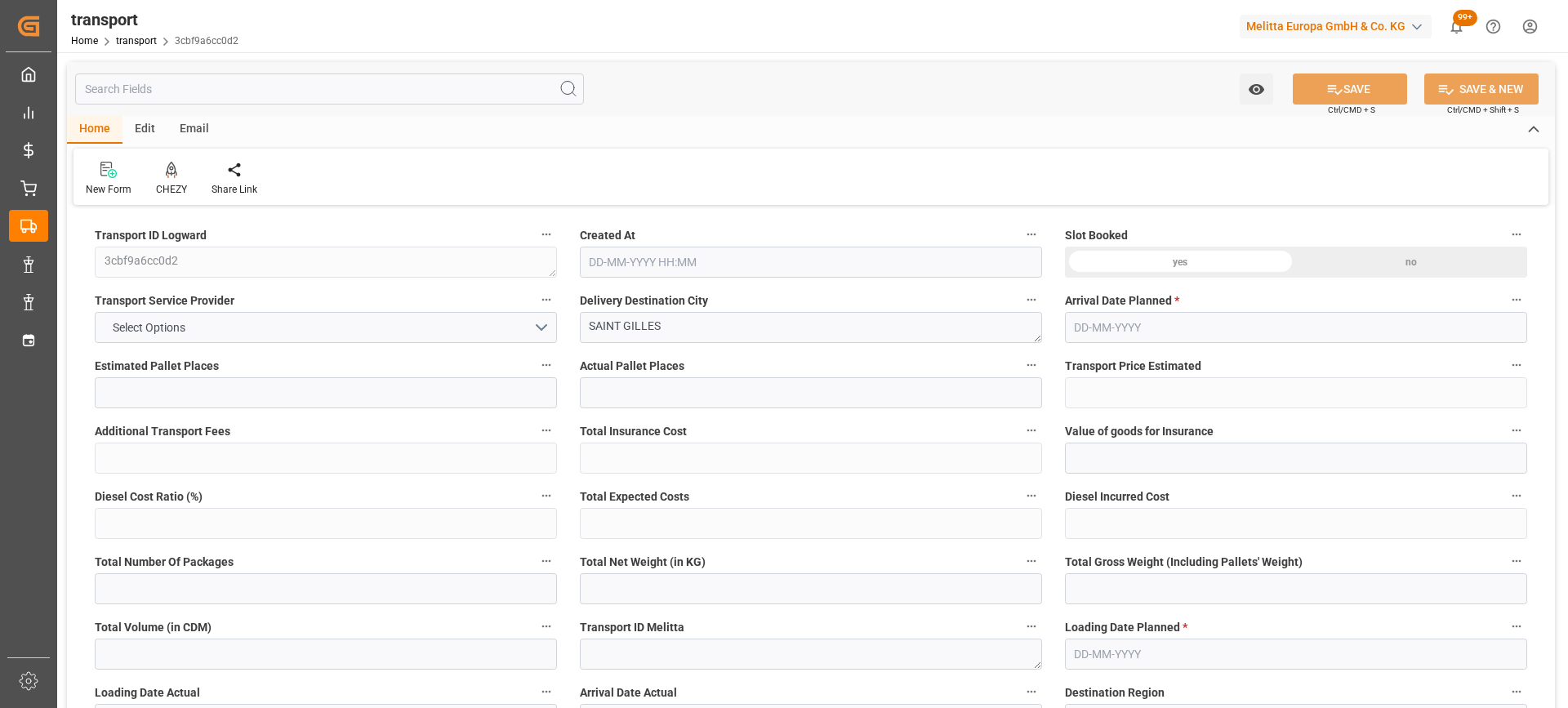
type input "22"
type input "1137.6"
type input "0"
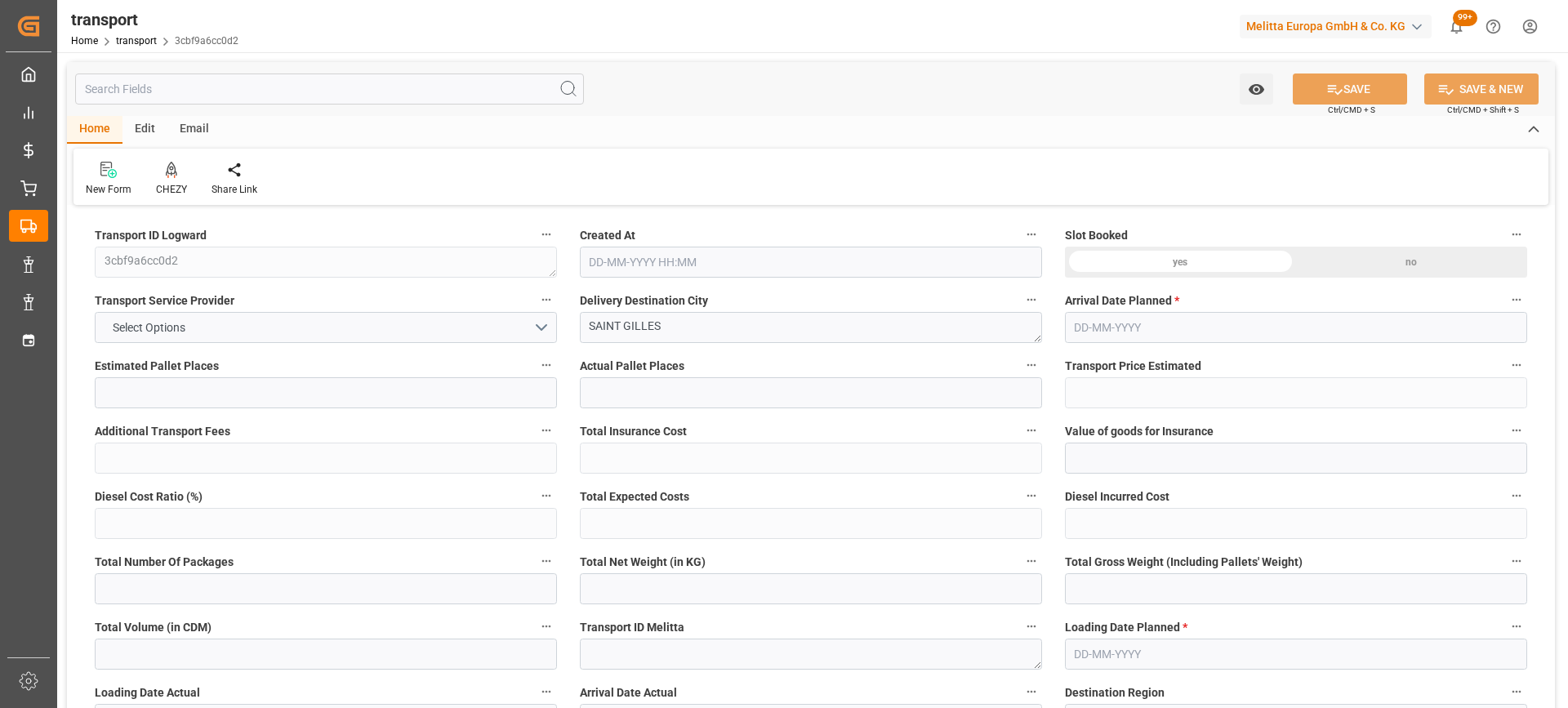
type input "1099.1491"
type input "-38.4509"
type input "0"
type input "6053.304"
type input "7942.688"
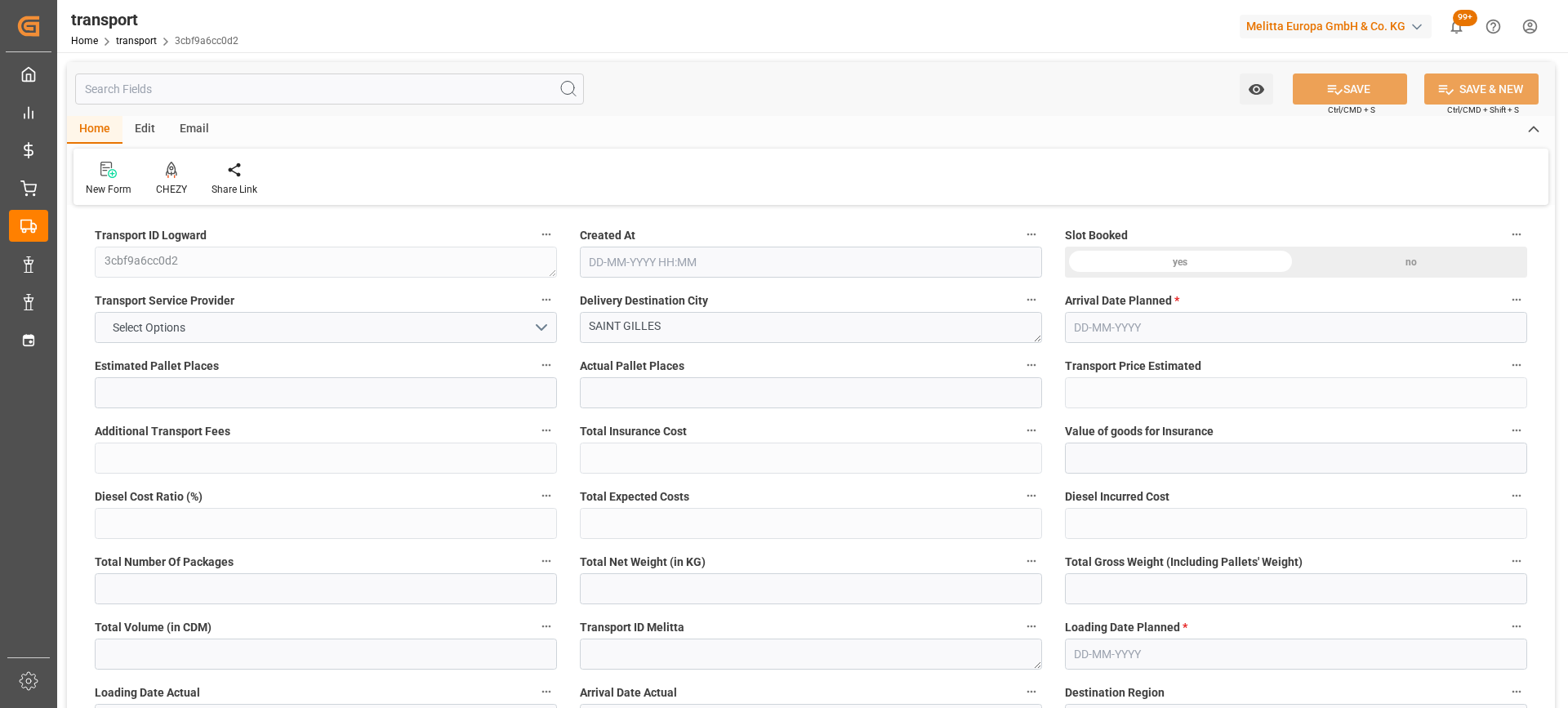
type input "23812.712"
type input "30"
type input "14"
type input "914"
type input "26"
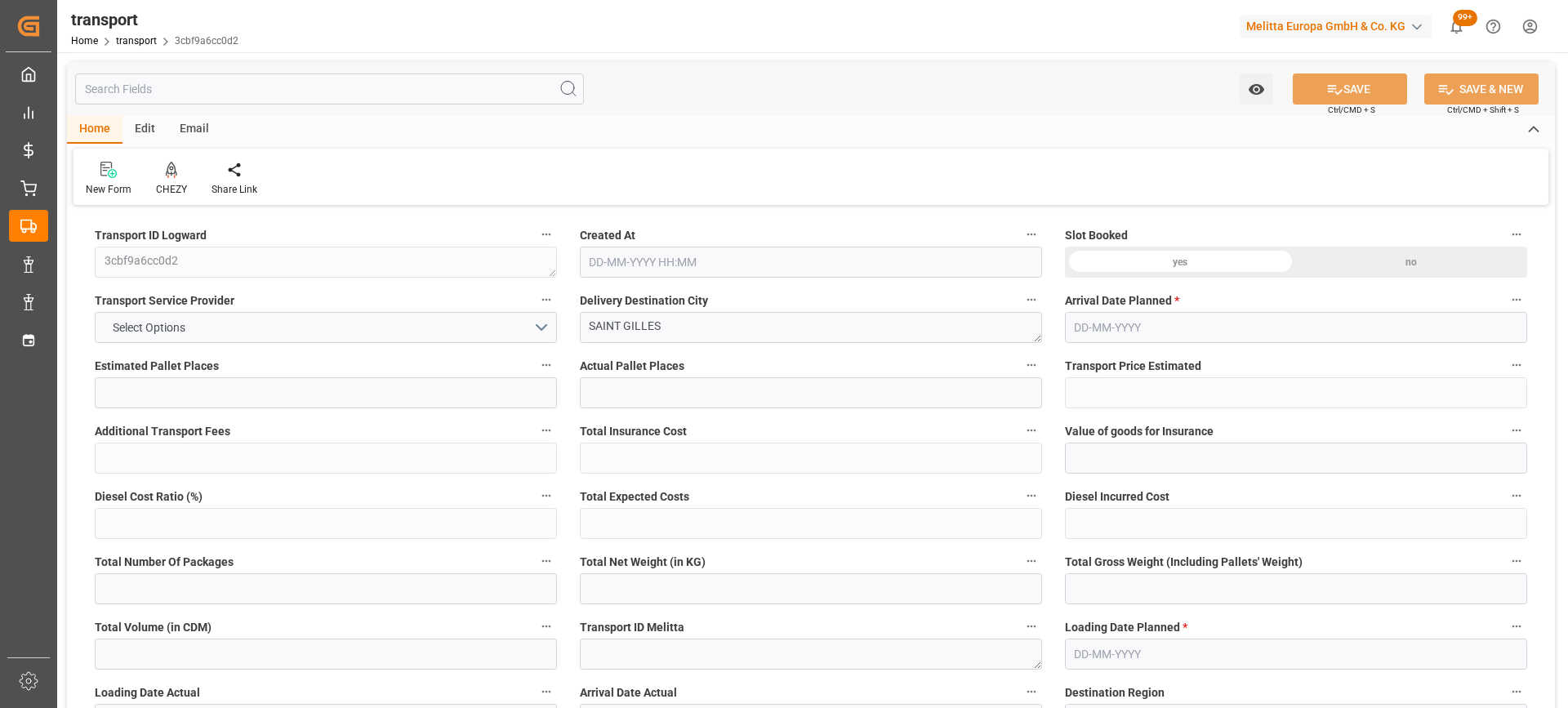
type input "101"
type input "6911.798"
type input "0"
type input "4710.8598"
type input "0"
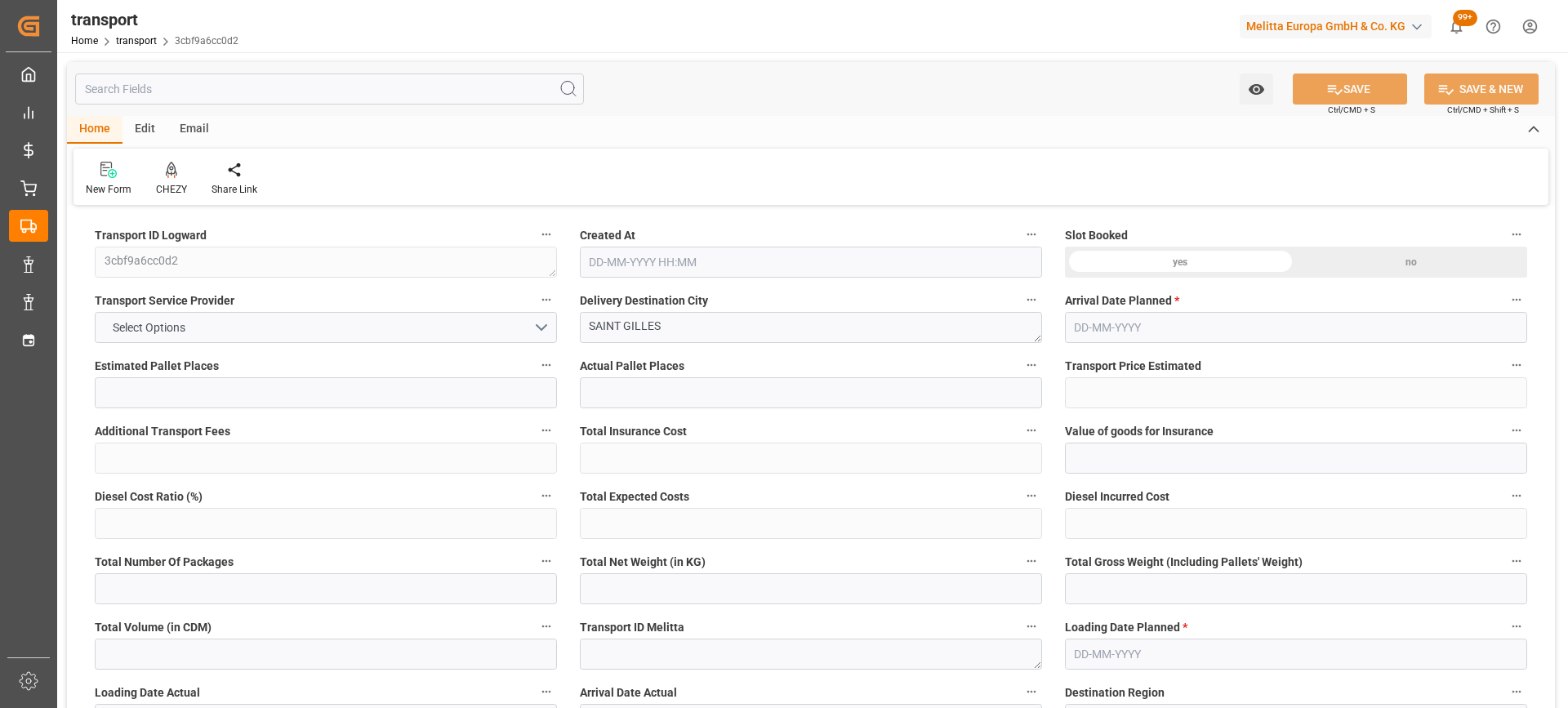
type input "0"
type input "21"
type input "35"
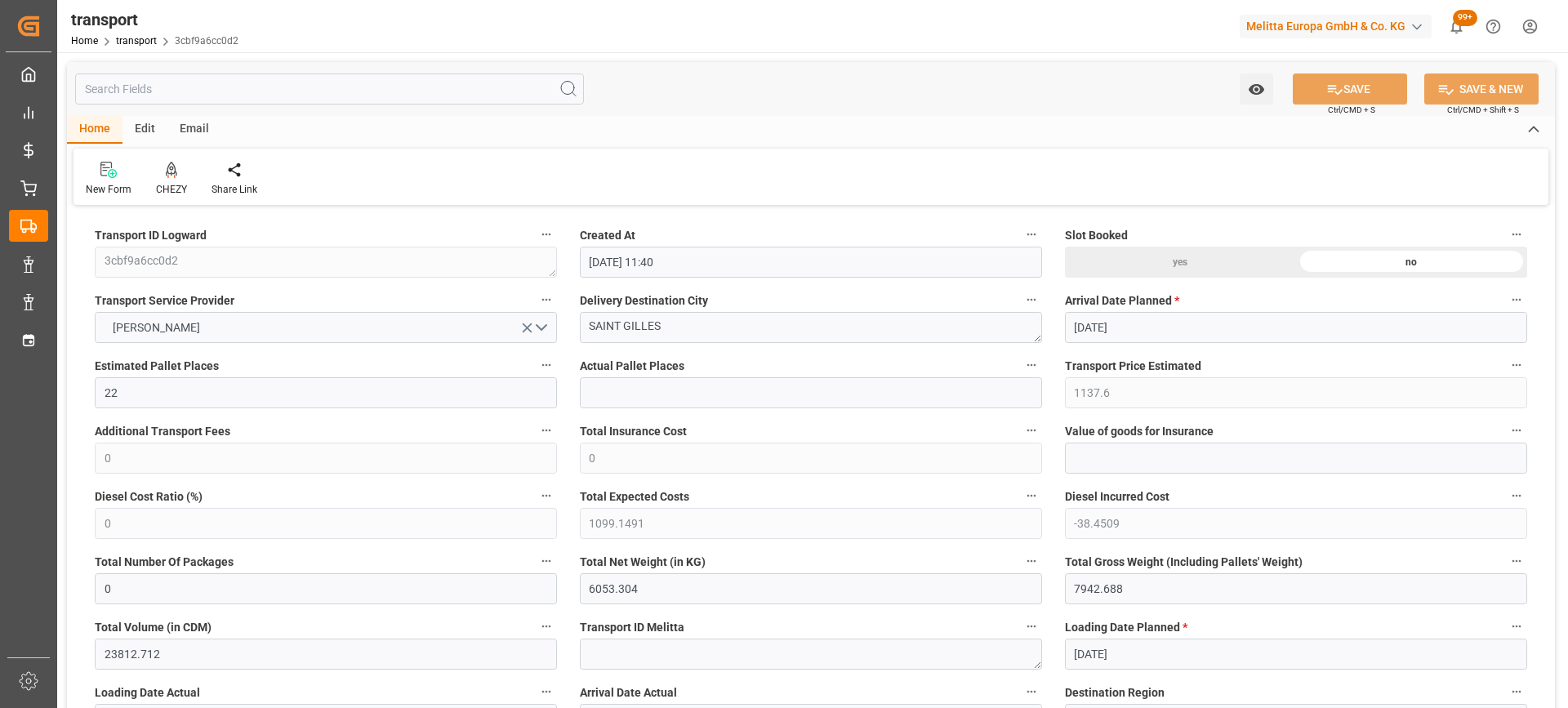
type input "[DATE] 11:40"
type input "[DATE]"
drag, startPoint x: 692, startPoint y: 334, endPoint x: 543, endPoint y: 338, distance: 149.1
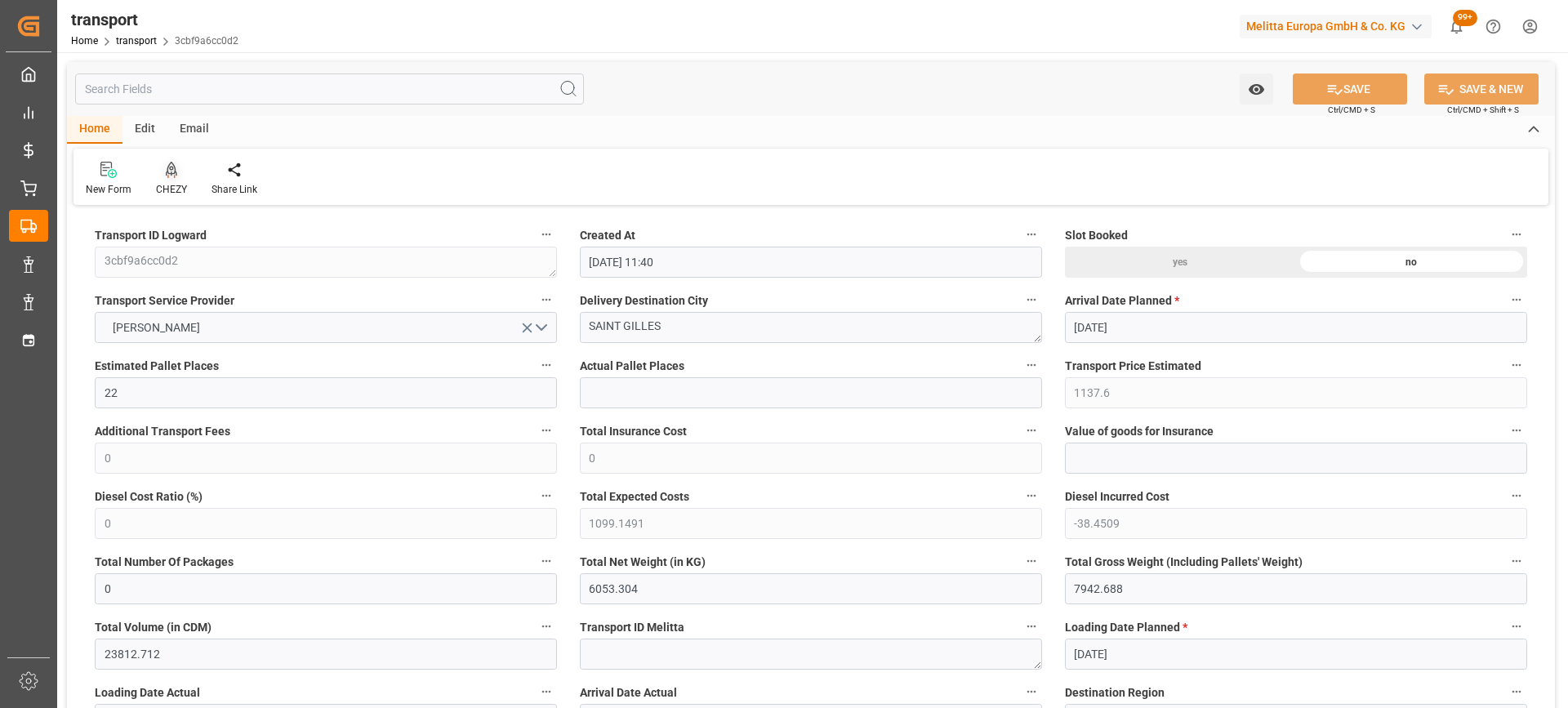
click at [173, 179] on div "CHEZY" at bounding box center [171, 178] width 55 height 35
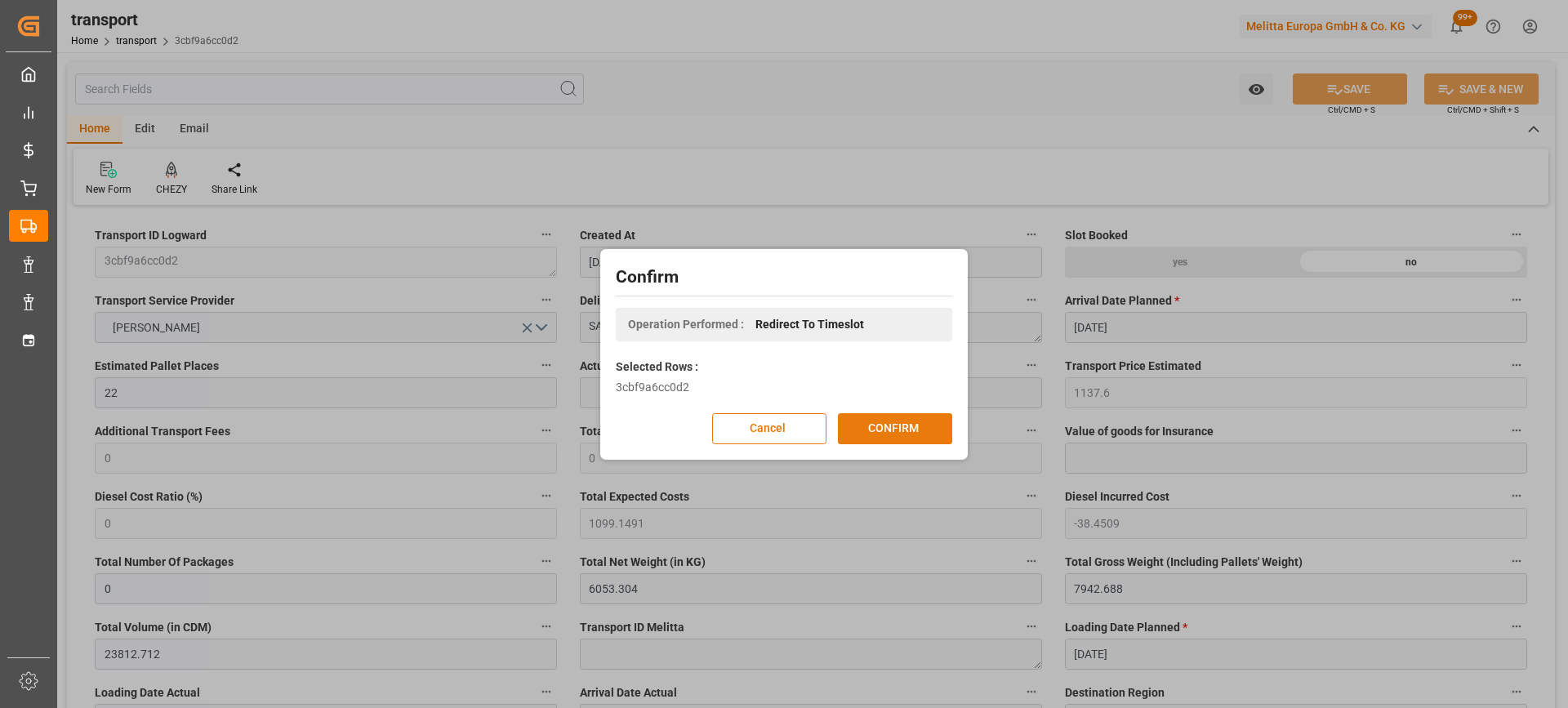
click at [941, 421] on button "CONFIRM" at bounding box center [895, 428] width 114 height 31
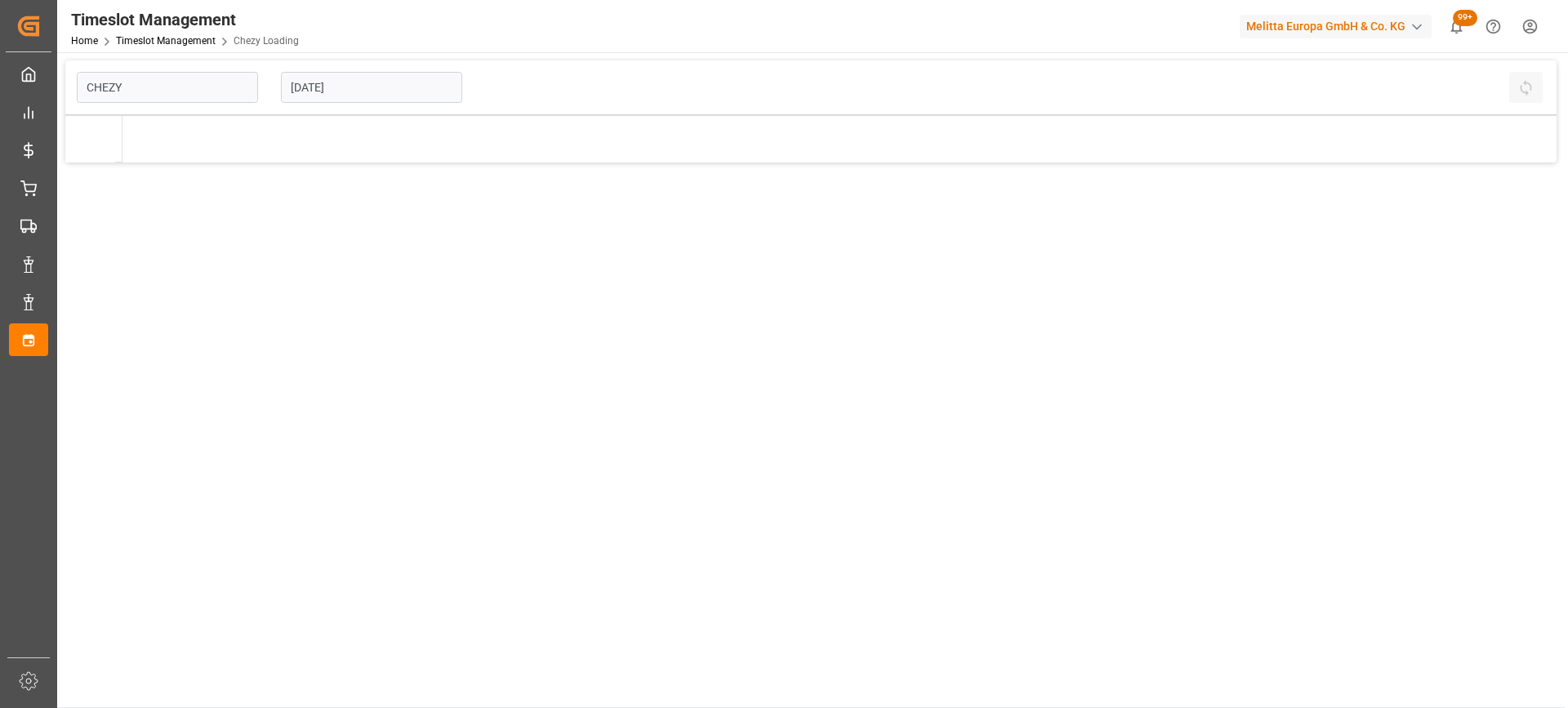
type input "Chezy Loading"
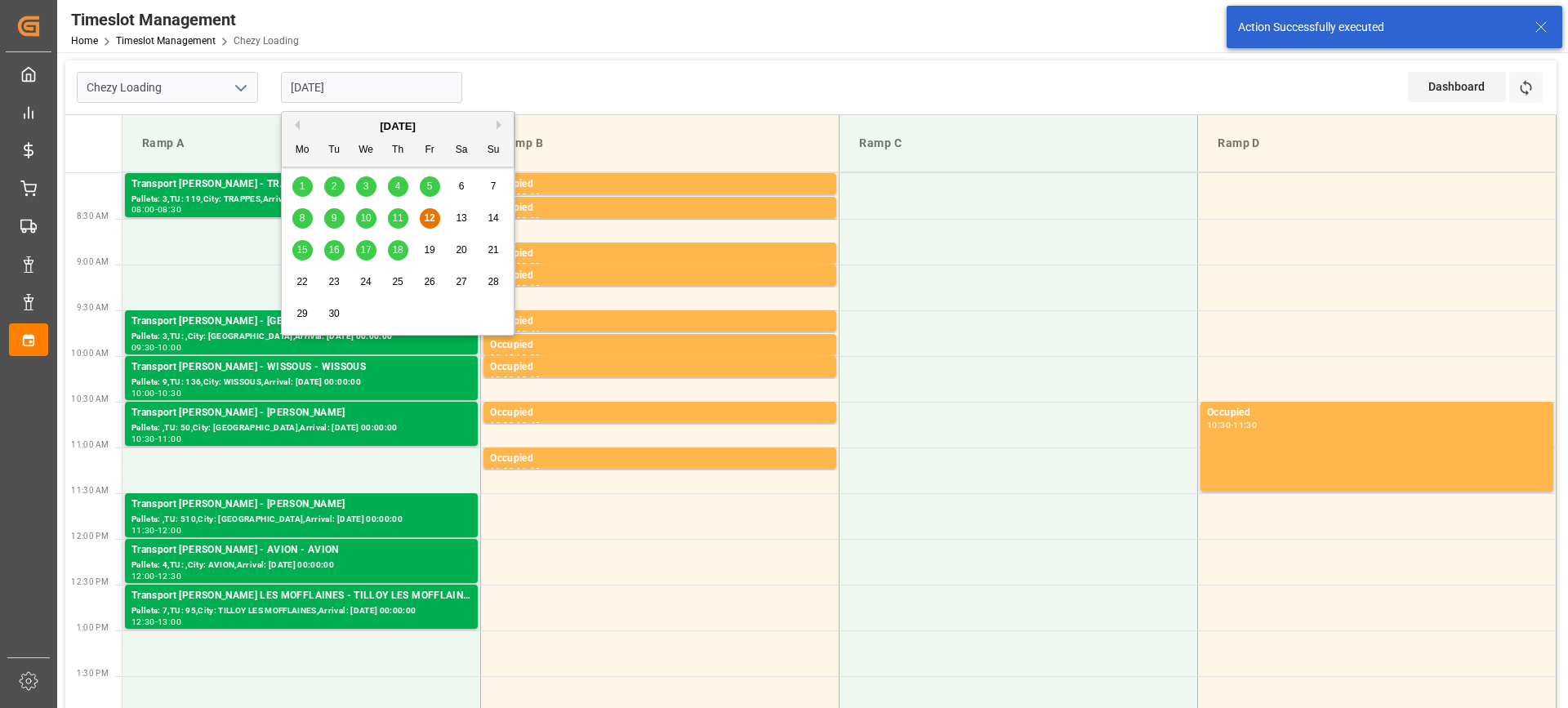
click at [374, 88] on input "[DATE]" at bounding box center [372, 87] width 181 height 31
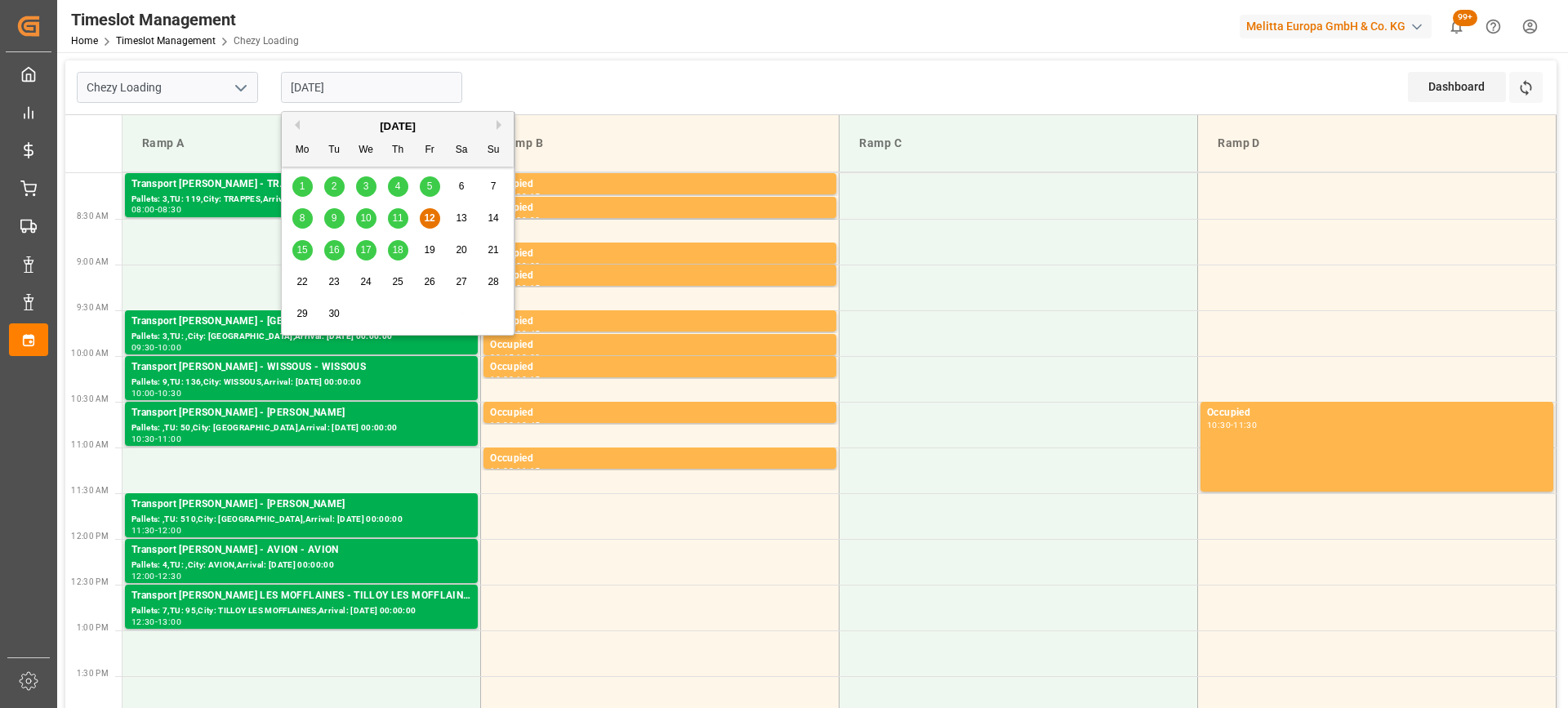
click at [335, 248] on span "16" at bounding box center [333, 249] width 10 height 11
type input "[DATE]"
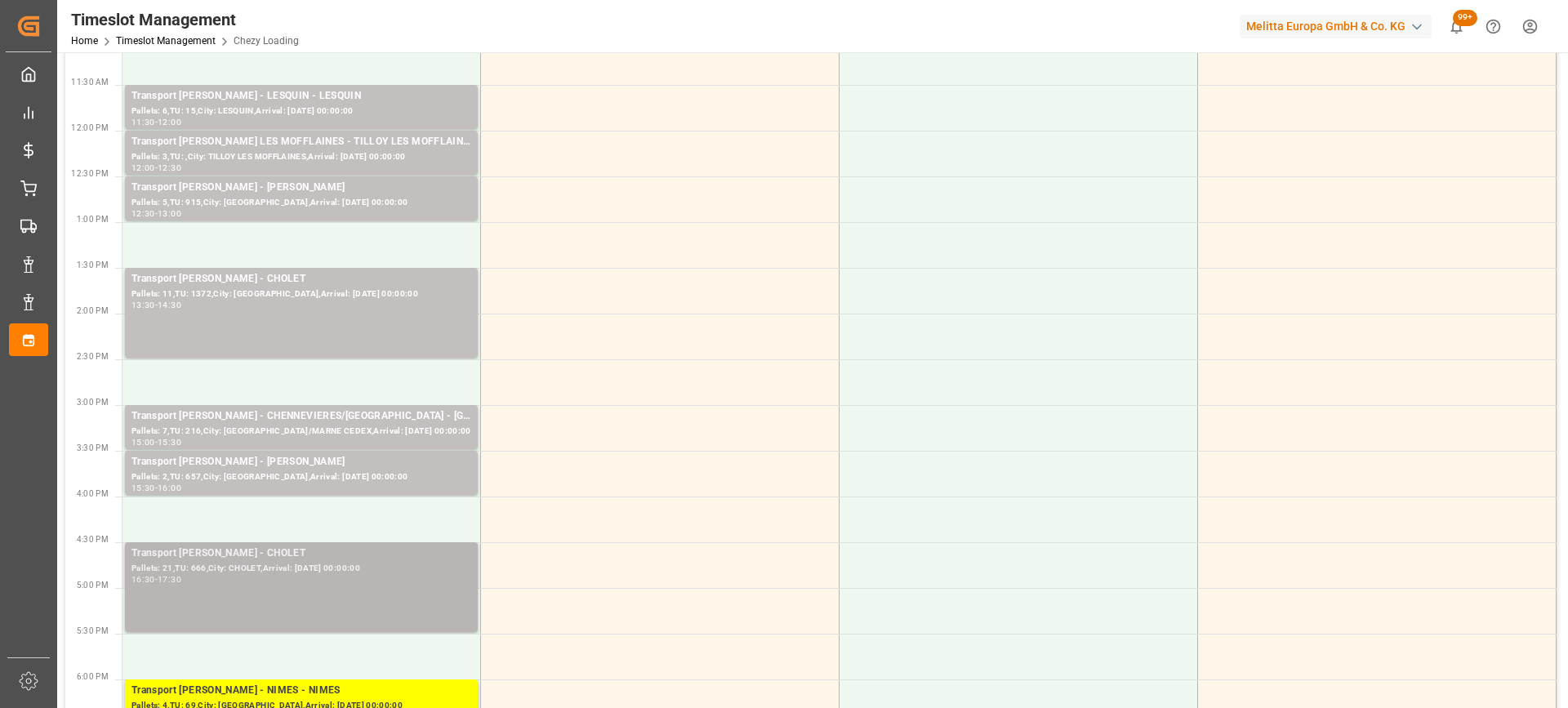
scroll to position [735, 0]
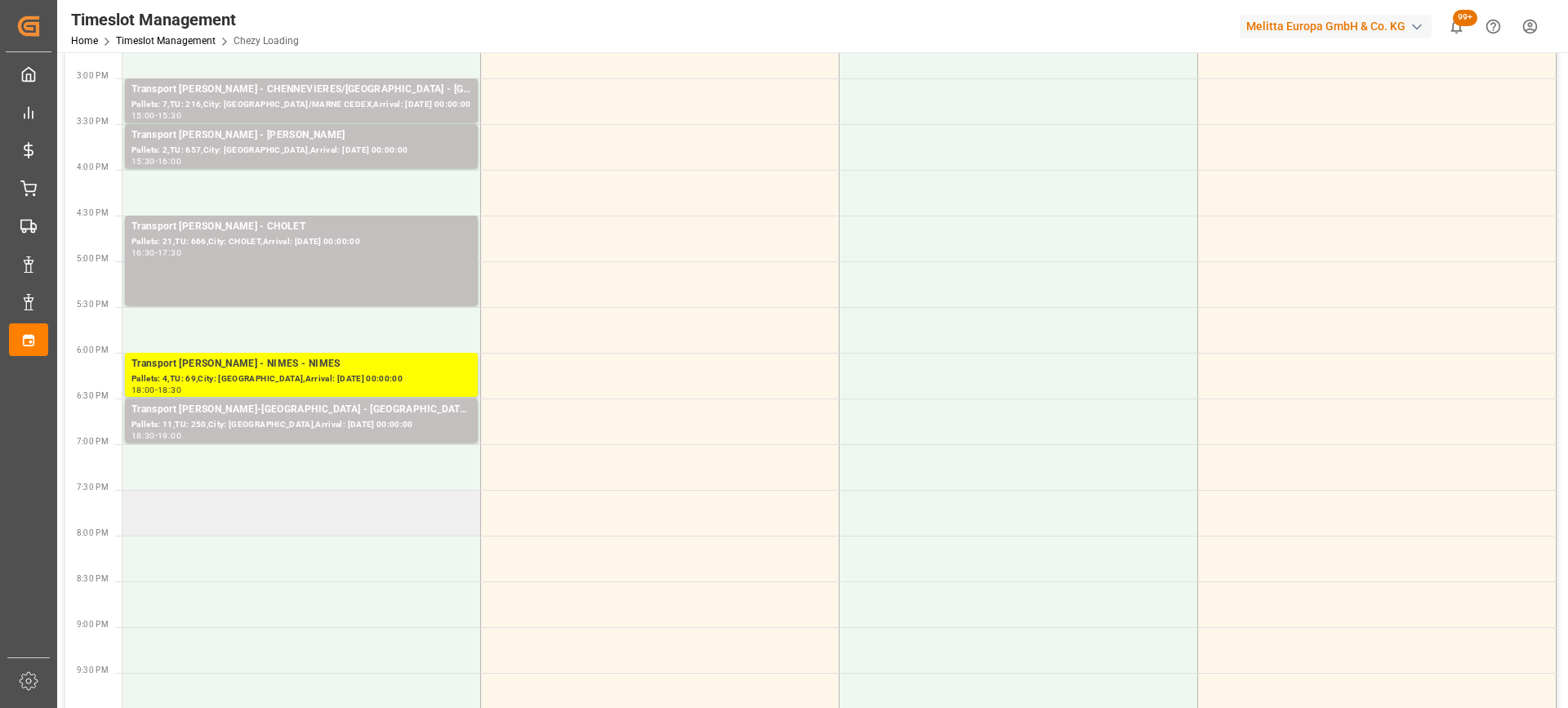
click at [315, 528] on td at bounding box center [302, 513] width 359 height 46
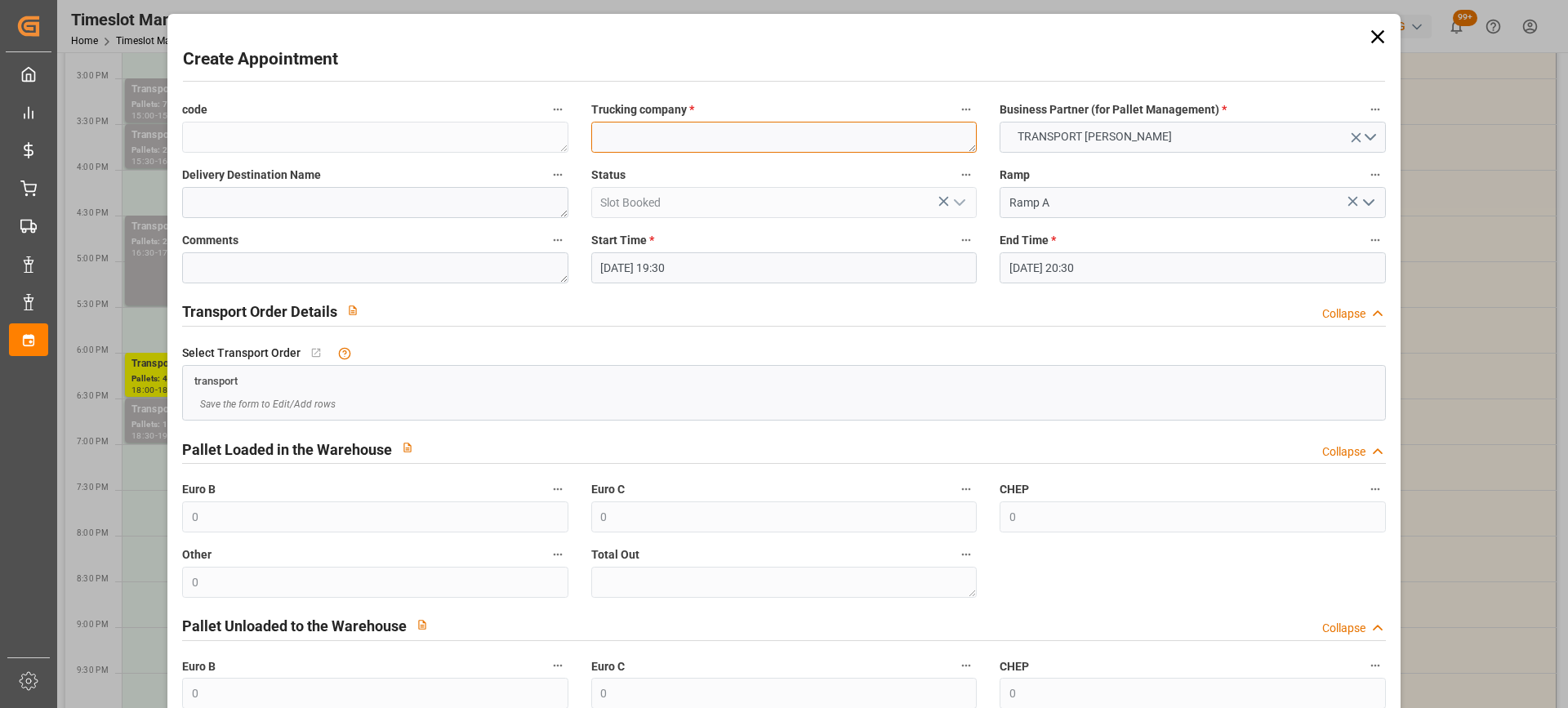
paste textarea "SAINT GILLES"
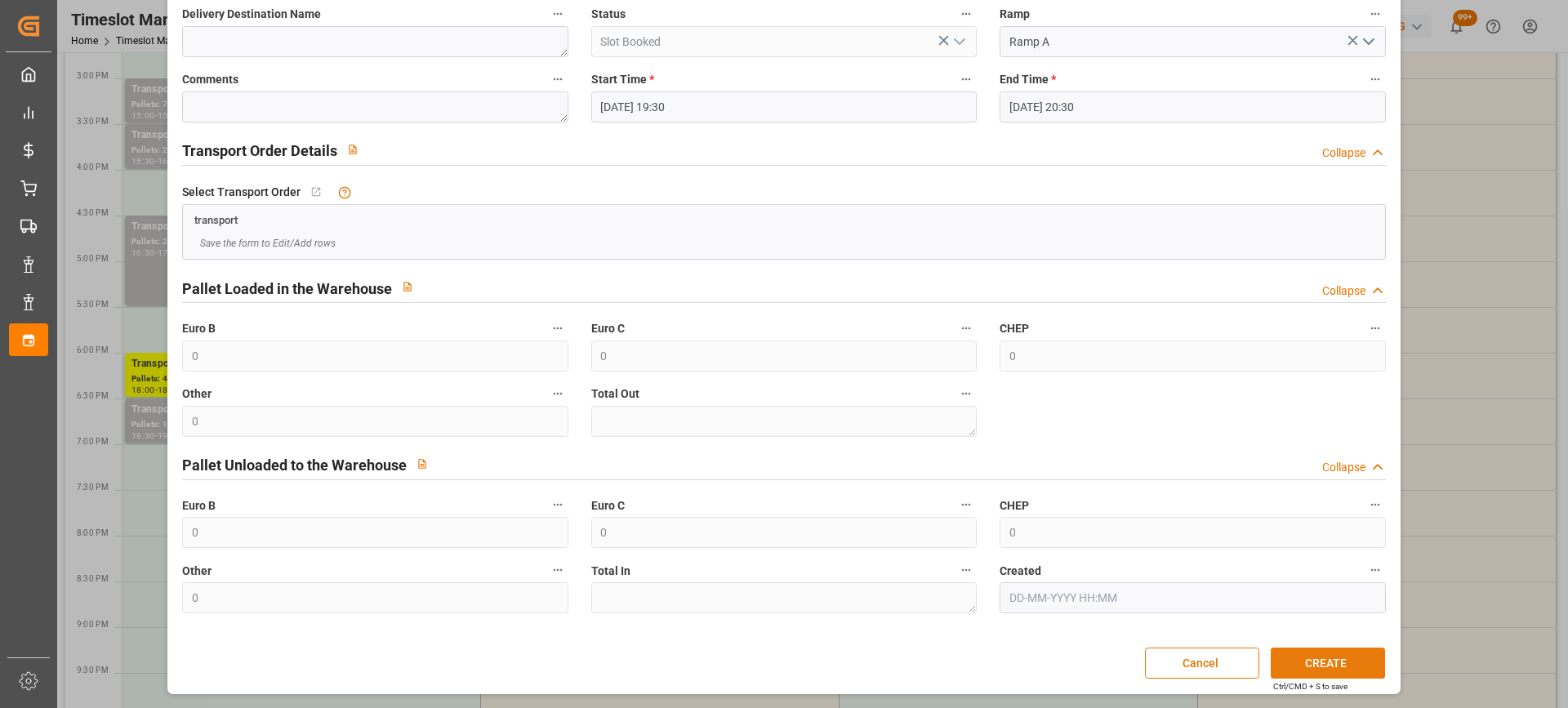
type textarea "SAINT GILLES"
click at [1330, 666] on button "CREATE" at bounding box center [1328, 662] width 114 height 31
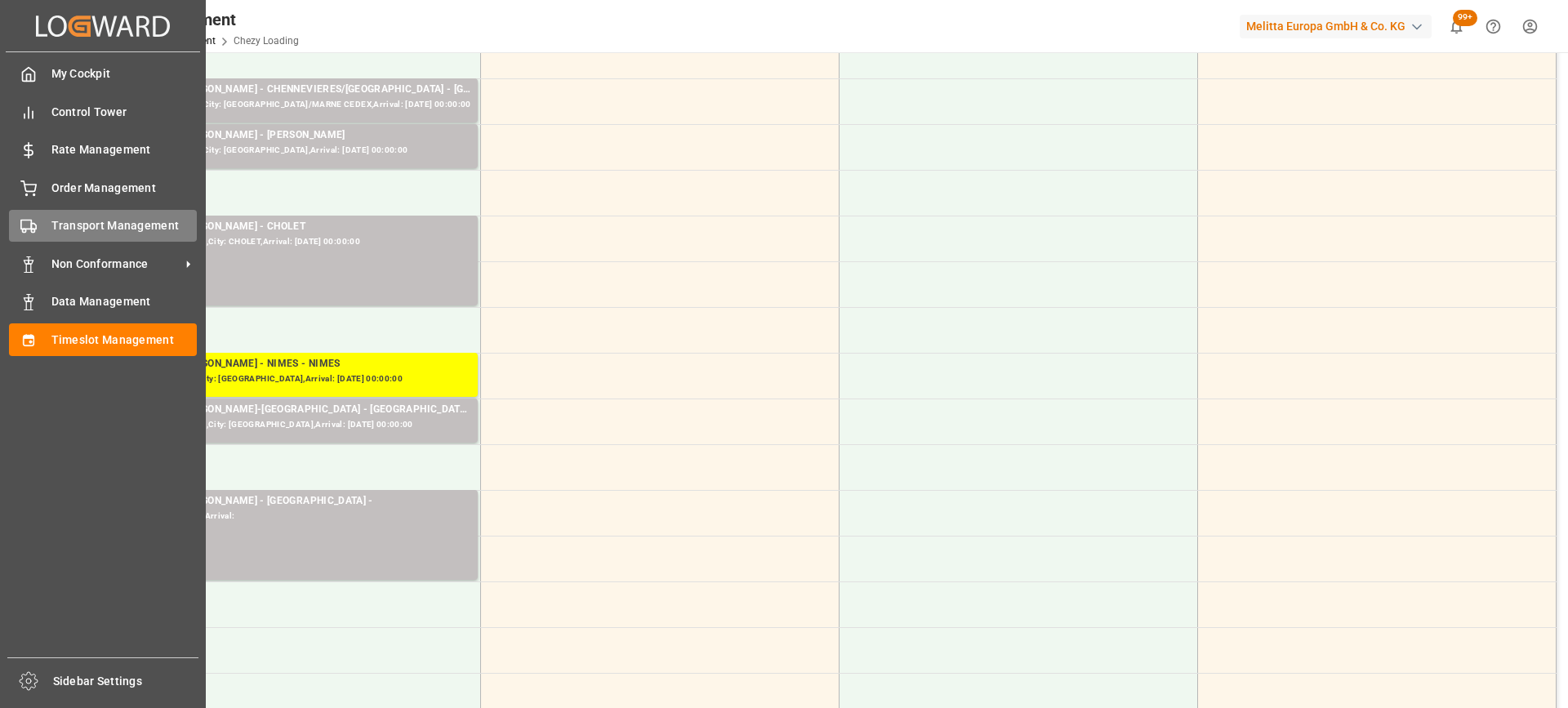
click at [44, 230] on div "Transport Management Transport Management" at bounding box center [103, 226] width 188 height 32
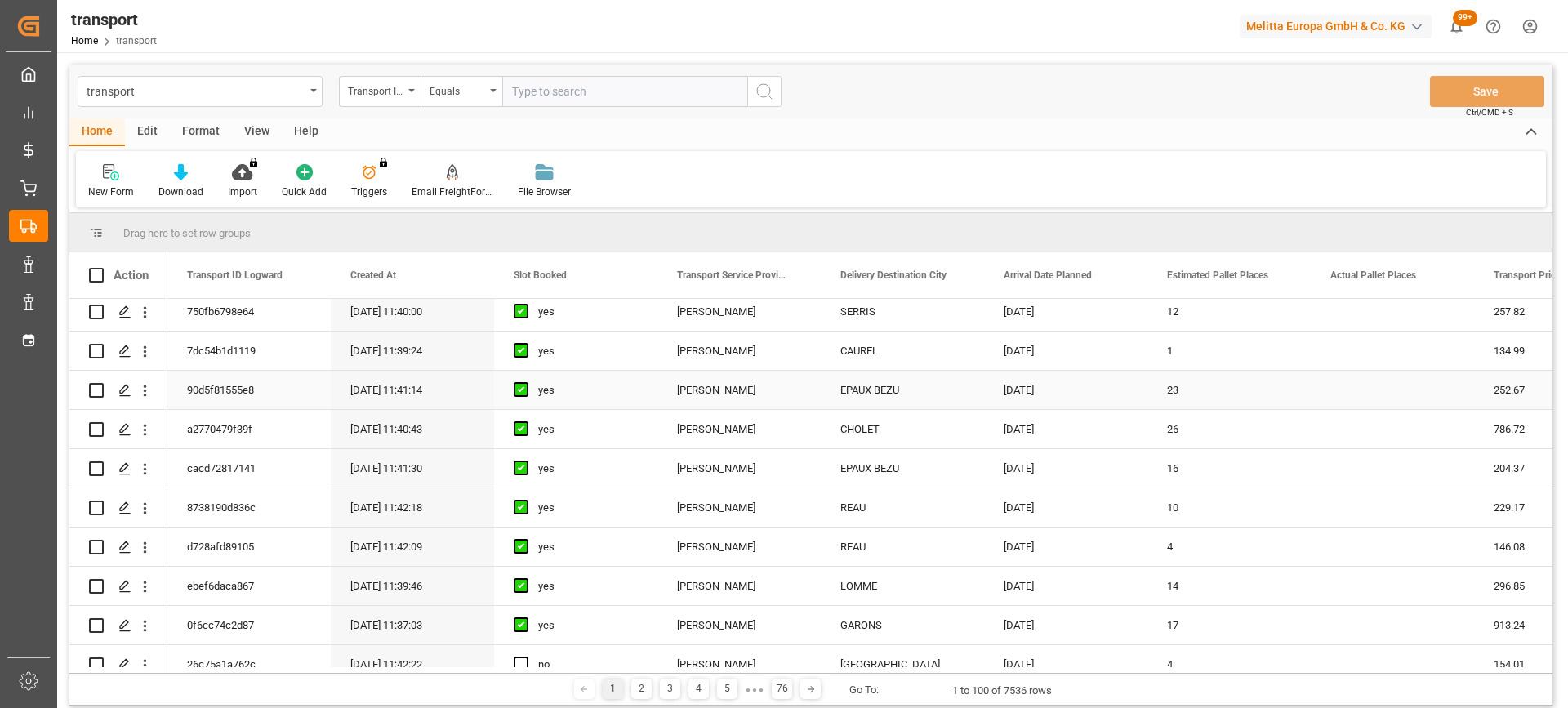
scroll to position [245, 0]
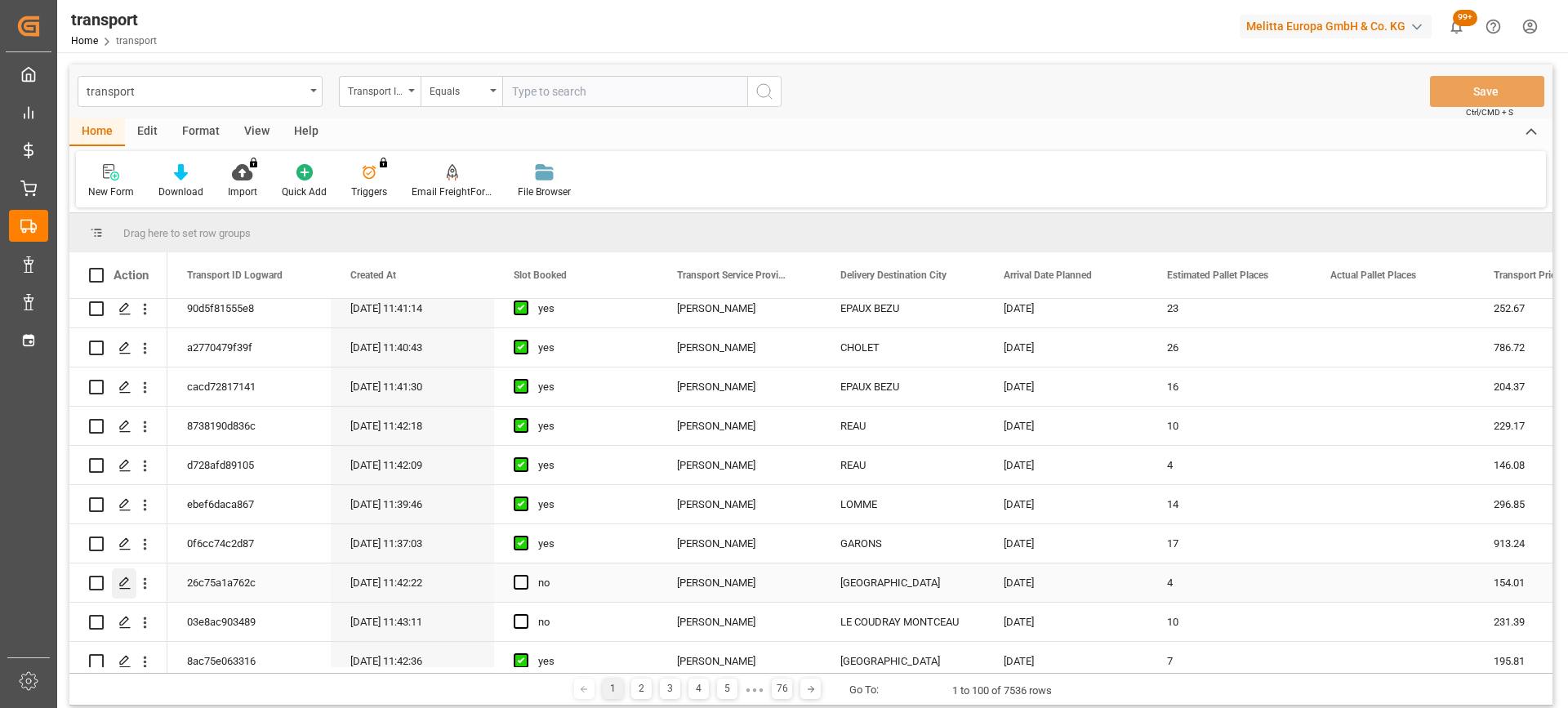
click at [122, 581] on icon "Press SPACE to select this row." at bounding box center [125, 583] width 13 height 13
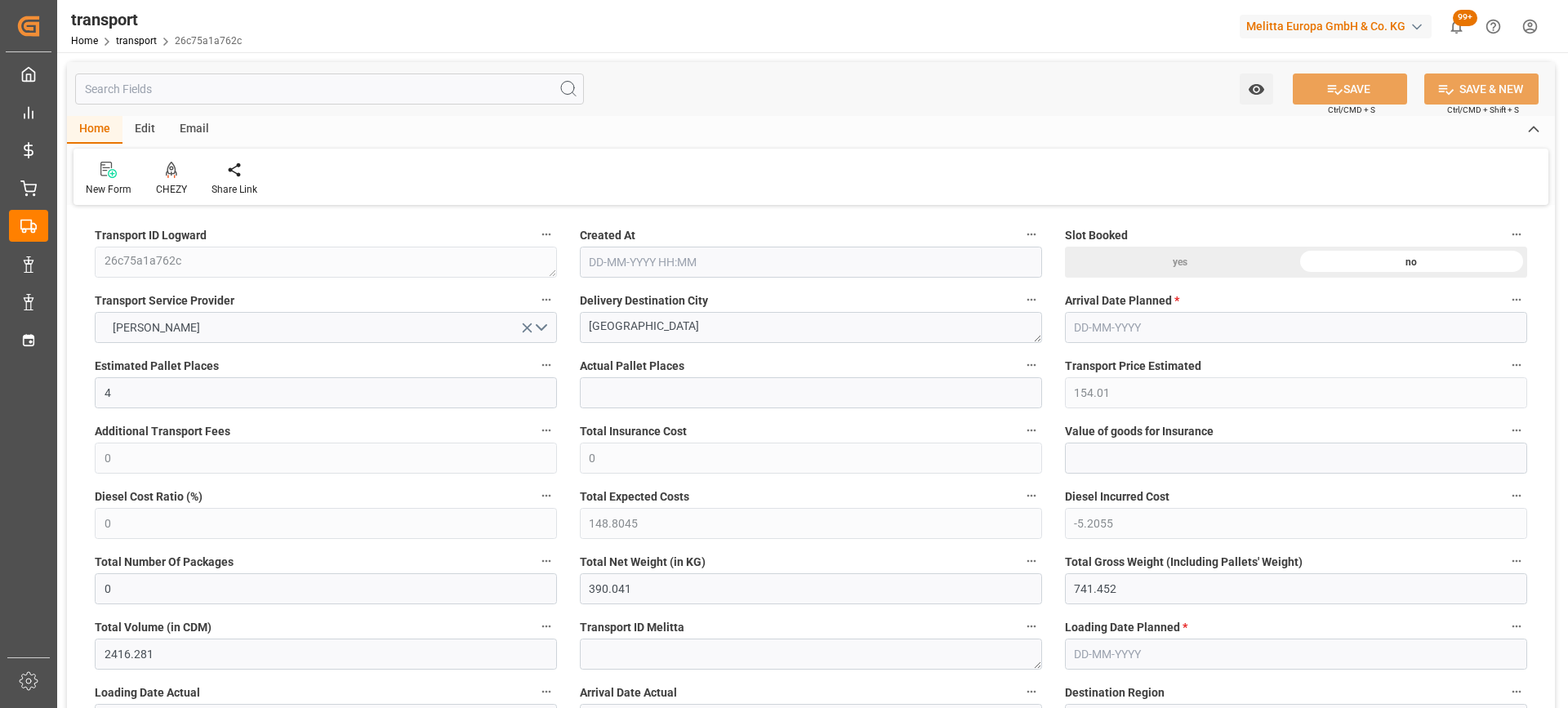
type input "[DATE] 11:42"
type input "[DATE]"
drag, startPoint x: 684, startPoint y: 327, endPoint x: 471, endPoint y: 330, distance: 213.0
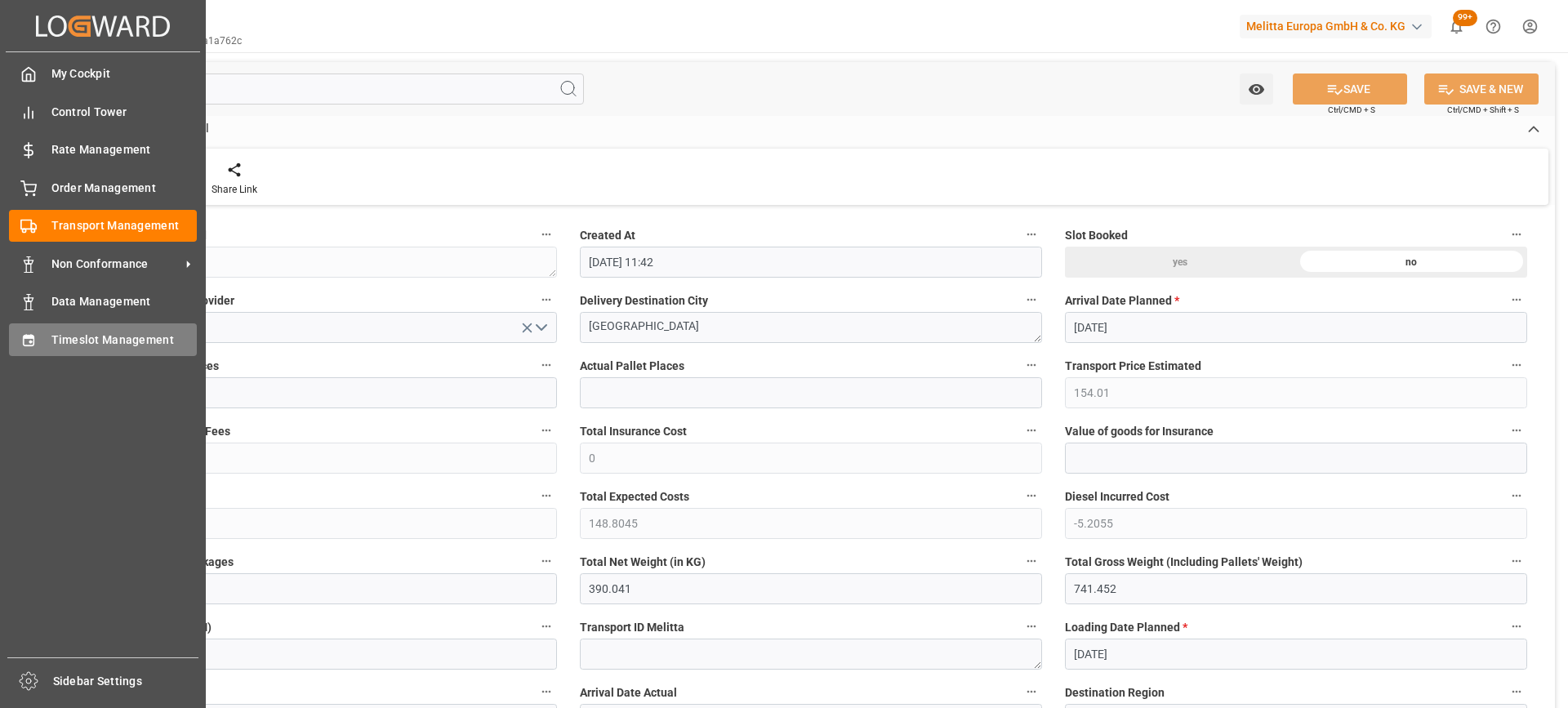
click at [120, 344] on span "Timeslot Management" at bounding box center [124, 340] width 147 height 17
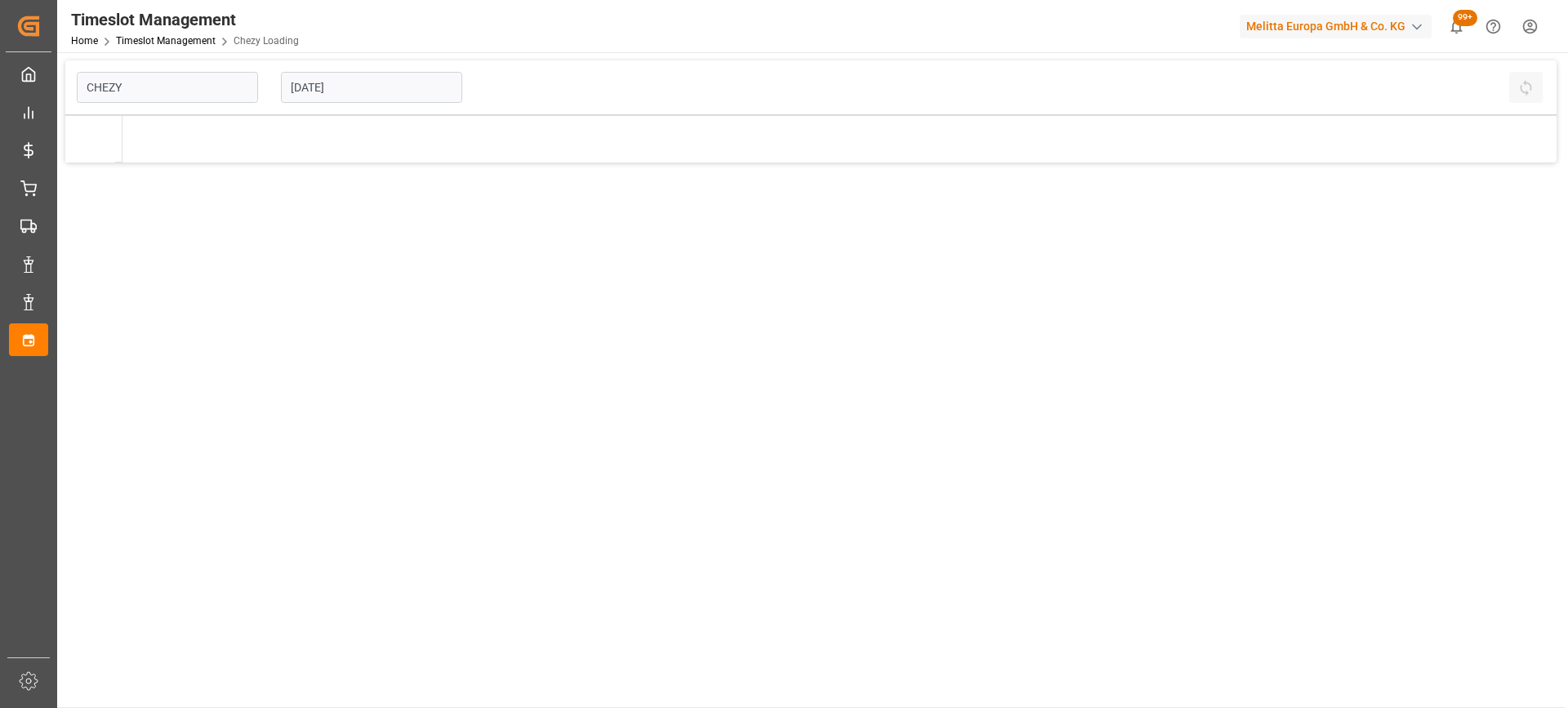
type input "Chezy Loading"
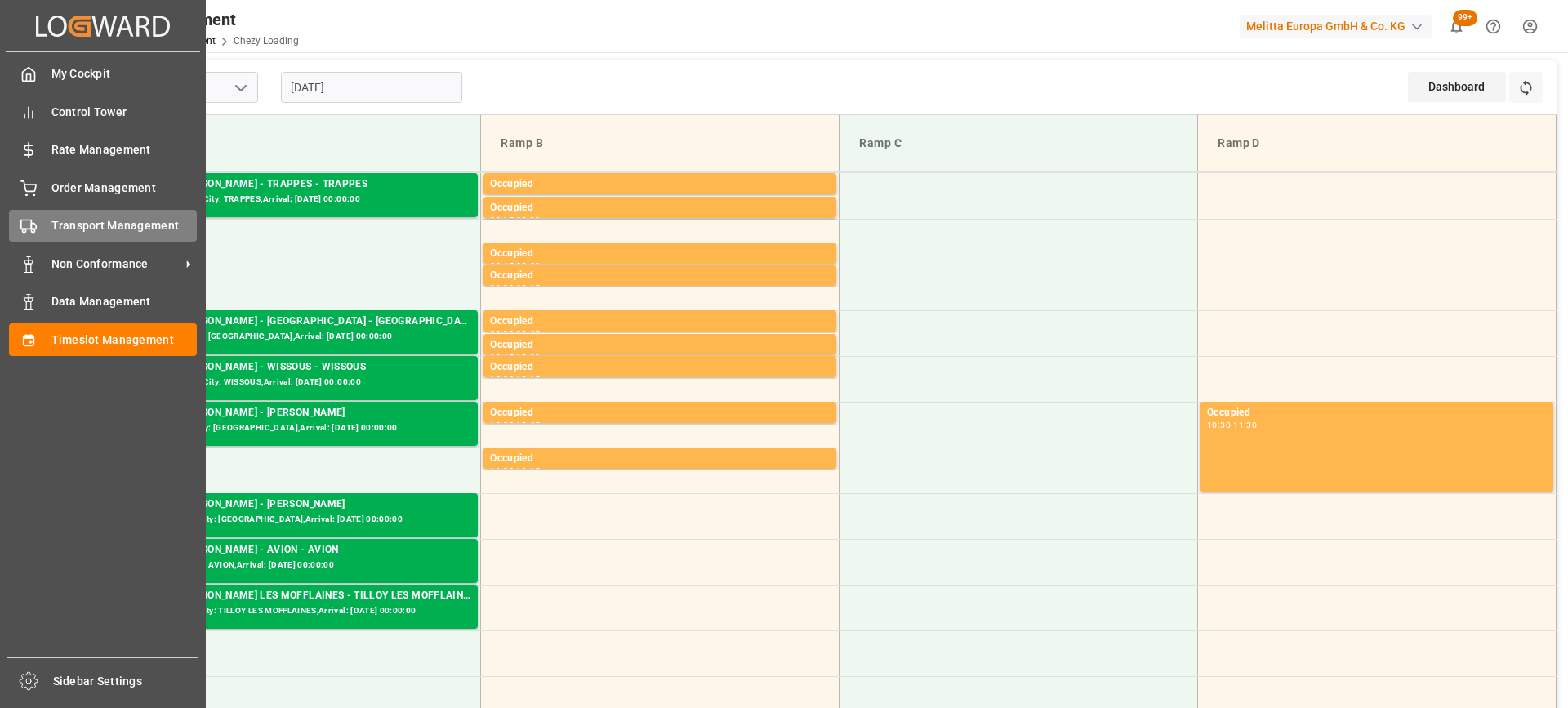
click at [51, 220] on span "Transport Management" at bounding box center [124, 226] width 147 height 17
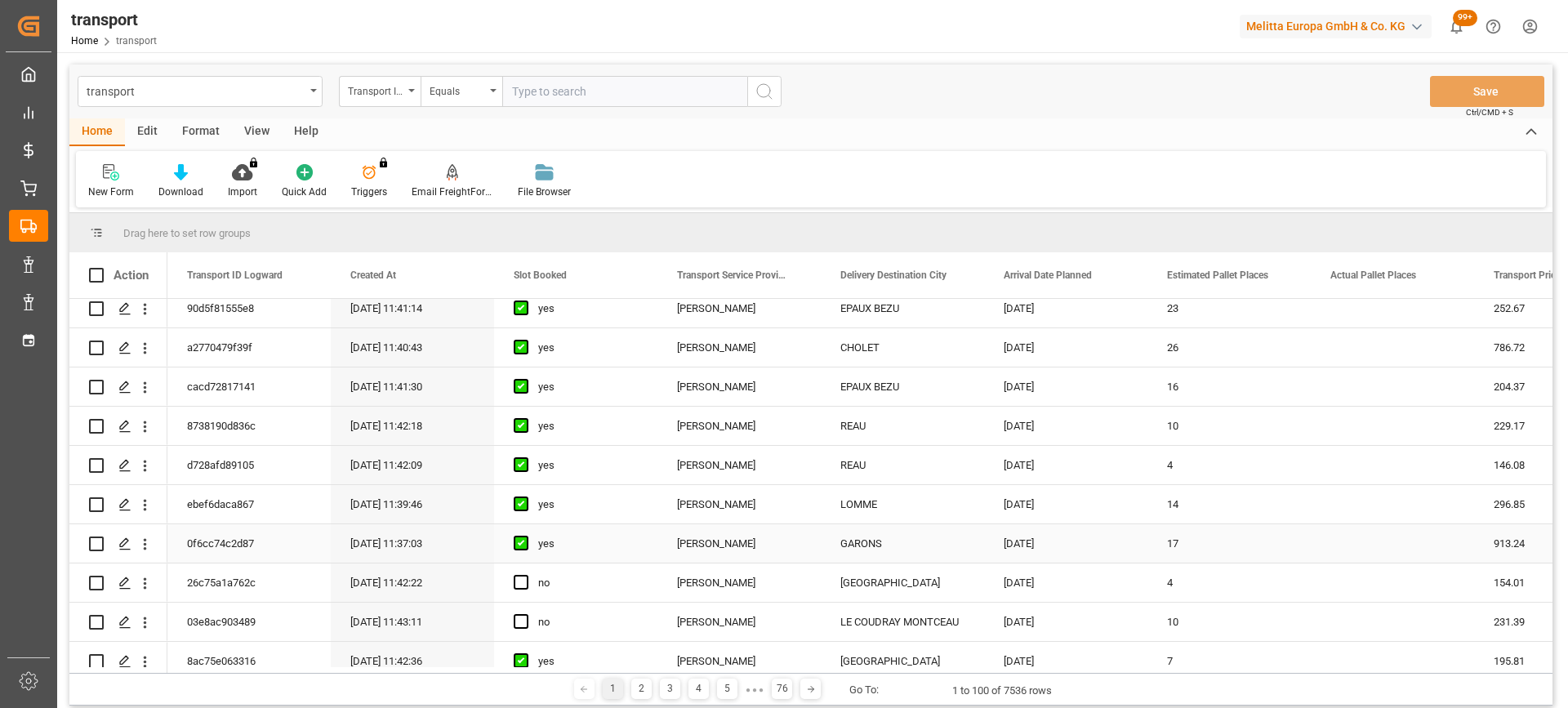
scroll to position [327, 0]
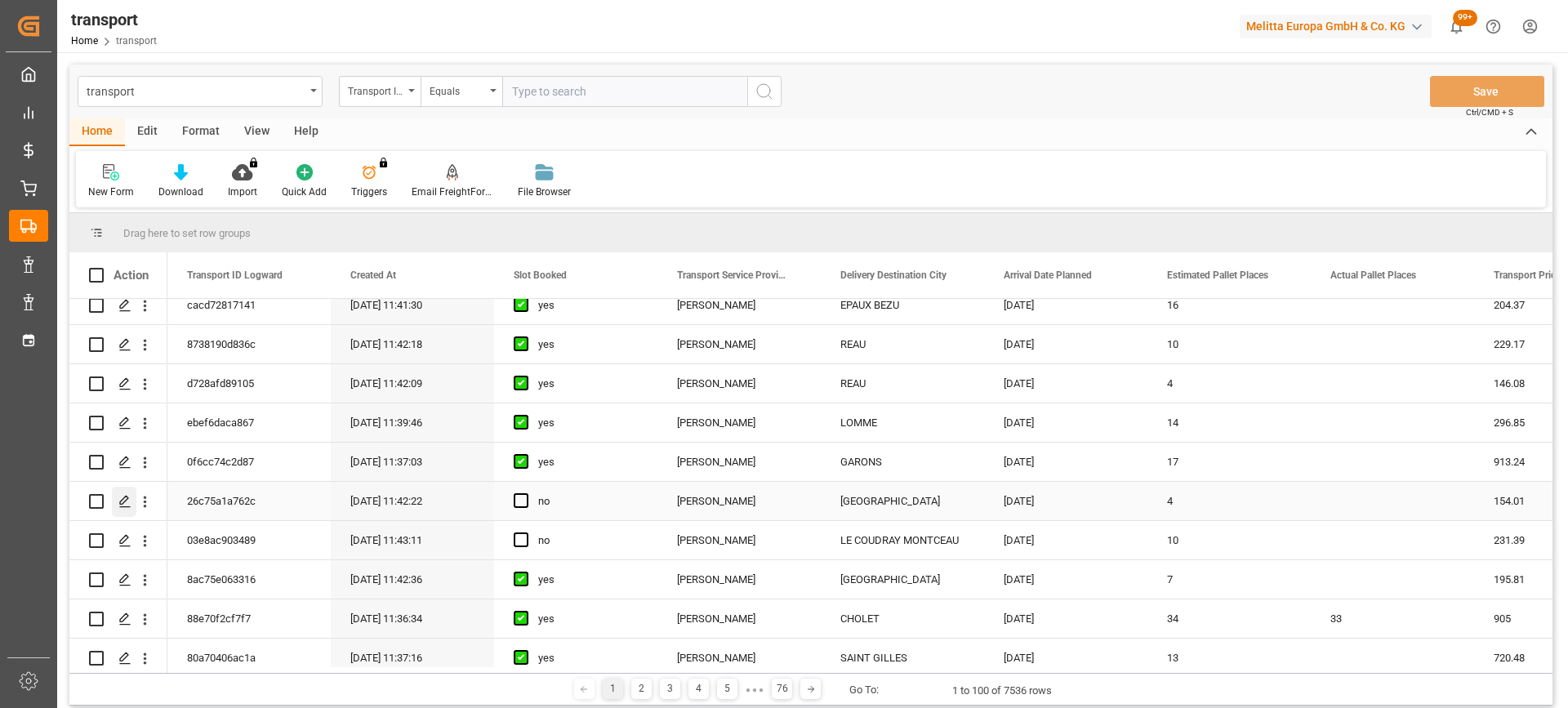
click at [124, 504] on icon "Press SPACE to select this row." at bounding box center [125, 502] width 13 height 13
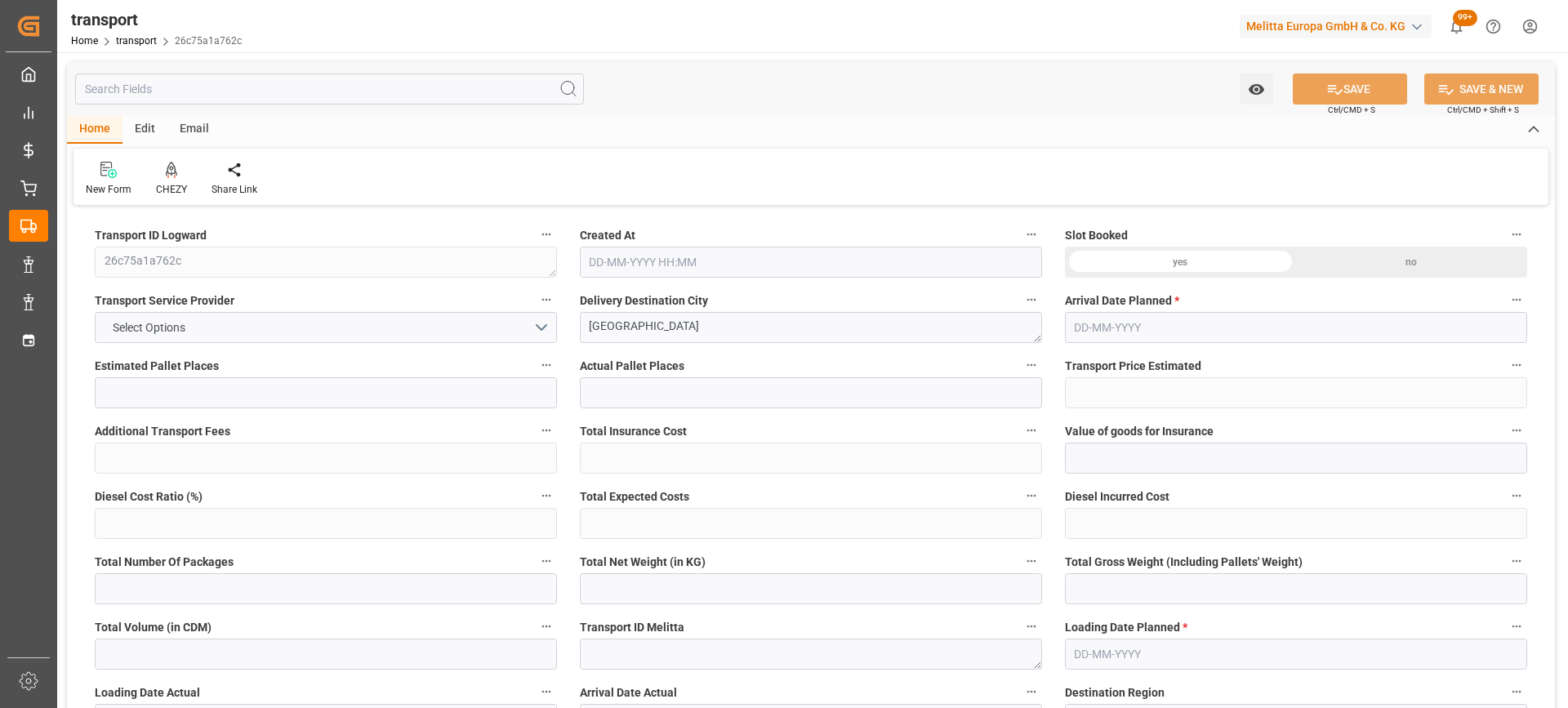
type input "4"
type input "154.01"
type input "0"
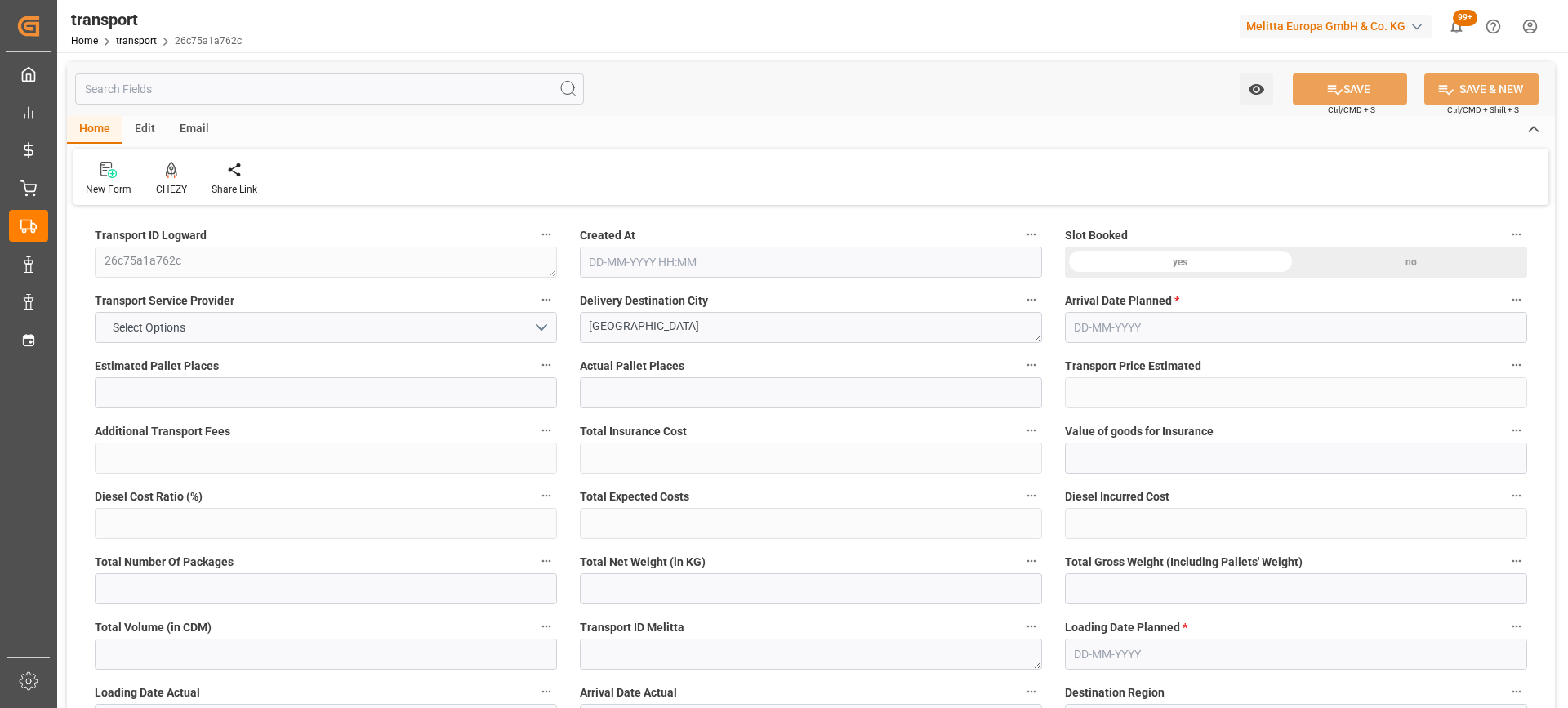
type input "148.8045"
type input "-5.2055"
type input "0"
type input "390.041"
type input "741.452"
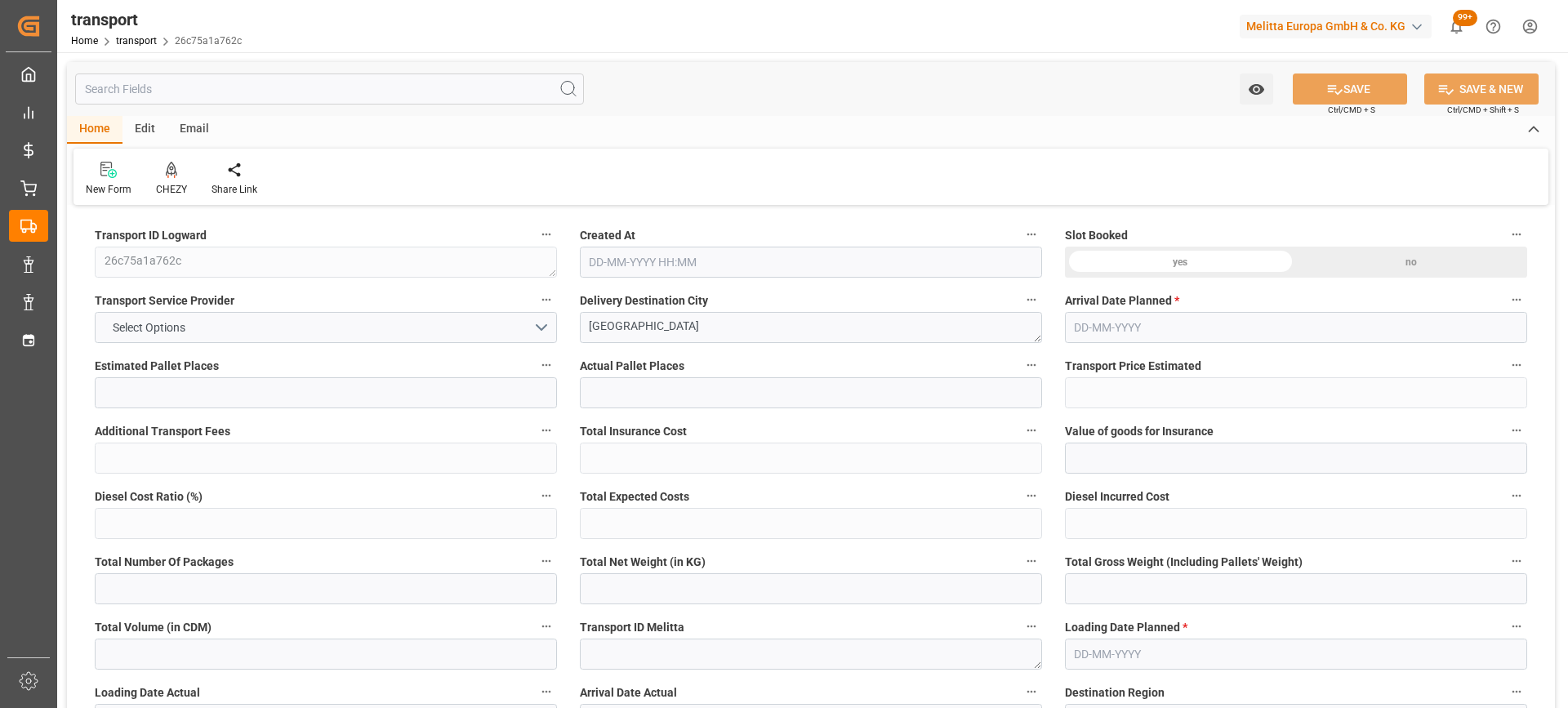
type input "2416.281"
type input "80"
type input "1"
type input "206"
type input "11"
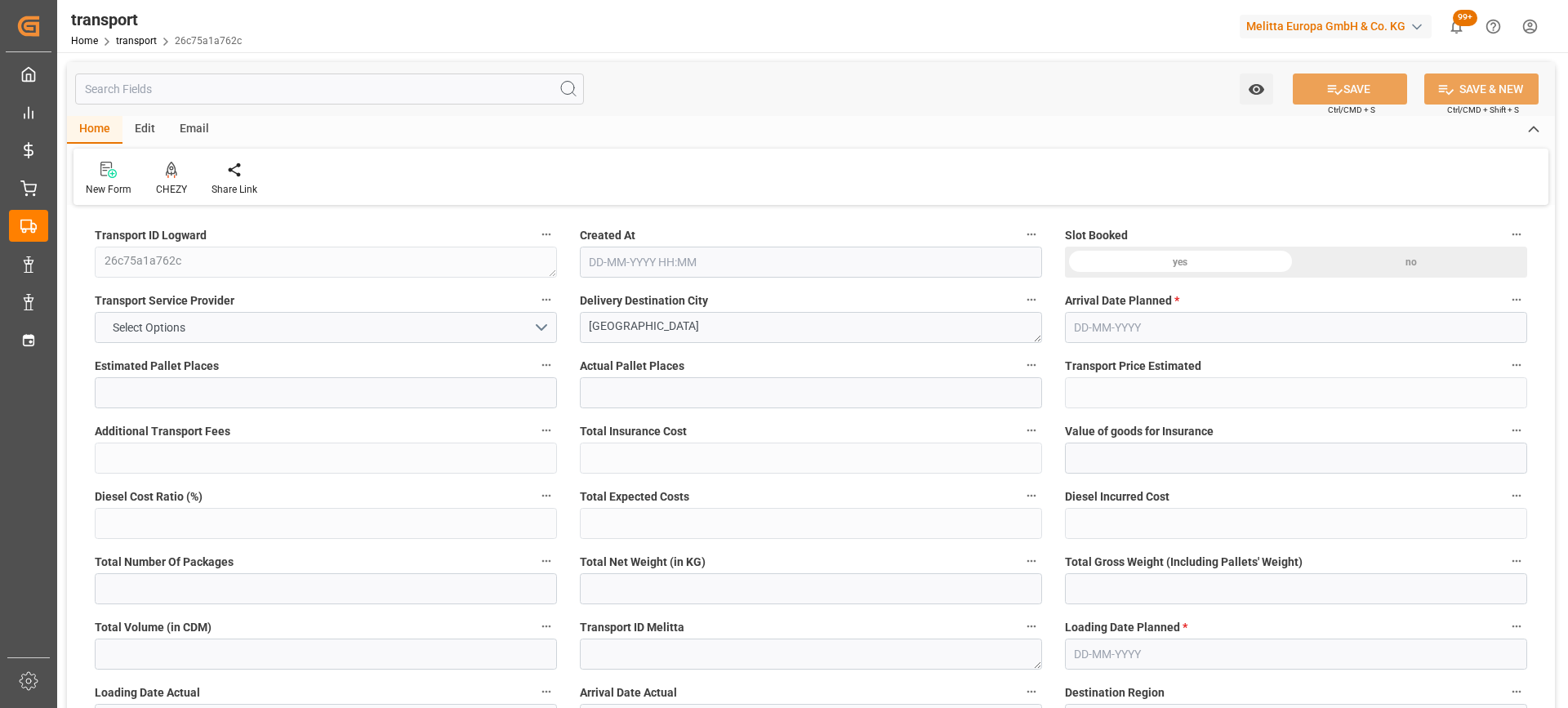
type input "101"
type input "483.98"
type input "0"
type input "4710.8598"
type input "0"
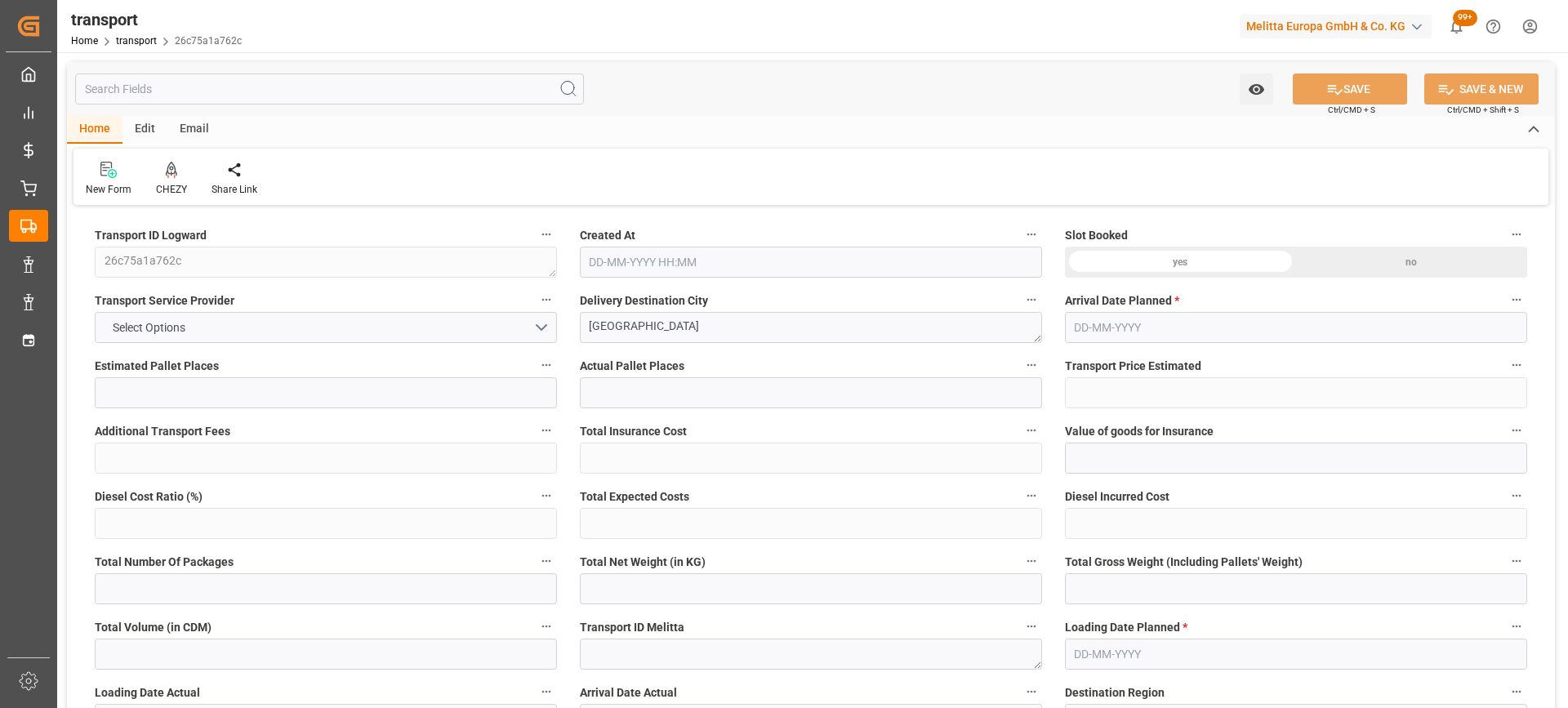
type input "0"
type input "21"
type input "35"
type input "[DATE] 11:42"
type input "[DATE]"
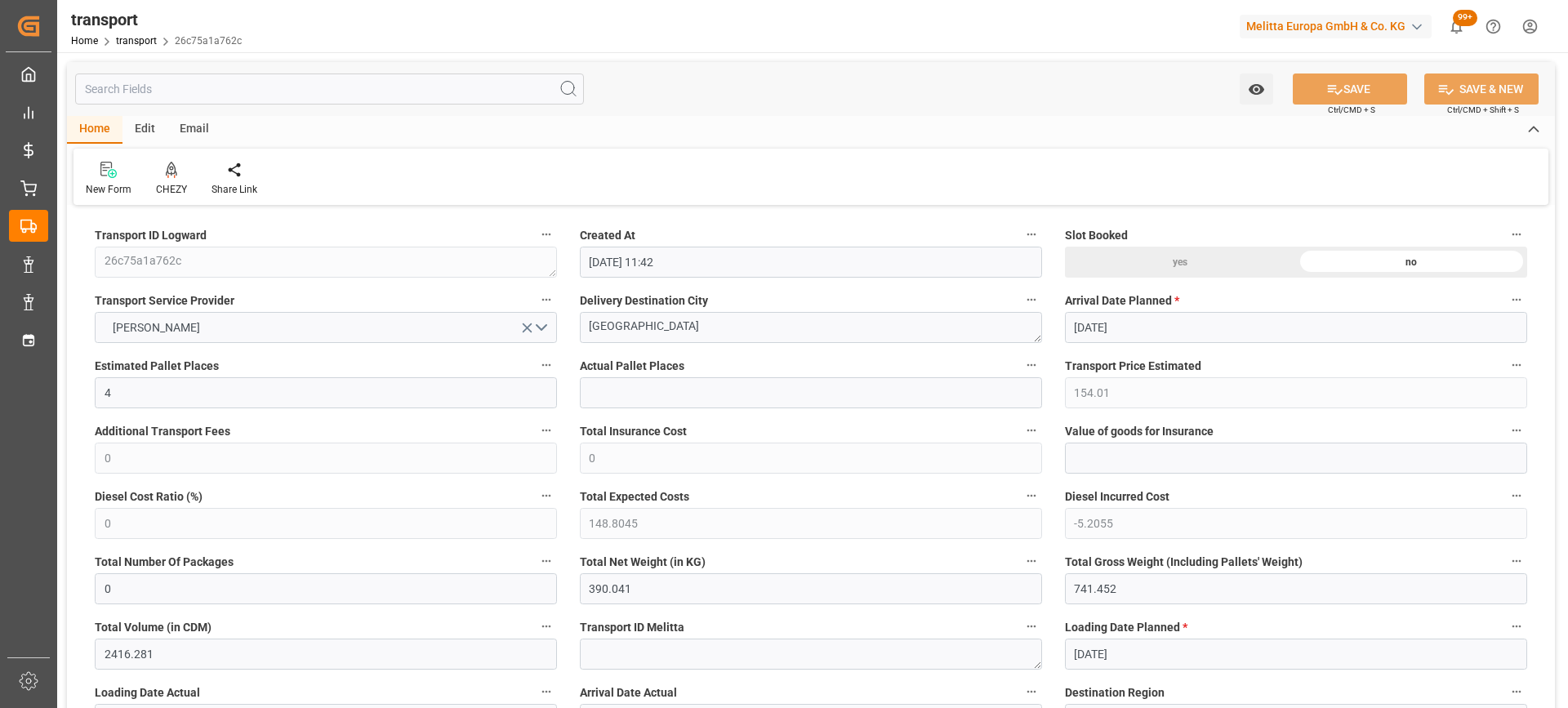
type input "[DATE]"
drag, startPoint x: 491, startPoint y: 359, endPoint x: 420, endPoint y: 373, distance: 72.4
drag, startPoint x: 420, startPoint y: 373, endPoint x: 825, endPoint y: 357, distance: 405.3
click at [916, 342] on textarea "[GEOGRAPHIC_DATA]" at bounding box center [811, 327] width 462 height 31
drag, startPoint x: 656, startPoint y: 330, endPoint x: 524, endPoint y: 351, distance: 133.7
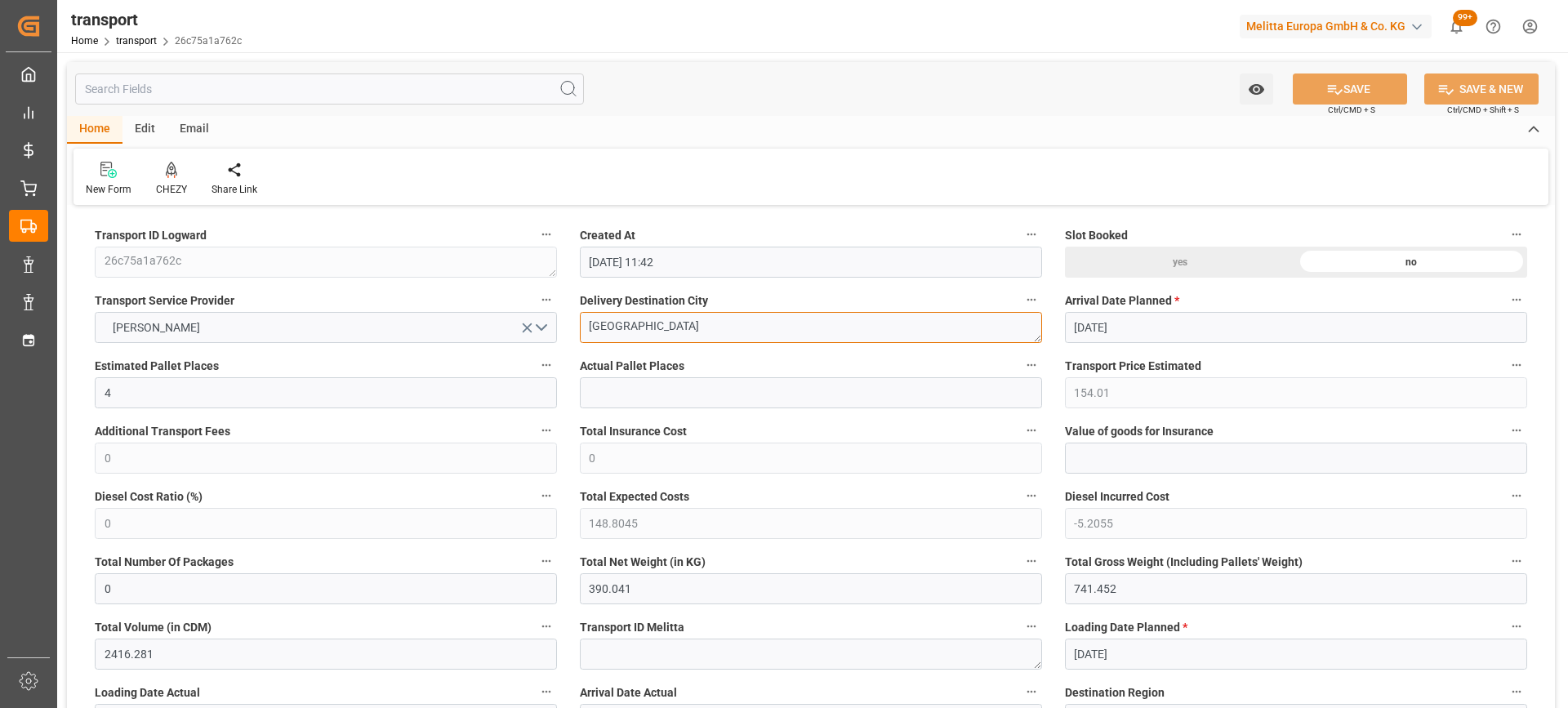
click at [166, 173] on icon at bounding box center [172, 169] width 11 height 16
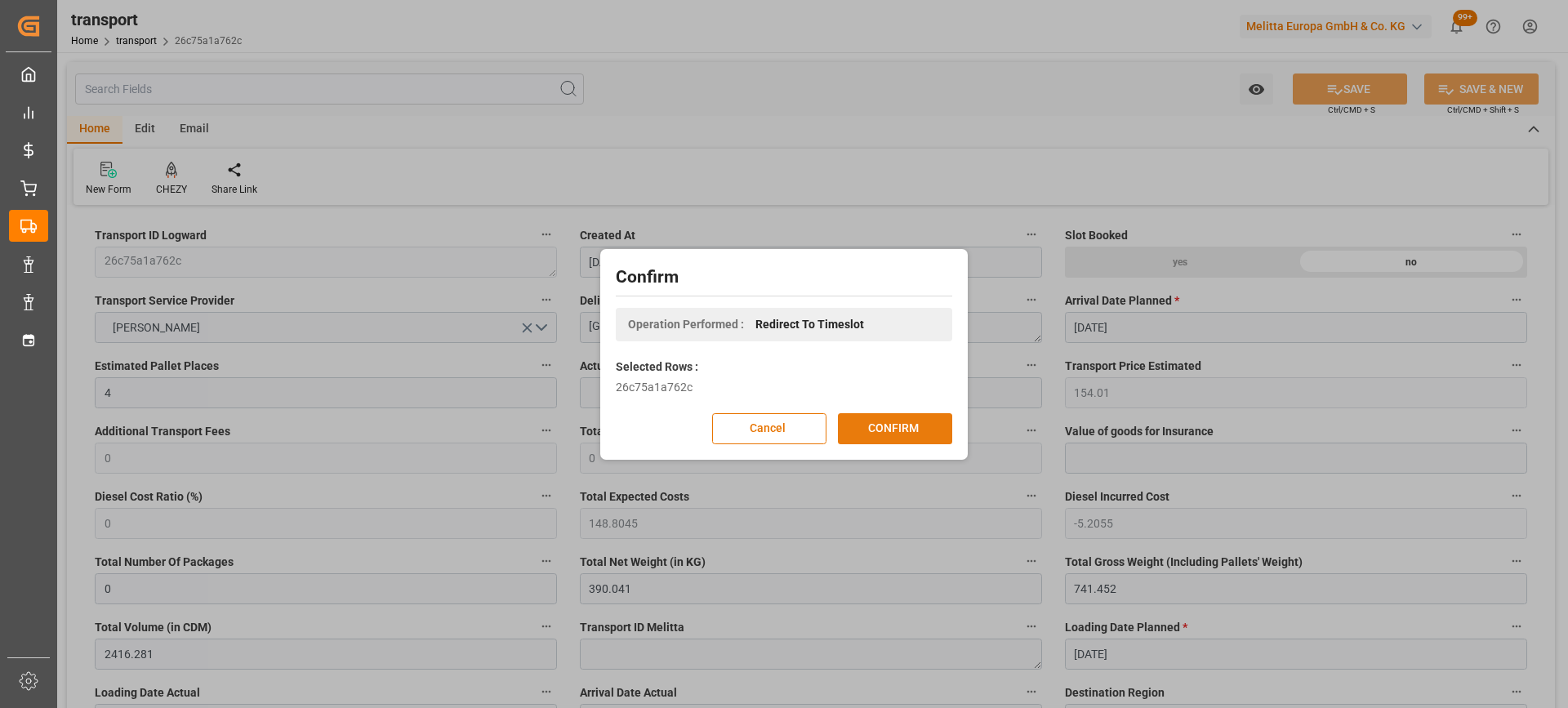
click at [876, 416] on button "CONFIRM" at bounding box center [895, 428] width 114 height 31
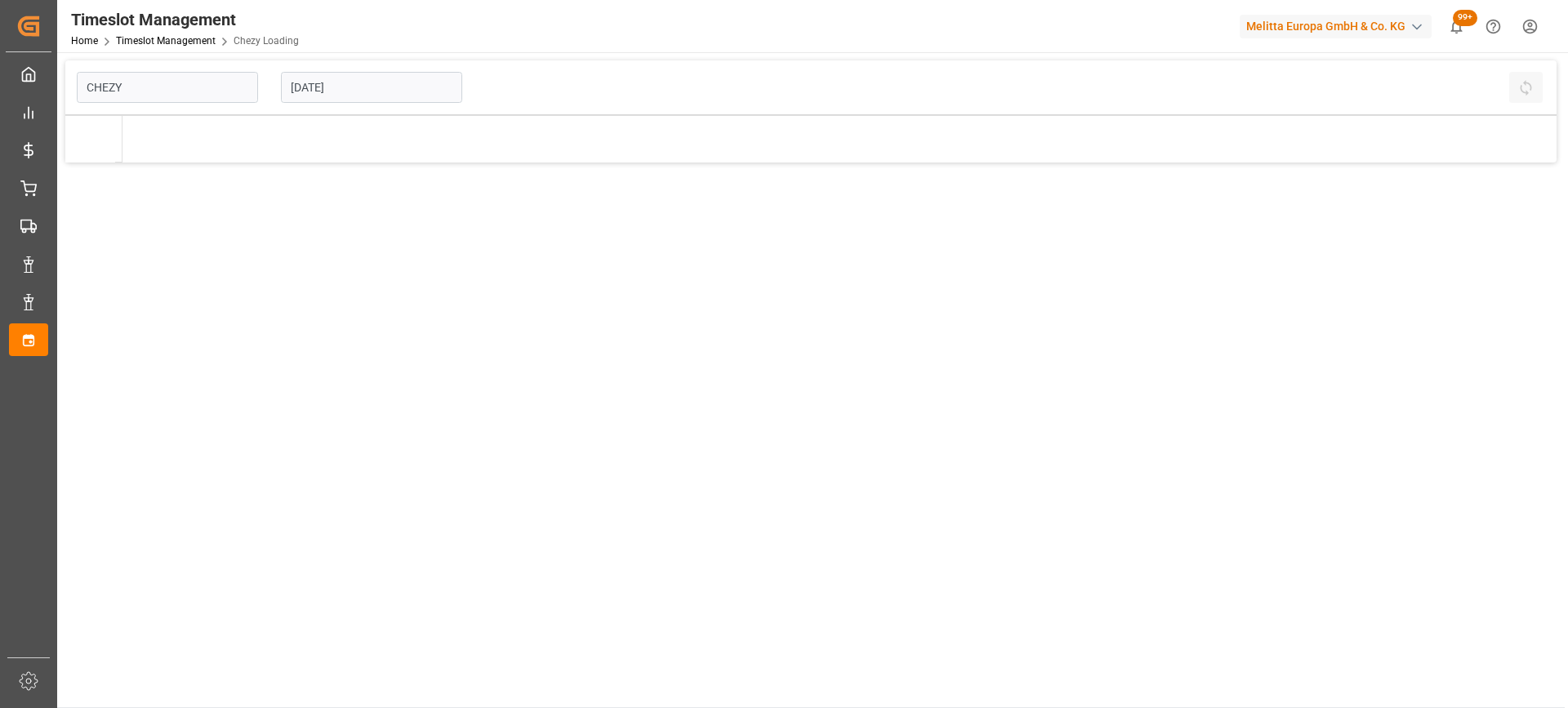
type input "Chezy Loading"
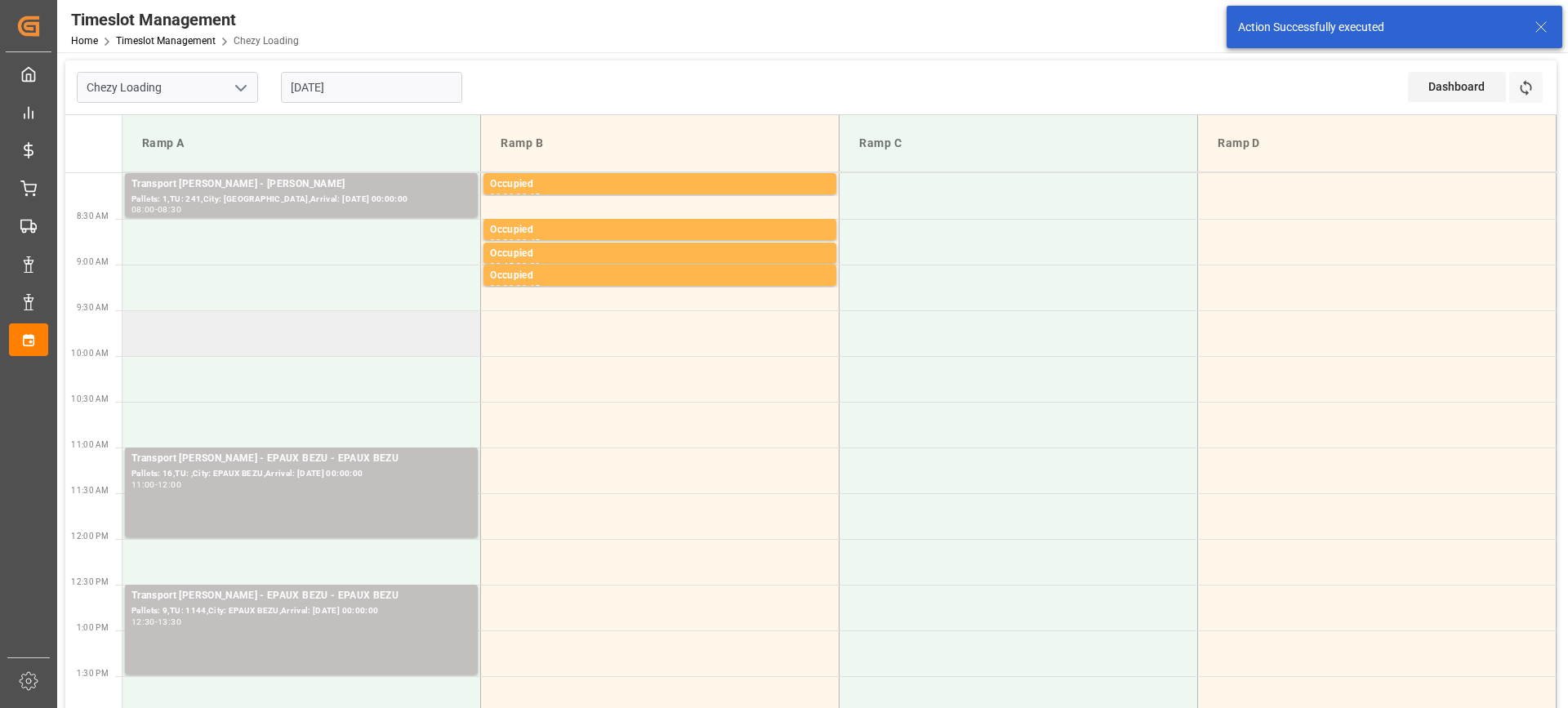
click at [358, 337] on td at bounding box center [302, 333] width 359 height 46
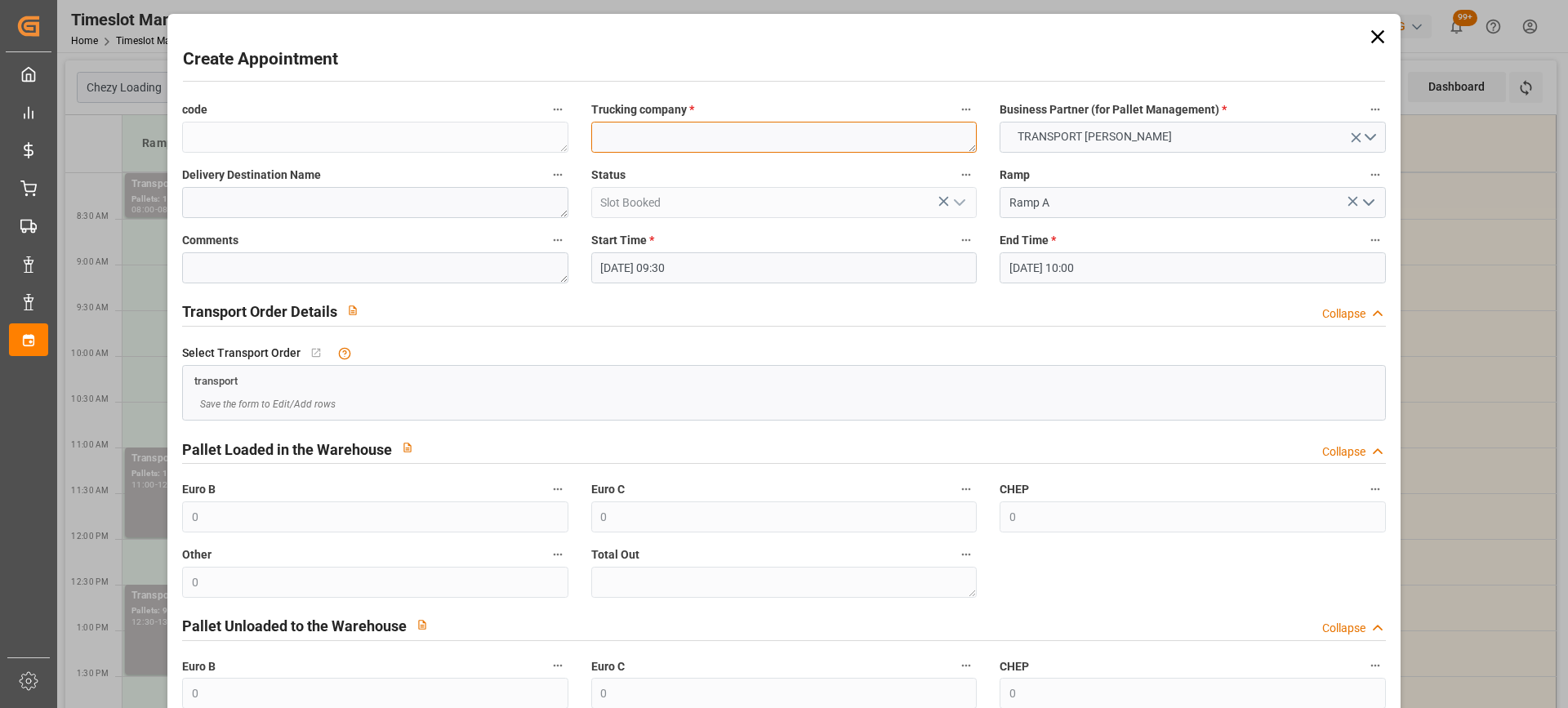
paste textarea "[GEOGRAPHIC_DATA]"
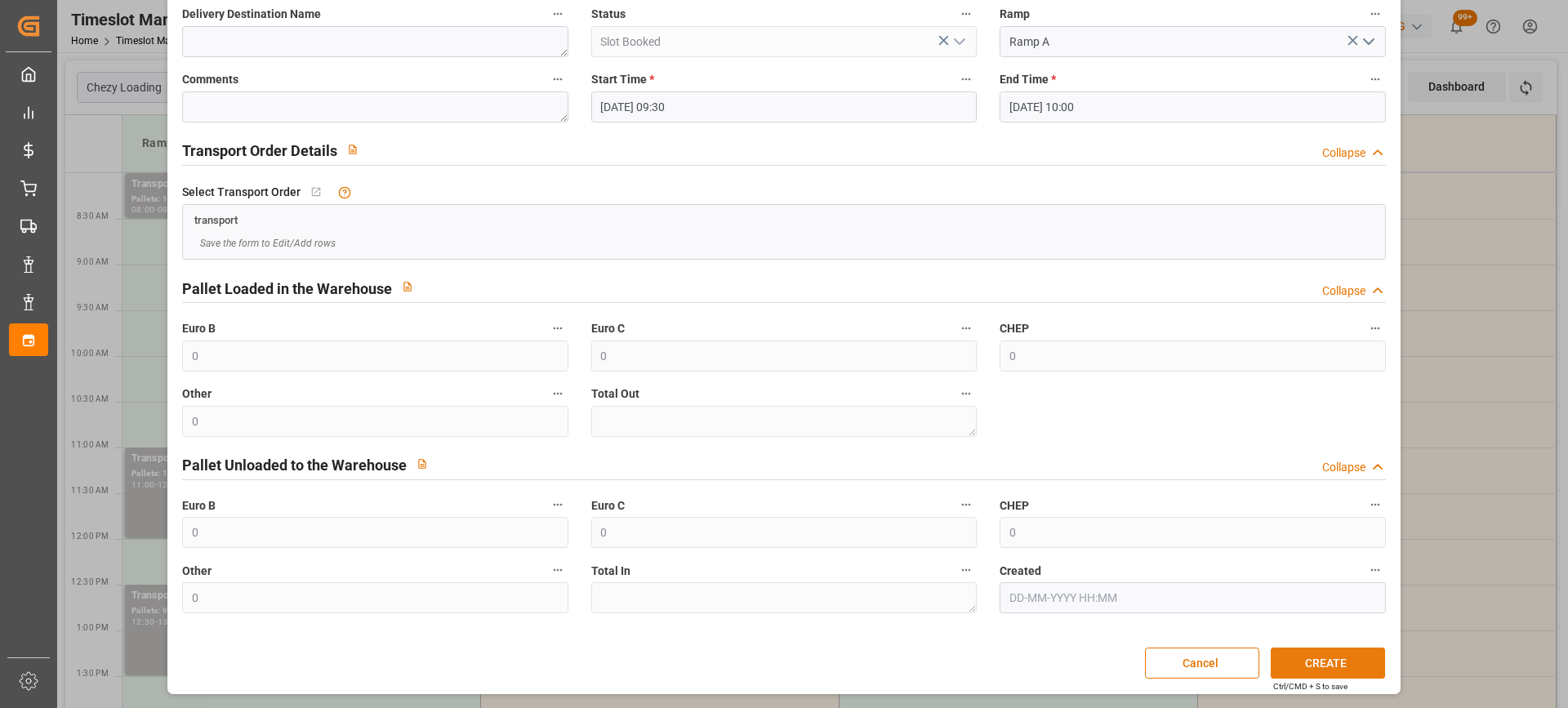
type textarea "[GEOGRAPHIC_DATA]"
click at [1349, 659] on button "CREATE" at bounding box center [1328, 662] width 114 height 31
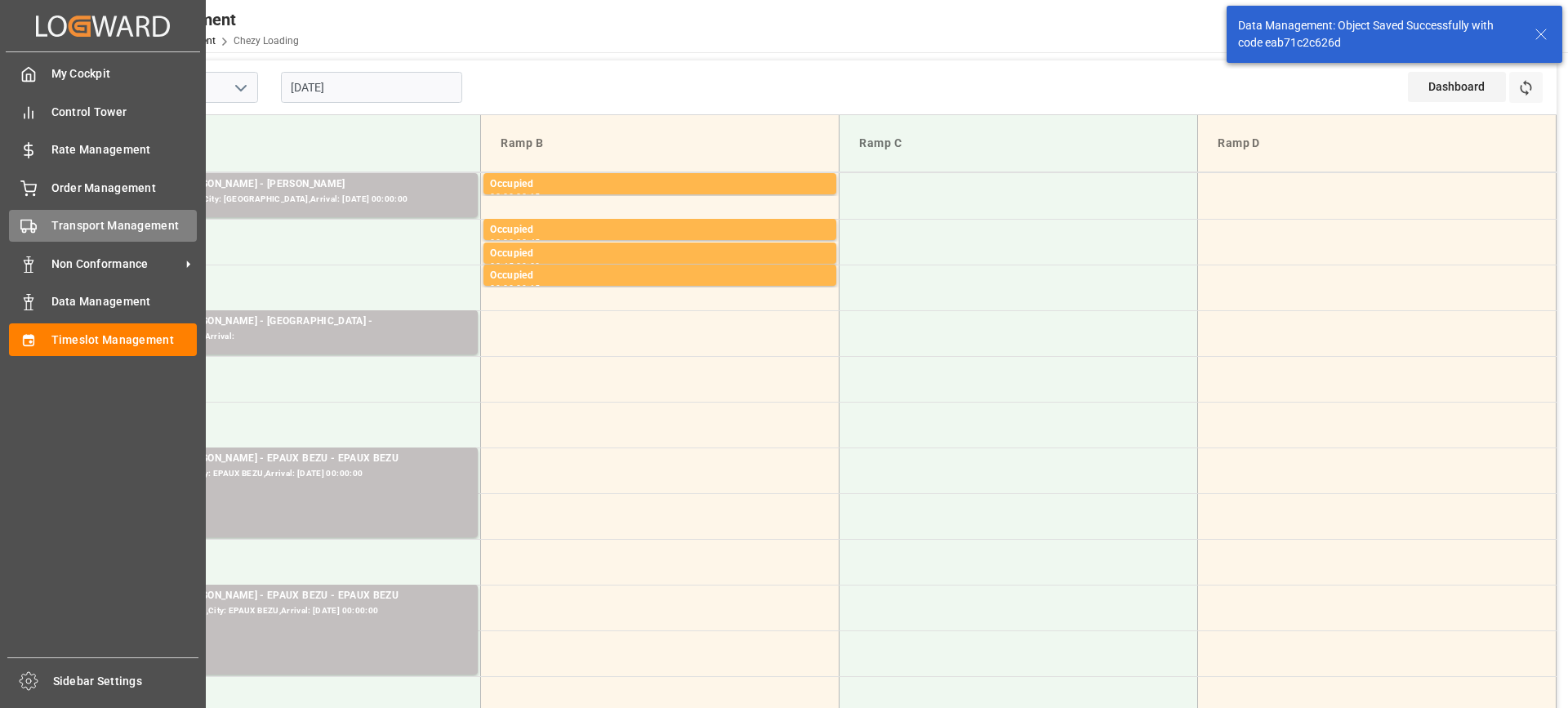
click at [35, 229] on polygon at bounding box center [33, 227] width 5 height 6
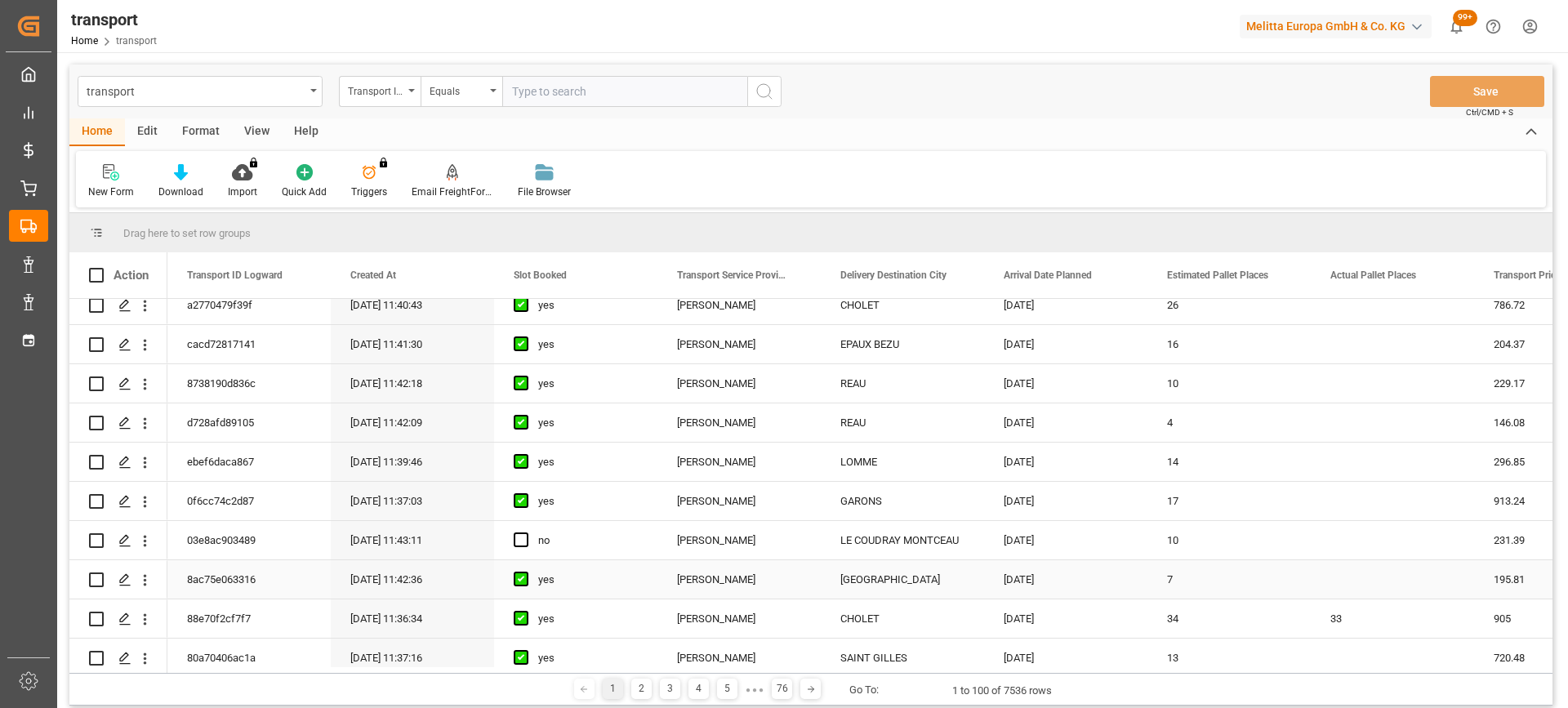
scroll to position [408, 0]
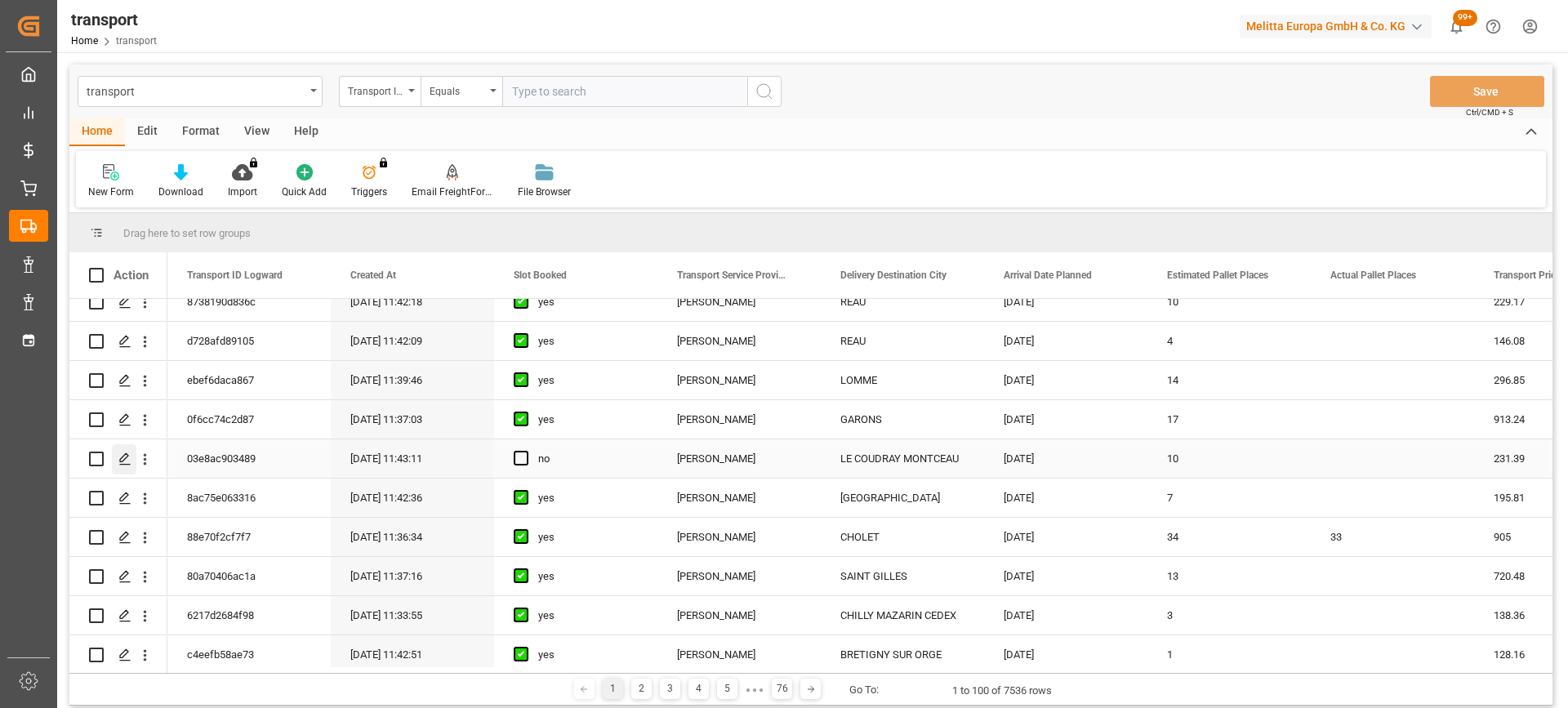
click at [130, 460] on icon "Press SPACE to select this row." at bounding box center [125, 459] width 13 height 13
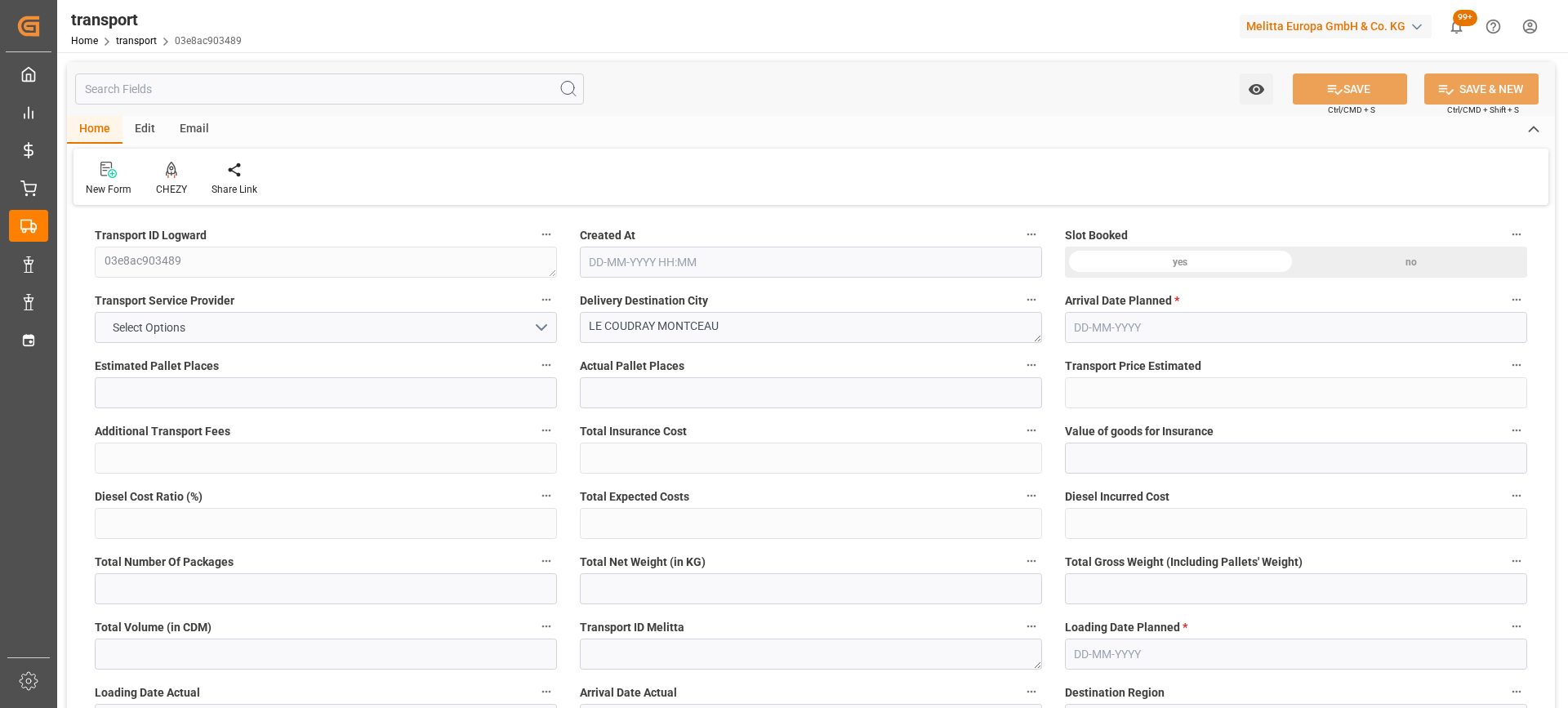
type input "10"
type input "231.39"
type input "0"
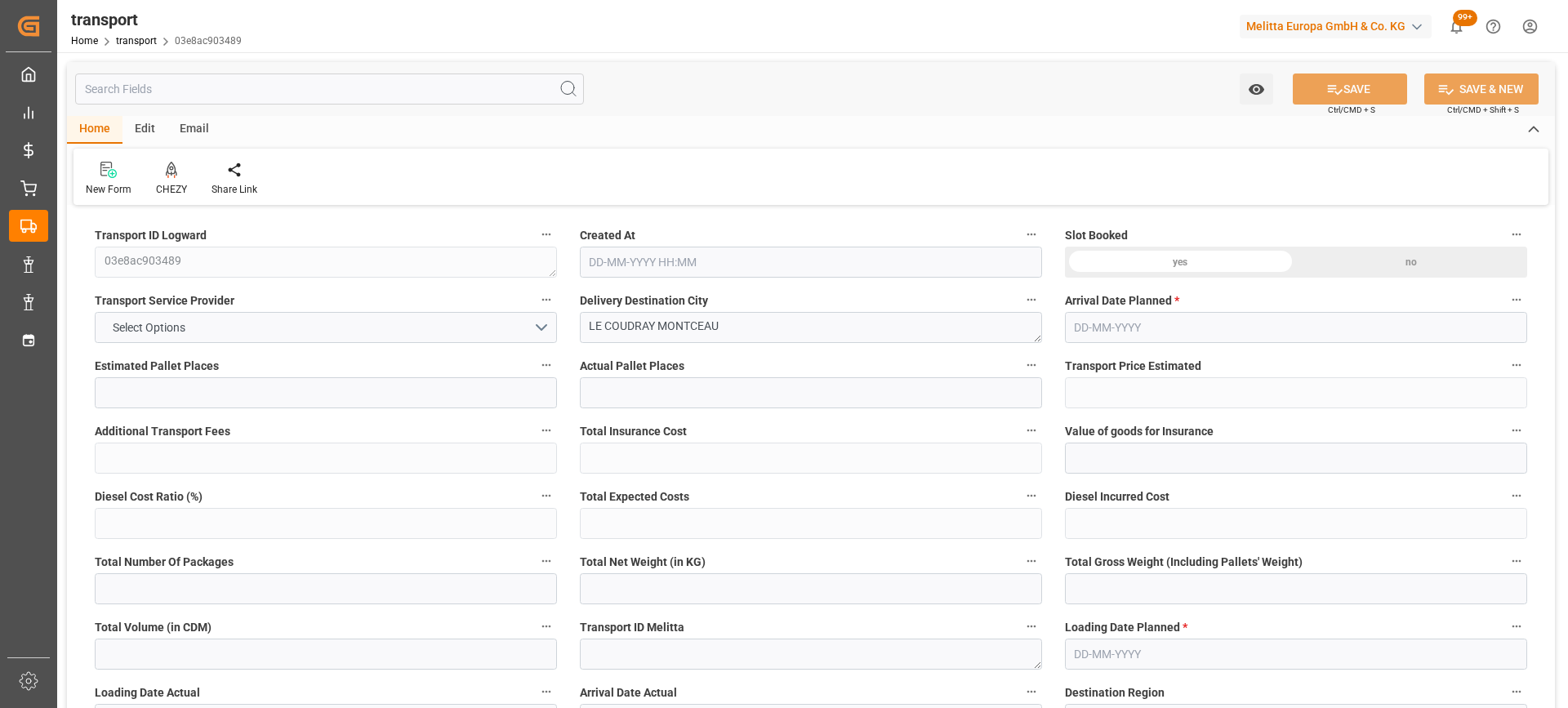
type input "223.569"
type input "-7.821"
type input "0"
type input "690.363"
type input "1248.019"
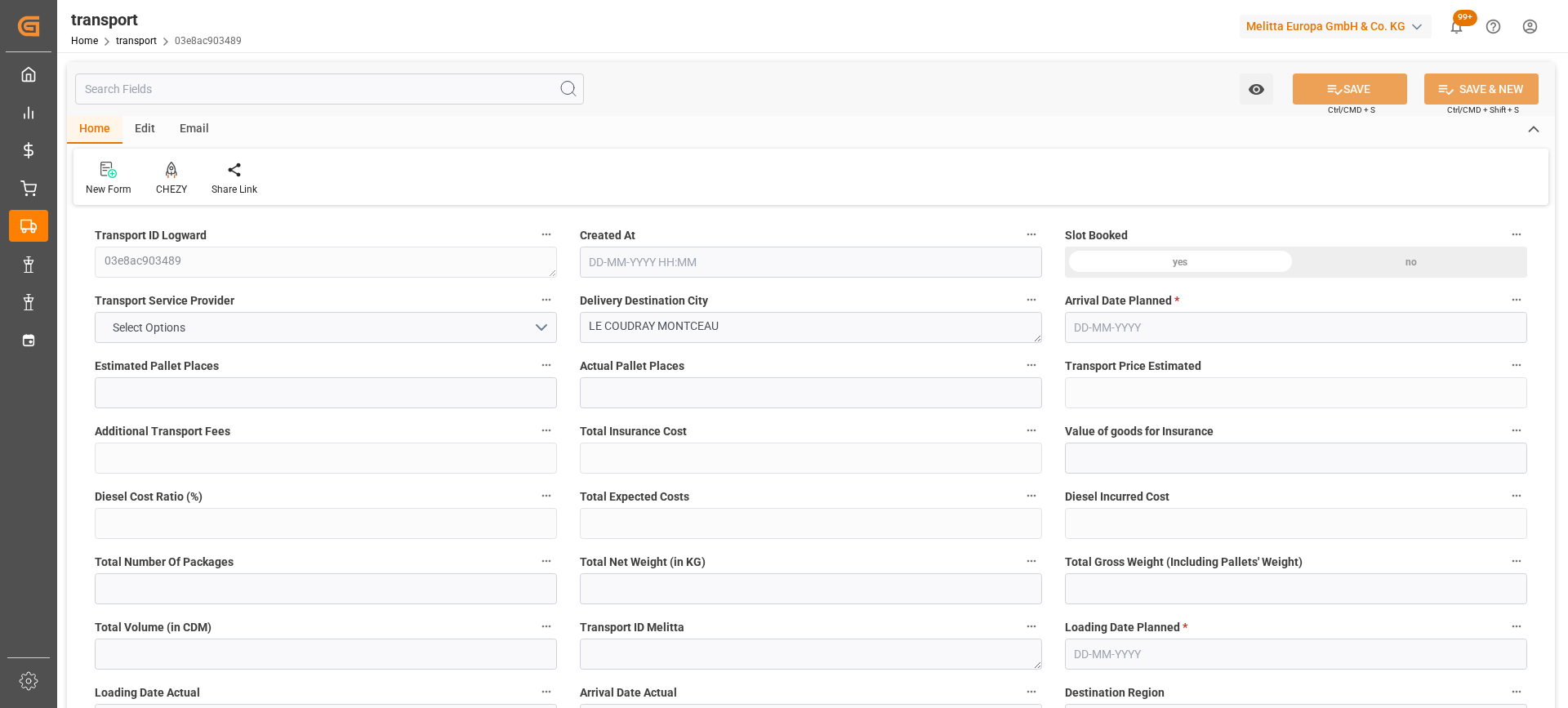
type input "12423.6"
type input "91"
type input "3"
type input "984"
type input "10"
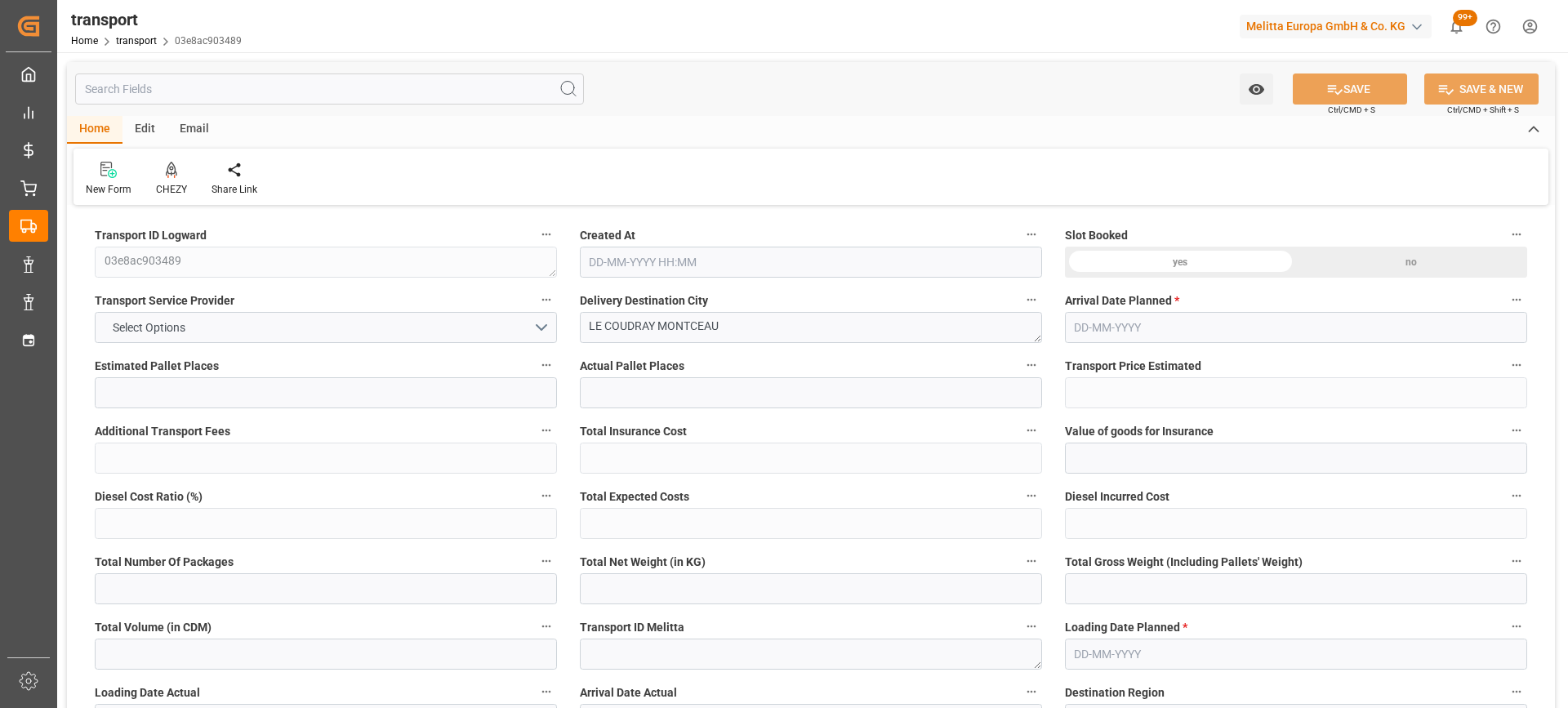
type input "101"
type input "991.674"
type input "0"
type input "4710.8598"
type input "0"
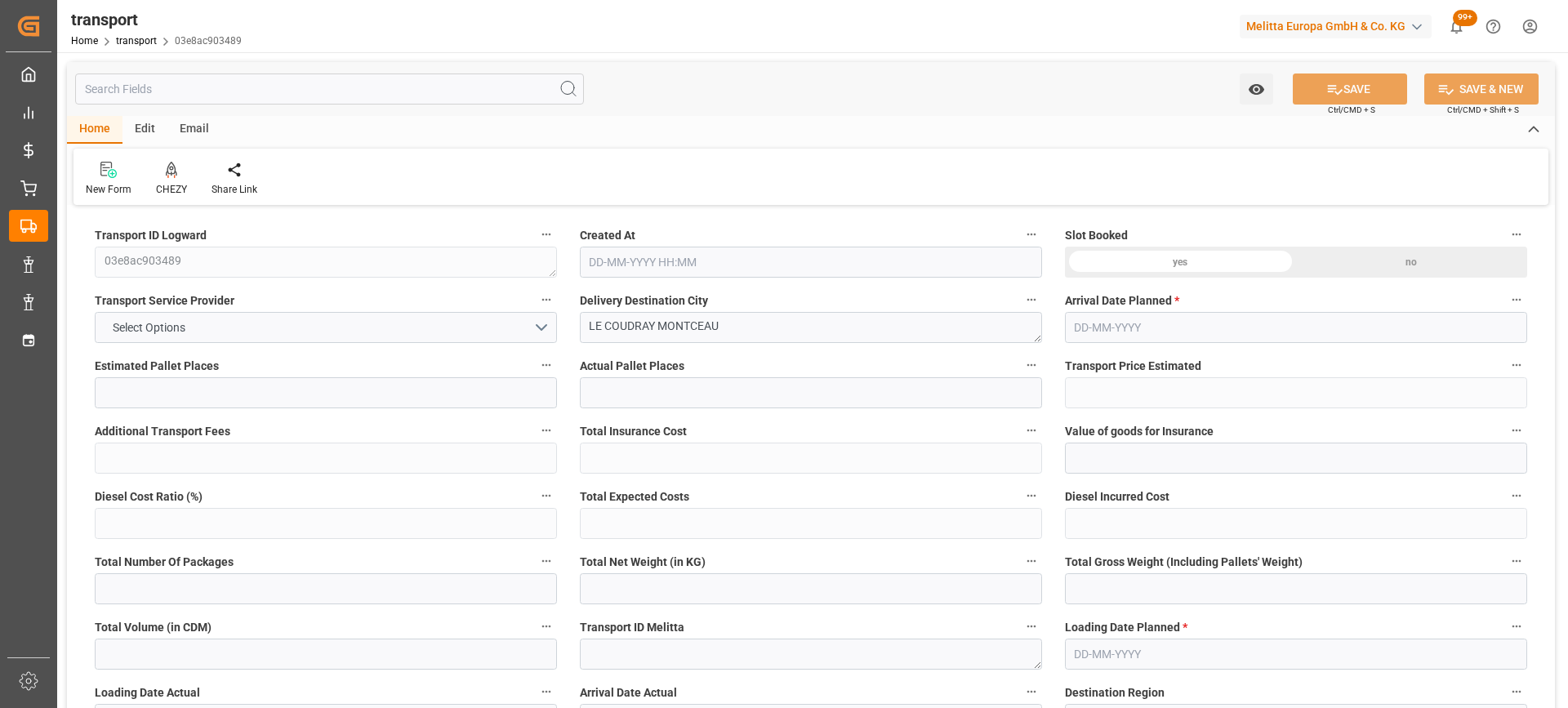
type input "0"
type input "21"
type input "35"
type input "12-09-2025 11:43"
type input "[DATE]"
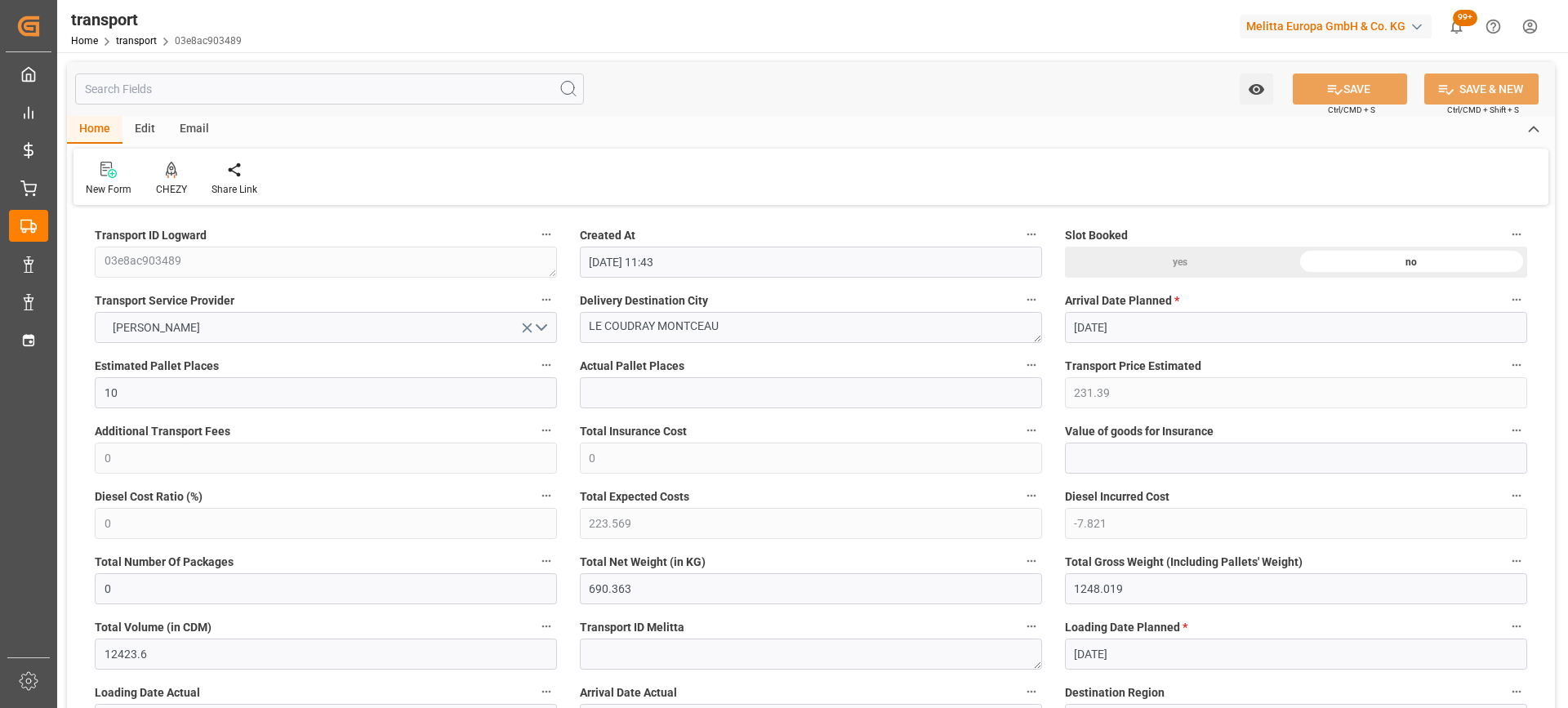
type input "[DATE]"
drag, startPoint x: 730, startPoint y: 331, endPoint x: 423, endPoint y: 380, distance: 310.9
click at [166, 178] on icon at bounding box center [172, 169] width 11 height 16
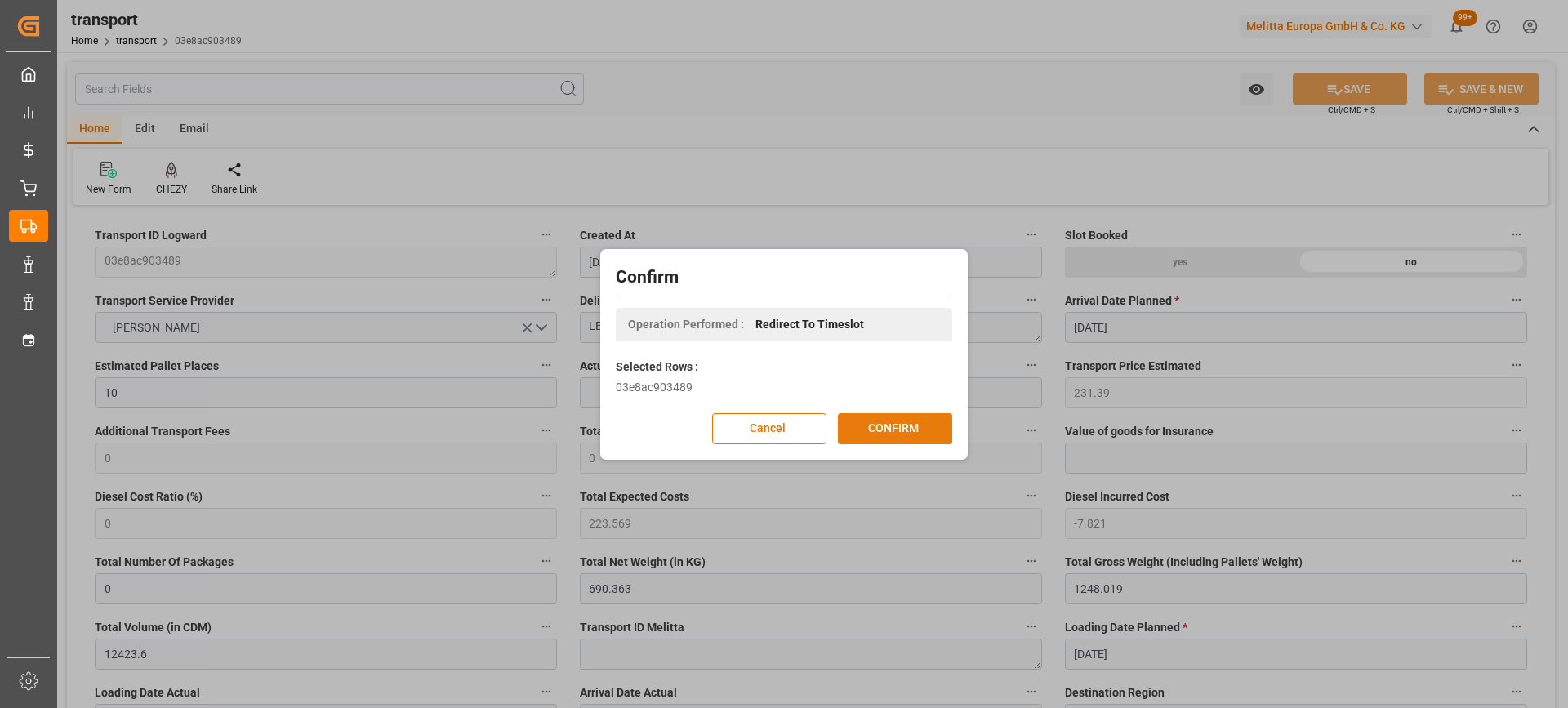
click at [882, 424] on button "CONFIRM" at bounding box center [895, 428] width 114 height 31
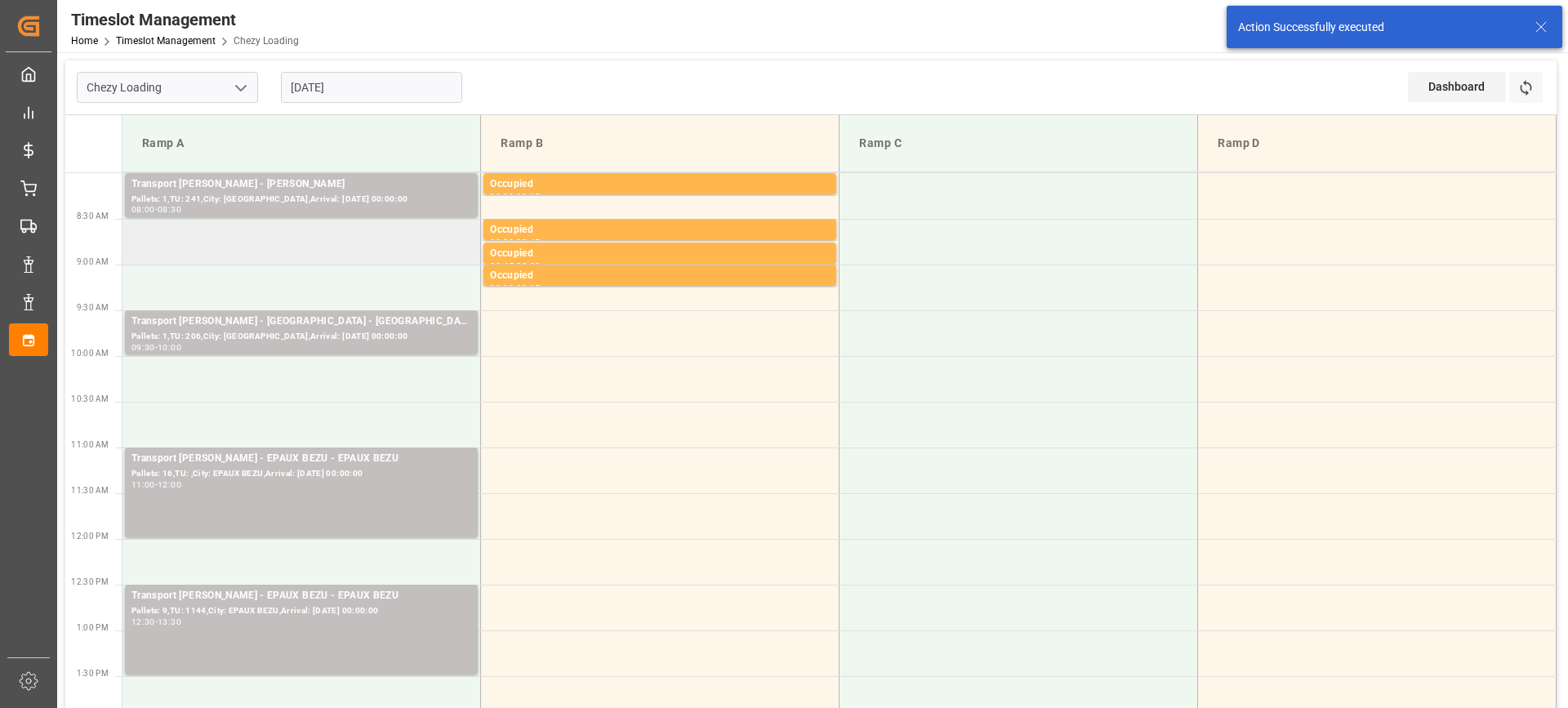
click at [318, 245] on td at bounding box center [302, 241] width 359 height 46
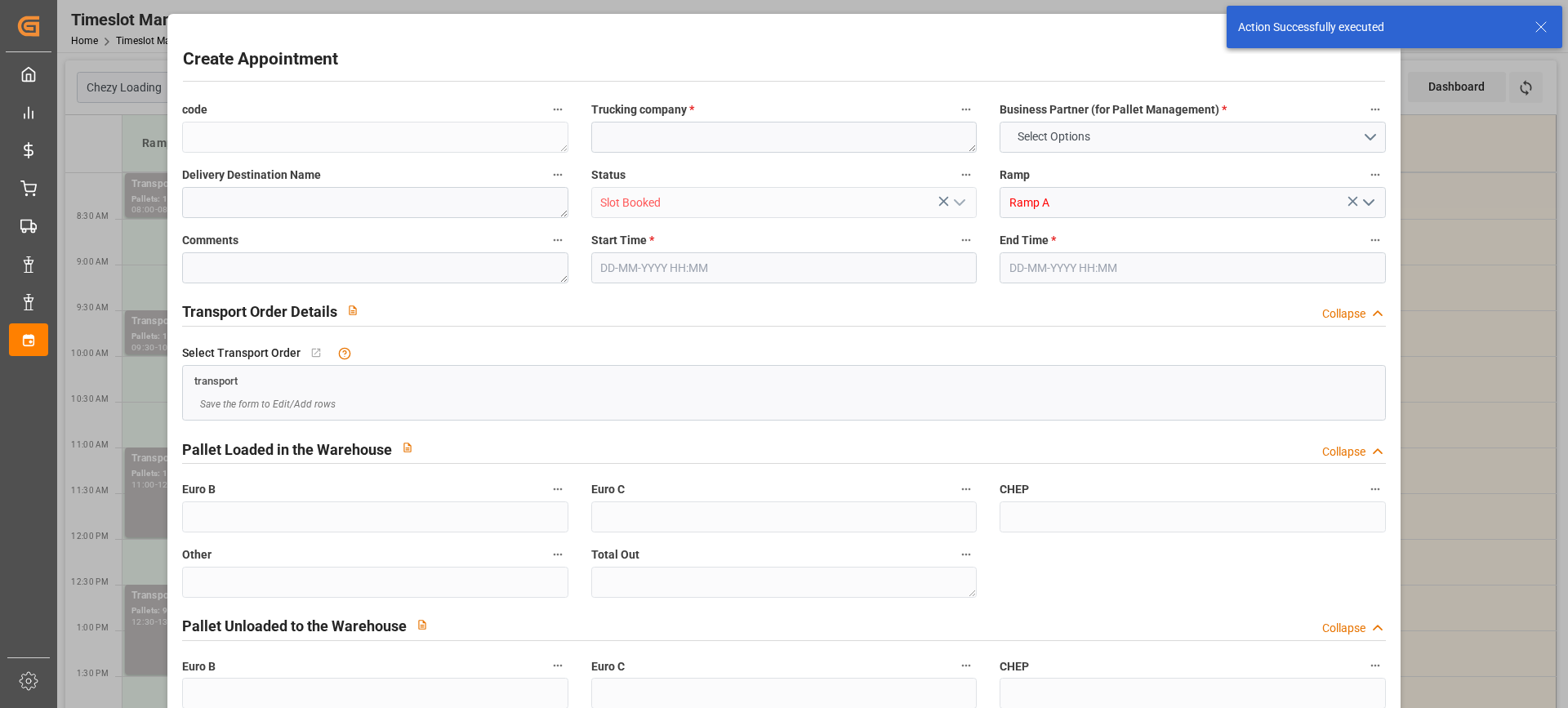
type input "0"
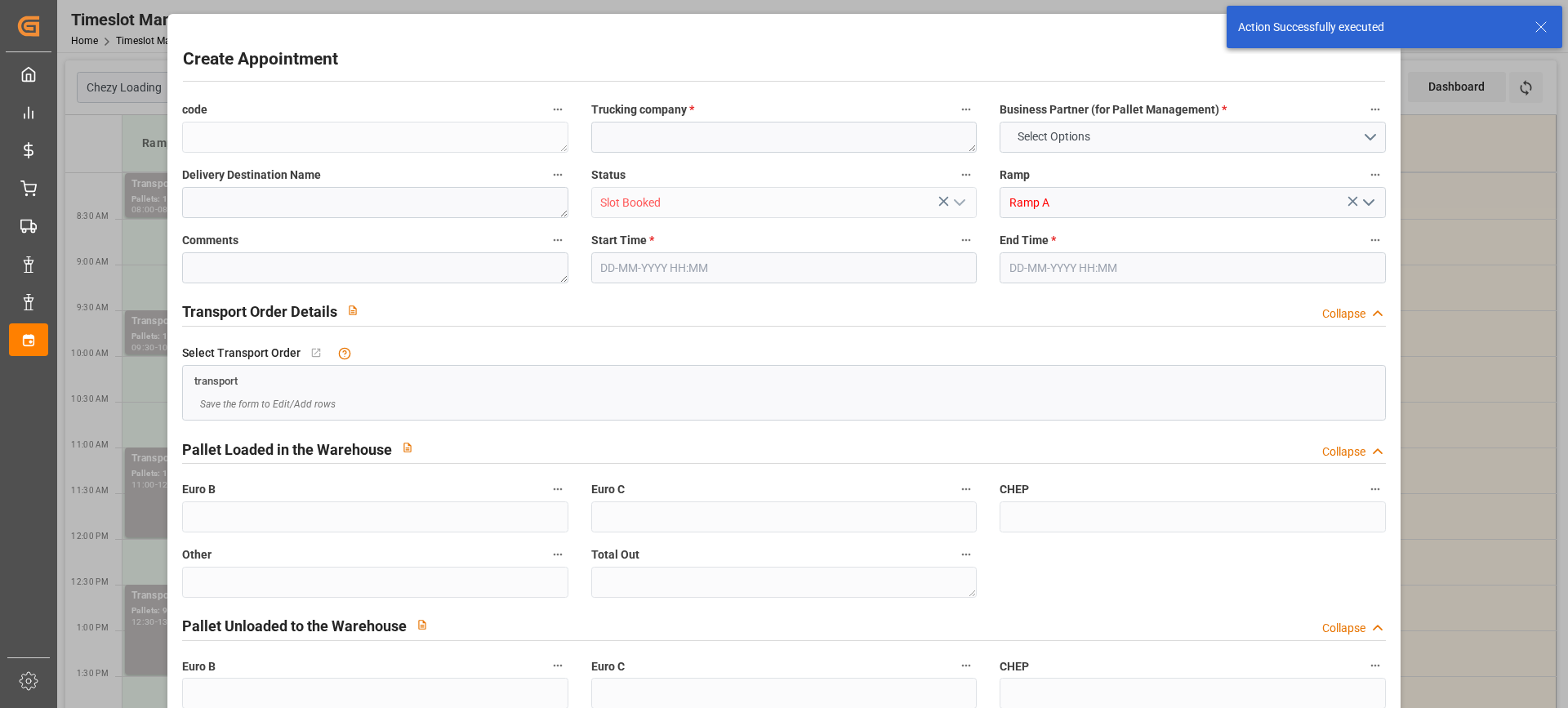
type input "0"
type input "[DATE] 08:30"
type input "[DATE] 09:00"
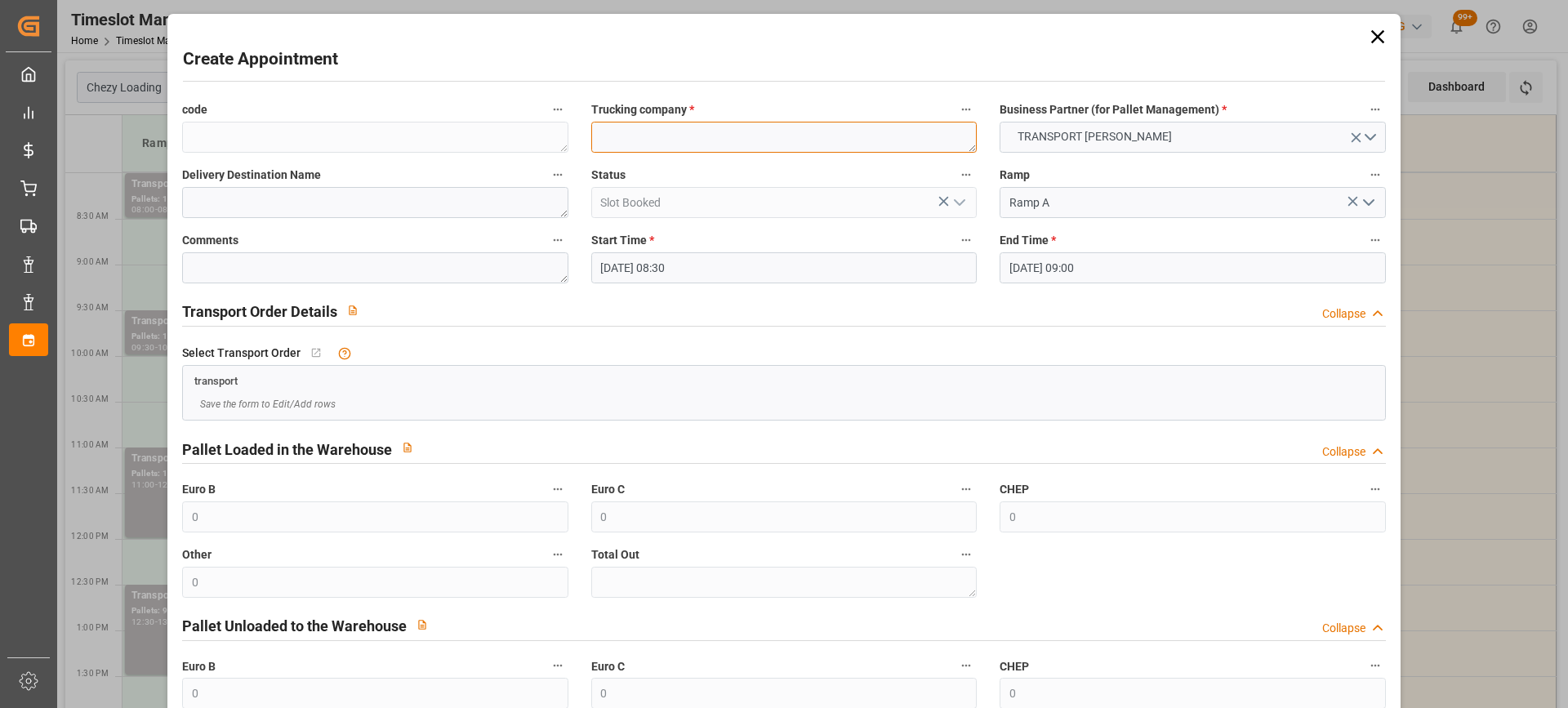
paste textarea "LE COUDRAY MONTCEAU"
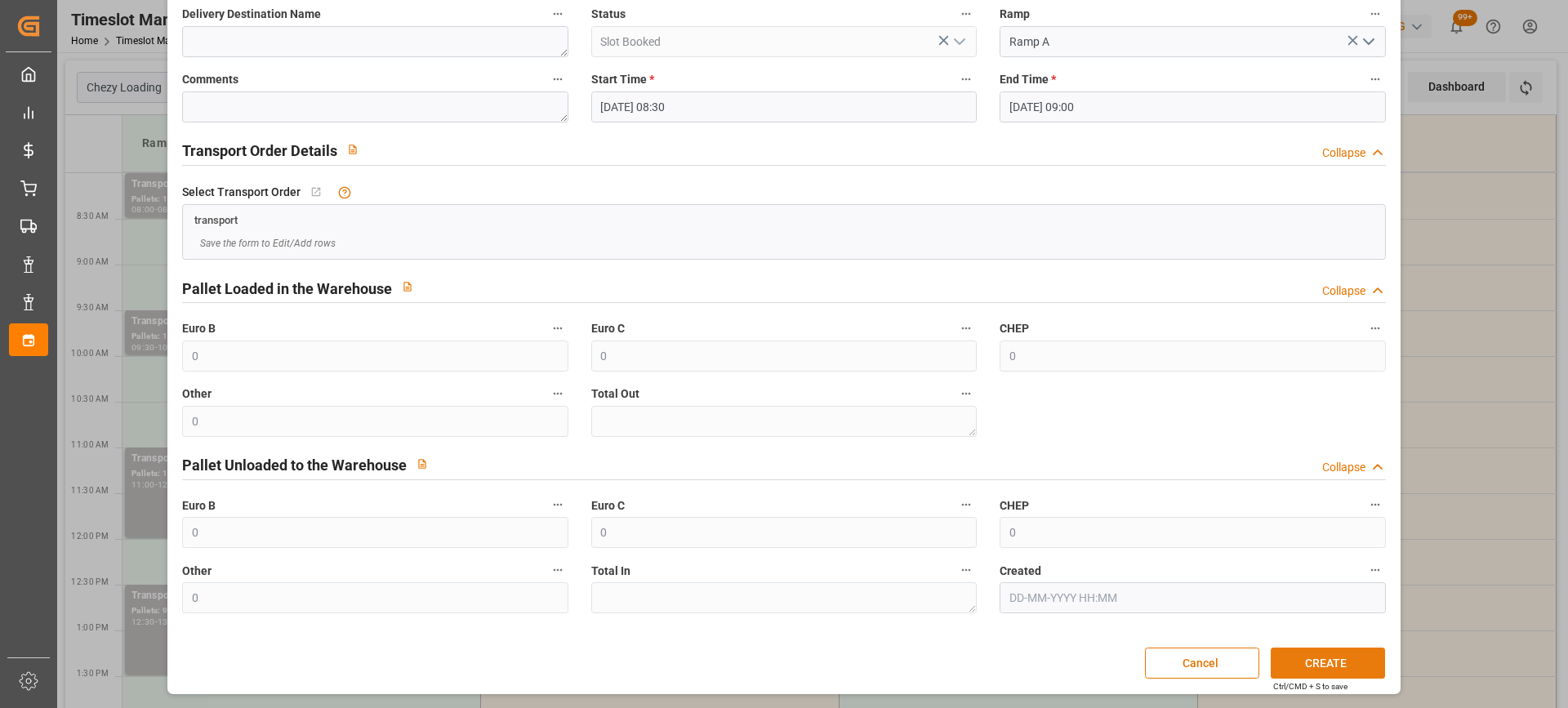
type textarea "LE COUDRAY MONTCEAU"
click at [1330, 657] on button "CREATE" at bounding box center [1328, 662] width 114 height 31
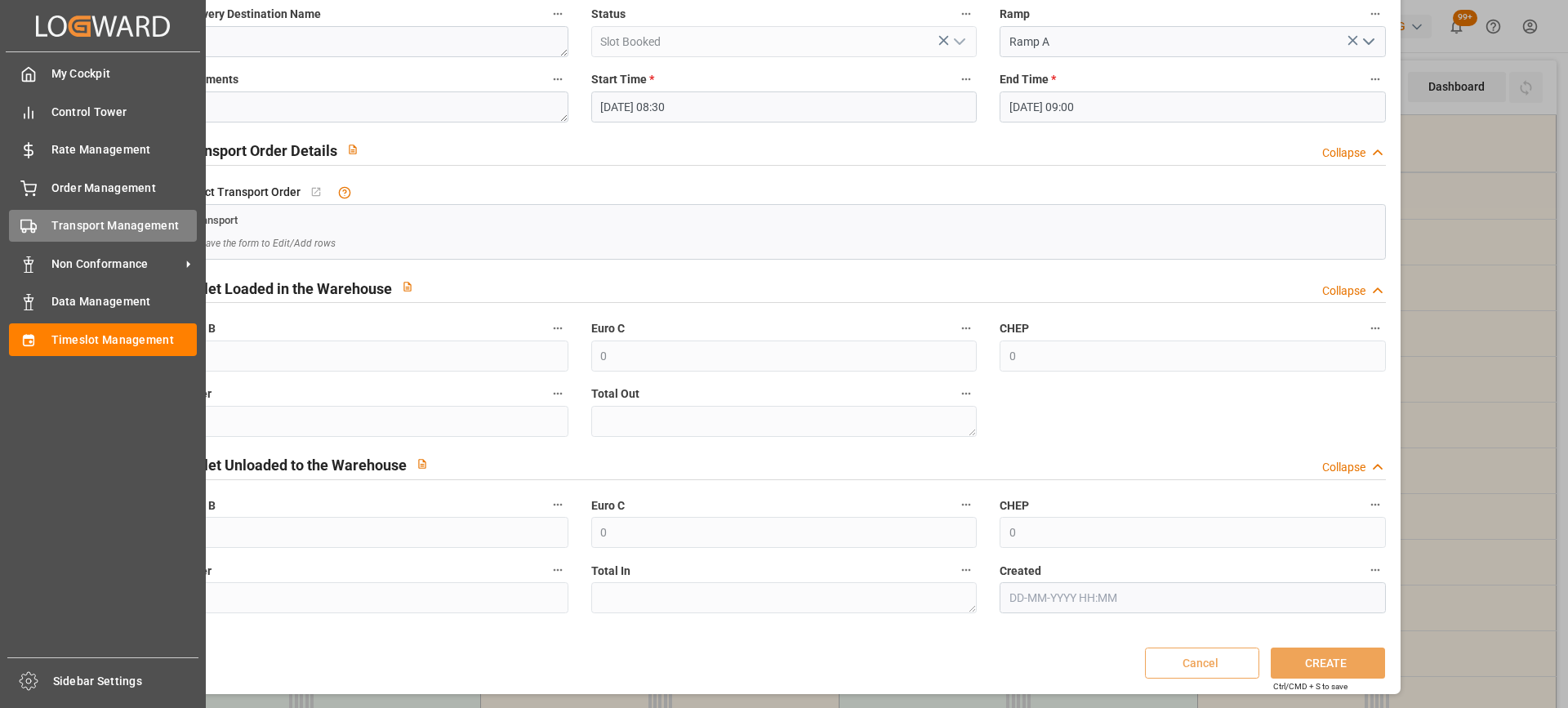
click at [45, 226] on div "Transport Management Transport Management" at bounding box center [103, 226] width 188 height 32
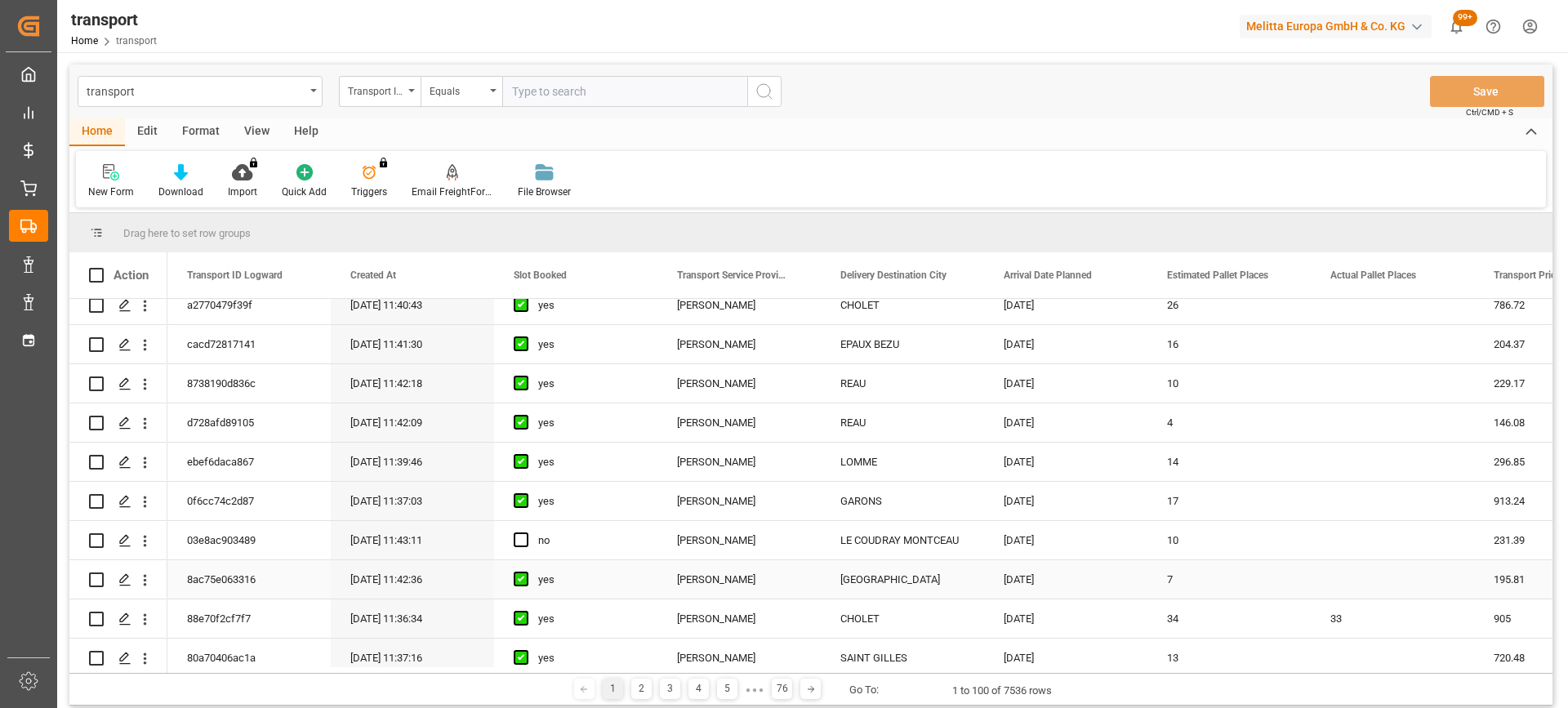
scroll to position [245, 0]
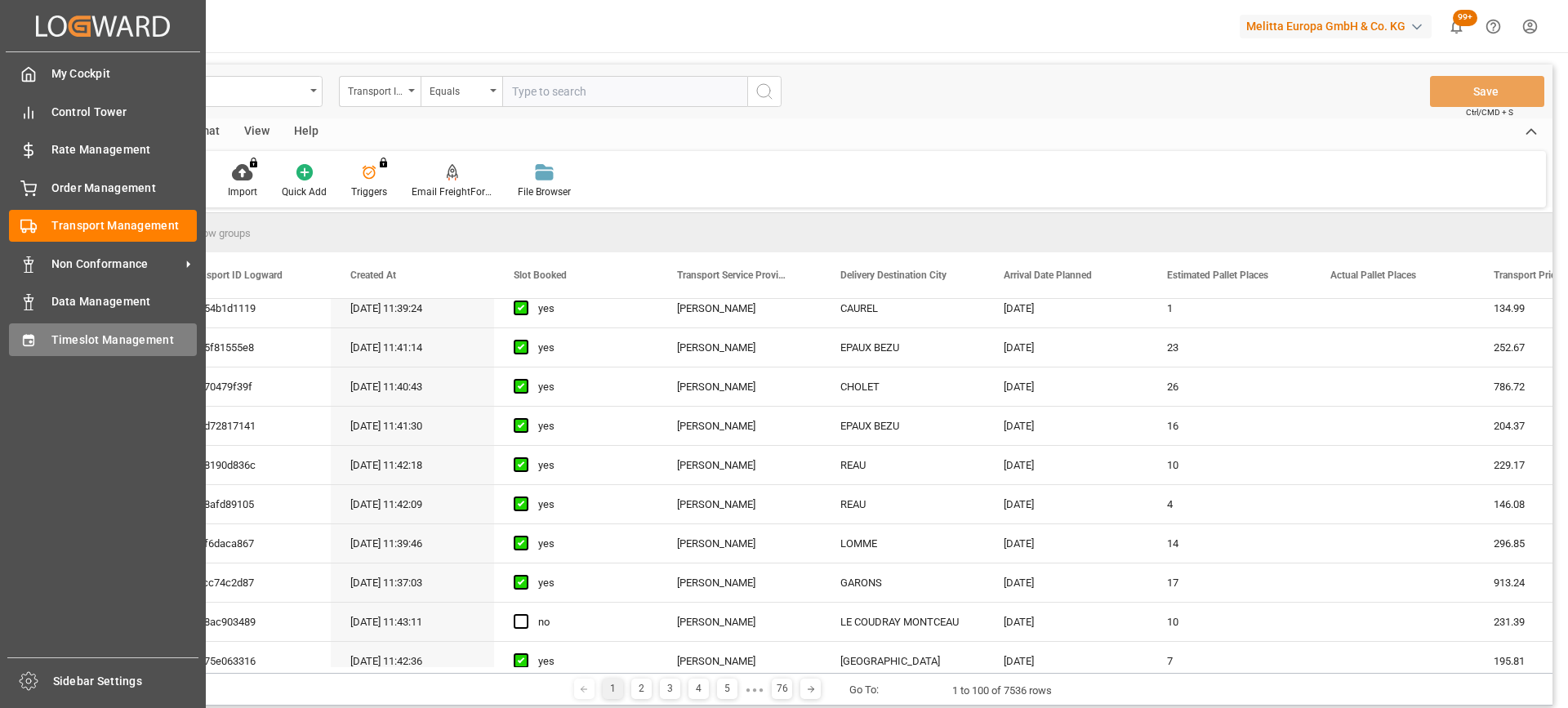
click at [63, 341] on span "Timeslot Management" at bounding box center [124, 340] width 147 height 17
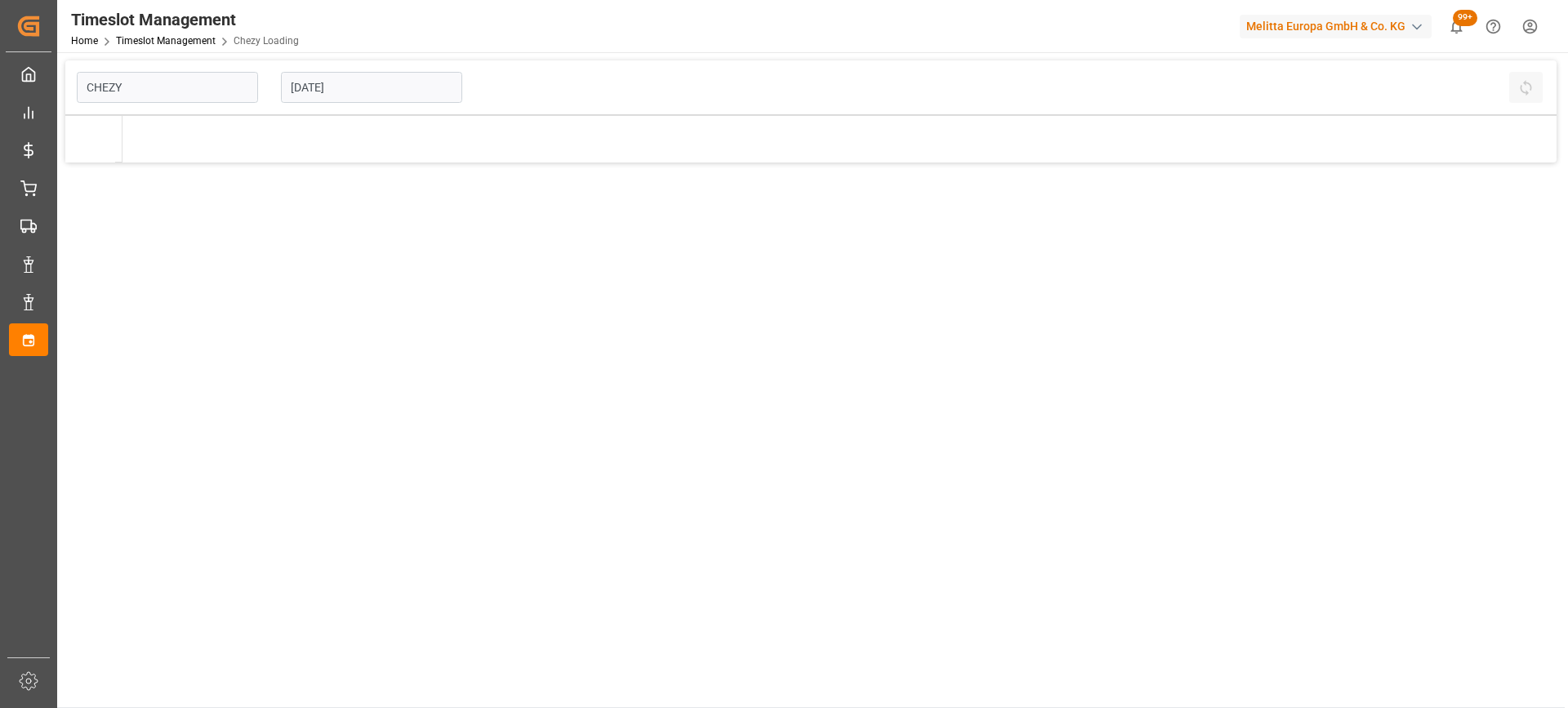
type input "Chezy Loading"
